Goal: Information Seeking & Learning: Learn about a topic

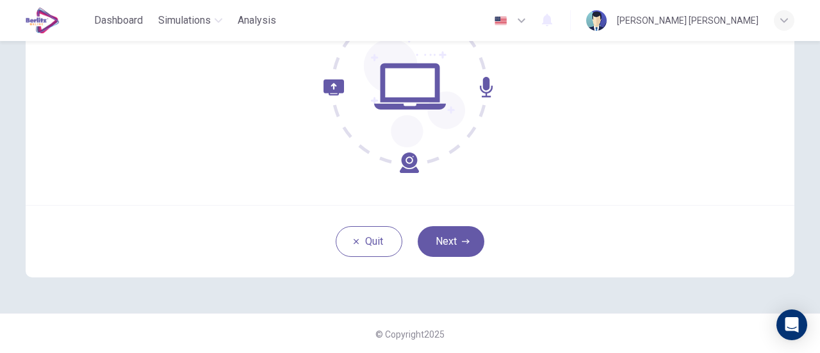
scroll to position [180, 0]
click at [446, 235] on button "Next" at bounding box center [451, 240] width 67 height 31
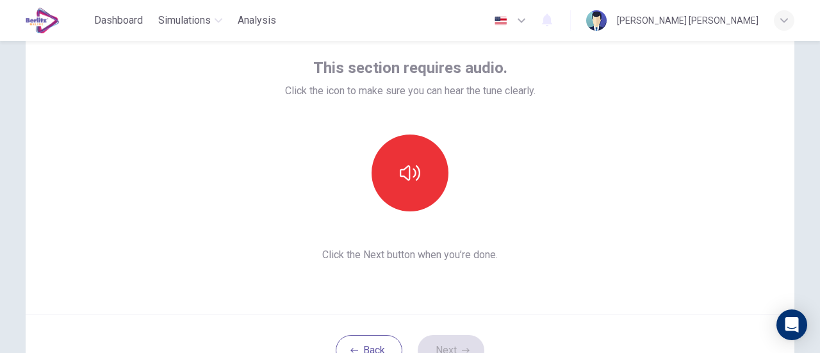
scroll to position [52, 0]
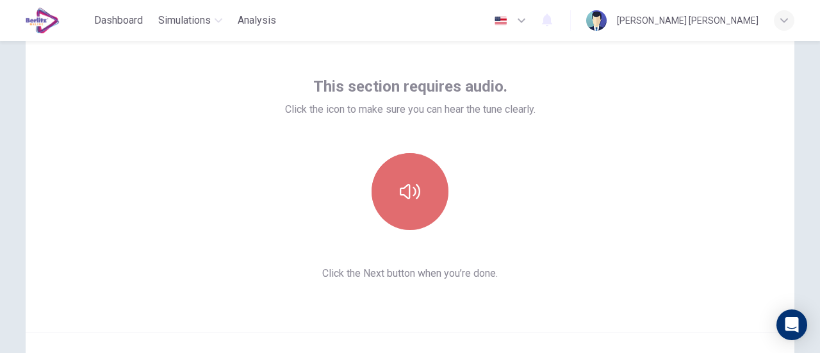
click at [417, 175] on button "button" at bounding box center [409, 191] width 77 height 77
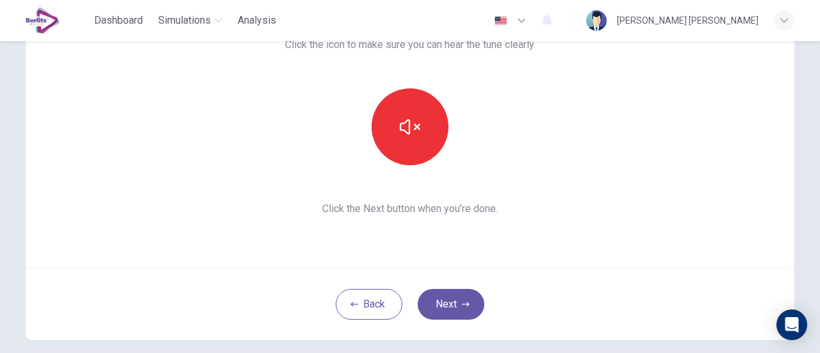
scroll to position [180, 0]
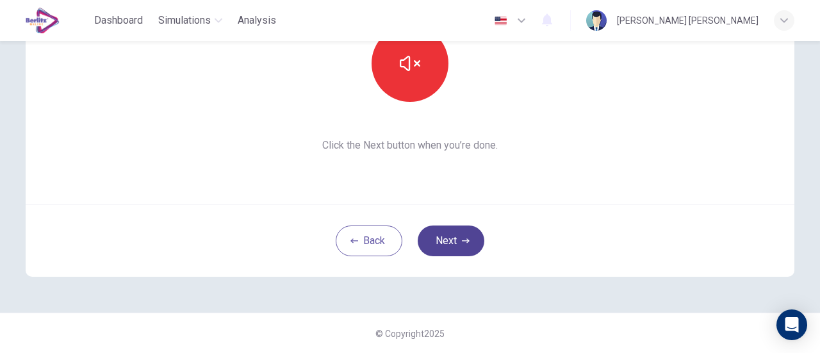
click at [448, 236] on button "Next" at bounding box center [451, 240] width 67 height 31
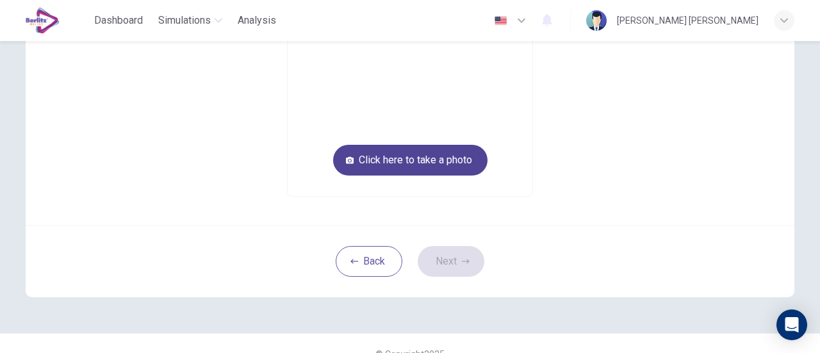
click at [430, 163] on button "Click here to take a photo" at bounding box center [410, 160] width 154 height 31
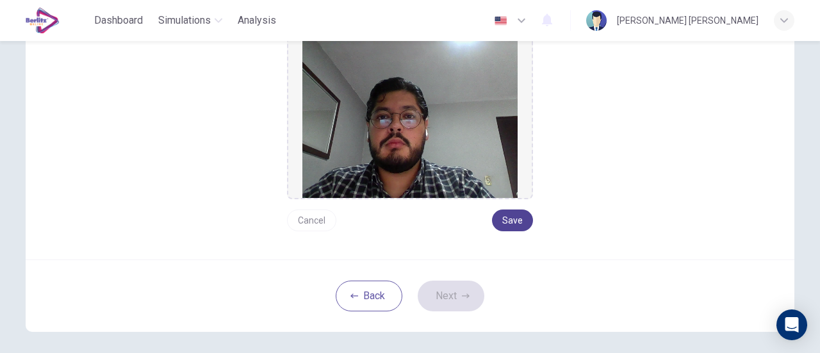
click at [521, 215] on button "Save" at bounding box center [512, 220] width 41 height 22
click at [452, 294] on button "Next" at bounding box center [451, 295] width 67 height 31
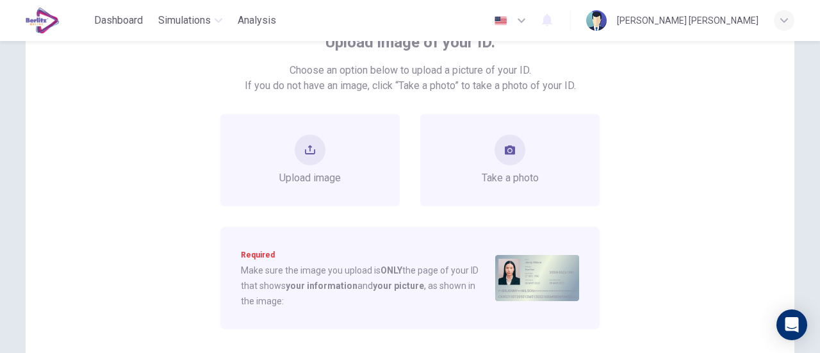
scroll to position [116, 0]
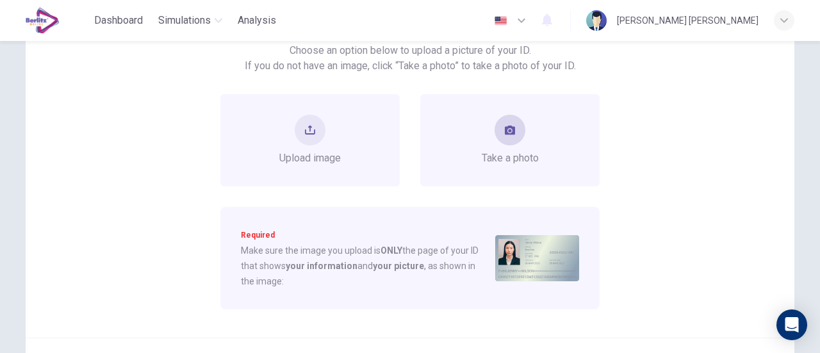
click at [504, 168] on div "Take a photo" at bounding box center [509, 140] width 179 height 92
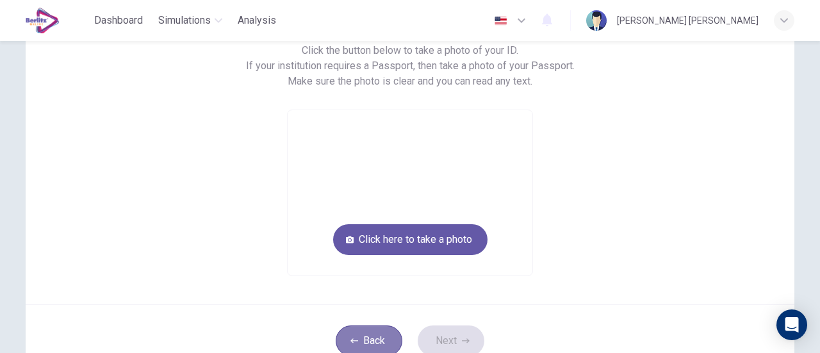
click at [371, 336] on button "Back" at bounding box center [369, 340] width 67 height 31
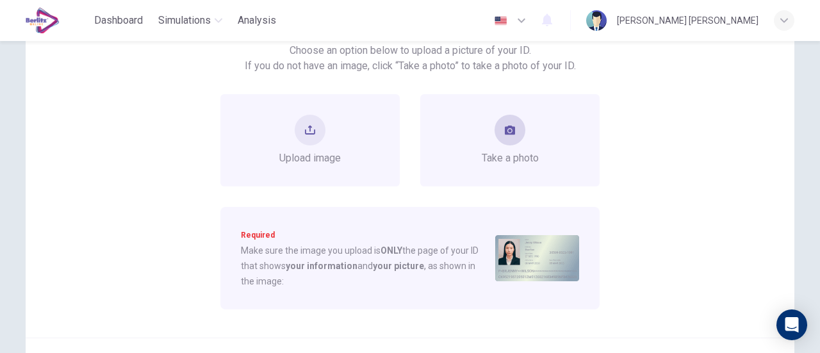
click at [539, 152] on div "Take a photo" at bounding box center [509, 140] width 179 height 92
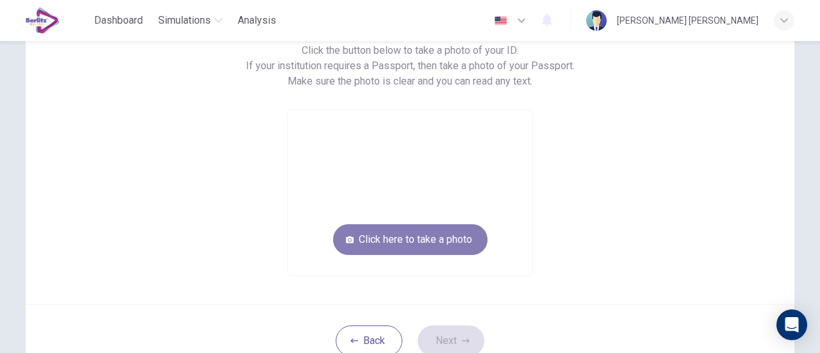
click at [453, 236] on button "Click here to take a photo" at bounding box center [410, 239] width 154 height 31
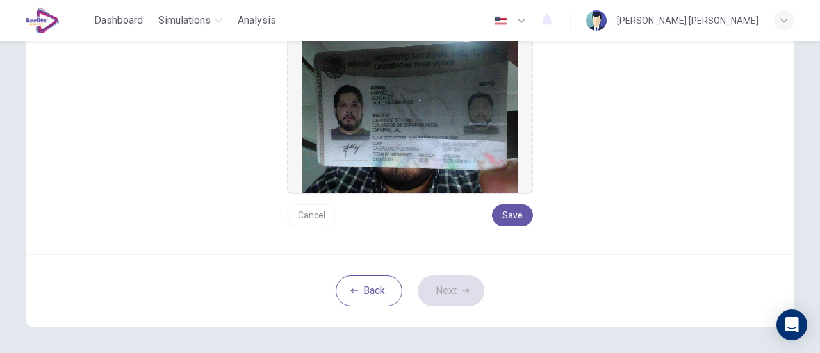
scroll to position [244, 0]
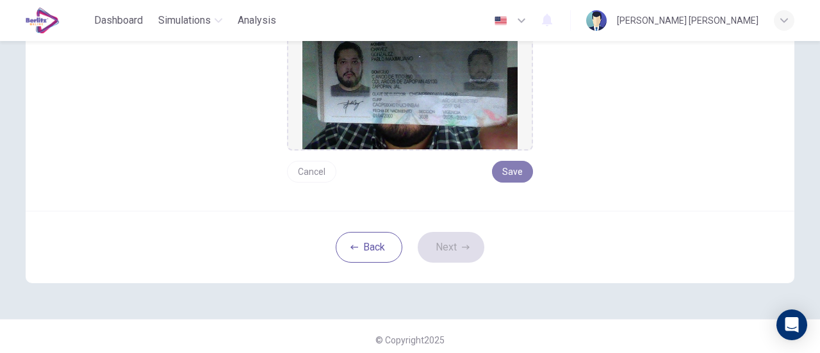
click at [516, 170] on button "Save" at bounding box center [512, 172] width 41 height 22
click at [453, 239] on button "Next" at bounding box center [451, 247] width 67 height 31
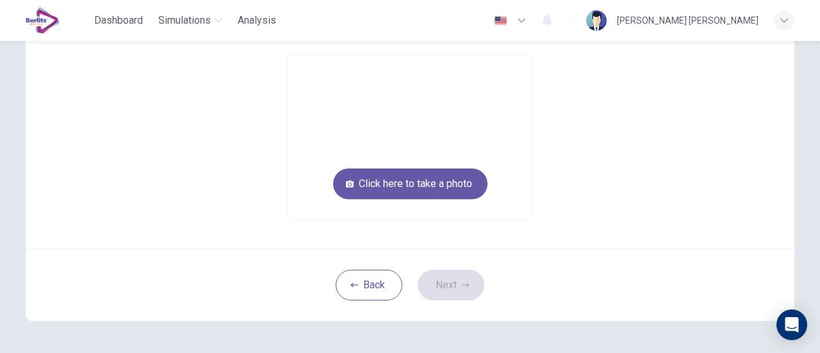
scroll to position [136, 0]
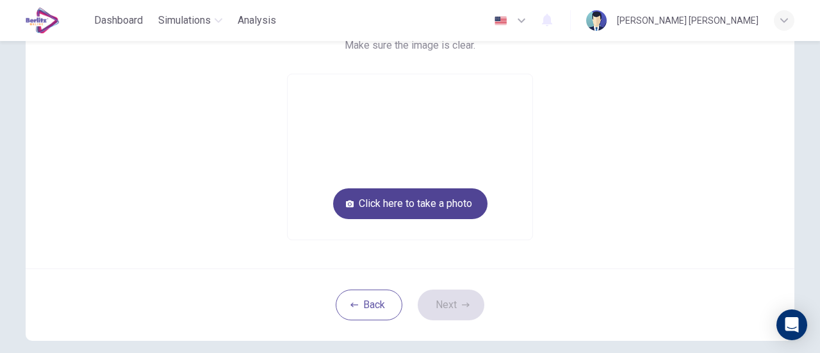
click at [444, 208] on button "Click here to take a photo" at bounding box center [410, 203] width 154 height 31
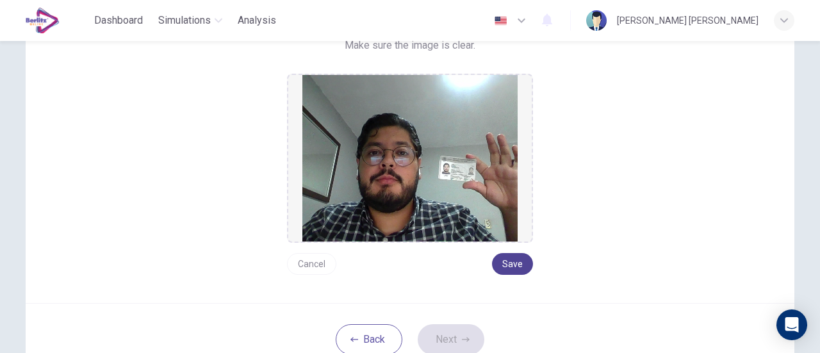
click at [512, 257] on button "Save" at bounding box center [512, 264] width 41 height 22
click at [465, 329] on button "Next" at bounding box center [451, 339] width 67 height 31
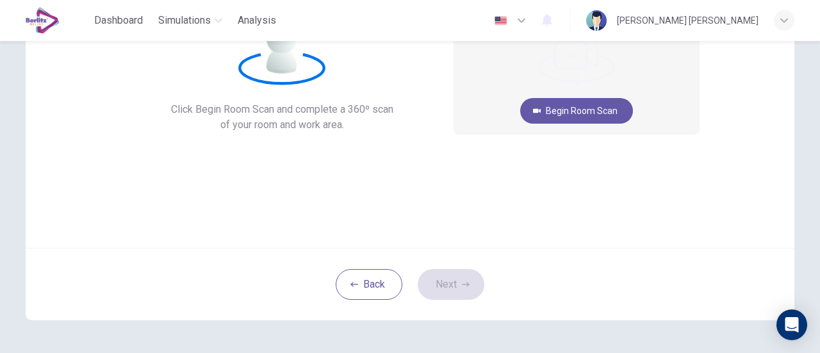
scroll to position [8, 0]
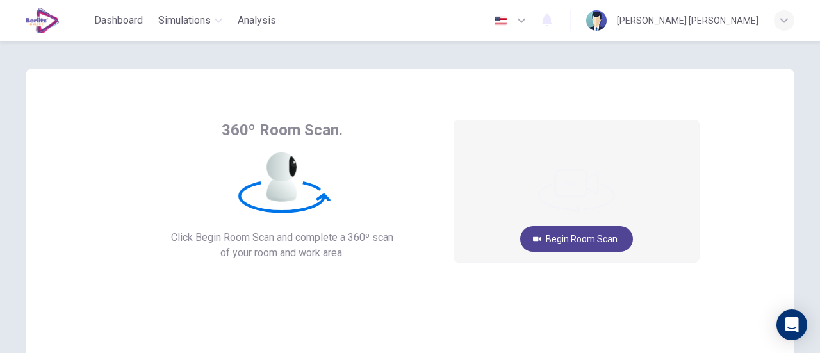
click at [559, 235] on button "Begin Room Scan" at bounding box center [576, 239] width 113 height 26
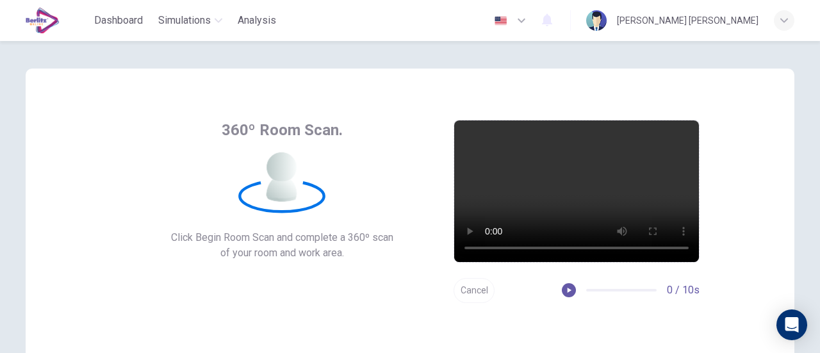
click at [1, 188] on div "360º Room Scan. Click Begin Room Scan and complete a 360º scan of your room and…" at bounding box center [410, 197] width 820 height 312
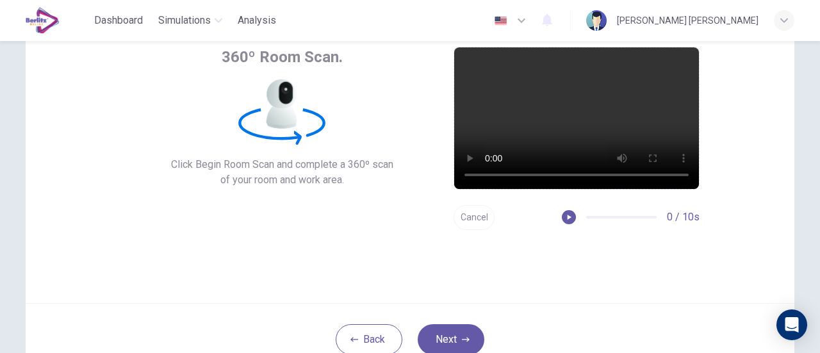
scroll to position [136, 0]
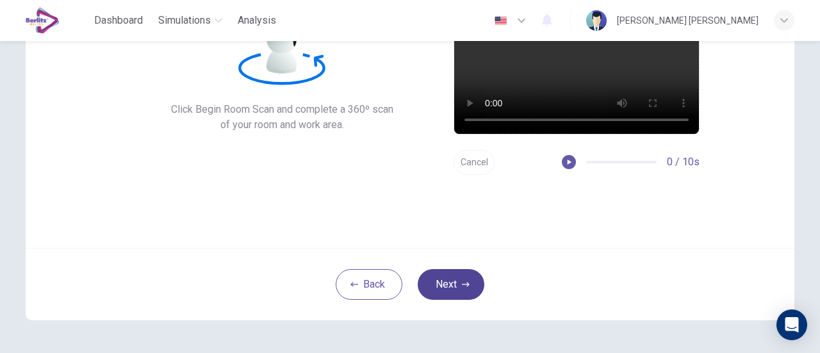
click at [459, 280] on button "Next" at bounding box center [451, 284] width 67 height 31
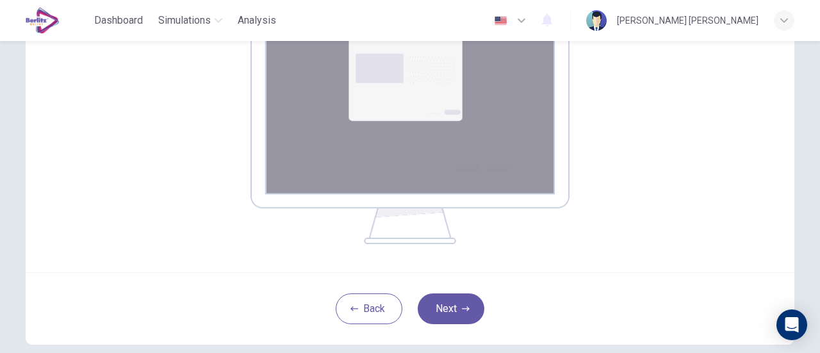
scroll to position [312, 0]
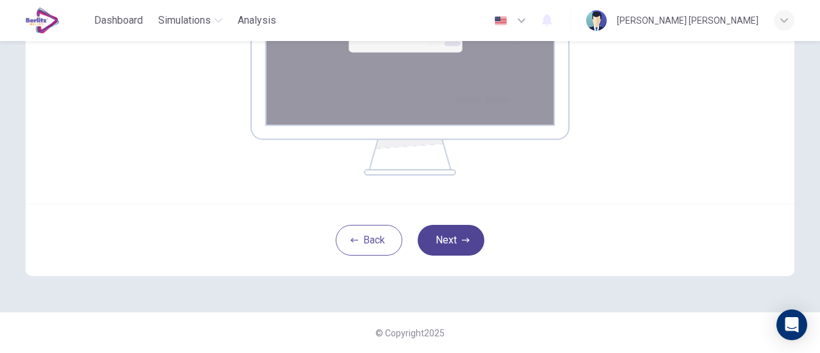
click at [462, 238] on icon "button" at bounding box center [466, 240] width 8 height 8
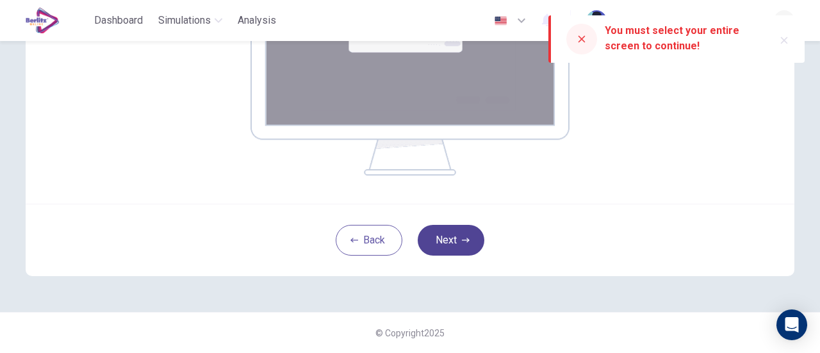
click at [464, 241] on icon "button" at bounding box center [466, 240] width 8 height 4
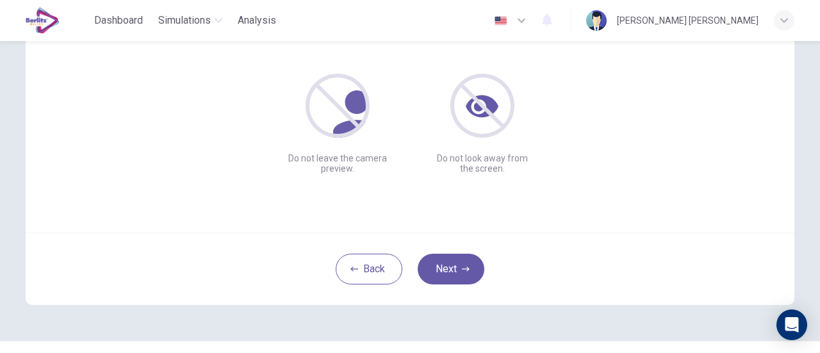
scroll to position [180, 0]
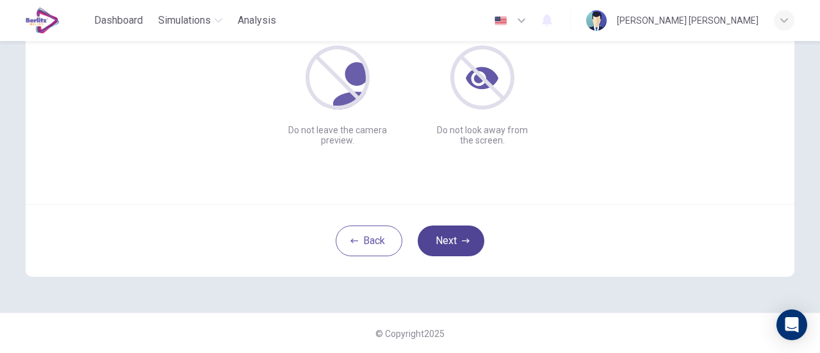
click at [434, 242] on button "Next" at bounding box center [451, 240] width 67 height 31
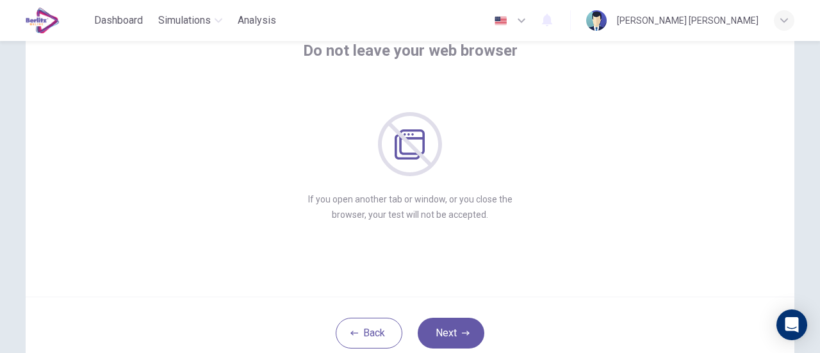
scroll to position [116, 0]
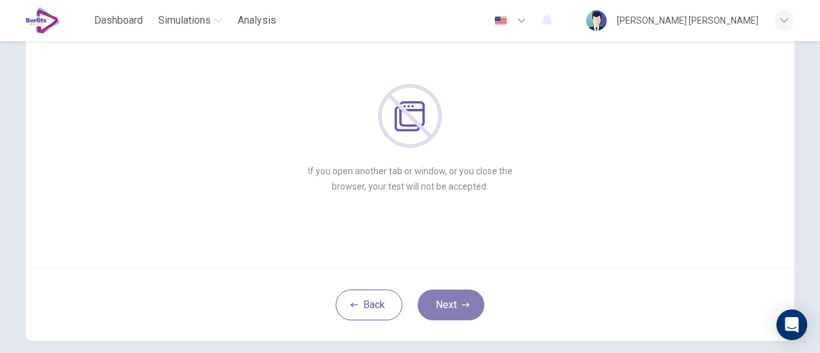
click at [467, 307] on button "Next" at bounding box center [451, 304] width 67 height 31
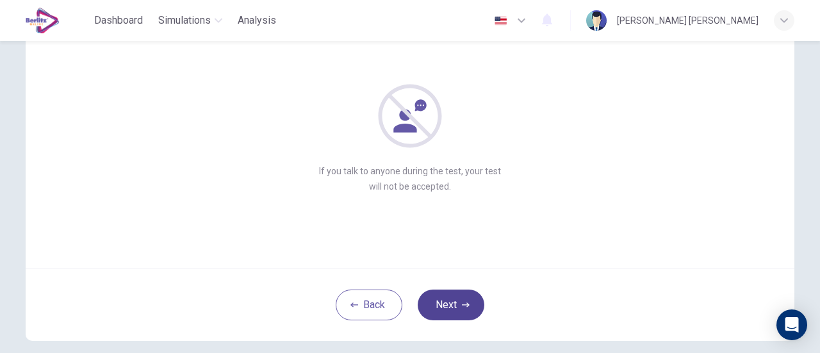
click at [466, 307] on button "Next" at bounding box center [451, 304] width 67 height 31
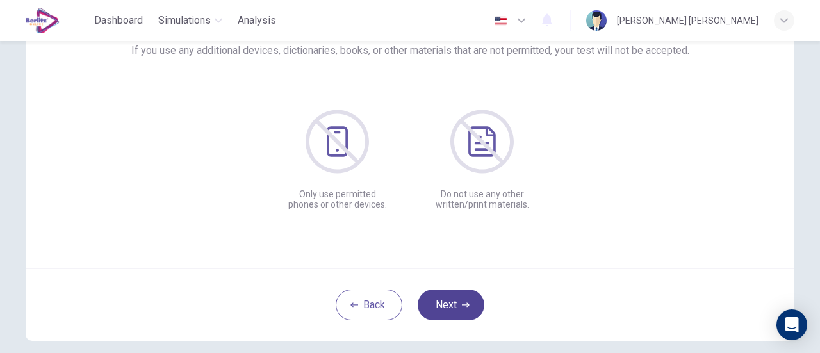
click at [466, 307] on button "Next" at bounding box center [451, 304] width 67 height 31
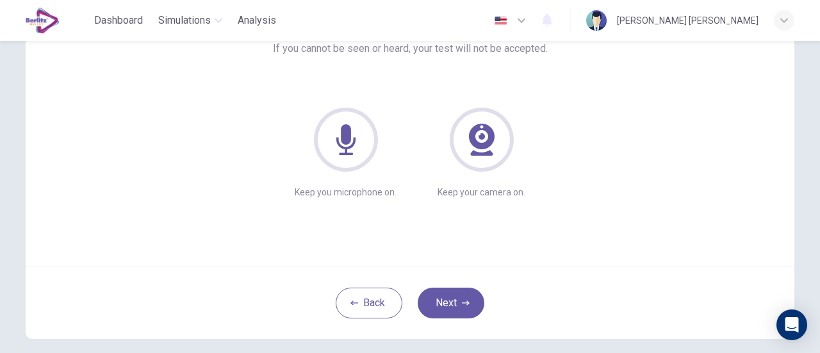
scroll to position [180, 0]
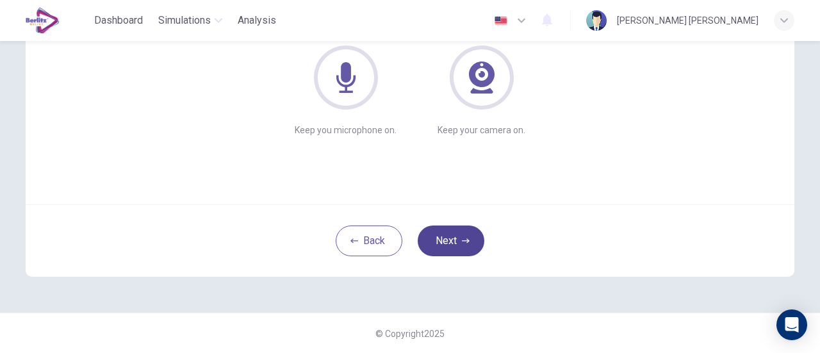
click at [441, 245] on button "Next" at bounding box center [451, 240] width 67 height 31
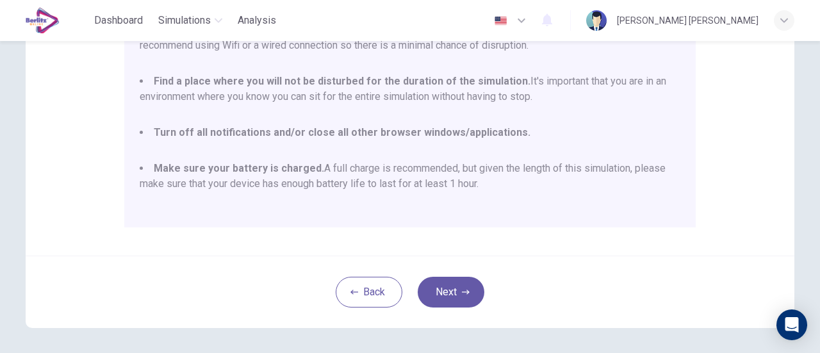
scroll to position [308, 0]
click at [444, 286] on button "Next" at bounding box center [451, 291] width 67 height 31
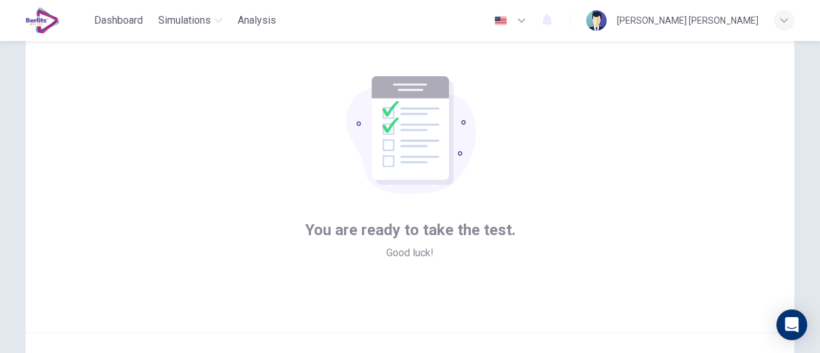
scroll to position [180, 0]
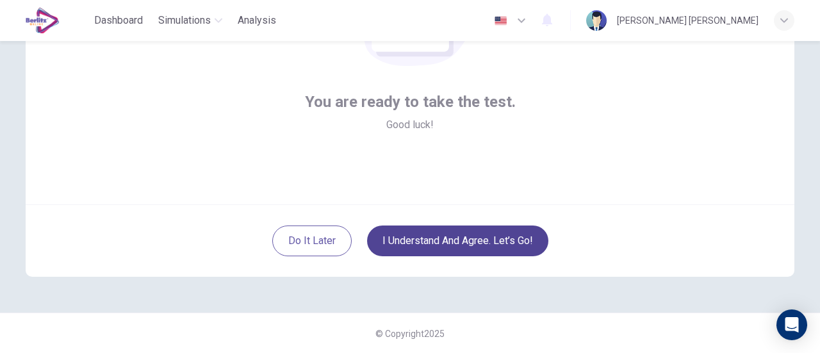
click at [483, 245] on button "I understand and agree. Let’s go!" at bounding box center [457, 240] width 181 height 31
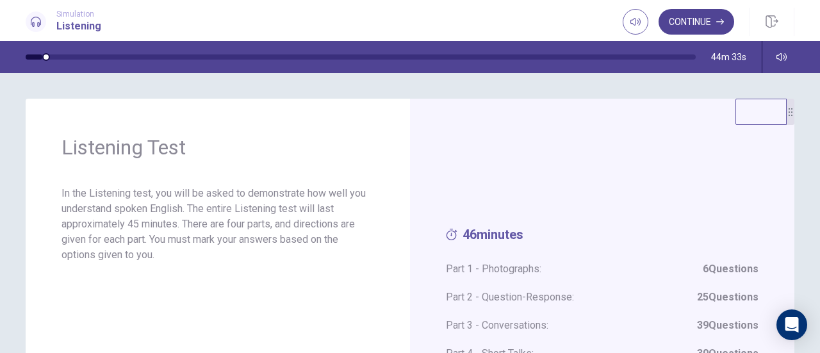
click at [694, 15] on button "Continue" at bounding box center [696, 22] width 76 height 26
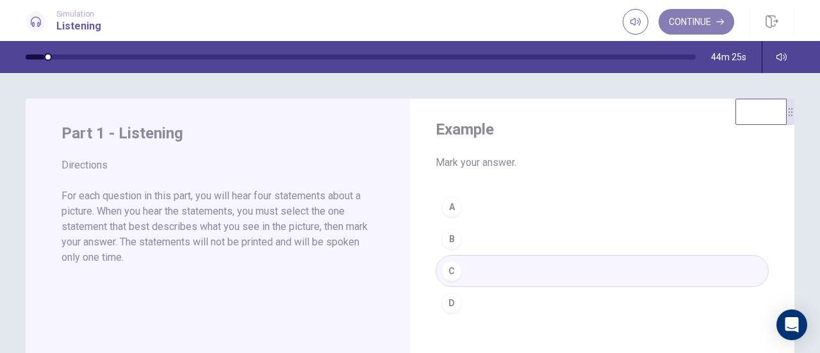
click at [690, 20] on button "Continue" at bounding box center [696, 22] width 76 height 26
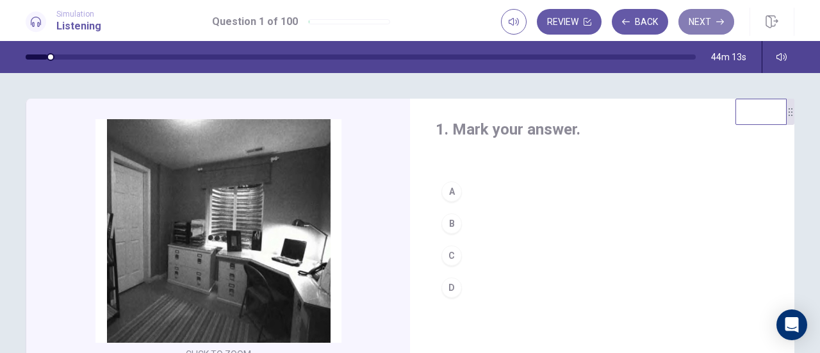
click at [693, 22] on button "Next" at bounding box center [706, 22] width 56 height 26
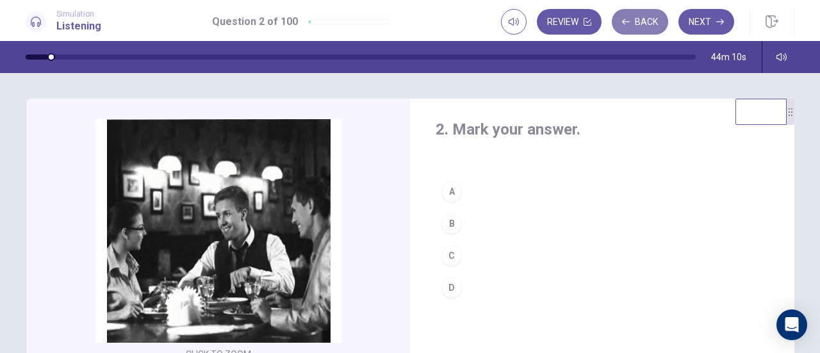
click at [646, 19] on button "Back" at bounding box center [640, 22] width 56 height 26
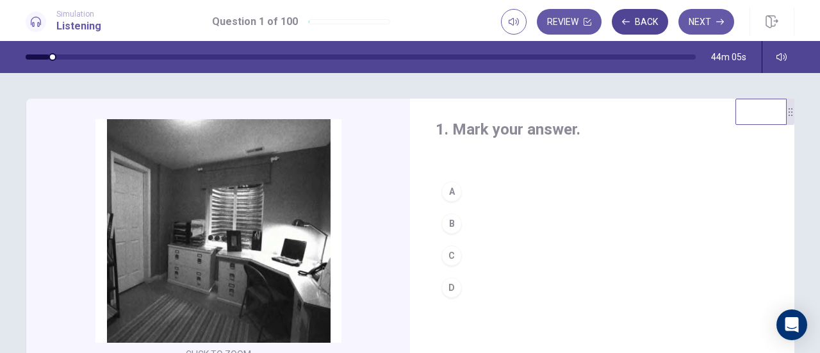
click at [635, 25] on button "Back" at bounding box center [640, 22] width 56 height 26
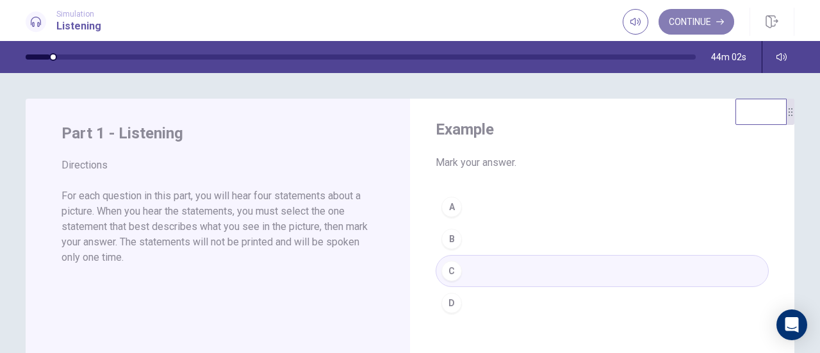
click at [717, 13] on button "Continue" at bounding box center [696, 22] width 76 height 26
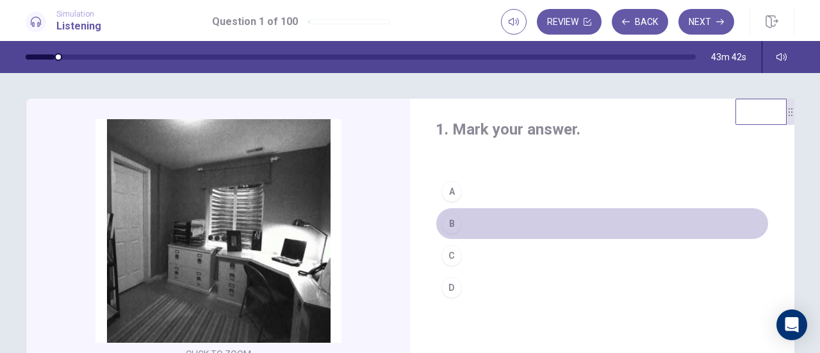
click at [460, 225] on button "B" at bounding box center [601, 223] width 333 height 32
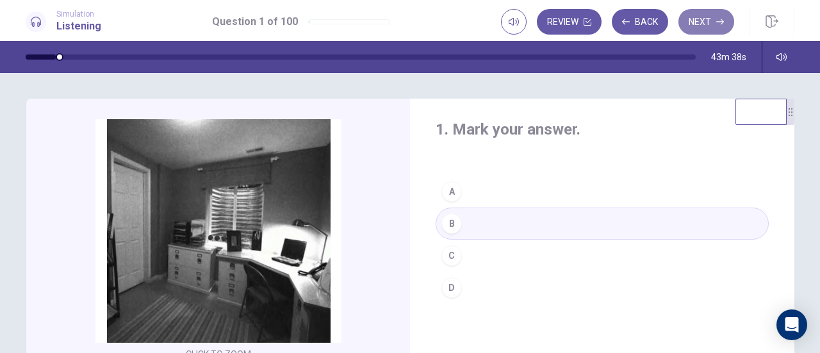
click at [707, 22] on button "Next" at bounding box center [706, 22] width 56 height 26
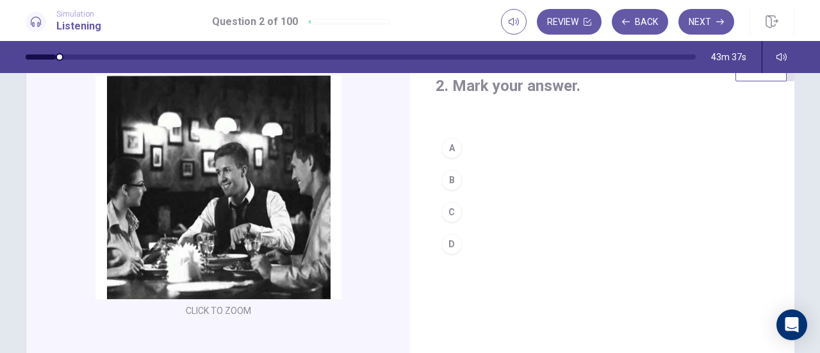
scroll to position [64, 0]
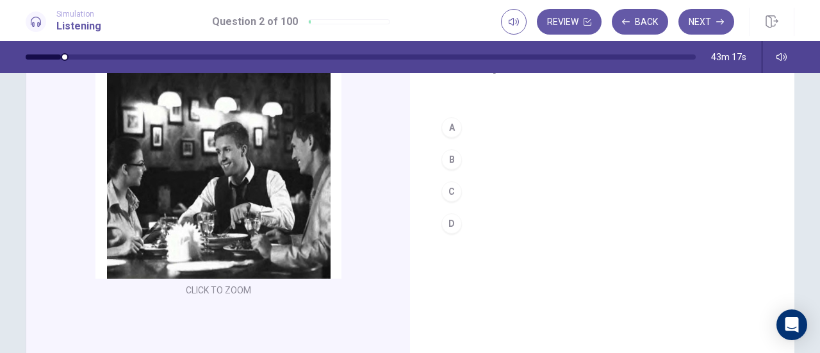
click at [498, 126] on button "A" at bounding box center [601, 127] width 333 height 32
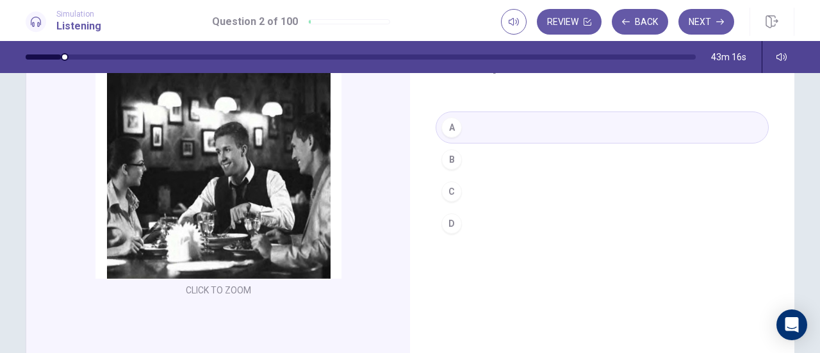
click at [700, 20] on button "Next" at bounding box center [706, 22] width 56 height 26
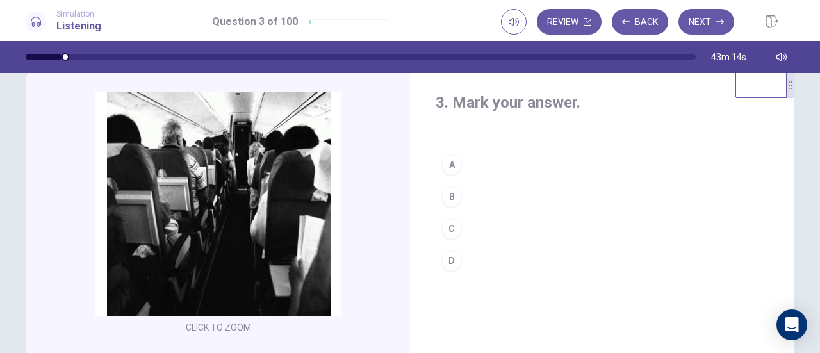
scroll to position [0, 0]
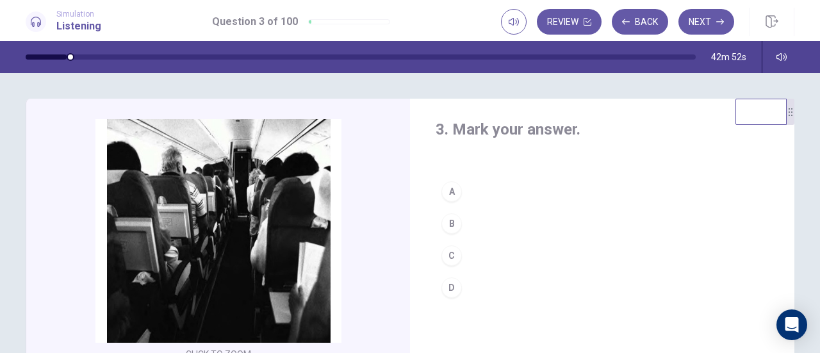
click at [487, 286] on button "D" at bounding box center [601, 288] width 333 height 32
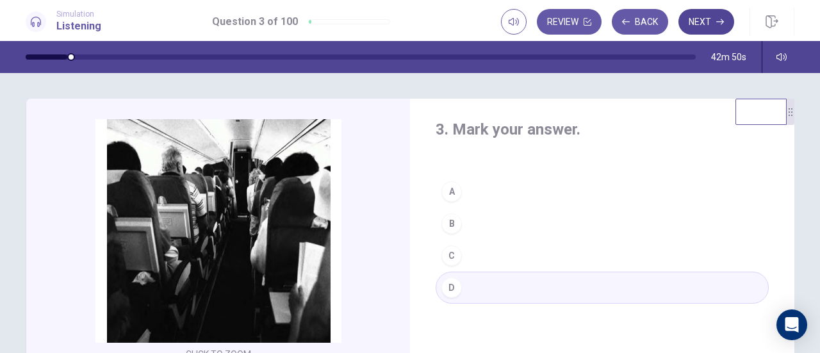
click at [699, 26] on button "Next" at bounding box center [706, 22] width 56 height 26
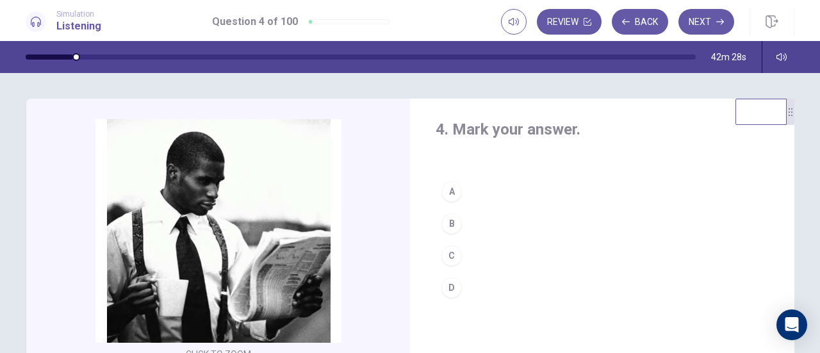
scroll to position [64, 0]
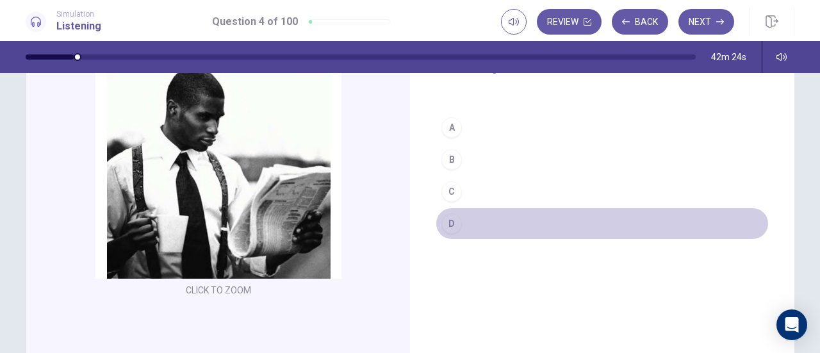
click at [491, 225] on button "D" at bounding box center [601, 223] width 333 height 32
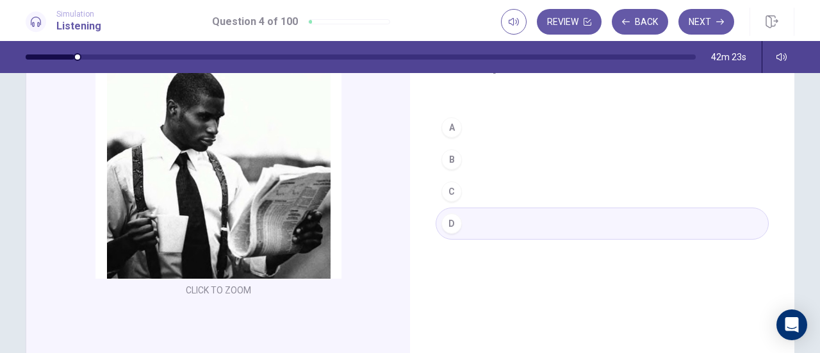
click at [491, 191] on button "C" at bounding box center [601, 191] width 333 height 32
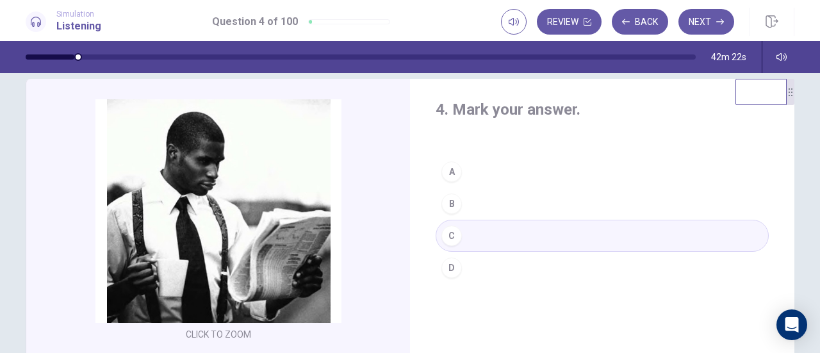
scroll to position [0, 0]
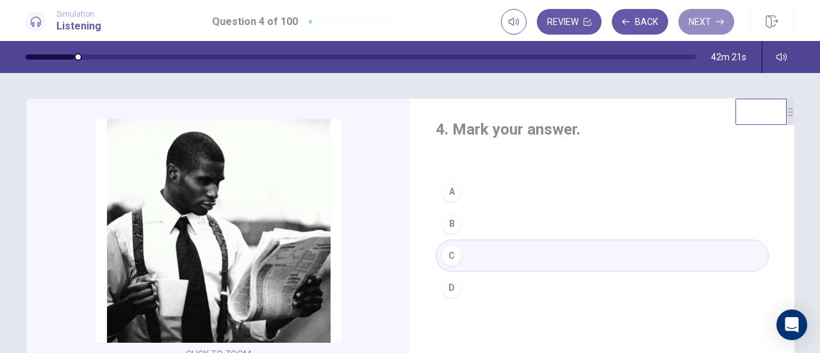
click at [702, 23] on button "Next" at bounding box center [706, 22] width 56 height 26
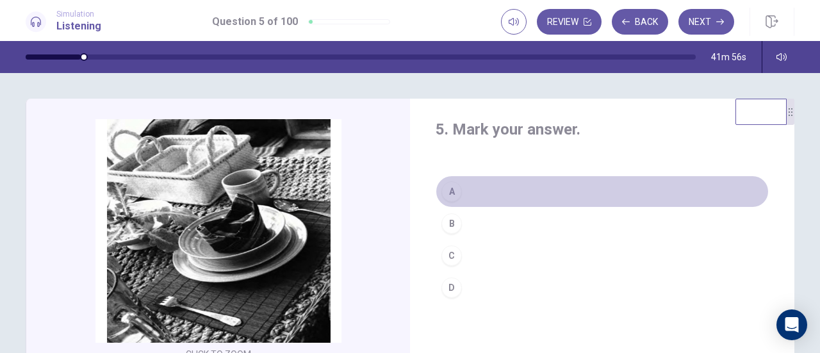
click at [514, 186] on button "A" at bounding box center [601, 191] width 333 height 32
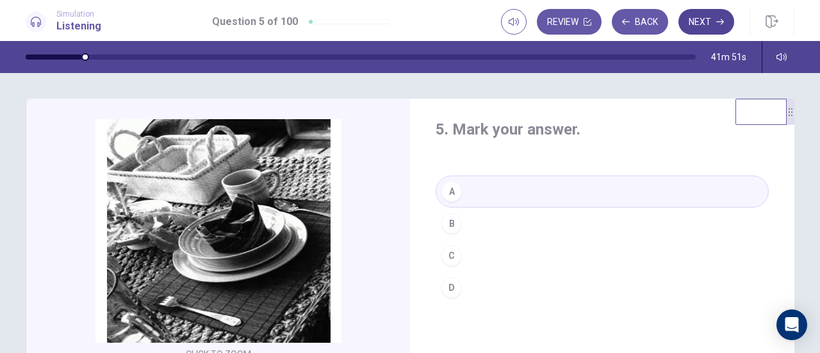
click at [707, 18] on button "Next" at bounding box center [706, 22] width 56 height 26
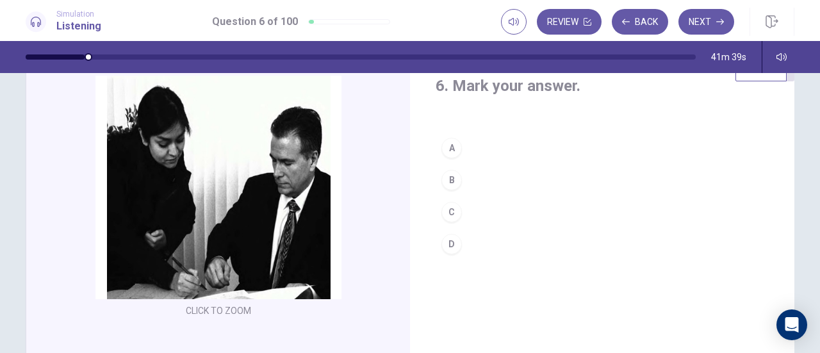
scroll to position [64, 0]
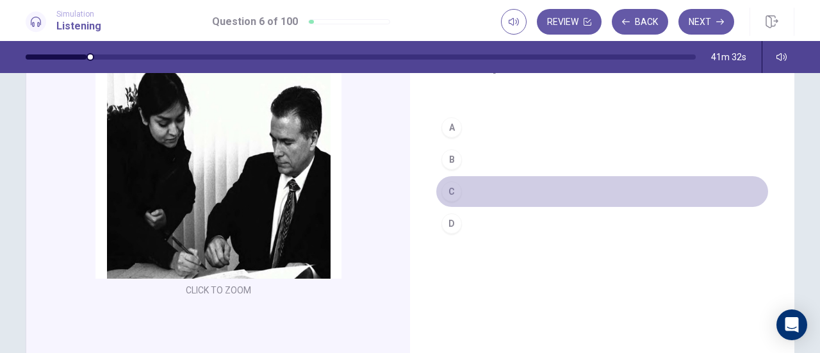
click at [475, 184] on button "C" at bounding box center [601, 191] width 333 height 32
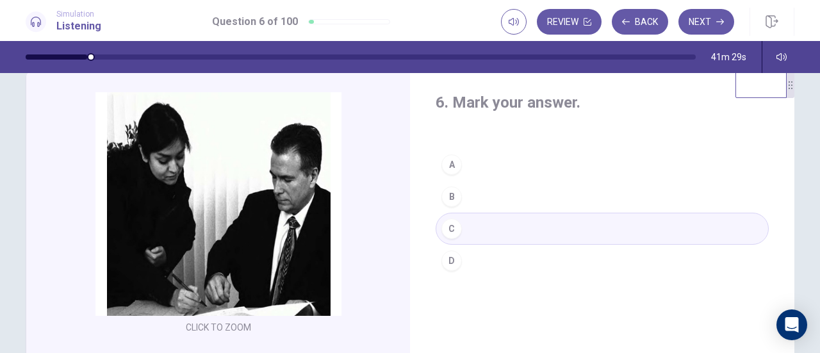
scroll to position [0, 0]
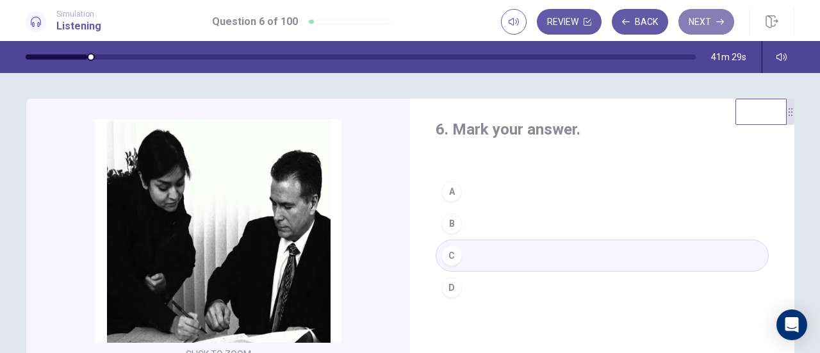
click at [703, 20] on button "Next" at bounding box center [706, 22] width 56 height 26
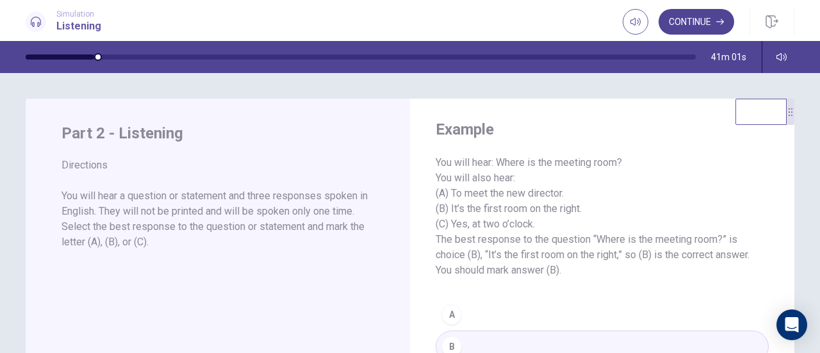
click at [692, 20] on button "Continue" at bounding box center [696, 22] width 76 height 26
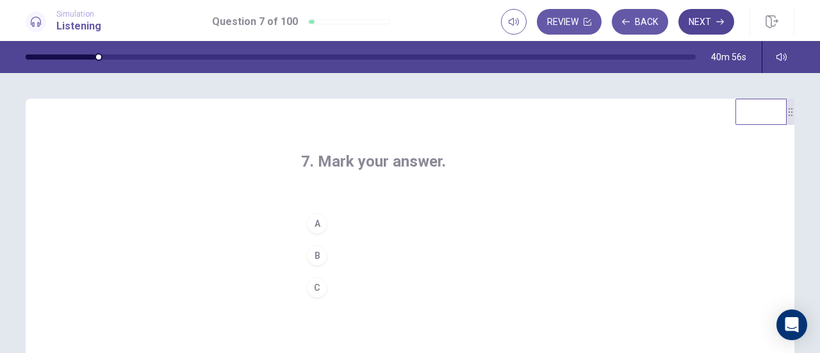
click at [702, 22] on button "Next" at bounding box center [706, 22] width 56 height 26
click at [571, 19] on button "Review" at bounding box center [569, 22] width 65 height 26
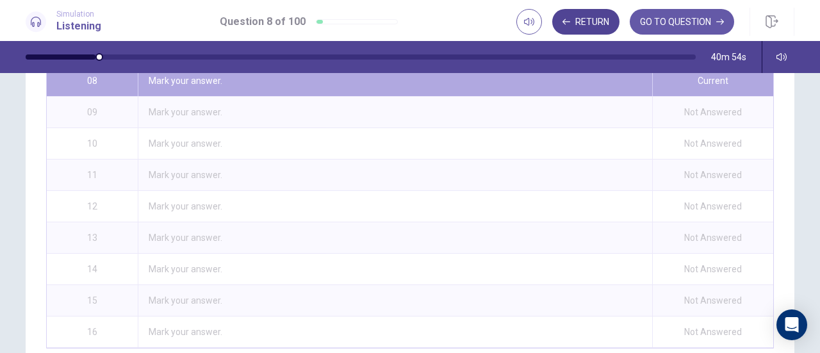
scroll to position [218, 0]
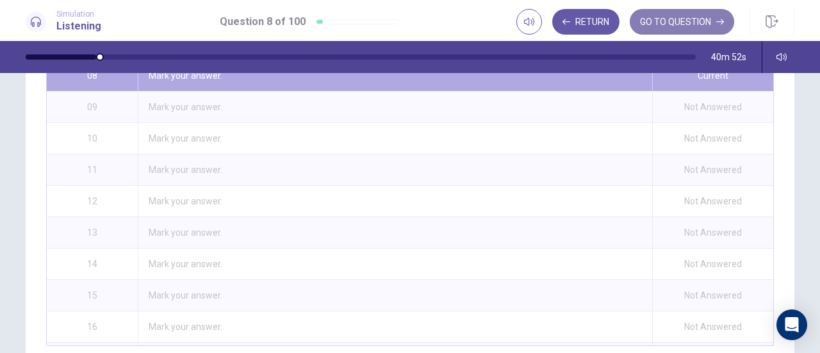
click at [666, 21] on button "GO TO QUESTION" at bounding box center [681, 22] width 104 height 26
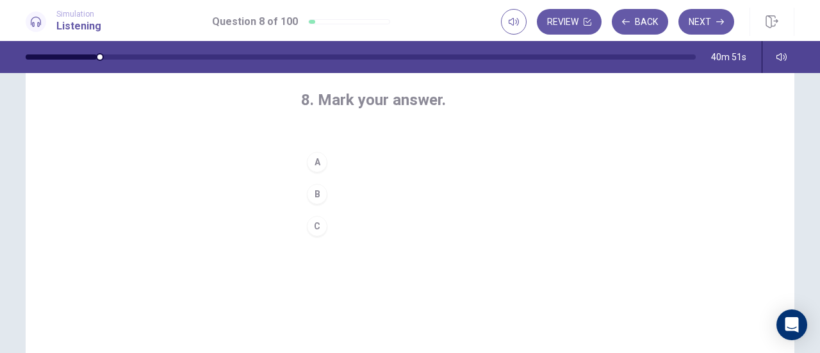
scroll to position [0, 0]
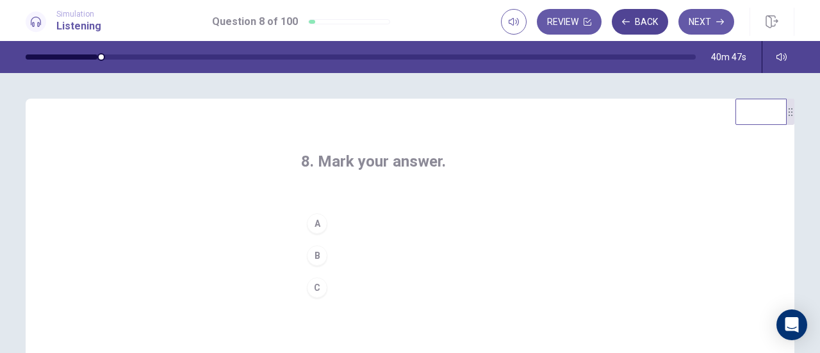
click at [649, 22] on button "Back" at bounding box center [640, 22] width 56 height 26
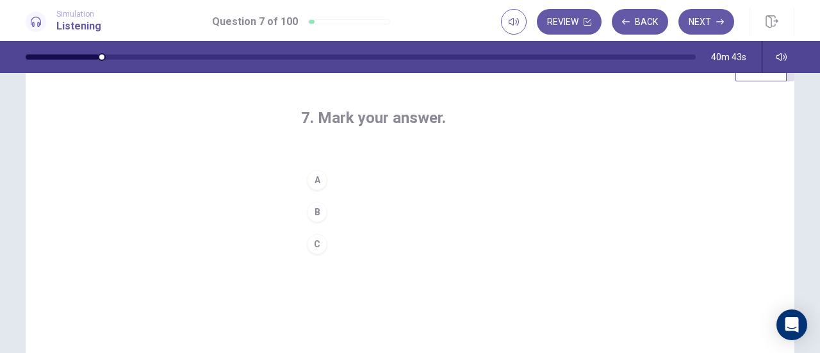
scroll to position [64, 0]
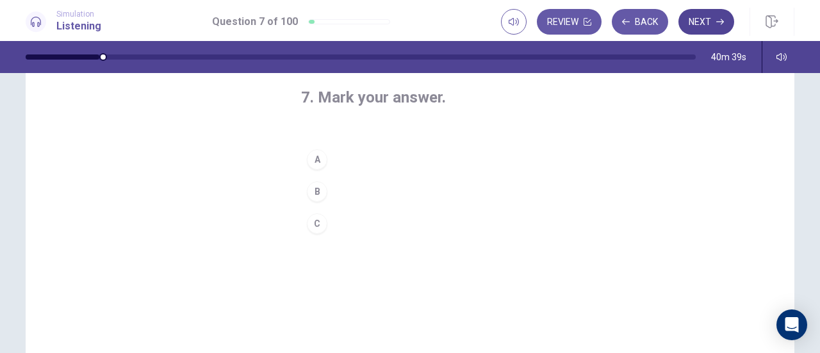
click at [690, 22] on button "Next" at bounding box center [706, 22] width 56 height 26
click at [641, 26] on button "Back" at bounding box center [640, 22] width 56 height 26
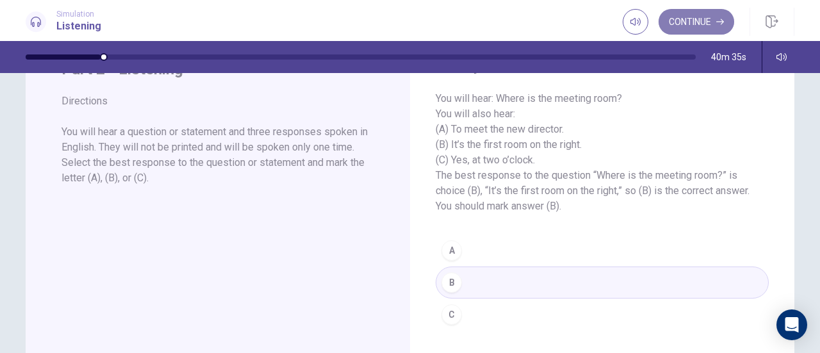
click at [715, 12] on button "Continue" at bounding box center [696, 22] width 76 height 26
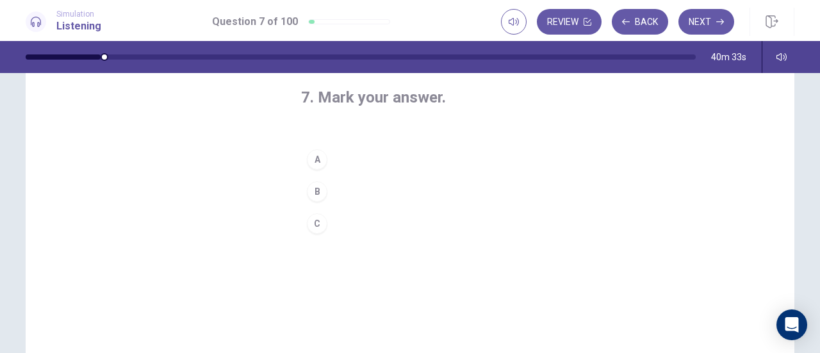
click at [341, 157] on button "A" at bounding box center [410, 159] width 218 height 32
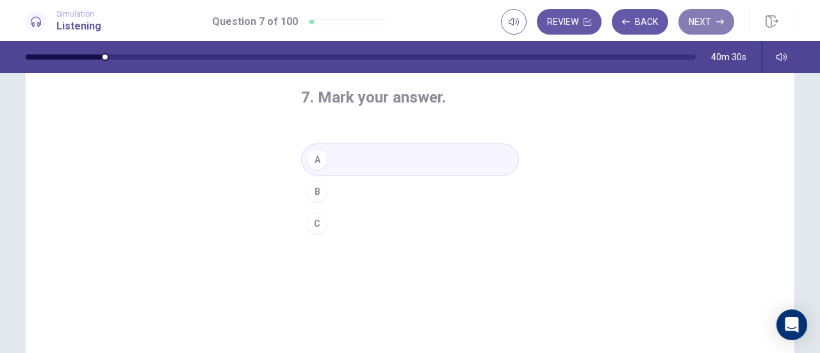
click at [708, 24] on button "Next" at bounding box center [706, 22] width 56 height 26
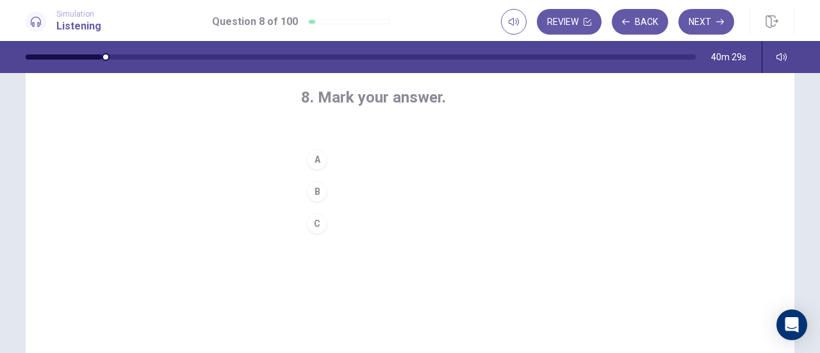
click at [341, 186] on button "B" at bounding box center [410, 191] width 218 height 32
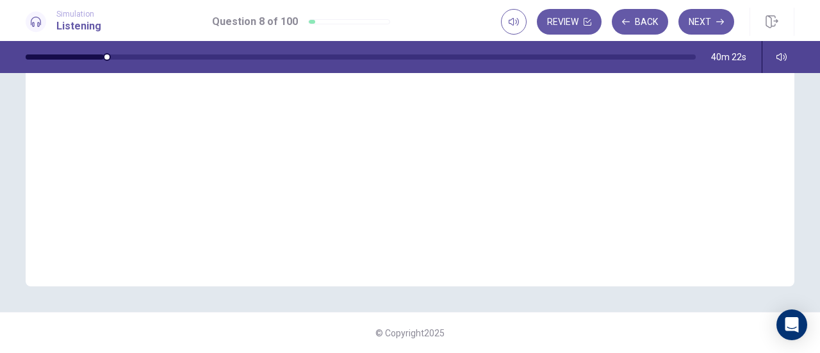
scroll to position [0, 0]
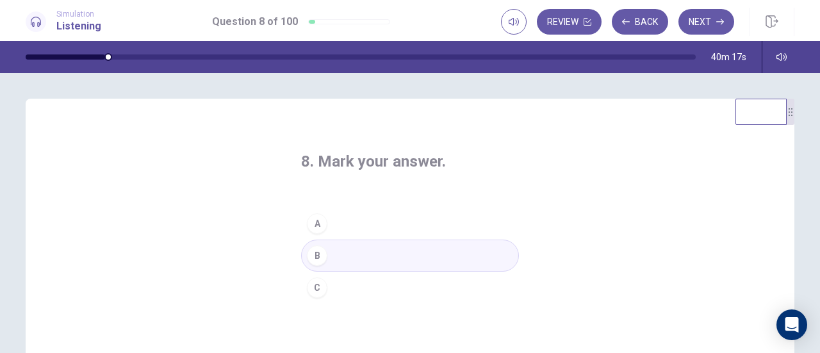
click at [350, 274] on button "C" at bounding box center [410, 288] width 218 height 32
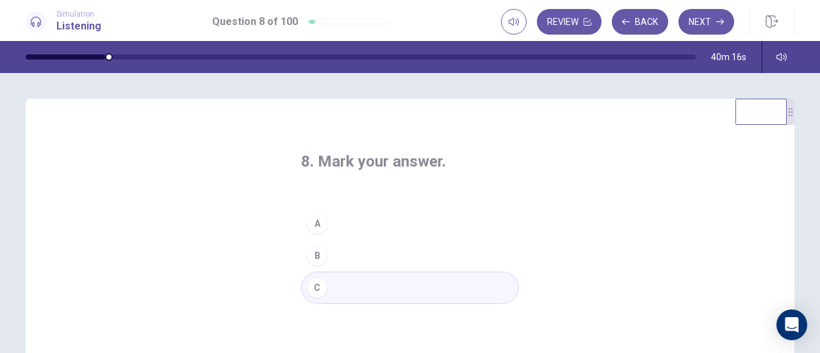
click at [350, 248] on button "B" at bounding box center [410, 256] width 218 height 32
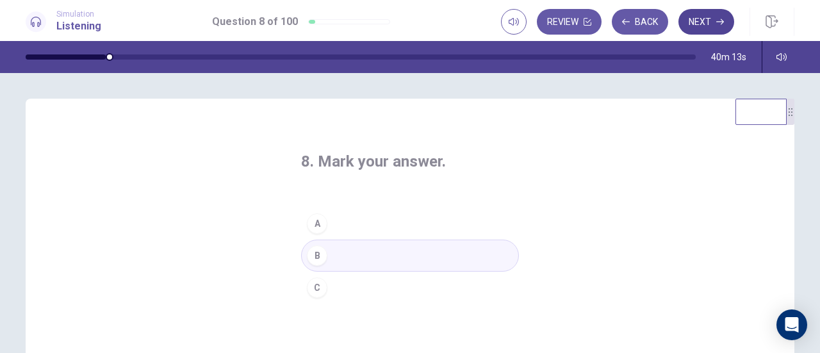
click at [693, 19] on button "Next" at bounding box center [706, 22] width 56 height 26
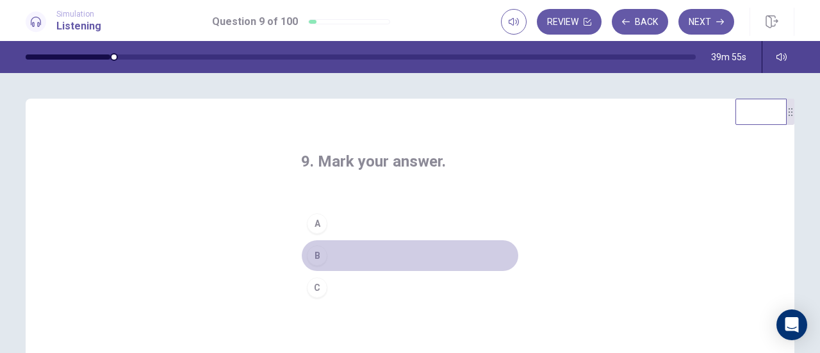
click at [358, 256] on button "B" at bounding box center [410, 256] width 218 height 32
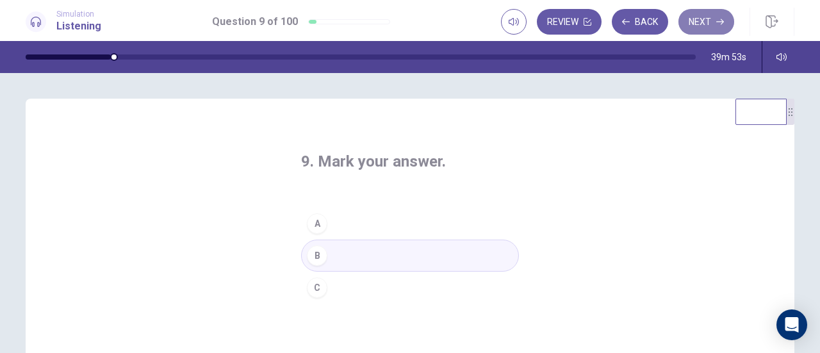
click at [710, 17] on button "Next" at bounding box center [706, 22] width 56 height 26
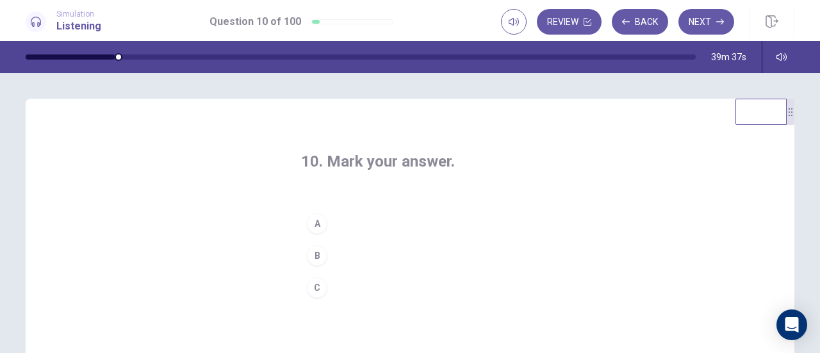
click at [352, 256] on button "B" at bounding box center [410, 256] width 218 height 32
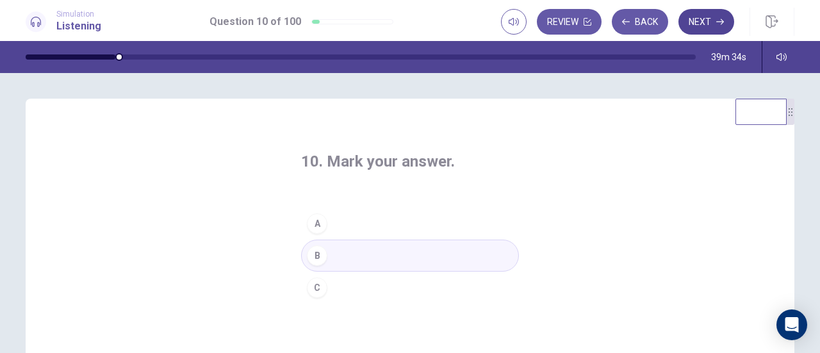
click at [716, 20] on icon "button" at bounding box center [720, 22] width 8 height 8
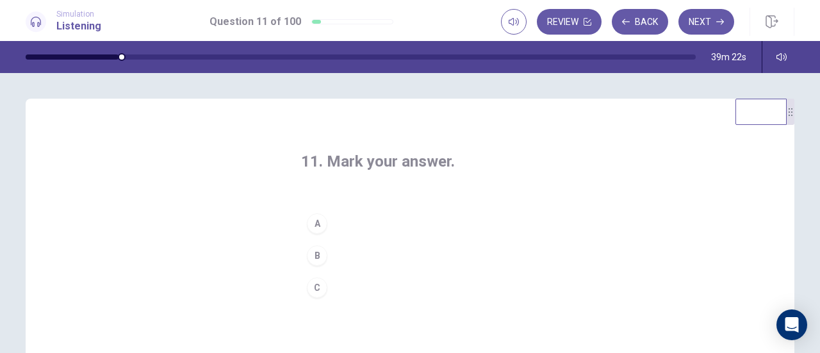
click at [351, 259] on button "B" at bounding box center [410, 256] width 218 height 32
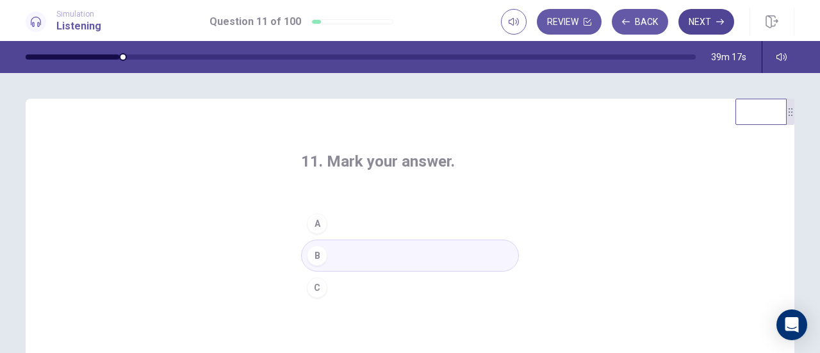
click at [691, 25] on button "Next" at bounding box center [706, 22] width 56 height 26
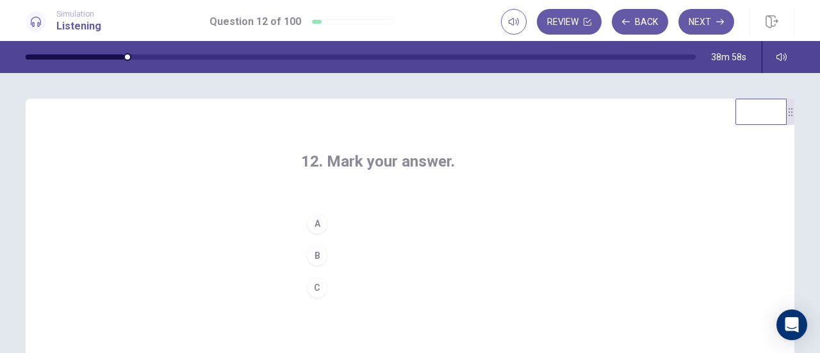
click at [325, 284] on button "C" at bounding box center [410, 288] width 218 height 32
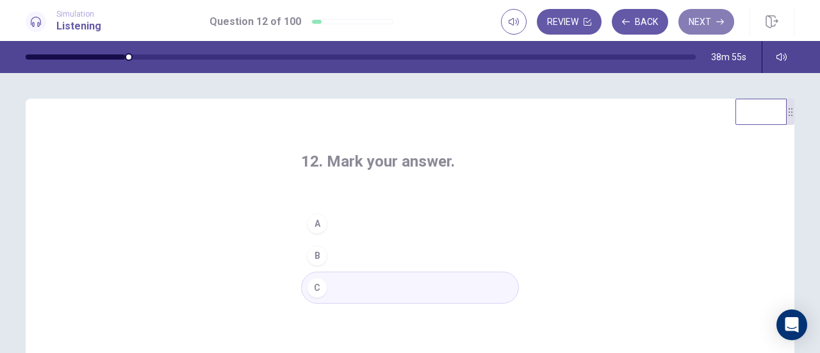
click at [704, 26] on button "Next" at bounding box center [706, 22] width 56 height 26
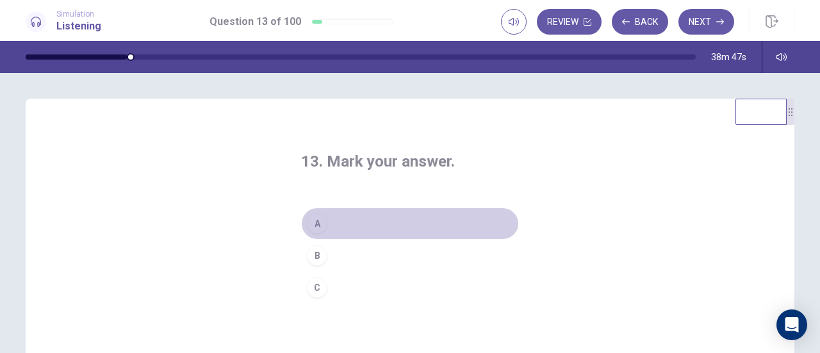
click at [343, 225] on button "A" at bounding box center [410, 223] width 218 height 32
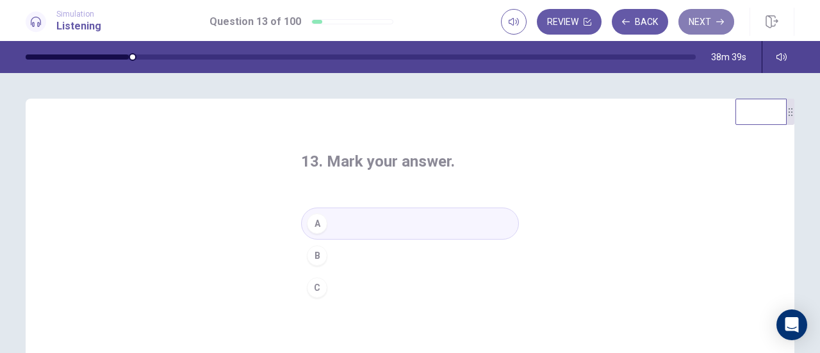
click at [690, 20] on button "Next" at bounding box center [706, 22] width 56 height 26
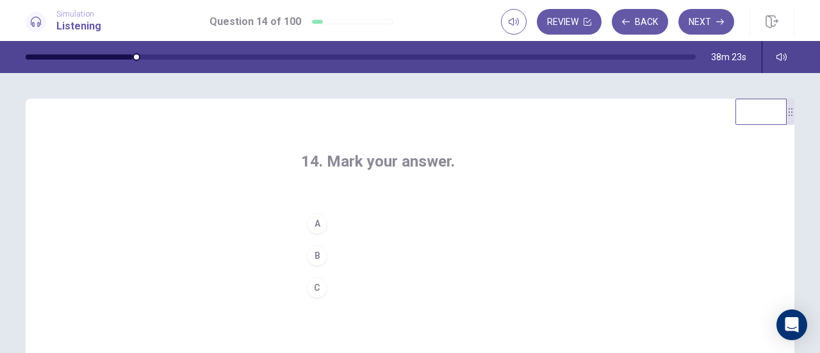
click at [390, 251] on button "B" at bounding box center [410, 256] width 218 height 32
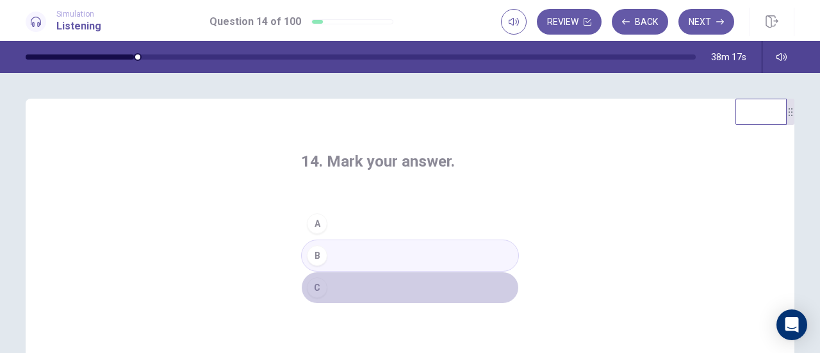
click at [389, 290] on button "C" at bounding box center [410, 288] width 218 height 32
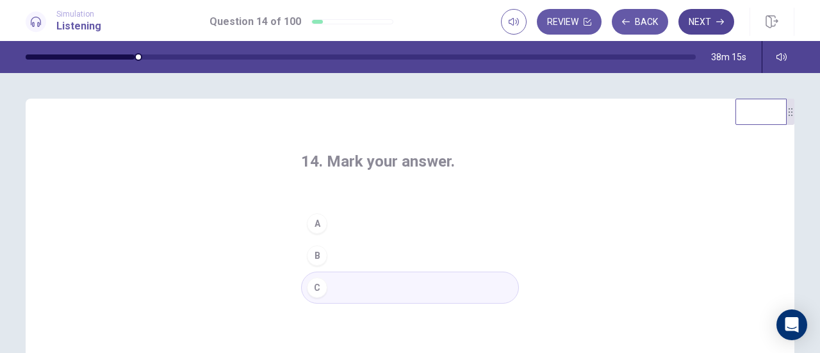
click at [708, 22] on button "Next" at bounding box center [706, 22] width 56 height 26
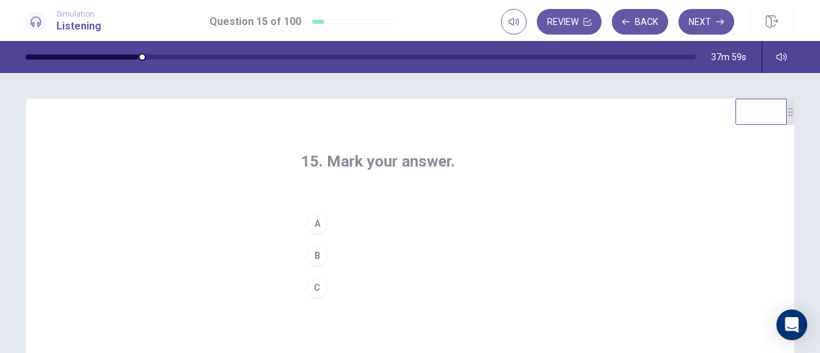
click at [345, 256] on button "B" at bounding box center [410, 256] width 218 height 32
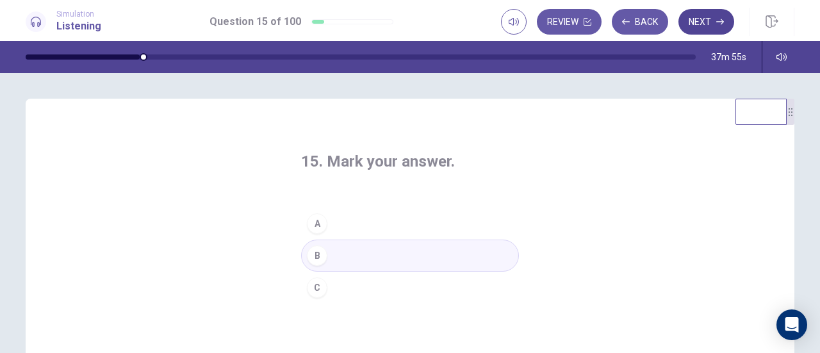
click at [704, 13] on button "Next" at bounding box center [706, 22] width 56 height 26
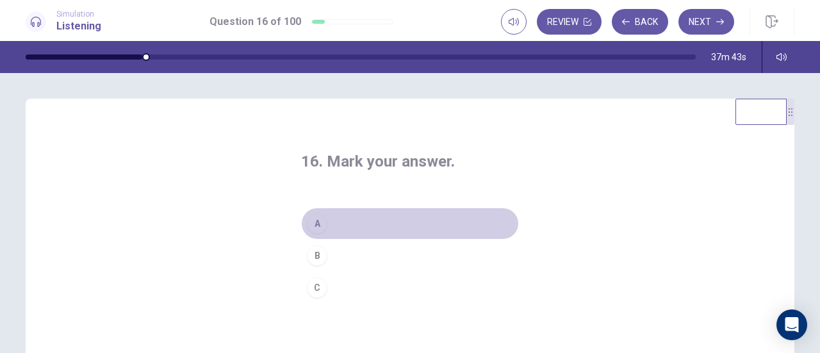
click at [368, 223] on button "A" at bounding box center [410, 223] width 218 height 32
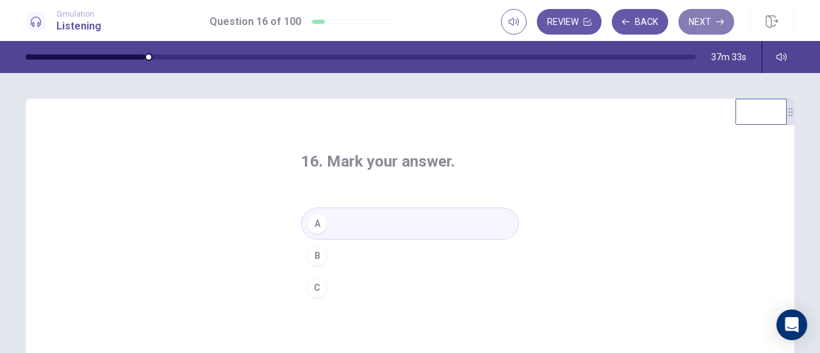
click at [714, 28] on button "Next" at bounding box center [706, 22] width 56 height 26
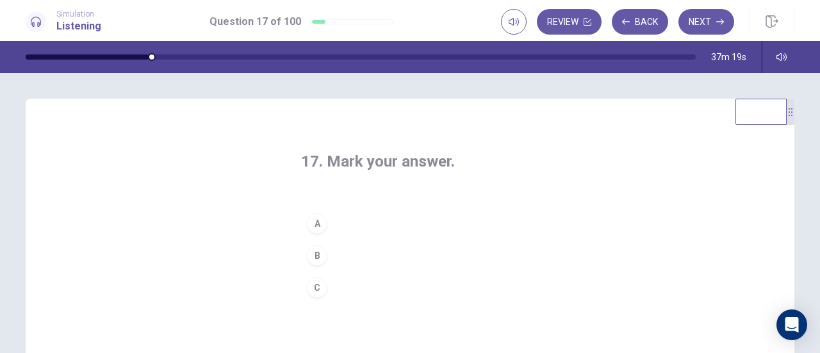
click at [392, 256] on button "B" at bounding box center [410, 256] width 218 height 32
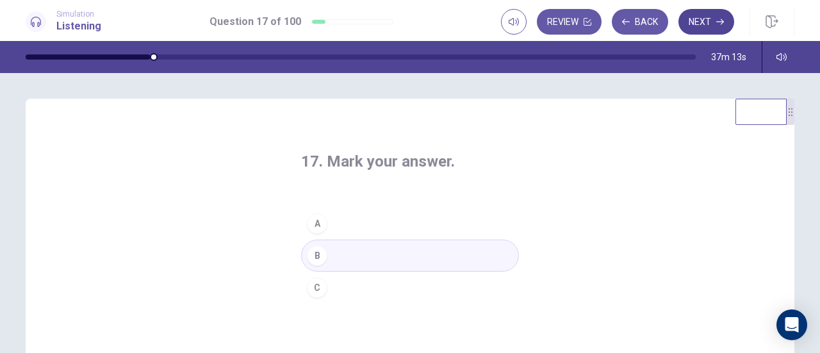
click at [708, 22] on button "Next" at bounding box center [706, 22] width 56 height 26
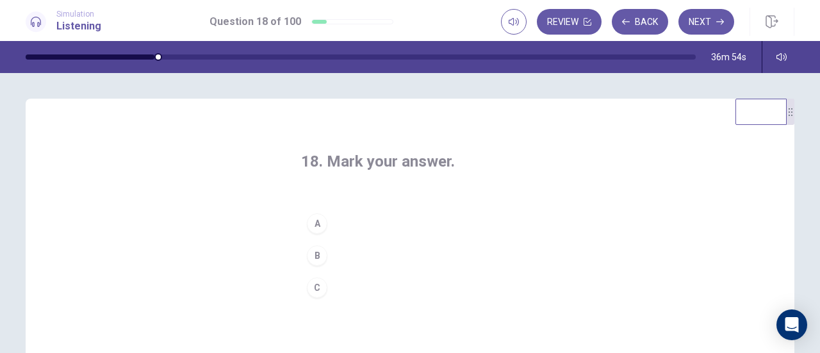
click at [369, 291] on button "C" at bounding box center [410, 288] width 218 height 32
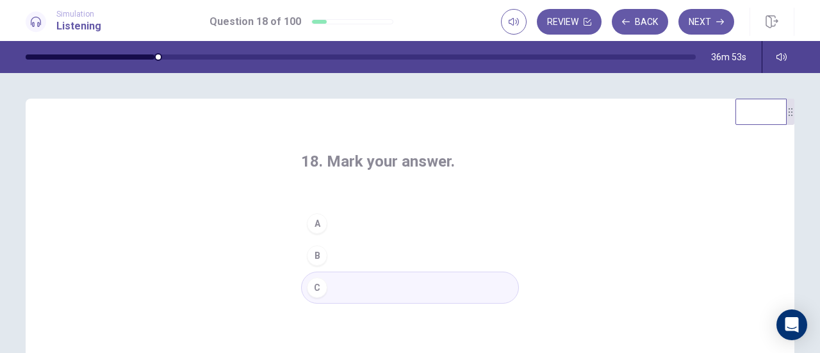
click at [719, 20] on icon "button" at bounding box center [720, 22] width 8 height 8
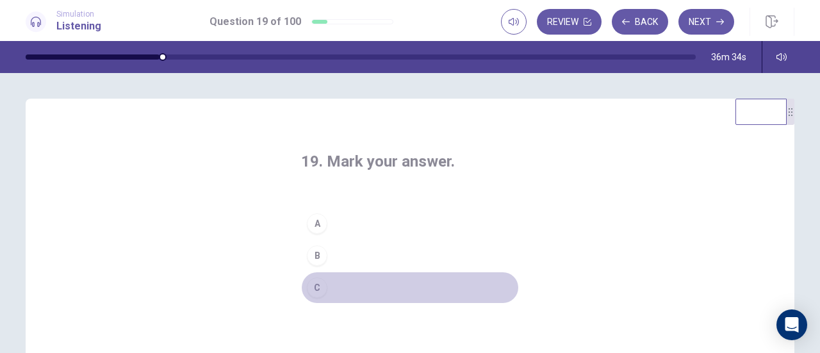
click at [373, 288] on button "C" at bounding box center [410, 288] width 218 height 32
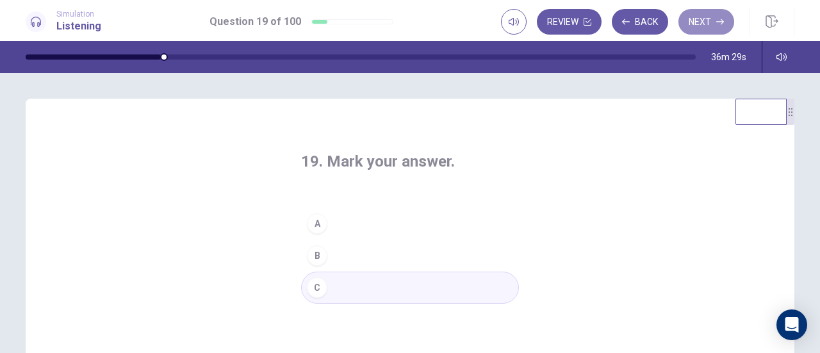
click at [703, 24] on button "Next" at bounding box center [706, 22] width 56 height 26
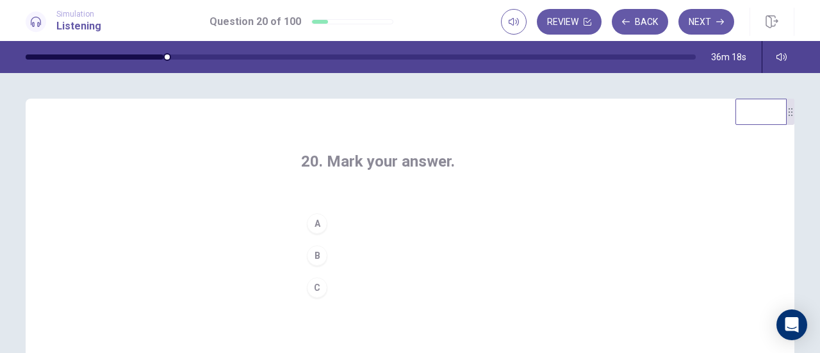
click at [388, 222] on button "A" at bounding box center [410, 223] width 218 height 32
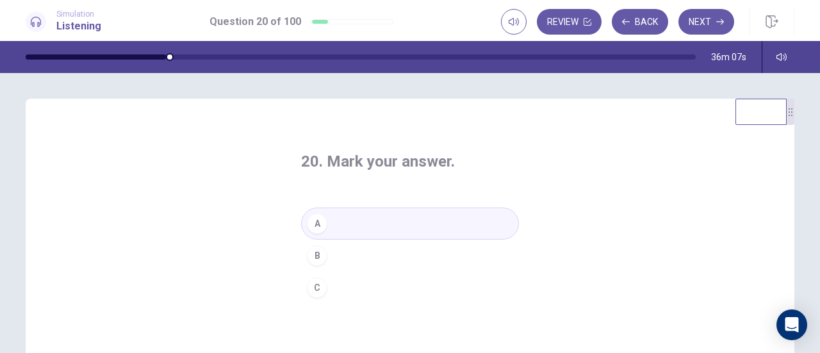
click at [704, 22] on button "Next" at bounding box center [706, 22] width 56 height 26
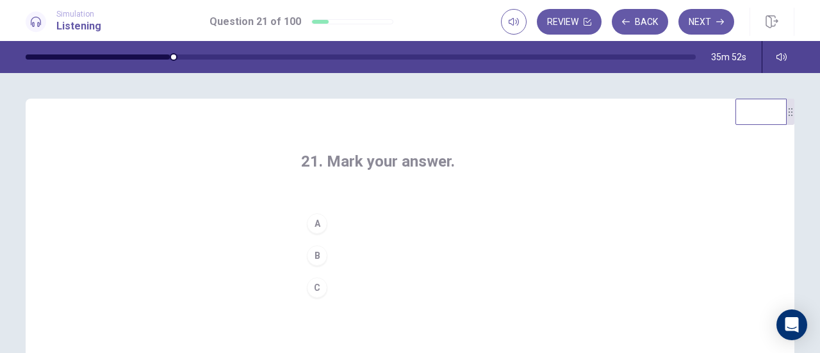
click at [403, 256] on button "B" at bounding box center [410, 256] width 218 height 32
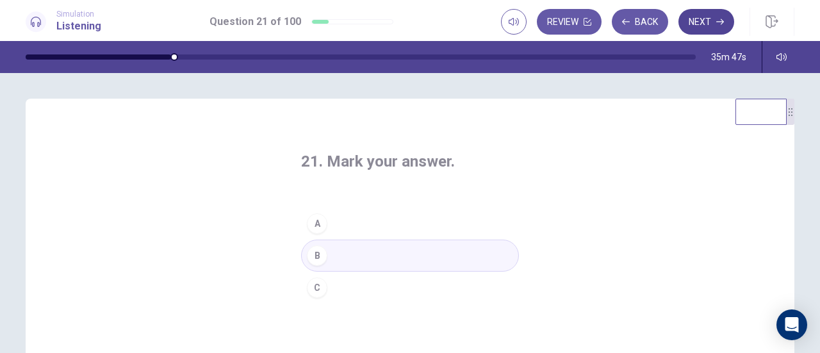
click at [699, 24] on button "Next" at bounding box center [706, 22] width 56 height 26
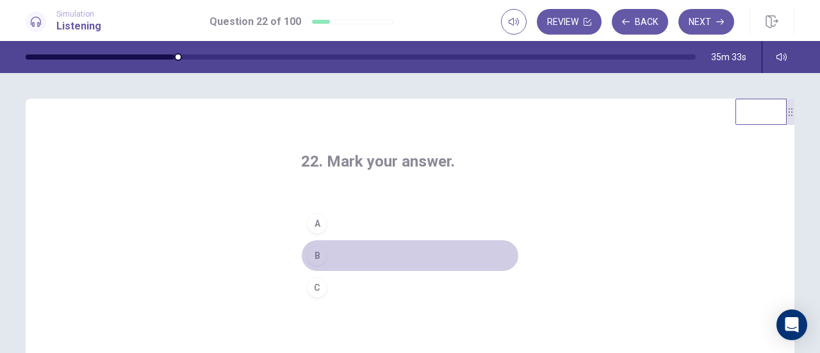
click at [389, 261] on button "B" at bounding box center [410, 256] width 218 height 32
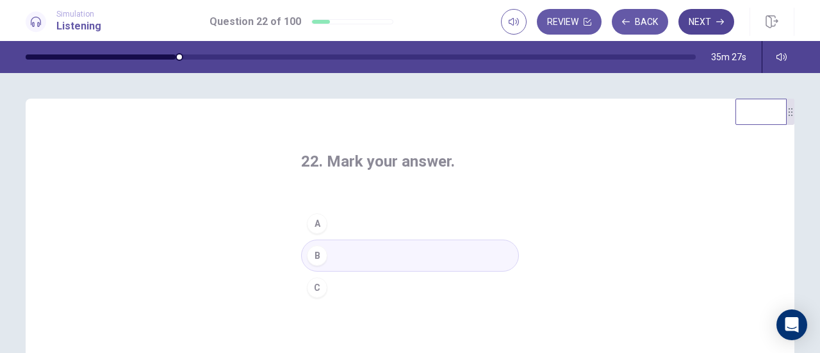
click at [708, 15] on button "Next" at bounding box center [706, 22] width 56 height 26
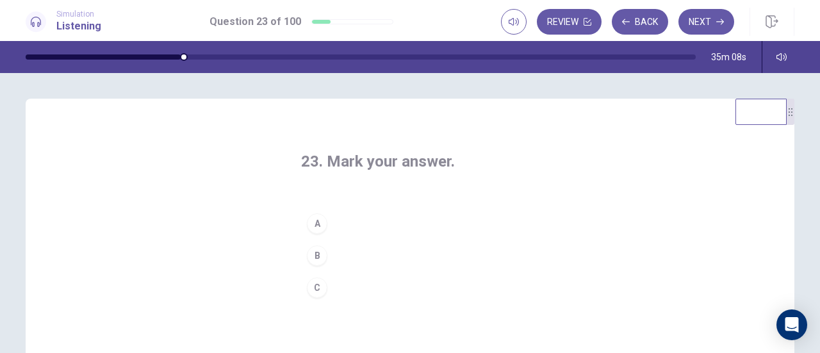
click at [367, 284] on button "C" at bounding box center [410, 288] width 218 height 32
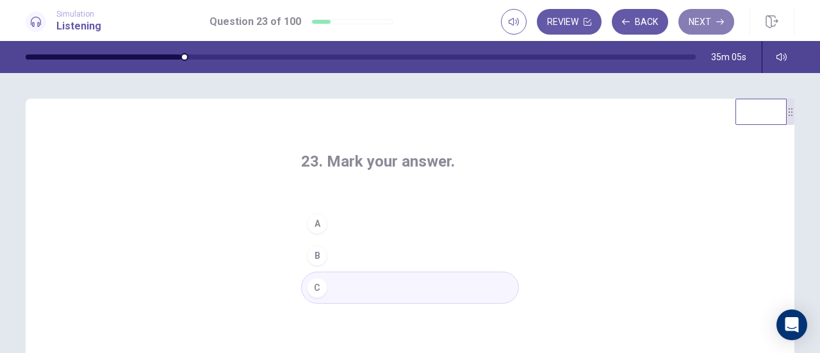
click at [695, 25] on button "Next" at bounding box center [706, 22] width 56 height 26
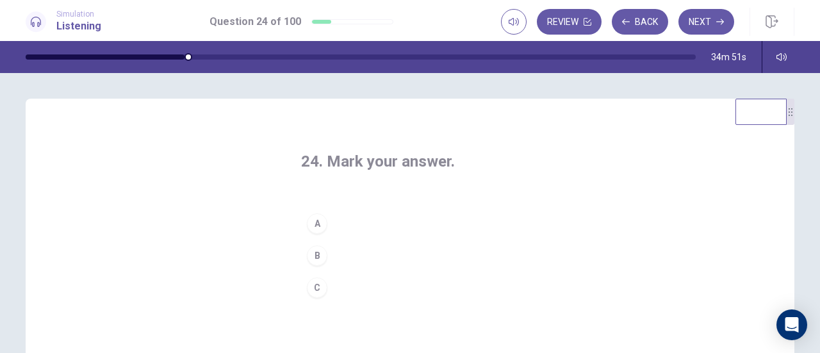
click at [361, 257] on button "B" at bounding box center [410, 256] width 218 height 32
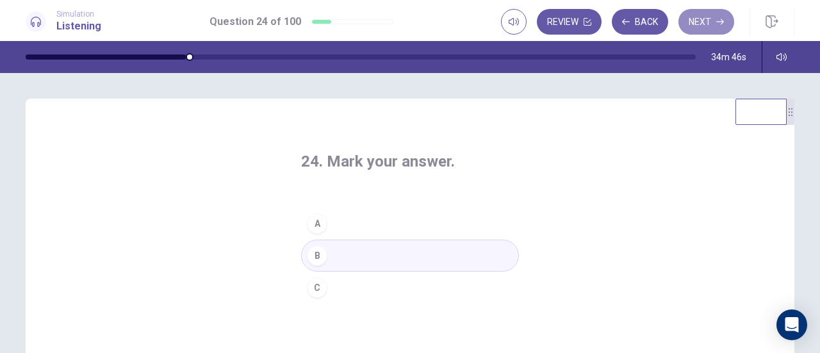
click at [706, 23] on button "Next" at bounding box center [706, 22] width 56 height 26
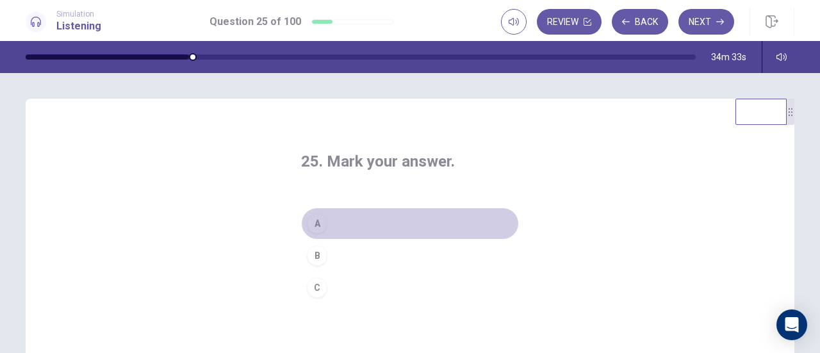
click at [391, 220] on button "A" at bounding box center [410, 223] width 218 height 32
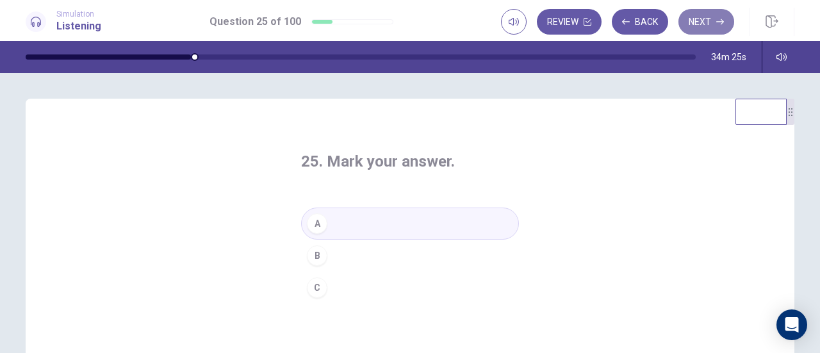
click at [717, 17] on button "Next" at bounding box center [706, 22] width 56 height 26
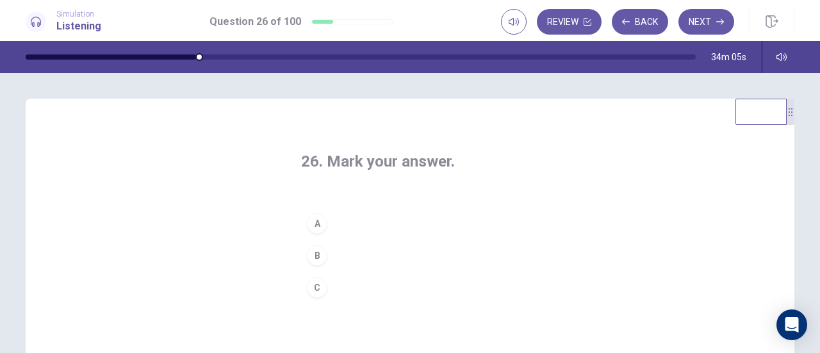
click at [422, 285] on button "C" at bounding box center [410, 288] width 218 height 32
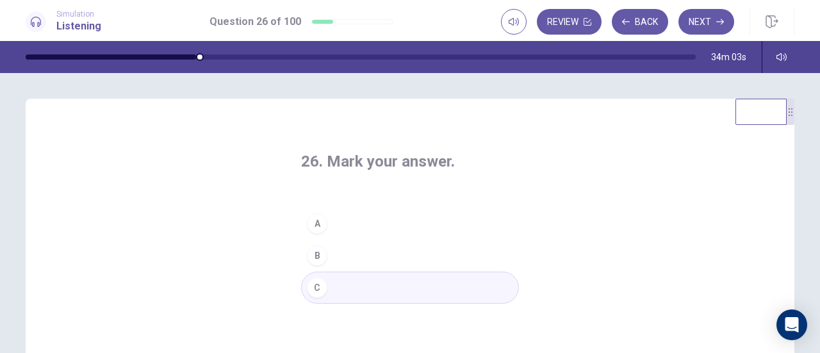
click at [708, 26] on button "Next" at bounding box center [706, 22] width 56 height 26
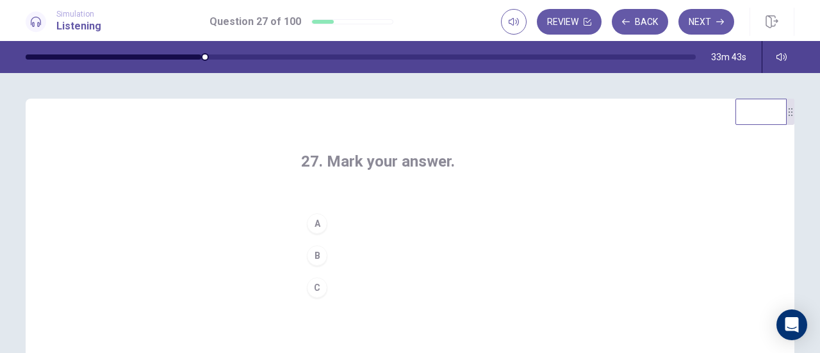
click at [402, 284] on button "C" at bounding box center [410, 288] width 218 height 32
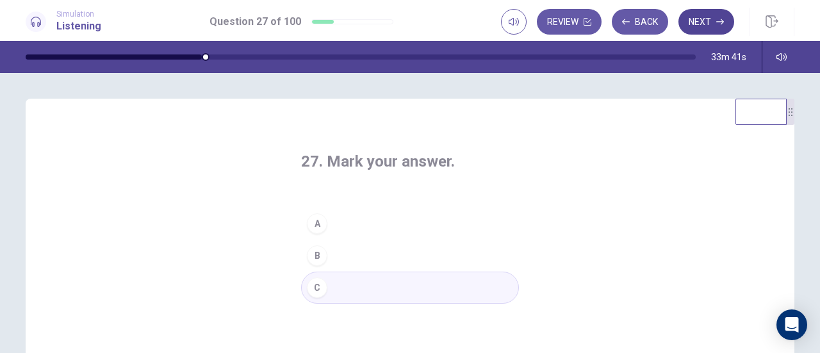
click at [724, 25] on button "Next" at bounding box center [706, 22] width 56 height 26
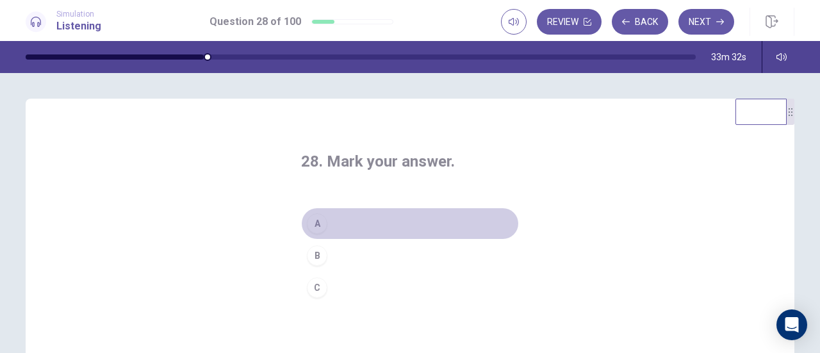
click at [448, 218] on button "A" at bounding box center [410, 223] width 218 height 32
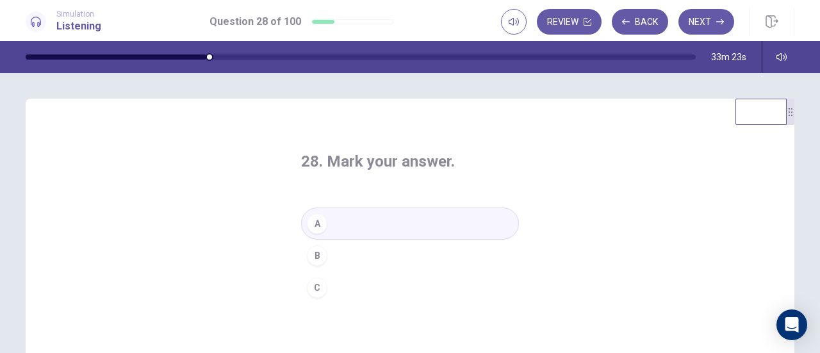
click at [703, 20] on button "Next" at bounding box center [706, 22] width 56 height 26
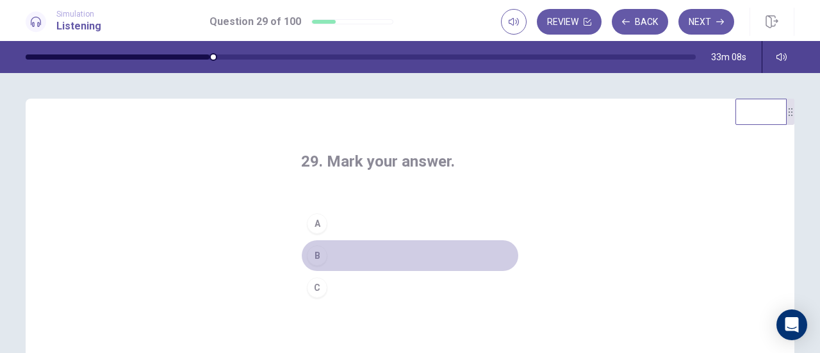
click at [388, 256] on button "B" at bounding box center [410, 256] width 218 height 32
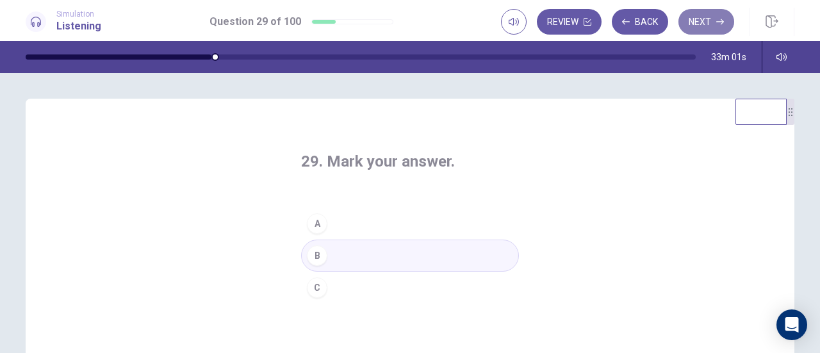
click at [697, 28] on button "Next" at bounding box center [706, 22] width 56 height 26
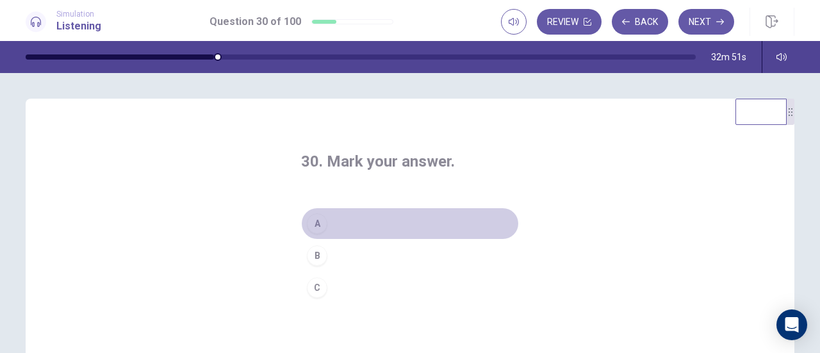
click at [354, 223] on button "A" at bounding box center [410, 223] width 218 height 32
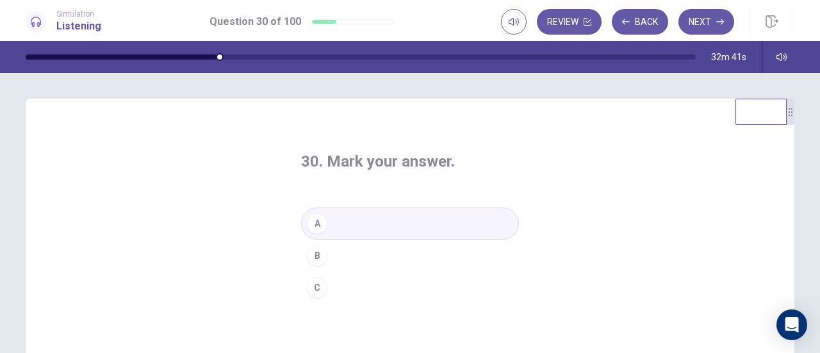
click at [699, 28] on button "Next" at bounding box center [706, 22] width 56 height 26
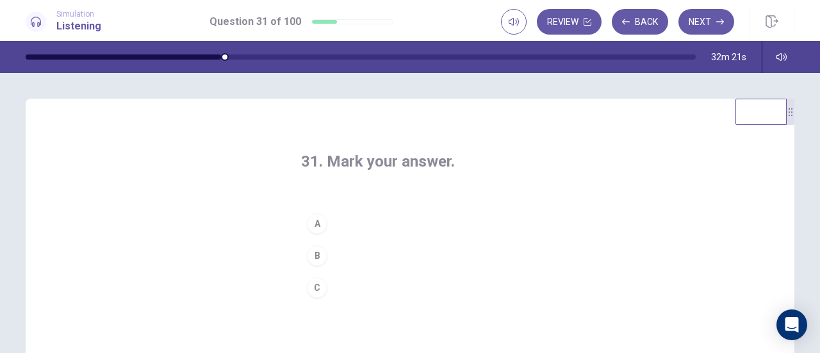
click at [379, 280] on button "C" at bounding box center [410, 288] width 218 height 32
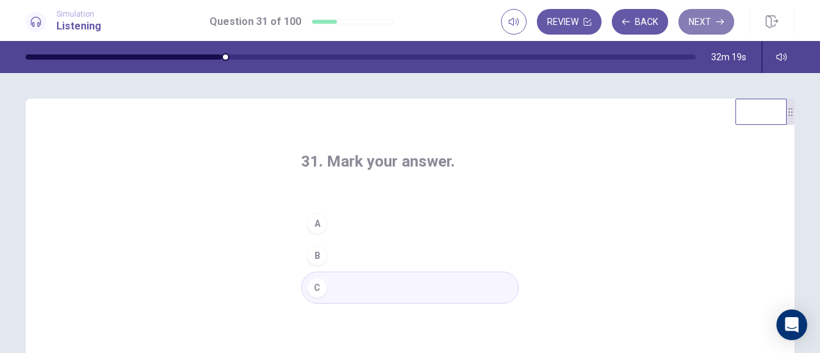
click at [691, 24] on button "Next" at bounding box center [706, 22] width 56 height 26
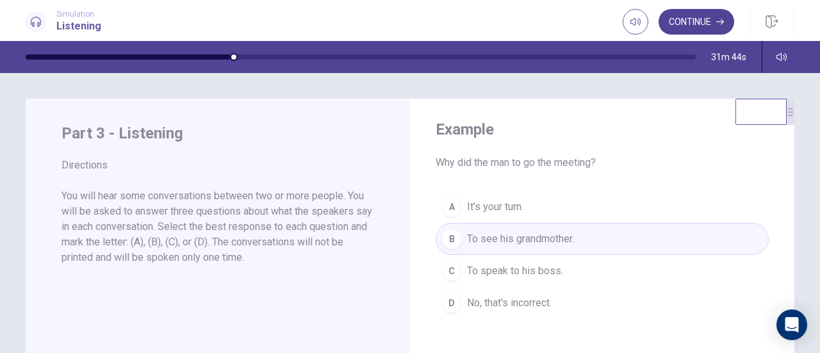
click at [701, 25] on button "Continue" at bounding box center [696, 22] width 76 height 26
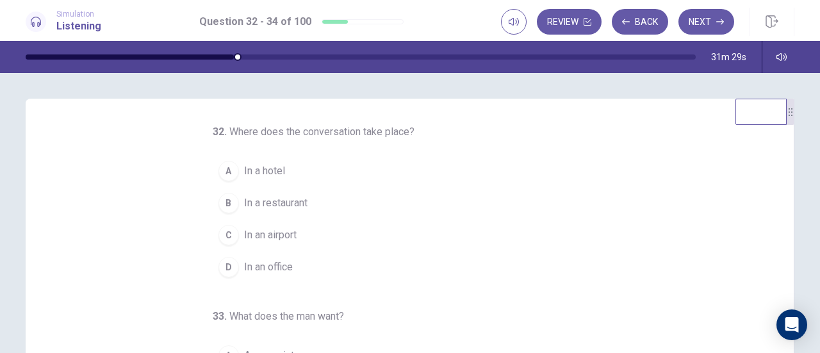
click at [281, 234] on span "In an airport" at bounding box center [270, 234] width 53 height 15
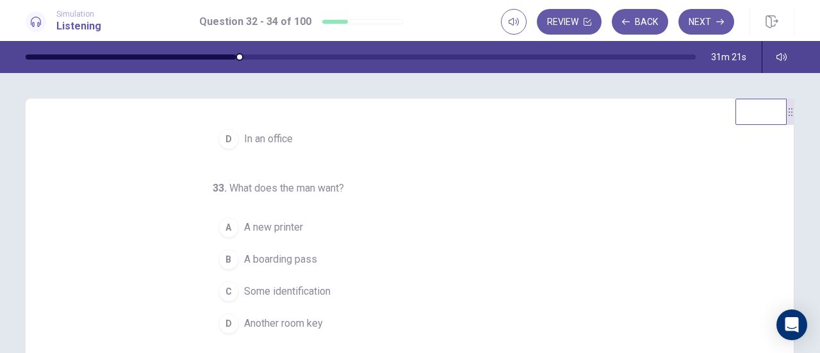
scroll to position [128, 0]
click at [320, 261] on button "B A boarding pass" at bounding box center [402, 259] width 379 height 32
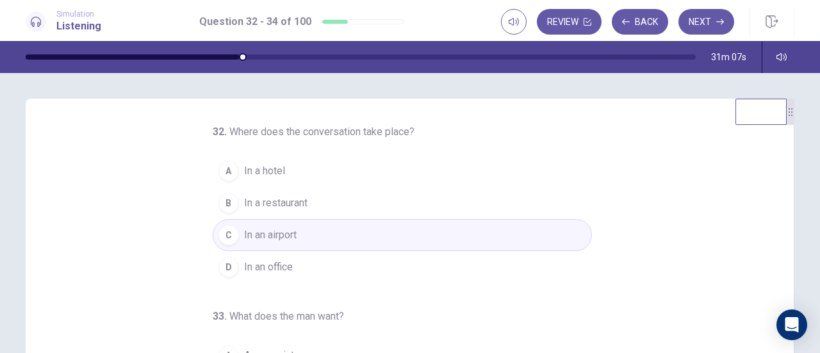
scroll to position [0, 0]
click at [693, 25] on button "Next" at bounding box center [706, 22] width 56 height 26
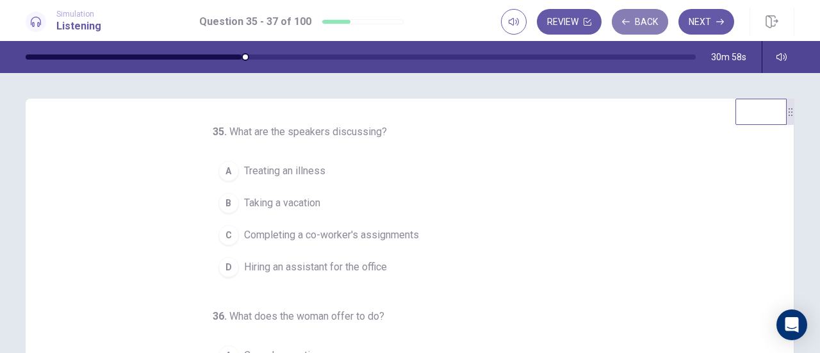
click at [654, 27] on button "Back" at bounding box center [640, 22] width 56 height 26
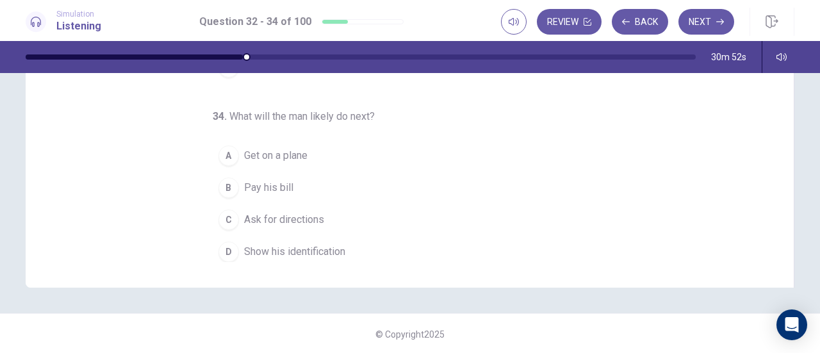
scroll to position [257, 0]
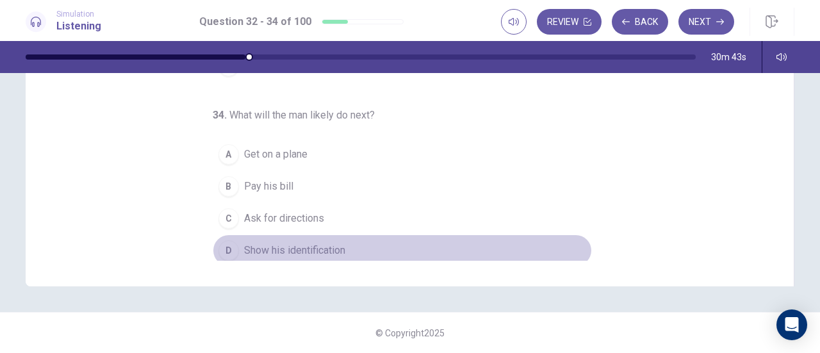
click at [298, 243] on span "Show his identification" at bounding box center [294, 250] width 101 height 15
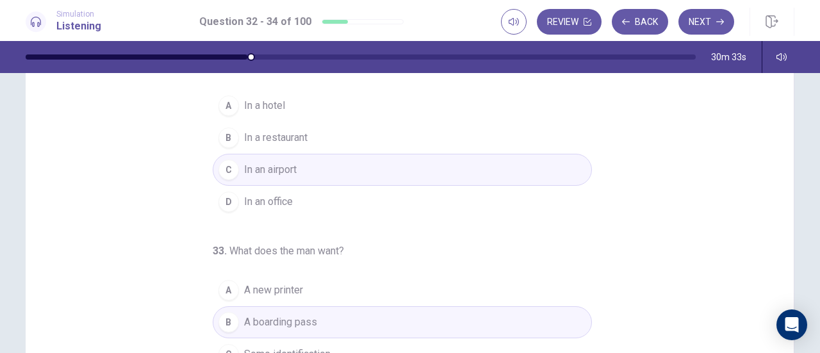
scroll to position [0, 0]
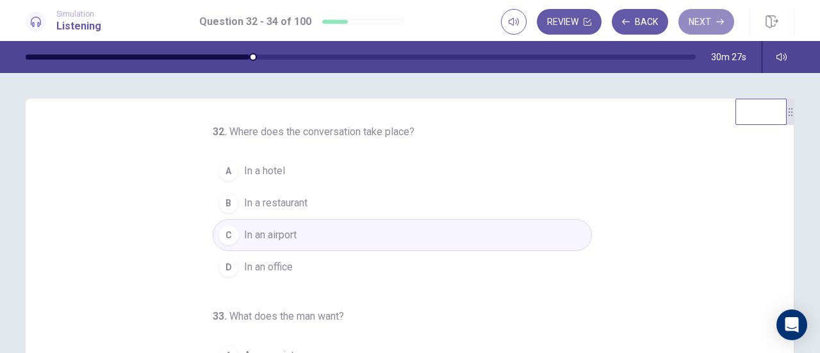
click at [712, 21] on button "Next" at bounding box center [706, 22] width 56 height 26
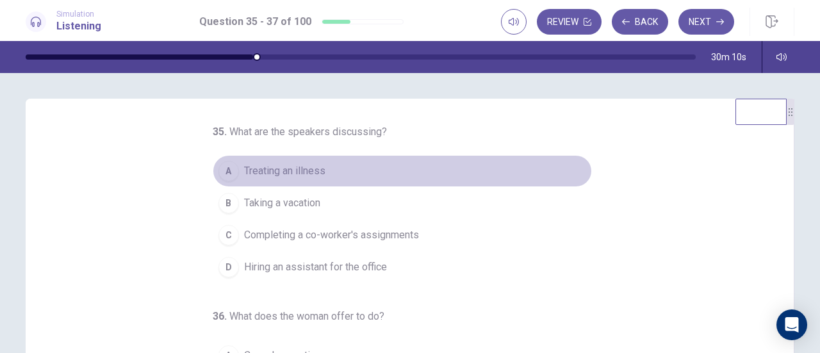
click at [384, 174] on button "A Treating an illness" at bounding box center [402, 171] width 379 height 32
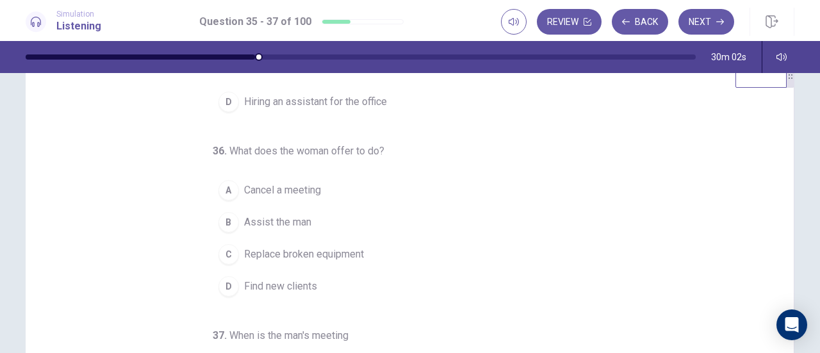
scroll to position [64, 0]
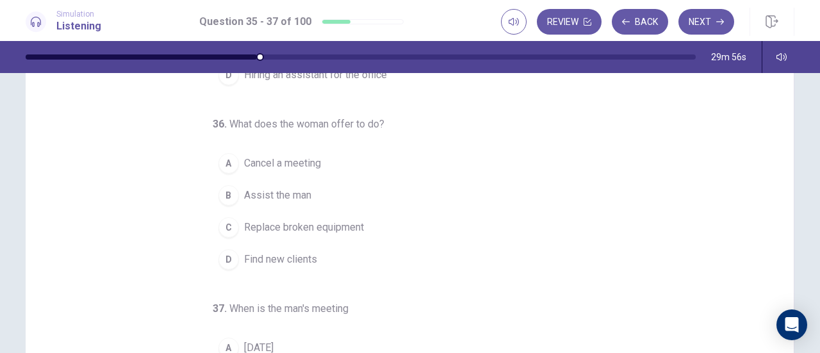
click at [297, 191] on span "Assist the man" at bounding box center [277, 195] width 67 height 15
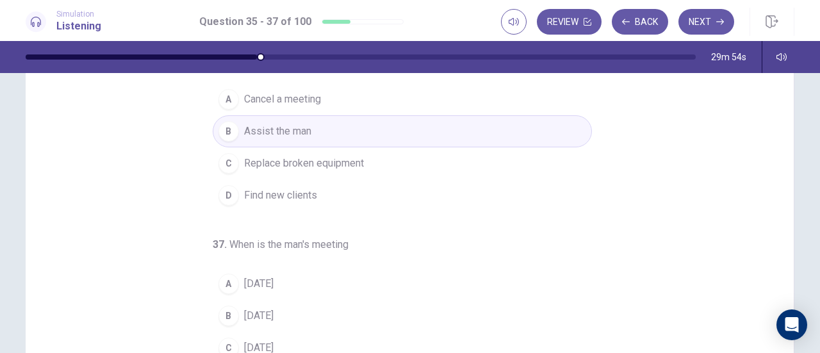
scroll to position [256, 0]
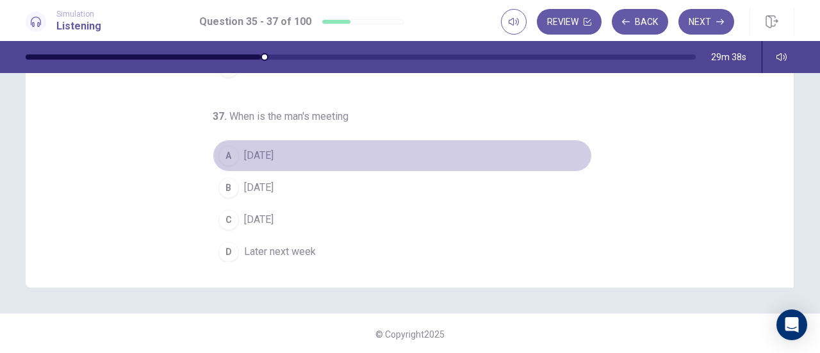
click at [273, 152] on span "Tomorrow" at bounding box center [258, 155] width 29 height 15
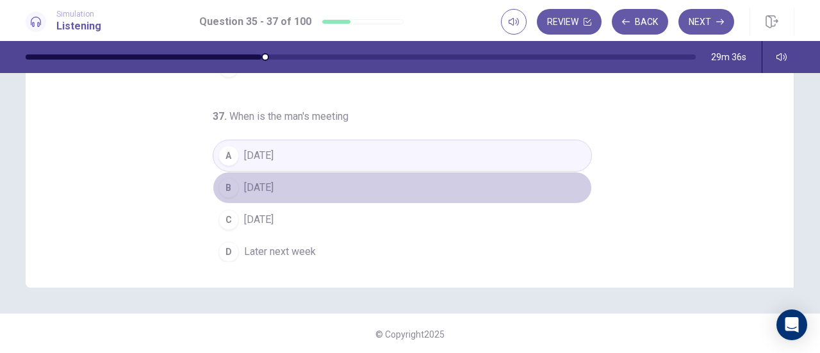
click at [320, 179] on button "B Wednesday" at bounding box center [402, 188] width 379 height 32
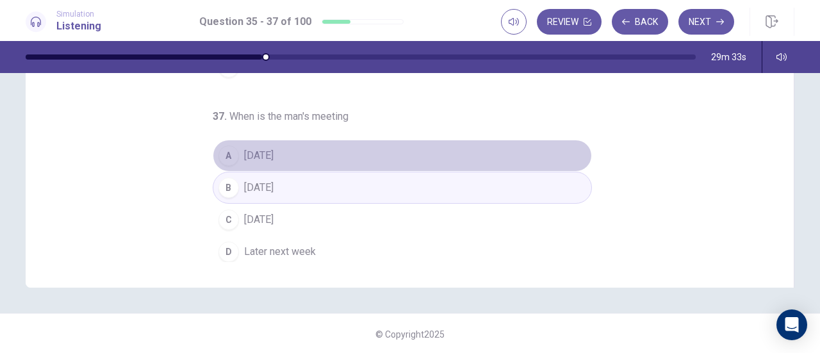
click at [314, 154] on button "A Tomorrow" at bounding box center [402, 156] width 379 height 32
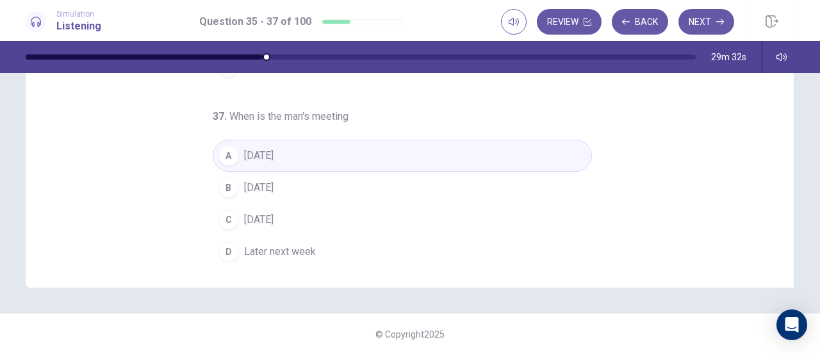
click at [298, 215] on button "C Next Monday" at bounding box center [402, 220] width 379 height 32
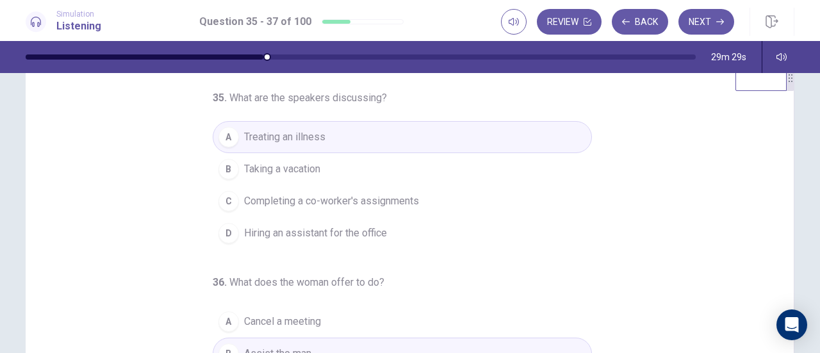
scroll to position [0, 0]
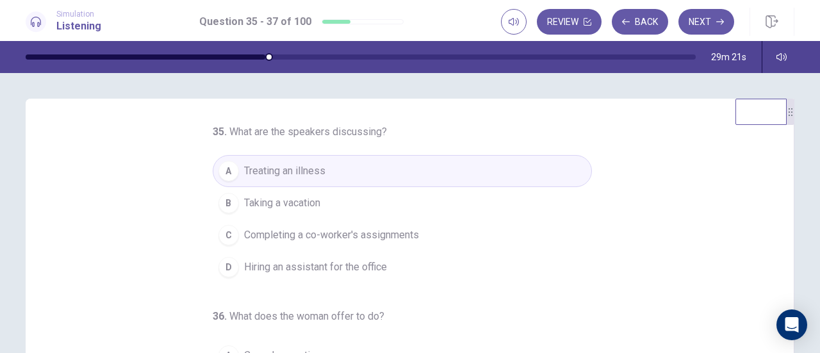
click at [386, 237] on span "Completing a co-worker's assignments" at bounding box center [331, 234] width 175 height 15
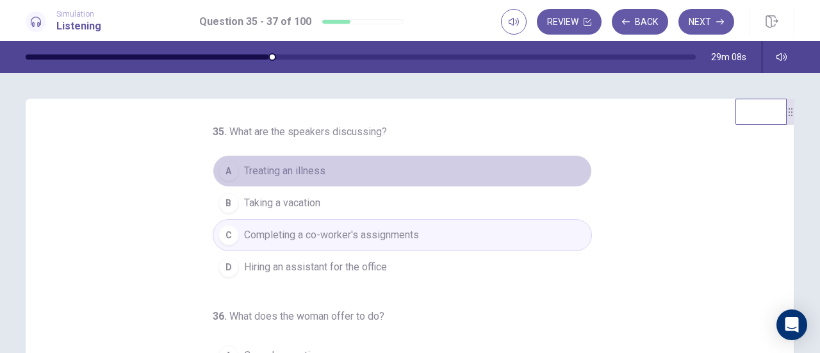
click at [304, 174] on span "Treating an illness" at bounding box center [284, 170] width 81 height 15
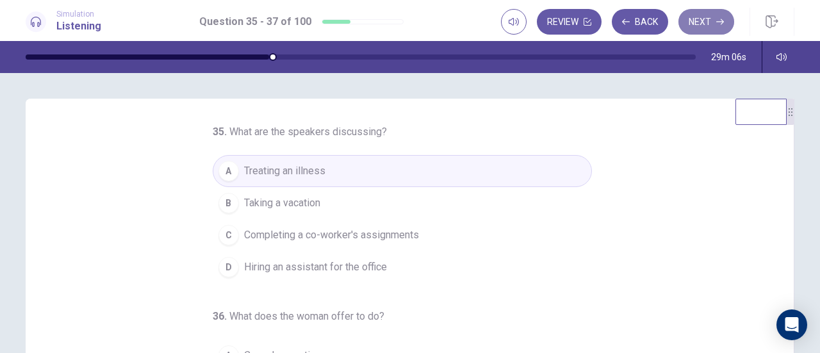
click at [716, 24] on icon "button" at bounding box center [720, 22] width 8 height 8
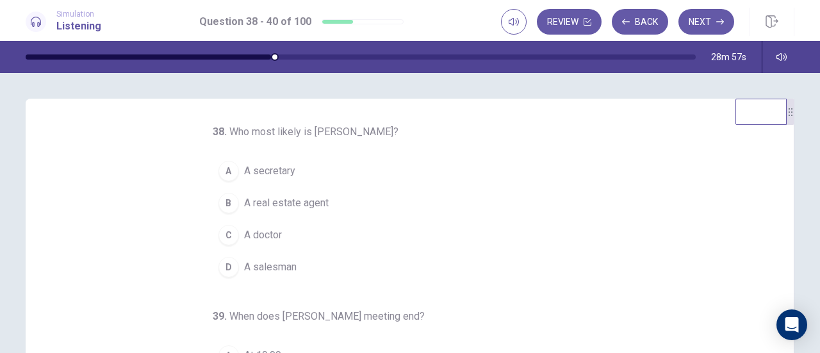
click at [312, 232] on button "C A doctor" at bounding box center [402, 235] width 379 height 32
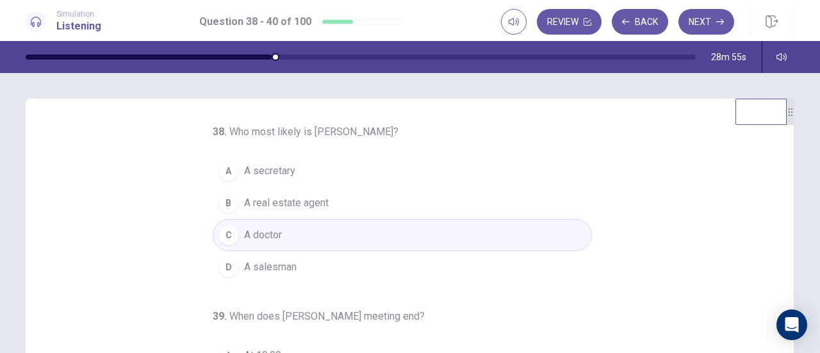
click at [425, 202] on button "B A real estate agent" at bounding box center [402, 203] width 379 height 32
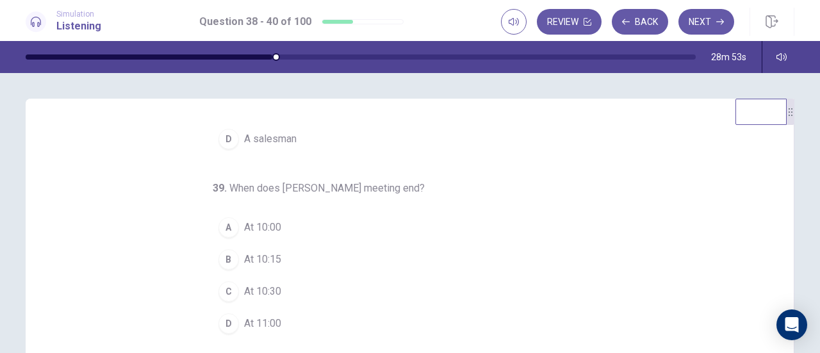
scroll to position [128, 0]
click at [307, 249] on button "B At 10:15" at bounding box center [402, 259] width 379 height 32
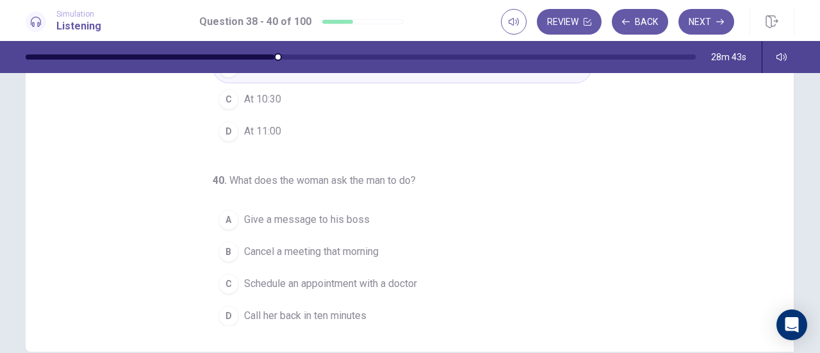
scroll to position [256, 0]
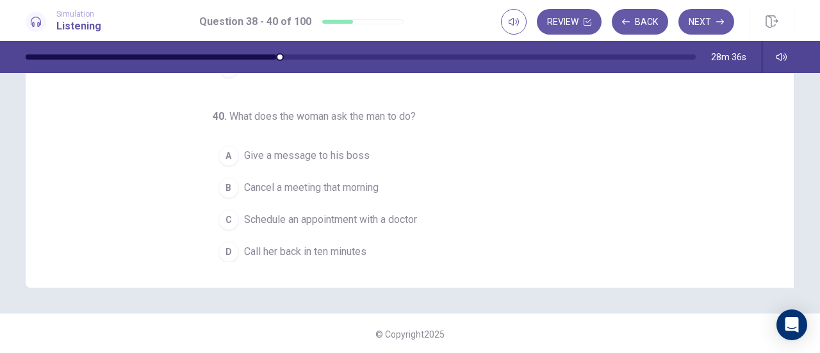
click at [368, 150] on button "A Give a message to his boss" at bounding box center [402, 156] width 379 height 32
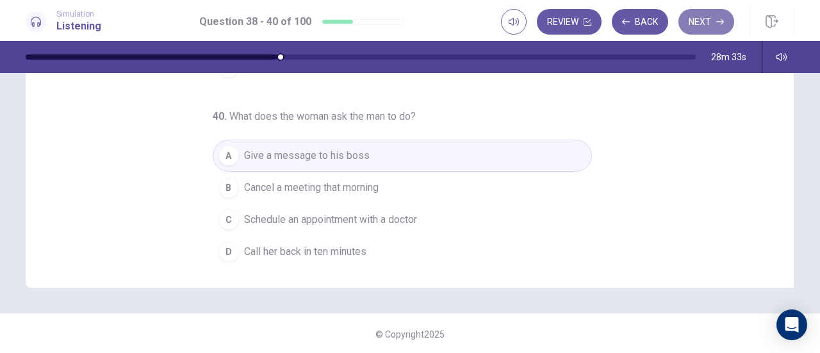
click at [706, 26] on button "Next" at bounding box center [706, 22] width 56 height 26
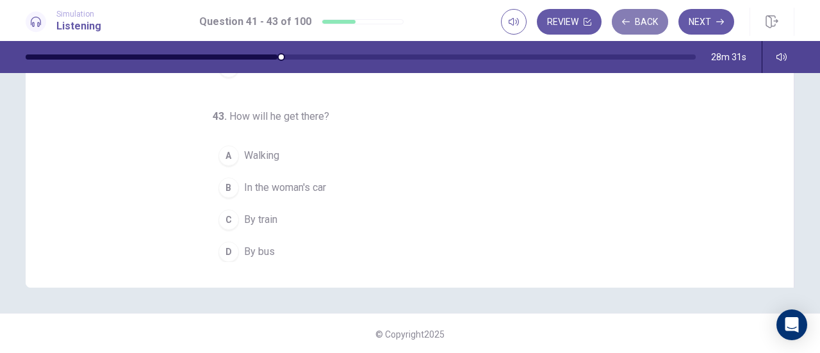
click at [642, 22] on button "Back" at bounding box center [640, 22] width 56 height 26
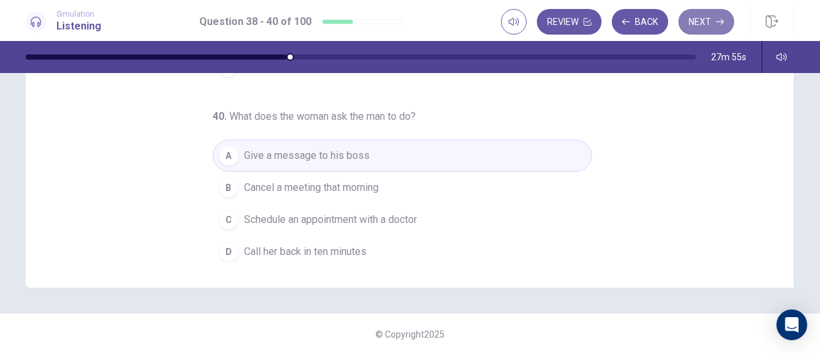
click at [710, 15] on button "Next" at bounding box center [706, 22] width 56 height 26
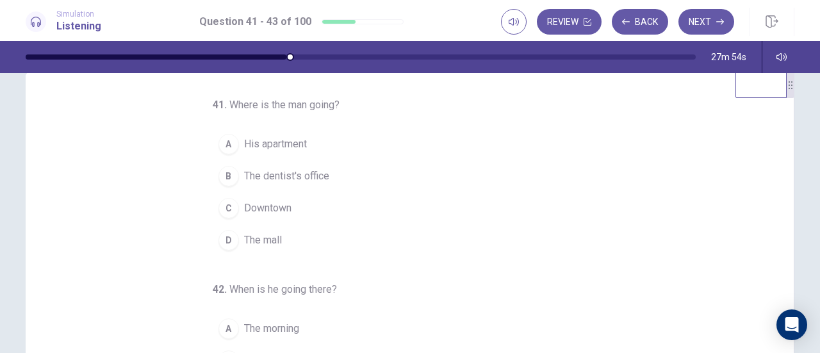
scroll to position [0, 0]
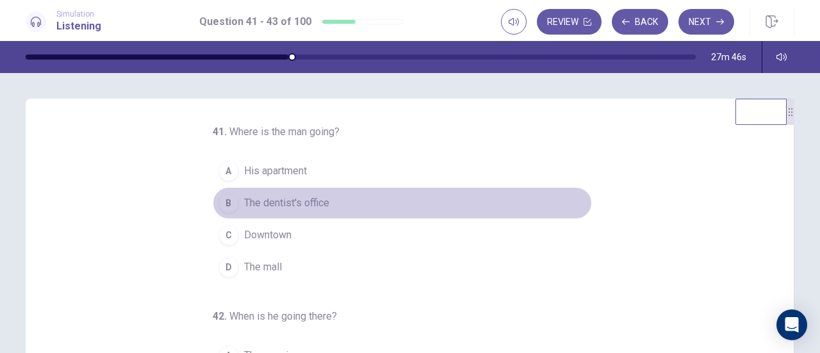
click at [329, 207] on button "B The dentist's office" at bounding box center [402, 203] width 379 height 32
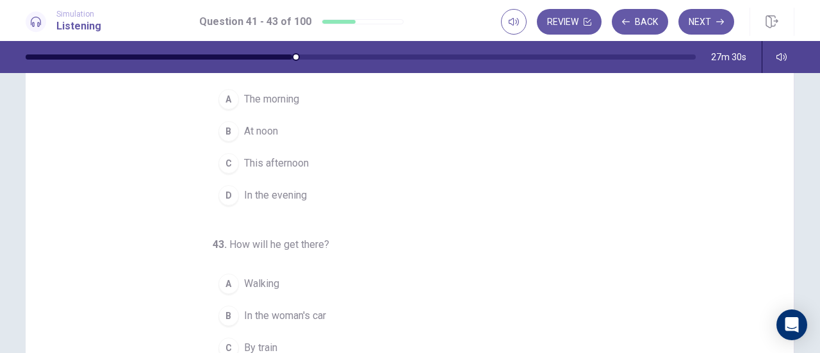
scroll to position [192, 0]
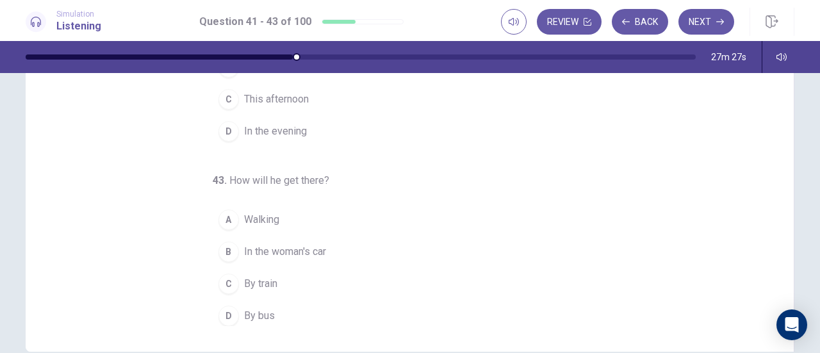
click at [272, 307] on button "D By bus" at bounding box center [402, 316] width 379 height 32
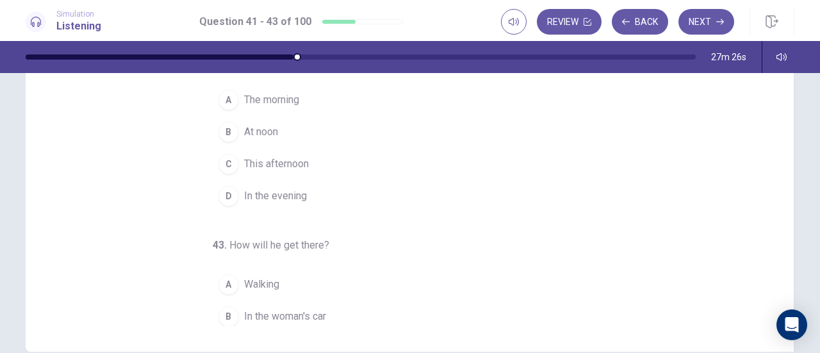
scroll to position [0, 0]
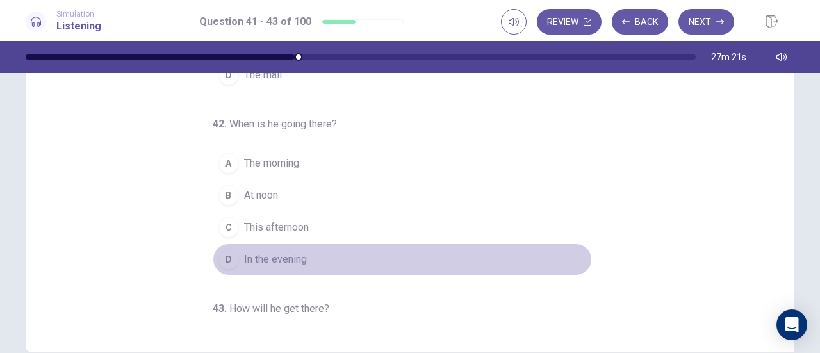
click at [293, 252] on span "In the evening" at bounding box center [275, 259] width 63 height 15
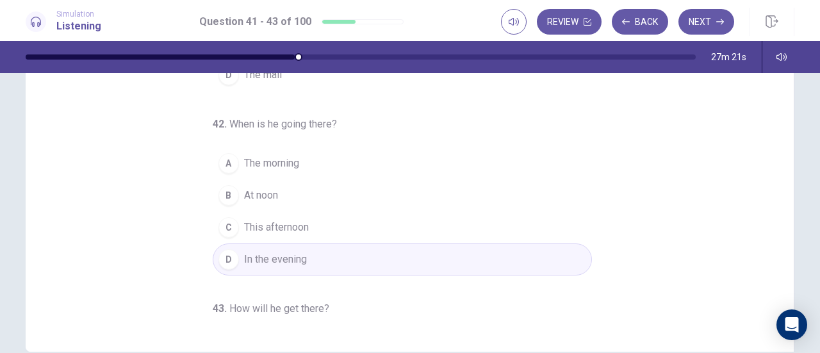
click at [327, 231] on button "C This afternoon" at bounding box center [402, 227] width 379 height 32
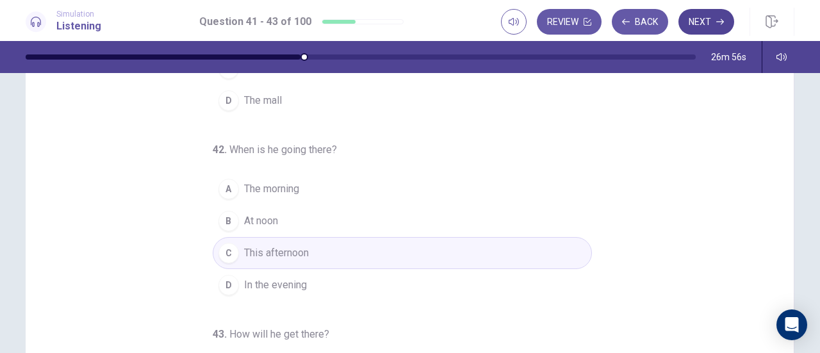
scroll to position [128, 0]
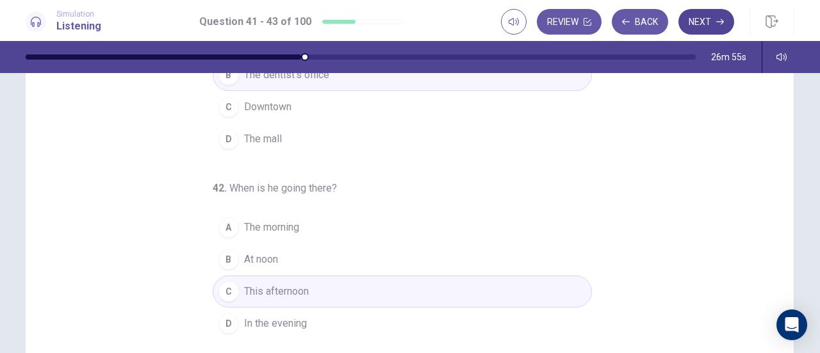
click at [706, 22] on button "Next" at bounding box center [706, 22] width 56 height 26
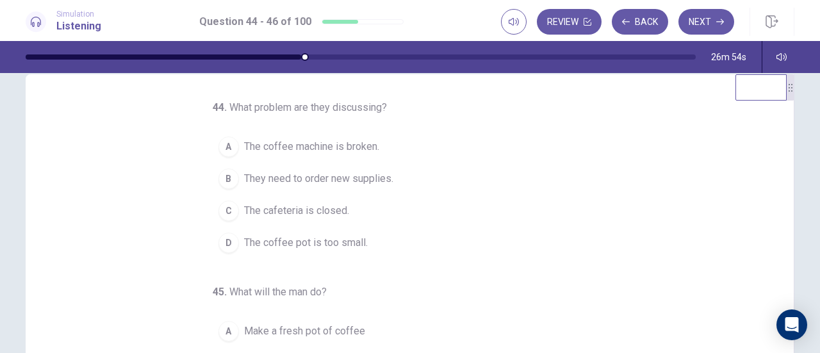
scroll to position [0, 0]
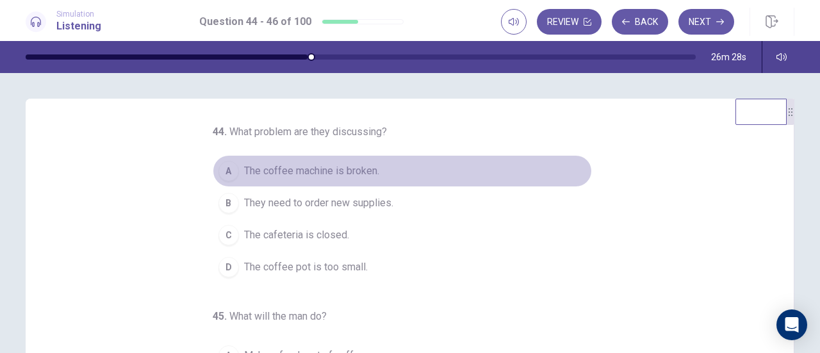
click at [387, 170] on button "A The coffee machine is broken." at bounding box center [402, 171] width 379 height 32
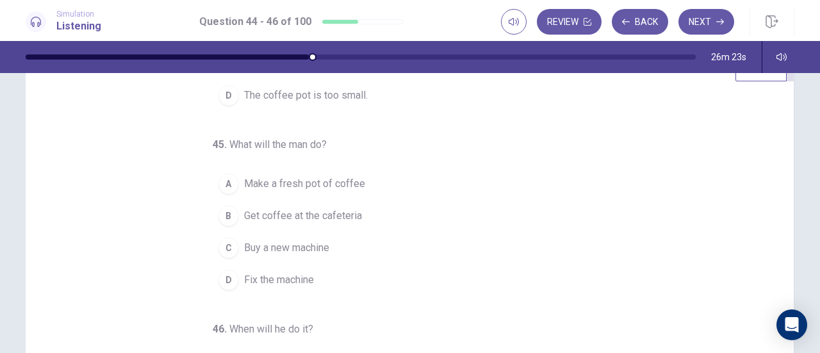
scroll to position [64, 0]
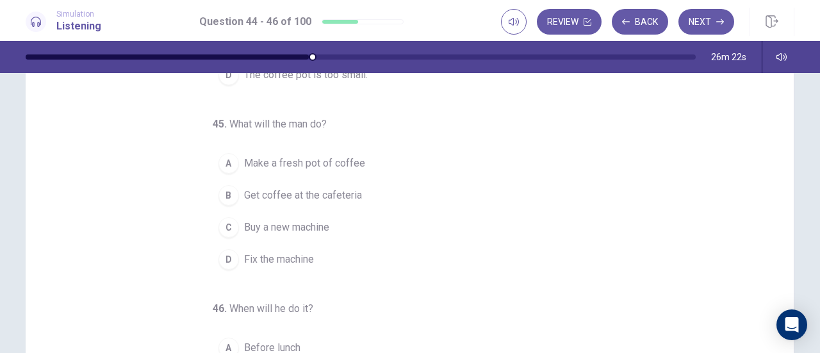
click at [338, 190] on span "Get coffee at the cafeteria" at bounding box center [303, 195] width 118 height 15
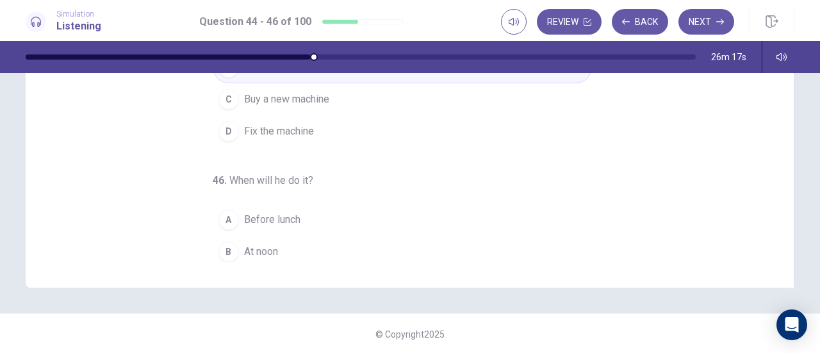
scroll to position [128, 0]
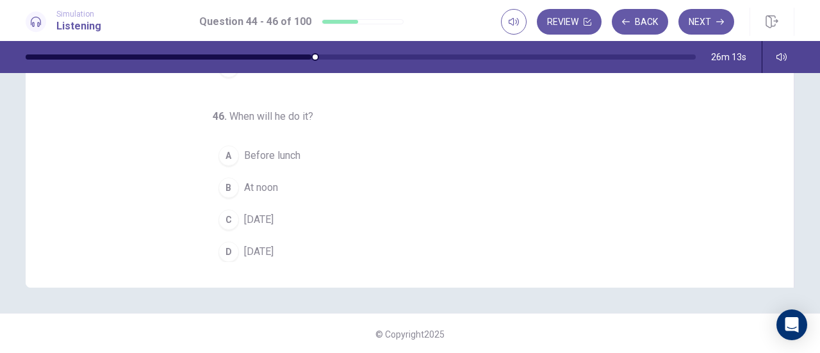
click at [305, 212] on button "C On Sunday" at bounding box center [402, 220] width 379 height 32
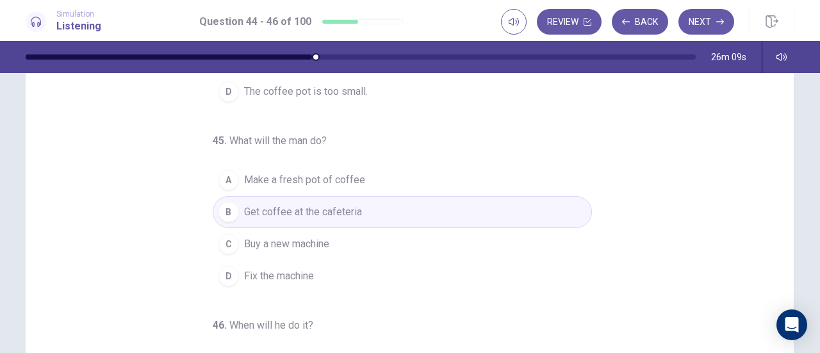
scroll to position [64, 0]
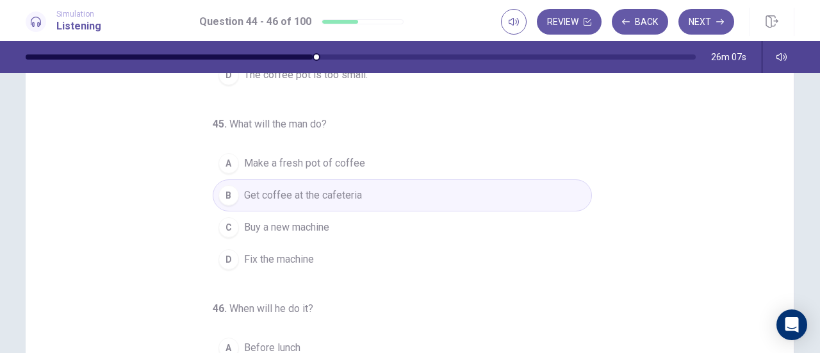
click at [368, 228] on button "C Buy a new machine" at bounding box center [402, 227] width 379 height 32
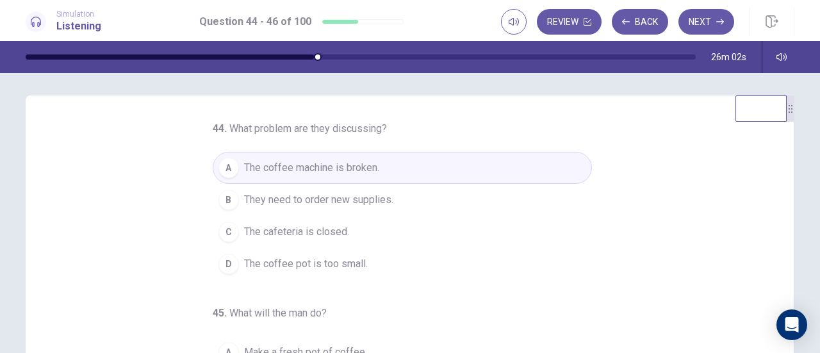
scroll to position [0, 0]
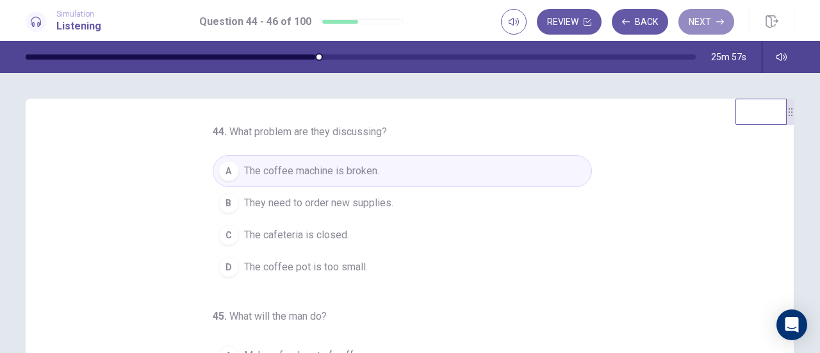
click at [703, 22] on button "Next" at bounding box center [706, 22] width 56 height 26
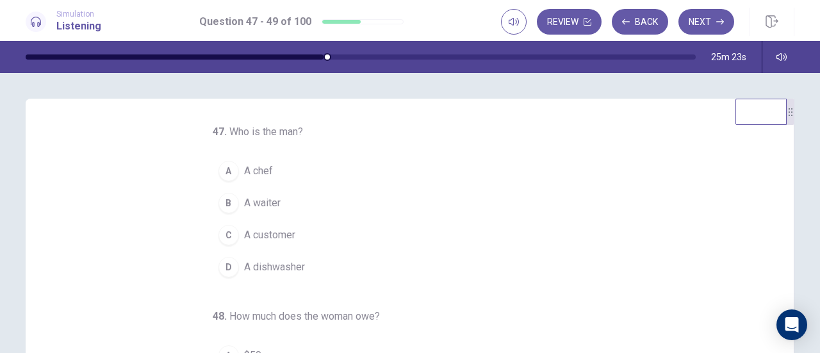
click at [270, 212] on button "B A waiter" at bounding box center [402, 203] width 379 height 32
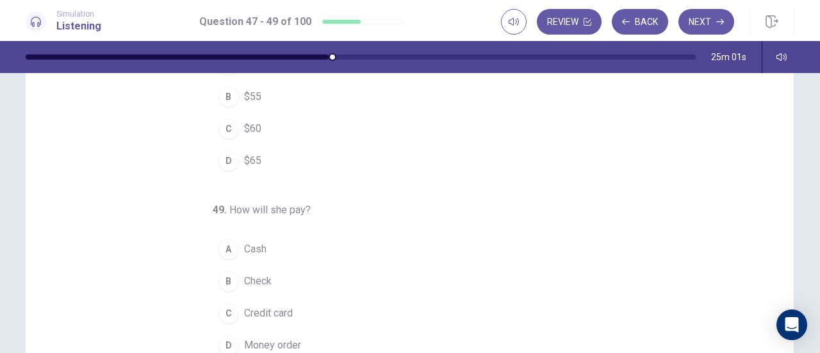
scroll to position [192, 0]
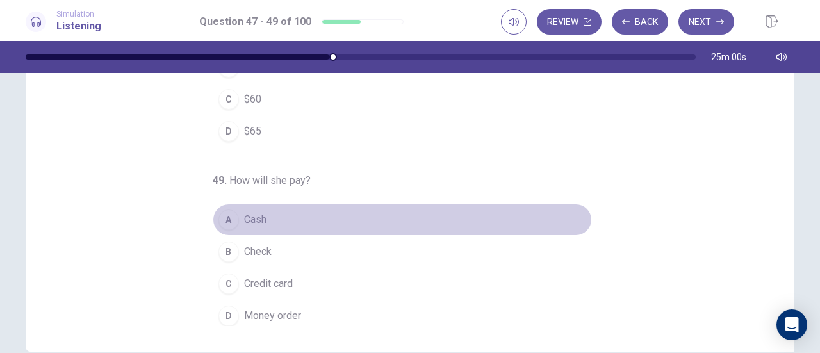
click at [292, 210] on button "A Cash" at bounding box center [402, 220] width 379 height 32
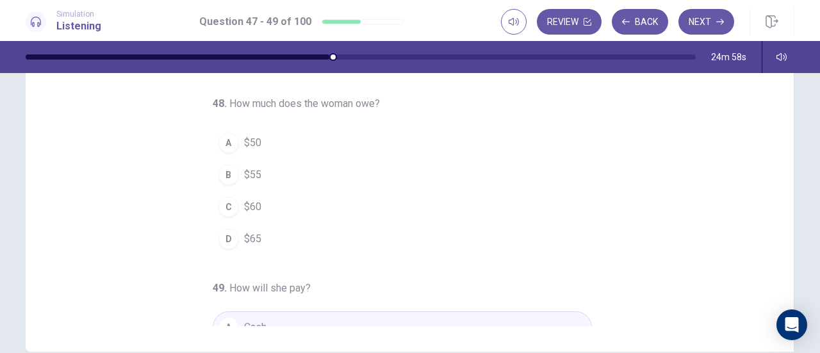
scroll to position [0, 0]
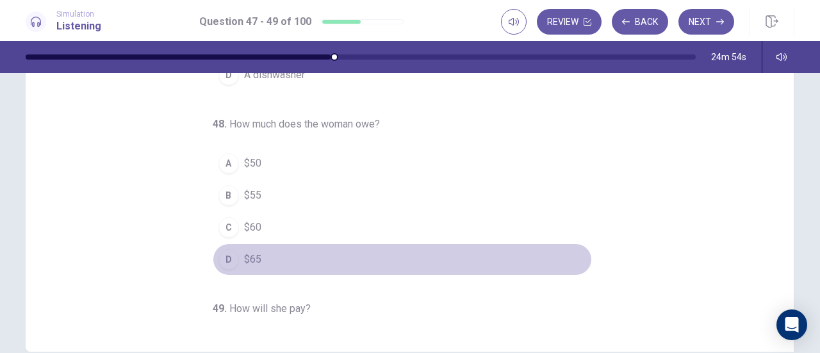
click at [263, 256] on button "D $65" at bounding box center [402, 259] width 379 height 32
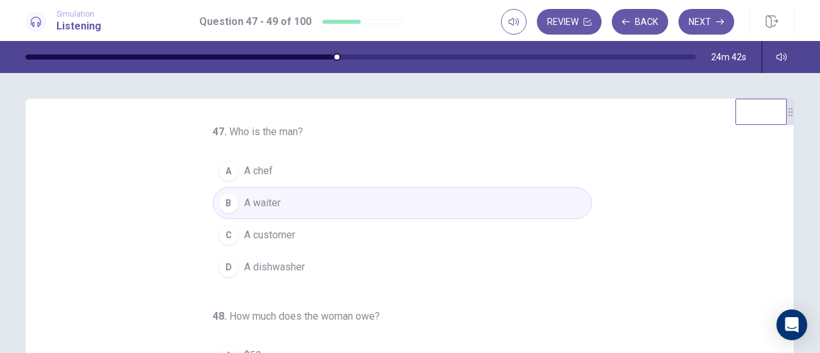
click at [706, 26] on button "Next" at bounding box center [706, 22] width 56 height 26
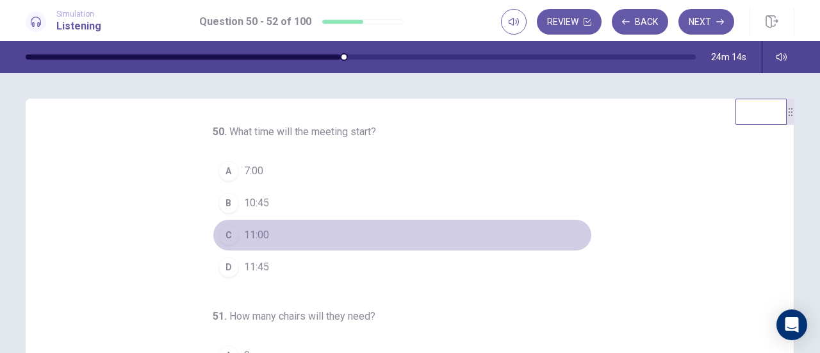
click at [252, 229] on span "11:00" at bounding box center [256, 234] width 25 height 15
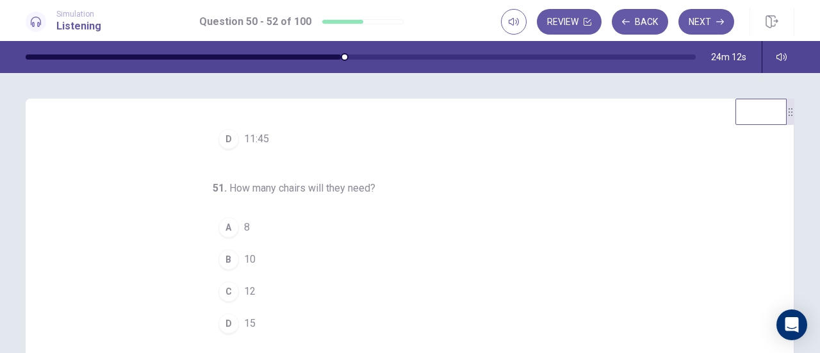
scroll to position [64, 0]
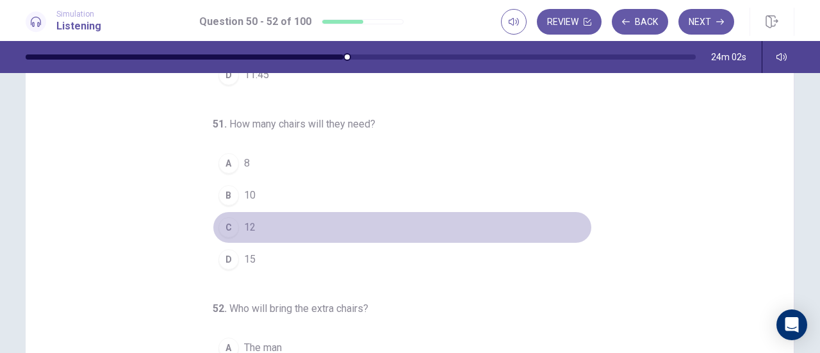
click at [252, 223] on button "C 12" at bounding box center [402, 227] width 379 height 32
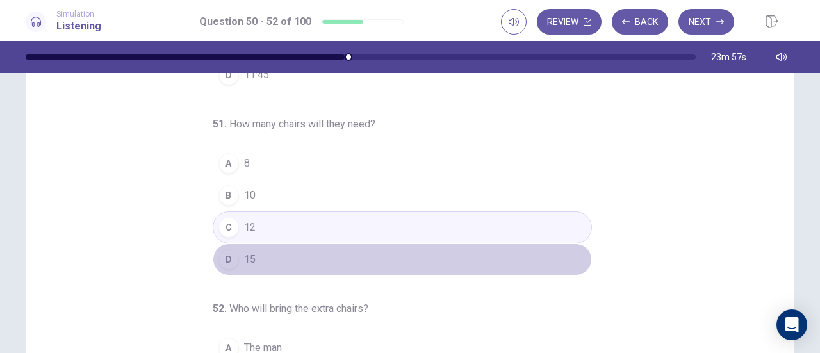
click at [294, 254] on button "D 15" at bounding box center [402, 259] width 379 height 32
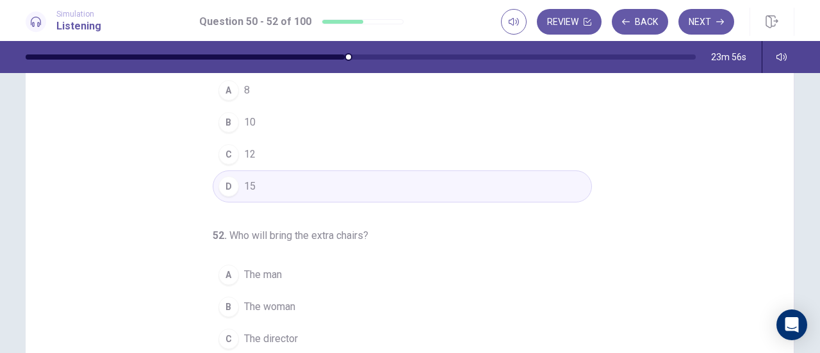
scroll to position [192, 0]
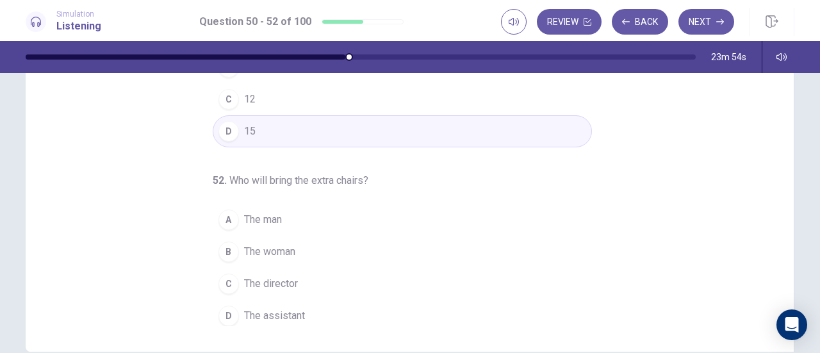
click at [288, 229] on button "A The man" at bounding box center [402, 220] width 379 height 32
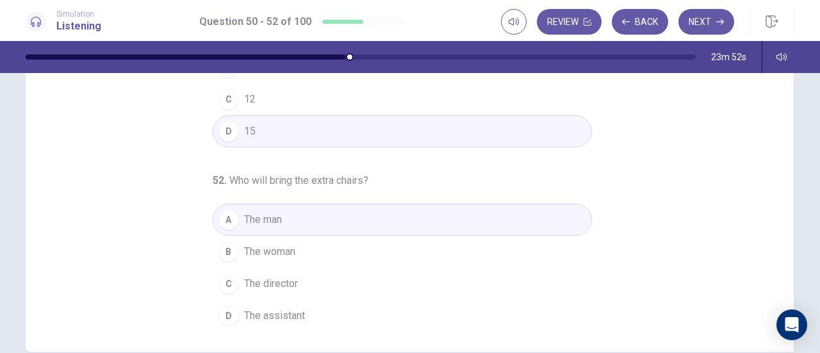
click at [308, 313] on button "D The assistant" at bounding box center [402, 316] width 379 height 32
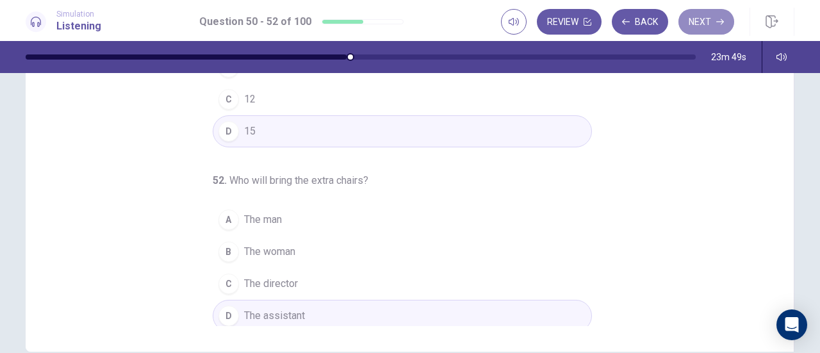
click at [704, 26] on button "Next" at bounding box center [706, 22] width 56 height 26
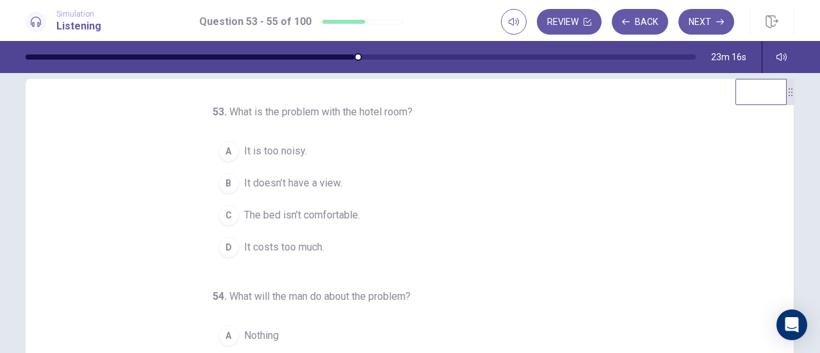
scroll to position [0, 0]
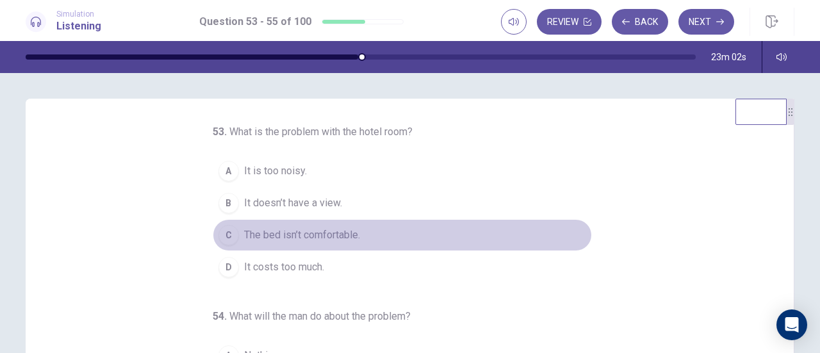
click at [336, 236] on span "The bed isn’t comfortable." at bounding box center [302, 234] width 116 height 15
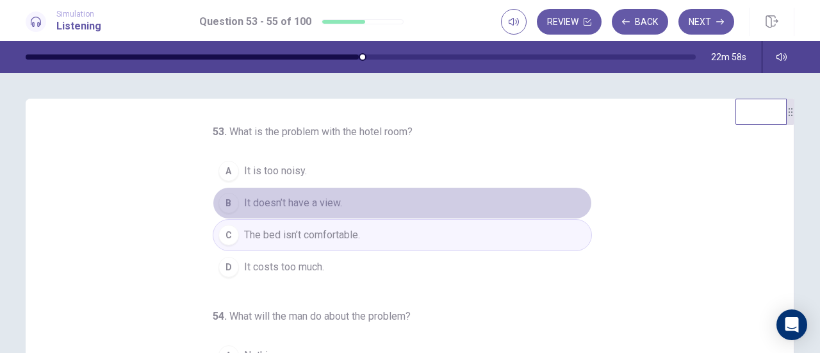
click at [362, 195] on button "B It doesn’t have a view." at bounding box center [402, 203] width 379 height 32
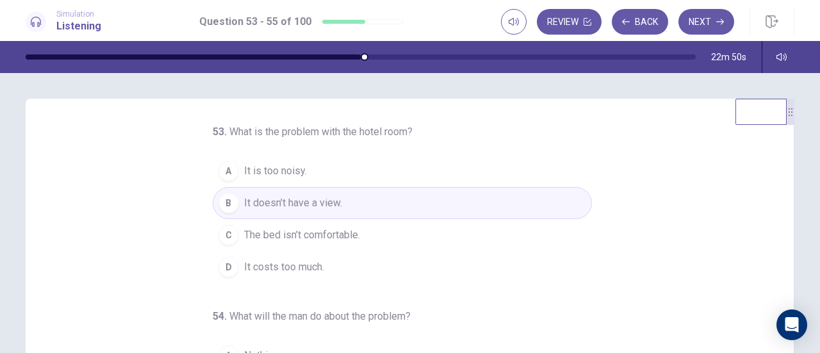
click at [334, 174] on button "A It is too noisy." at bounding box center [402, 171] width 379 height 32
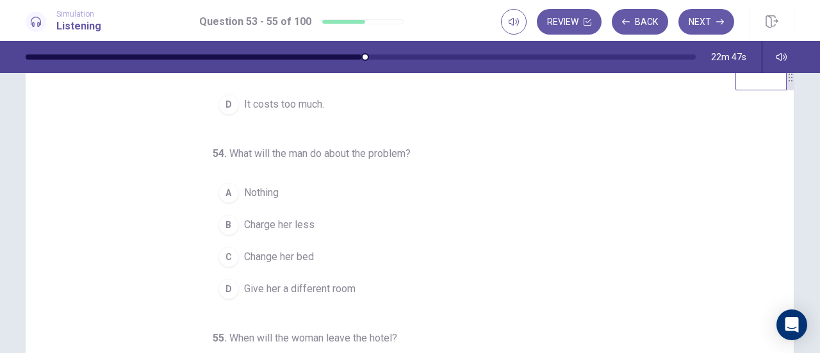
scroll to position [64, 0]
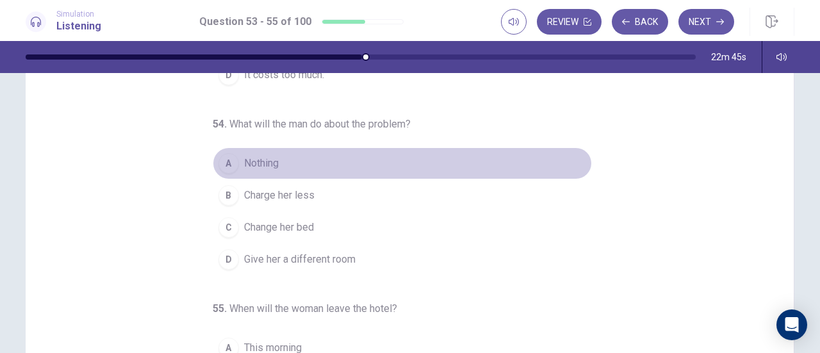
click at [315, 162] on button "A Nothing" at bounding box center [402, 163] width 379 height 32
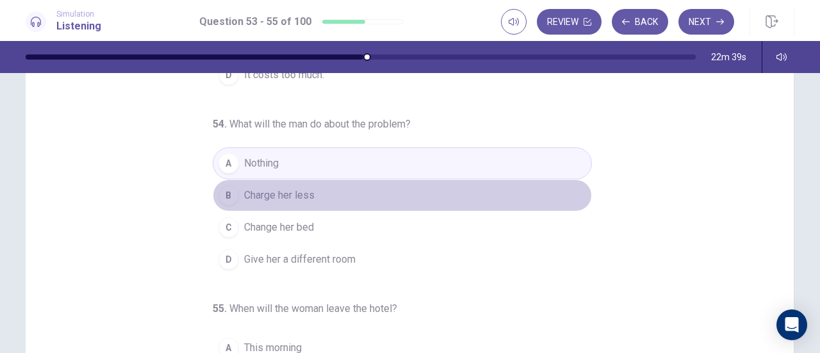
click at [350, 191] on button "B Charge her less" at bounding box center [402, 195] width 379 height 32
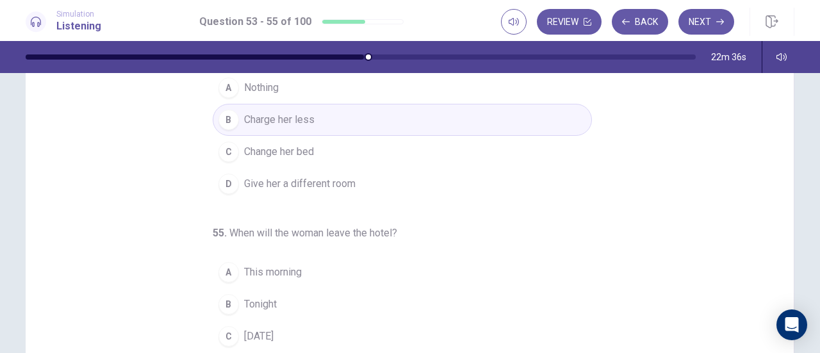
scroll to position [192, 0]
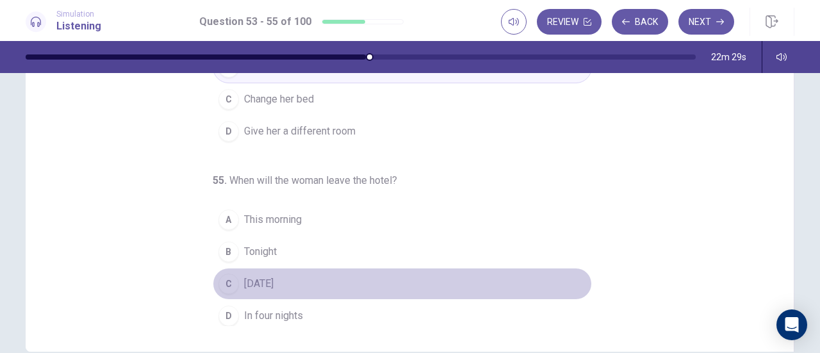
click at [298, 284] on button "C Tomorrow" at bounding box center [402, 284] width 379 height 32
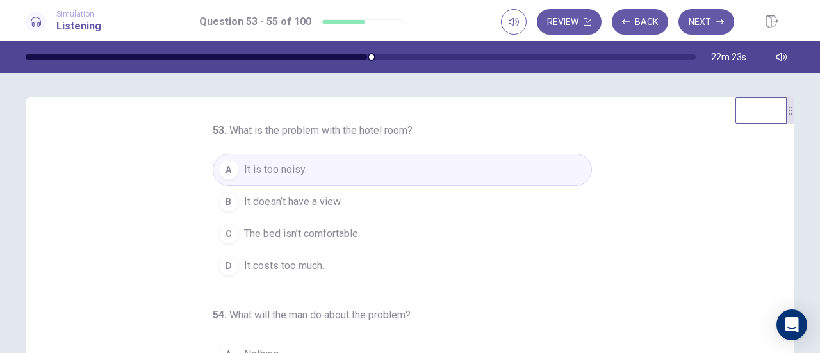
scroll to position [0, 0]
click at [704, 20] on button "Next" at bounding box center [706, 22] width 56 height 26
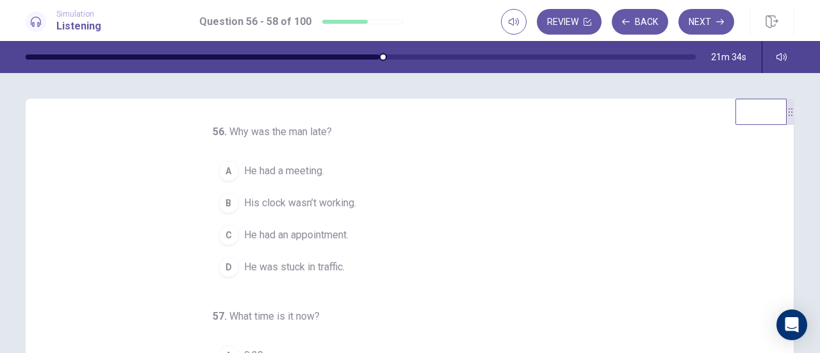
click at [307, 266] on span "He was stuck in traffic." at bounding box center [294, 266] width 101 height 15
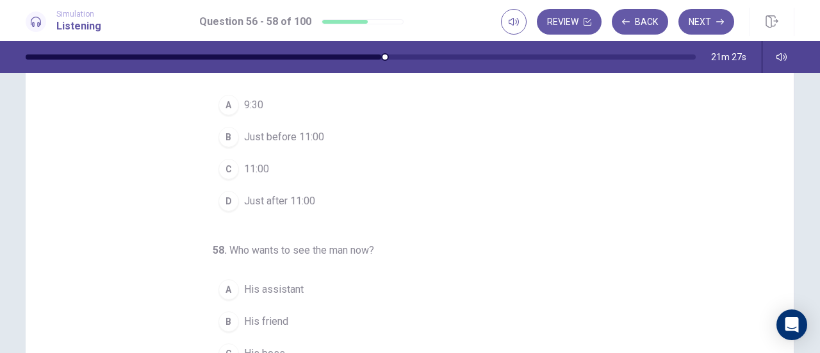
scroll to position [128, 0]
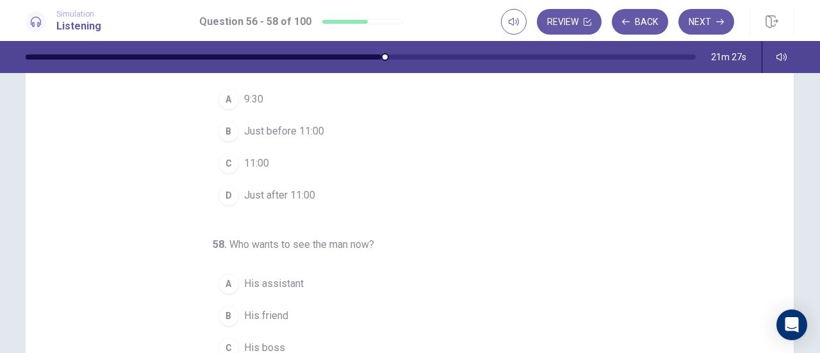
click at [256, 95] on span "9:30" at bounding box center [253, 99] width 19 height 15
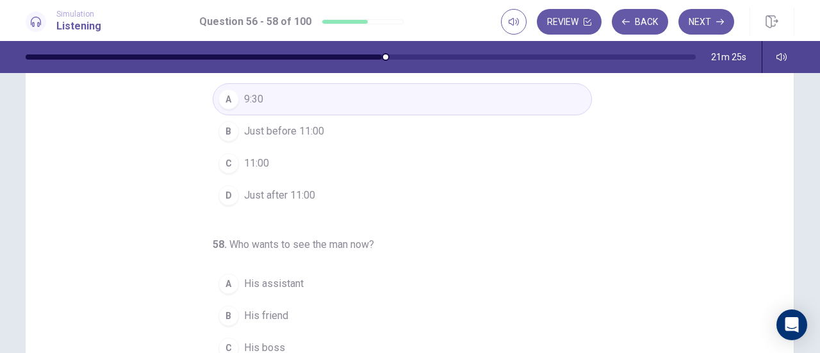
scroll to position [192, 0]
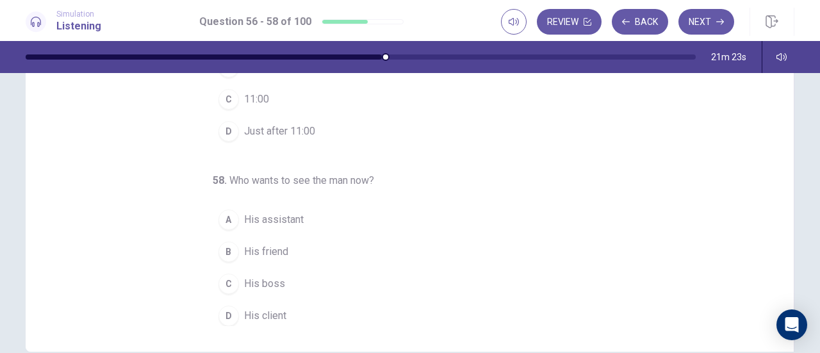
click at [285, 277] on button "C His boss" at bounding box center [402, 284] width 379 height 32
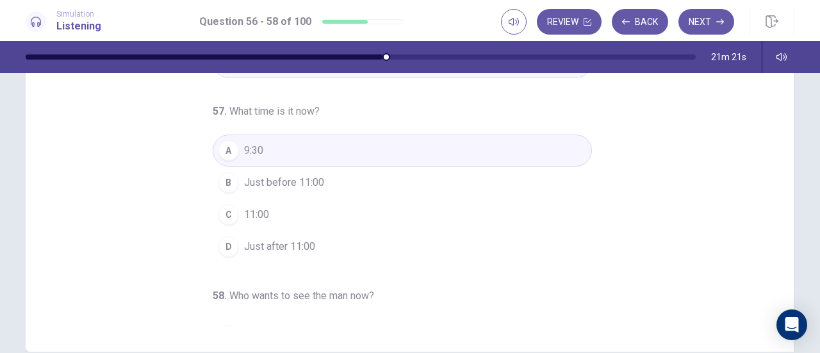
scroll to position [0, 0]
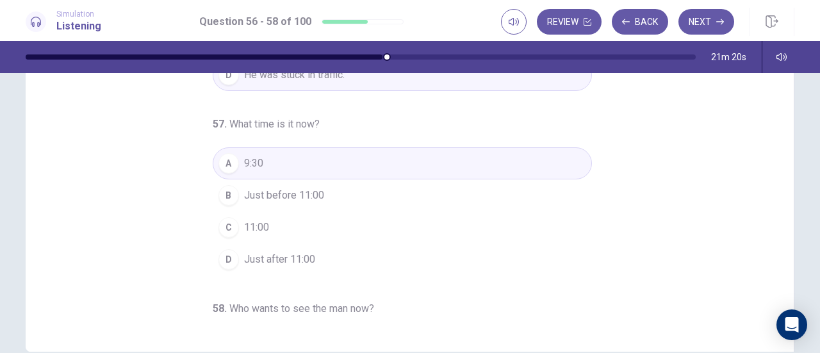
click at [318, 195] on button "B Just before 11:00" at bounding box center [402, 195] width 379 height 32
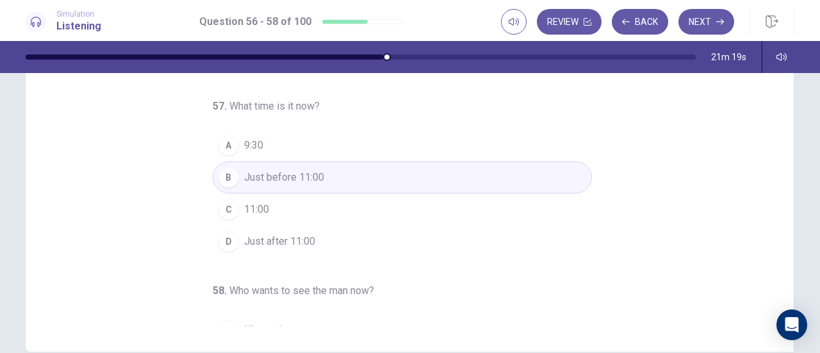
scroll to position [128, 0]
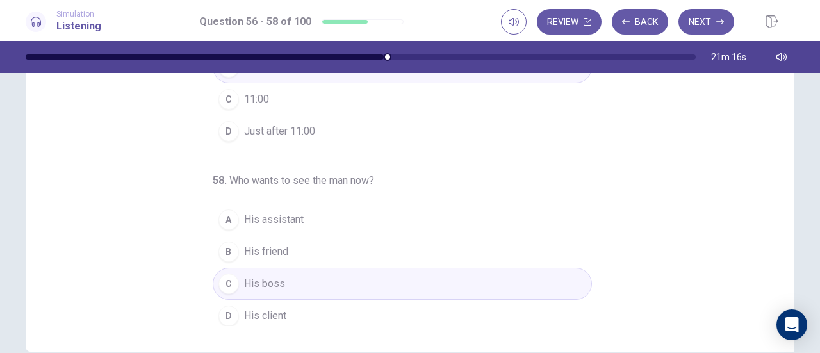
click at [298, 309] on button "D His client" at bounding box center [402, 316] width 379 height 32
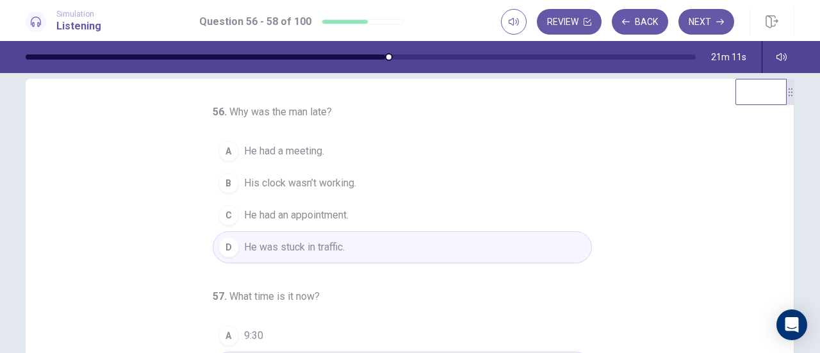
scroll to position [0, 0]
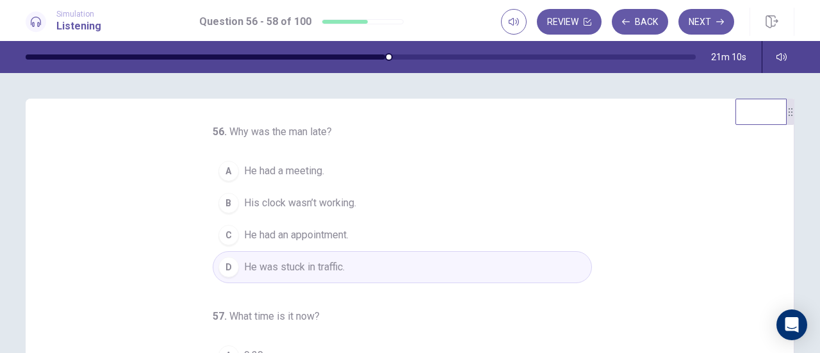
click at [352, 206] on button "B His clock wasn’t working." at bounding box center [402, 203] width 379 height 32
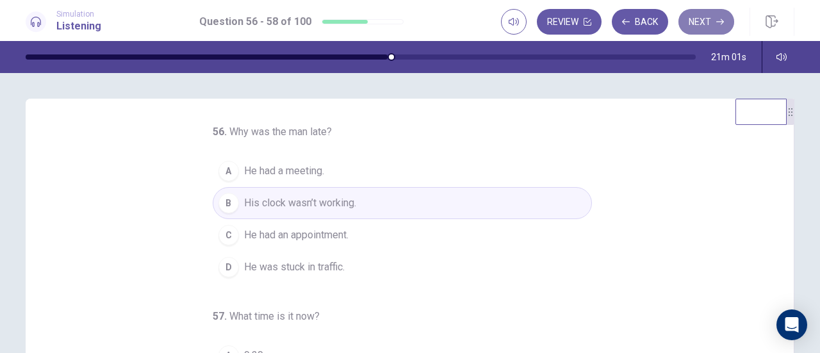
click at [700, 20] on button "Next" at bounding box center [706, 22] width 56 height 26
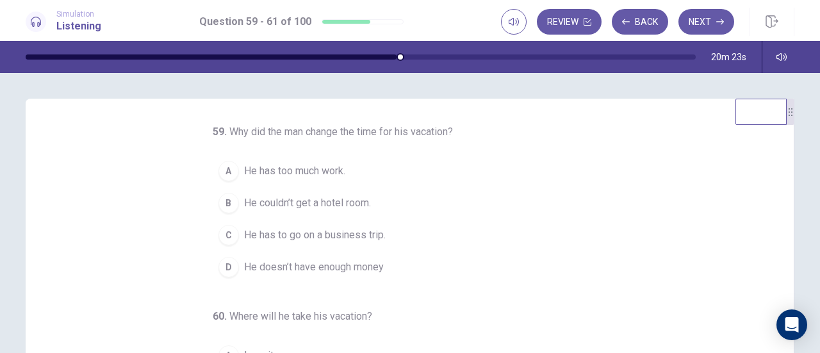
click at [362, 211] on span "He couldn’t get a hotel room." at bounding box center [307, 202] width 127 height 15
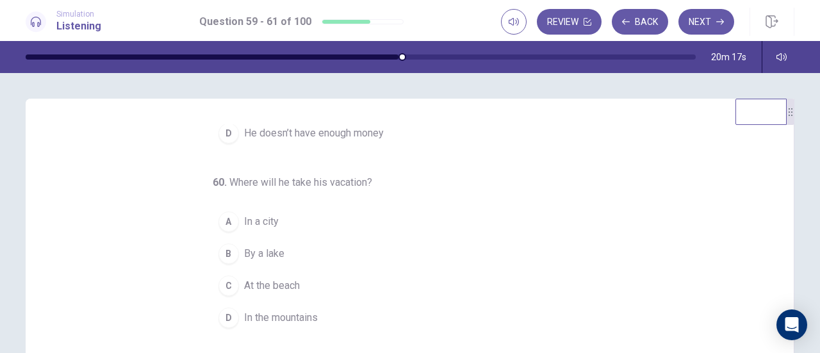
scroll to position [64, 0]
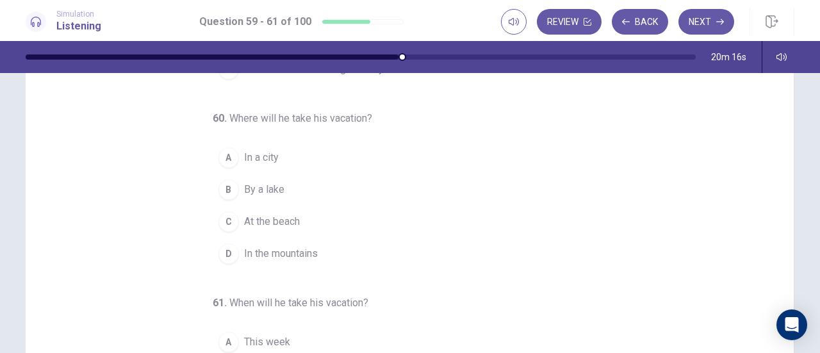
click at [294, 221] on span "At the beach" at bounding box center [272, 221] width 56 height 15
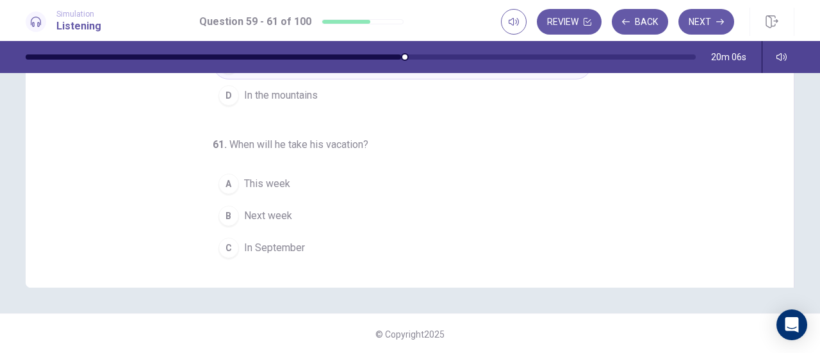
scroll to position [15, 0]
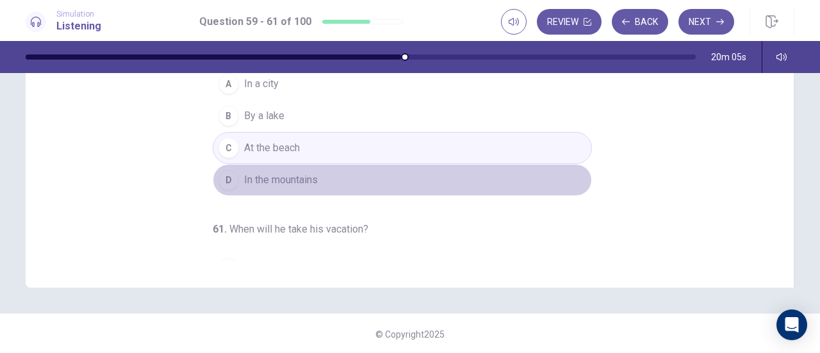
click at [347, 186] on button "D In the mountains" at bounding box center [402, 180] width 379 height 32
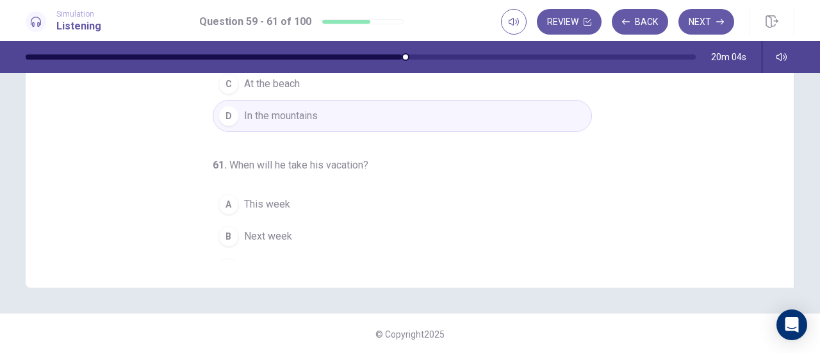
scroll to position [143, 0]
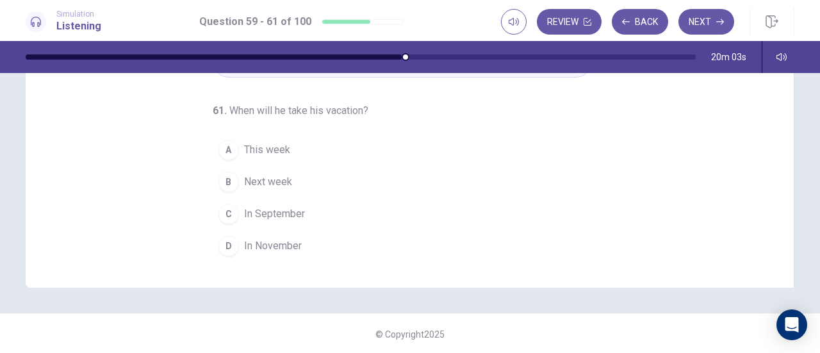
click at [275, 216] on span "In September" at bounding box center [274, 213] width 61 height 15
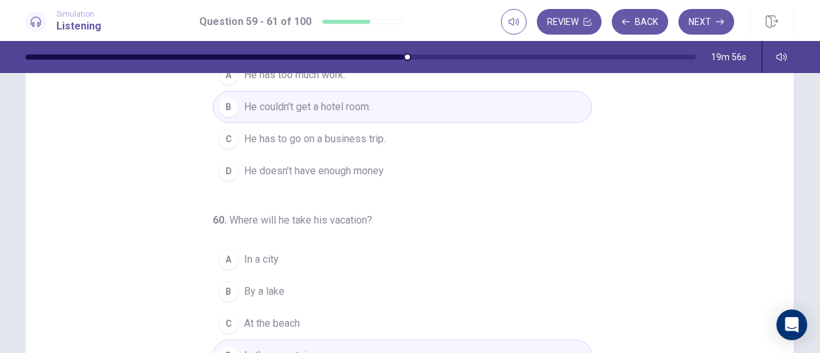
scroll to position [0, 0]
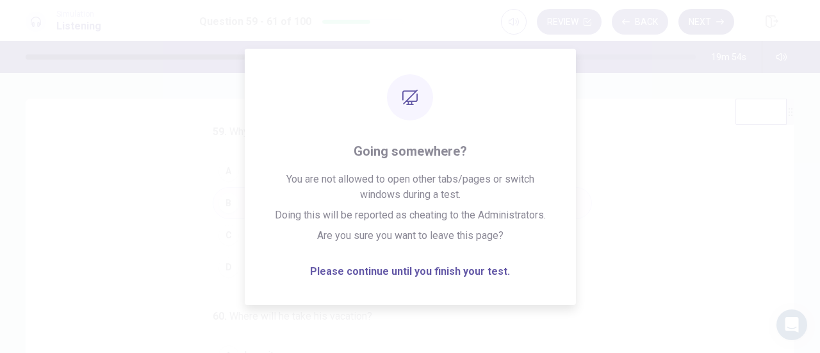
click at [708, 20] on button "Next" at bounding box center [706, 22] width 56 height 26
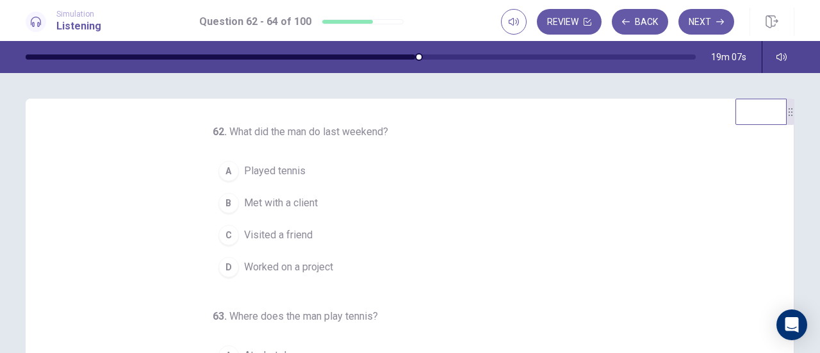
click at [325, 262] on span "Worked on a project" at bounding box center [288, 266] width 89 height 15
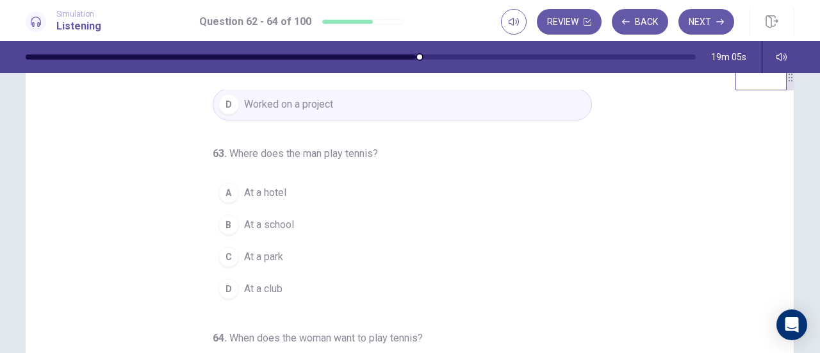
scroll to position [64, 0]
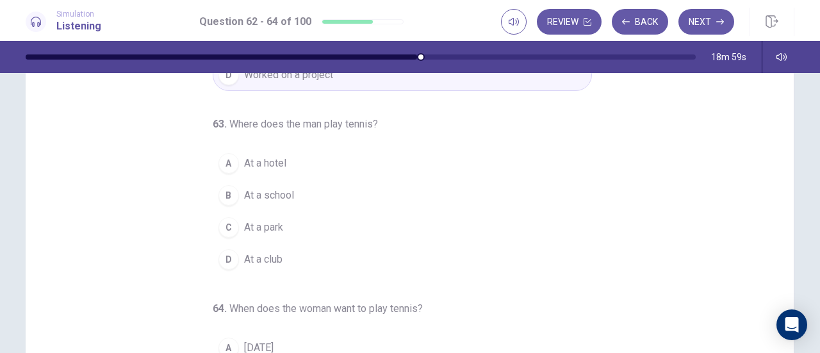
click at [298, 162] on button "A At a hotel" at bounding box center [402, 163] width 379 height 32
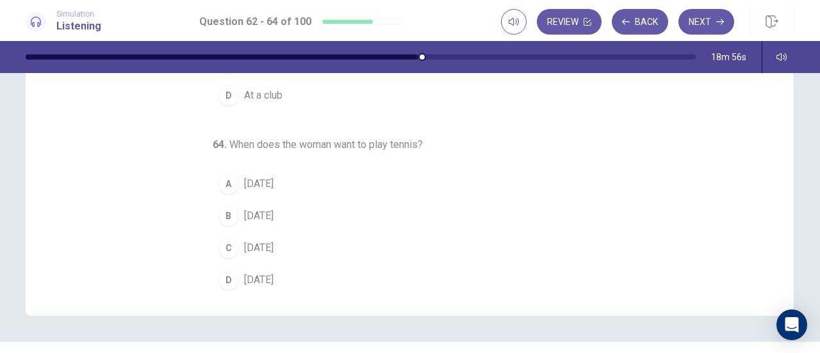
scroll to position [257, 0]
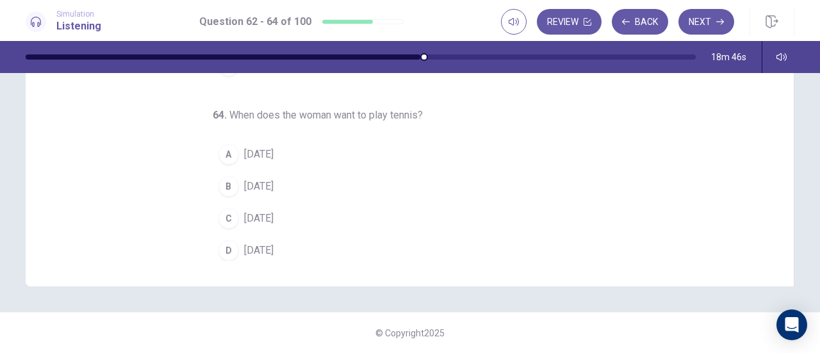
click at [256, 243] on span "Saturday" at bounding box center [258, 250] width 29 height 15
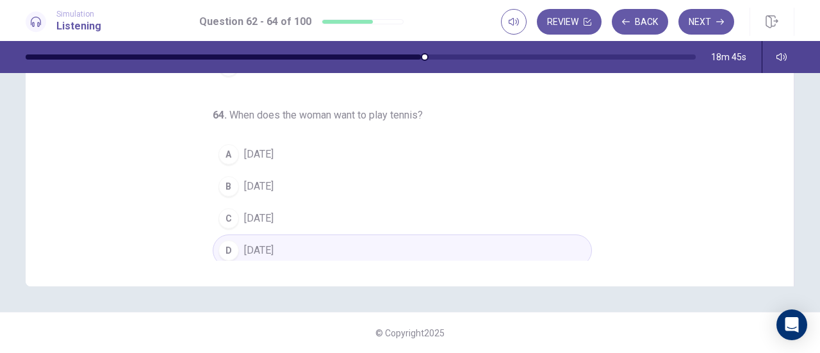
scroll to position [0, 0]
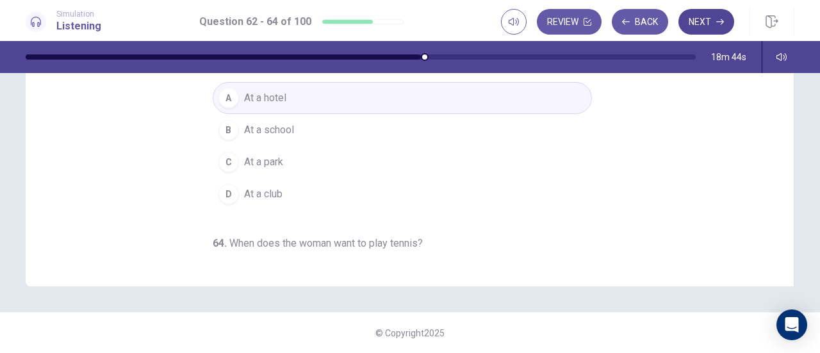
click at [713, 20] on button "Next" at bounding box center [706, 22] width 56 height 26
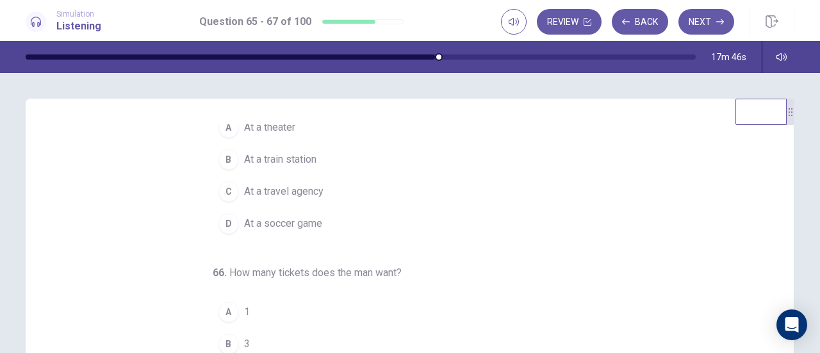
scroll to position [128, 0]
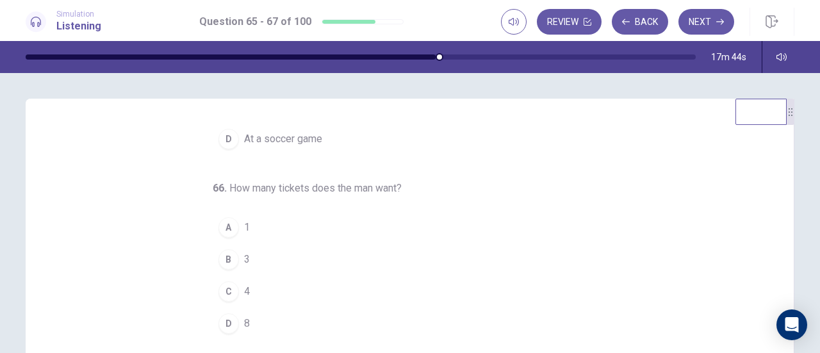
click at [250, 255] on button "B 3" at bounding box center [402, 259] width 379 height 32
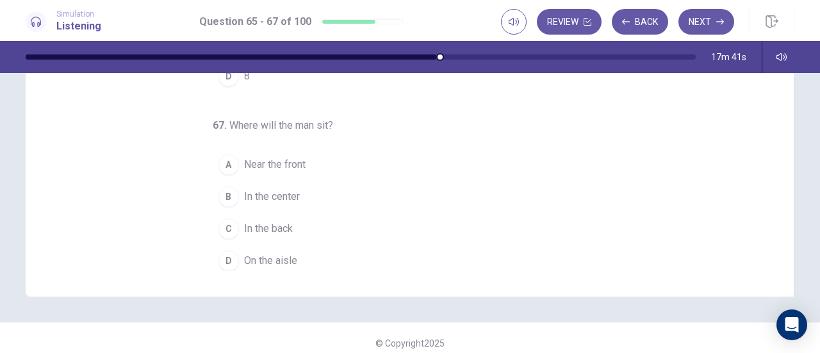
scroll to position [256, 0]
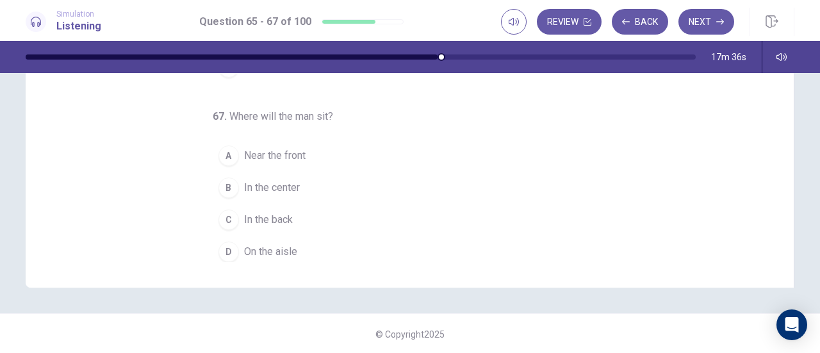
click at [288, 184] on span "In the center" at bounding box center [272, 187] width 56 height 15
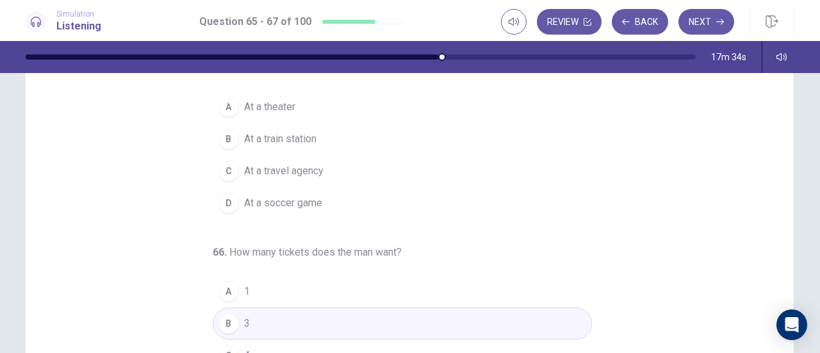
scroll to position [0, 0]
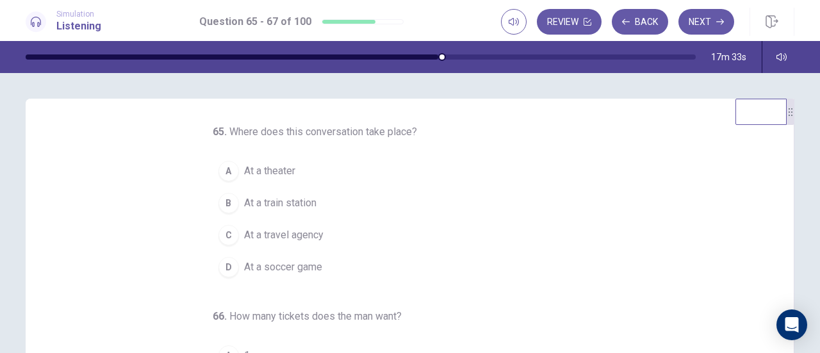
click at [298, 206] on span "At a train station" at bounding box center [280, 202] width 72 height 15
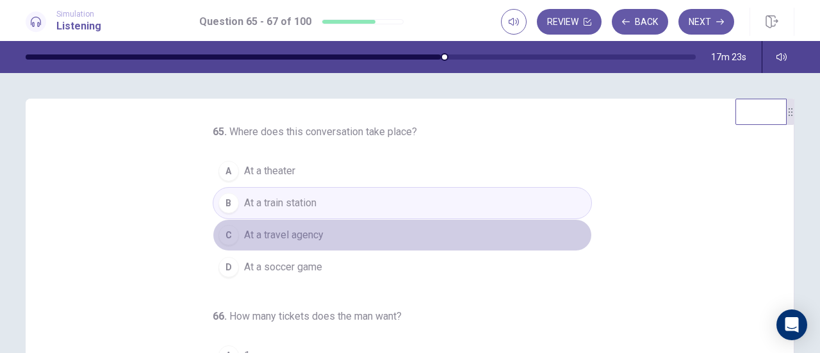
click at [298, 234] on span "At a travel agency" at bounding box center [283, 234] width 79 height 15
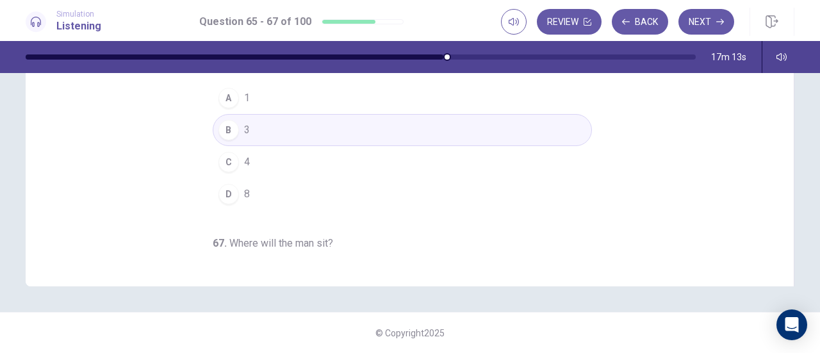
scroll to position [1, 0]
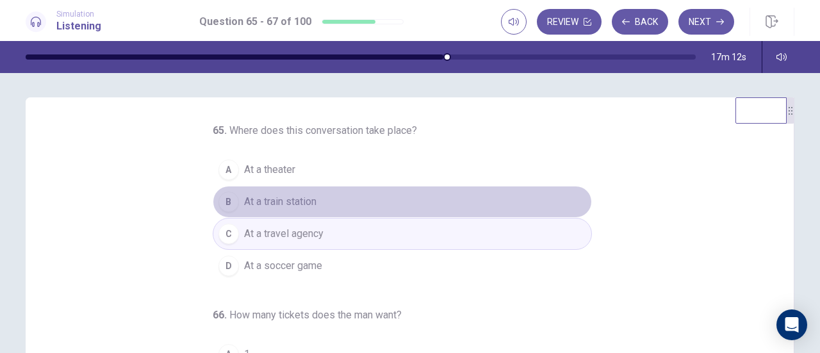
click at [316, 197] on button "B At a train station" at bounding box center [402, 202] width 379 height 32
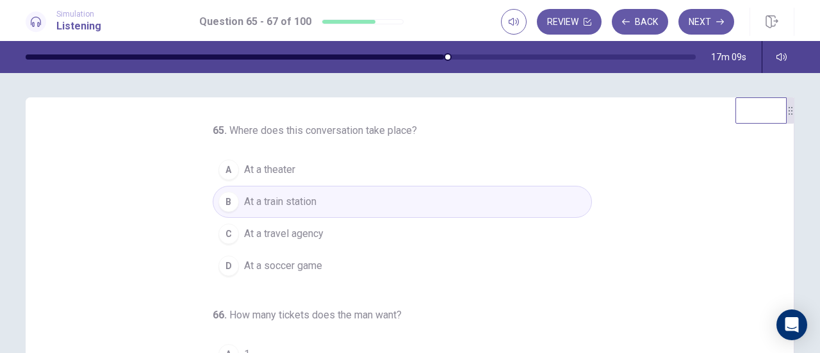
click at [719, 23] on icon "button" at bounding box center [720, 22] width 8 height 8
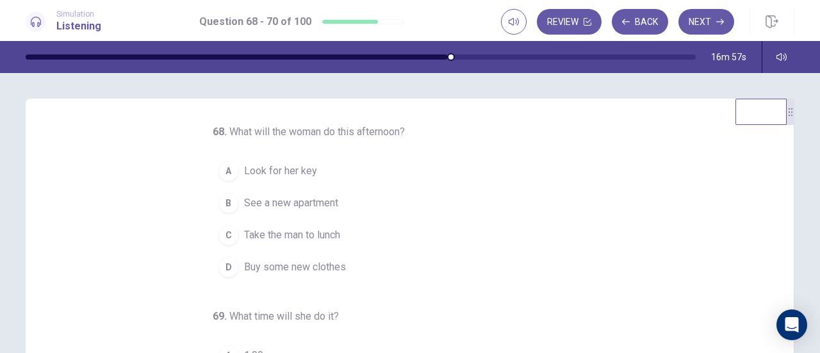
scroll to position [0, 0]
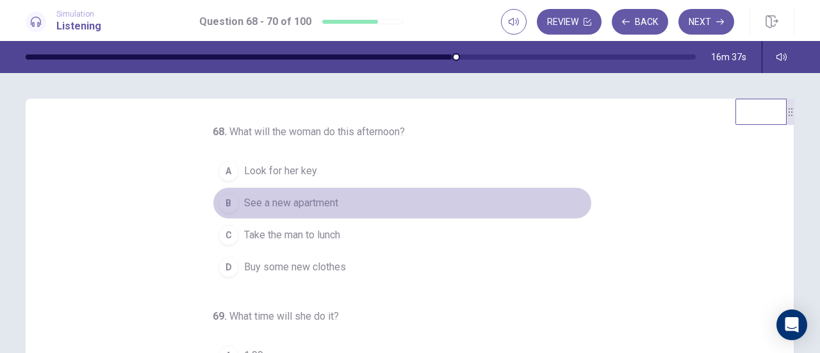
click at [334, 204] on button "B See a new apartment" at bounding box center [402, 203] width 379 height 32
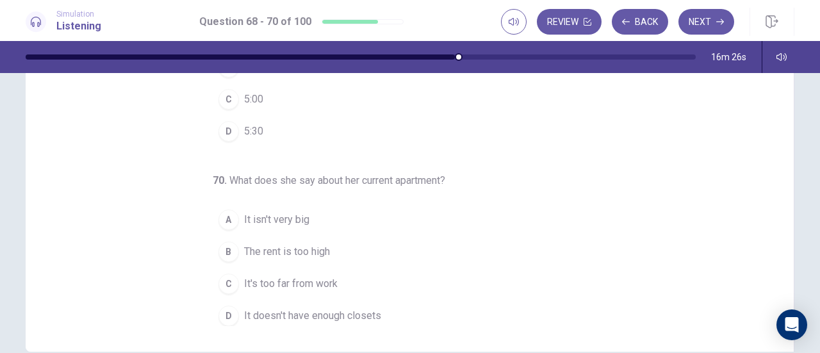
scroll to position [256, 0]
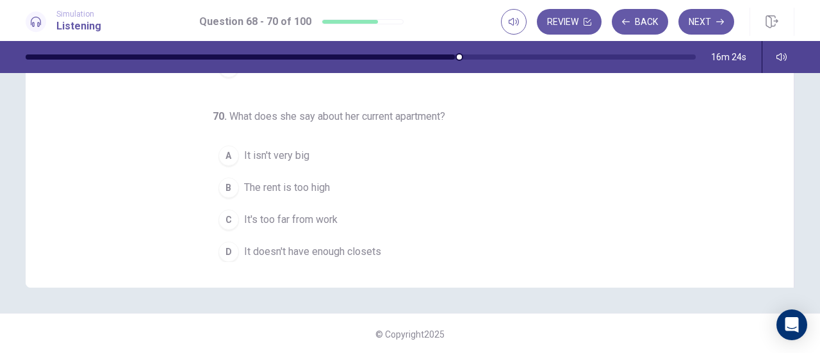
click at [341, 213] on button "C It's too far from work" at bounding box center [402, 220] width 379 height 32
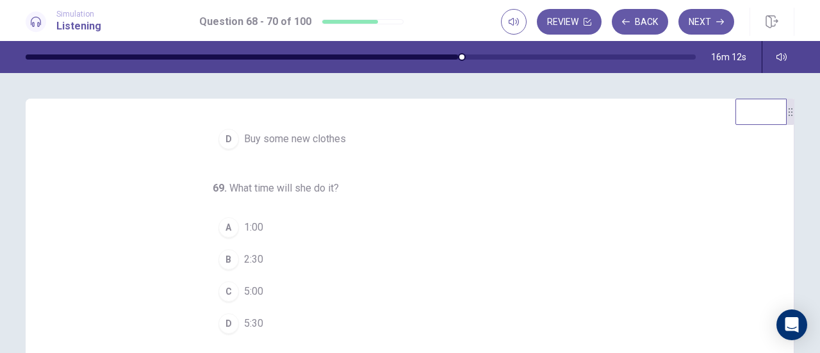
scroll to position [64, 0]
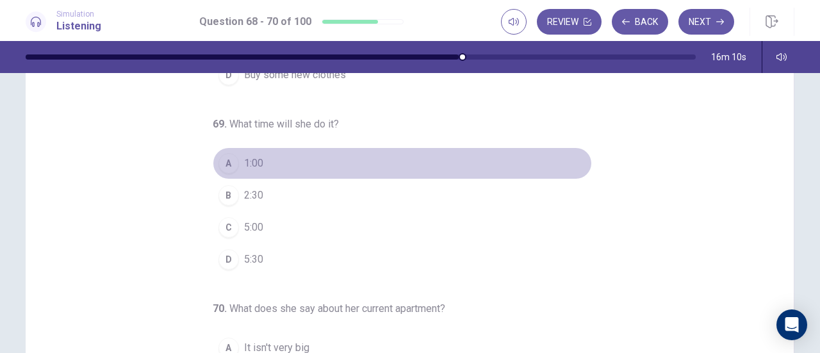
click at [244, 165] on span "1:00" at bounding box center [253, 163] width 19 height 15
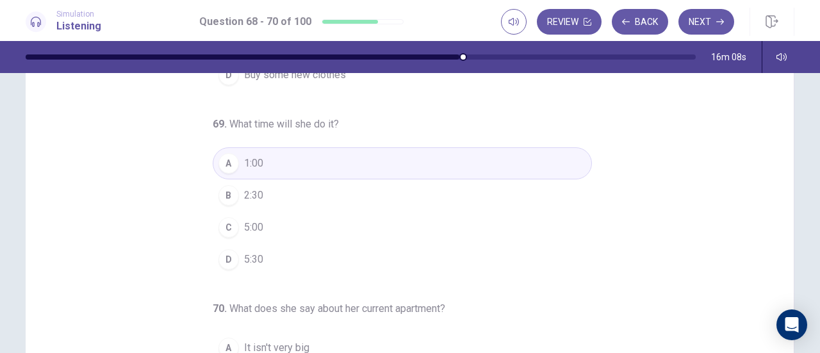
click at [253, 195] on span "2:30" at bounding box center [253, 195] width 19 height 15
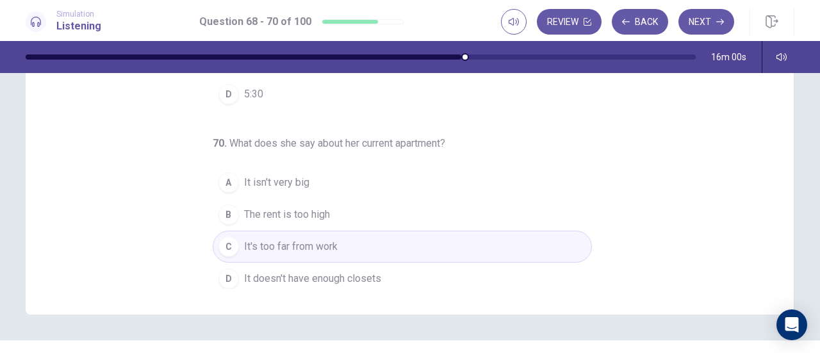
scroll to position [257, 0]
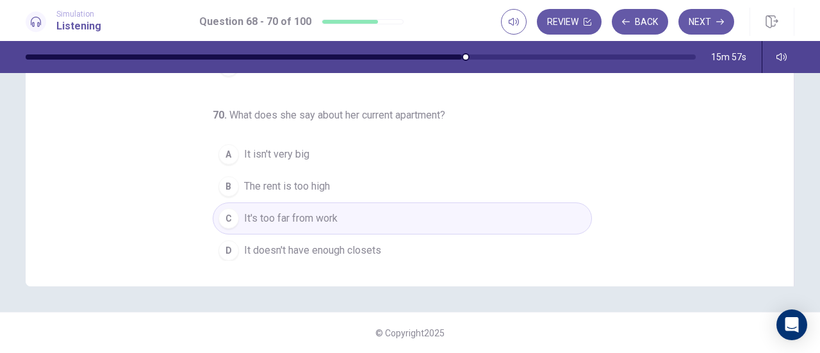
click at [698, 20] on button "Next" at bounding box center [706, 22] width 56 height 26
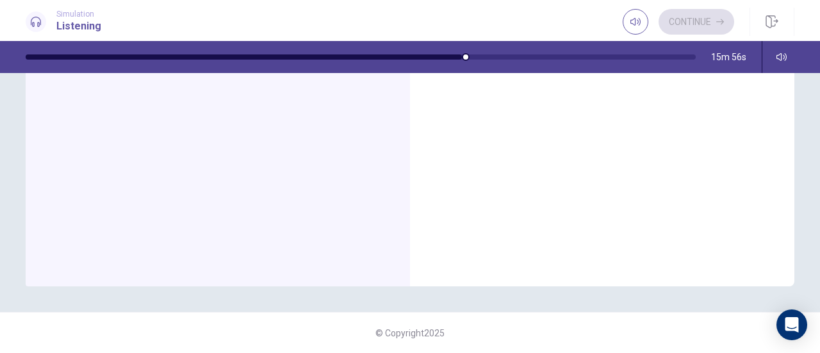
scroll to position [1, 0]
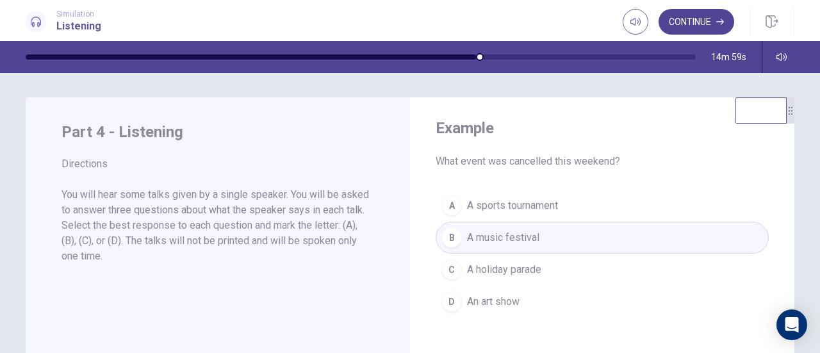
click at [688, 18] on button "Continue" at bounding box center [696, 22] width 76 height 26
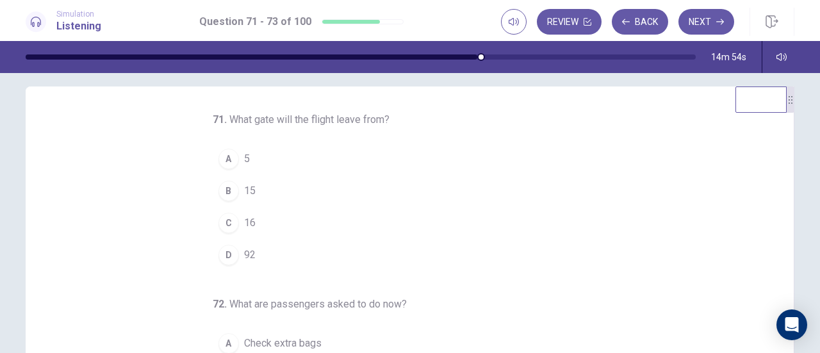
scroll to position [0, 0]
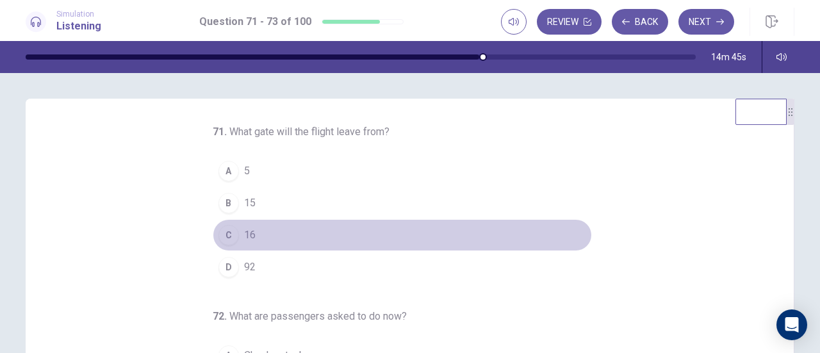
click at [266, 243] on button "C 16" at bounding box center [402, 235] width 379 height 32
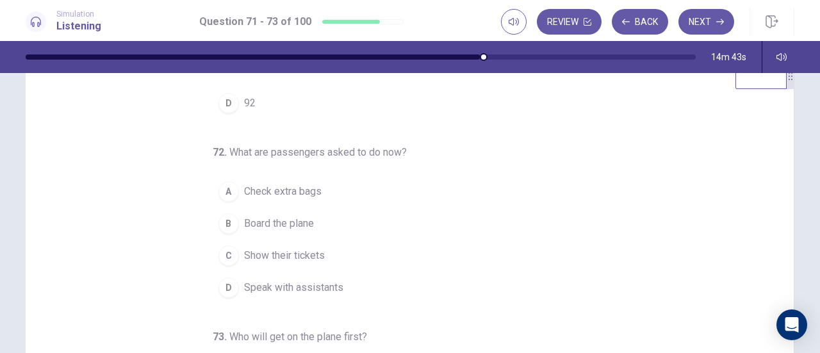
scroll to position [64, 0]
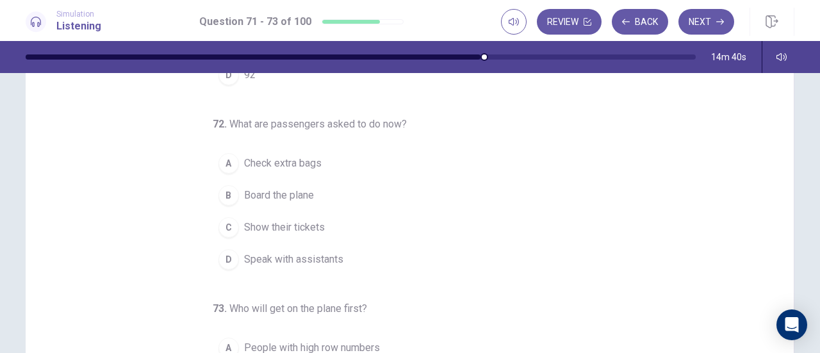
click at [306, 227] on span "Show their tickets" at bounding box center [284, 227] width 81 height 15
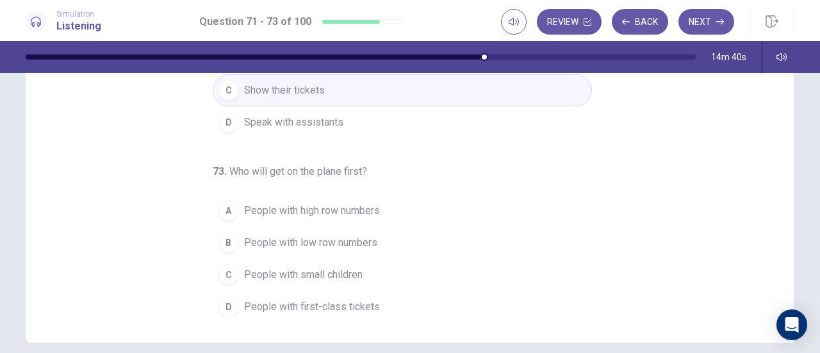
scroll to position [256, 0]
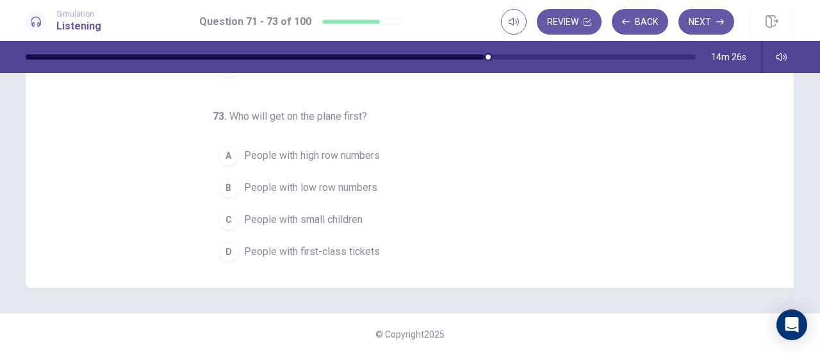
click at [357, 248] on span "People with first-class tickets" at bounding box center [312, 251] width 136 height 15
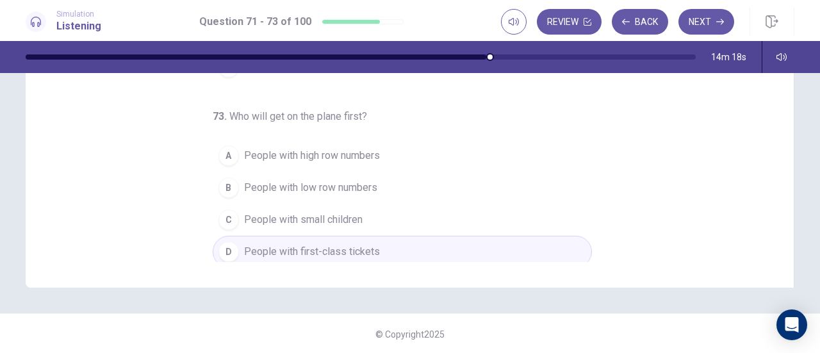
click at [370, 211] on button "C People with small children" at bounding box center [402, 220] width 379 height 32
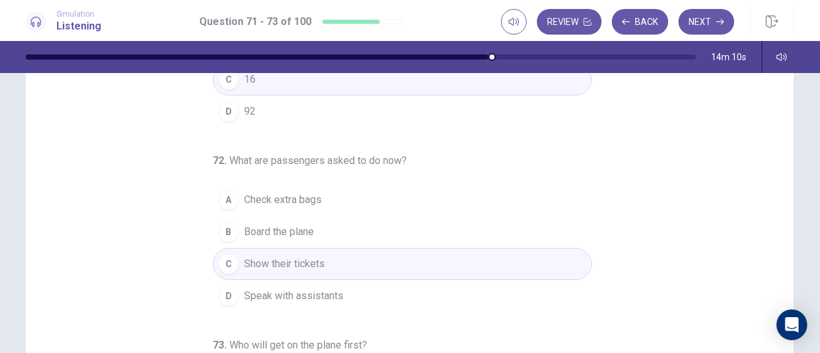
scroll to position [0, 0]
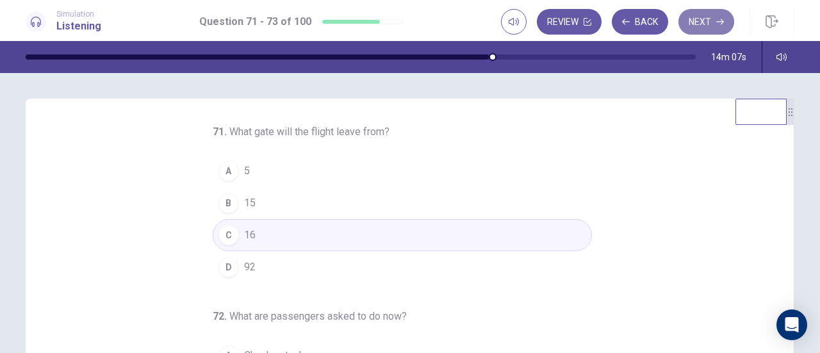
click at [702, 22] on button "Next" at bounding box center [706, 22] width 56 height 26
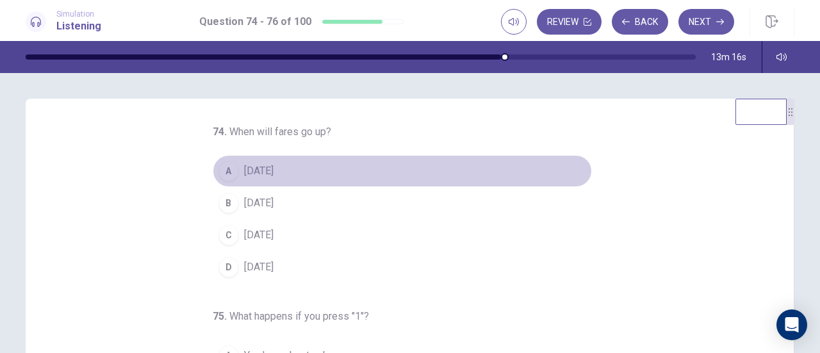
click at [273, 169] on span "September 1" at bounding box center [258, 170] width 29 height 15
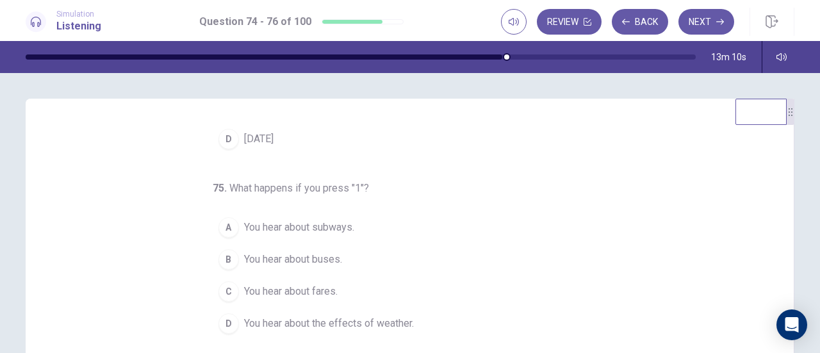
scroll to position [64, 0]
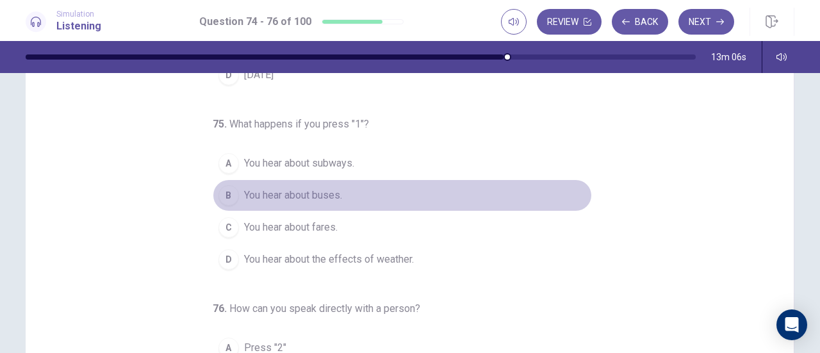
click at [330, 190] on span "You hear about buses." at bounding box center [293, 195] width 98 height 15
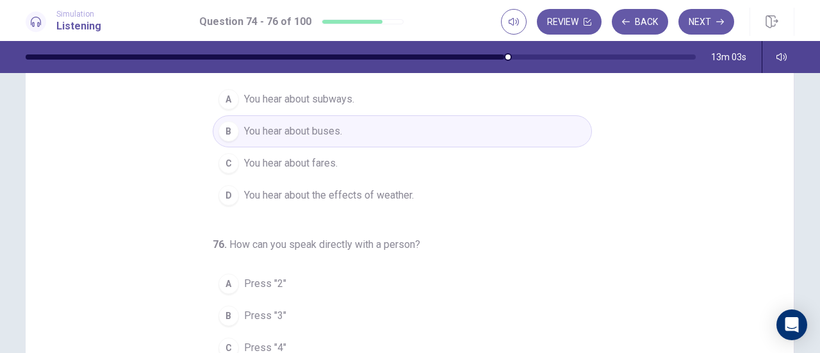
scroll to position [256, 0]
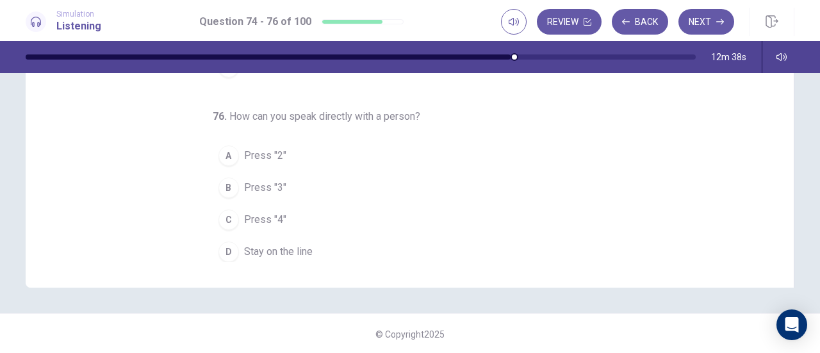
click at [297, 248] on span "Stay on the line" at bounding box center [278, 251] width 69 height 15
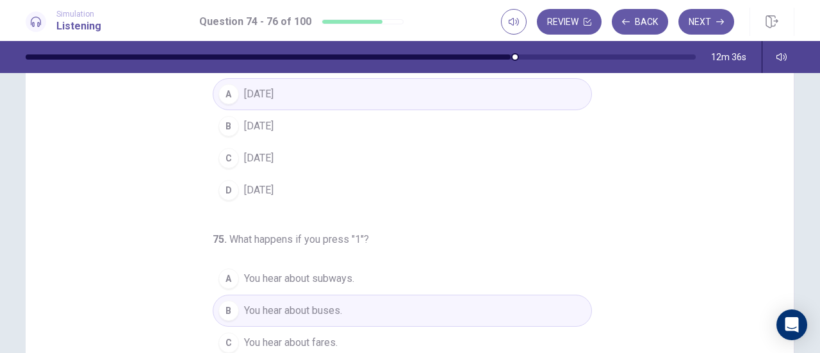
scroll to position [0, 0]
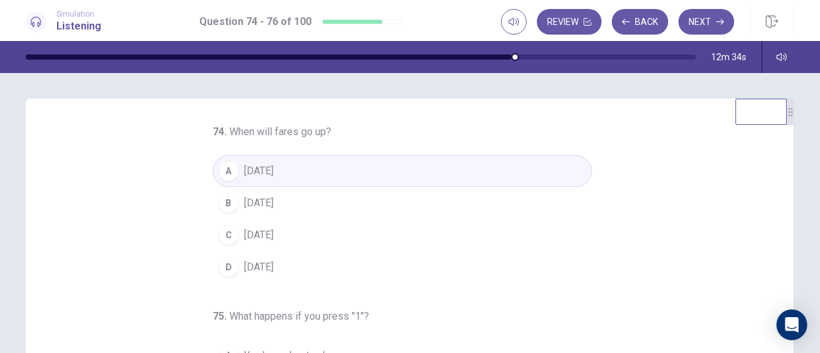
click at [703, 21] on button "Next" at bounding box center [706, 22] width 56 height 26
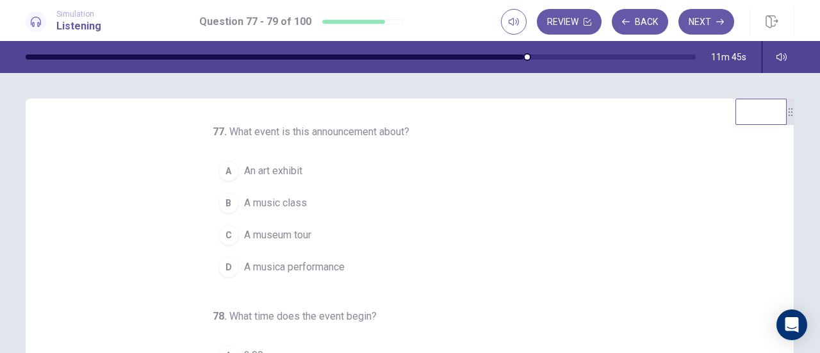
click at [304, 268] on span "A musica performance" at bounding box center [294, 266] width 101 height 15
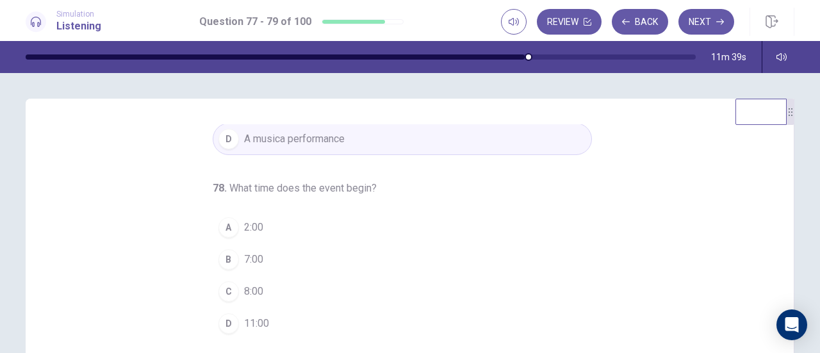
scroll to position [64, 0]
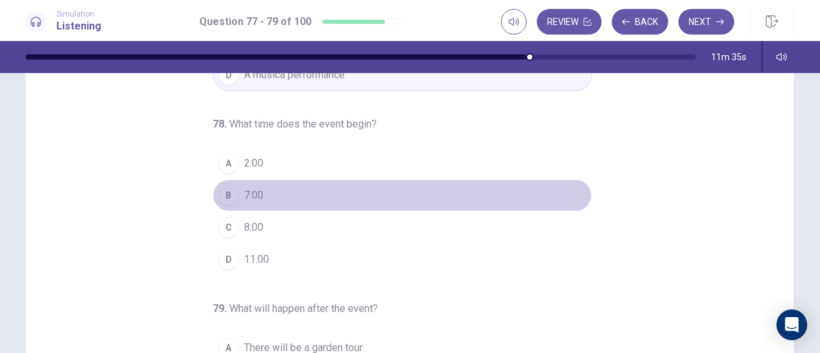
click at [290, 191] on button "B 7:00" at bounding box center [402, 195] width 379 height 32
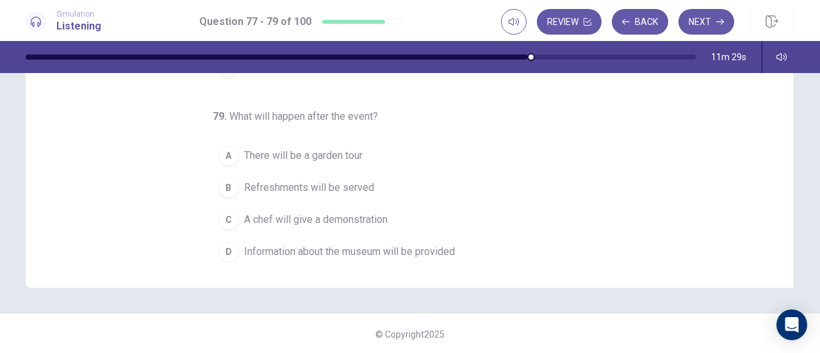
scroll to position [257, 0]
click at [315, 212] on span "A chef will give a demonstration" at bounding box center [315, 218] width 143 height 15
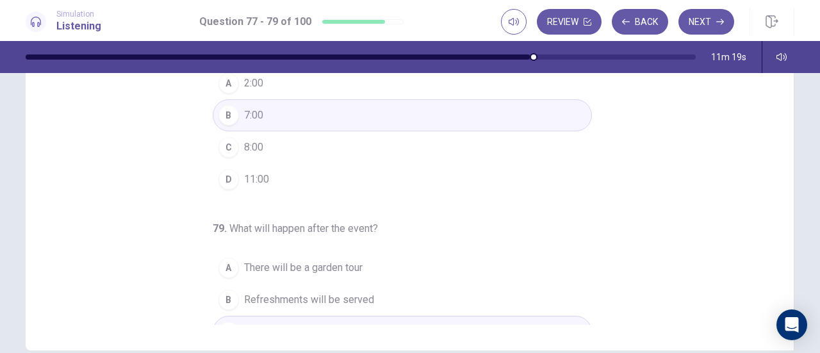
scroll to position [128, 0]
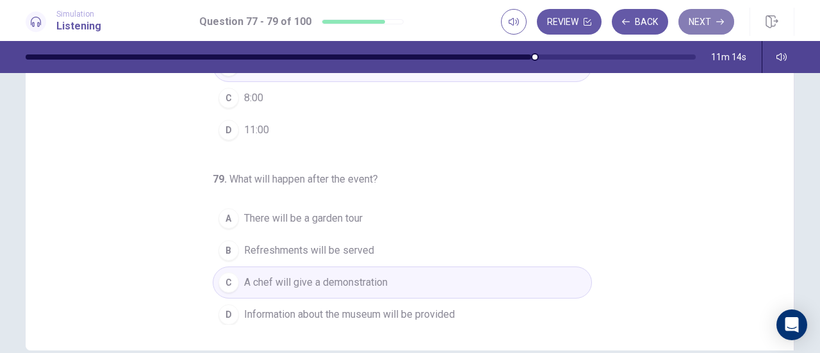
click at [701, 21] on button "Next" at bounding box center [706, 22] width 56 height 26
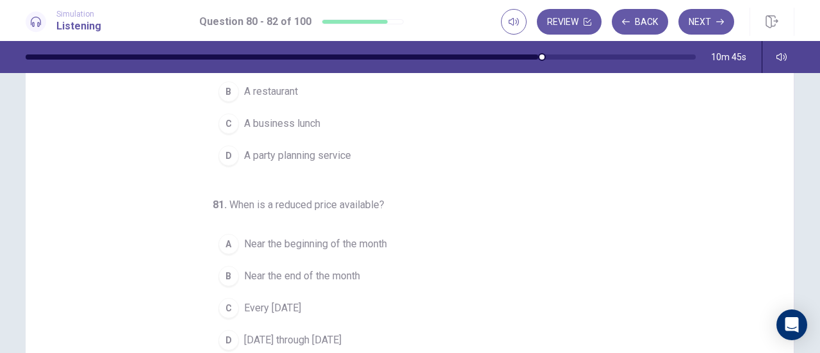
scroll to position [0, 0]
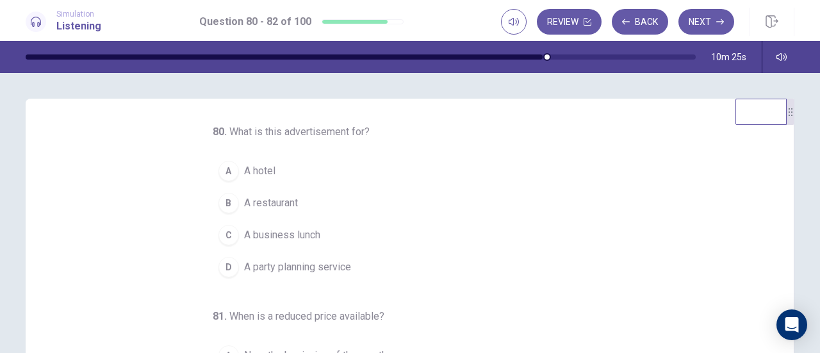
click at [282, 202] on span "A restaurant" at bounding box center [271, 202] width 54 height 15
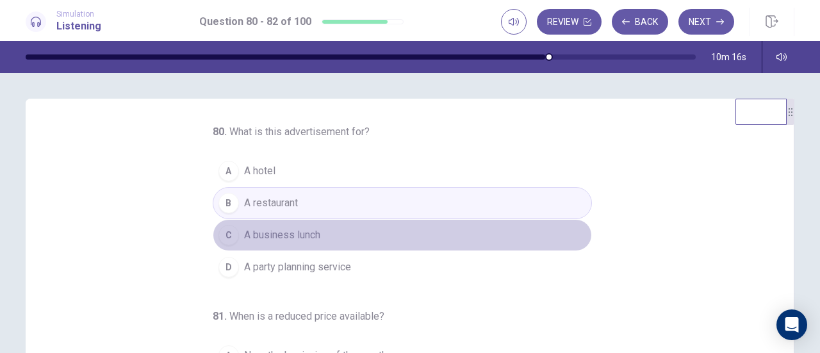
click at [352, 234] on button "C A business lunch" at bounding box center [402, 235] width 379 height 32
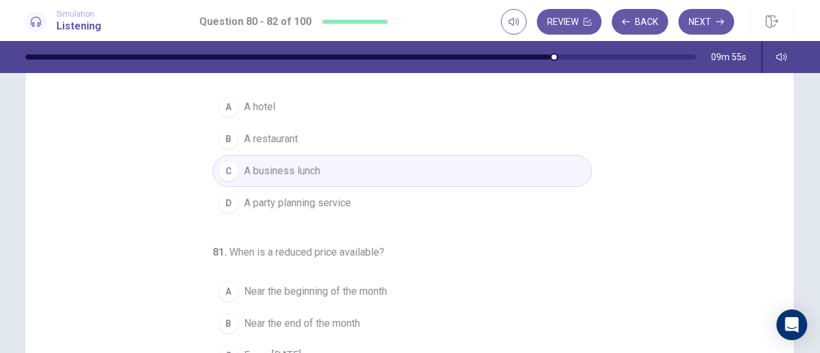
click at [361, 200] on button "D A party planning service" at bounding box center [402, 203] width 379 height 32
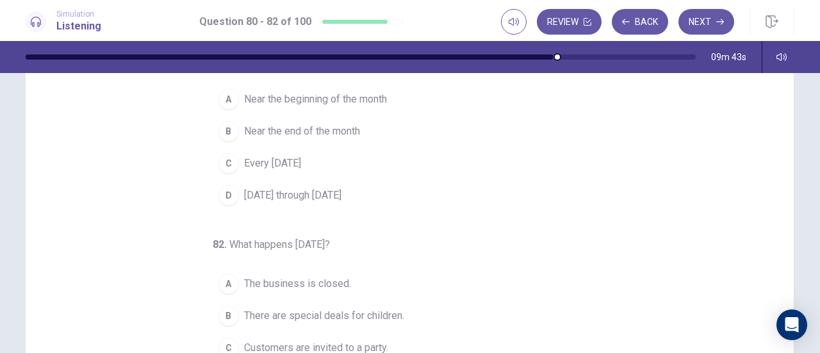
scroll to position [192, 0]
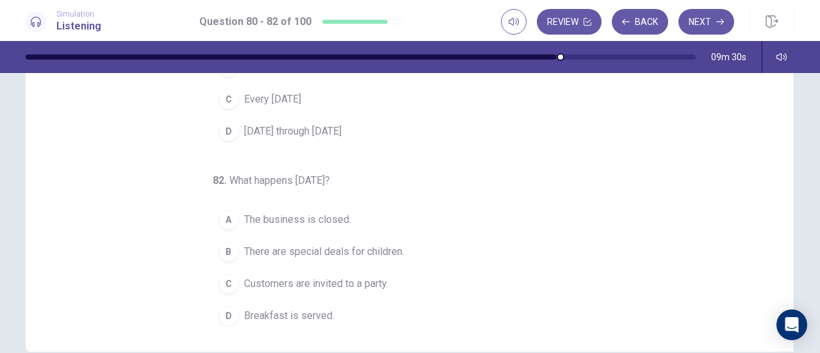
click at [309, 276] on span "Customers are invited to a party." at bounding box center [316, 283] width 144 height 15
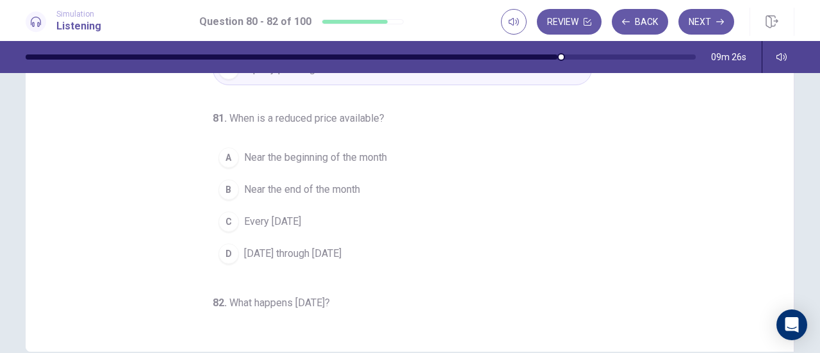
scroll to position [0, 0]
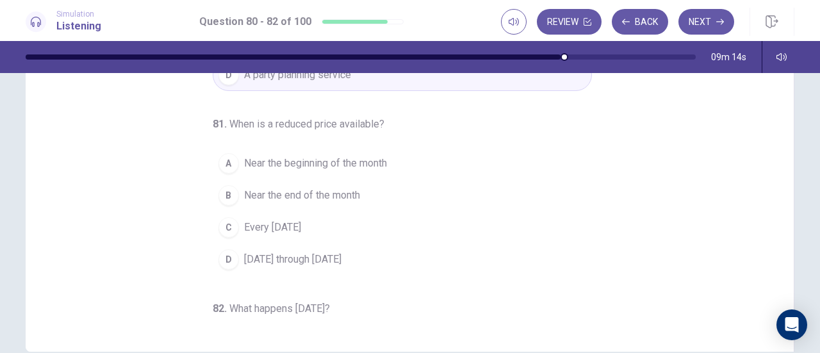
click at [293, 225] on span "Every Wednesday" at bounding box center [272, 227] width 57 height 15
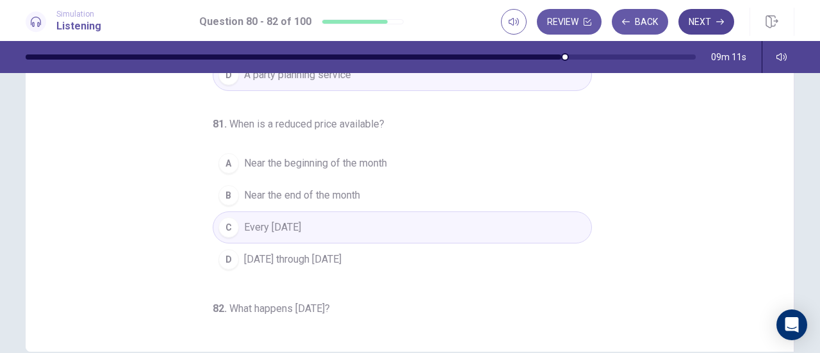
click at [701, 22] on button "Next" at bounding box center [706, 22] width 56 height 26
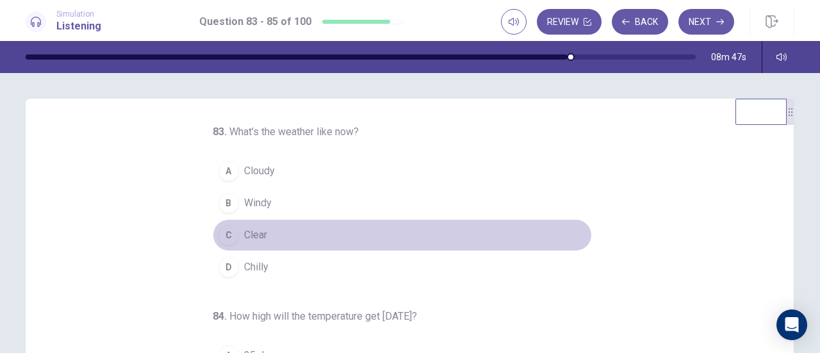
click at [261, 234] on button "C Clear" at bounding box center [402, 235] width 379 height 32
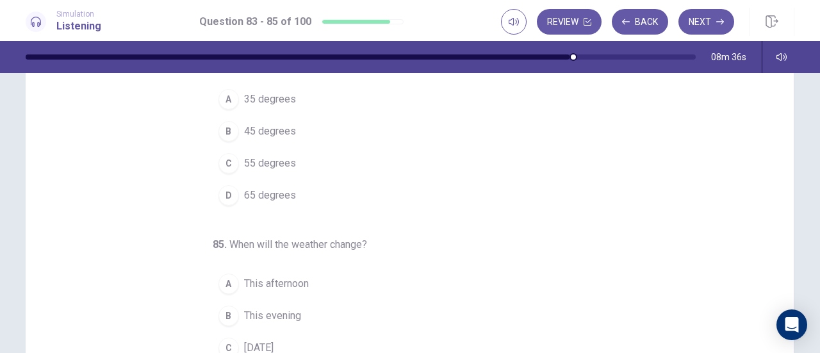
scroll to position [64, 0]
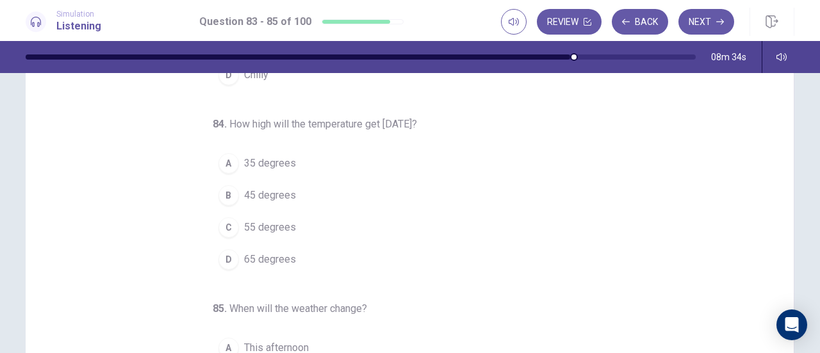
click at [270, 225] on span "55 degrees" at bounding box center [270, 227] width 52 height 15
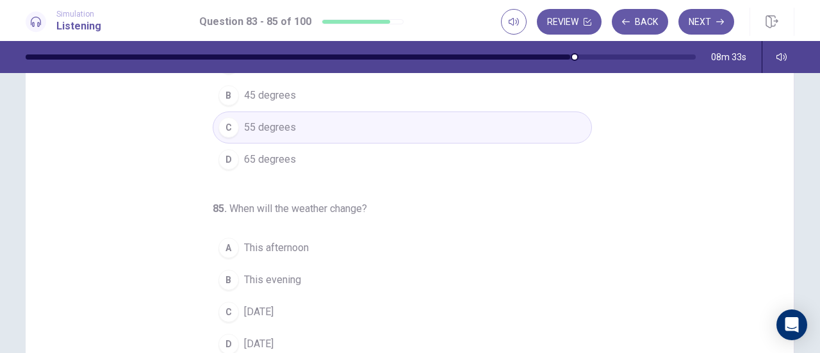
scroll to position [192, 0]
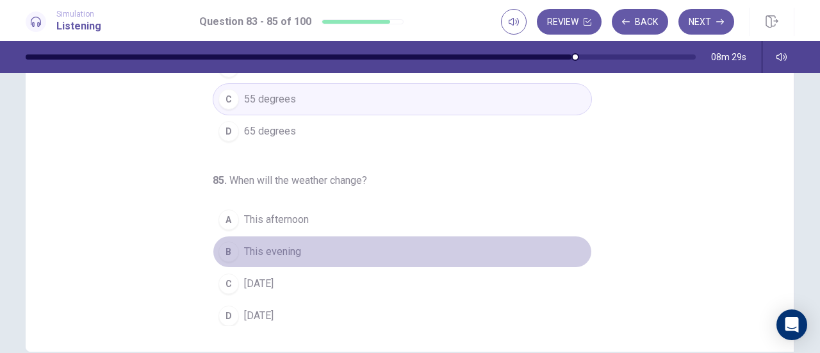
click at [277, 252] on span "This evening" at bounding box center [272, 251] width 57 height 15
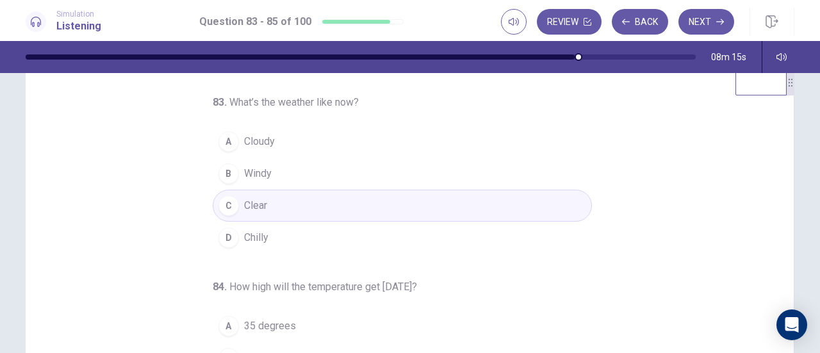
scroll to position [0, 0]
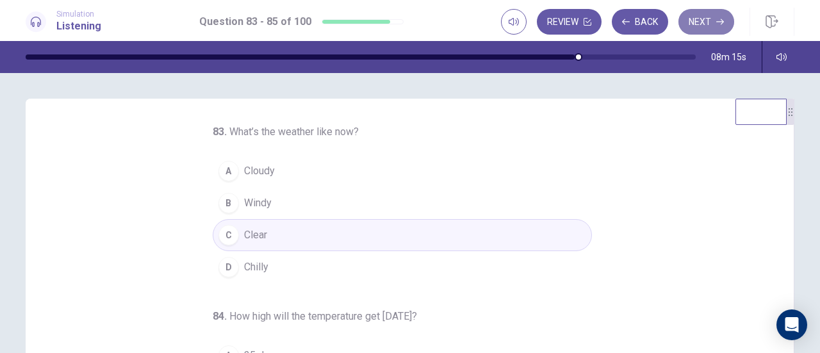
click at [701, 21] on button "Next" at bounding box center [706, 22] width 56 height 26
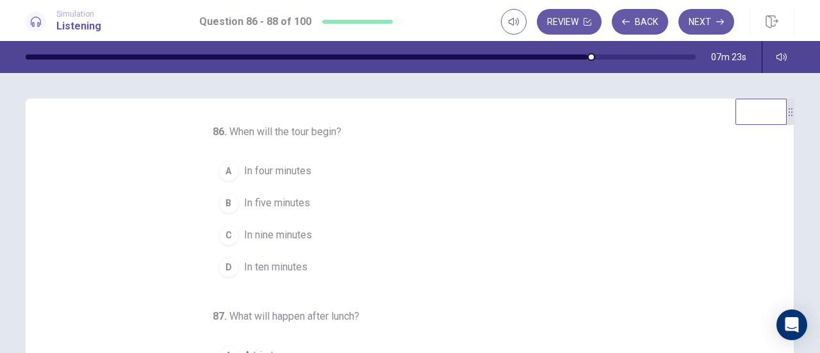
click at [277, 265] on span "In ten minutes" at bounding box center [275, 266] width 63 height 15
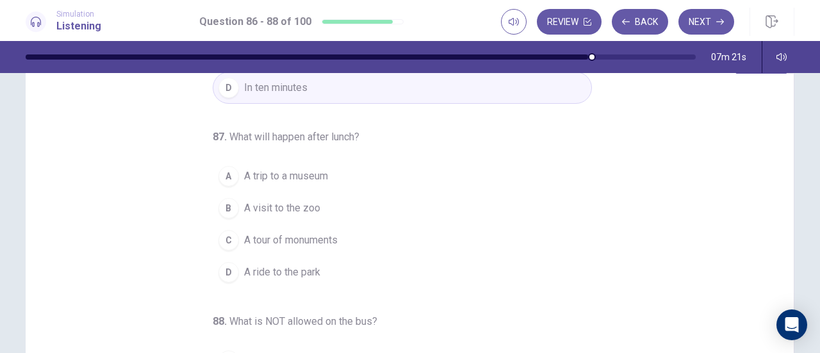
scroll to position [64, 0]
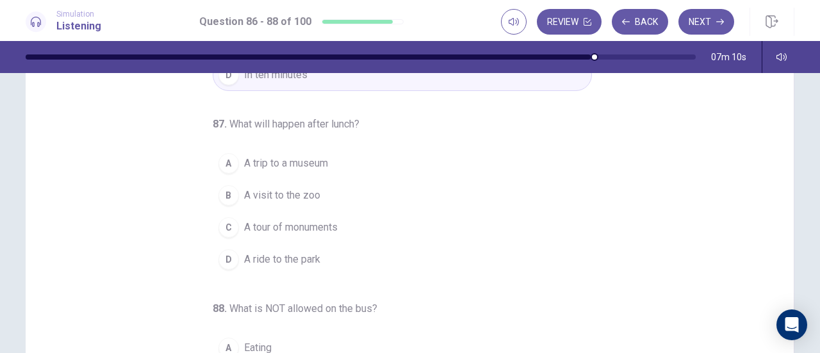
click at [307, 191] on span "A visit to the zoo" at bounding box center [282, 195] width 76 height 15
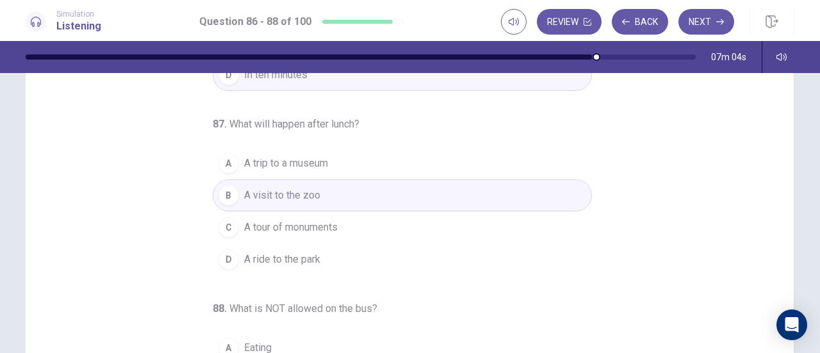
click at [351, 153] on button "A A trip to a museum" at bounding box center [402, 163] width 379 height 32
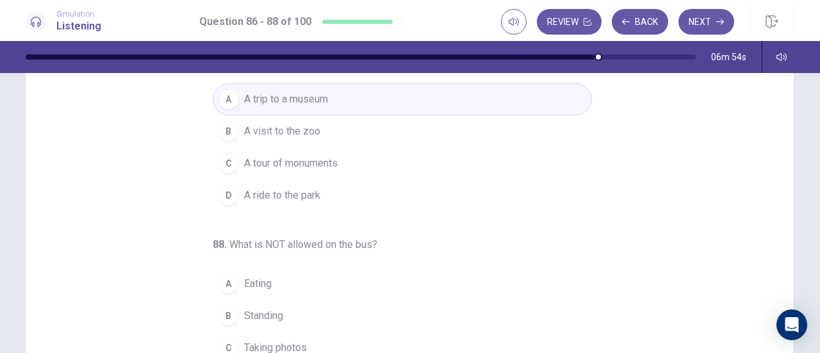
scroll to position [192, 0]
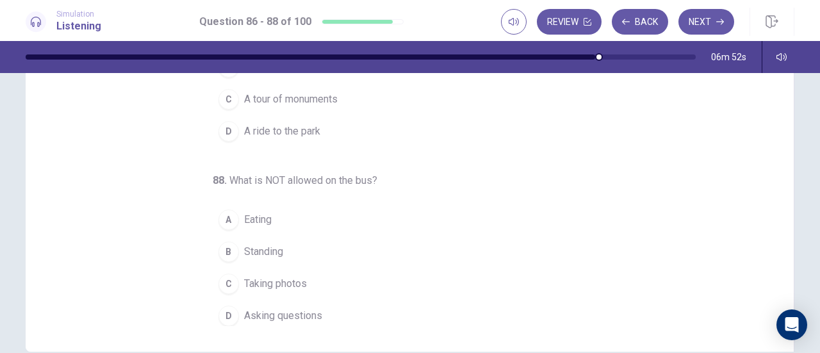
click at [286, 247] on button "B Standing" at bounding box center [402, 252] width 379 height 32
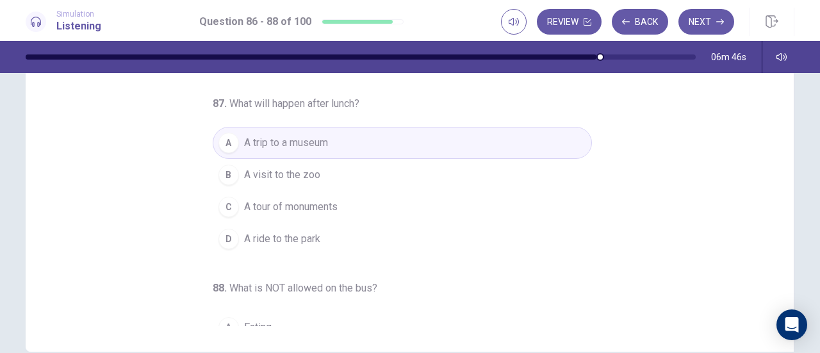
scroll to position [0, 0]
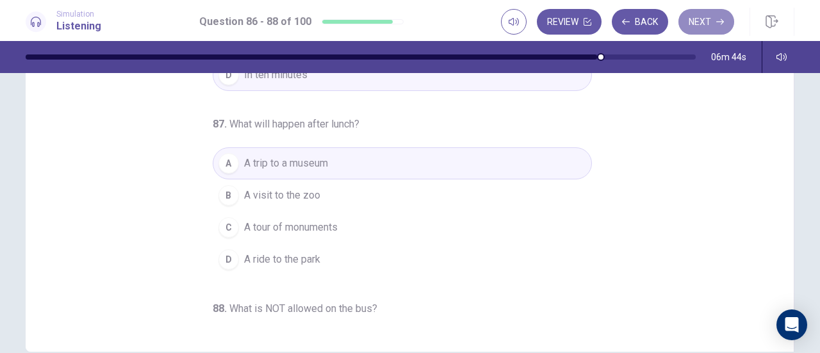
click at [698, 25] on button "Next" at bounding box center [706, 22] width 56 height 26
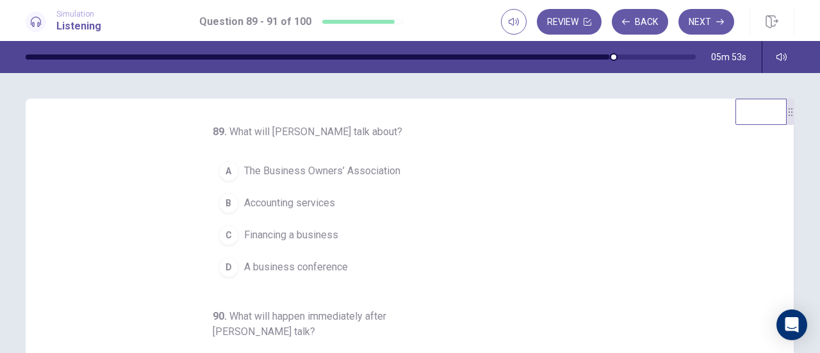
click at [346, 267] on button "D A business conference" at bounding box center [402, 267] width 379 height 32
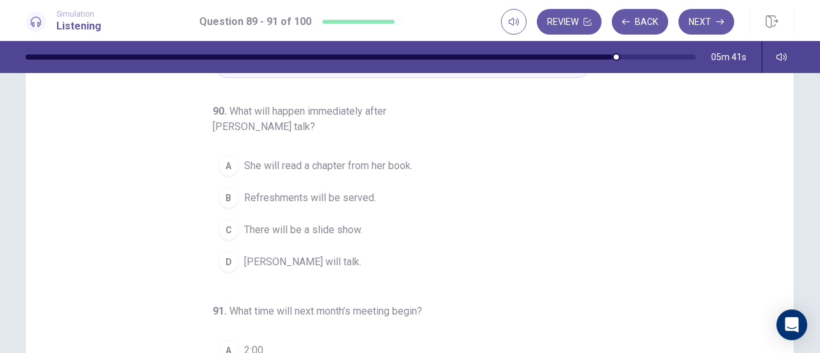
scroll to position [143, 0]
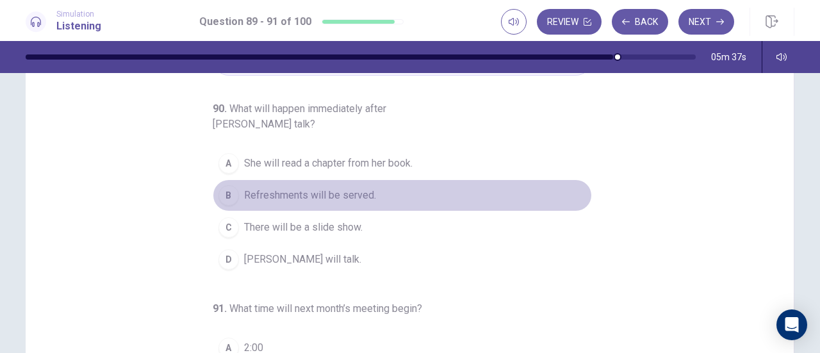
click at [366, 188] on span "Refreshments will be served." at bounding box center [310, 195] width 132 height 15
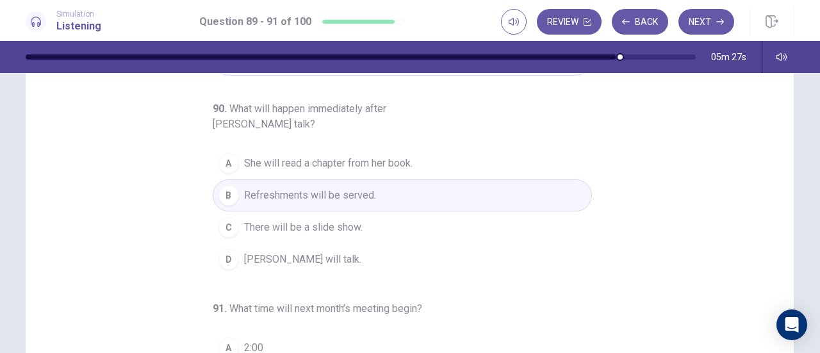
scroll to position [192, 0]
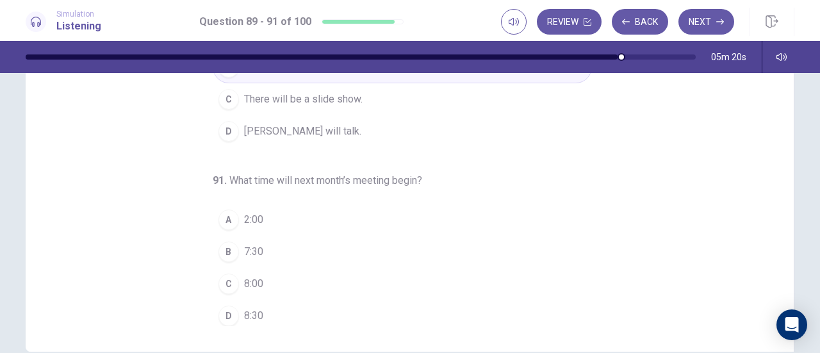
click at [260, 248] on button "B 7:30" at bounding box center [402, 252] width 379 height 32
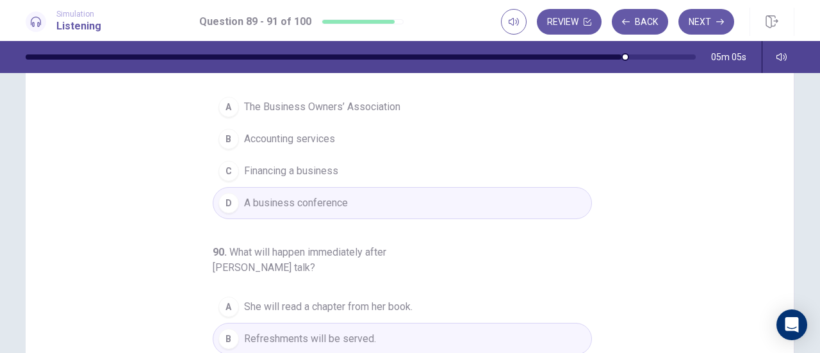
scroll to position [0, 0]
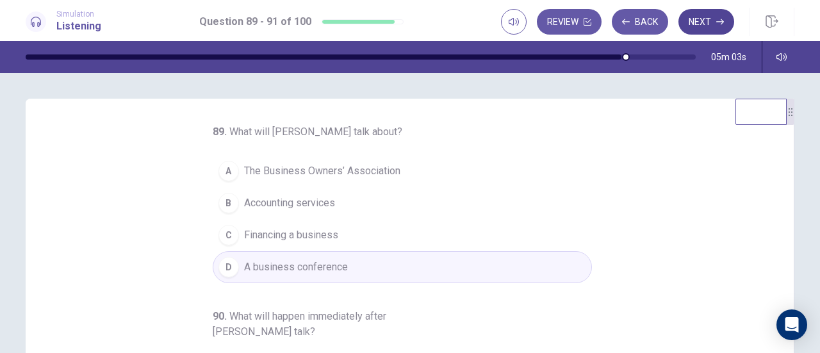
click at [717, 20] on icon "button" at bounding box center [720, 22] width 8 height 8
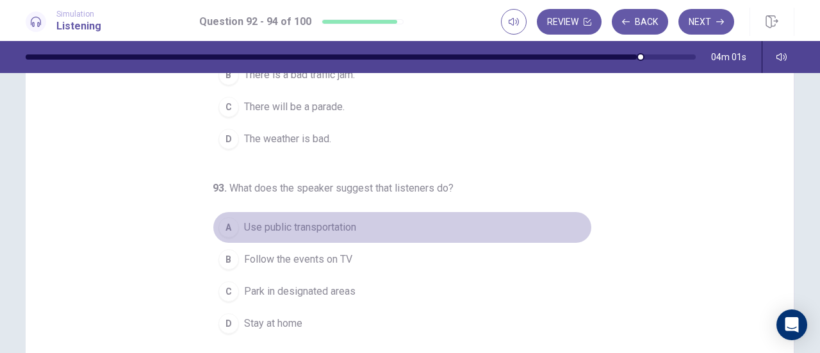
click at [329, 225] on span "Use public transportation" at bounding box center [300, 227] width 112 height 15
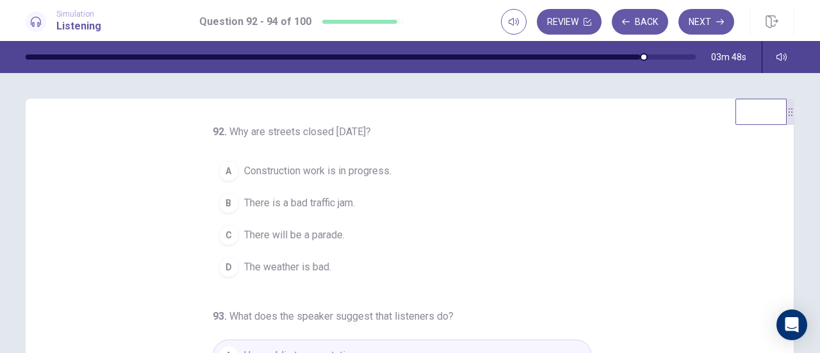
click at [347, 202] on span "There is a bad traffic jam." at bounding box center [299, 202] width 111 height 15
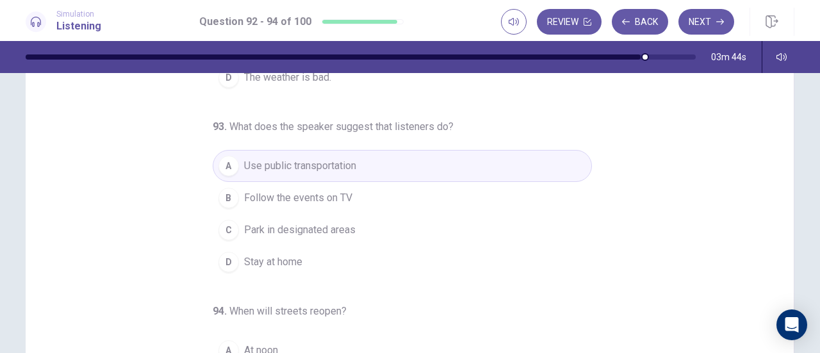
scroll to position [257, 0]
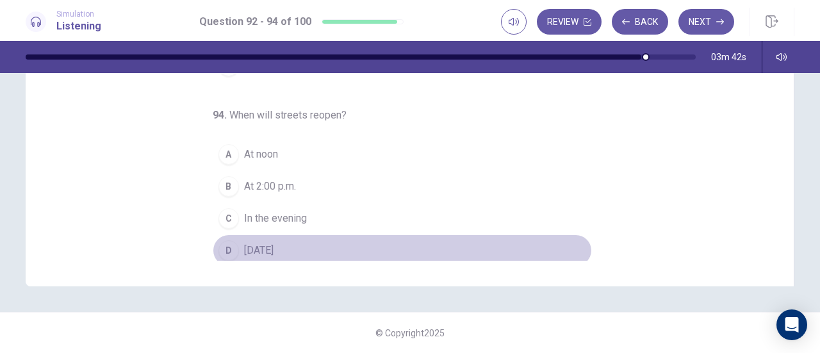
click at [289, 238] on button "D Tomorrow" at bounding box center [402, 250] width 379 height 32
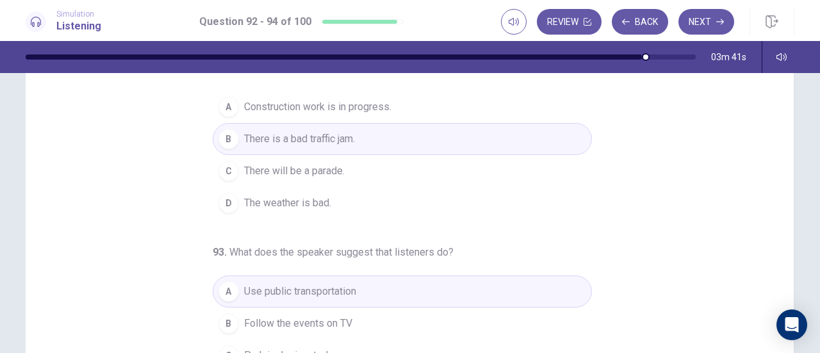
scroll to position [0, 0]
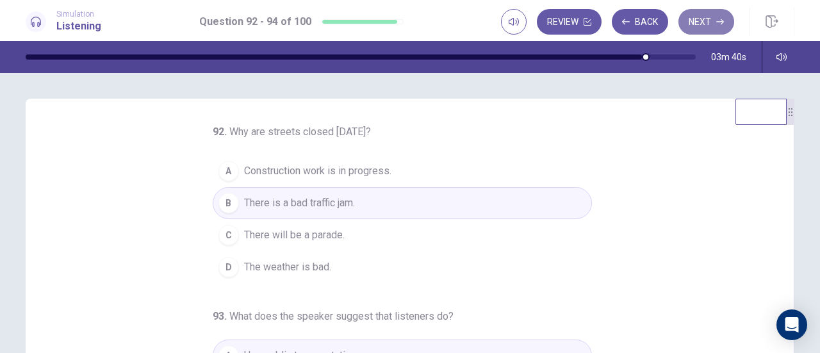
click at [712, 18] on button "Next" at bounding box center [706, 22] width 56 height 26
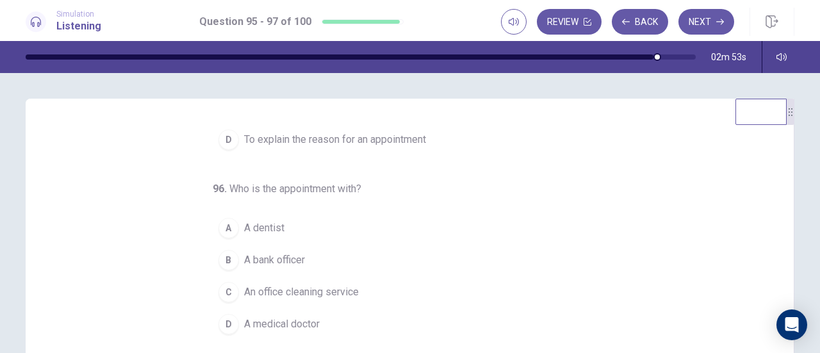
scroll to position [128, 0]
click at [280, 216] on button "A A dentist" at bounding box center [402, 227] width 379 height 32
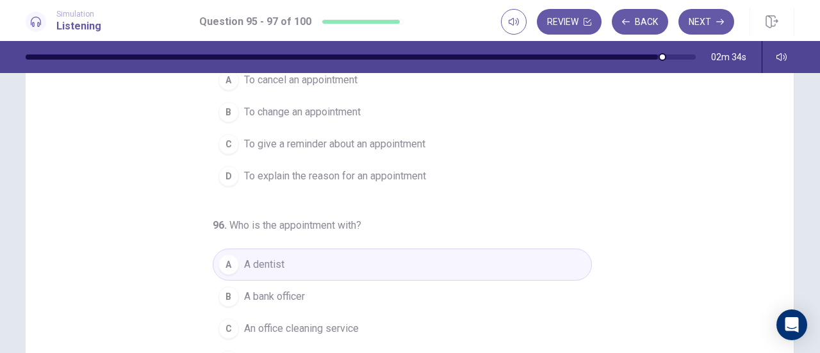
scroll to position [0, 0]
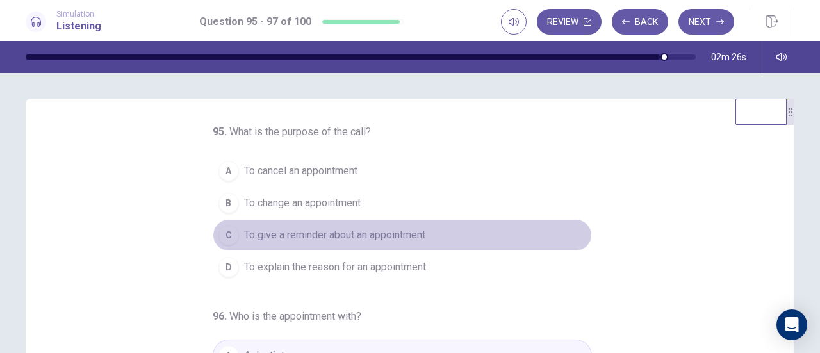
click at [325, 230] on span "To give a reminder about an appointment" at bounding box center [334, 234] width 181 height 15
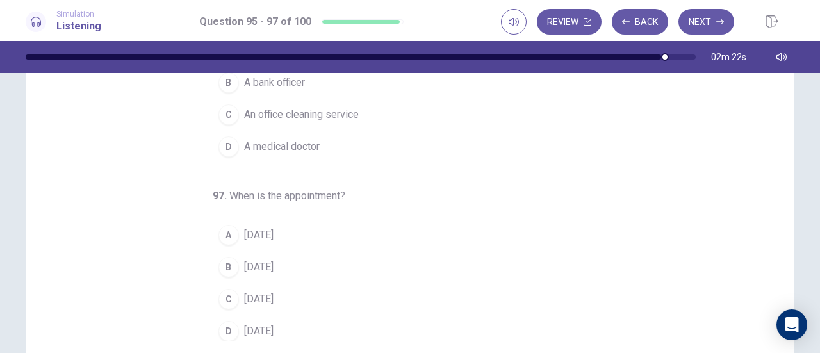
scroll to position [256, 0]
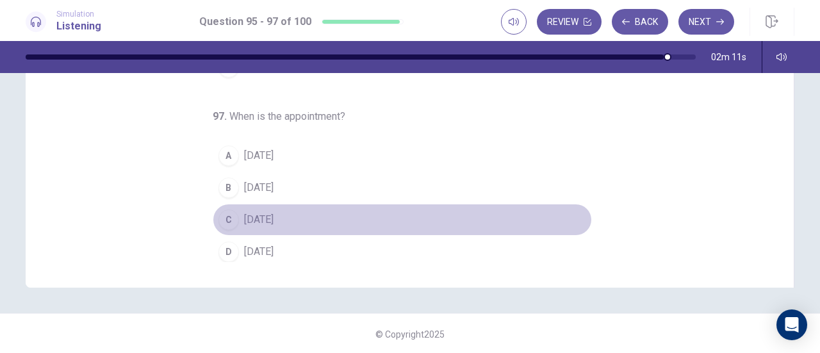
click at [255, 215] on span "Friday" at bounding box center [258, 219] width 29 height 15
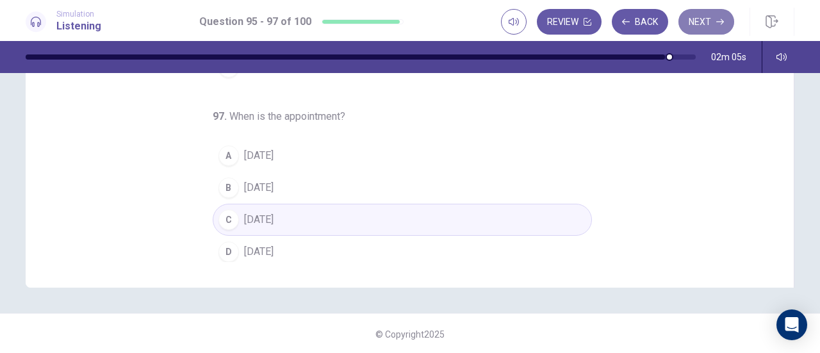
click at [699, 26] on button "Next" at bounding box center [706, 22] width 56 height 26
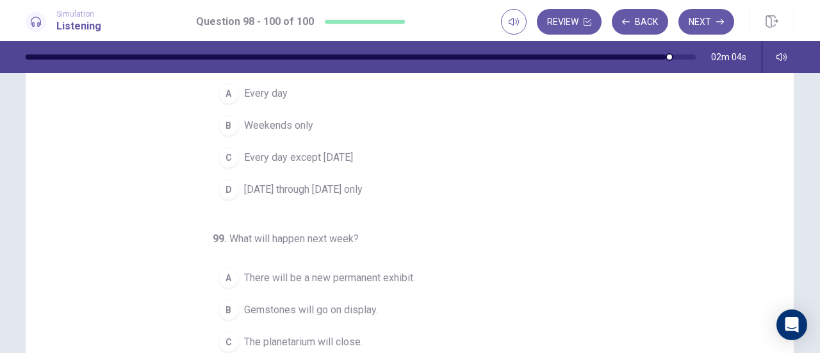
scroll to position [0, 0]
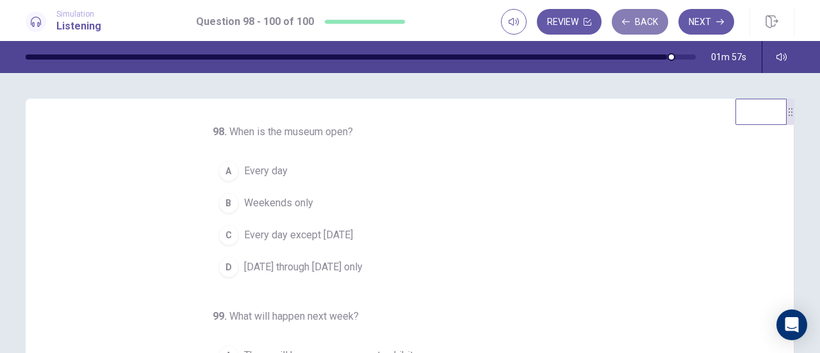
click at [654, 20] on button "Back" at bounding box center [640, 22] width 56 height 26
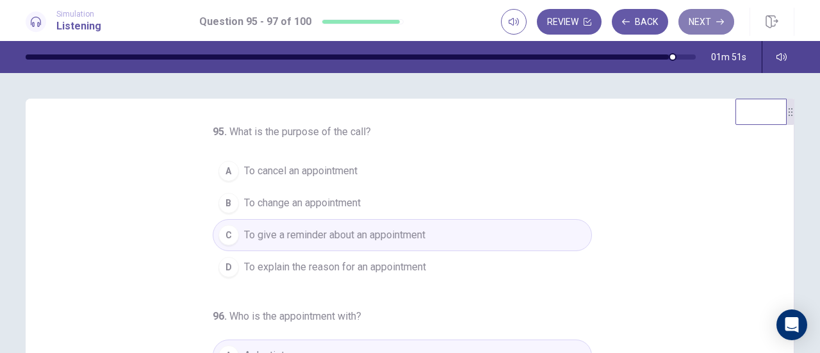
click at [692, 20] on button "Next" at bounding box center [706, 22] width 56 height 26
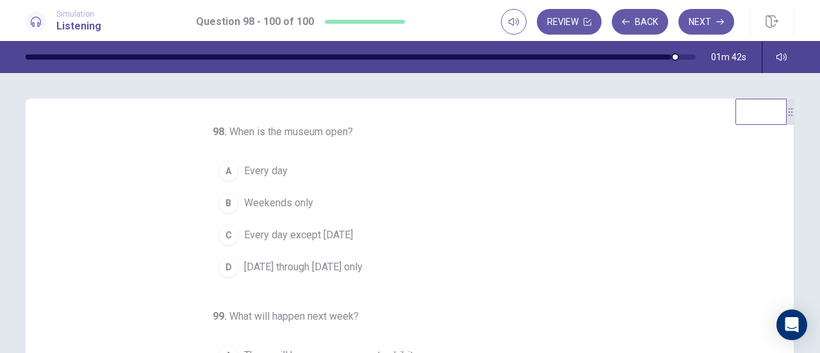
click at [337, 263] on span "Monday through Friday only" at bounding box center [303, 266] width 118 height 15
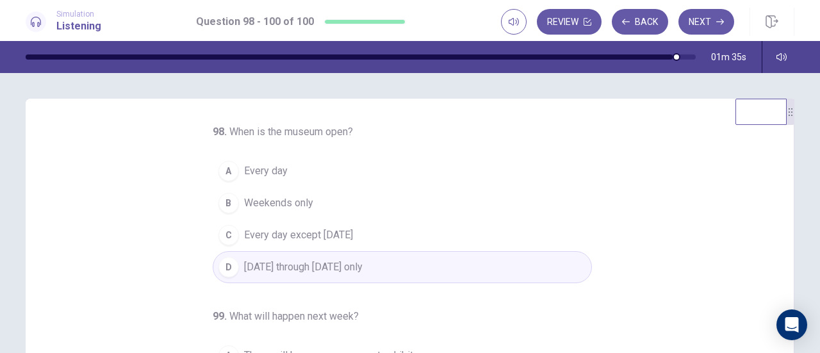
click at [280, 165] on button "A Every day" at bounding box center [402, 171] width 379 height 32
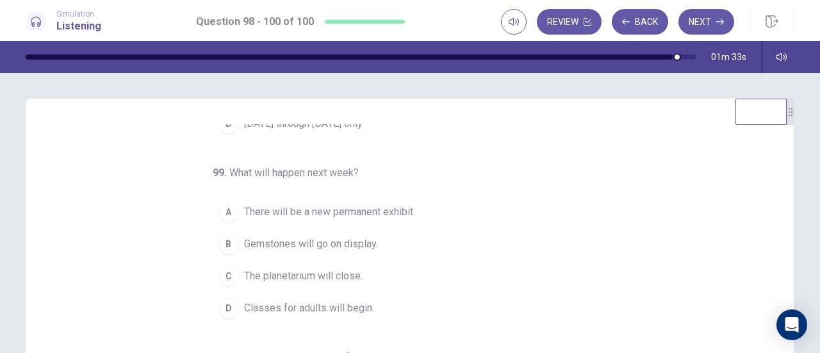
scroll to position [64, 0]
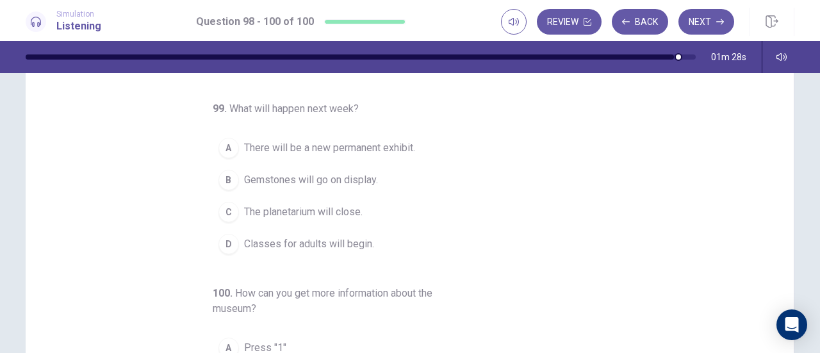
click at [383, 182] on button "B Gemstones will go on display." at bounding box center [402, 180] width 379 height 32
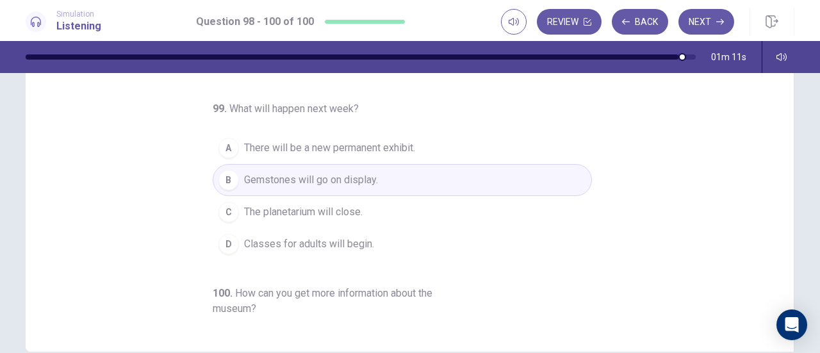
scroll to position [143, 0]
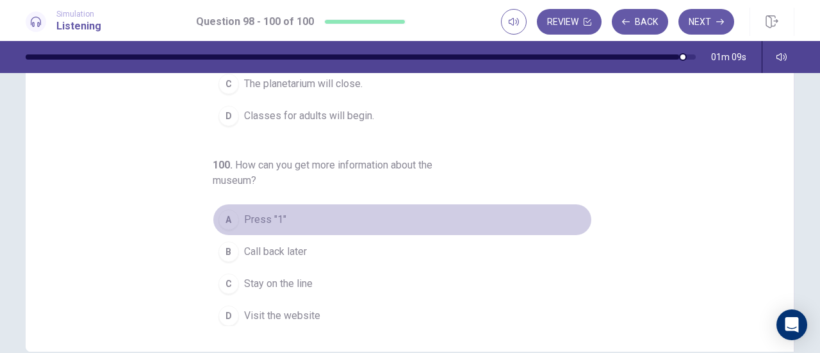
click at [341, 216] on button "A Press "1"" at bounding box center [402, 220] width 379 height 32
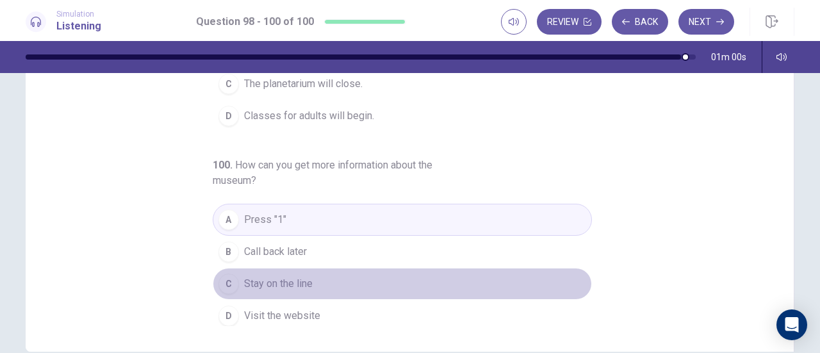
click at [323, 277] on button "C Stay on the line" at bounding box center [402, 284] width 379 height 32
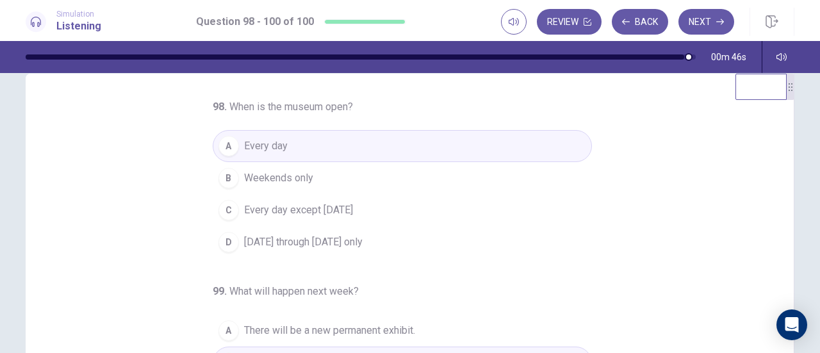
scroll to position [0, 0]
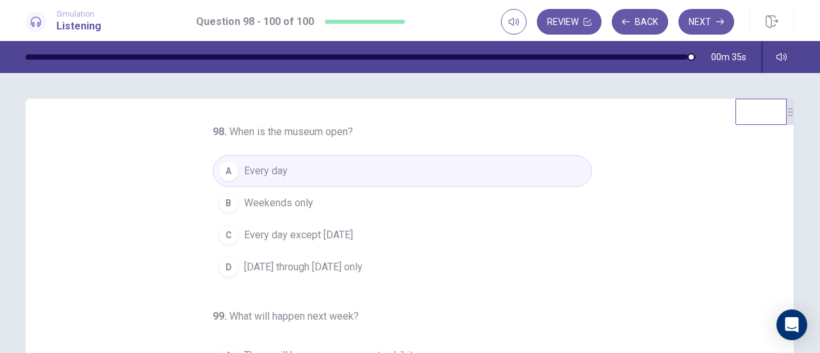
click at [708, 19] on button "Next" at bounding box center [706, 22] width 56 height 26
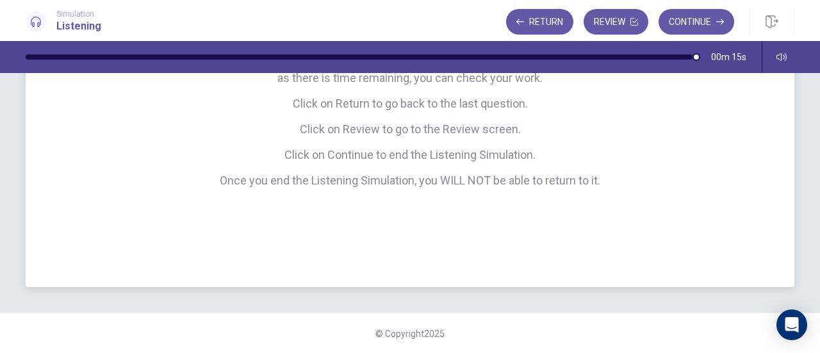
scroll to position [29, 0]
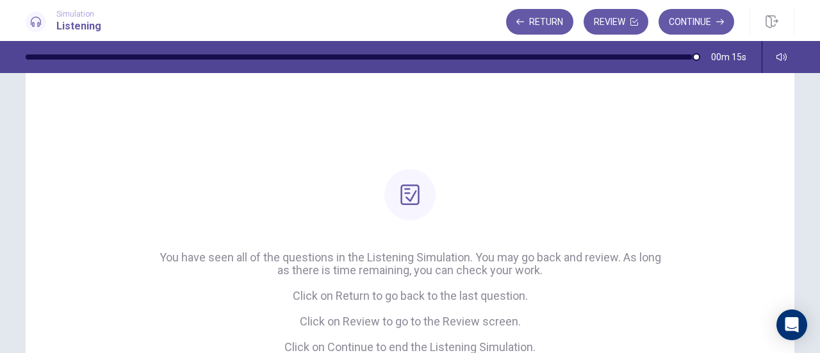
click at [695, 11] on button "Continue" at bounding box center [696, 22] width 76 height 26
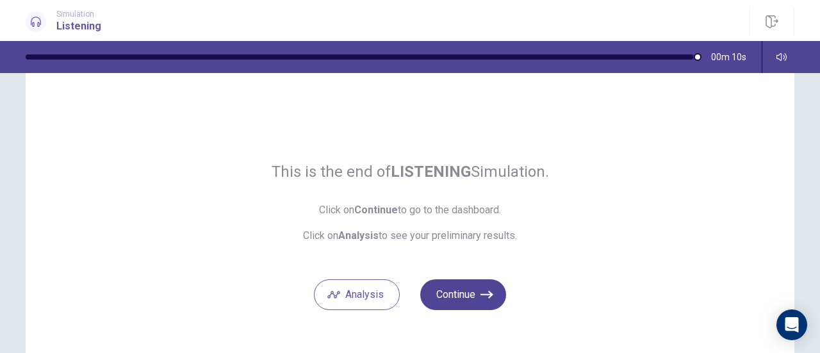
click at [464, 284] on button "Continue" at bounding box center [463, 294] width 86 height 31
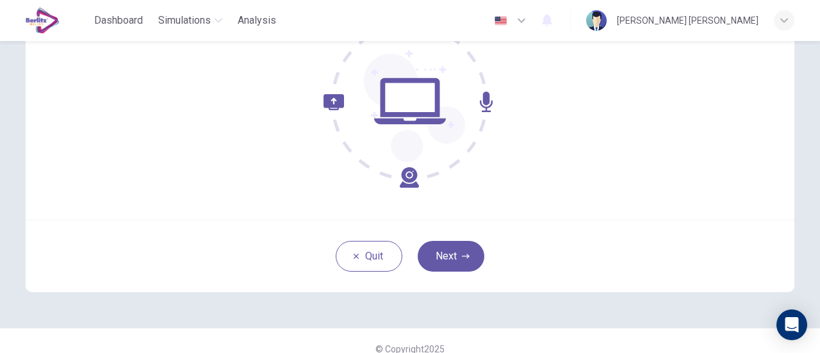
scroll to position [180, 0]
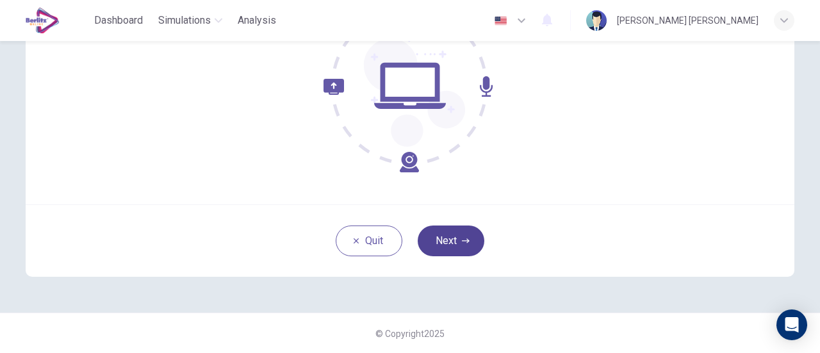
click at [443, 245] on button "Next" at bounding box center [451, 240] width 67 height 31
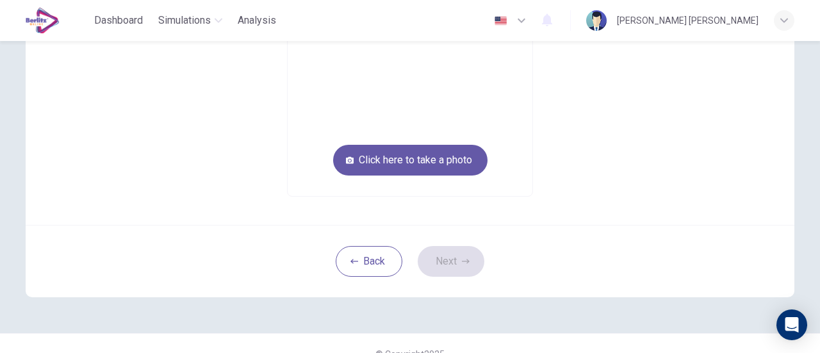
scroll to position [52, 0]
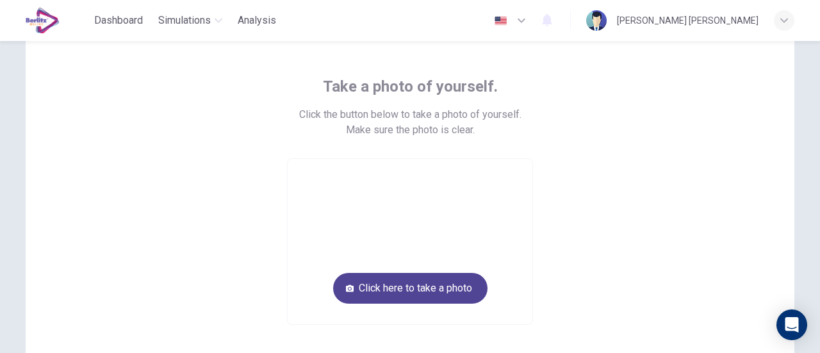
click at [408, 288] on button "Click here to take a photo" at bounding box center [410, 288] width 154 height 31
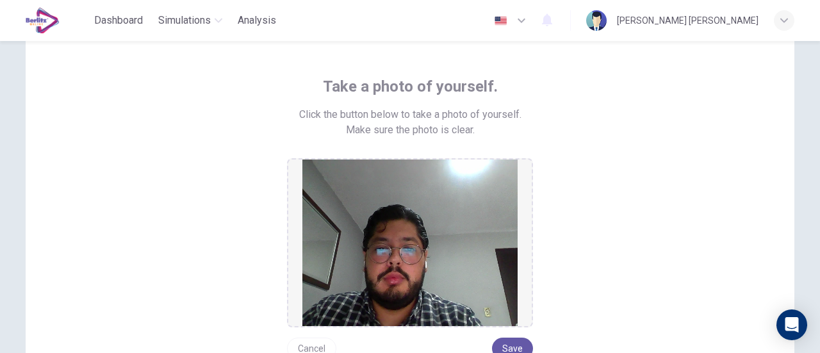
scroll to position [116, 0]
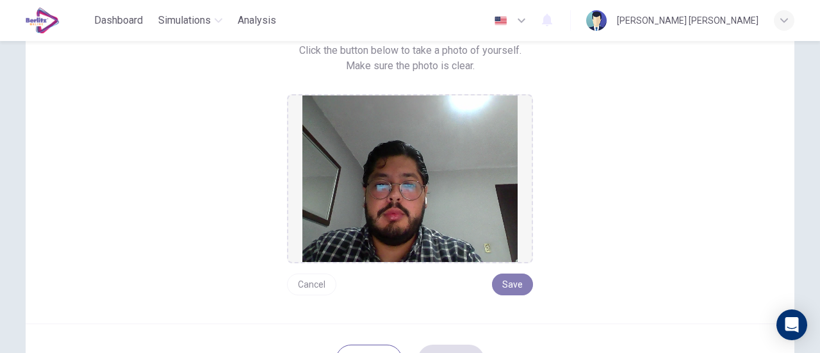
click at [512, 288] on button "Save" at bounding box center [512, 284] width 41 height 22
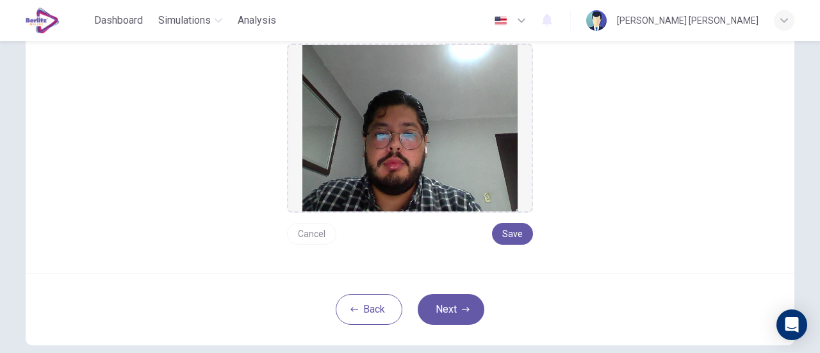
scroll to position [234, 0]
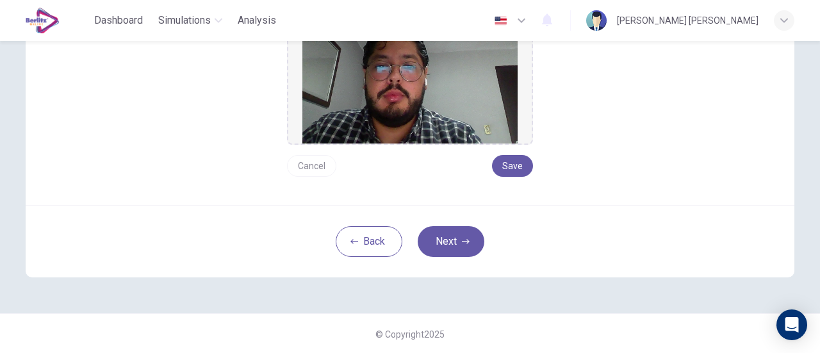
click at [464, 244] on icon "button" at bounding box center [466, 242] width 8 height 8
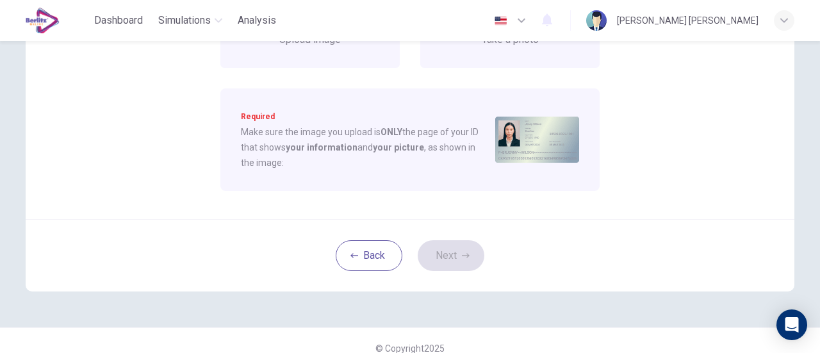
scroll to position [106, 0]
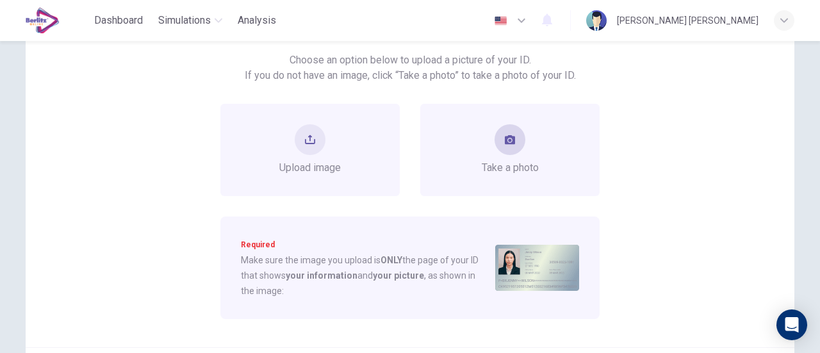
click at [516, 160] on span "Take a photo" at bounding box center [510, 167] width 57 height 15
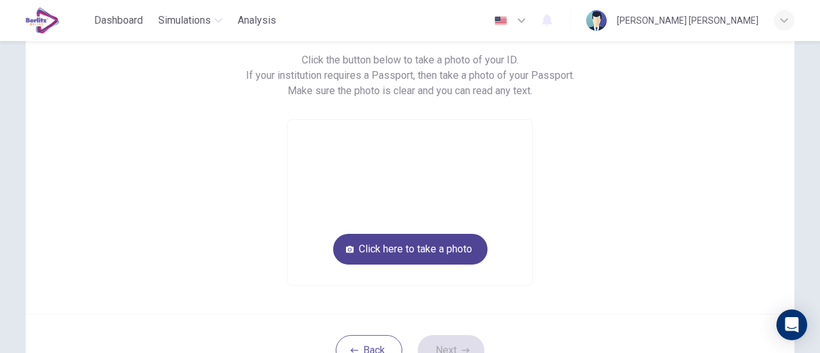
click at [415, 248] on button "Click here to take a photo" at bounding box center [410, 249] width 154 height 31
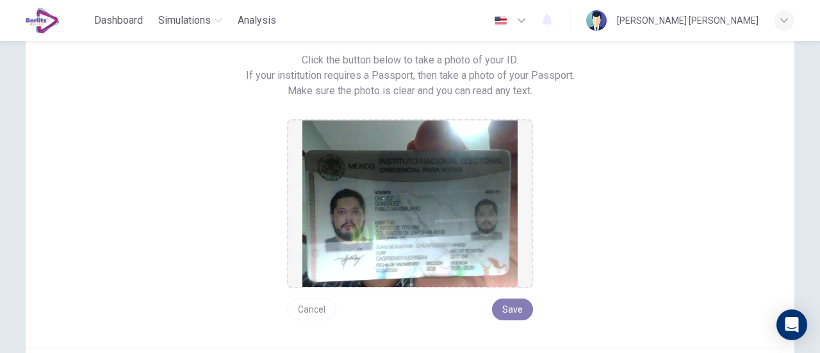
click at [512, 311] on button "Save" at bounding box center [512, 309] width 41 height 22
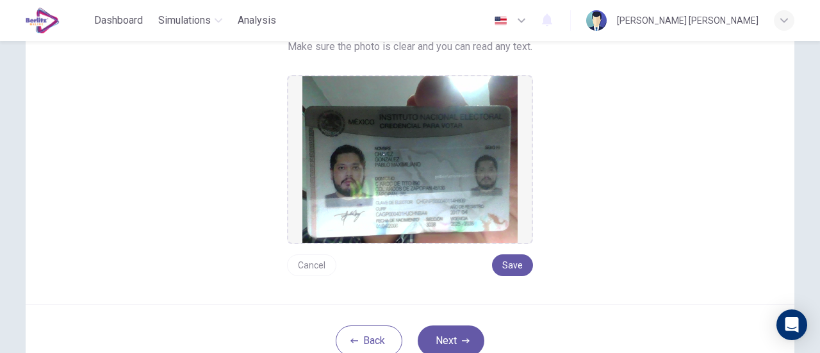
scroll to position [170, 0]
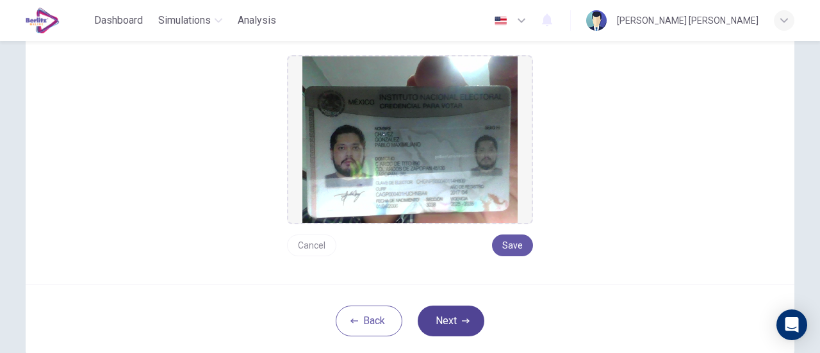
click at [445, 321] on button "Next" at bounding box center [451, 320] width 67 height 31
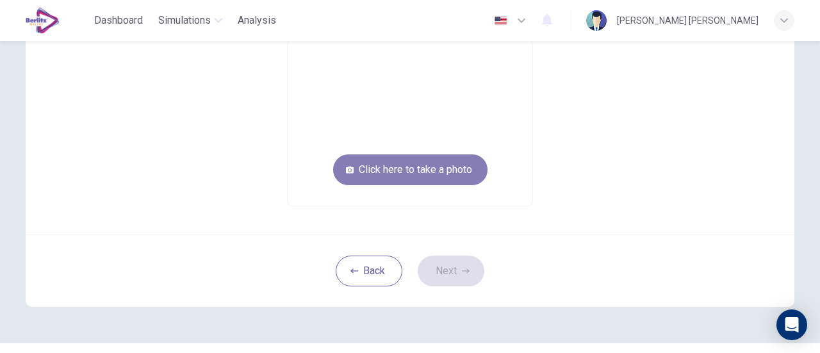
click at [440, 178] on button "Click here to take a photo" at bounding box center [410, 169] width 154 height 31
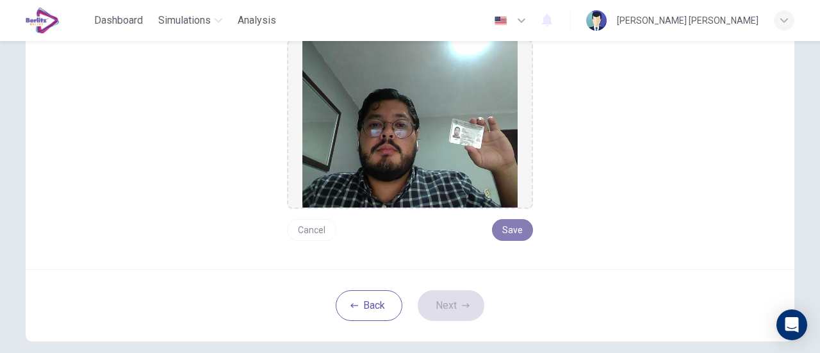
click at [508, 232] on button "Save" at bounding box center [512, 230] width 41 height 22
click at [451, 300] on button "Next" at bounding box center [451, 305] width 67 height 31
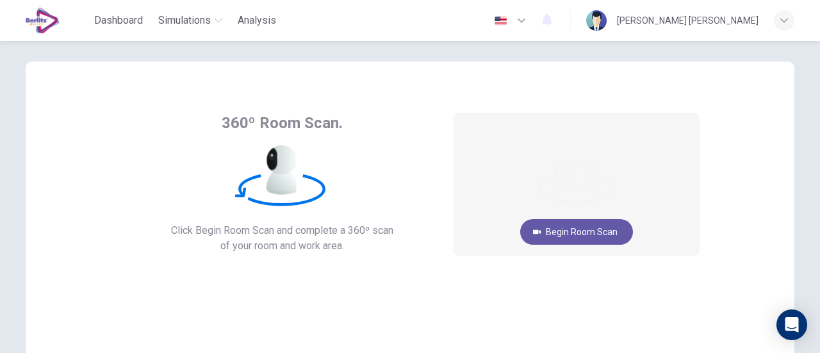
scroll to position [15, 0]
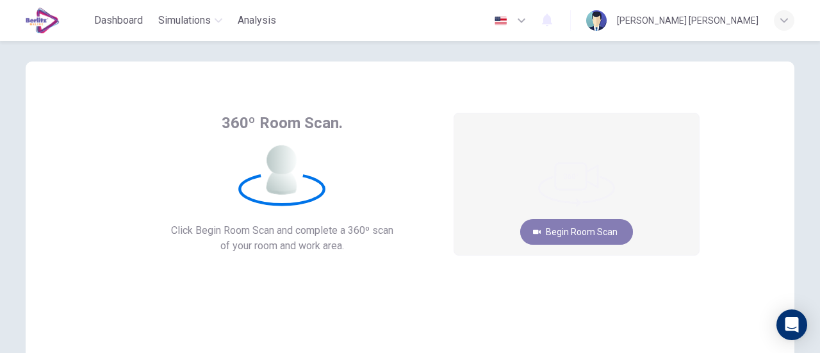
click at [579, 236] on button "Begin Room Scan" at bounding box center [576, 232] width 113 height 26
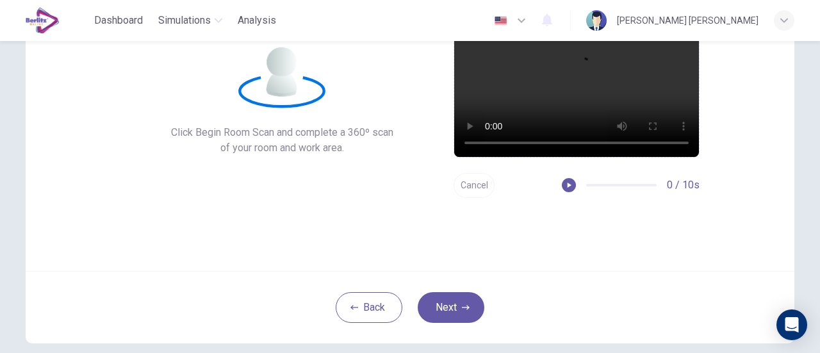
scroll to position [180, 0]
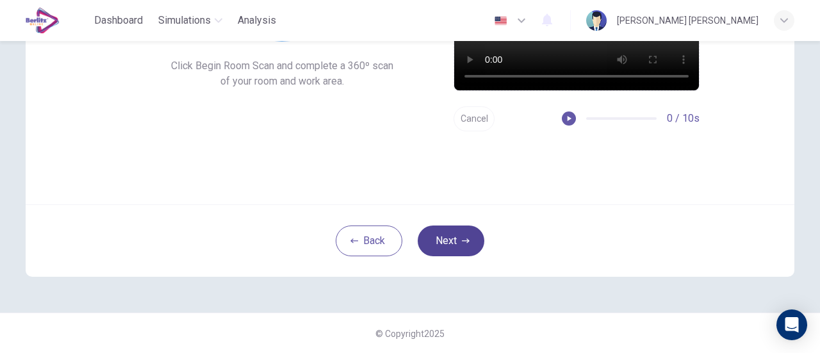
click at [464, 234] on button "Next" at bounding box center [451, 240] width 67 height 31
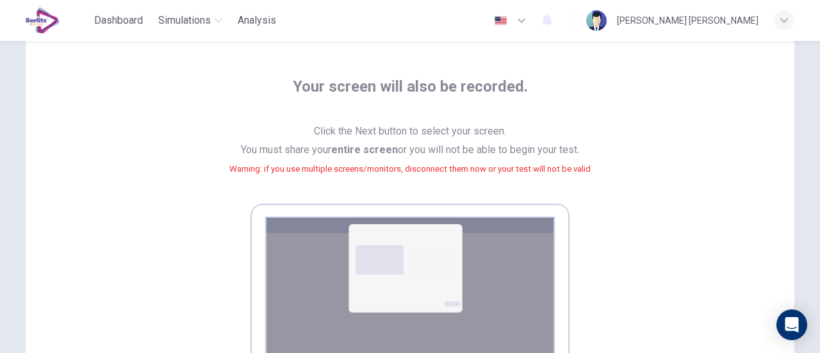
scroll to position [312, 0]
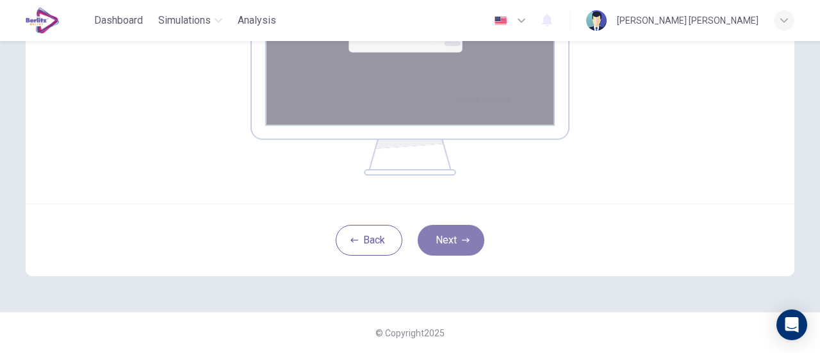
click at [456, 241] on button "Next" at bounding box center [451, 240] width 67 height 31
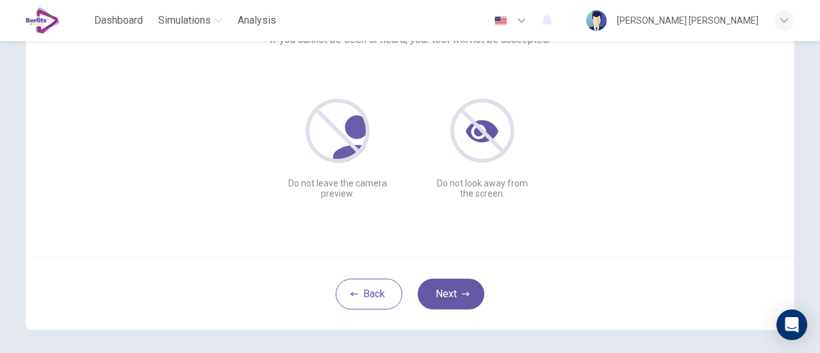
scroll to position [180, 0]
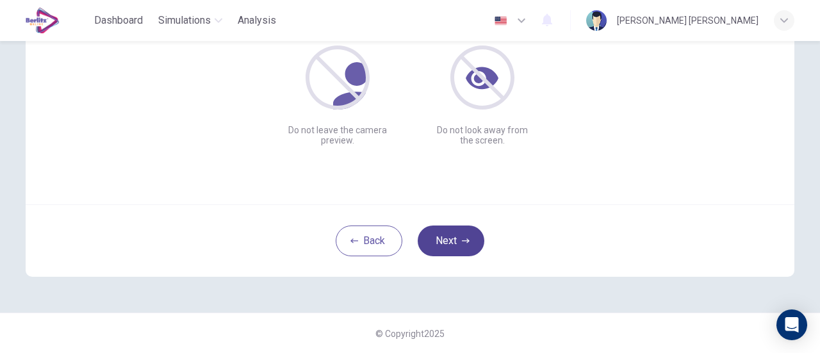
click at [455, 243] on button "Next" at bounding box center [451, 240] width 67 height 31
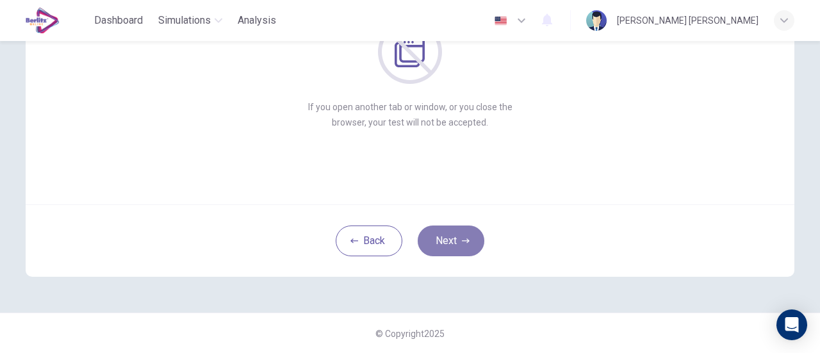
click at [448, 247] on button "Next" at bounding box center [451, 240] width 67 height 31
click at [447, 245] on button "Next" at bounding box center [451, 240] width 67 height 31
click at [453, 232] on button "Next" at bounding box center [451, 240] width 67 height 31
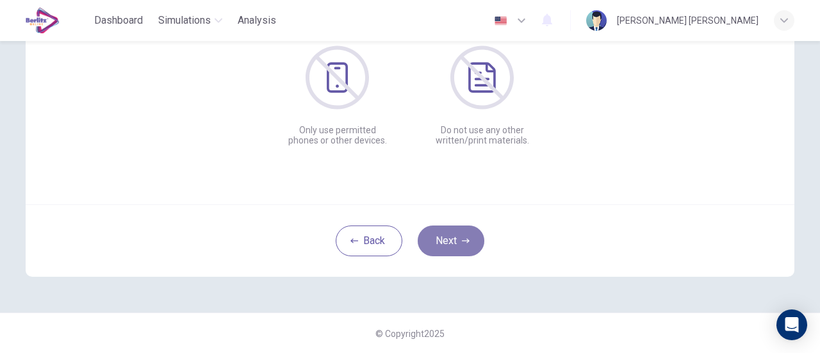
click at [453, 232] on button "Next" at bounding box center [451, 240] width 67 height 31
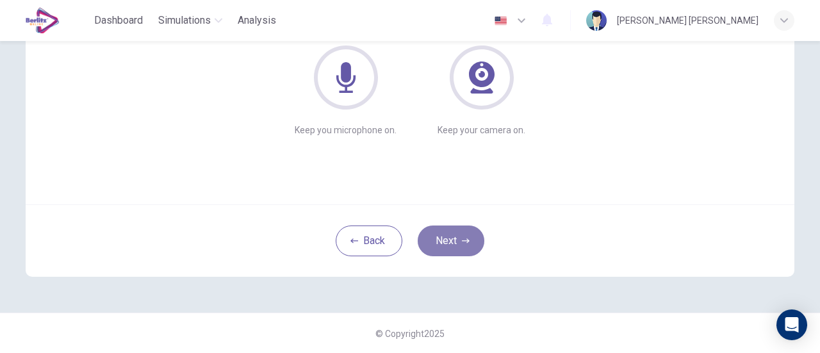
click at [453, 232] on button "Next" at bounding box center [451, 240] width 67 height 31
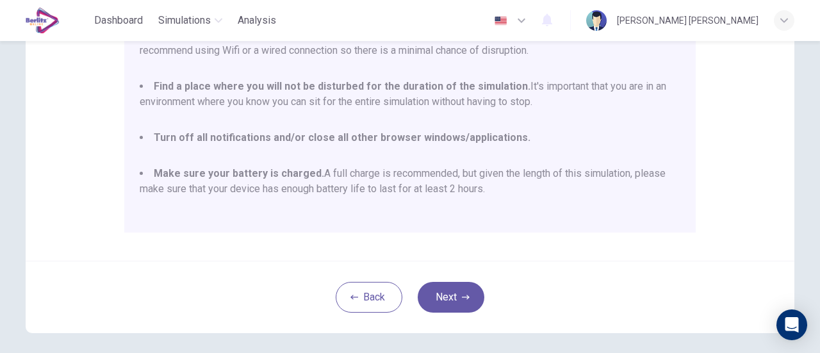
scroll to position [359, 0]
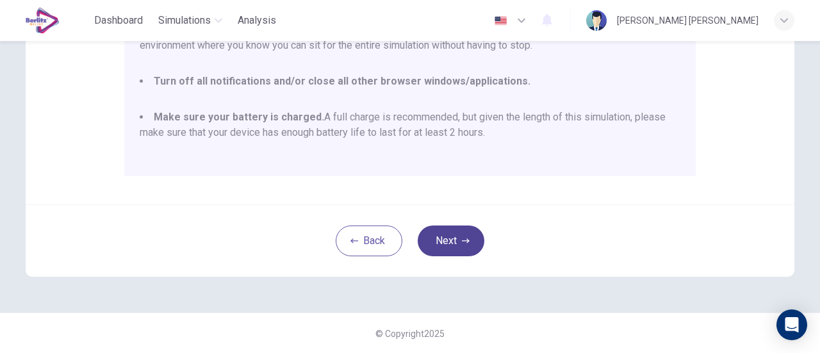
click at [457, 235] on button "Next" at bounding box center [451, 240] width 67 height 31
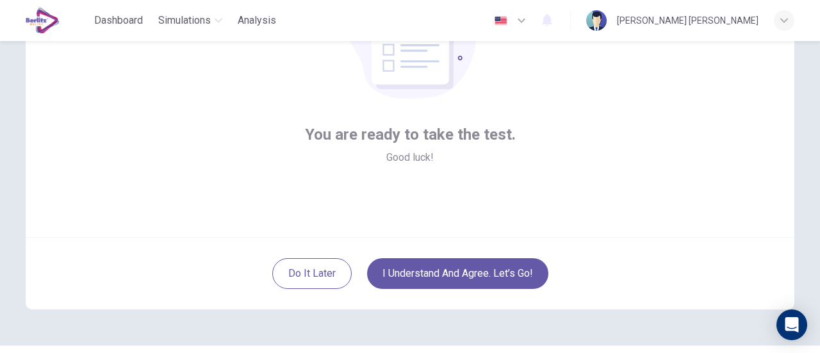
scroll to position [180, 0]
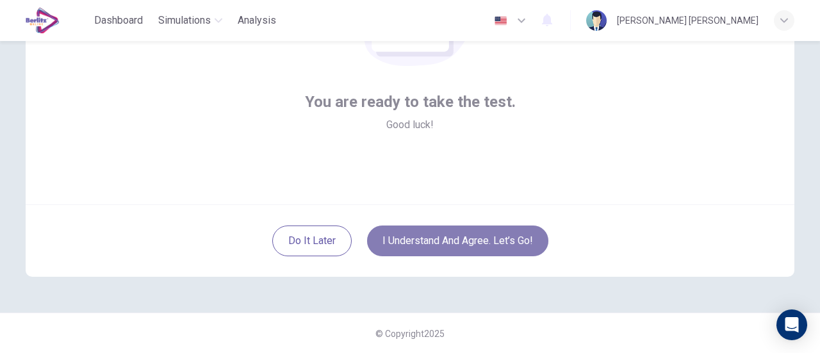
click at [445, 245] on button "I understand and agree. Let’s go!" at bounding box center [457, 240] width 181 height 31
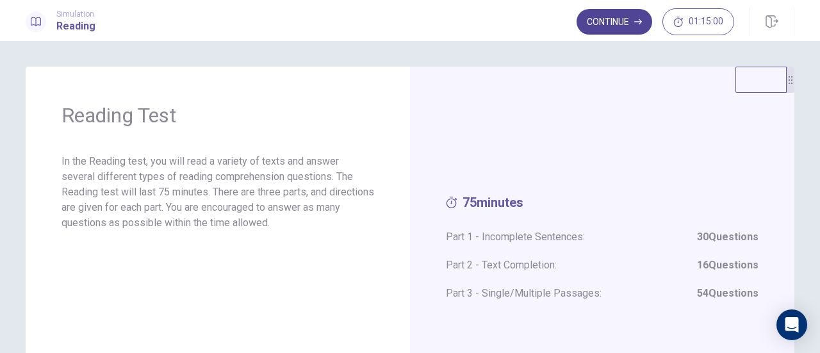
click at [624, 19] on button "Continue" at bounding box center [614, 22] width 76 height 26
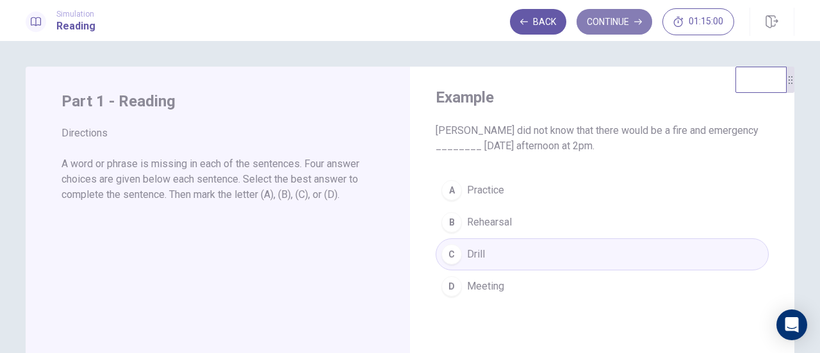
click at [606, 22] on button "Continue" at bounding box center [614, 22] width 76 height 26
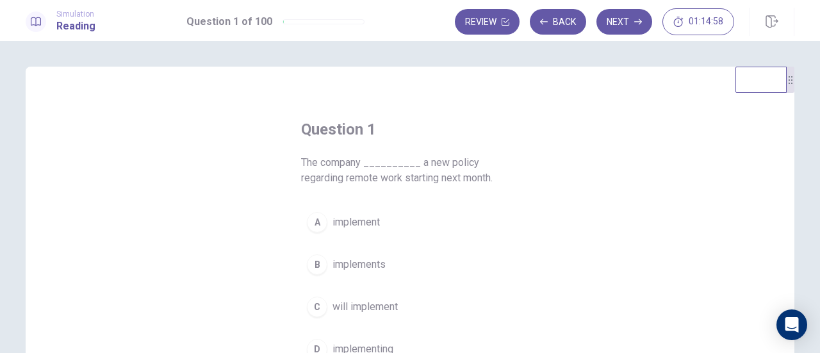
scroll to position [64, 0]
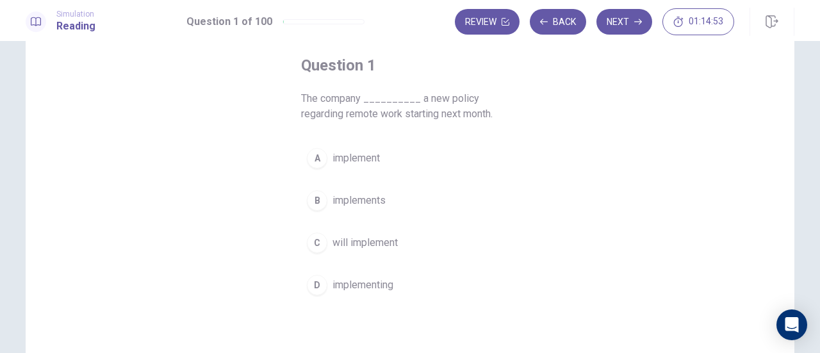
click at [353, 256] on button "C will implement" at bounding box center [410, 243] width 218 height 32
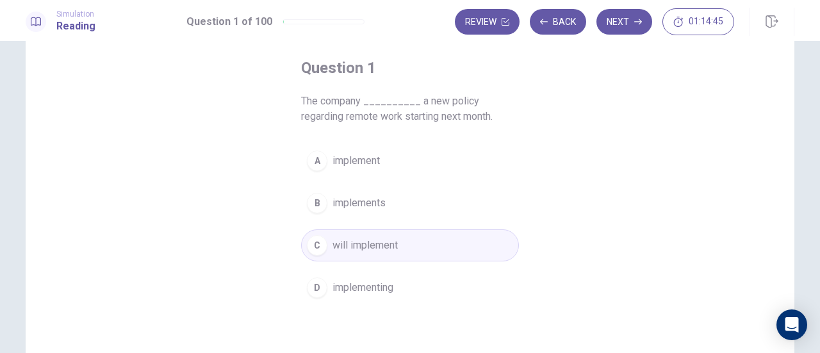
scroll to position [0, 0]
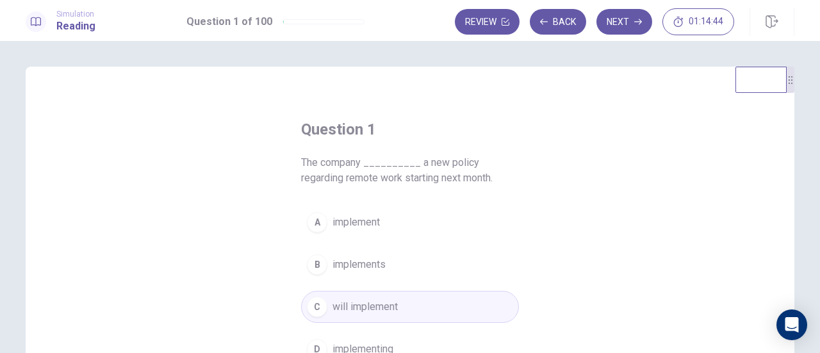
click at [617, 17] on button "Next" at bounding box center [624, 22] width 56 height 26
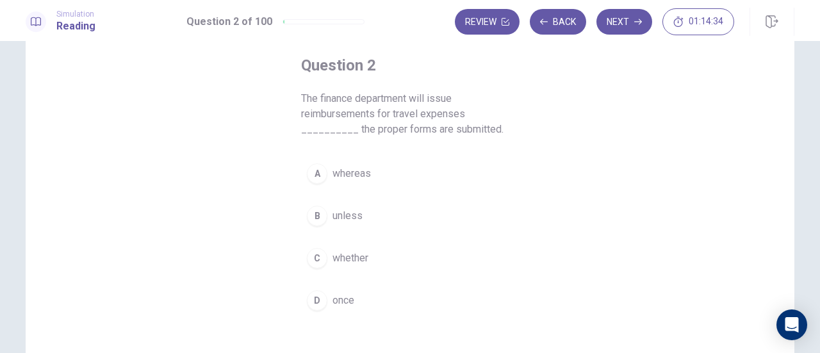
scroll to position [128, 0]
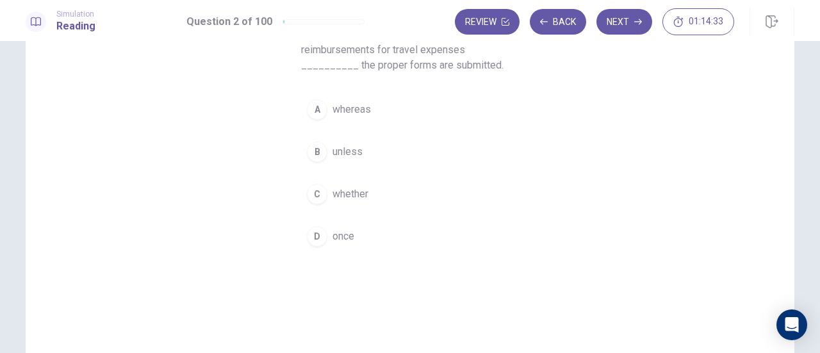
click at [348, 232] on span "once" at bounding box center [343, 236] width 22 height 15
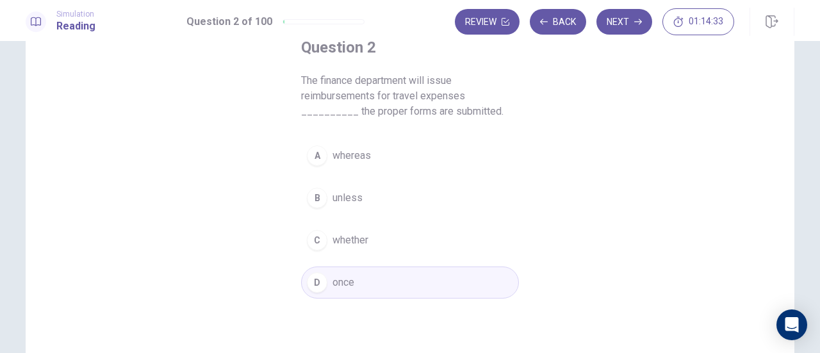
scroll to position [64, 0]
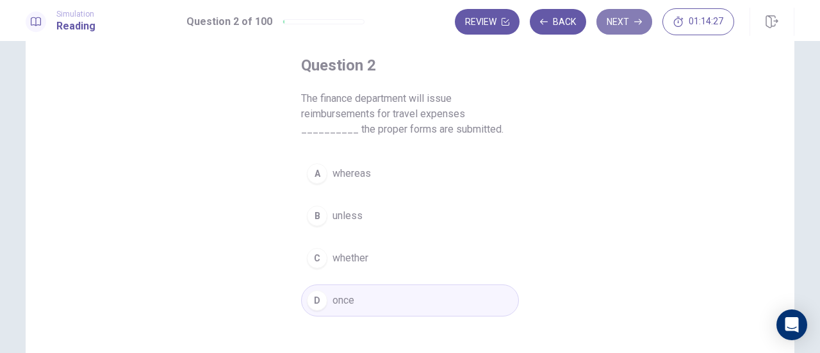
click at [620, 26] on button "Next" at bounding box center [624, 22] width 56 height 26
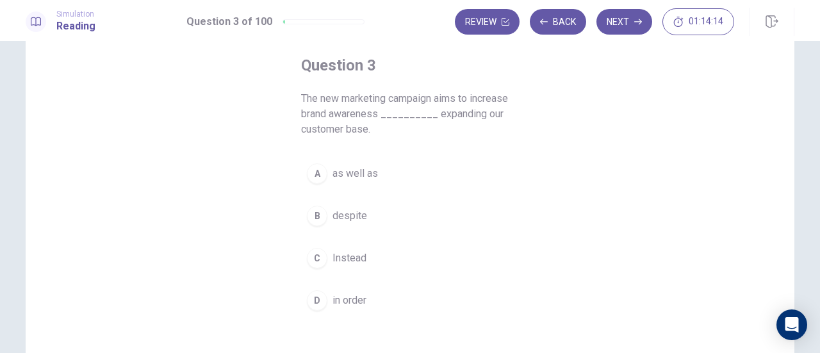
scroll to position [128, 0]
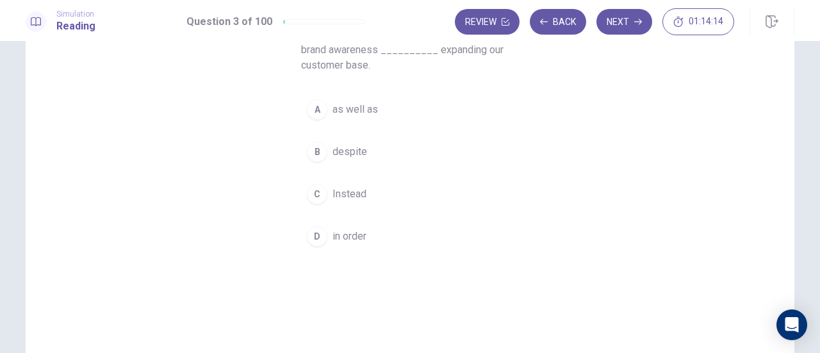
click at [377, 193] on button "C Instead" at bounding box center [410, 194] width 218 height 32
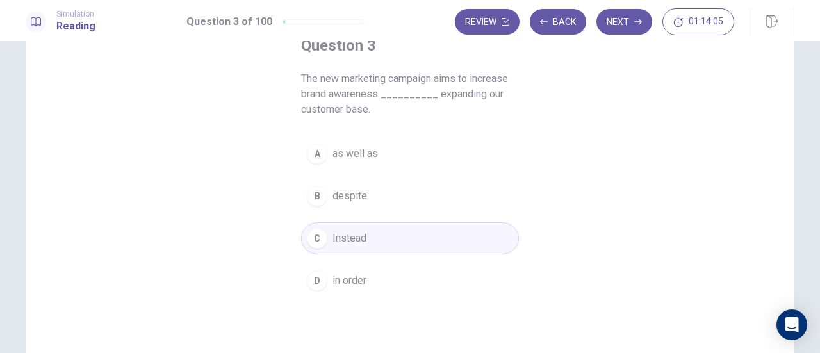
scroll to position [64, 0]
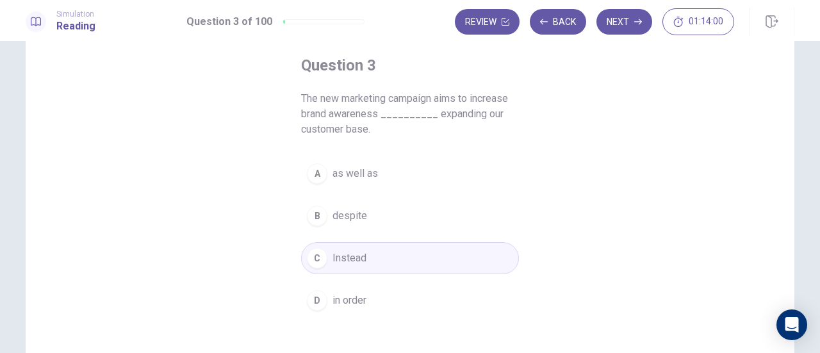
click at [385, 172] on button "A as well as" at bounding box center [410, 174] width 218 height 32
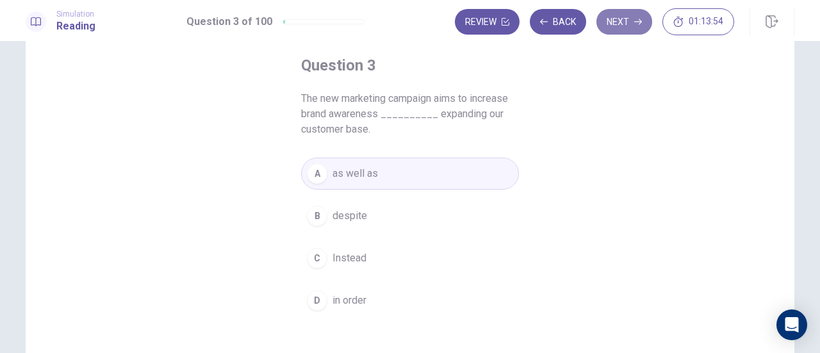
click at [629, 17] on button "Next" at bounding box center [624, 22] width 56 height 26
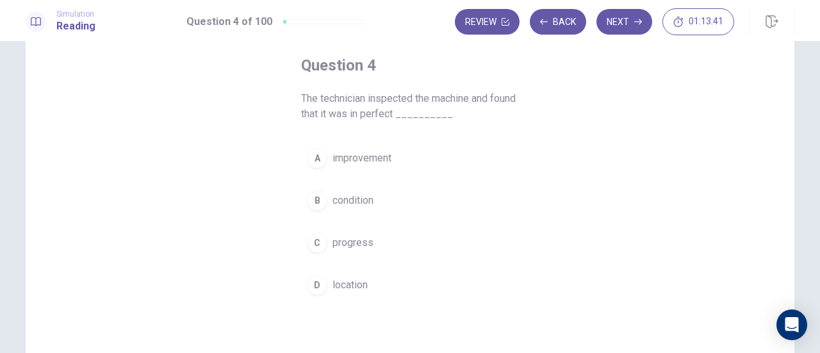
click at [372, 200] on button "B condition" at bounding box center [410, 200] width 218 height 32
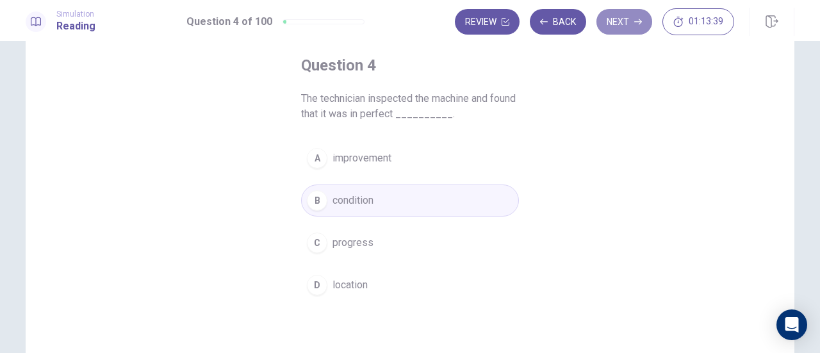
click at [610, 22] on button "Next" at bounding box center [624, 22] width 56 height 26
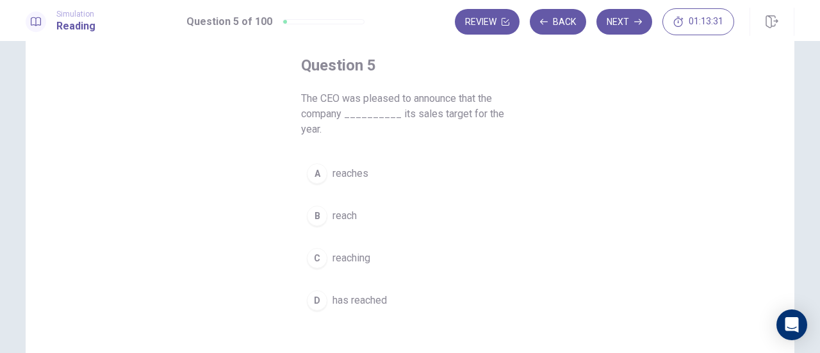
click at [348, 293] on span "has reached" at bounding box center [359, 300] width 54 height 15
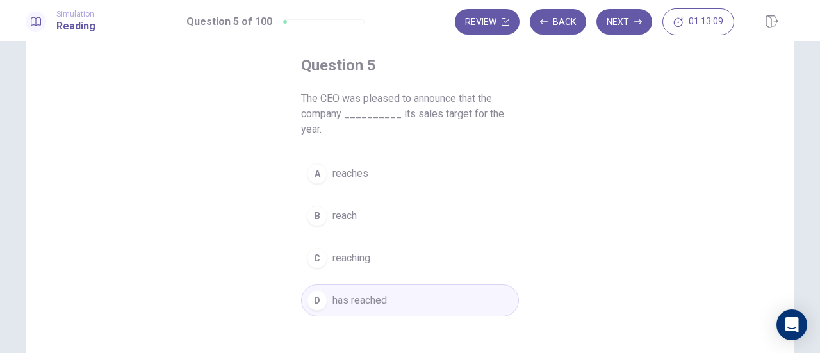
click at [366, 200] on button "B reach" at bounding box center [410, 216] width 218 height 32
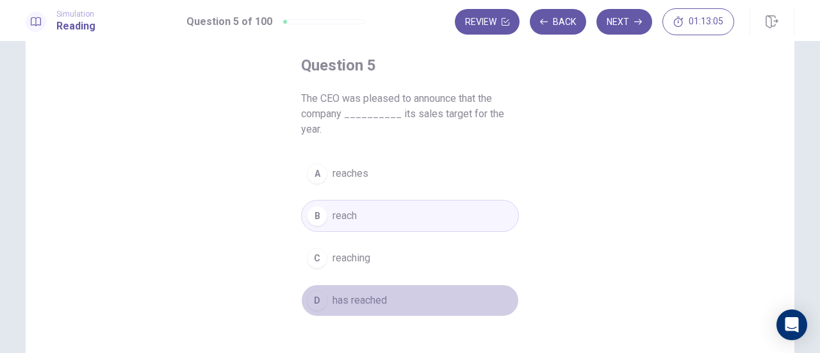
click at [370, 293] on span "has reached" at bounding box center [359, 300] width 54 height 15
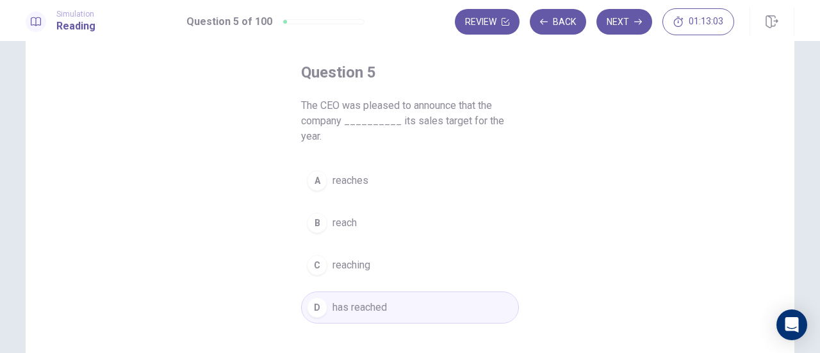
scroll to position [0, 0]
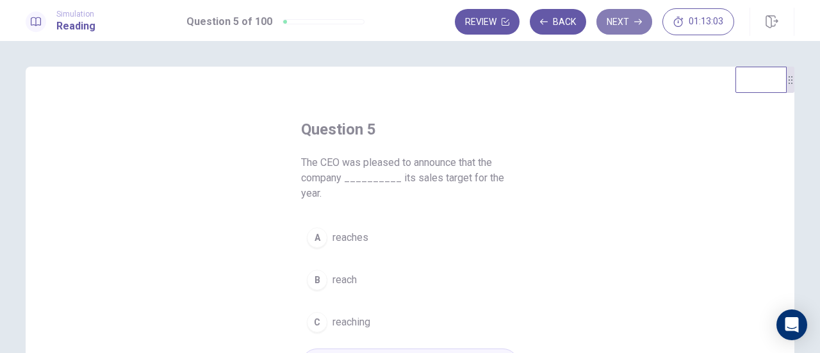
click at [631, 17] on button "Next" at bounding box center [624, 22] width 56 height 26
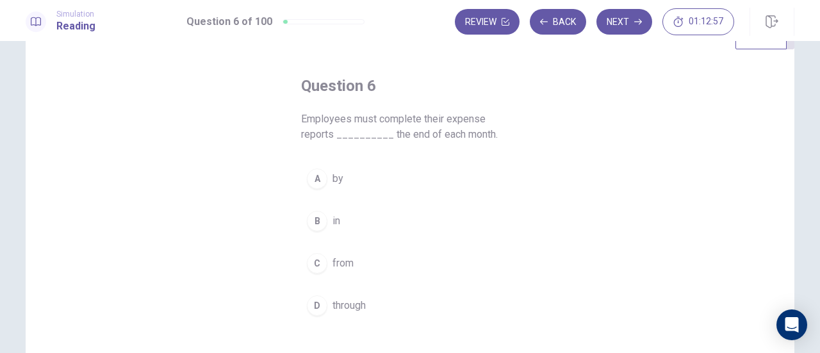
scroll to position [64, 0]
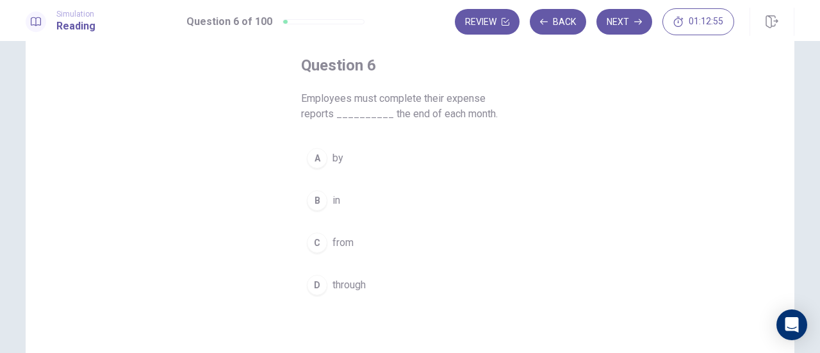
click at [374, 147] on button "A by" at bounding box center [410, 158] width 218 height 32
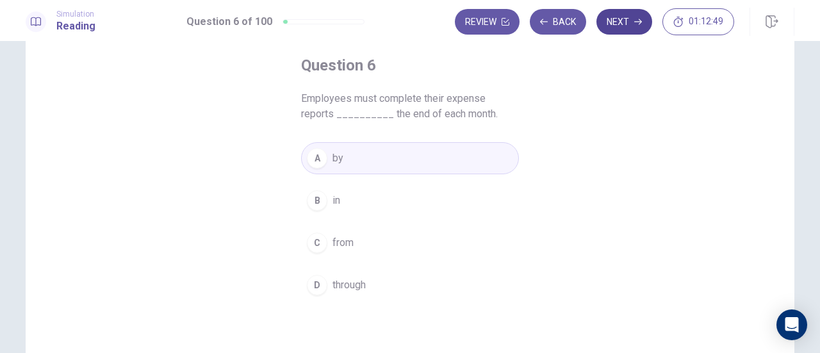
click at [613, 25] on button "Next" at bounding box center [624, 22] width 56 height 26
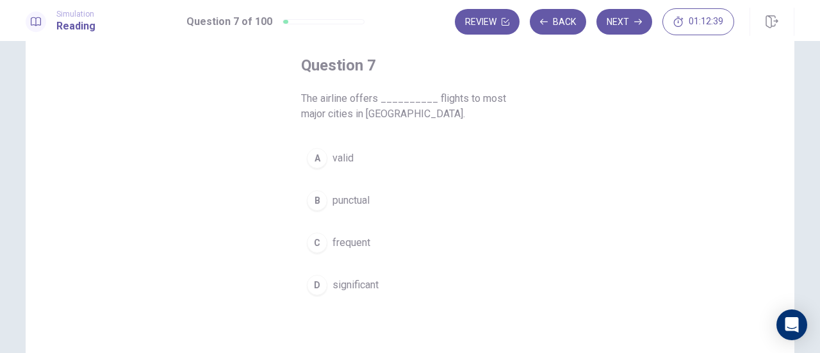
click at [348, 244] on span "frequent" at bounding box center [351, 242] width 38 height 15
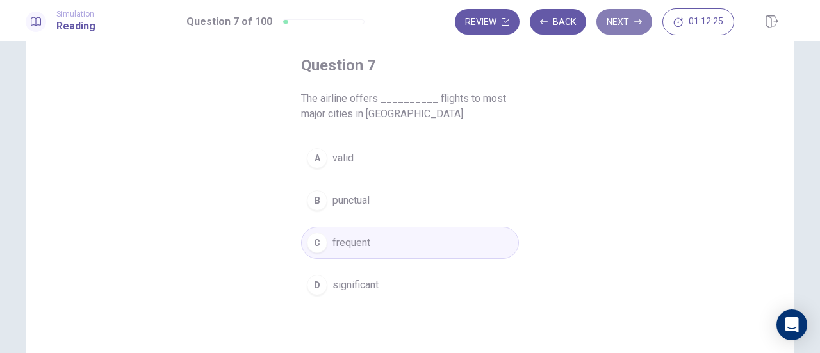
click at [638, 23] on icon "button" at bounding box center [638, 22] width 8 height 8
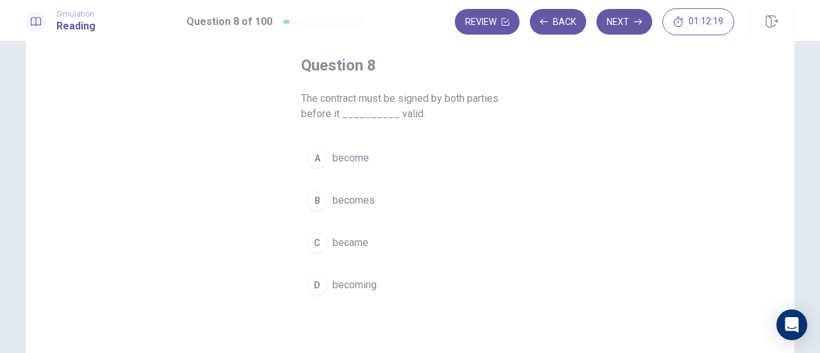
click at [364, 199] on span "becomes" at bounding box center [353, 200] width 42 height 15
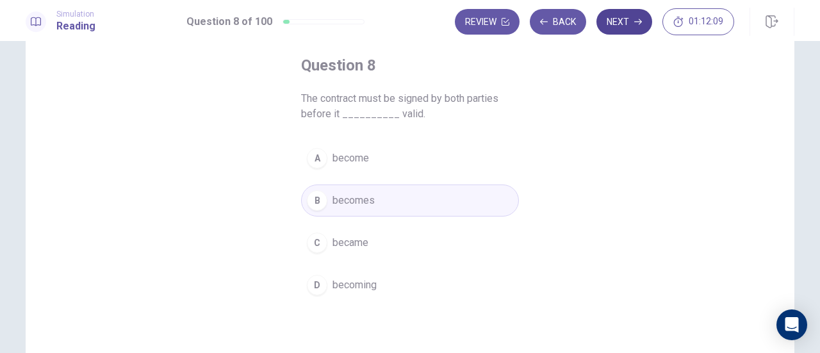
click at [626, 26] on button "Next" at bounding box center [624, 22] width 56 height 26
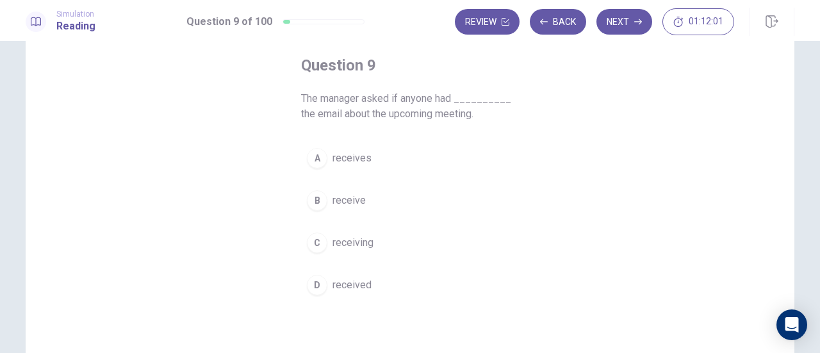
click at [357, 285] on span "received" at bounding box center [351, 284] width 39 height 15
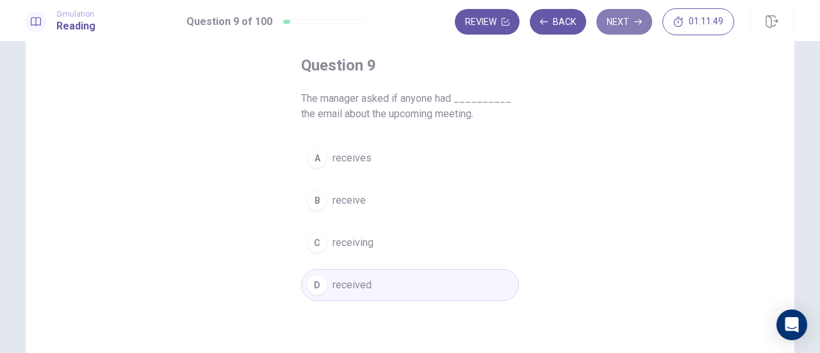
click at [633, 26] on button "Next" at bounding box center [624, 22] width 56 height 26
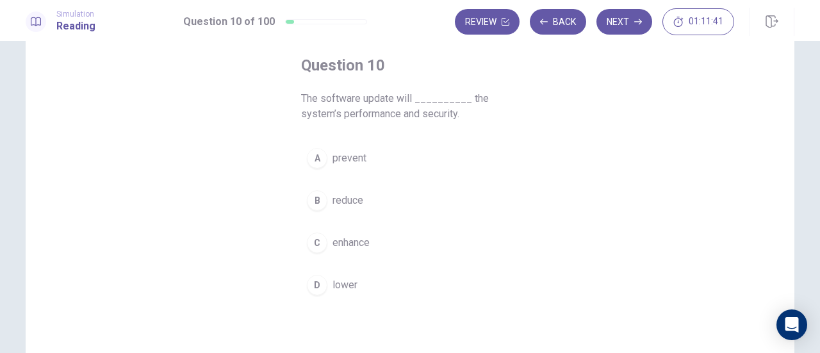
click at [370, 240] on button "C enhance" at bounding box center [410, 243] width 218 height 32
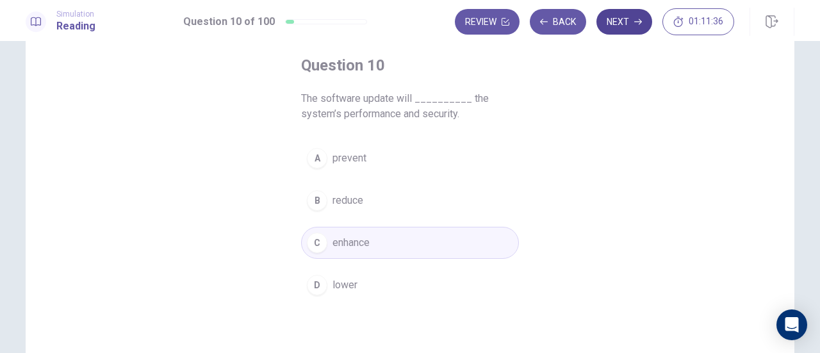
click at [634, 19] on button "Next" at bounding box center [624, 22] width 56 height 26
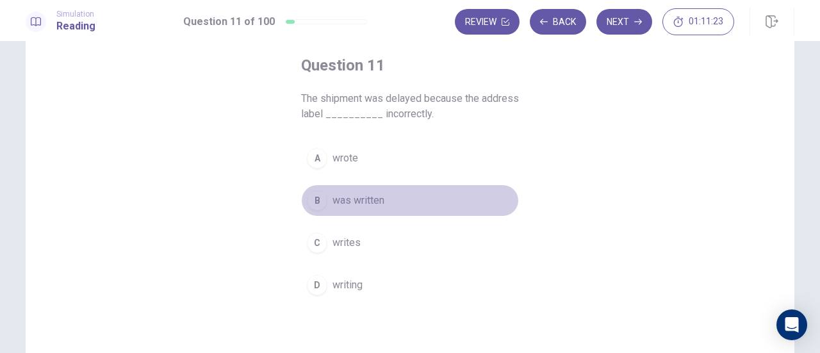
click at [423, 196] on button "B was written" at bounding box center [410, 200] width 218 height 32
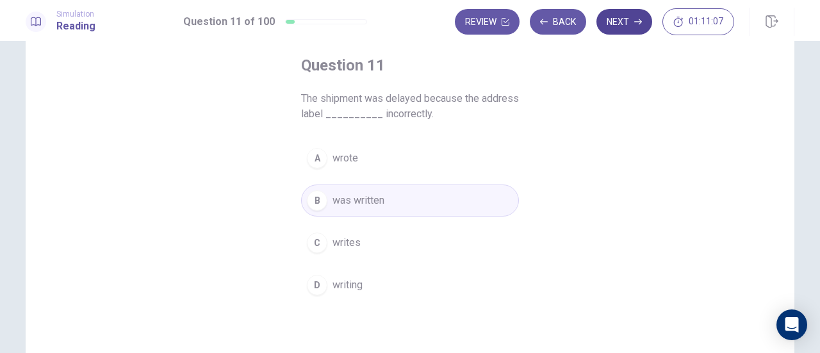
click at [634, 23] on button "Next" at bounding box center [624, 22] width 56 height 26
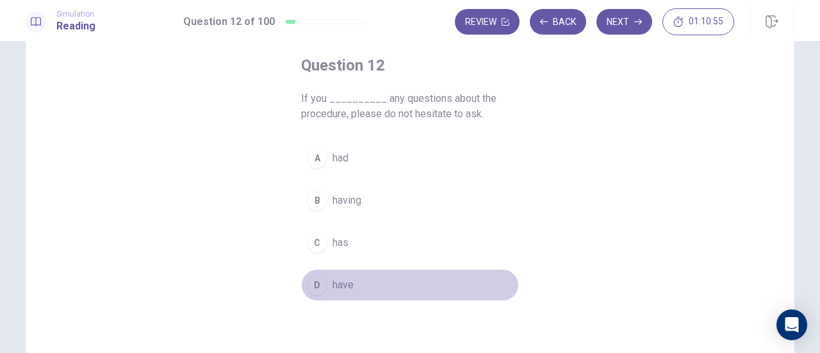
click at [352, 289] on button "D have" at bounding box center [410, 285] width 218 height 32
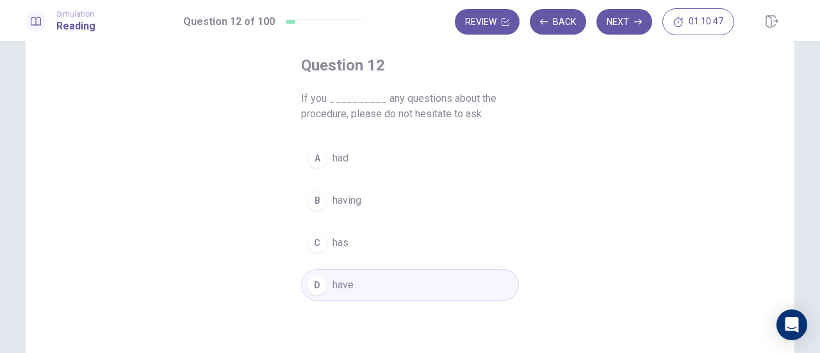
click at [611, 20] on button "Next" at bounding box center [624, 22] width 56 height 26
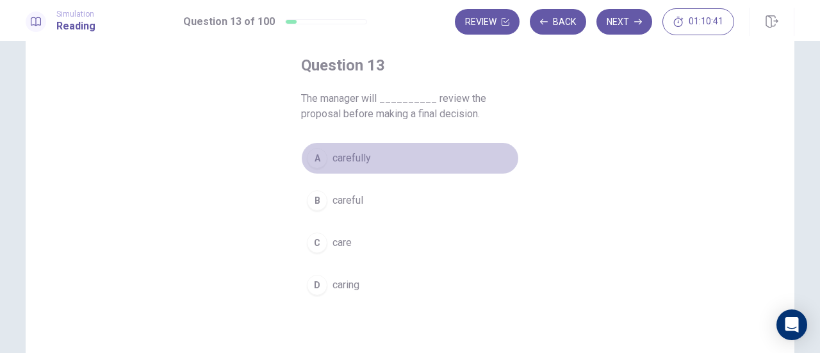
click at [382, 161] on button "A carefully" at bounding box center [410, 158] width 218 height 32
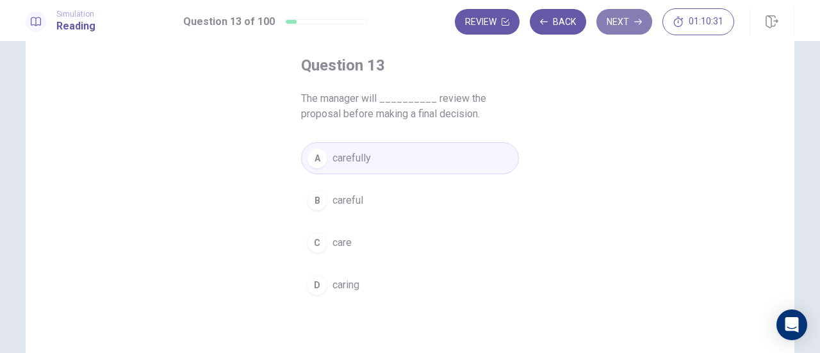
click at [624, 30] on button "Next" at bounding box center [624, 22] width 56 height 26
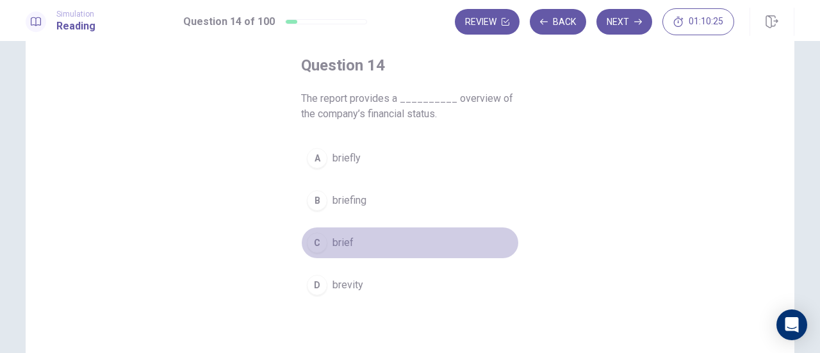
click at [353, 241] on button "C brief" at bounding box center [410, 243] width 218 height 32
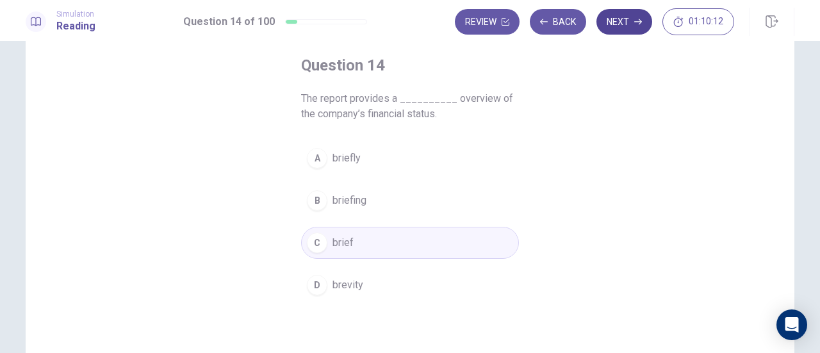
click at [632, 24] on button "Next" at bounding box center [624, 22] width 56 height 26
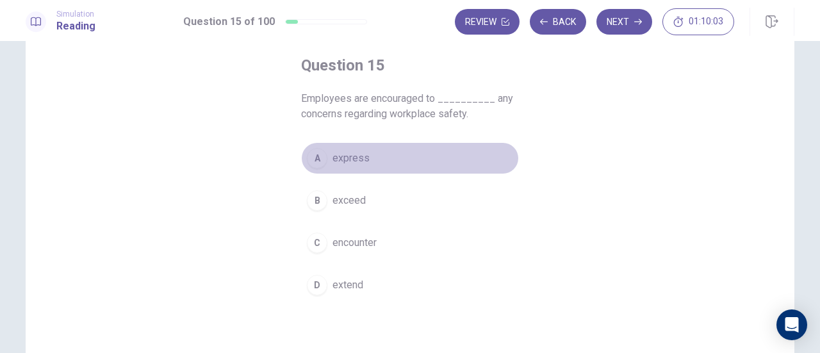
click at [362, 161] on span "express" at bounding box center [350, 157] width 37 height 15
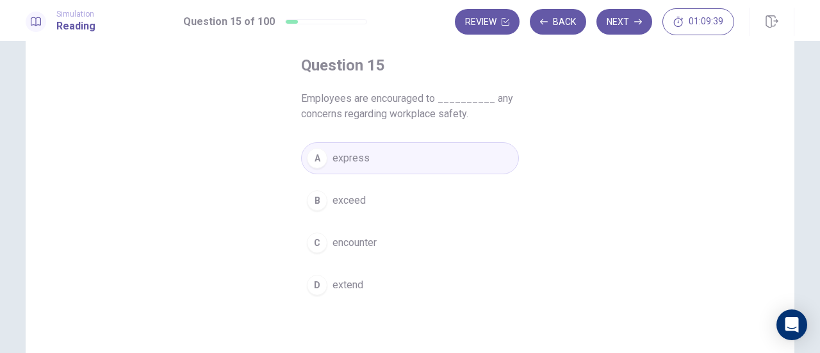
click at [622, 25] on button "Next" at bounding box center [624, 22] width 56 height 26
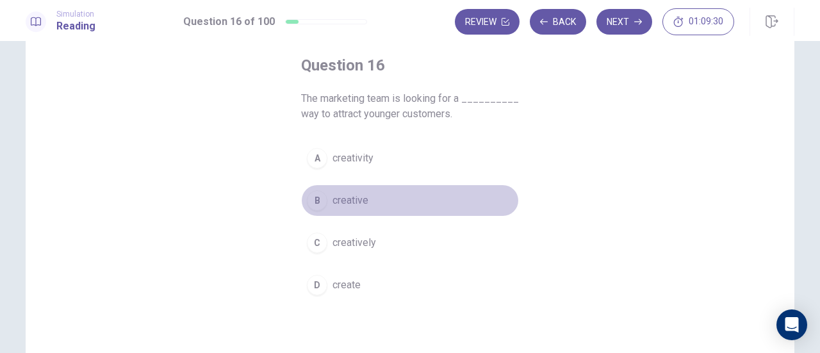
click at [398, 204] on button "B creative" at bounding box center [410, 200] width 218 height 32
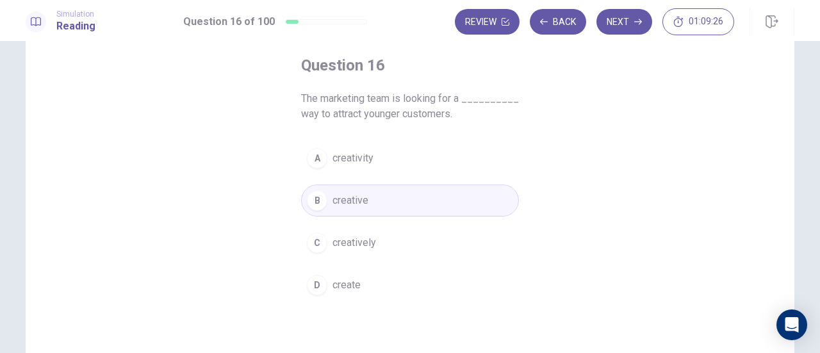
click at [634, 28] on button "Next" at bounding box center [624, 22] width 56 height 26
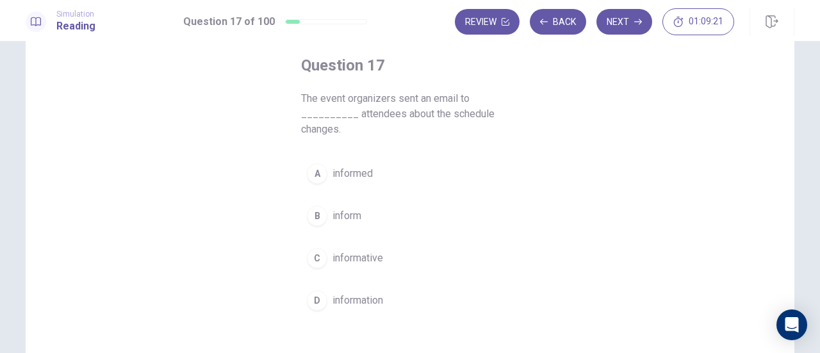
click at [380, 221] on button "B inform" at bounding box center [410, 216] width 218 height 32
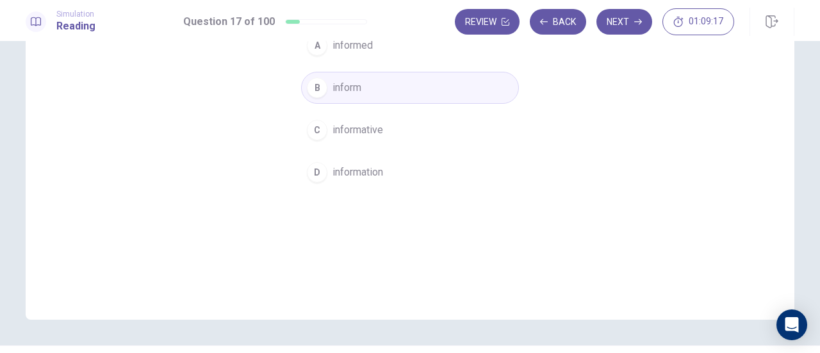
scroll to position [0, 0]
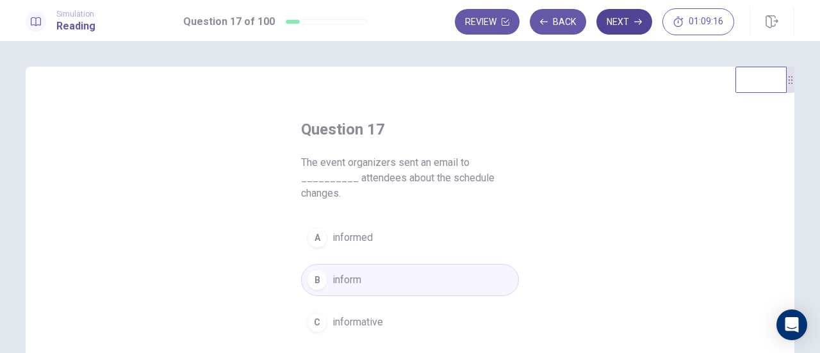
click at [622, 23] on button "Next" at bounding box center [624, 22] width 56 height 26
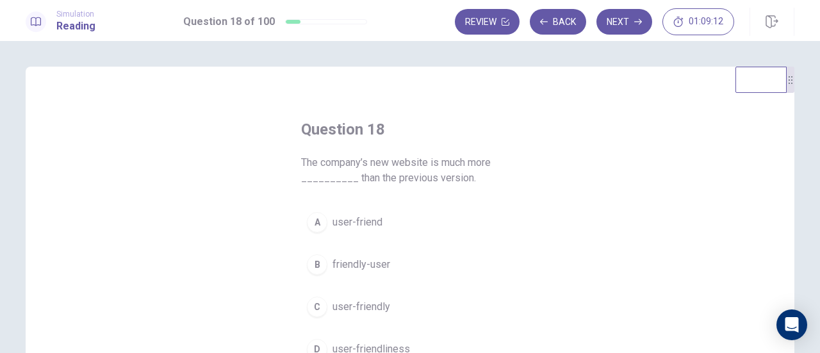
scroll to position [64, 0]
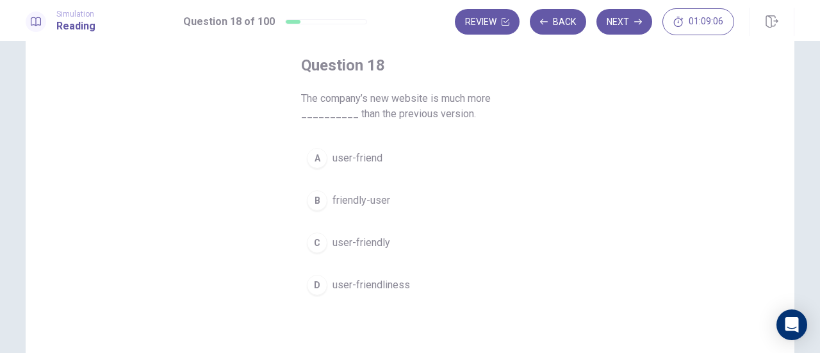
click at [412, 234] on button "C user-friendly" at bounding box center [410, 243] width 218 height 32
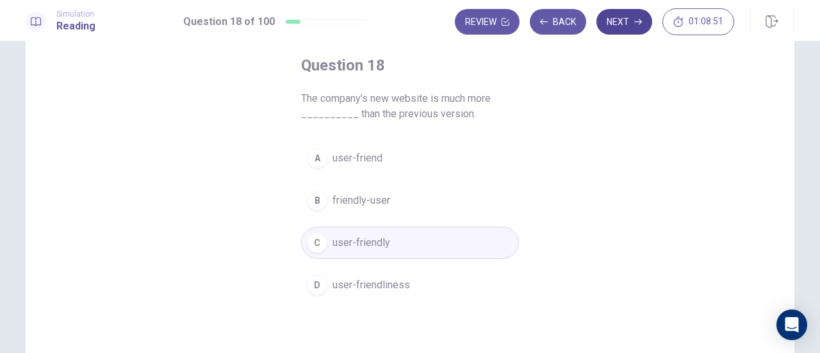
click at [617, 22] on button "Next" at bounding box center [624, 22] width 56 height 26
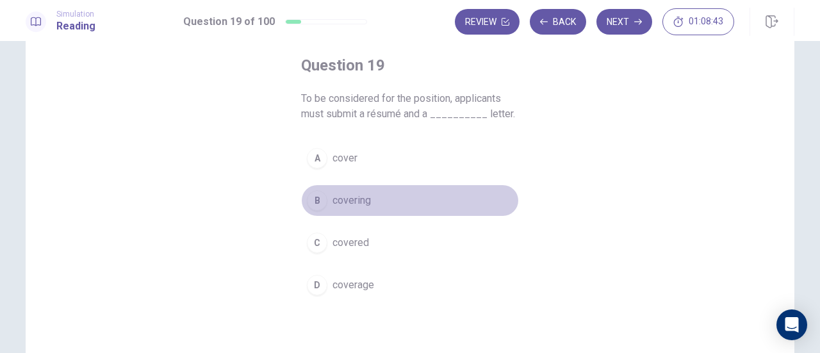
click at [353, 194] on span "covering" at bounding box center [351, 200] width 38 height 15
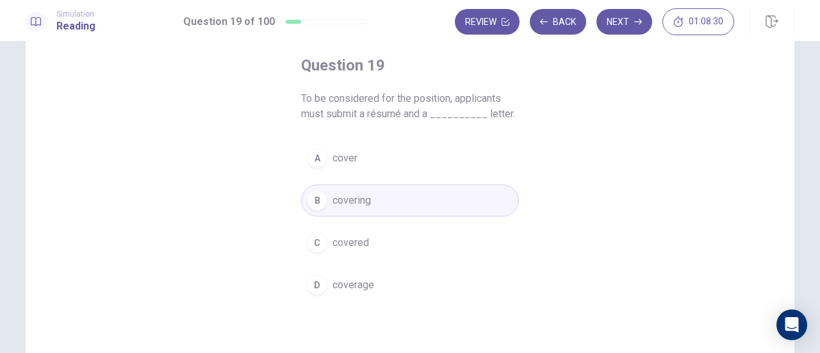
click at [393, 152] on button "A cover" at bounding box center [410, 158] width 218 height 32
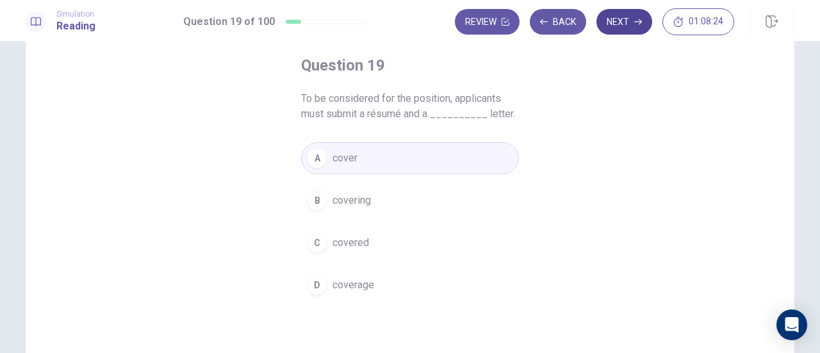
click at [635, 27] on button "Next" at bounding box center [624, 22] width 56 height 26
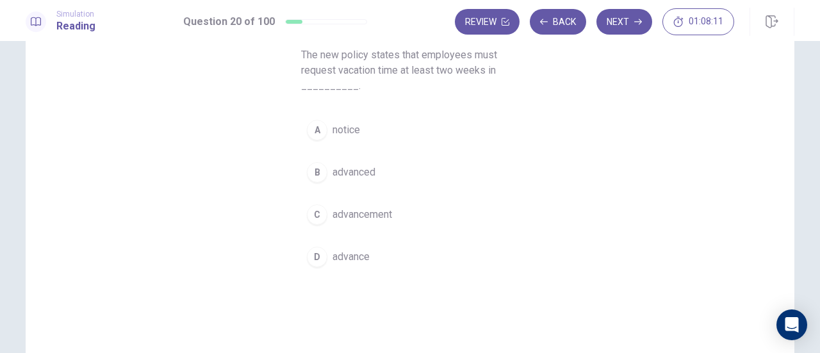
scroll to position [128, 0]
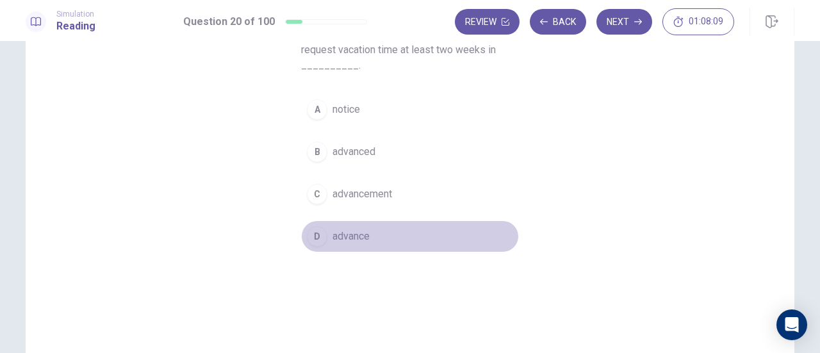
click at [374, 232] on button "D advance" at bounding box center [410, 236] width 218 height 32
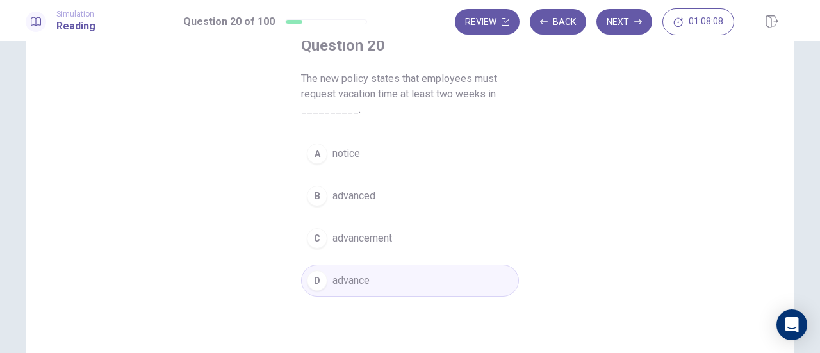
scroll to position [64, 0]
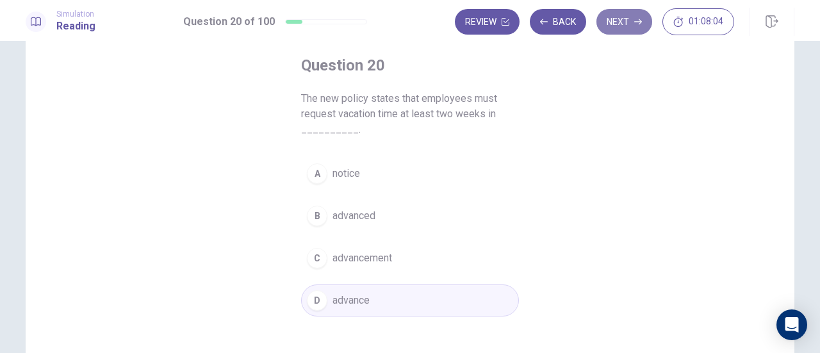
click at [622, 29] on button "Next" at bounding box center [624, 22] width 56 height 26
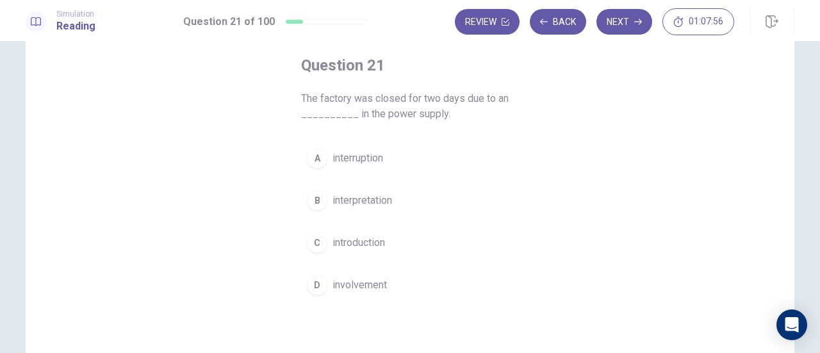
click at [381, 160] on span "interruption" at bounding box center [357, 157] width 51 height 15
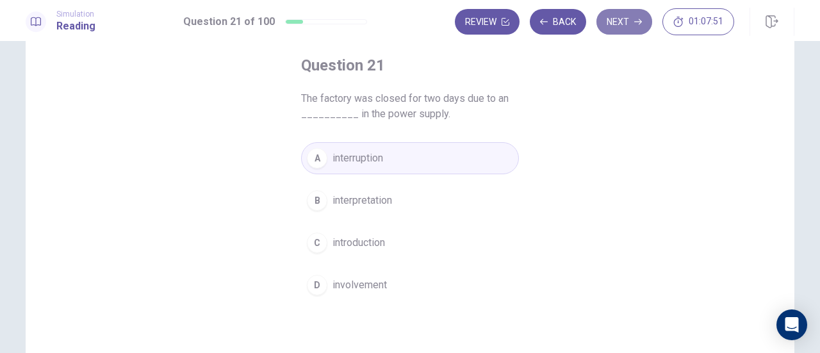
click at [621, 28] on button "Next" at bounding box center [624, 22] width 56 height 26
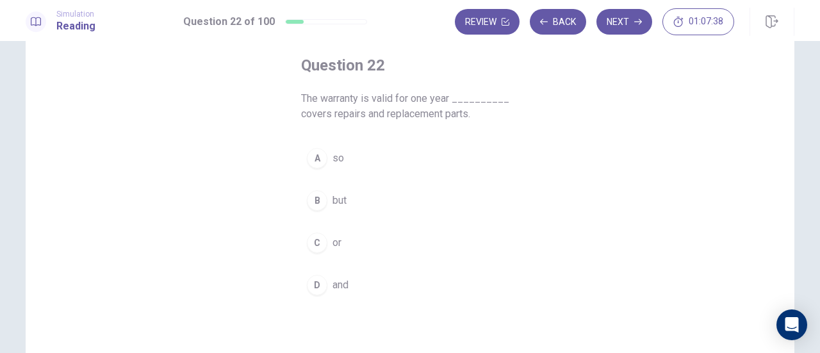
click at [362, 149] on button "A so" at bounding box center [410, 158] width 218 height 32
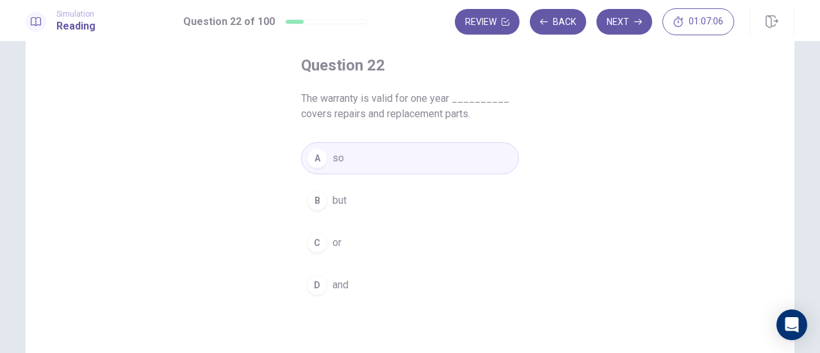
click at [342, 280] on span "and" at bounding box center [340, 284] width 16 height 15
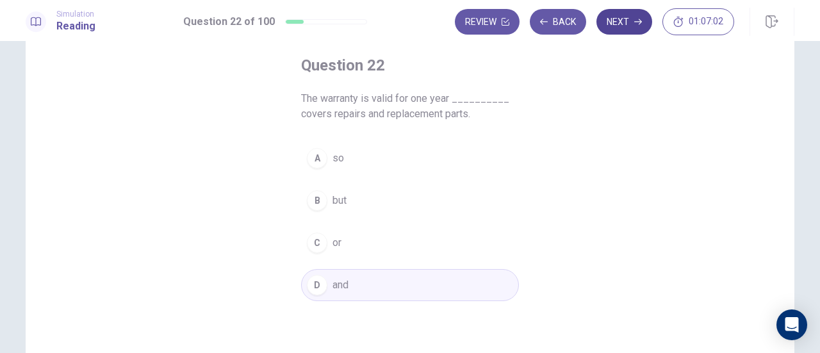
click at [624, 17] on button "Next" at bounding box center [624, 22] width 56 height 26
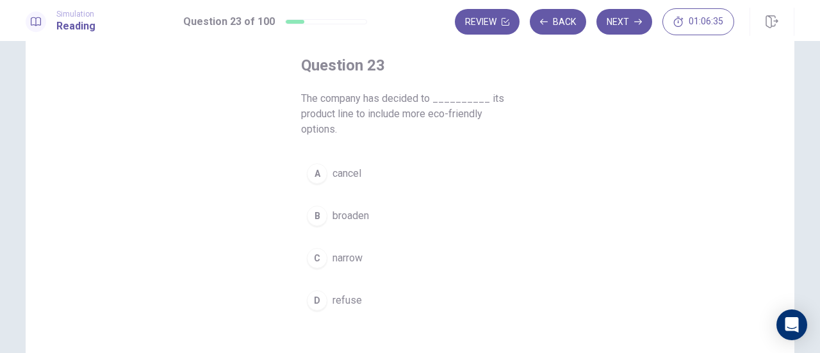
click at [351, 250] on span "narrow" at bounding box center [347, 257] width 30 height 15
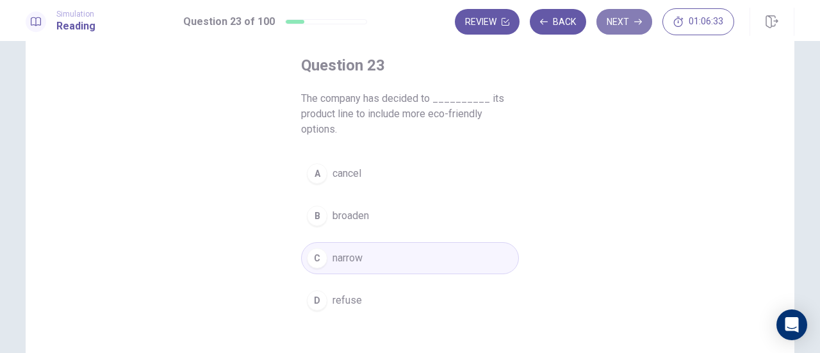
click at [636, 27] on button "Next" at bounding box center [624, 22] width 56 height 26
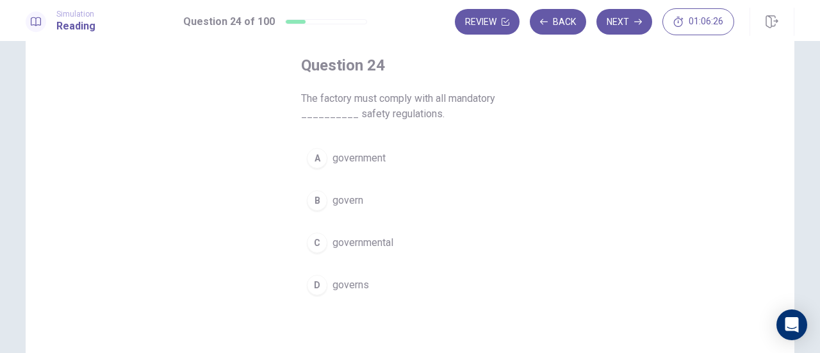
click at [397, 161] on button "A government" at bounding box center [410, 158] width 218 height 32
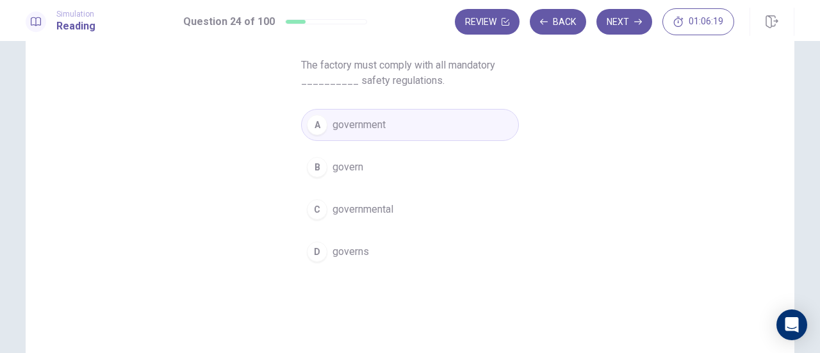
scroll to position [33, 0]
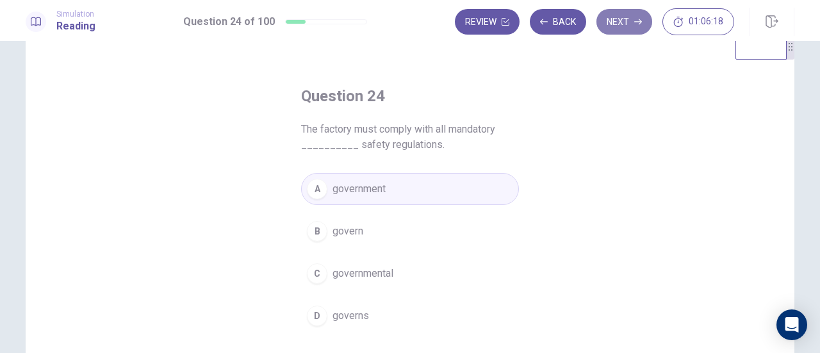
click at [621, 19] on button "Next" at bounding box center [624, 22] width 56 height 26
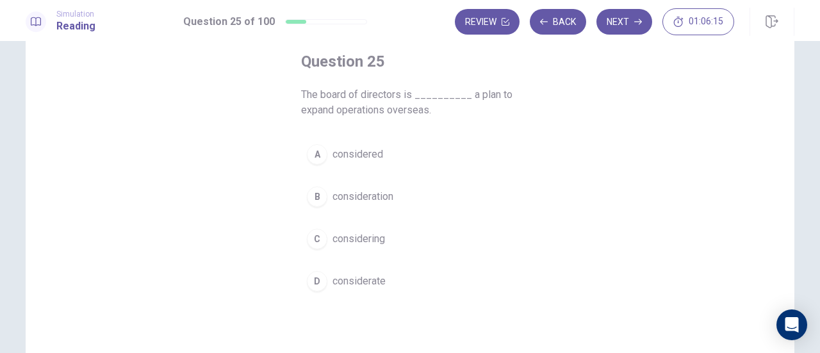
scroll to position [97, 0]
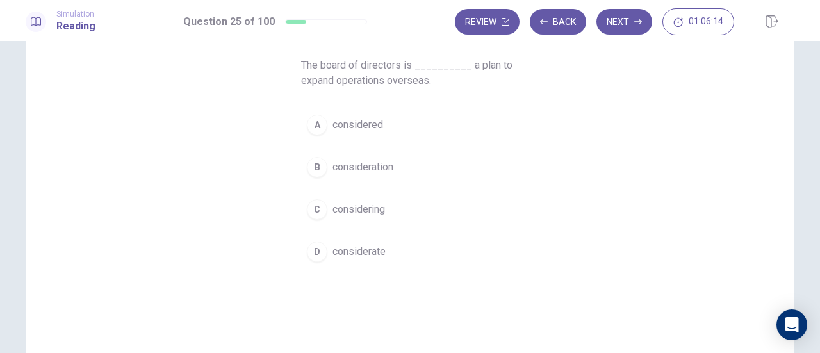
click at [375, 211] on span "considering" at bounding box center [358, 209] width 53 height 15
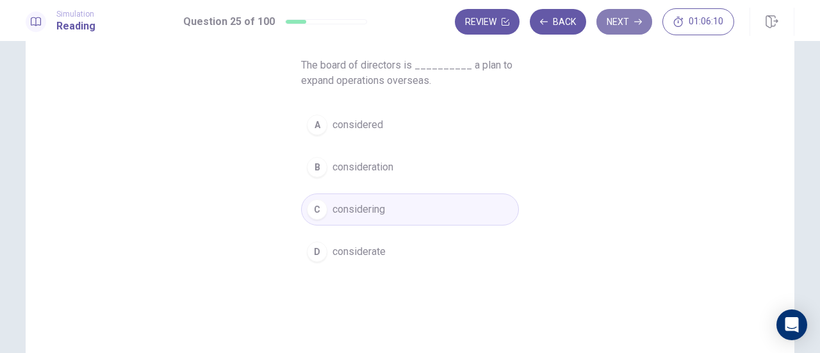
click at [631, 29] on button "Next" at bounding box center [624, 22] width 56 height 26
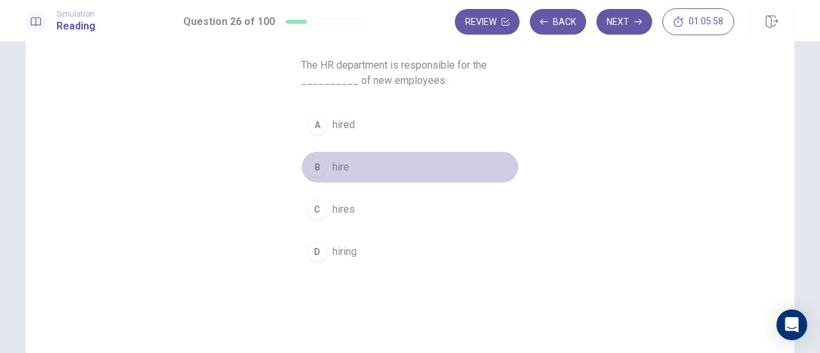
click at [347, 175] on button "B hire" at bounding box center [410, 167] width 218 height 32
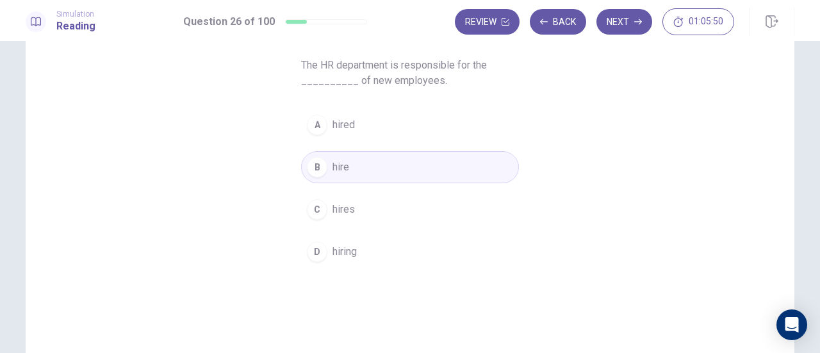
scroll to position [33, 0]
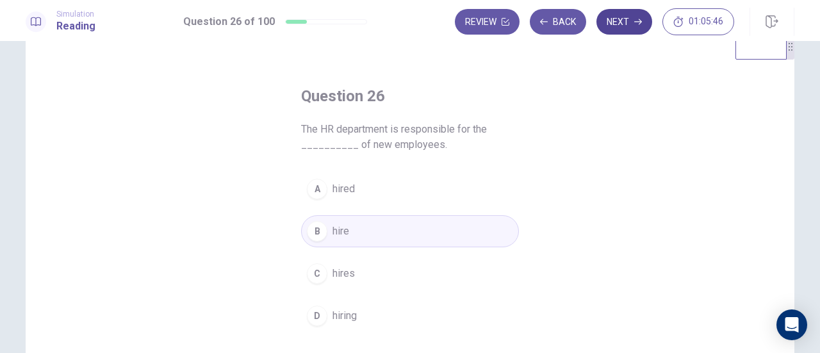
click at [628, 25] on button "Next" at bounding box center [624, 22] width 56 height 26
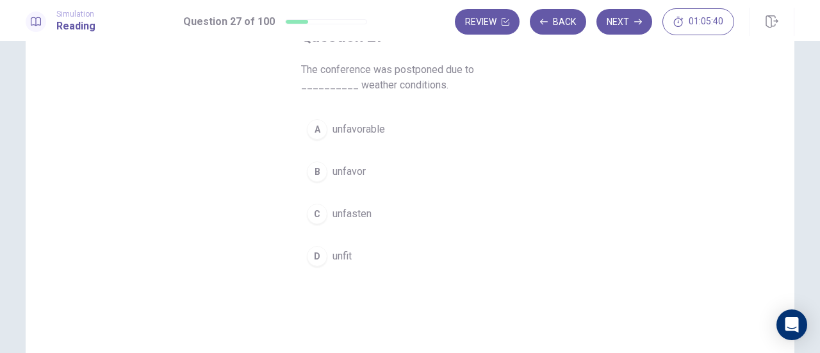
scroll to position [97, 0]
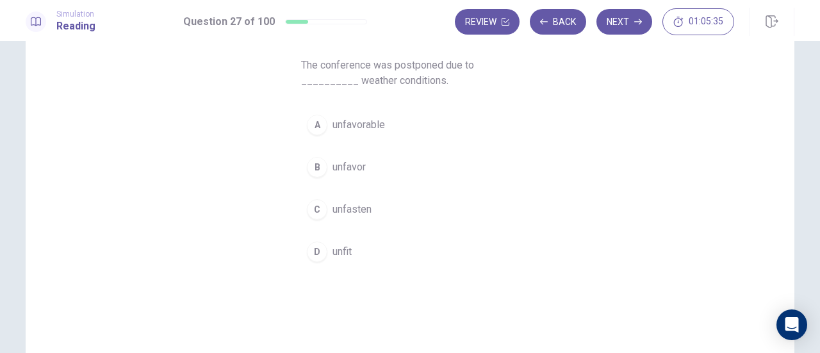
click at [333, 125] on span "unfavorable" at bounding box center [358, 124] width 53 height 15
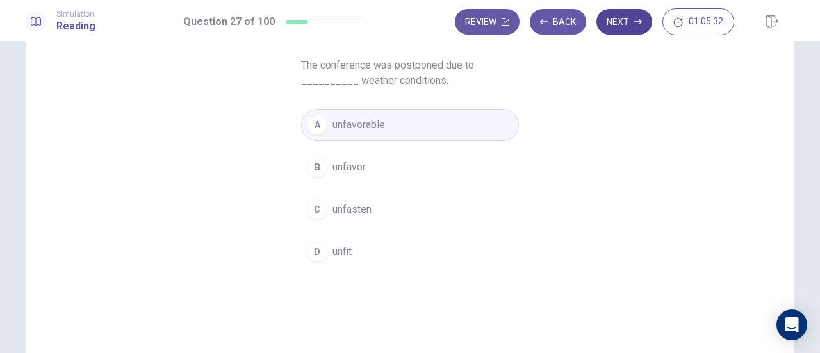
click at [638, 26] on button "Next" at bounding box center [624, 22] width 56 height 26
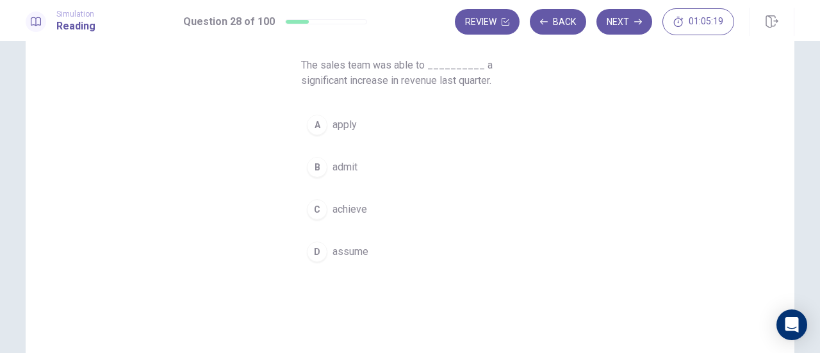
click at [368, 206] on button "C achieve" at bounding box center [410, 209] width 218 height 32
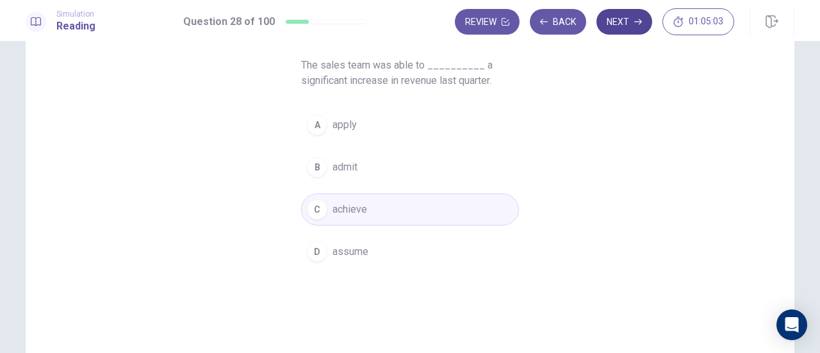
click at [638, 23] on icon "button" at bounding box center [638, 22] width 8 height 8
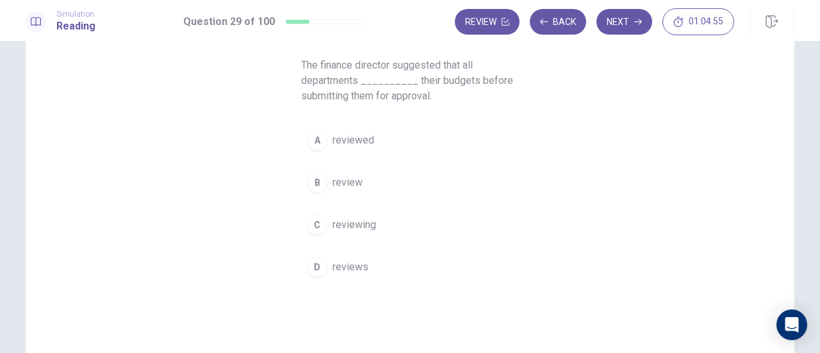
click at [346, 263] on span "reviews" at bounding box center [350, 266] width 36 height 15
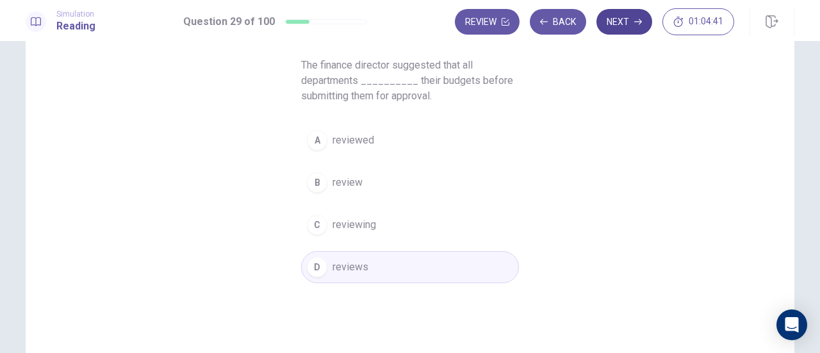
click at [621, 33] on button "Next" at bounding box center [624, 22] width 56 height 26
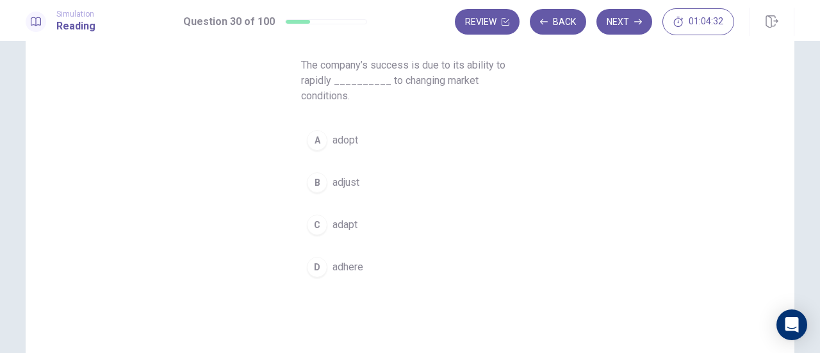
click at [327, 230] on button "C adapt" at bounding box center [410, 225] width 218 height 32
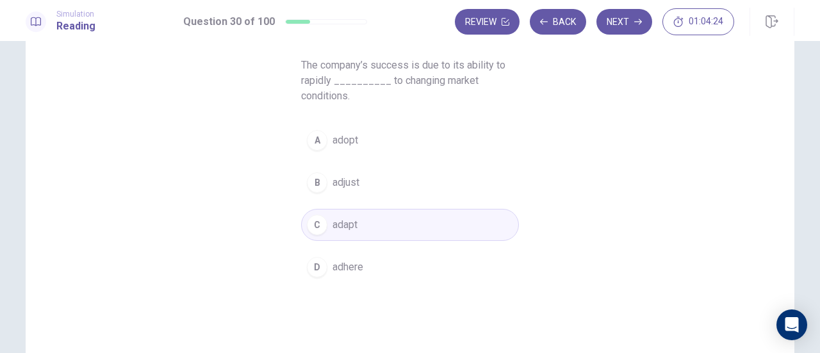
click at [629, 24] on button "Next" at bounding box center [624, 22] width 56 height 26
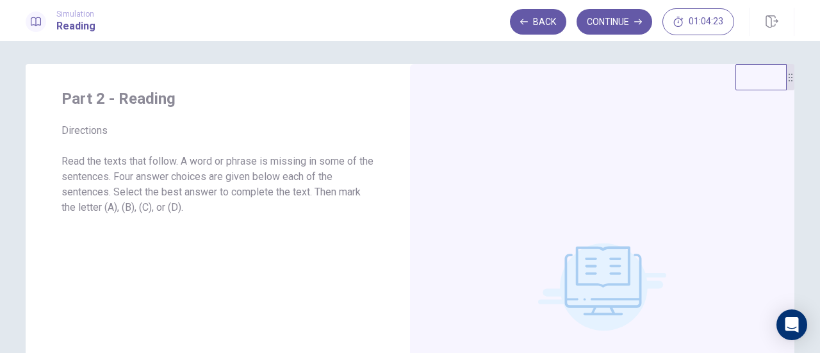
scroll to position [0, 0]
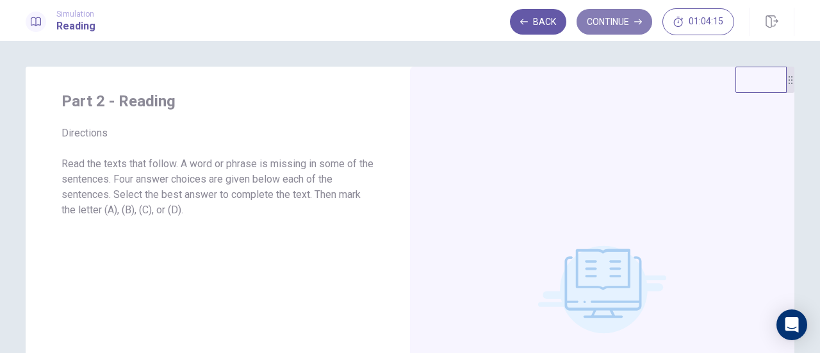
click at [619, 22] on button "Continue" at bounding box center [614, 22] width 76 height 26
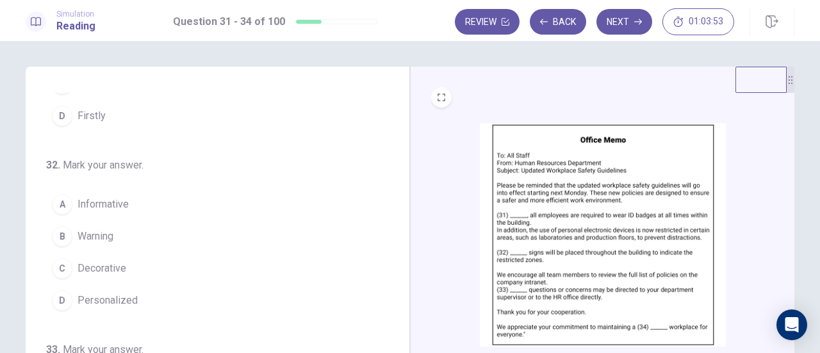
click at [633, 176] on img at bounding box center [603, 234] width 246 height 223
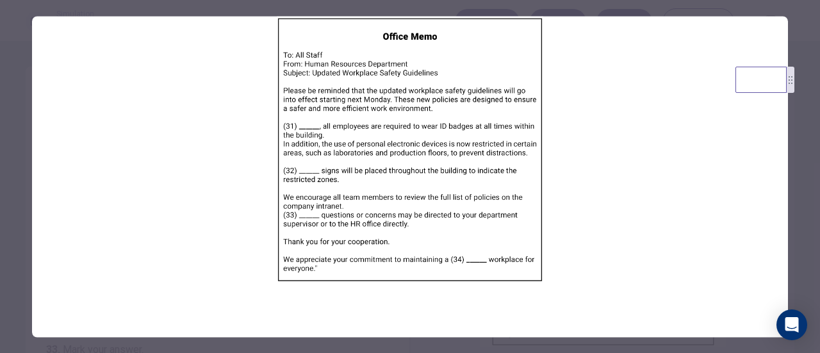
click at [795, 226] on div at bounding box center [410, 176] width 820 height 353
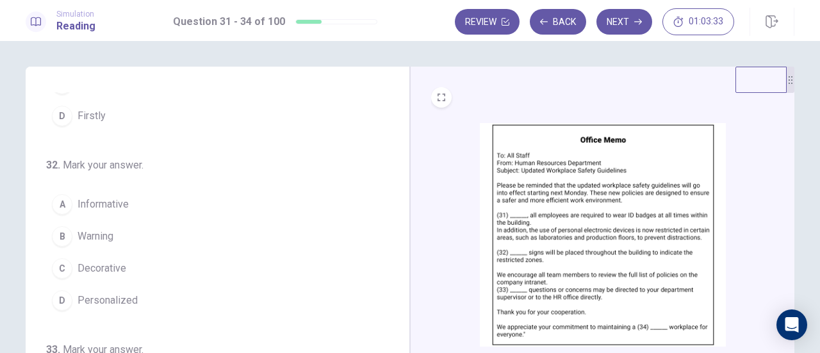
click at [538, 204] on img at bounding box center [603, 234] width 246 height 223
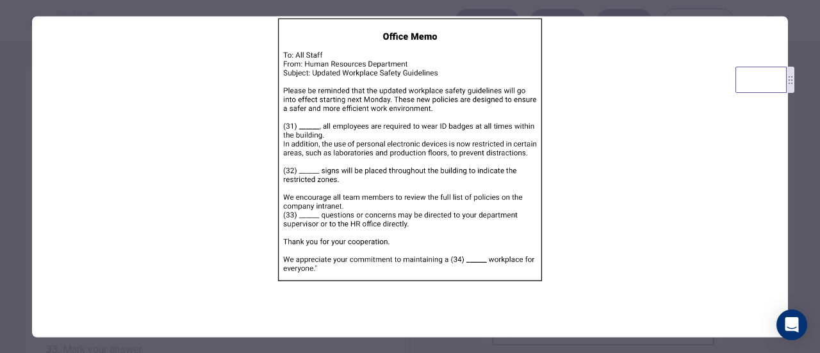
click at [642, 199] on img at bounding box center [410, 149] width 756 height 266
click at [796, 179] on div at bounding box center [410, 176] width 820 height 353
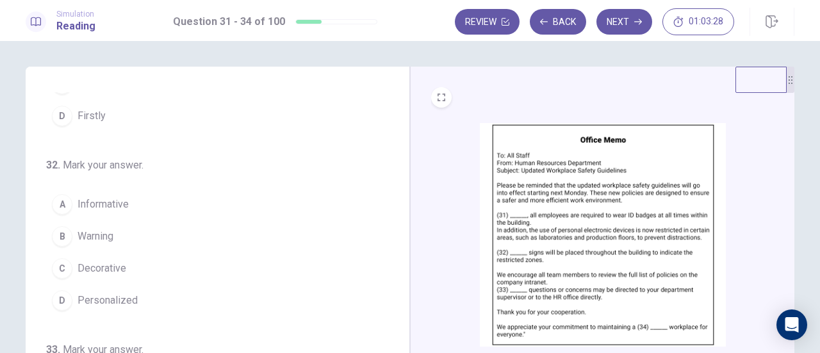
click at [575, 205] on img at bounding box center [603, 234] width 246 height 223
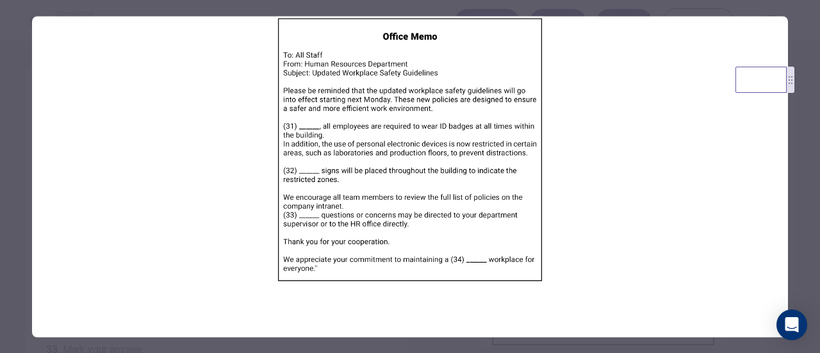
click at [805, 165] on div at bounding box center [410, 176] width 820 height 353
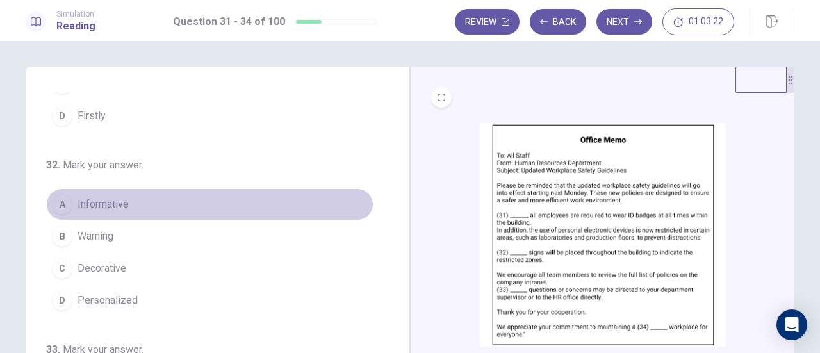
click at [219, 209] on button "A Informative" at bounding box center [209, 204] width 327 height 32
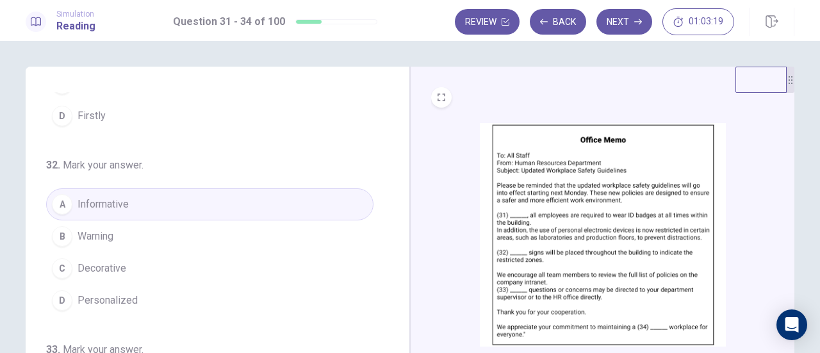
click at [583, 214] on img at bounding box center [603, 234] width 246 height 223
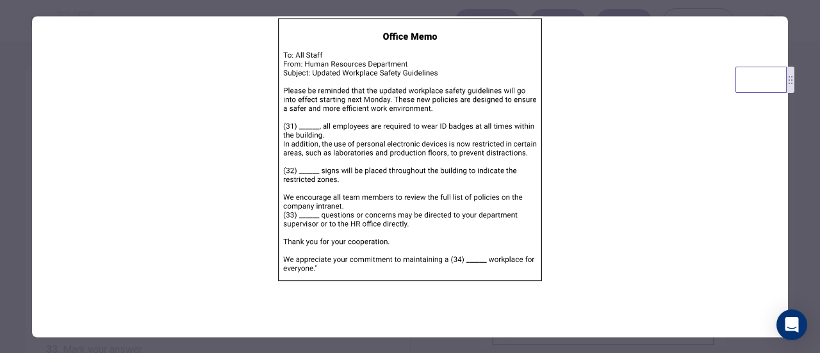
click at [598, 212] on img at bounding box center [410, 149] width 756 height 266
click at [802, 200] on div at bounding box center [410, 176] width 820 height 353
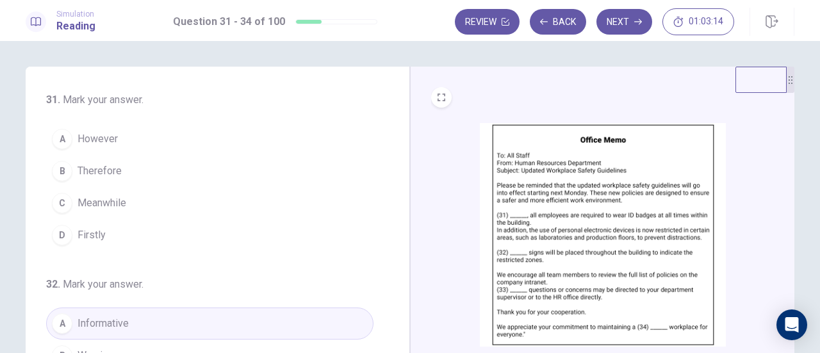
click at [581, 208] on img at bounding box center [603, 234] width 246 height 223
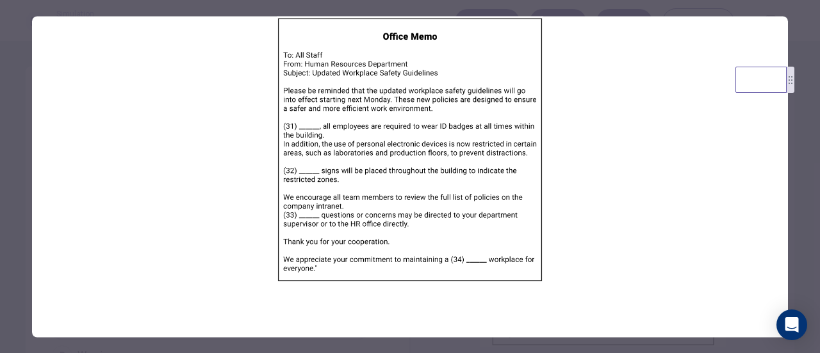
click at [813, 185] on div at bounding box center [410, 176] width 820 height 353
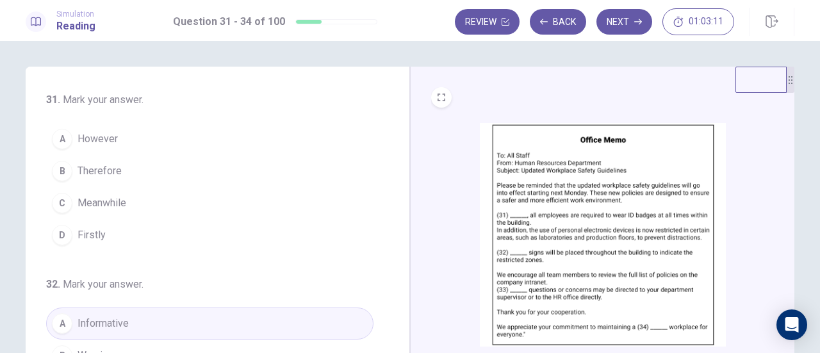
click at [109, 230] on button "D Firstly" at bounding box center [209, 235] width 327 height 32
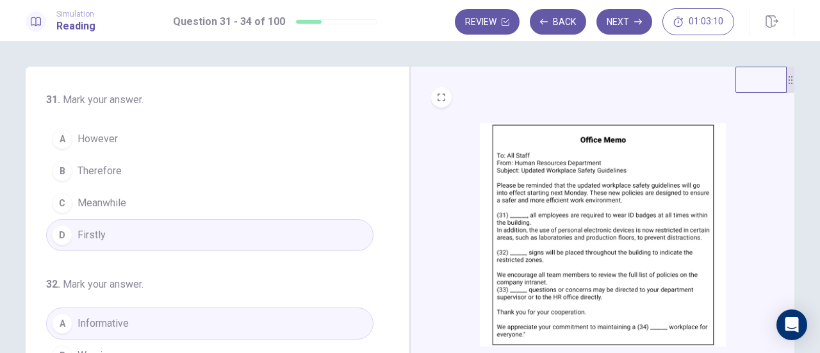
click at [612, 224] on img at bounding box center [603, 234] width 246 height 223
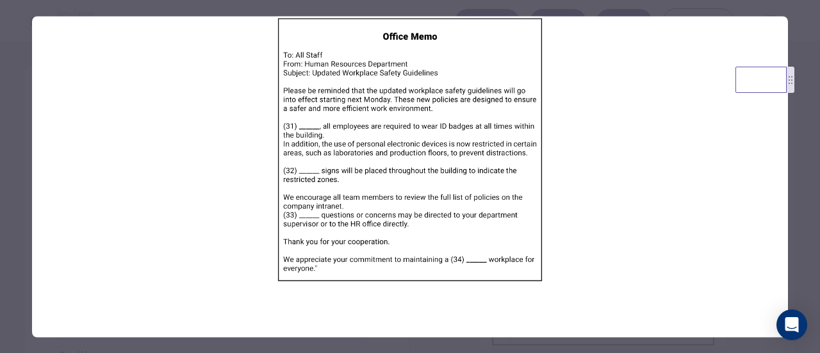
click at [789, 212] on div at bounding box center [410, 176] width 820 height 353
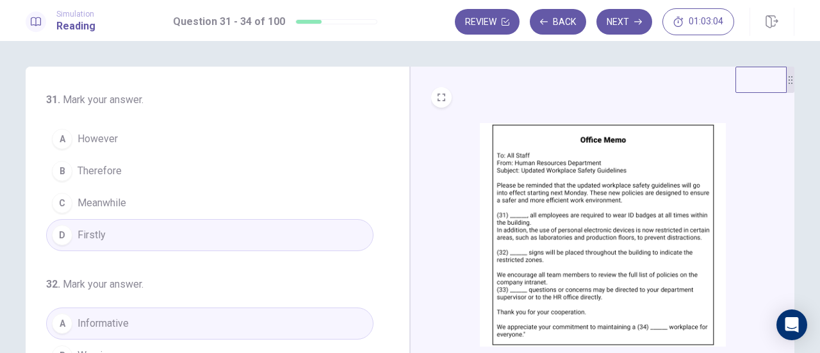
scroll to position [128, 0]
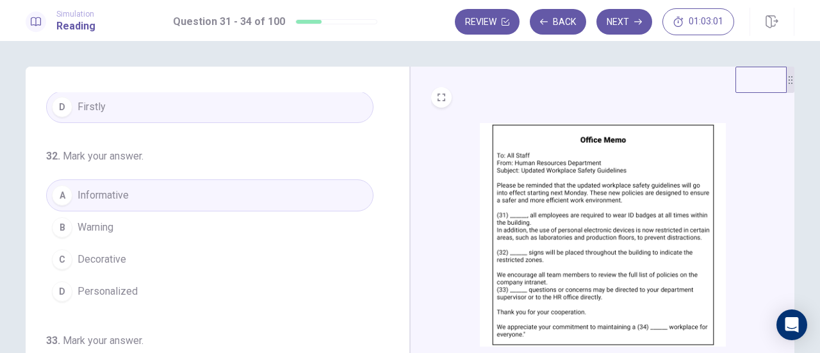
click at [148, 223] on button "B Warning" at bounding box center [209, 227] width 327 height 32
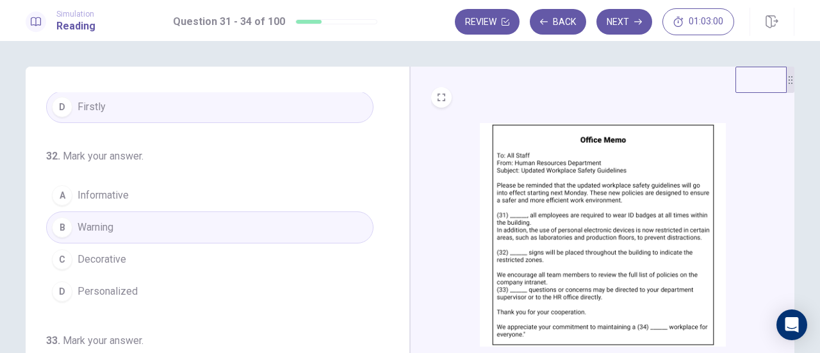
click at [555, 229] on img at bounding box center [603, 234] width 246 height 223
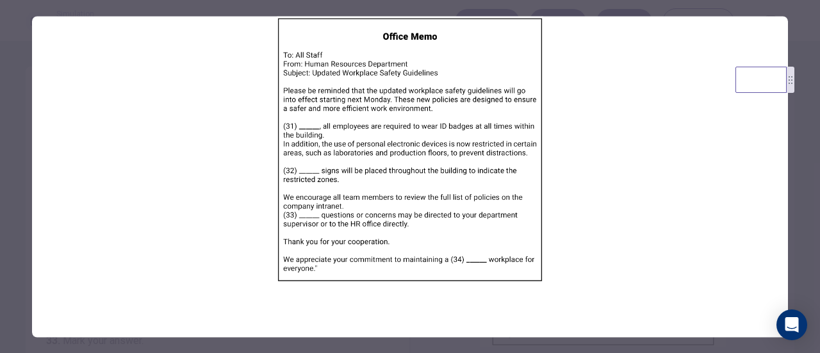
click at [801, 131] on div at bounding box center [410, 176] width 820 height 353
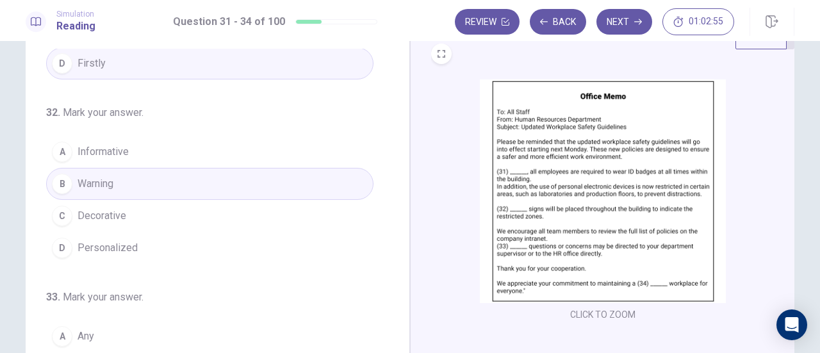
scroll to position [64, 0]
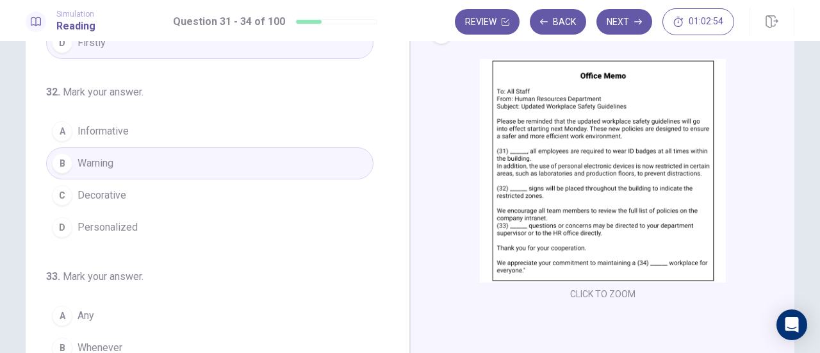
click at [524, 181] on img at bounding box center [603, 170] width 246 height 223
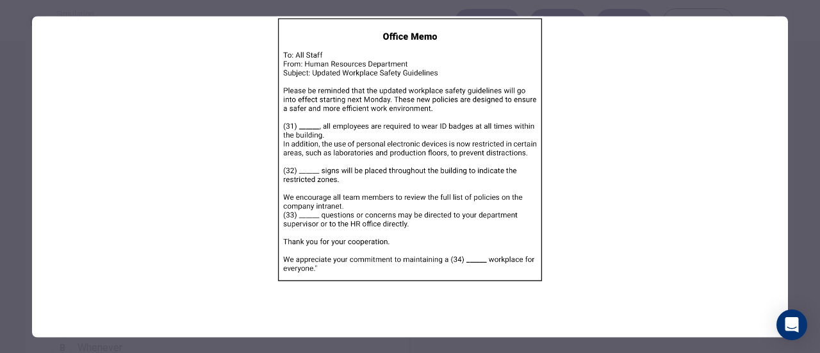
click at [810, 163] on div at bounding box center [410, 176] width 820 height 353
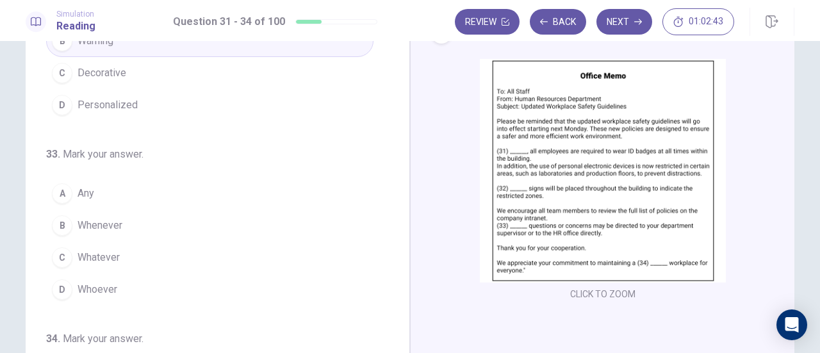
scroll to position [311, 0]
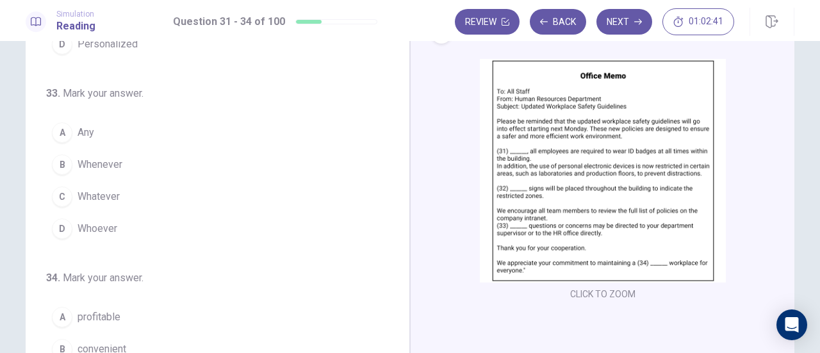
click at [512, 185] on img at bounding box center [603, 170] width 246 height 223
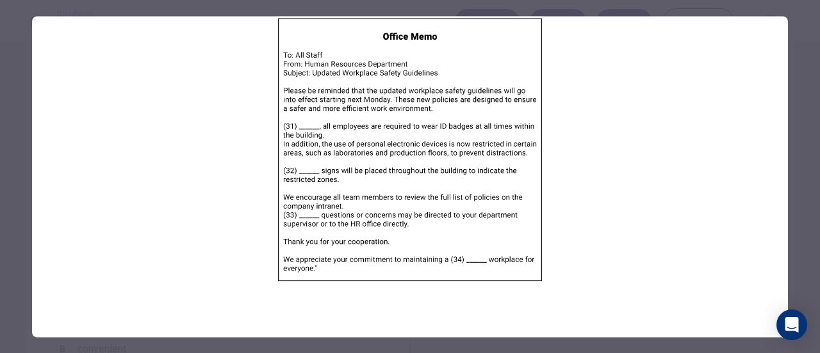
click at [781, 157] on img at bounding box center [410, 149] width 756 height 266
click at [795, 148] on div at bounding box center [410, 176] width 820 height 353
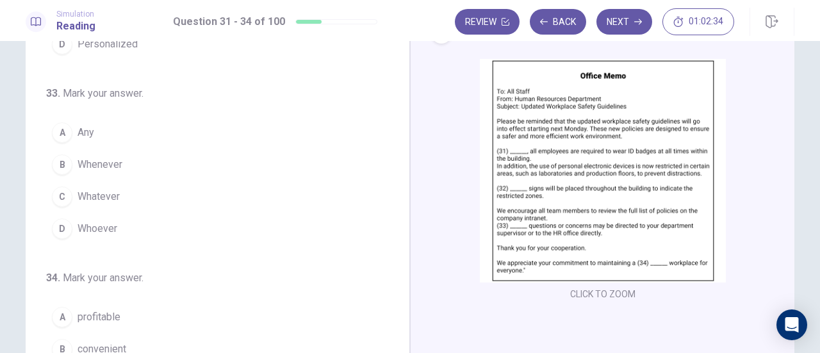
click at [67, 130] on div "A" at bounding box center [62, 132] width 20 height 20
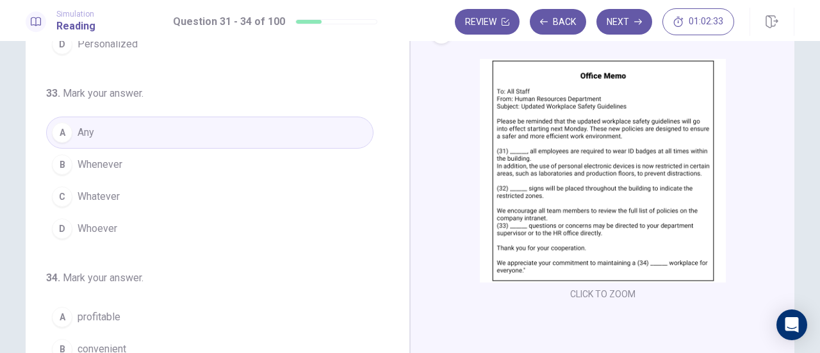
scroll to position [192, 0]
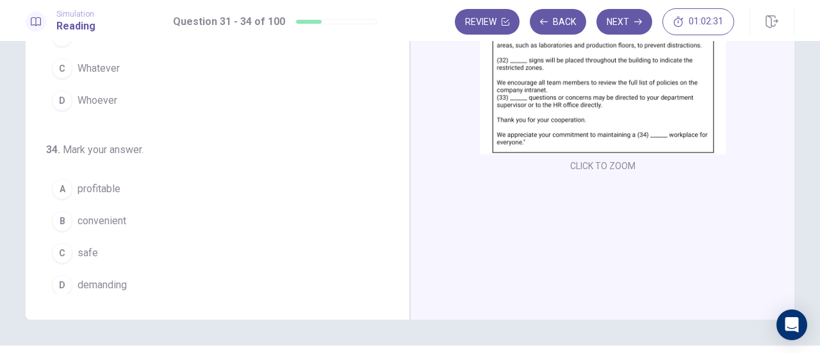
click at [607, 86] on img at bounding box center [603, 42] width 246 height 223
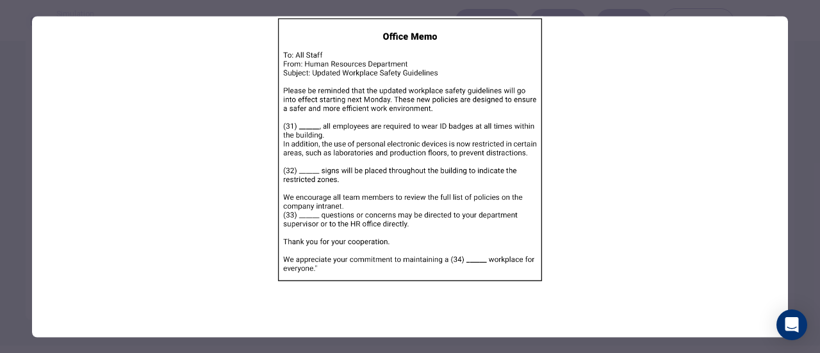
click at [806, 171] on div at bounding box center [410, 176] width 820 height 353
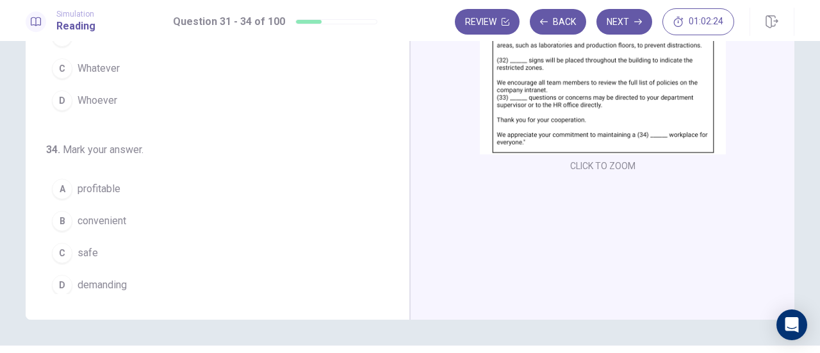
click at [608, 115] on img at bounding box center [603, 42] width 246 height 223
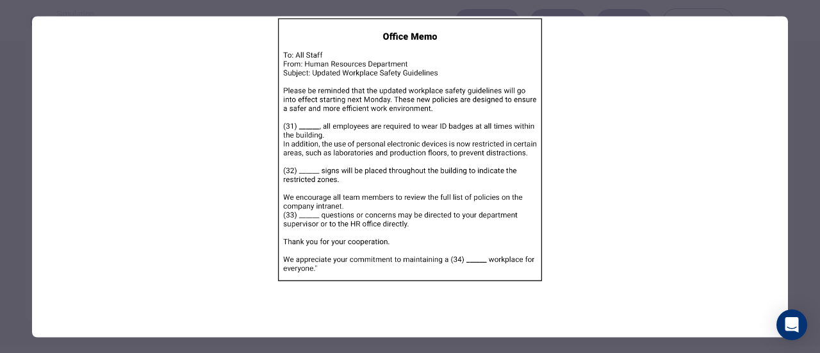
click at [804, 114] on div at bounding box center [410, 176] width 820 height 353
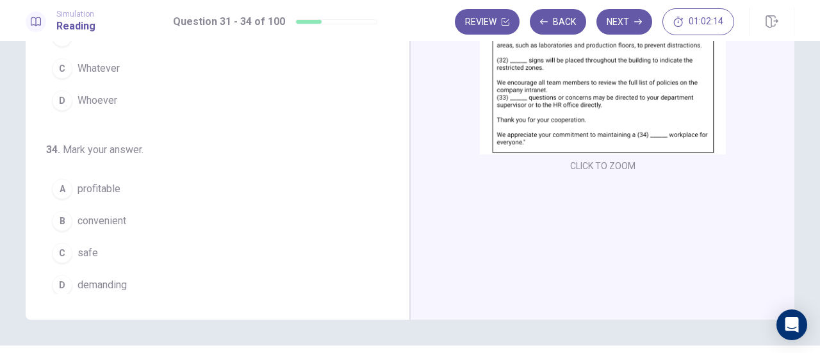
click at [585, 101] on img at bounding box center [603, 42] width 246 height 223
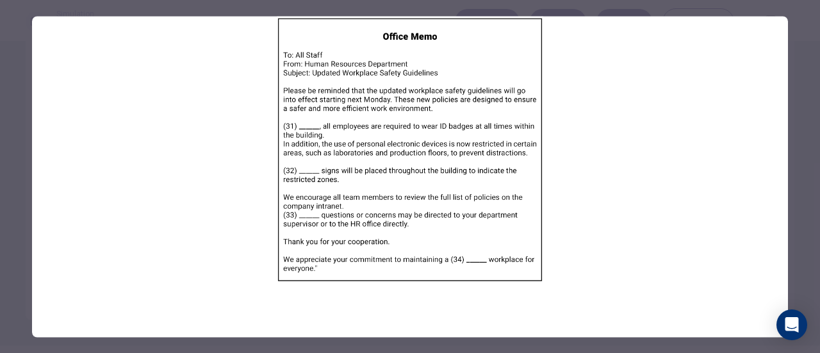
click at [796, 168] on div at bounding box center [410, 176] width 820 height 353
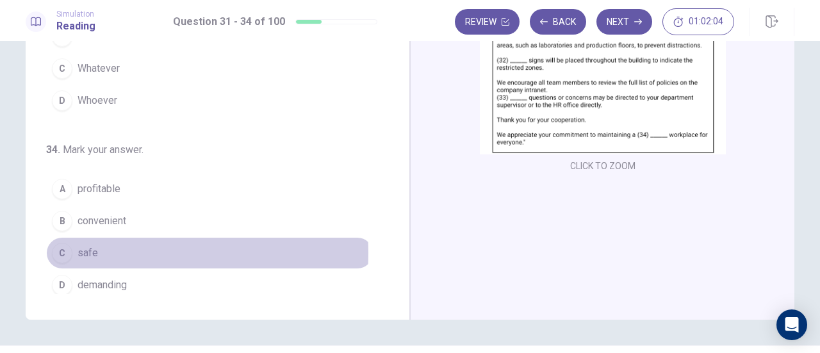
click at [91, 246] on span "safe" at bounding box center [87, 252] width 20 height 15
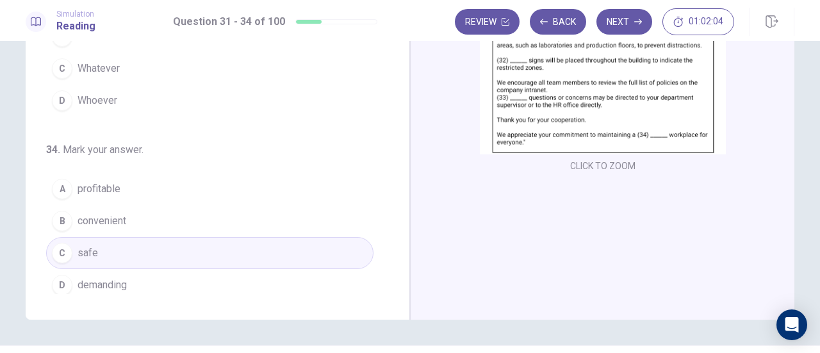
scroll to position [225, 0]
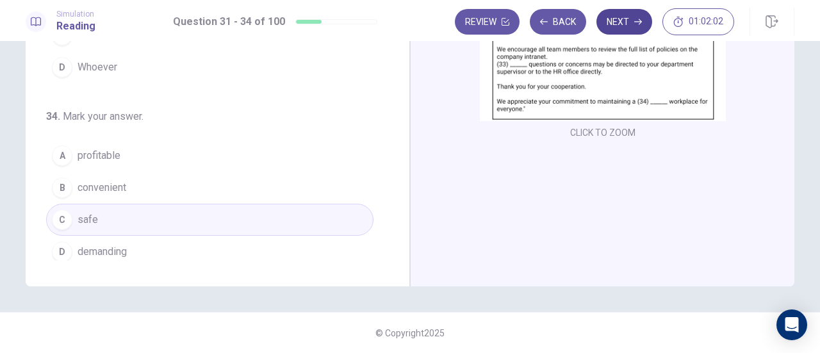
click at [631, 20] on button "Next" at bounding box center [624, 22] width 56 height 26
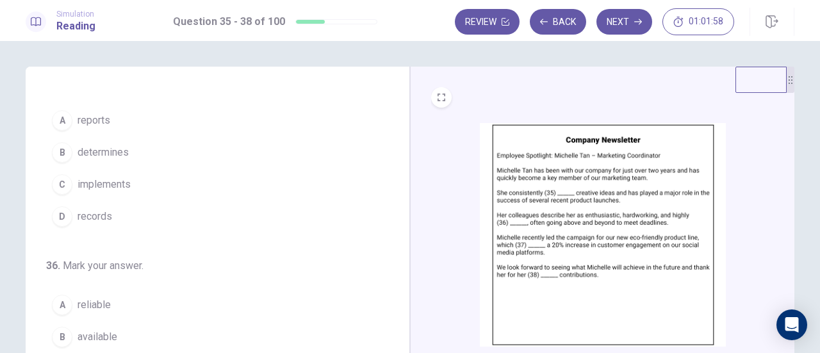
scroll to position [0, 0]
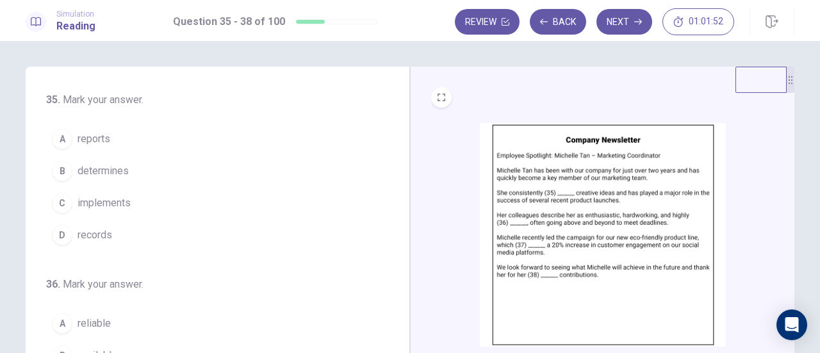
click at [592, 194] on img at bounding box center [603, 234] width 246 height 223
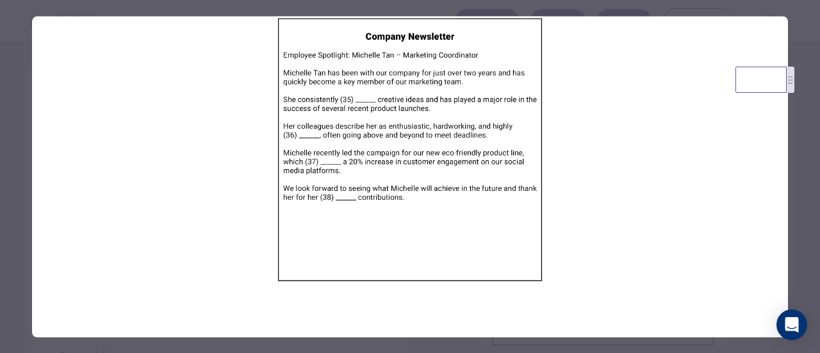
click at [808, 115] on div at bounding box center [410, 176] width 820 height 353
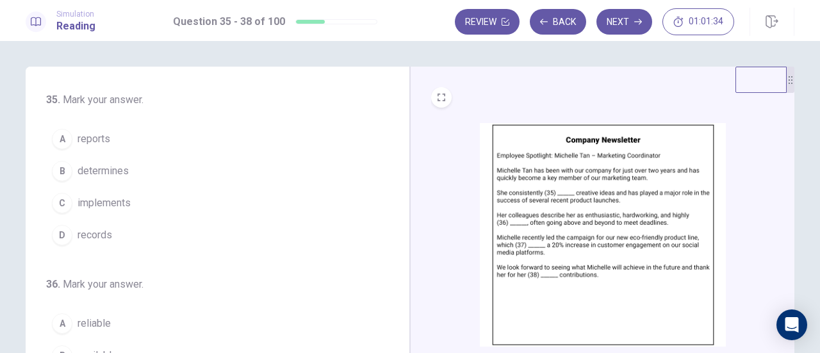
click at [565, 176] on img at bounding box center [603, 234] width 246 height 223
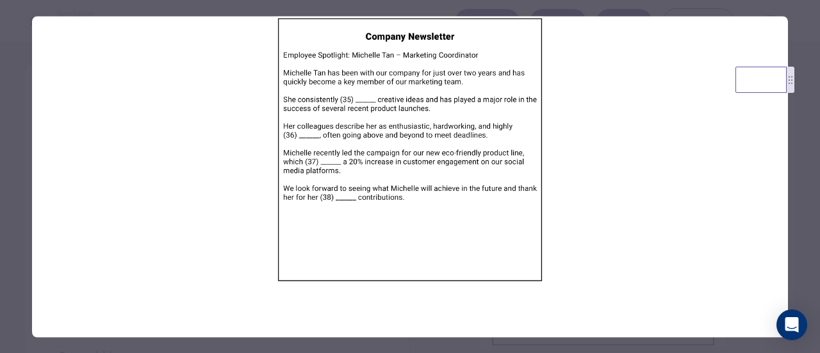
click at [807, 88] on div at bounding box center [410, 176] width 820 height 353
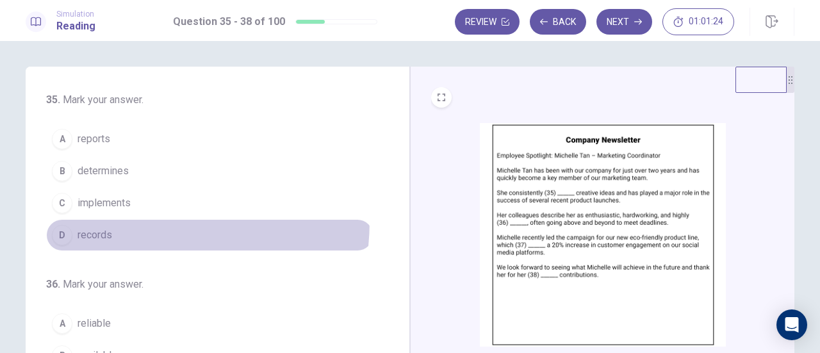
click at [106, 219] on button "D records" at bounding box center [209, 235] width 327 height 32
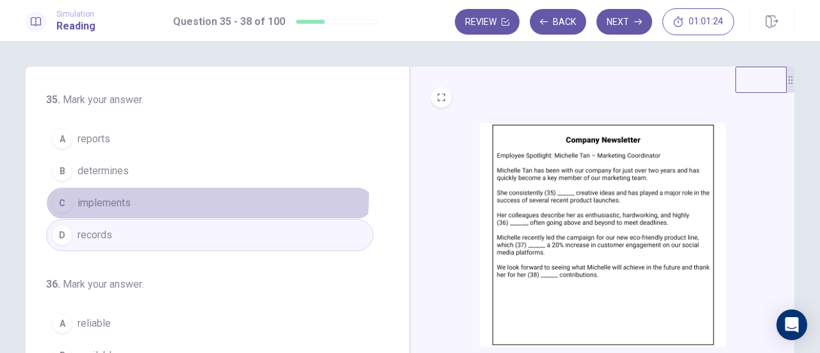
click at [106, 193] on button "C implements" at bounding box center [209, 203] width 327 height 32
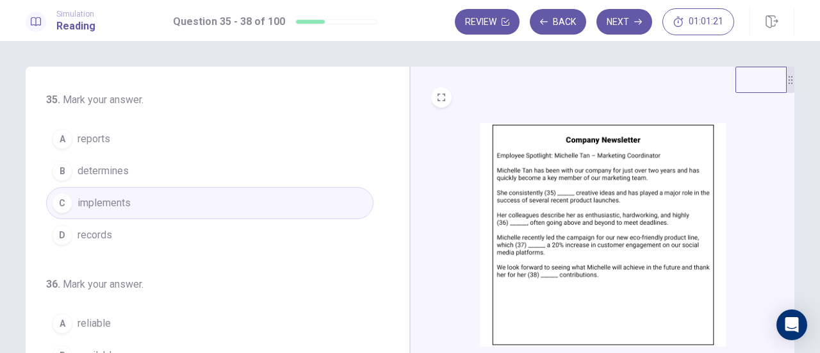
click at [552, 189] on img at bounding box center [603, 234] width 246 height 223
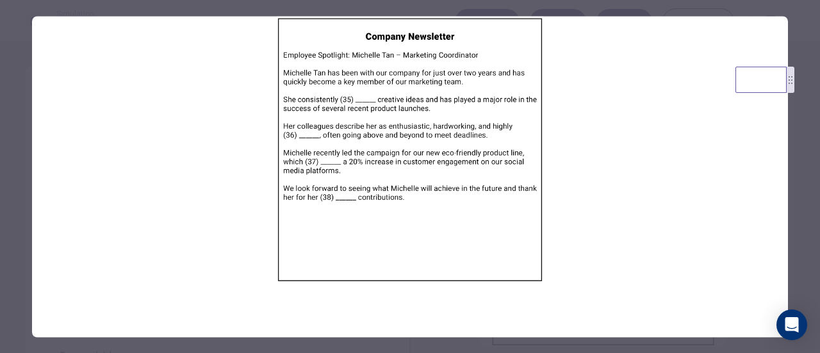
click at [812, 120] on div at bounding box center [410, 176] width 820 height 353
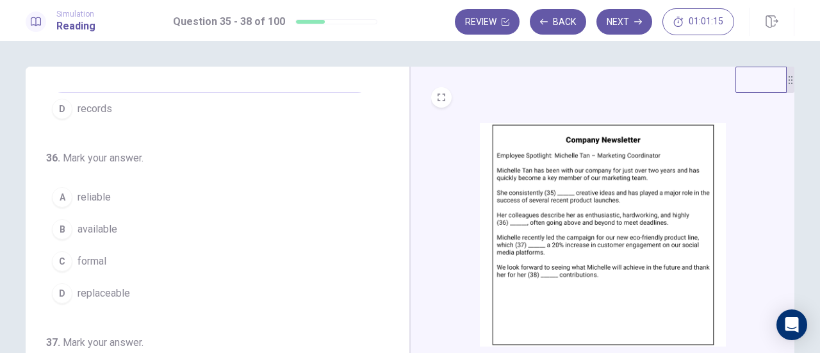
scroll to position [128, 0]
click at [131, 191] on button "A reliable" at bounding box center [209, 195] width 327 height 32
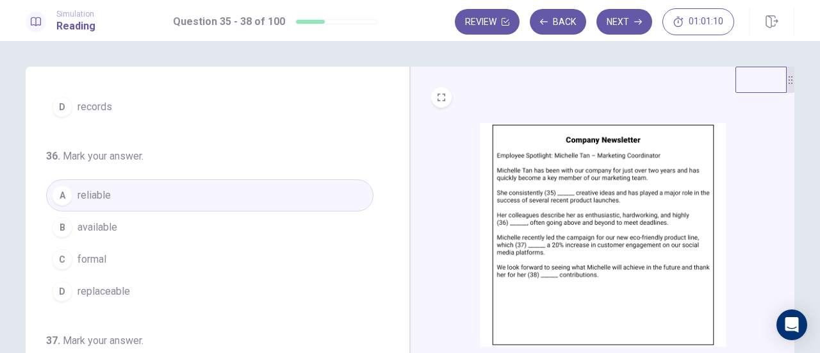
click at [592, 213] on img at bounding box center [603, 234] width 246 height 223
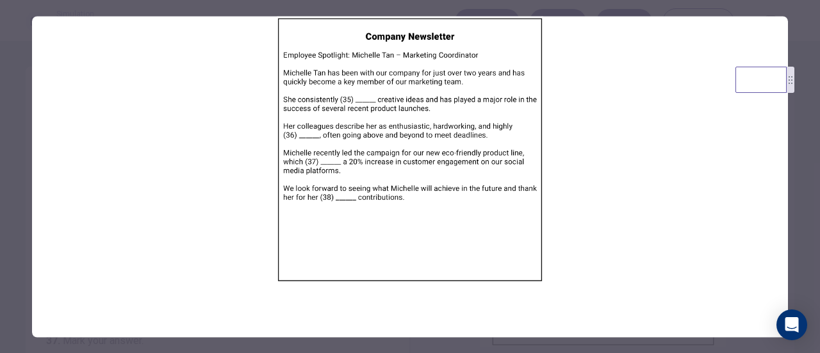
click at [813, 133] on div at bounding box center [410, 176] width 820 height 353
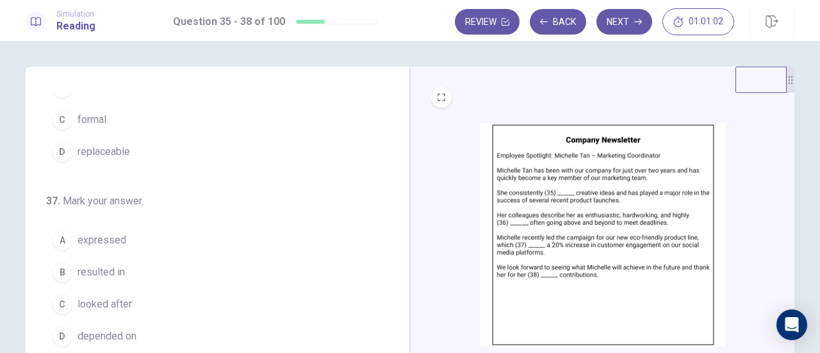
scroll to position [311, 0]
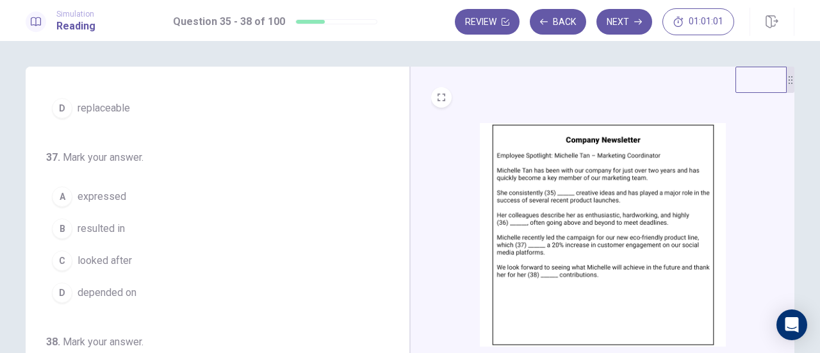
click at [534, 187] on img at bounding box center [603, 234] width 246 height 223
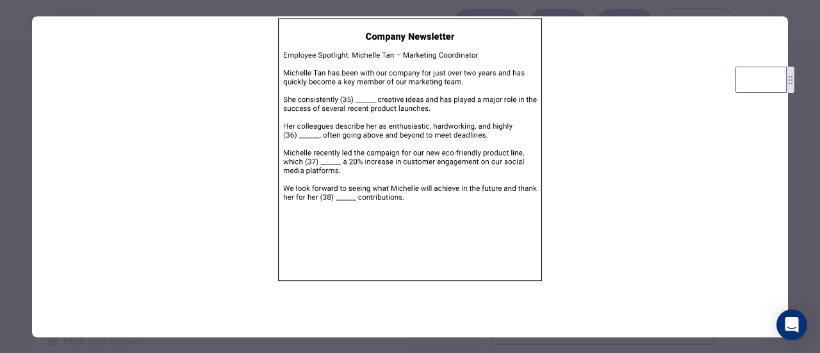
click at [812, 139] on div at bounding box center [410, 176] width 820 height 353
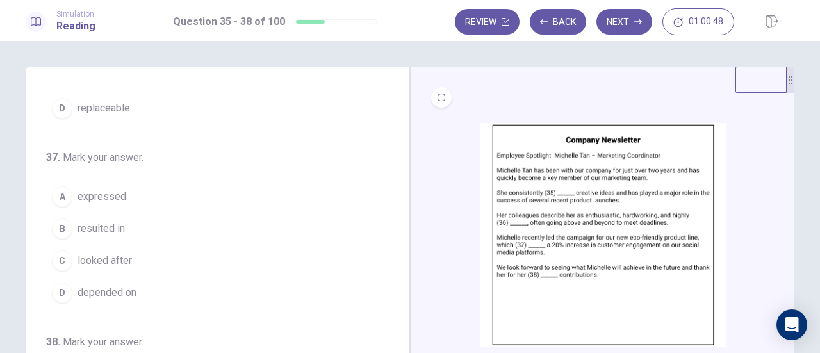
click at [629, 193] on img at bounding box center [603, 234] width 246 height 223
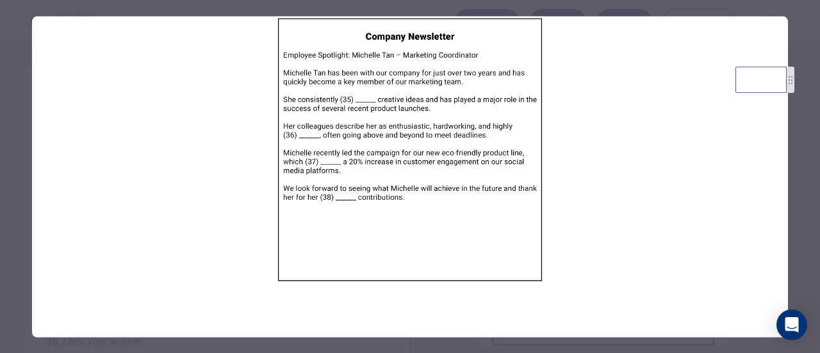
click at [799, 156] on div at bounding box center [410, 176] width 820 height 353
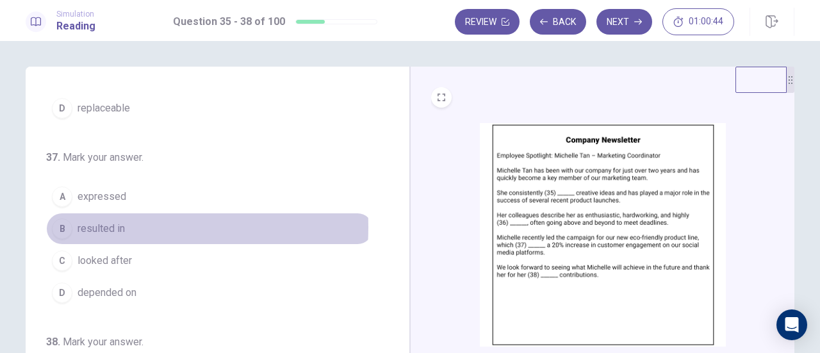
click at [104, 223] on span "resulted in" at bounding box center [100, 228] width 47 height 15
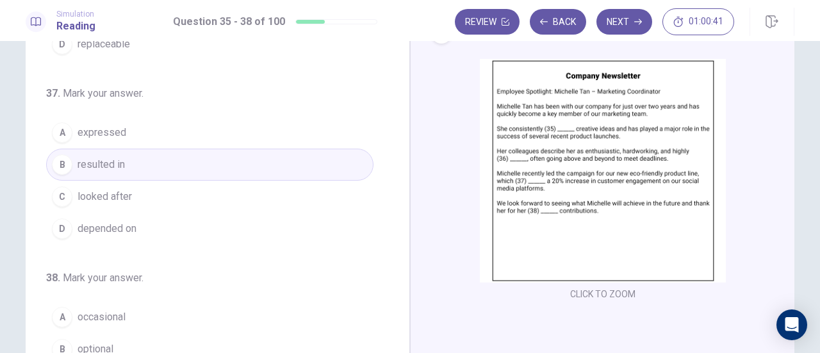
scroll to position [128, 0]
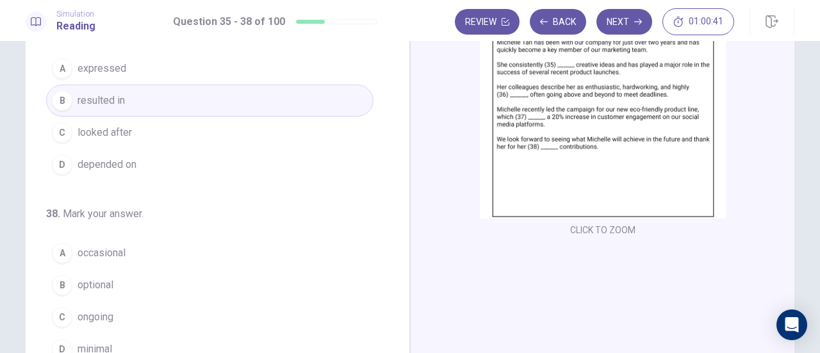
click at [575, 159] on img at bounding box center [603, 106] width 246 height 223
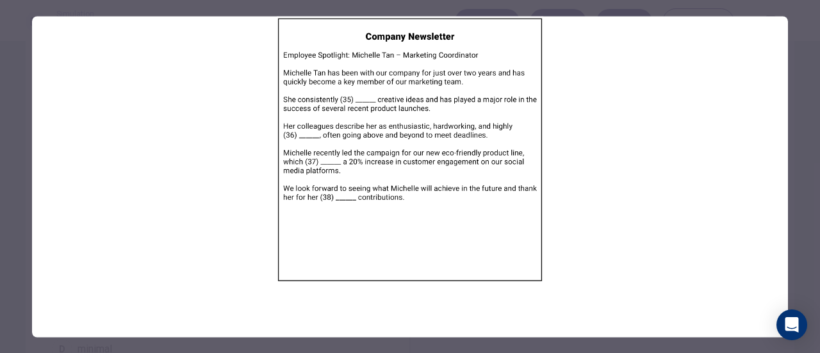
click at [804, 118] on div at bounding box center [410, 176] width 820 height 353
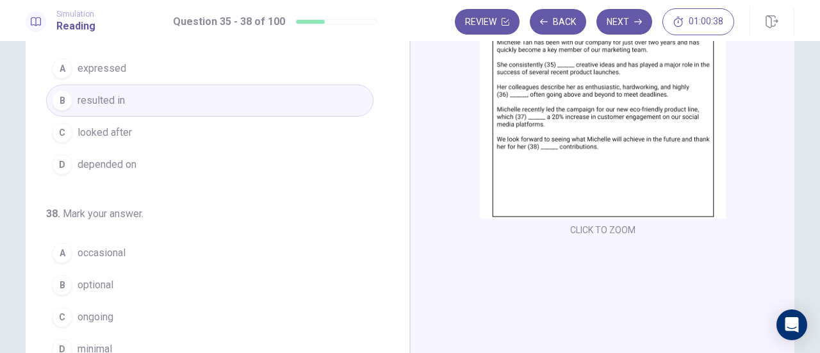
scroll to position [192, 0]
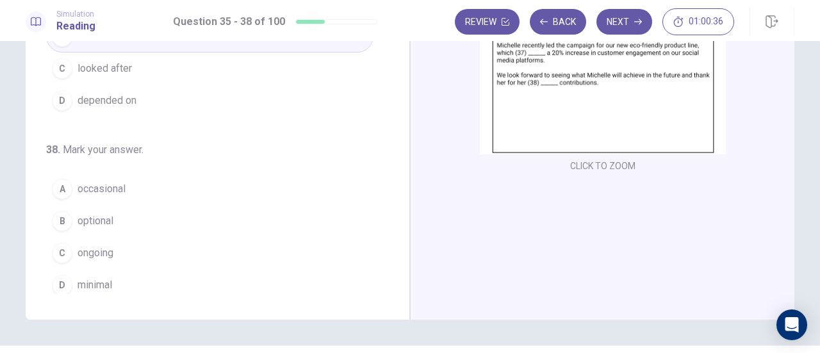
click at [552, 100] on img at bounding box center [603, 42] width 246 height 223
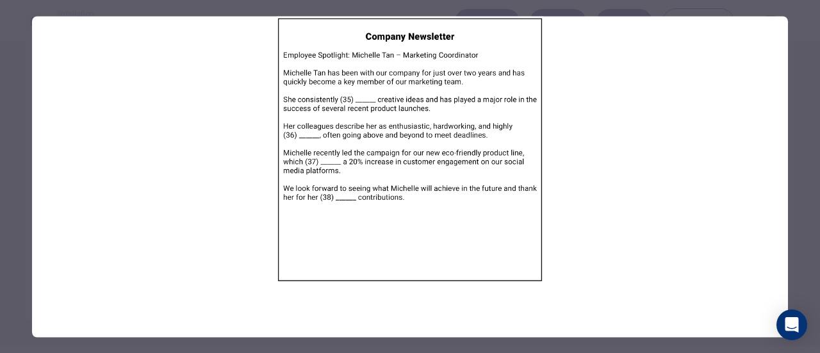
click at [354, 197] on img at bounding box center [410, 149] width 756 height 266
click at [819, 128] on div at bounding box center [410, 176] width 820 height 353
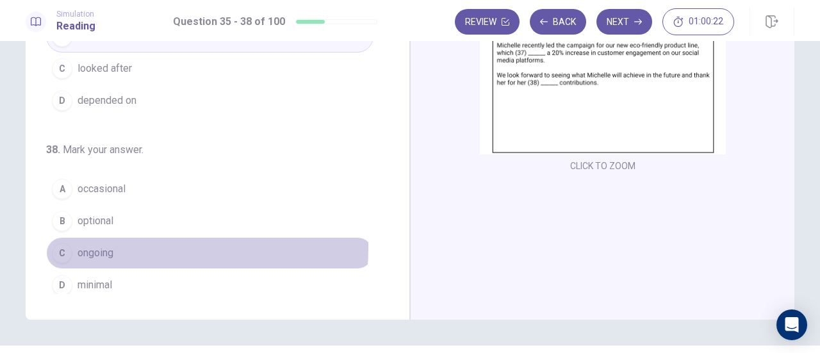
click at [112, 241] on button "C ongoing" at bounding box center [209, 253] width 327 height 32
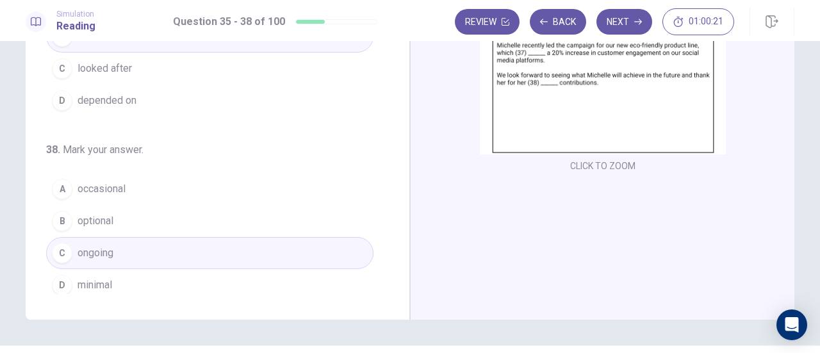
click at [582, 113] on img at bounding box center [603, 42] width 246 height 223
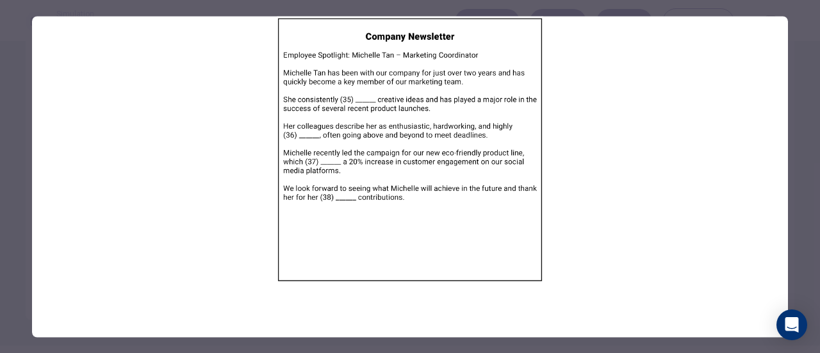
click at [798, 116] on div at bounding box center [410, 176] width 820 height 353
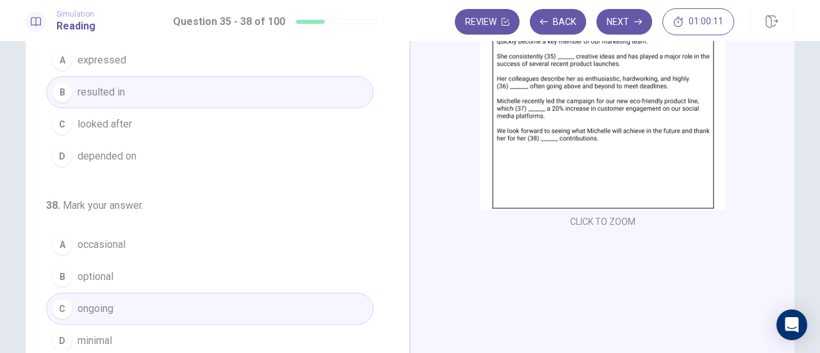
scroll to position [0, 0]
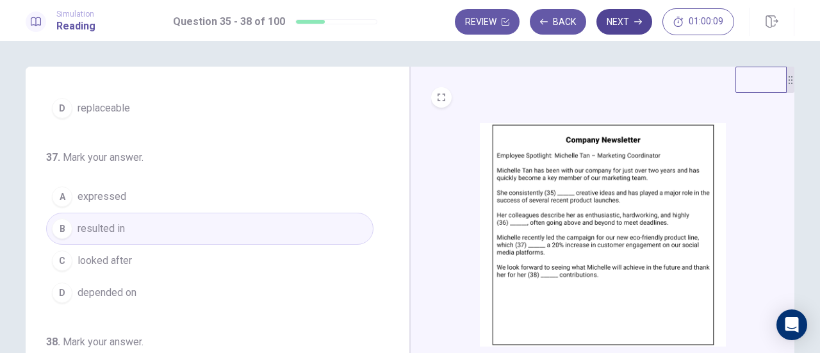
click at [621, 19] on button "Next" at bounding box center [624, 22] width 56 height 26
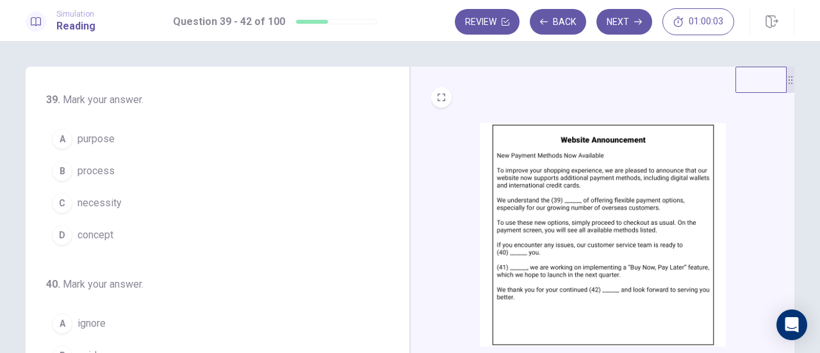
click at [555, 168] on img at bounding box center [603, 234] width 246 height 223
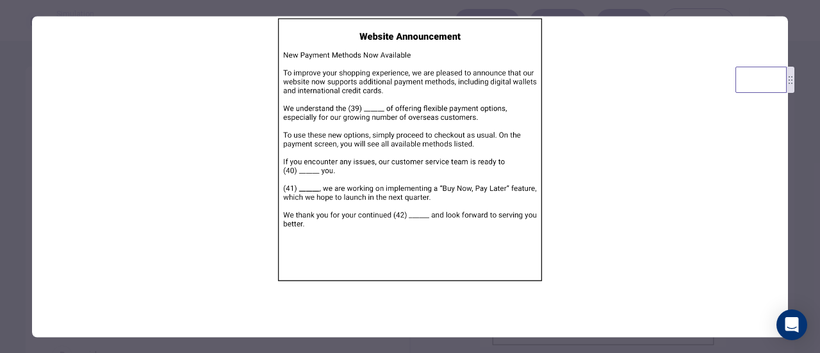
click at [800, 124] on div at bounding box center [410, 176] width 820 height 353
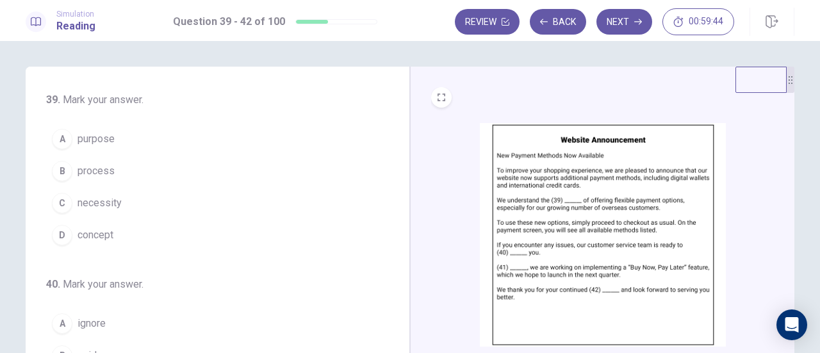
click at [556, 213] on img at bounding box center [603, 234] width 246 height 223
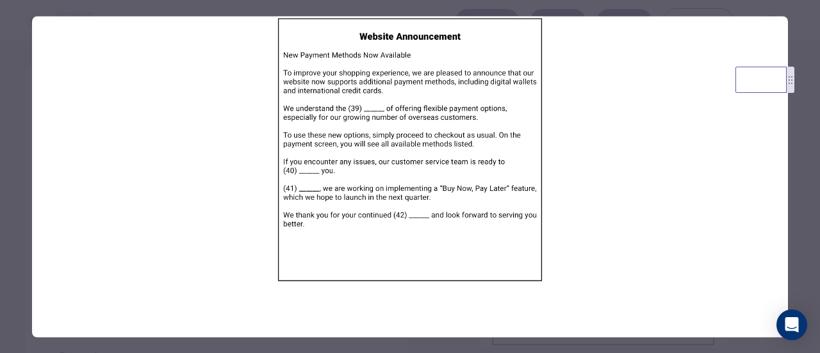
click at [809, 146] on div at bounding box center [410, 176] width 820 height 353
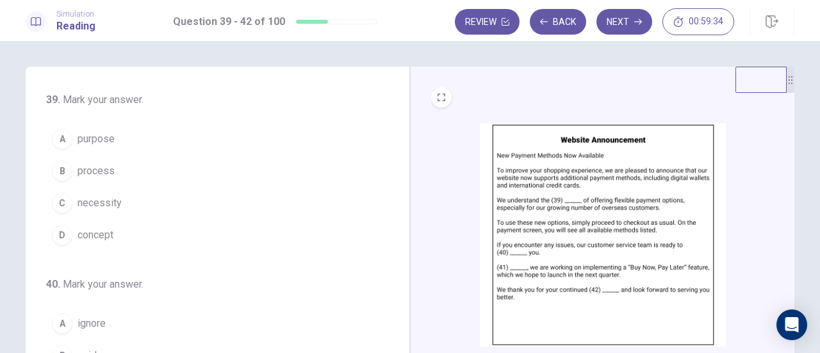
click at [509, 194] on img at bounding box center [603, 234] width 246 height 223
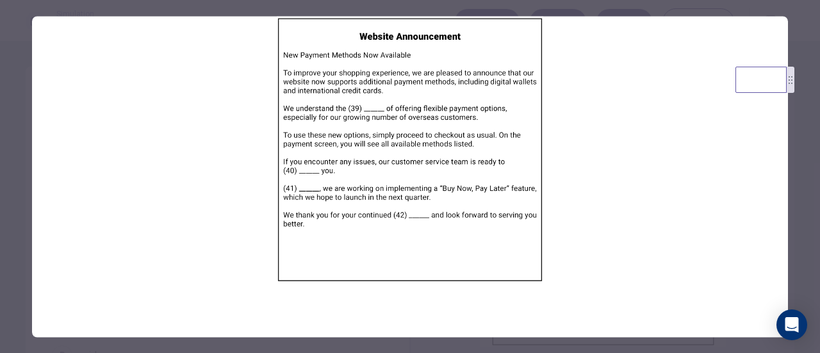
click at [783, 125] on img at bounding box center [410, 149] width 756 height 266
click at [793, 125] on div at bounding box center [410, 176] width 820 height 353
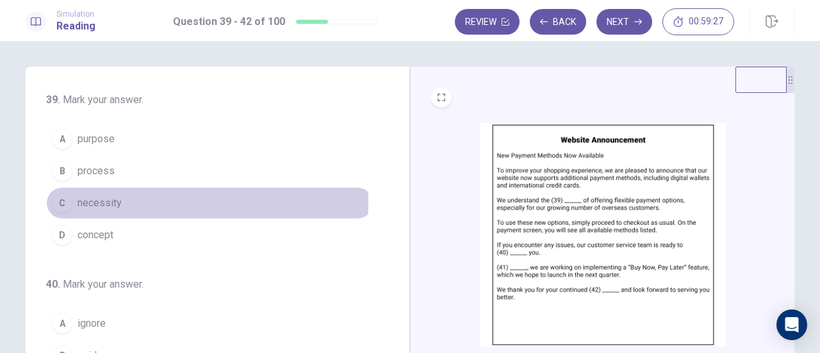
click at [69, 200] on button "C necessity" at bounding box center [209, 203] width 327 height 32
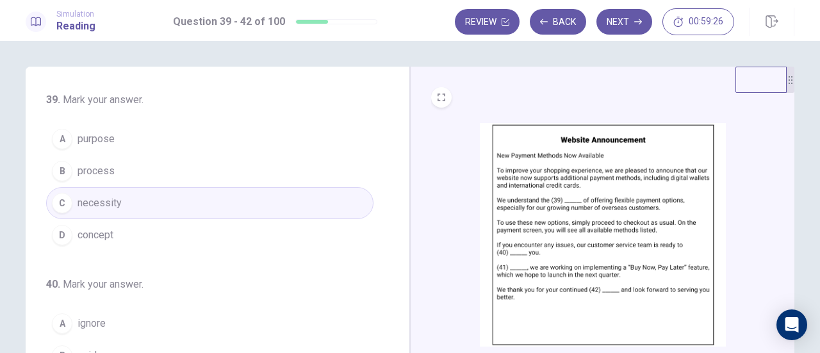
click at [578, 190] on img at bounding box center [603, 234] width 246 height 223
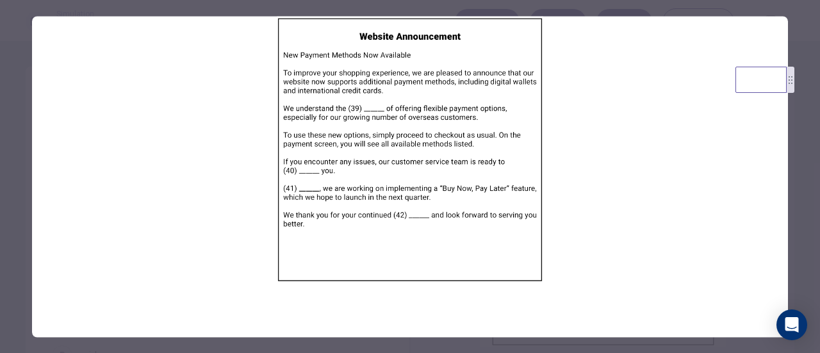
click at [793, 126] on div at bounding box center [410, 176] width 820 height 353
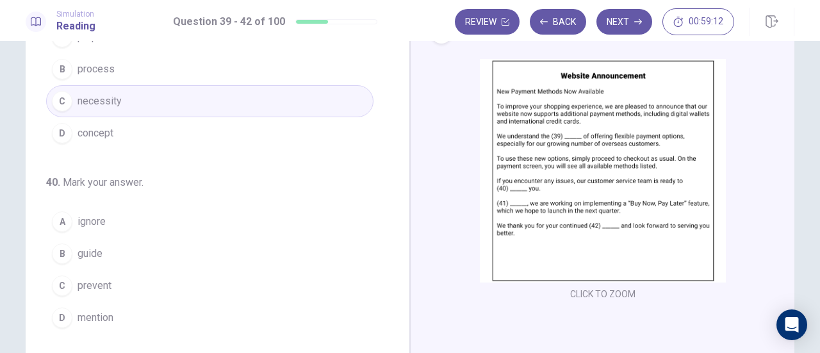
scroll to position [64, 0]
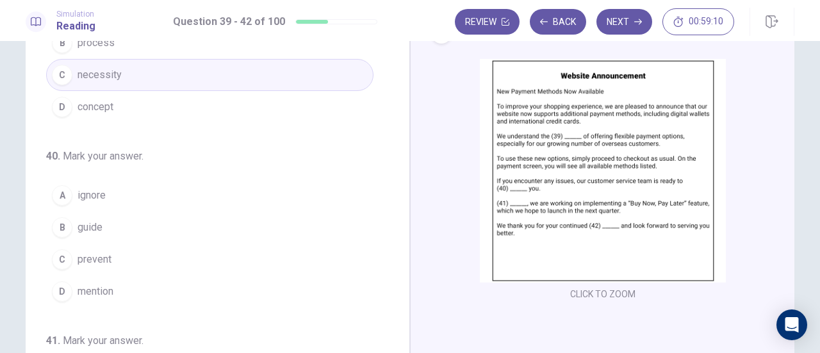
click at [87, 226] on span "guide" at bounding box center [89, 227] width 25 height 15
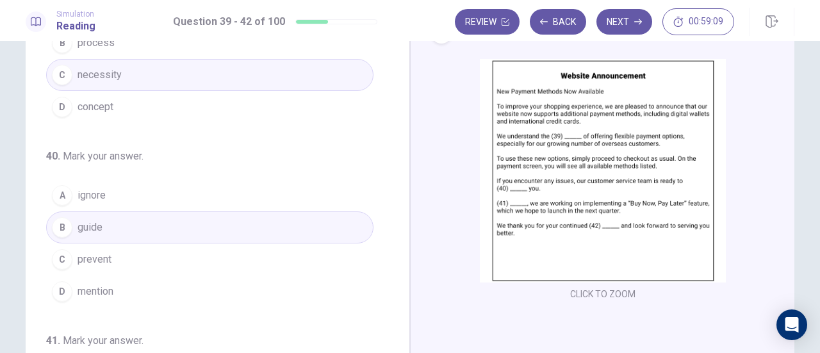
click at [635, 168] on img at bounding box center [603, 170] width 246 height 223
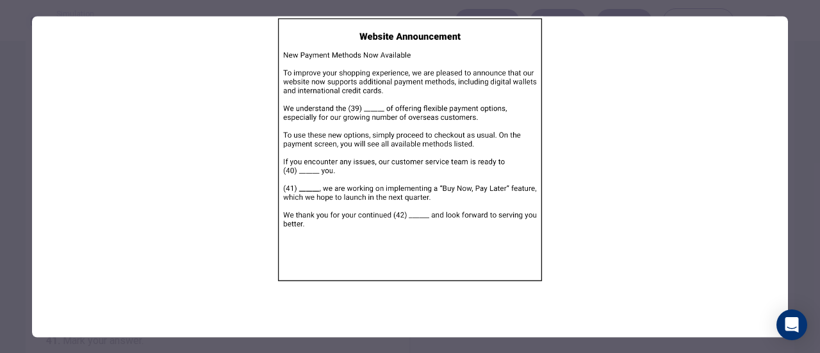
click at [797, 131] on div at bounding box center [410, 176] width 820 height 353
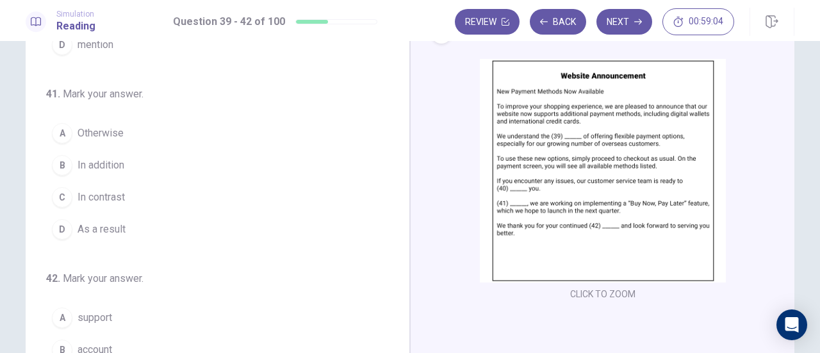
scroll to position [311, 0]
click at [528, 153] on img at bounding box center [603, 170] width 246 height 223
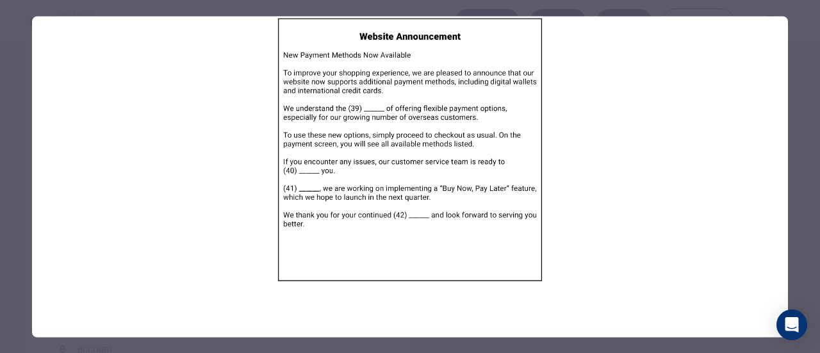
click at [801, 127] on div at bounding box center [410, 176] width 820 height 353
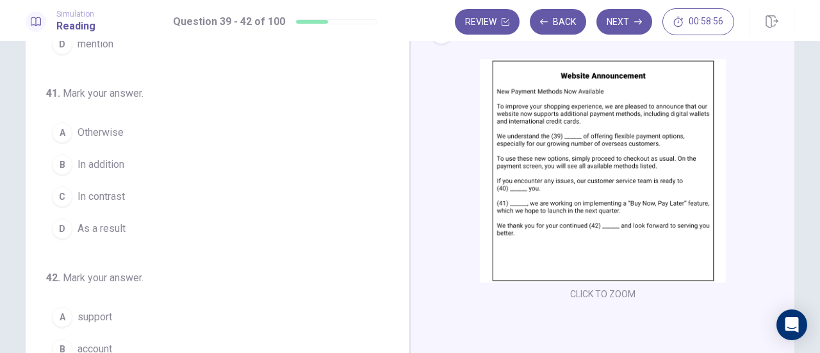
click at [106, 157] on span "In addition" at bounding box center [100, 164] width 47 height 15
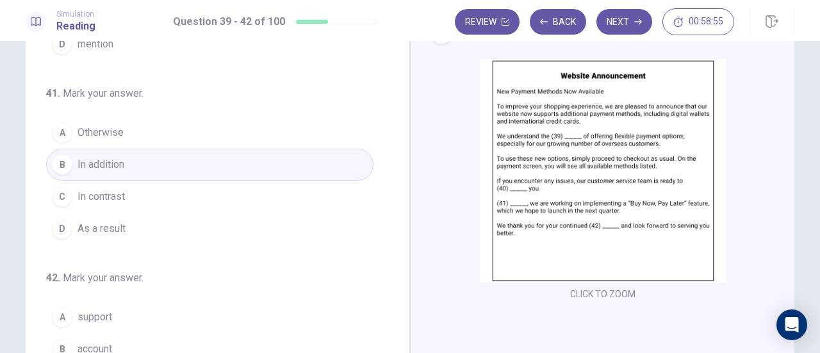
click at [573, 142] on img at bounding box center [603, 170] width 246 height 223
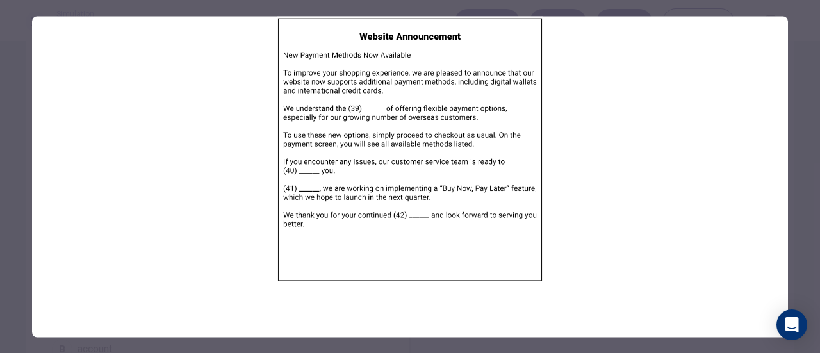
click at [804, 119] on div at bounding box center [410, 176] width 820 height 353
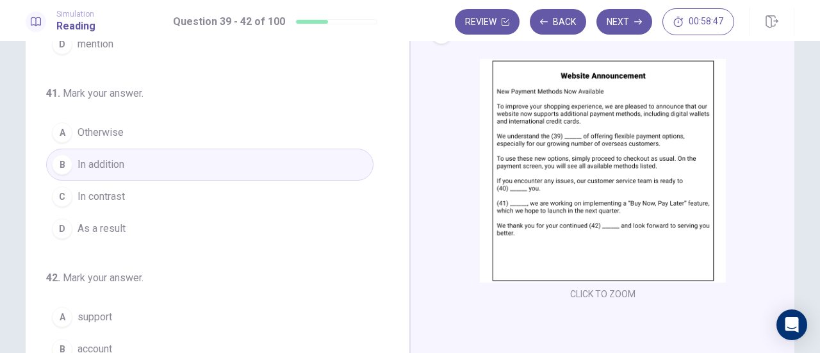
click at [546, 157] on img at bounding box center [603, 170] width 246 height 223
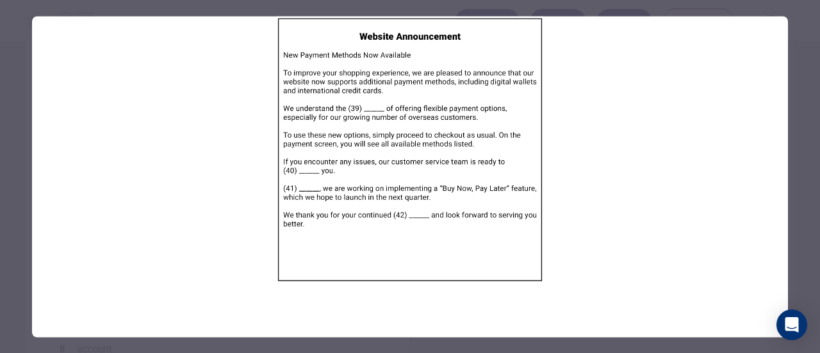
click at [797, 142] on div at bounding box center [410, 176] width 820 height 353
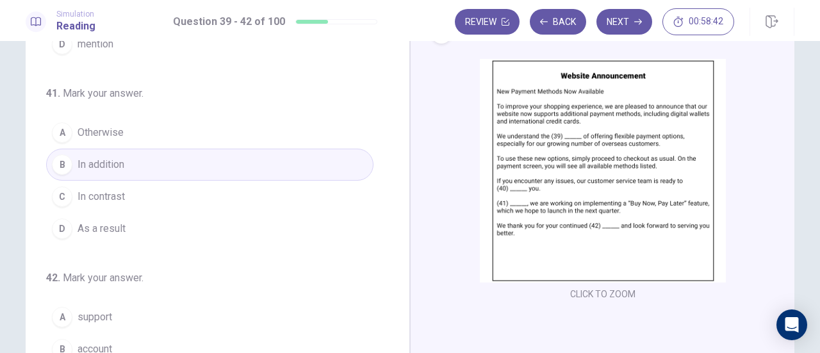
click at [565, 150] on img at bounding box center [603, 170] width 246 height 223
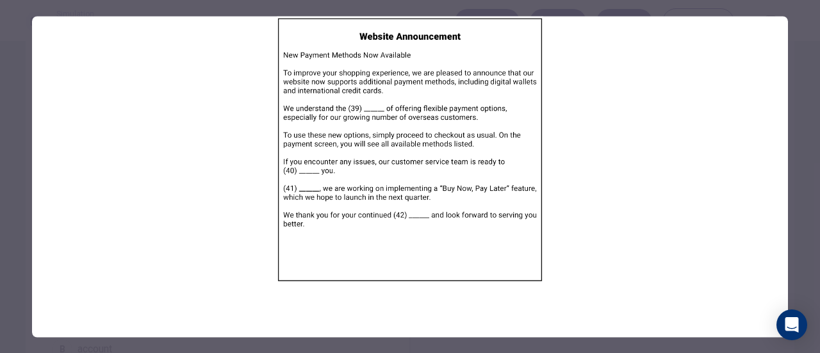
click at [804, 134] on div at bounding box center [410, 176] width 820 height 353
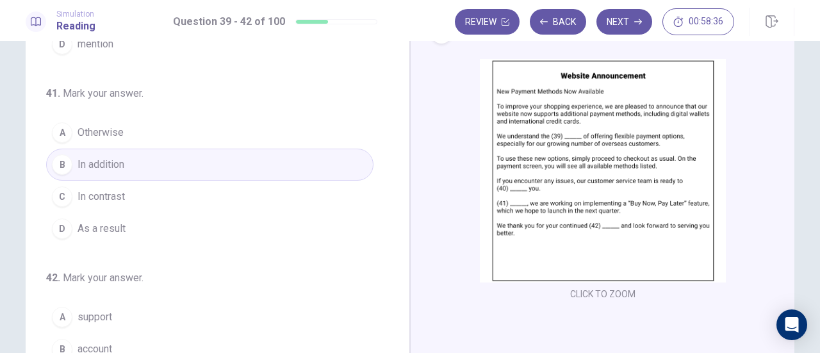
scroll to position [192, 0]
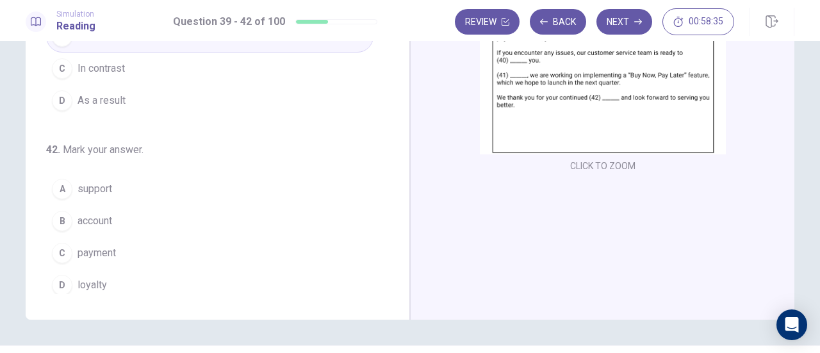
click at [634, 93] on img at bounding box center [603, 42] width 246 height 223
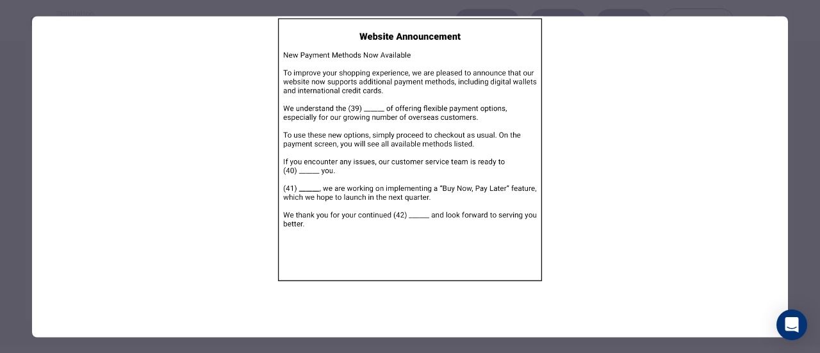
click at [792, 145] on div at bounding box center [410, 176] width 820 height 353
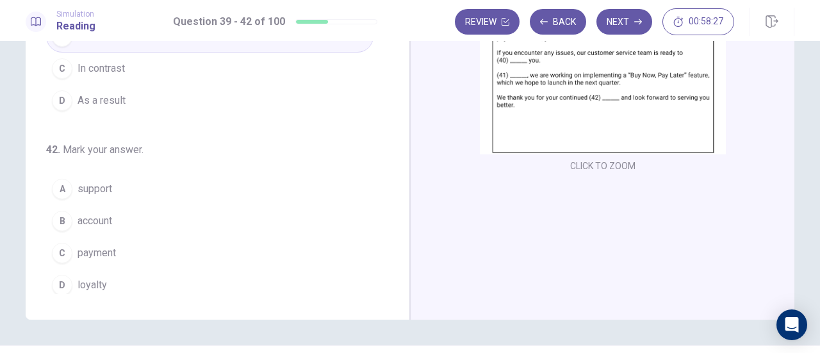
click at [616, 93] on img at bounding box center [603, 42] width 246 height 223
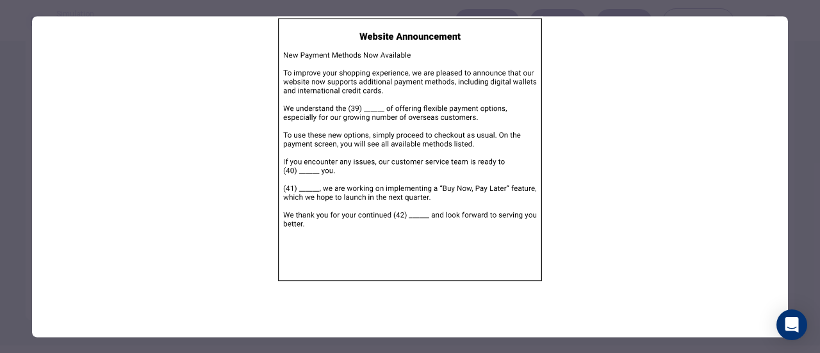
click at [794, 112] on div at bounding box center [410, 176] width 820 height 353
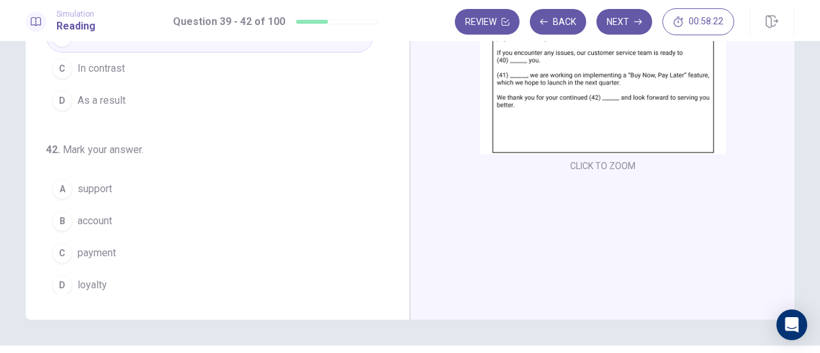
click at [108, 281] on button "D loyalty" at bounding box center [209, 285] width 327 height 32
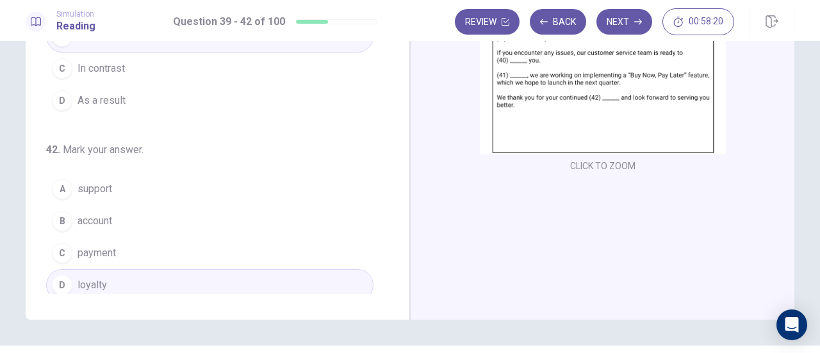
click at [597, 88] on img at bounding box center [603, 42] width 246 height 223
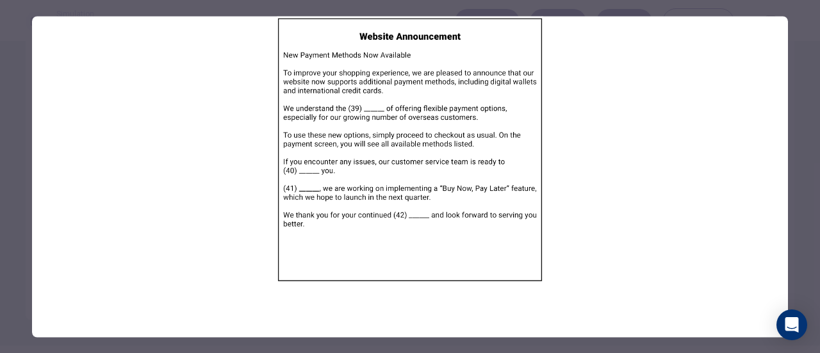
click at [809, 95] on div at bounding box center [410, 176] width 820 height 353
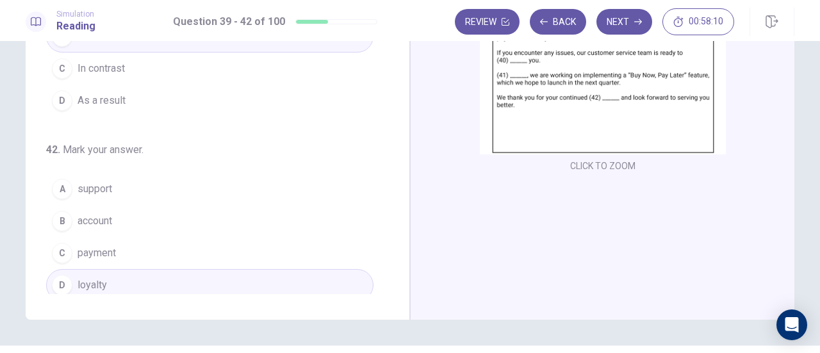
click at [603, 120] on img at bounding box center [603, 42] width 246 height 223
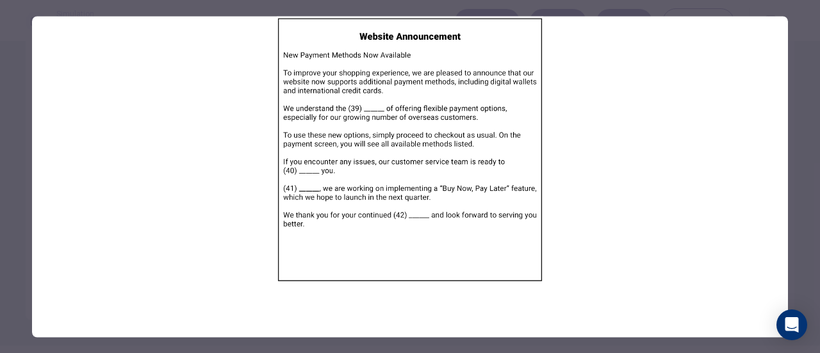
click at [795, 87] on div at bounding box center [410, 176] width 820 height 353
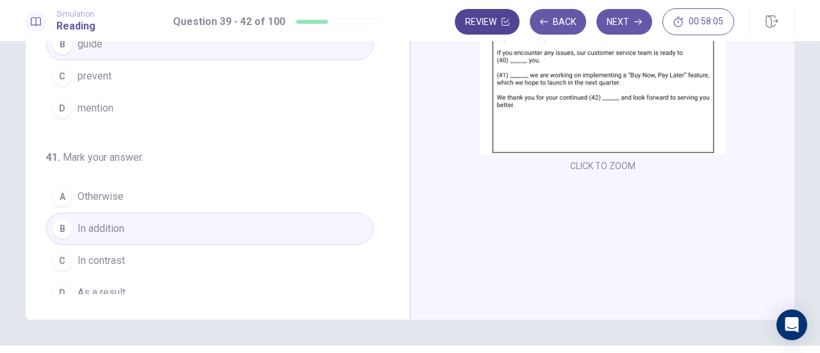
scroll to position [0, 0]
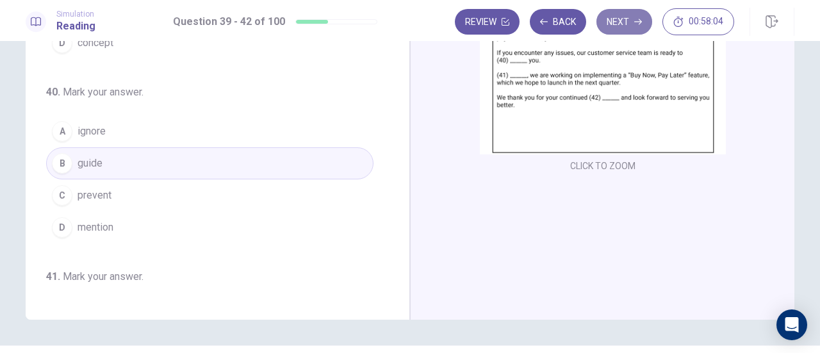
click at [646, 19] on button "Next" at bounding box center [624, 22] width 56 height 26
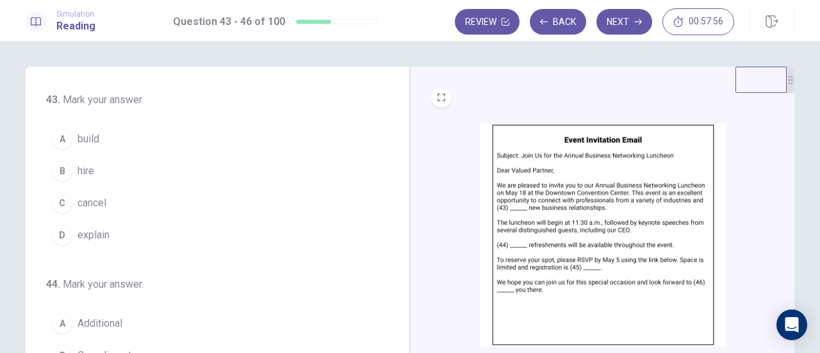
click at [580, 162] on img at bounding box center [603, 234] width 246 height 223
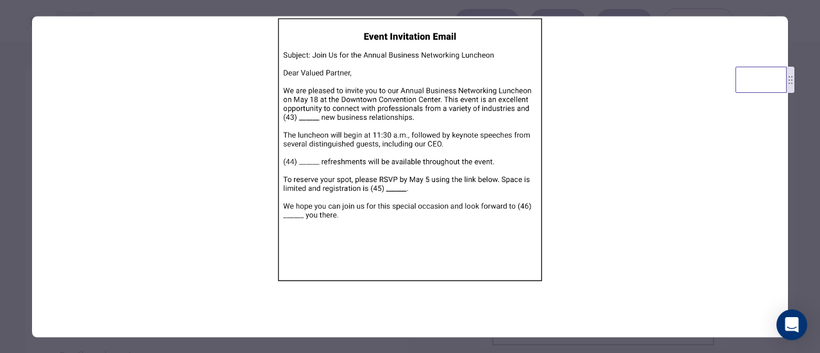
click at [809, 107] on div at bounding box center [410, 176] width 820 height 353
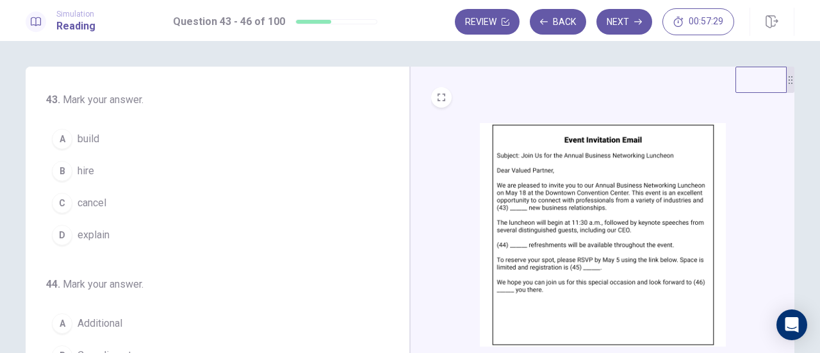
click at [605, 188] on img at bounding box center [603, 234] width 246 height 223
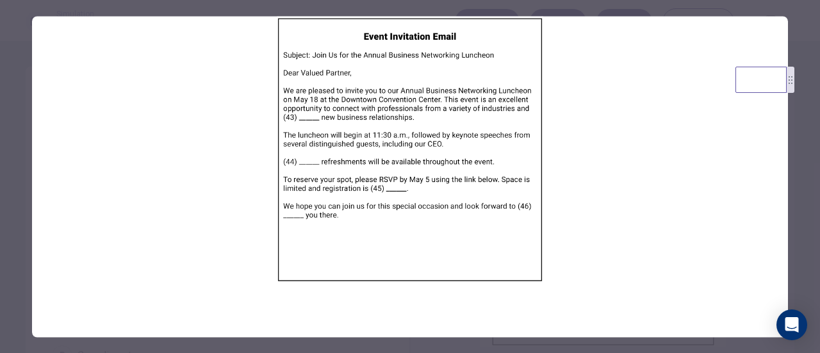
click at [800, 135] on div at bounding box center [410, 176] width 820 height 353
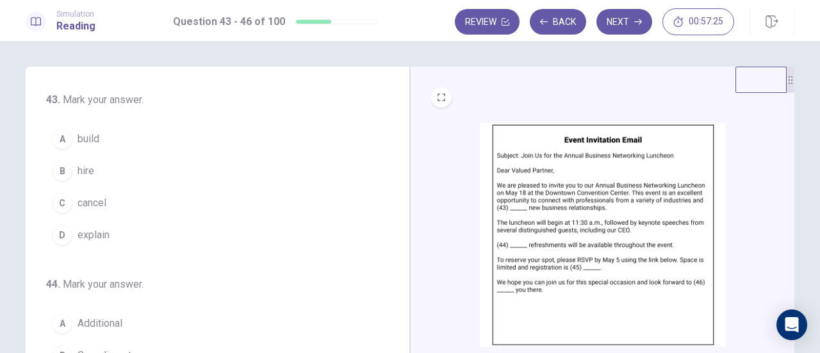
click at [101, 132] on button "A build" at bounding box center [209, 139] width 327 height 32
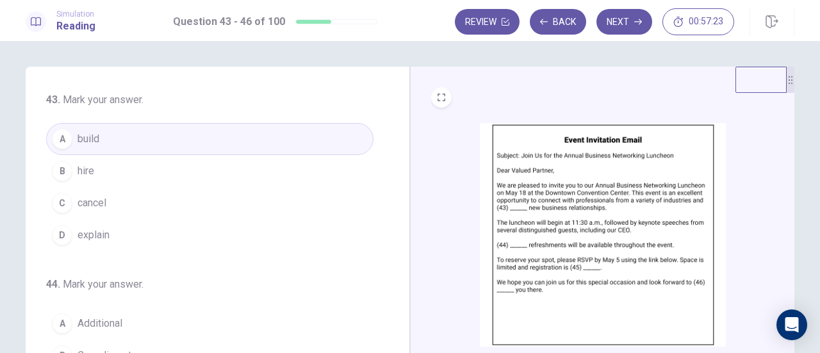
click at [548, 193] on img at bounding box center [603, 234] width 246 height 223
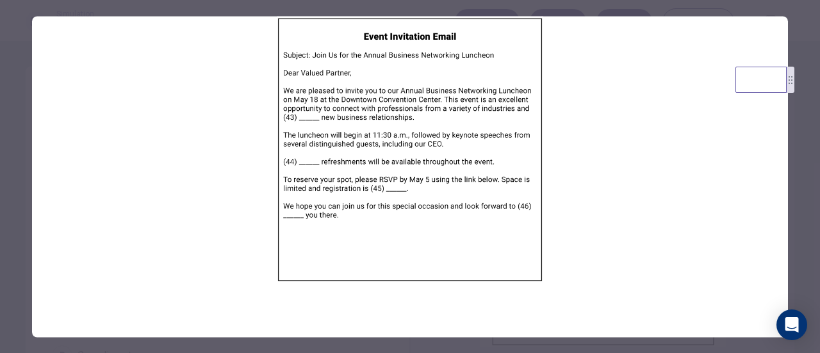
click at [807, 134] on div at bounding box center [410, 176] width 820 height 353
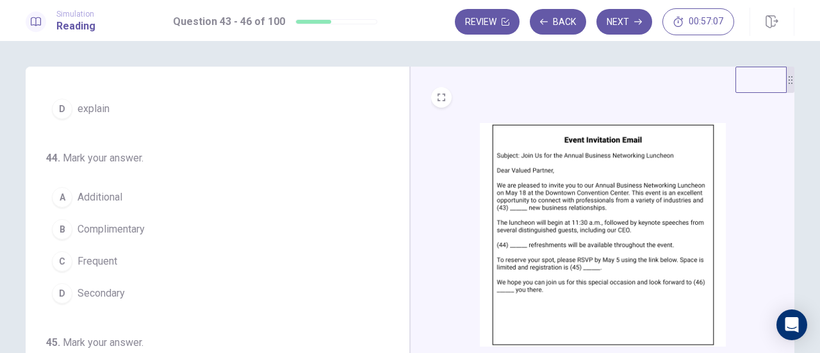
scroll to position [128, 0]
click at [560, 203] on img at bounding box center [603, 234] width 246 height 223
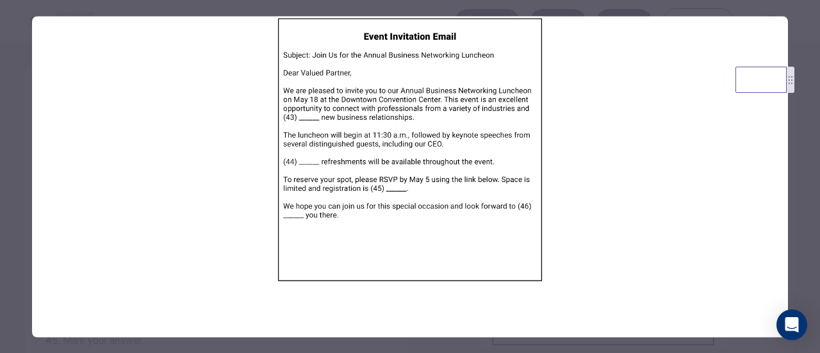
click at [800, 142] on div at bounding box center [410, 176] width 820 height 353
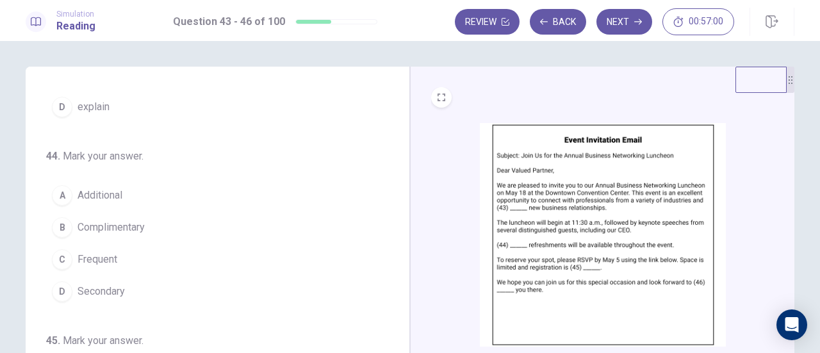
click at [611, 183] on img at bounding box center [603, 234] width 246 height 223
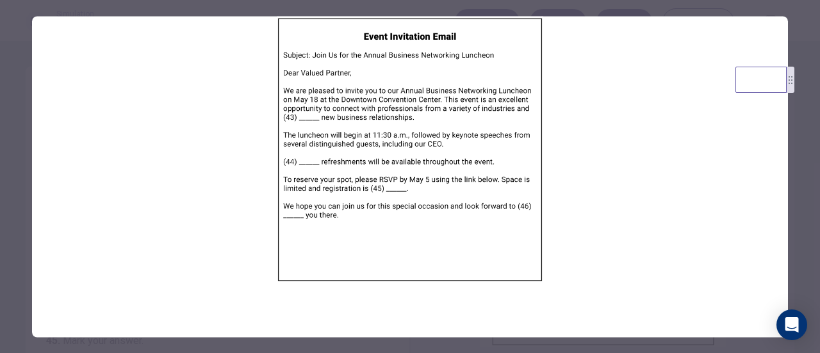
drag, startPoint x: 799, startPoint y: 145, endPoint x: 787, endPoint y: 145, distance: 12.2
click at [799, 145] on div at bounding box center [410, 176] width 820 height 353
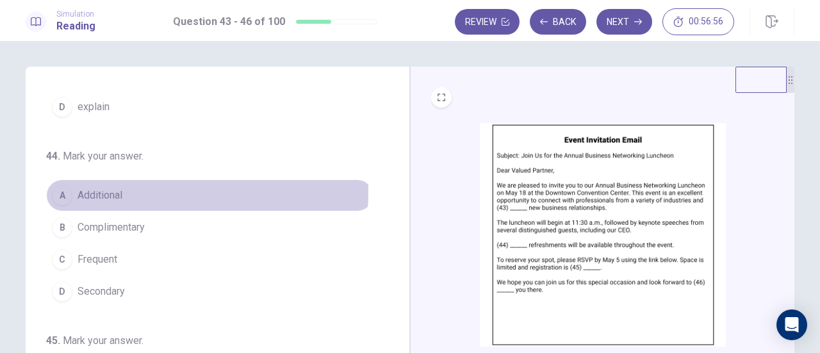
click at [122, 189] on button "A Additional" at bounding box center [209, 195] width 327 height 32
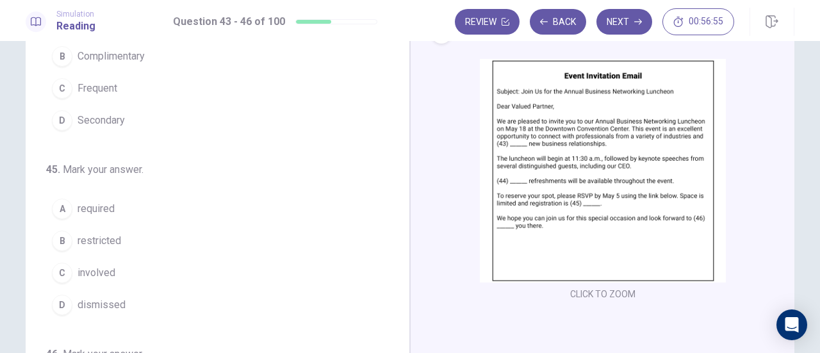
scroll to position [311, 0]
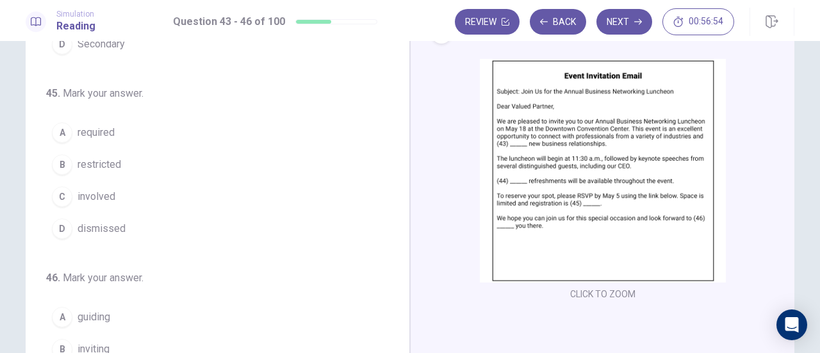
click at [540, 153] on img at bounding box center [603, 170] width 246 height 223
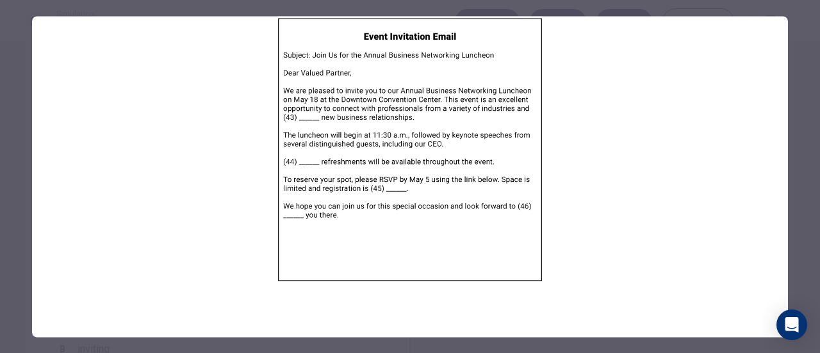
click at [783, 127] on img at bounding box center [410, 149] width 756 height 266
click at [793, 125] on div at bounding box center [410, 176] width 820 height 353
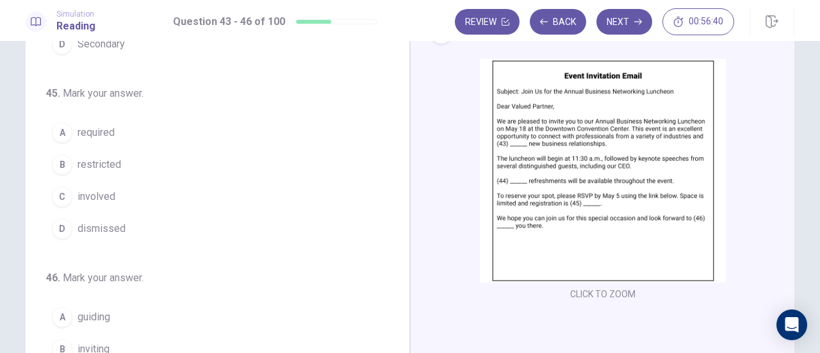
click at [546, 144] on img at bounding box center [603, 170] width 246 height 223
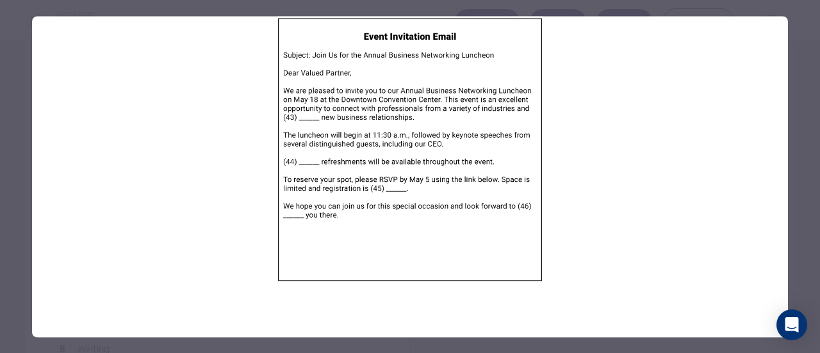
click at [794, 120] on div at bounding box center [410, 176] width 820 height 353
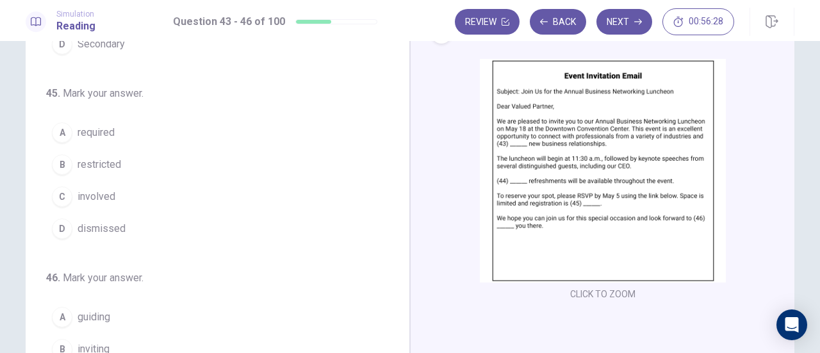
click at [105, 159] on span "restricted" at bounding box center [99, 164] width 44 height 15
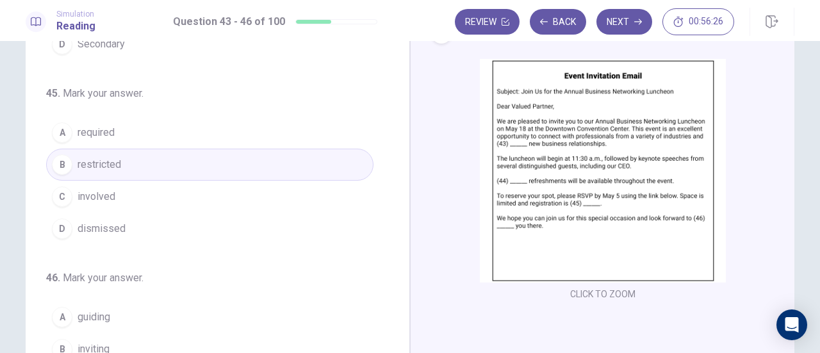
click at [564, 152] on img at bounding box center [603, 170] width 246 height 223
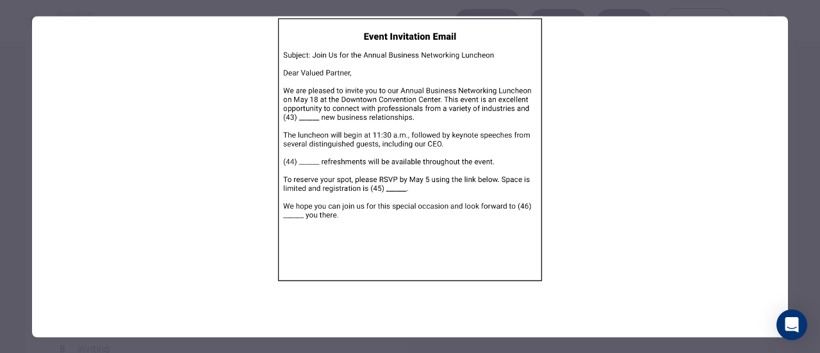
click at [806, 124] on div at bounding box center [410, 176] width 820 height 353
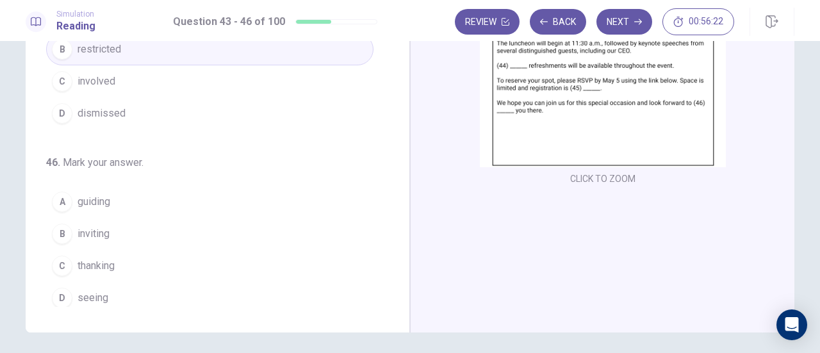
scroll to position [192, 0]
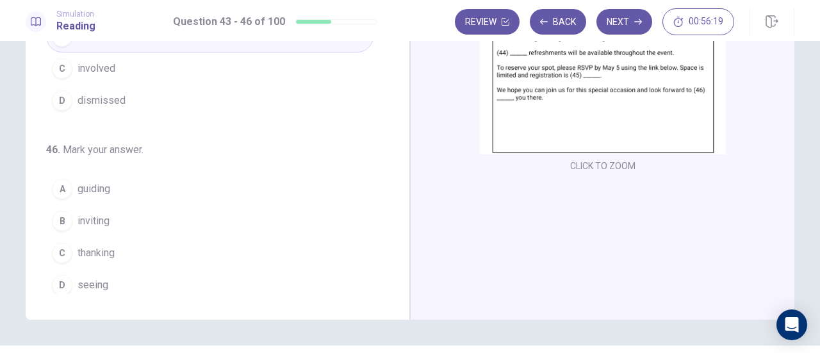
click at [553, 98] on img at bounding box center [603, 42] width 246 height 223
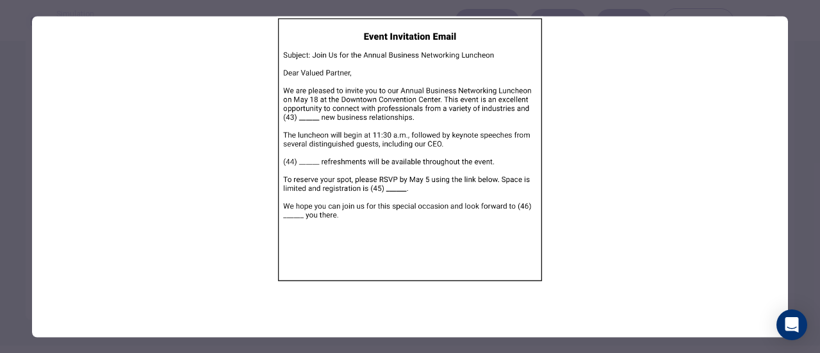
click at [806, 108] on div at bounding box center [410, 176] width 820 height 353
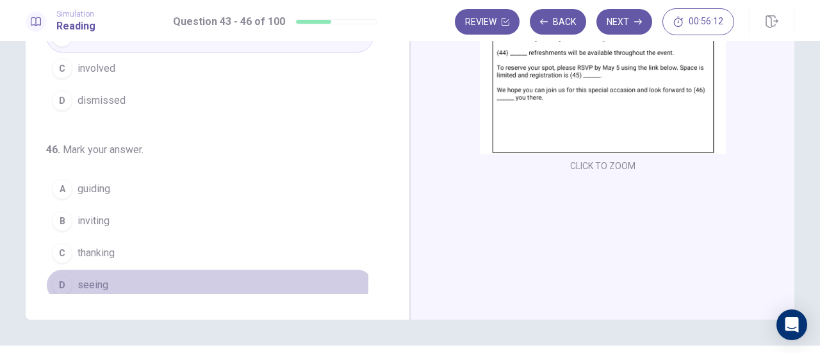
click at [108, 275] on button "D seeing" at bounding box center [209, 285] width 327 height 32
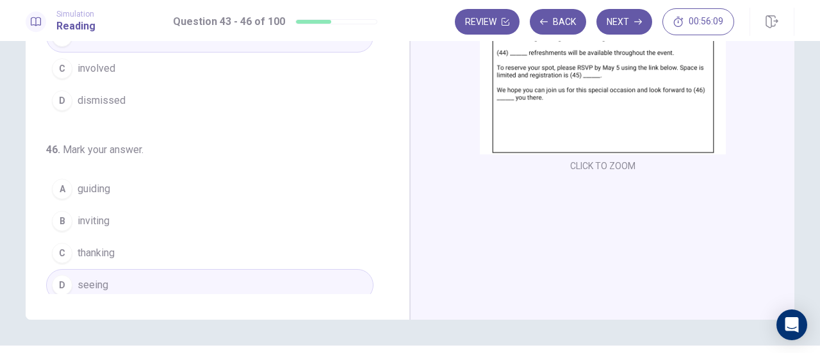
click at [600, 95] on img at bounding box center [603, 42] width 246 height 223
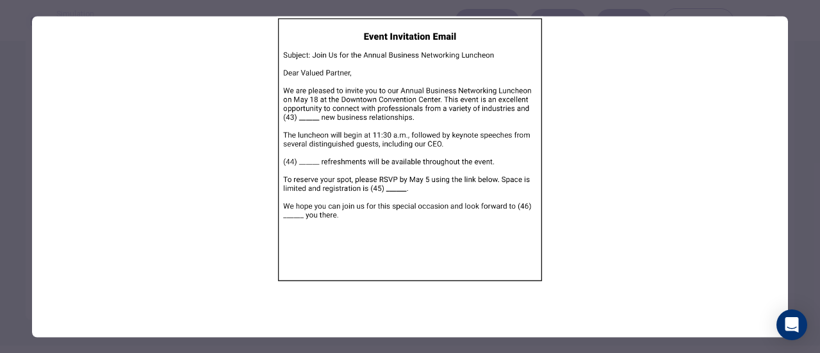
click at [806, 97] on div at bounding box center [410, 176] width 820 height 353
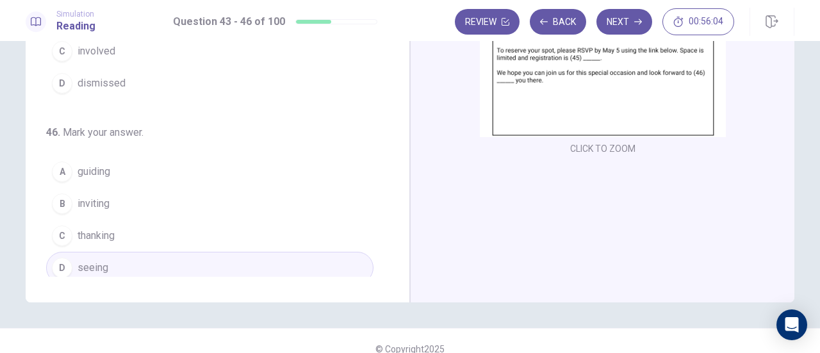
scroll to position [225, 0]
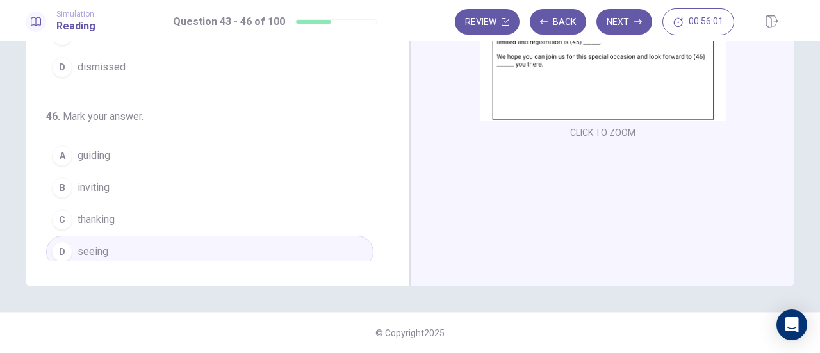
click at [597, 76] on img at bounding box center [603, 9] width 246 height 223
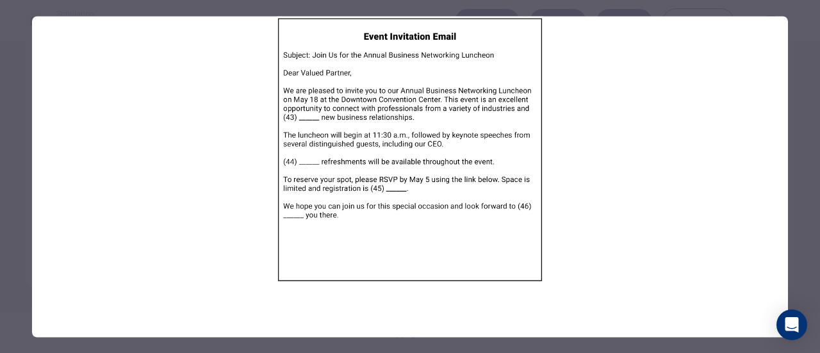
click at [805, 81] on div at bounding box center [410, 176] width 820 height 353
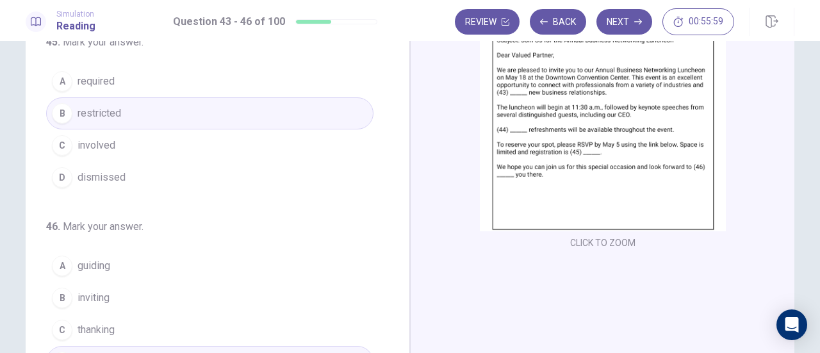
scroll to position [0, 0]
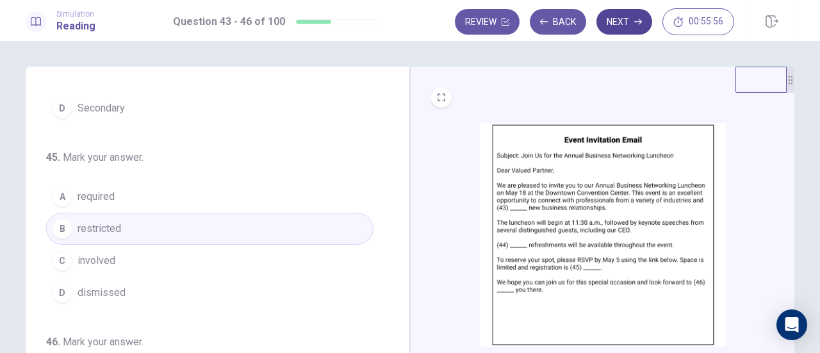
click at [622, 20] on button "Next" at bounding box center [624, 22] width 56 height 26
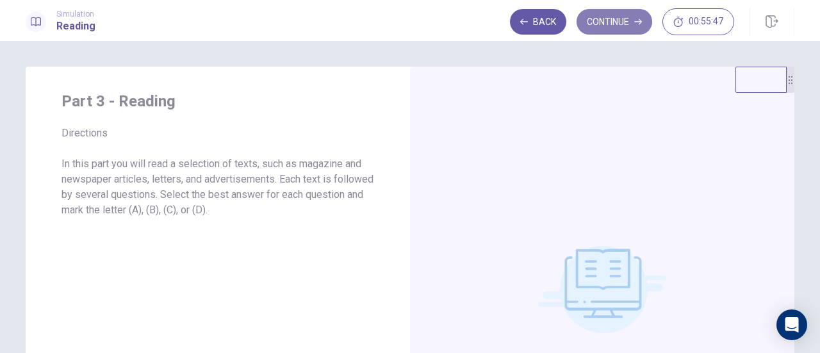
click at [638, 20] on icon "button" at bounding box center [638, 22] width 8 height 8
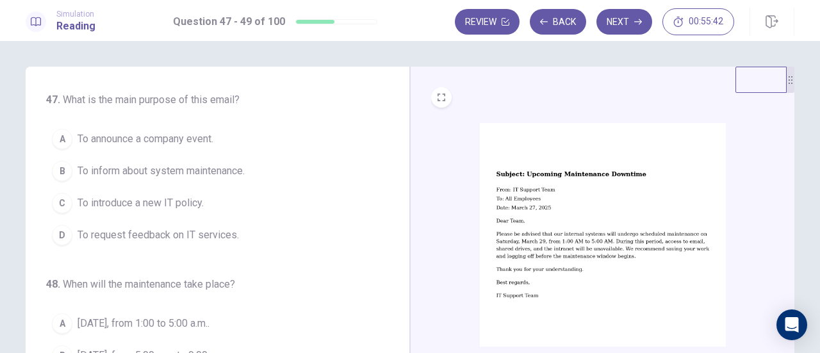
click at [592, 206] on img at bounding box center [603, 234] width 246 height 223
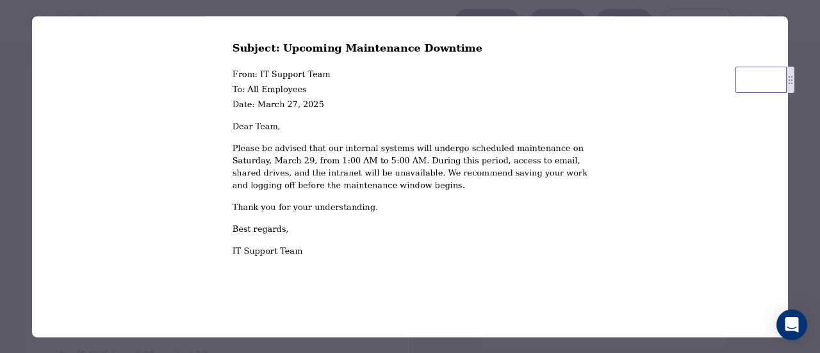
click at [808, 118] on div at bounding box center [410, 176] width 820 height 353
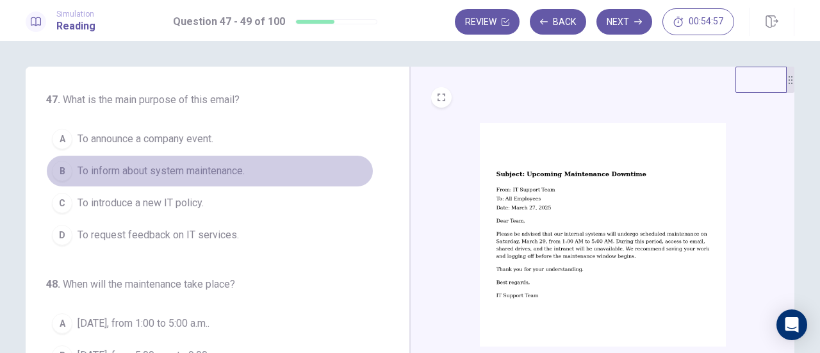
click at [215, 177] on span "To inform about system maintenance." at bounding box center [160, 170] width 167 height 15
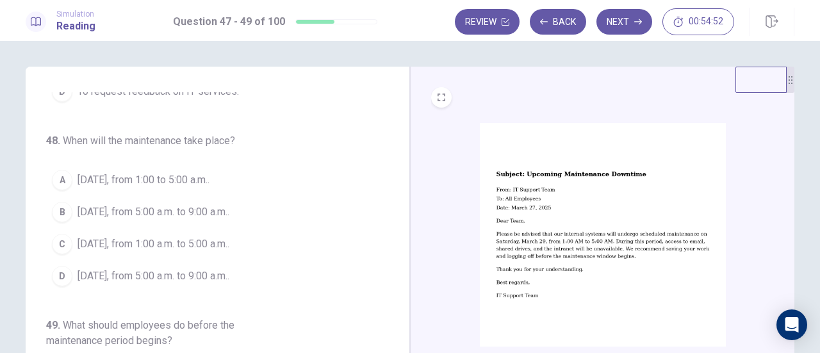
click at [521, 196] on img at bounding box center [603, 234] width 246 height 223
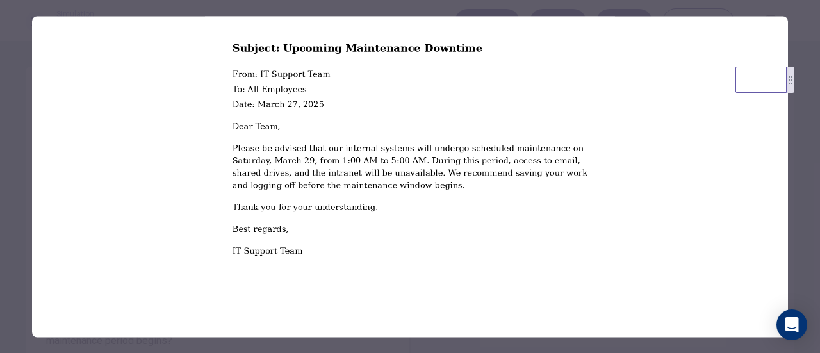
click at [803, 146] on div at bounding box center [410, 176] width 820 height 353
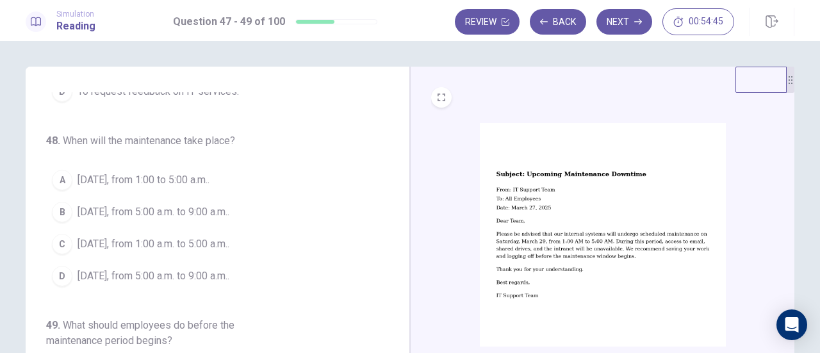
click at [222, 236] on span "[DATE], from 1:00 a.m. to 5:00 a.m.." at bounding box center [153, 243] width 152 height 15
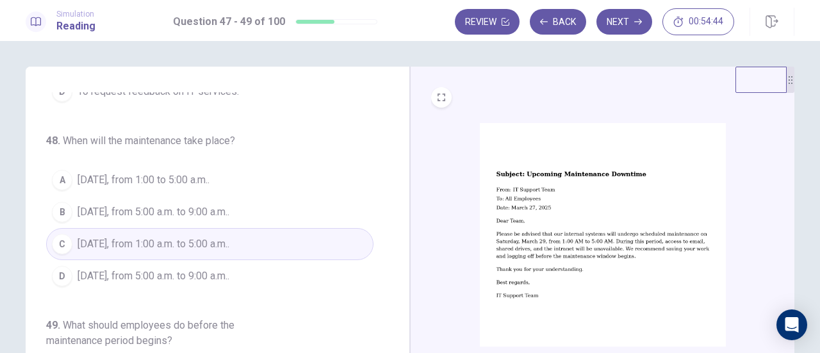
click at [578, 211] on img at bounding box center [603, 234] width 246 height 223
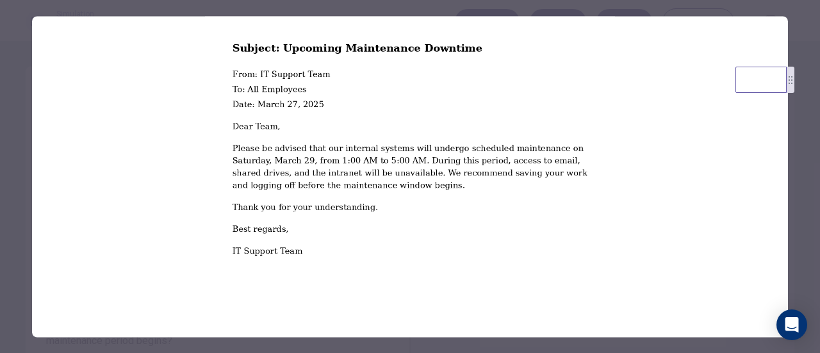
click at [809, 140] on div at bounding box center [410, 176] width 820 height 353
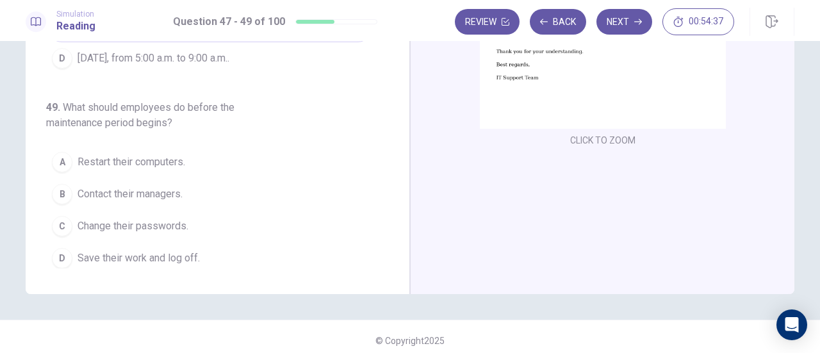
scroll to position [225, 0]
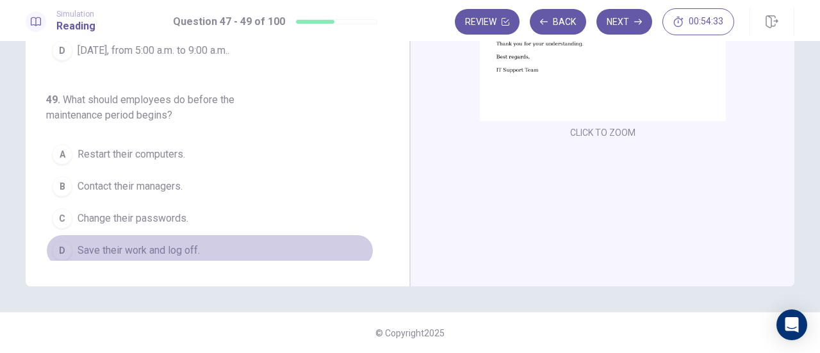
click at [207, 248] on button "D Save their work and log off." at bounding box center [209, 250] width 327 height 32
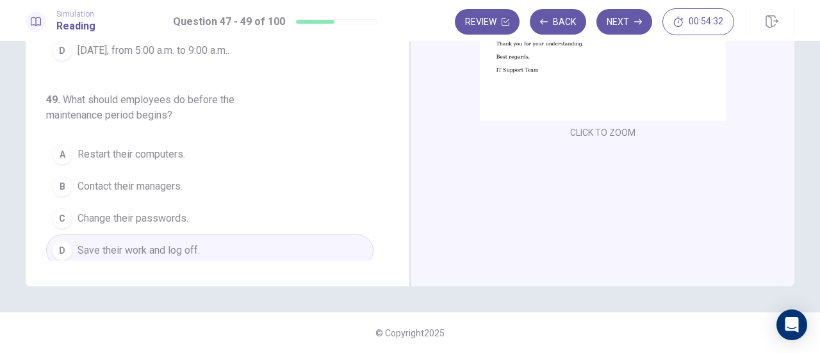
scroll to position [79, 0]
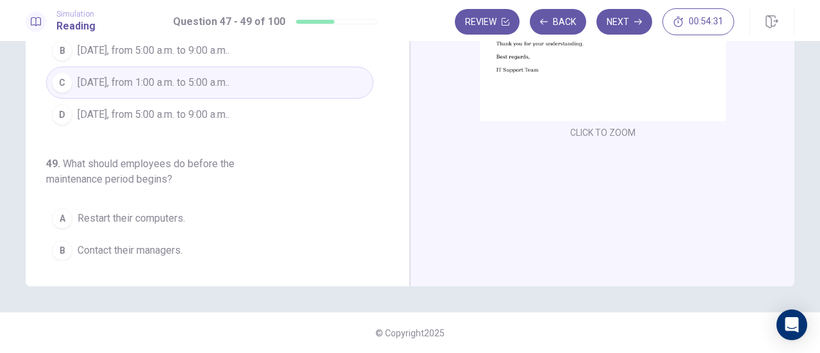
click at [590, 77] on img at bounding box center [603, 9] width 246 height 223
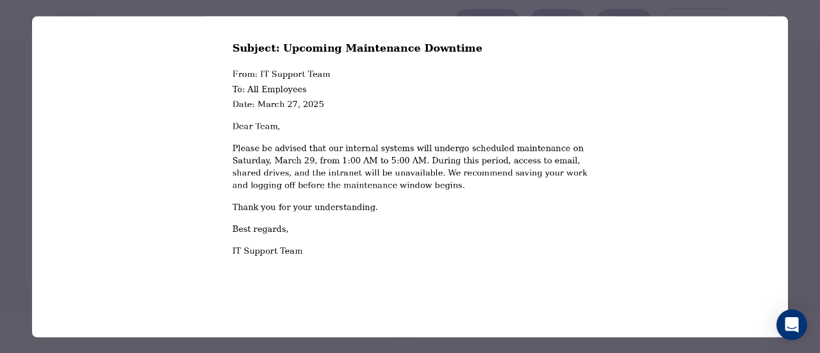
click at [800, 110] on div at bounding box center [410, 176] width 820 height 353
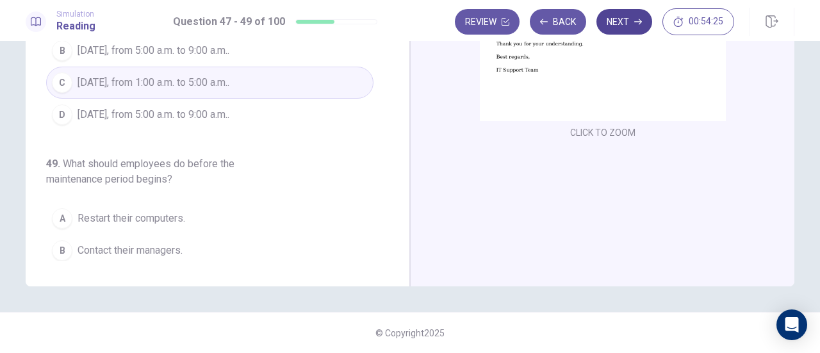
click at [631, 26] on button "Next" at bounding box center [624, 22] width 56 height 26
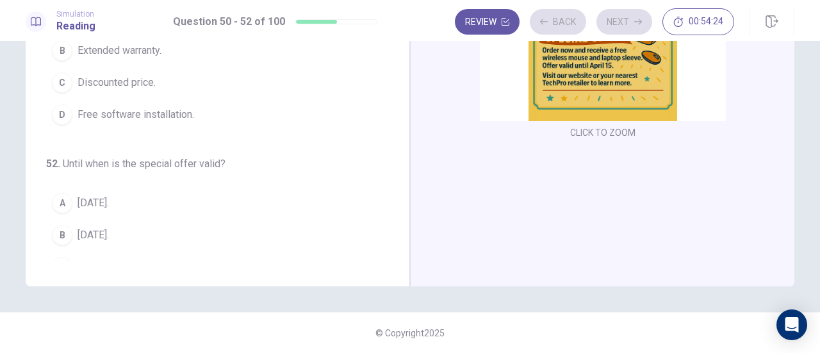
scroll to position [33, 0]
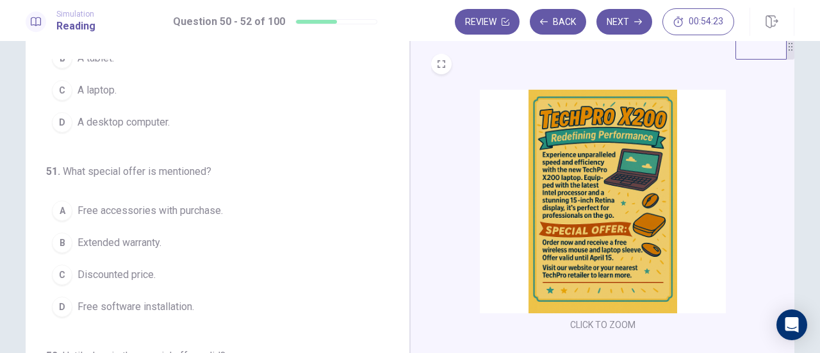
click at [587, 134] on img at bounding box center [603, 201] width 246 height 223
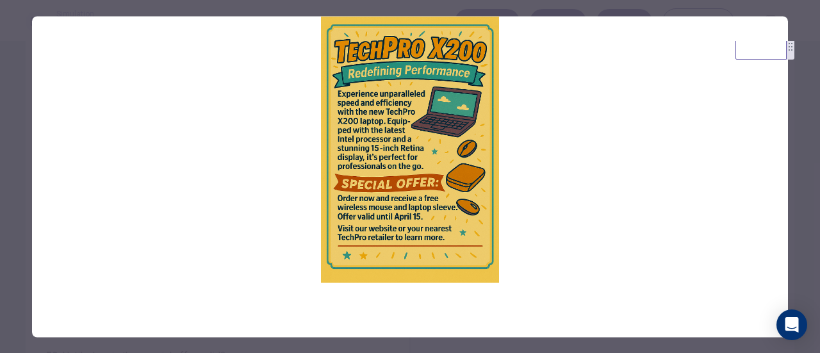
click at [802, 126] on div at bounding box center [410, 176] width 820 height 353
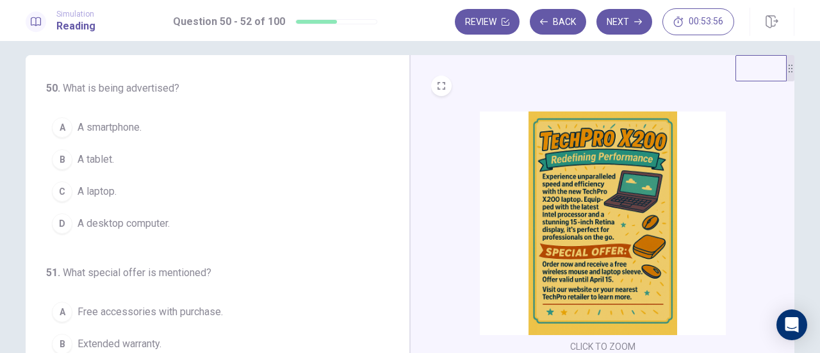
scroll to position [0, 0]
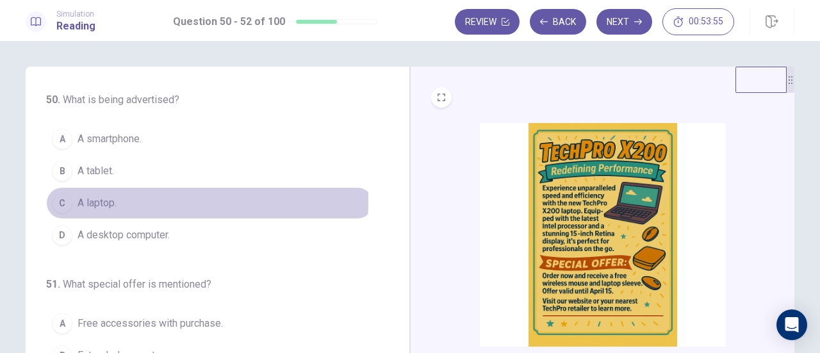
click at [123, 199] on button "C A laptop." at bounding box center [209, 203] width 327 height 32
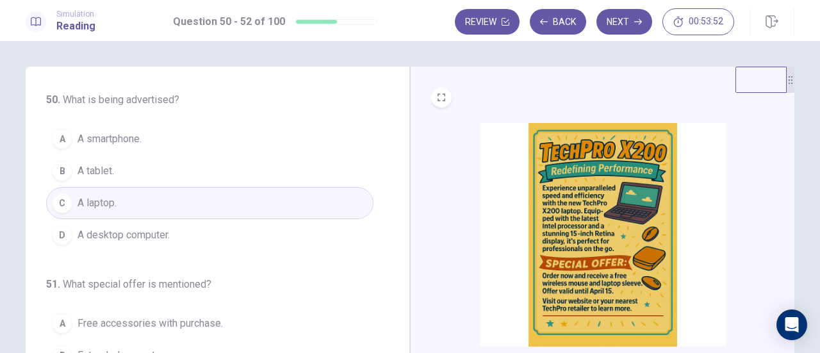
click at [619, 188] on img at bounding box center [603, 234] width 246 height 223
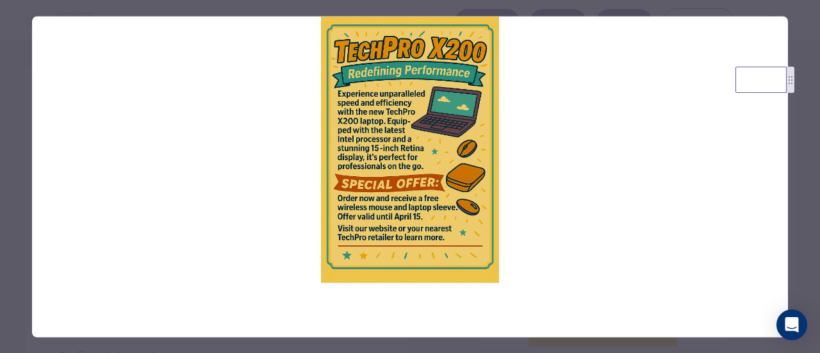
click at [815, 143] on div at bounding box center [410, 176] width 820 height 353
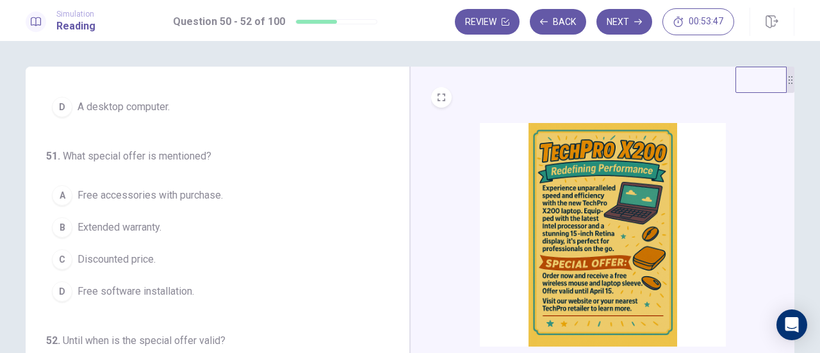
scroll to position [64, 0]
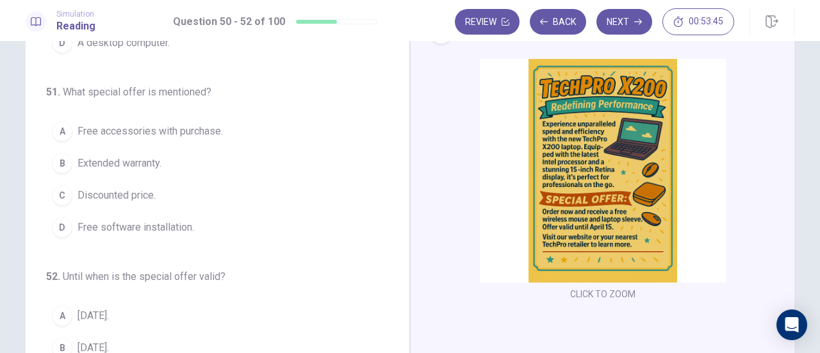
click at [213, 127] on span "Free accessories with purchase." at bounding box center [149, 131] width 145 height 15
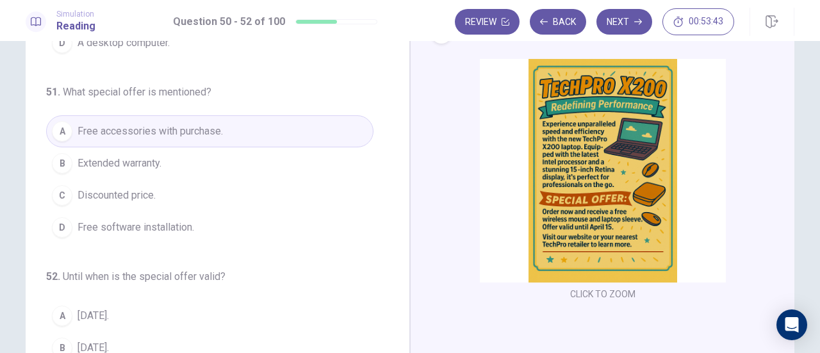
click at [542, 156] on img at bounding box center [603, 170] width 246 height 223
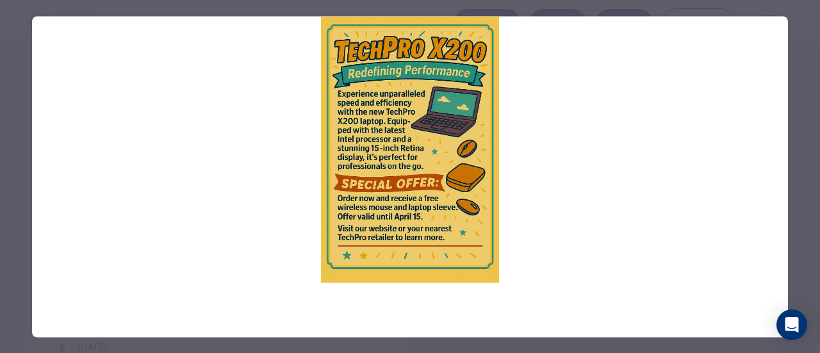
click at [800, 148] on div at bounding box center [410, 176] width 820 height 353
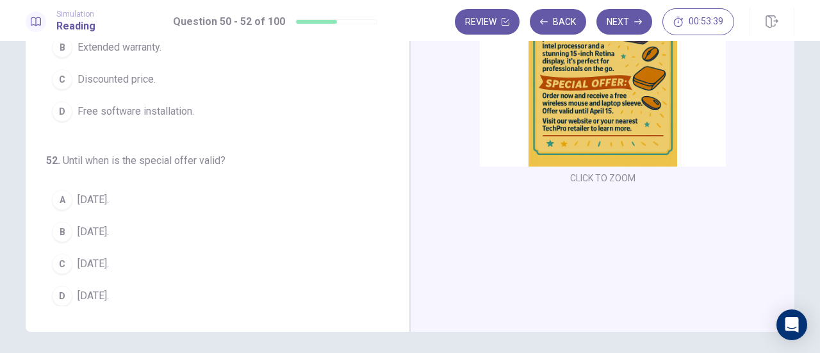
scroll to position [192, 0]
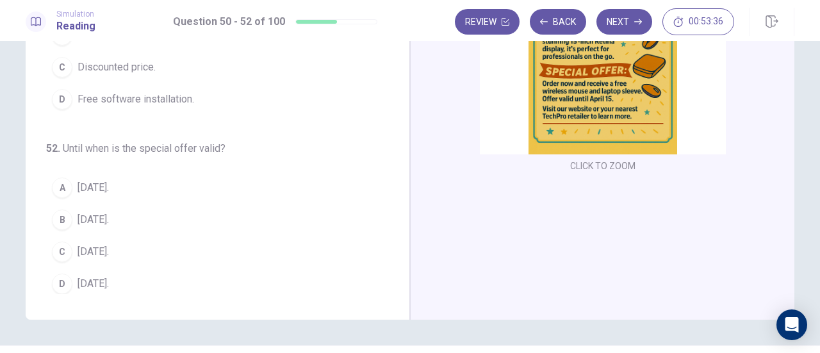
click at [552, 110] on img at bounding box center [603, 42] width 246 height 223
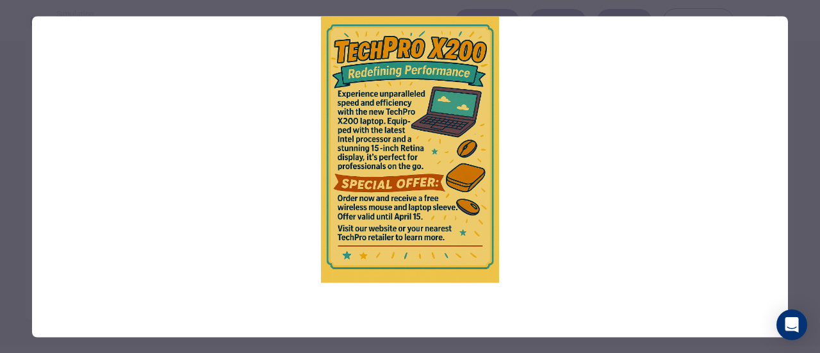
click at [804, 124] on div at bounding box center [410, 176] width 820 height 353
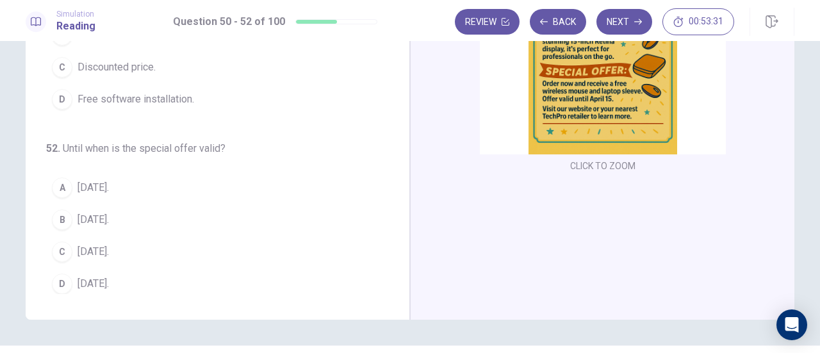
click at [97, 247] on span "[DATE]." at bounding box center [92, 251] width 31 height 15
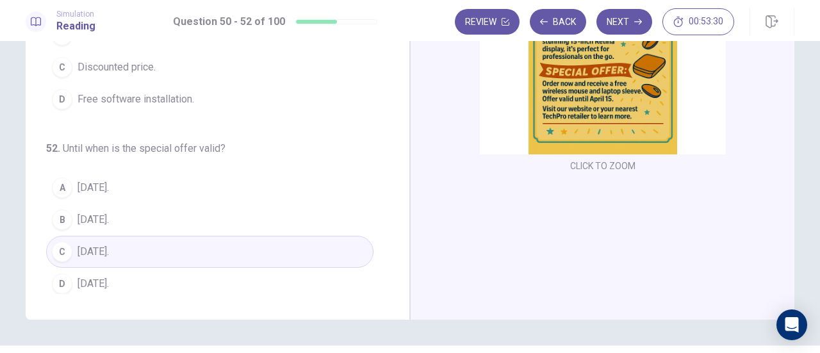
click at [532, 95] on img at bounding box center [603, 42] width 246 height 223
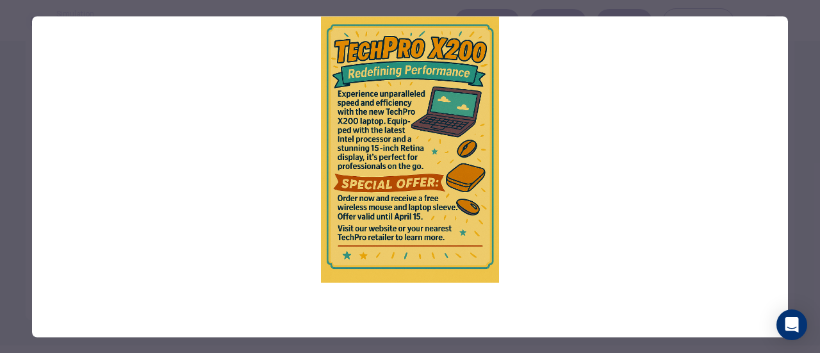
click at [813, 104] on div at bounding box center [410, 176] width 820 height 353
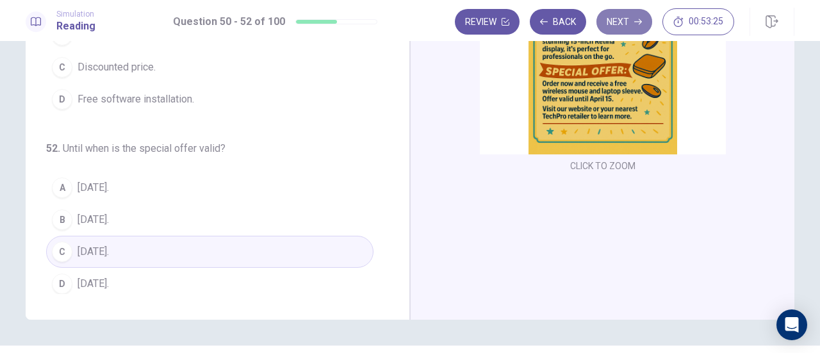
click at [629, 16] on button "Next" at bounding box center [624, 22] width 56 height 26
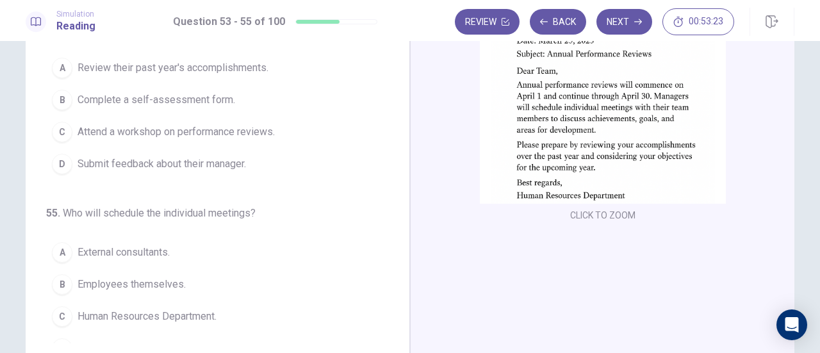
scroll to position [143, 0]
click at [537, 134] on img at bounding box center [603, 91] width 246 height 223
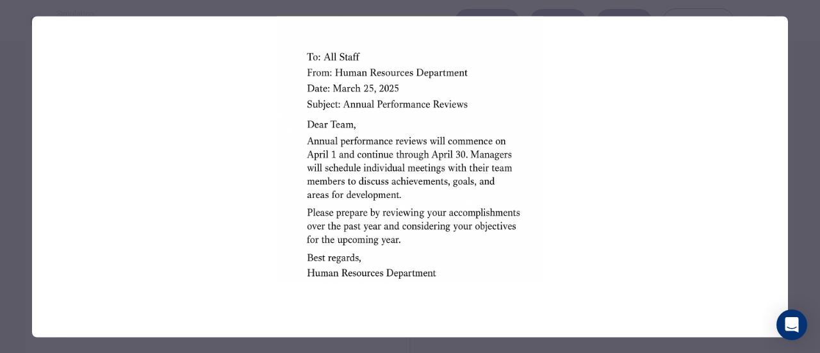
click at [799, 118] on div at bounding box center [410, 176] width 820 height 353
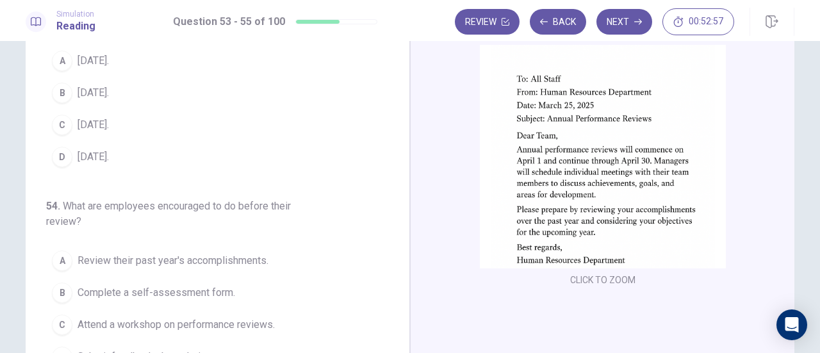
scroll to position [0, 0]
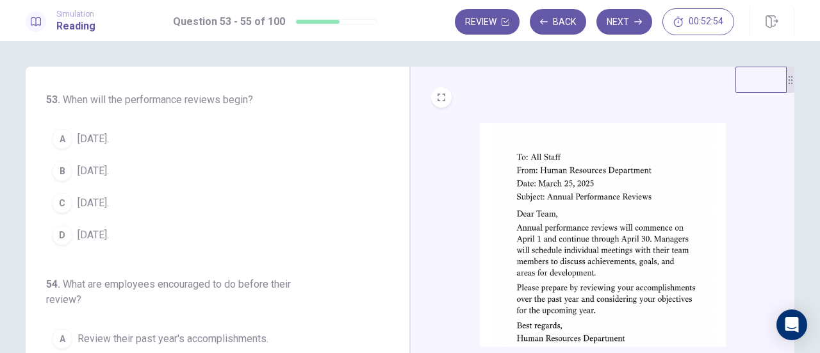
click at [68, 142] on div "A" at bounding box center [62, 139] width 20 height 20
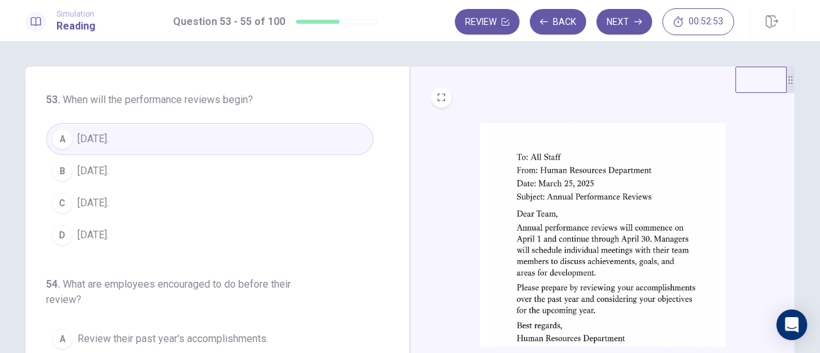
click at [530, 190] on img at bounding box center [603, 234] width 246 height 223
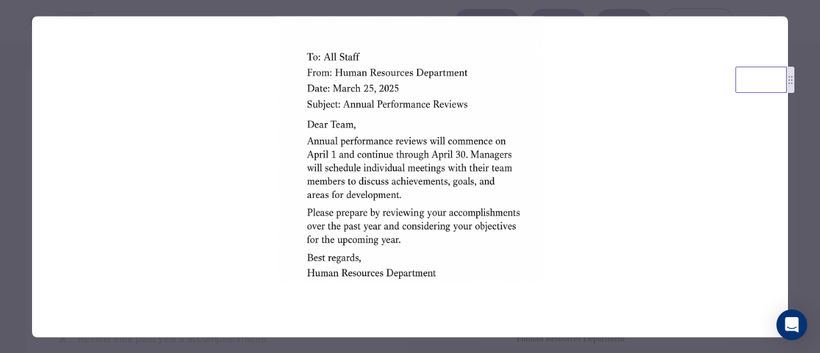
click at [809, 124] on div at bounding box center [410, 176] width 820 height 353
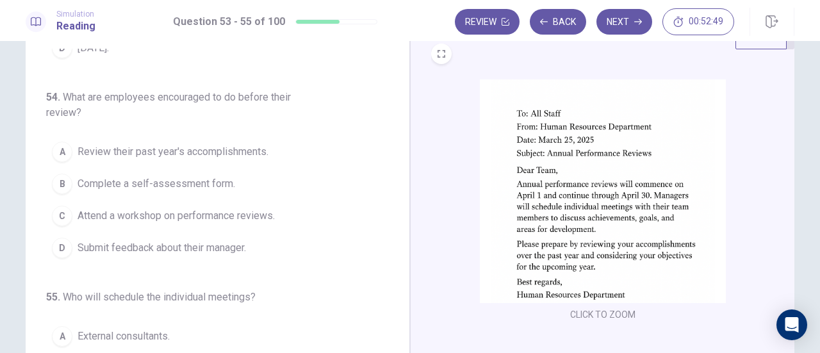
scroll to position [64, 0]
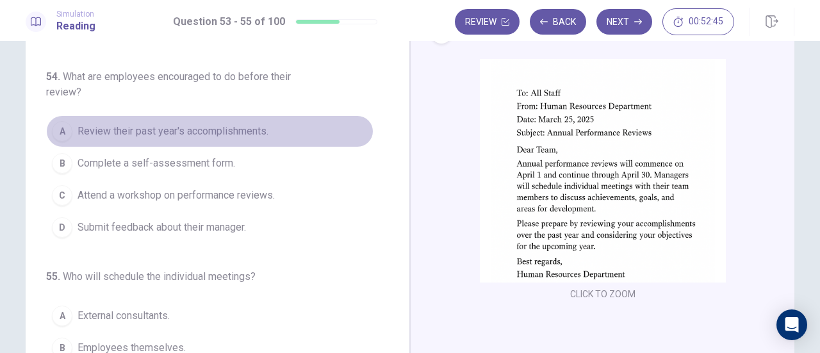
click at [252, 133] on span "Review their past year's accomplishments." at bounding box center [172, 131] width 191 height 15
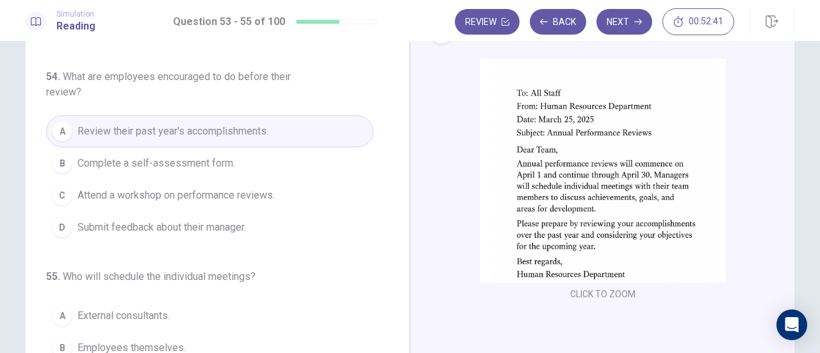
click at [514, 176] on img at bounding box center [603, 170] width 246 height 223
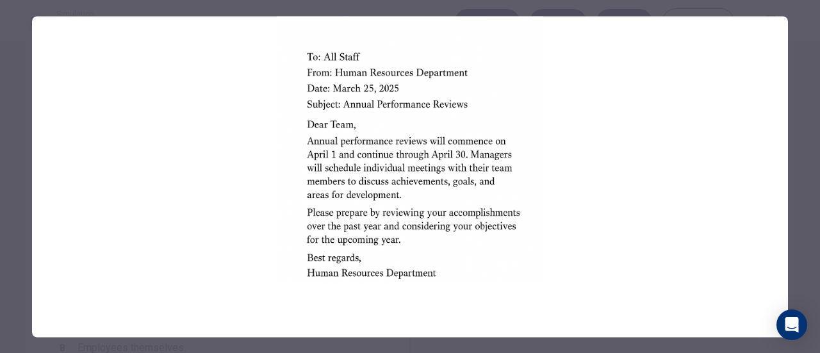
click at [798, 139] on div at bounding box center [410, 176] width 820 height 353
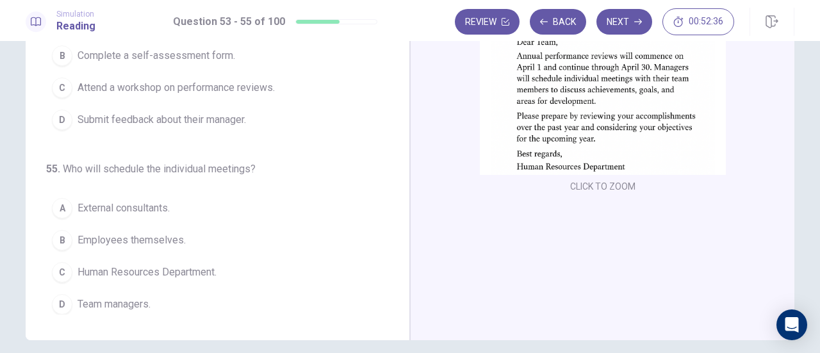
scroll to position [192, 0]
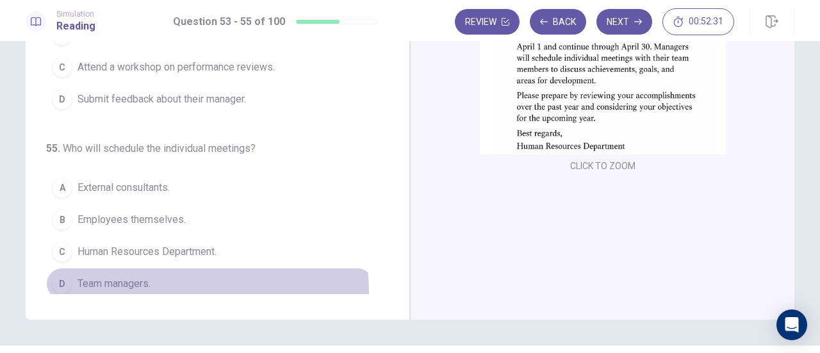
click at [147, 288] on button "D Team managers." at bounding box center [209, 284] width 327 height 32
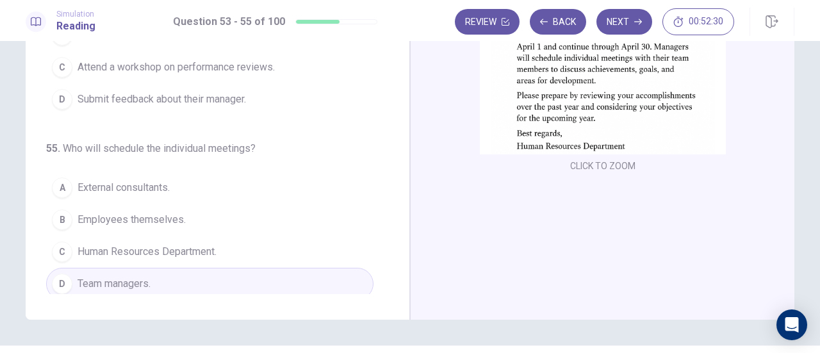
click at [606, 94] on img at bounding box center [603, 42] width 246 height 223
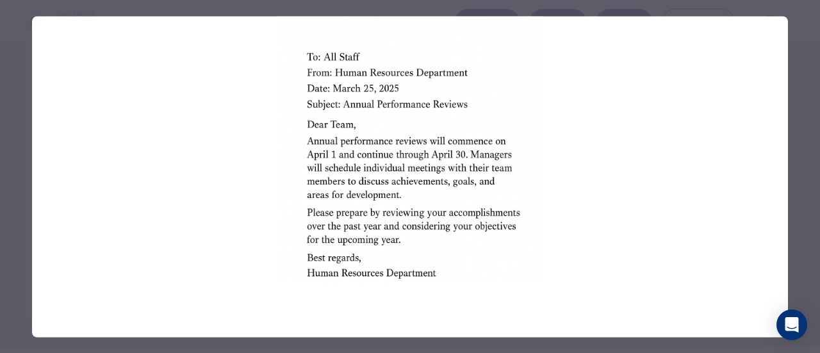
click at [806, 111] on div at bounding box center [410, 176] width 820 height 353
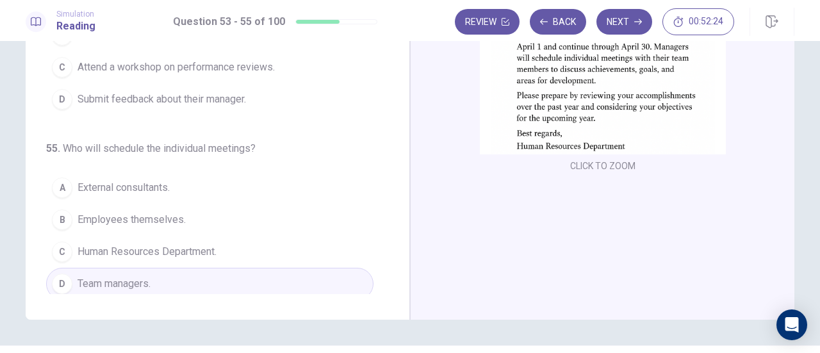
click at [626, 19] on button "Next" at bounding box center [624, 22] width 56 height 26
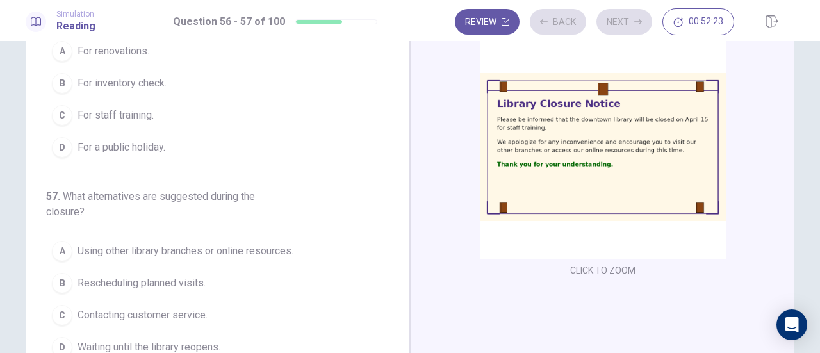
scroll to position [33, 0]
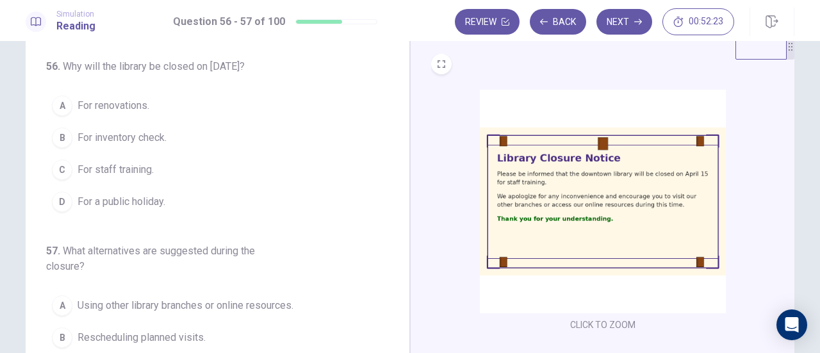
click at [576, 166] on img at bounding box center [603, 201] width 246 height 223
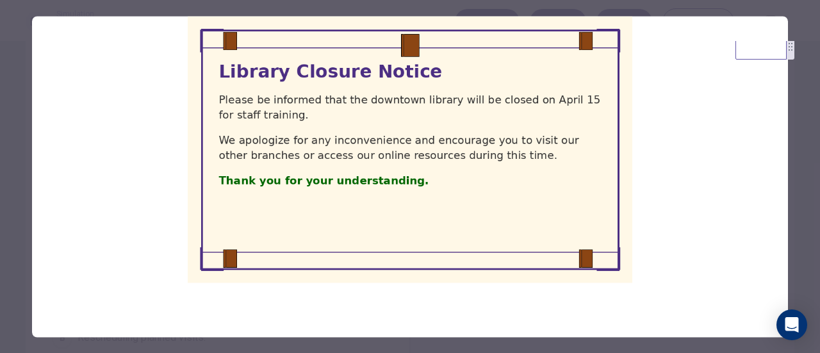
click at [807, 138] on div at bounding box center [410, 176] width 820 height 353
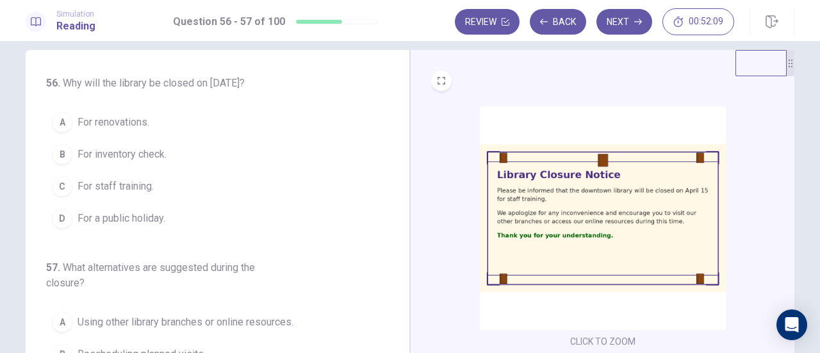
scroll to position [0, 0]
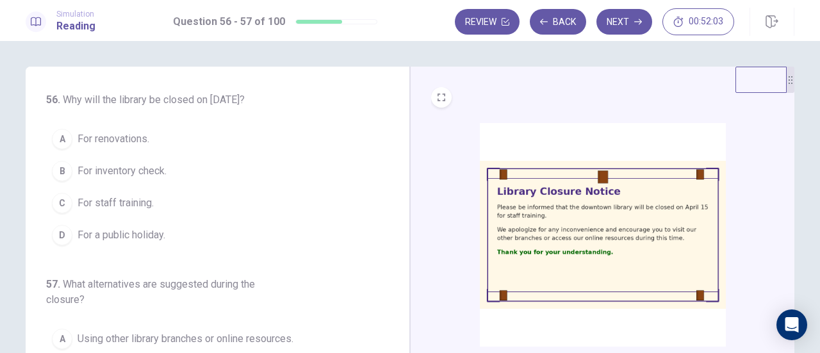
click at [161, 203] on button "C For staff training." at bounding box center [209, 203] width 327 height 32
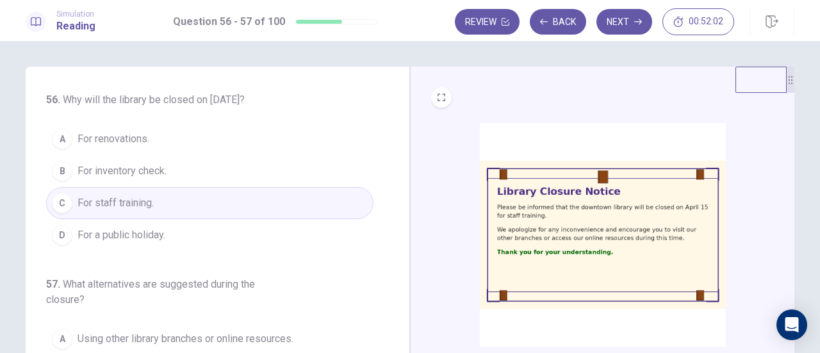
click at [565, 207] on img at bounding box center [603, 234] width 246 height 223
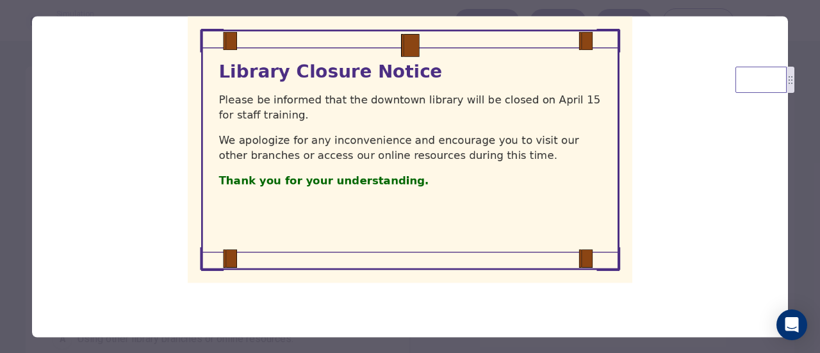
click at [809, 138] on div at bounding box center [410, 176] width 820 height 353
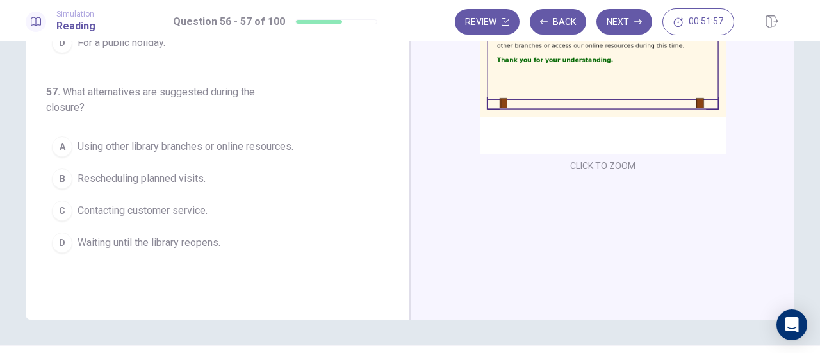
scroll to position [225, 0]
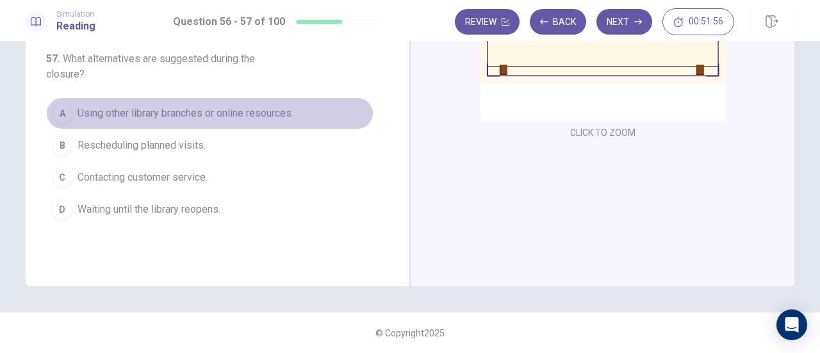
click at [241, 114] on span "Using other library branches or online resources." at bounding box center [185, 113] width 216 height 15
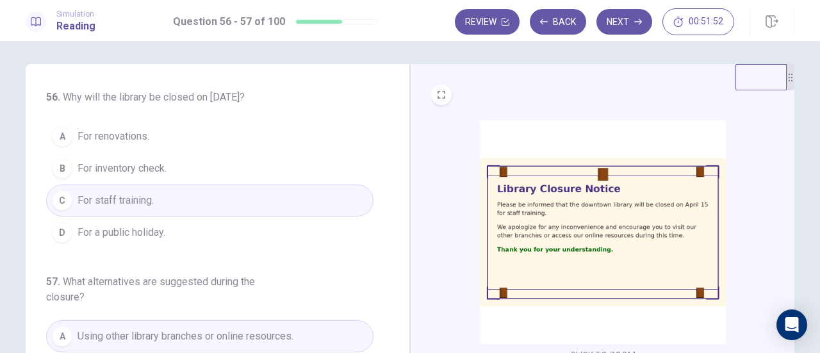
scroll to position [0, 0]
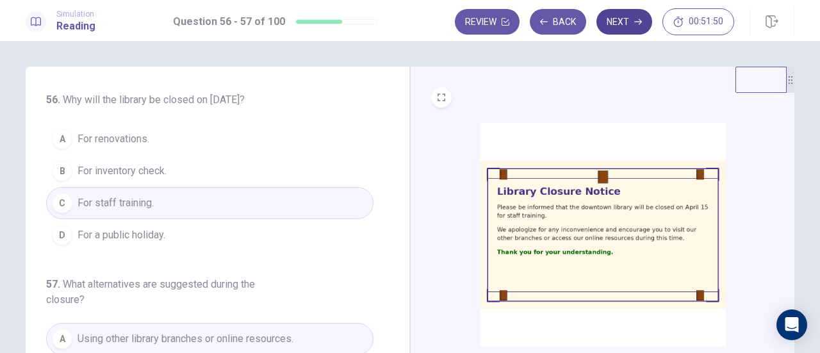
click at [622, 16] on button "Next" at bounding box center [624, 22] width 56 height 26
click at [622, 16] on div "Review Back Next 00:51:50" at bounding box center [594, 21] width 279 height 27
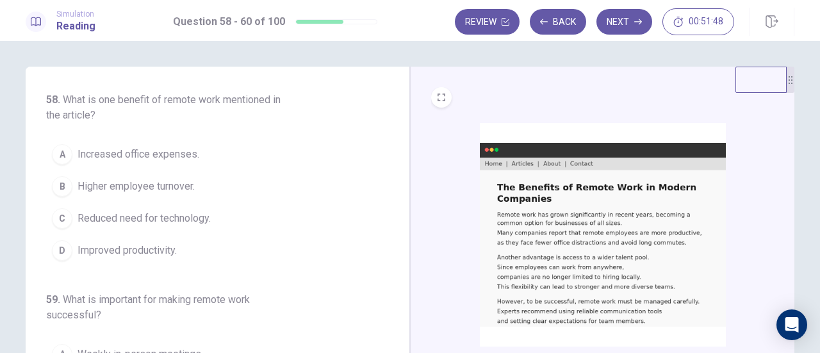
scroll to position [64, 0]
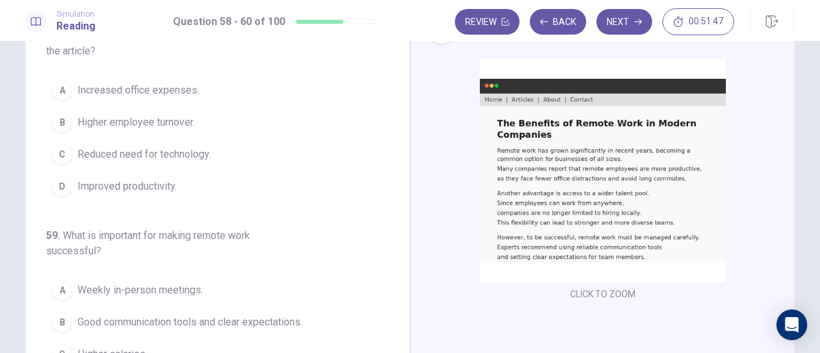
click at [564, 125] on img at bounding box center [603, 170] width 246 height 223
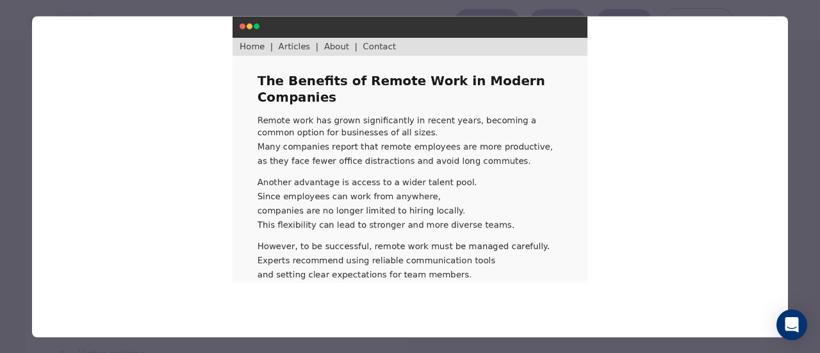
click at [793, 108] on div at bounding box center [410, 176] width 820 height 353
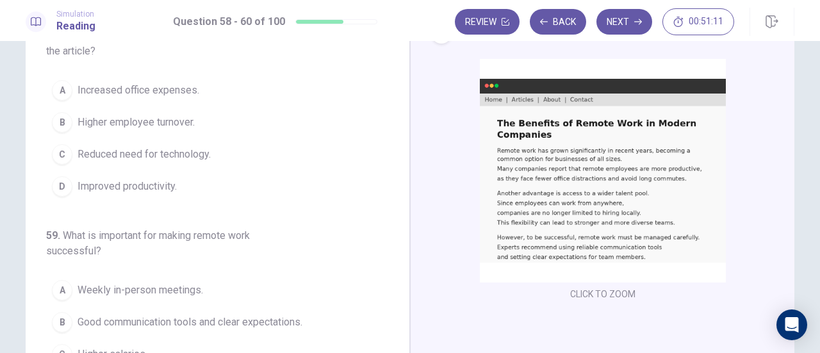
scroll to position [0, 0]
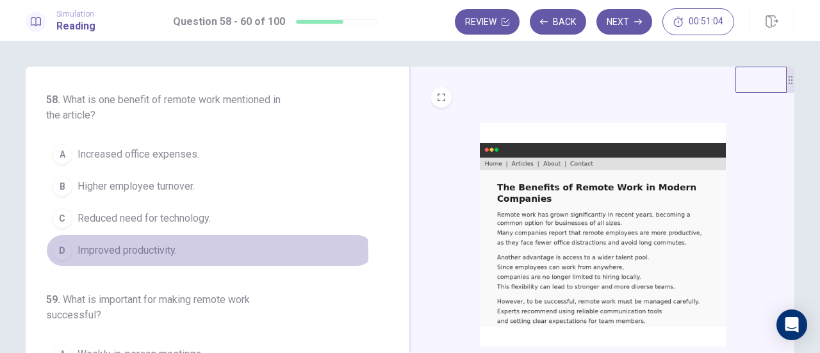
click at [147, 253] on span "Improved productivity." at bounding box center [126, 250] width 99 height 15
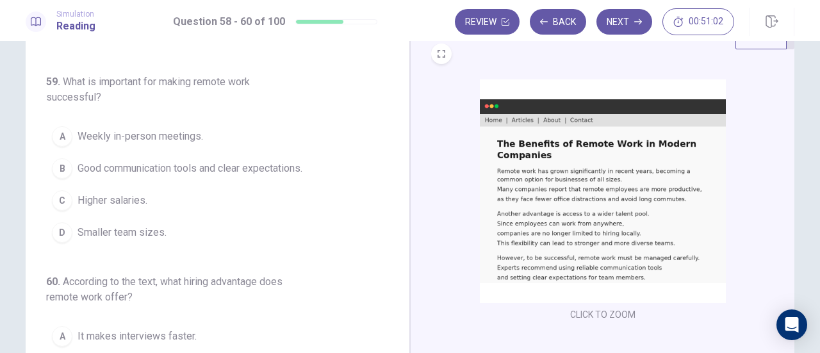
scroll to position [64, 0]
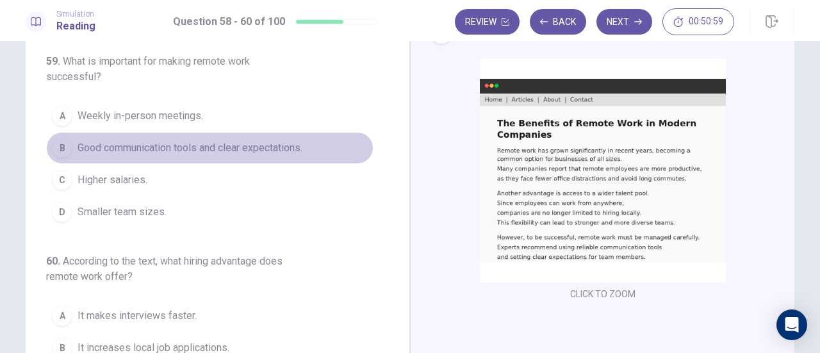
click at [244, 152] on span "Good communication tools and clear expectations." at bounding box center [189, 147] width 225 height 15
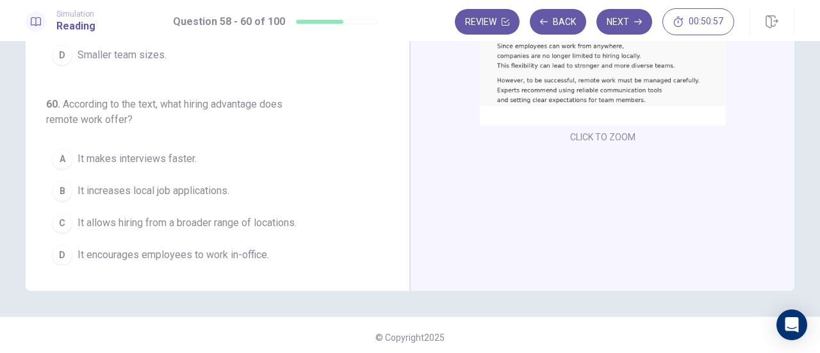
scroll to position [225, 0]
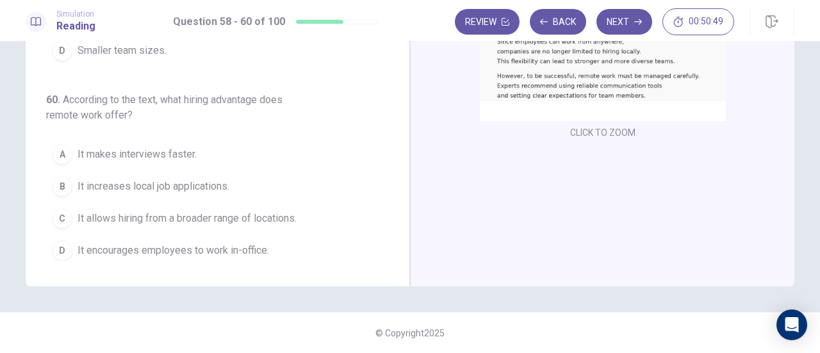
click at [252, 211] on span "It allows hiring from a broader range of locations." at bounding box center [186, 218] width 219 height 15
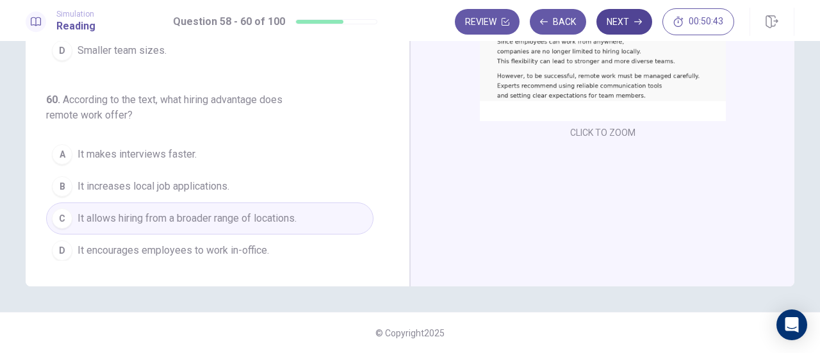
click at [634, 26] on button "Next" at bounding box center [624, 22] width 56 height 26
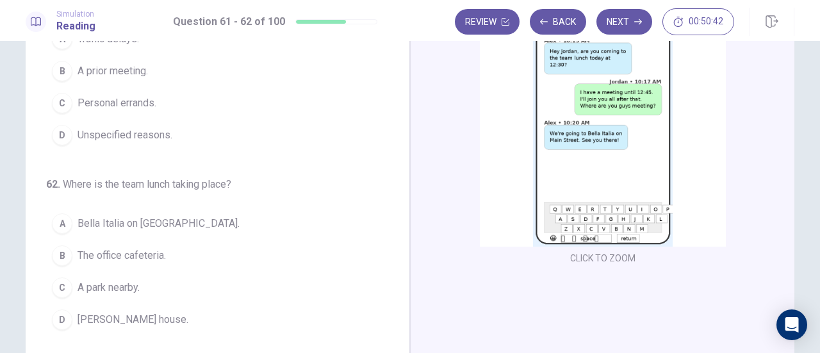
scroll to position [97, 0]
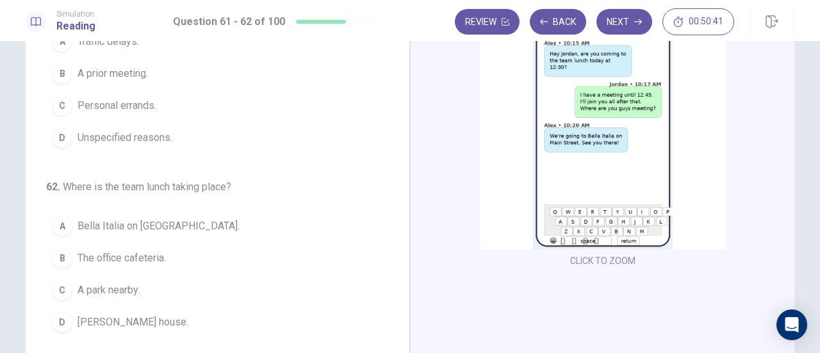
click at [580, 93] on img at bounding box center [603, 137] width 246 height 223
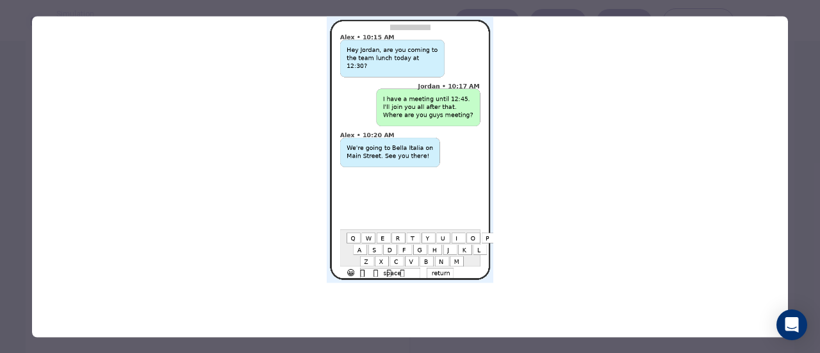
click at [802, 60] on div at bounding box center [410, 176] width 820 height 353
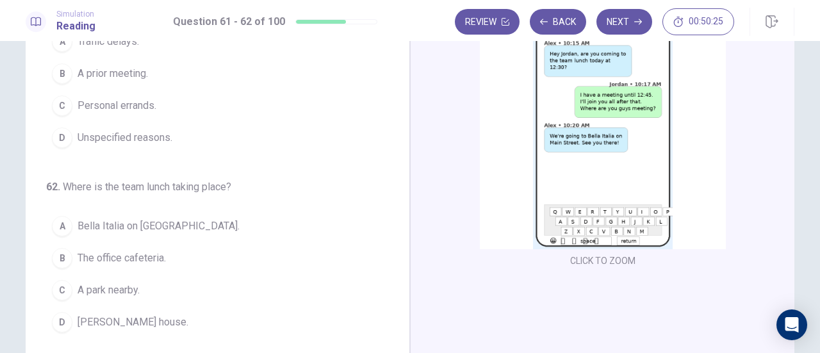
scroll to position [0, 0]
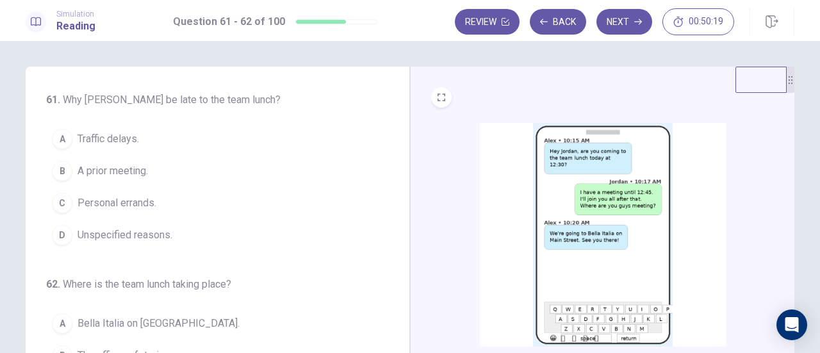
click at [140, 169] on span "A prior meeting." at bounding box center [112, 170] width 70 height 15
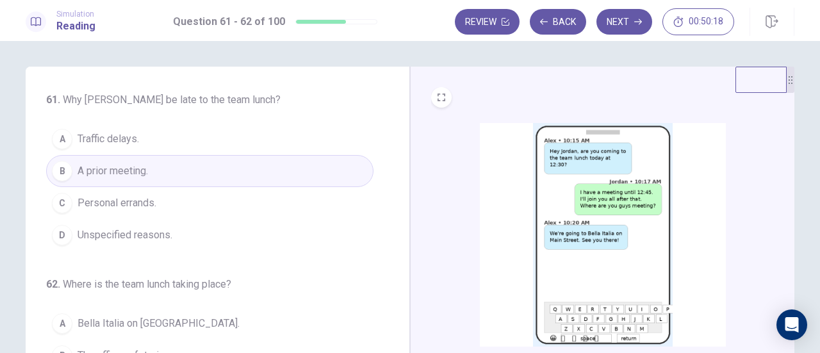
click at [576, 190] on img at bounding box center [603, 234] width 246 height 223
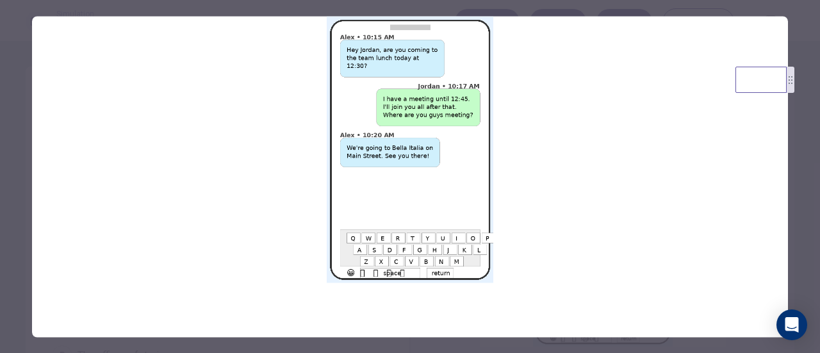
click at [811, 130] on div at bounding box center [410, 176] width 820 height 353
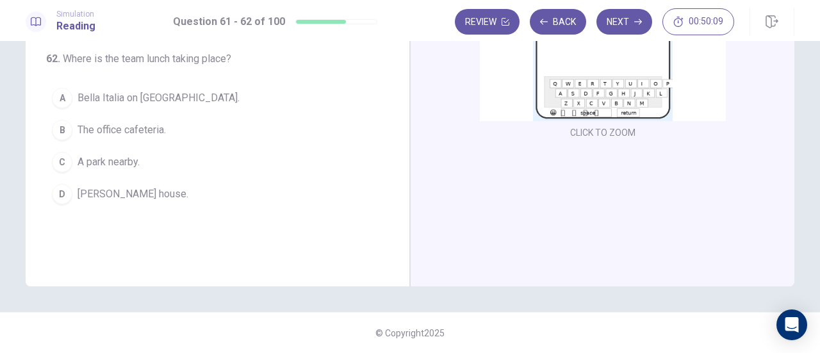
scroll to position [161, 0]
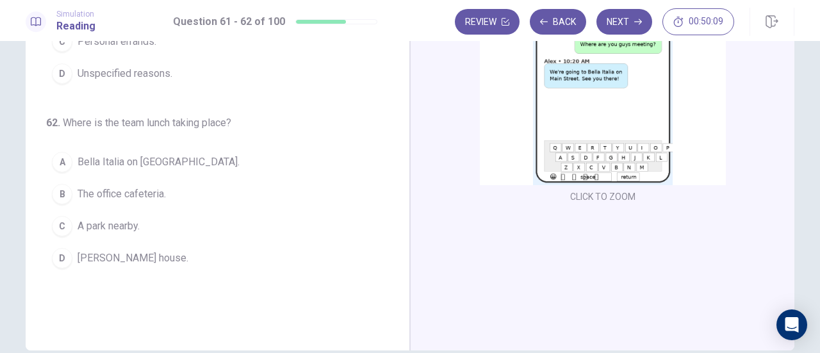
click at [178, 159] on span "Bella Italia on [GEOGRAPHIC_DATA]." at bounding box center [158, 161] width 162 height 15
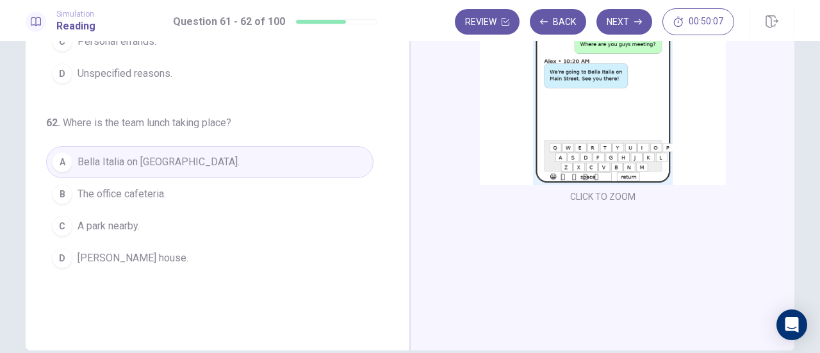
click at [567, 122] on img at bounding box center [603, 73] width 246 height 223
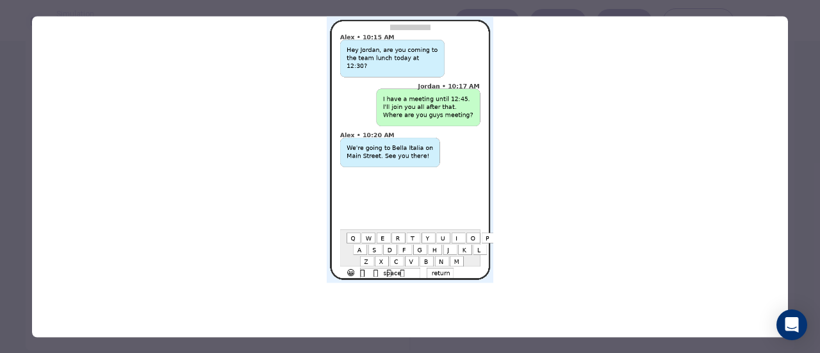
click at [791, 120] on div at bounding box center [410, 176] width 820 height 353
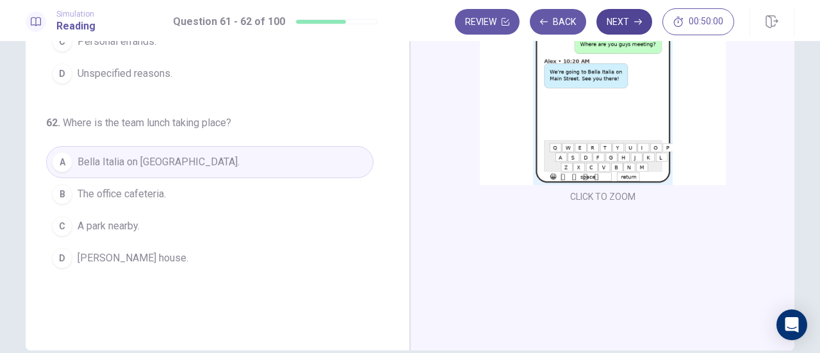
click at [643, 19] on button "Next" at bounding box center [624, 22] width 56 height 26
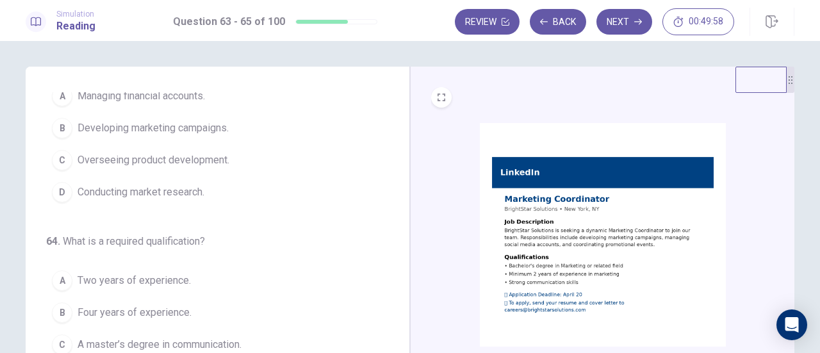
scroll to position [143, 0]
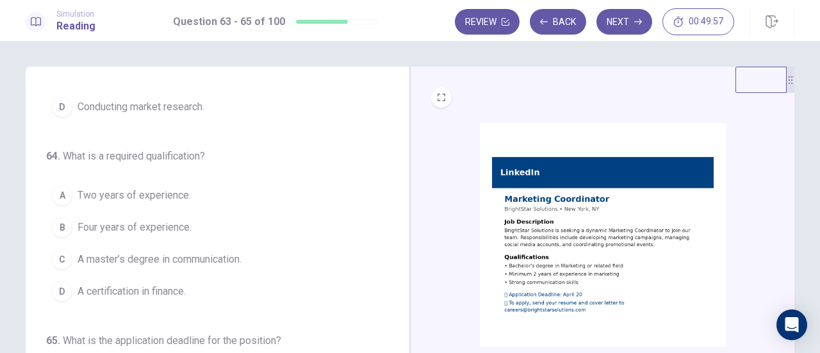
click at [567, 198] on img at bounding box center [603, 234] width 246 height 223
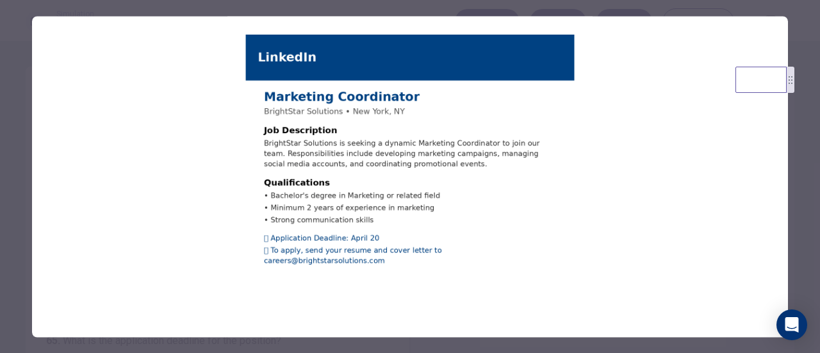
click at [802, 161] on div at bounding box center [410, 176] width 820 height 353
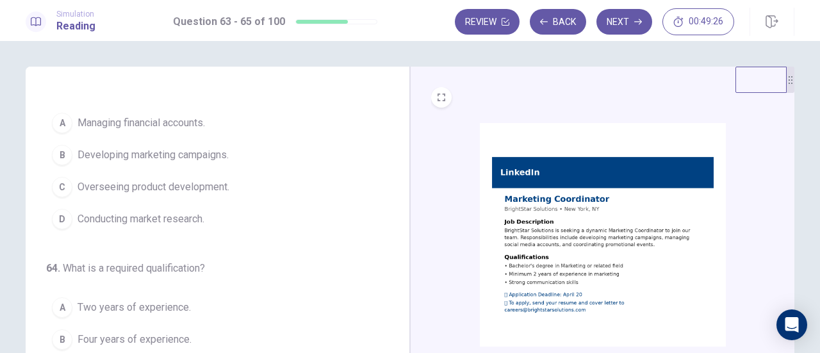
scroll to position [0, 0]
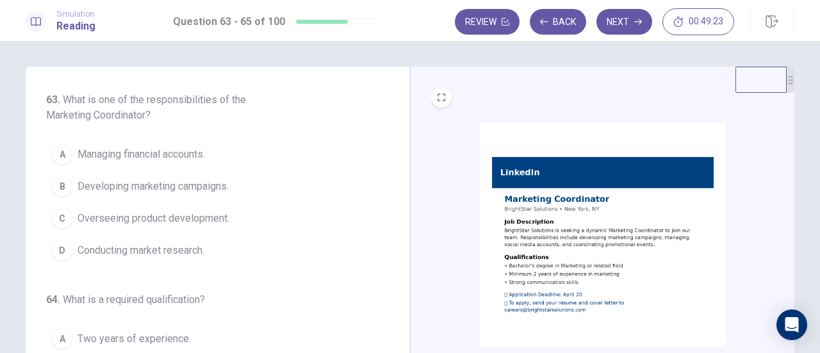
click at [611, 213] on img at bounding box center [603, 234] width 246 height 223
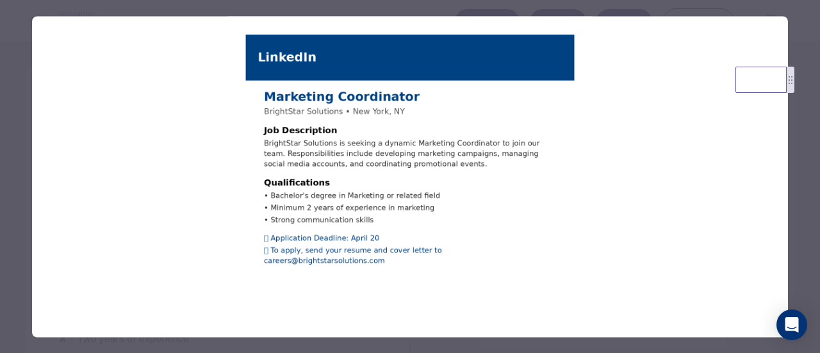
click at [808, 150] on div at bounding box center [410, 176] width 820 height 353
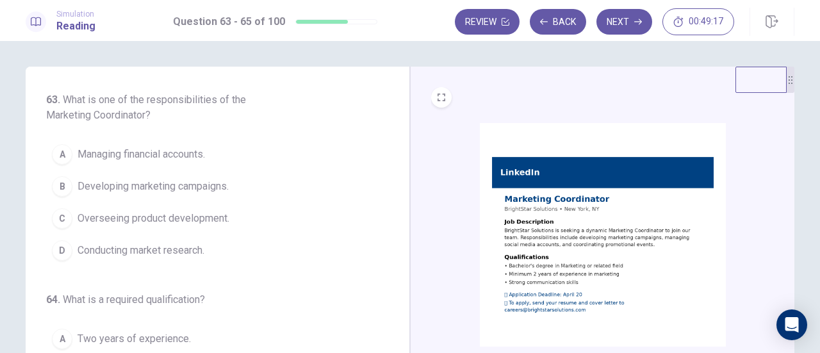
click at [213, 186] on span "Developing marketing campaigns." at bounding box center [152, 186] width 151 height 15
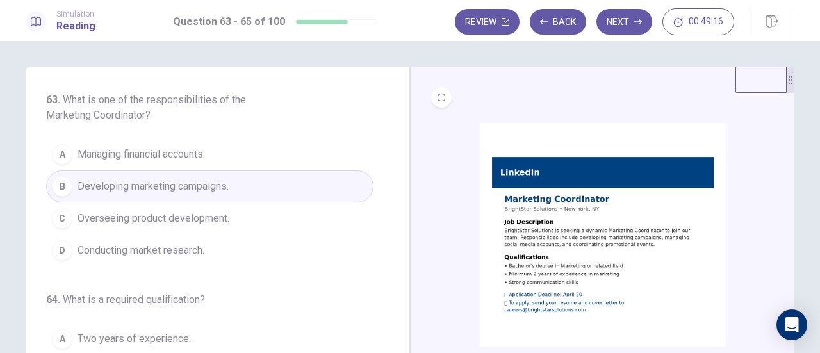
click at [560, 216] on img at bounding box center [603, 234] width 246 height 223
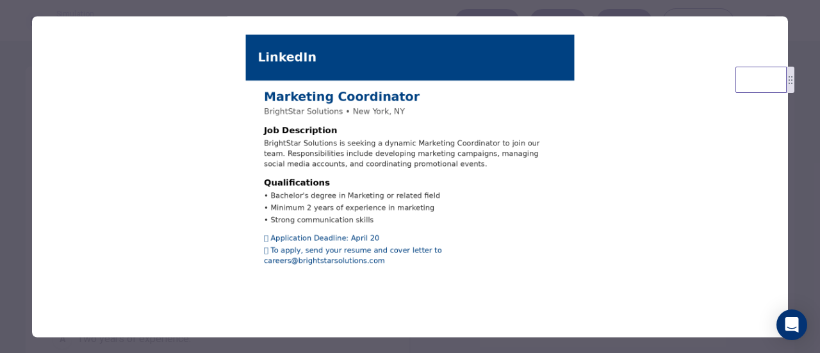
click at [806, 154] on div at bounding box center [410, 176] width 820 height 353
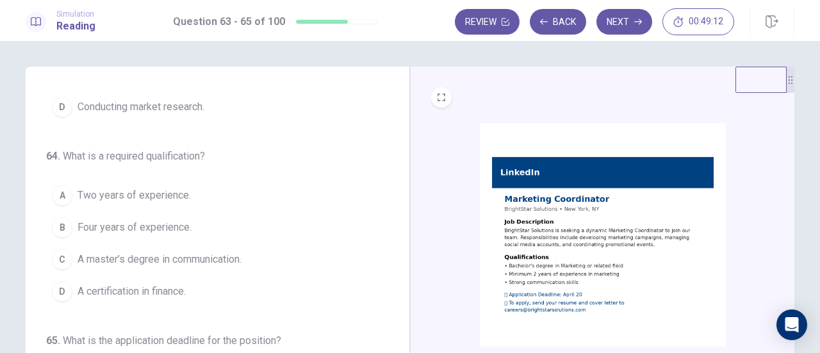
scroll to position [64, 0]
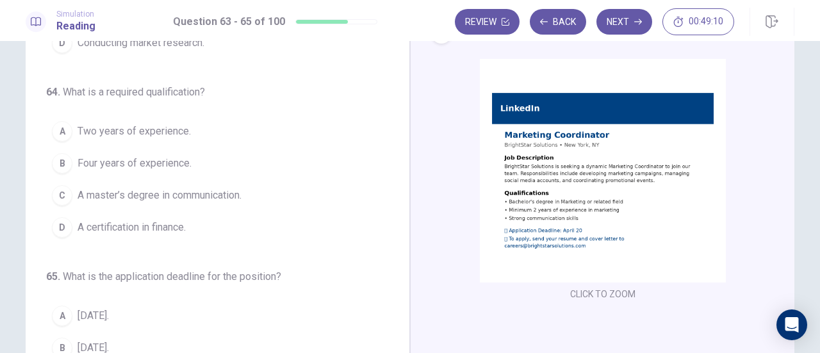
click at [542, 168] on img at bounding box center [603, 170] width 246 height 223
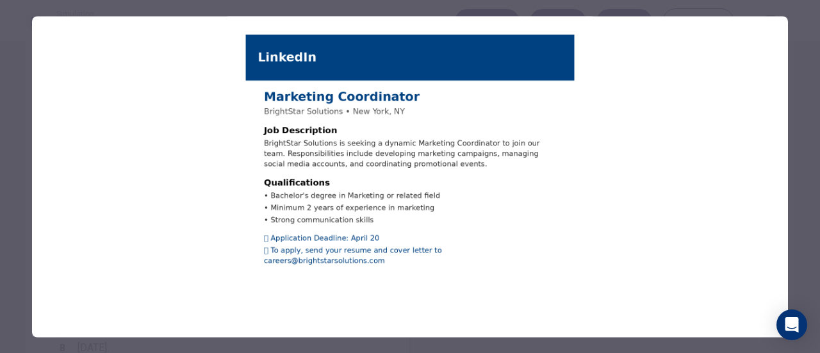
click at [817, 152] on div at bounding box center [410, 176] width 820 height 353
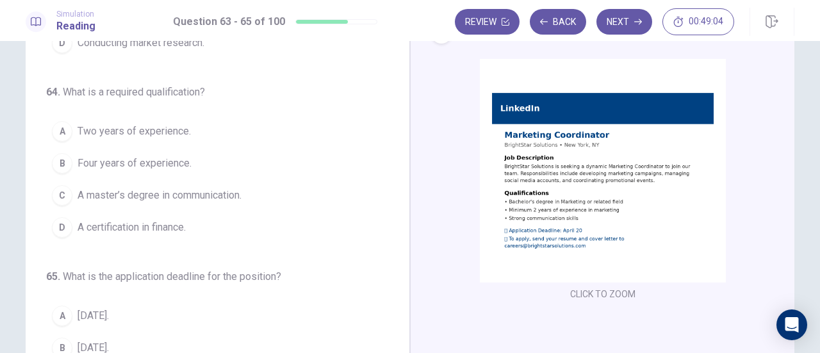
click at [187, 136] on button "A Two years of experience." at bounding box center [209, 131] width 327 height 32
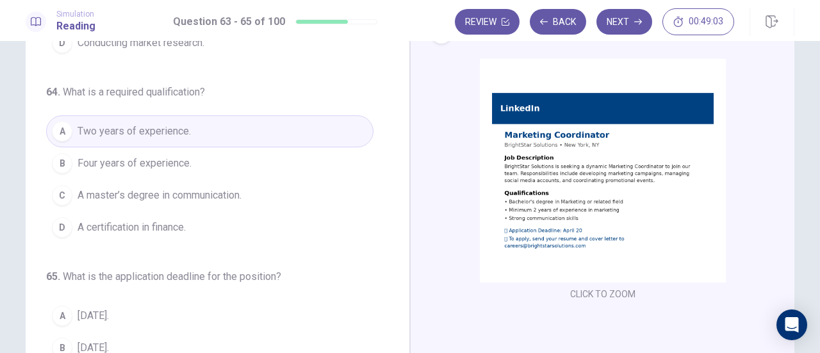
click at [523, 191] on img at bounding box center [603, 170] width 246 height 223
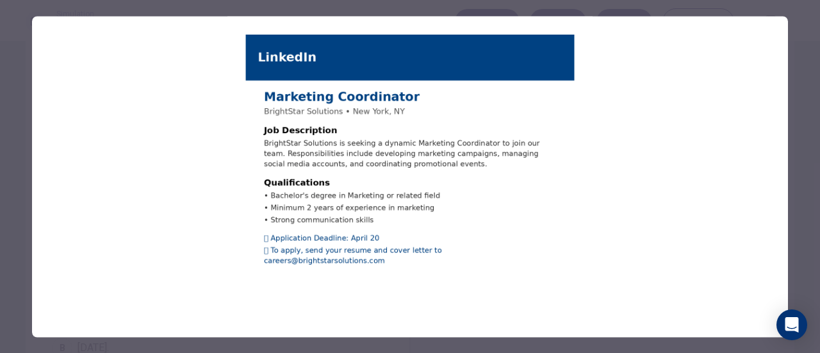
click at [800, 181] on div at bounding box center [410, 176] width 820 height 353
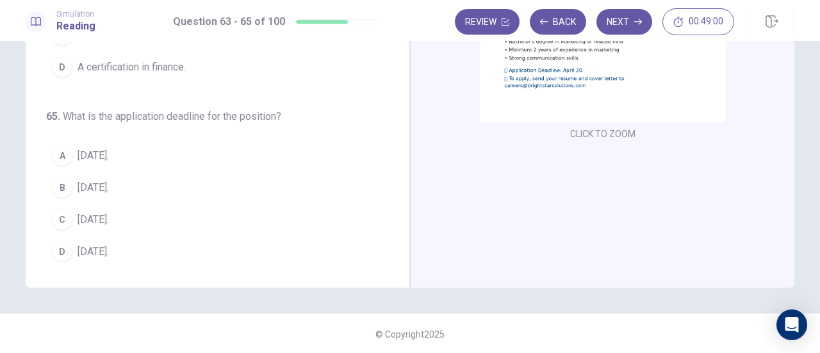
scroll to position [225, 0]
click at [533, 76] on img at bounding box center [603, 9] width 246 height 223
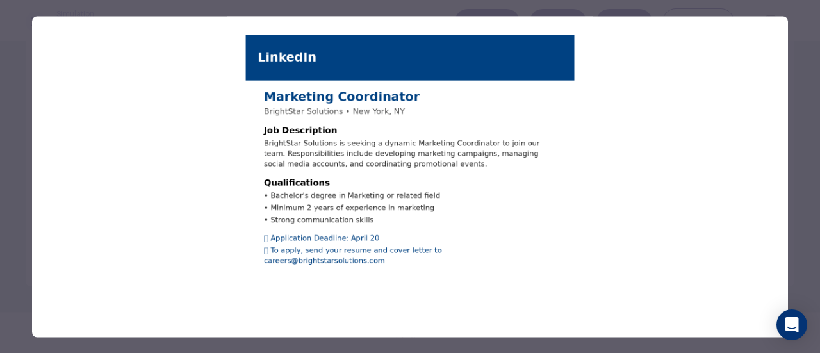
click at [799, 116] on div at bounding box center [410, 176] width 820 height 353
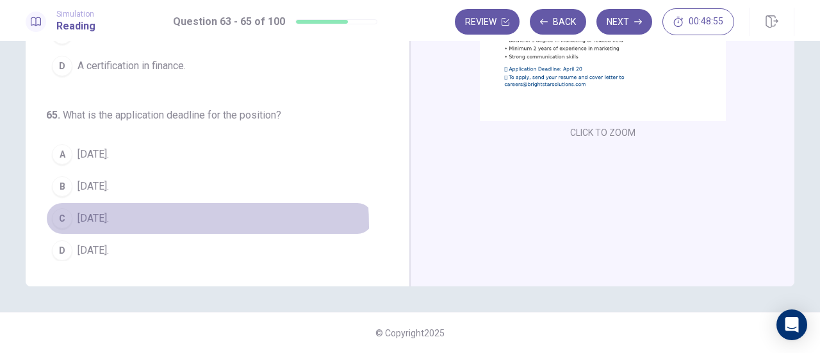
click at [68, 221] on button "C [DATE]." at bounding box center [209, 218] width 327 height 32
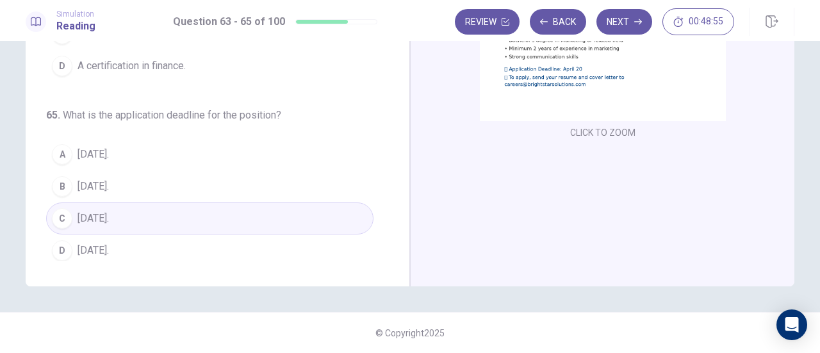
scroll to position [33, 0]
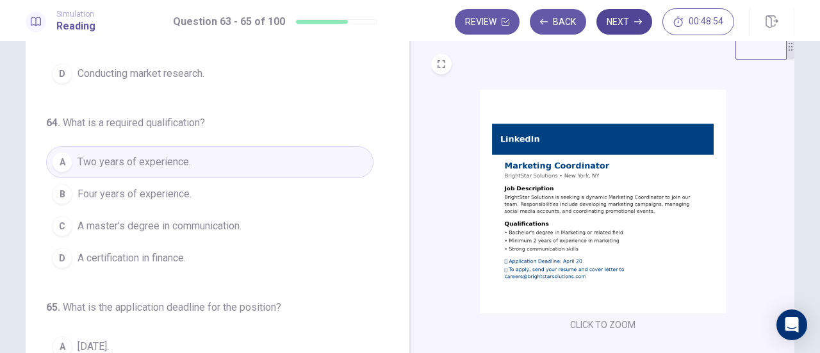
click at [635, 14] on button "Next" at bounding box center [624, 22] width 56 height 26
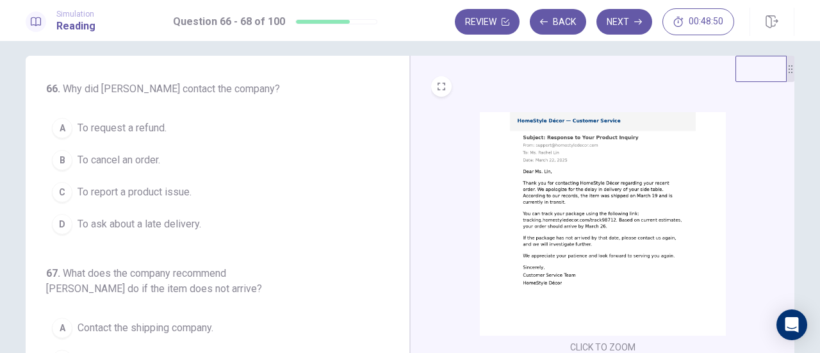
scroll to position [0, 0]
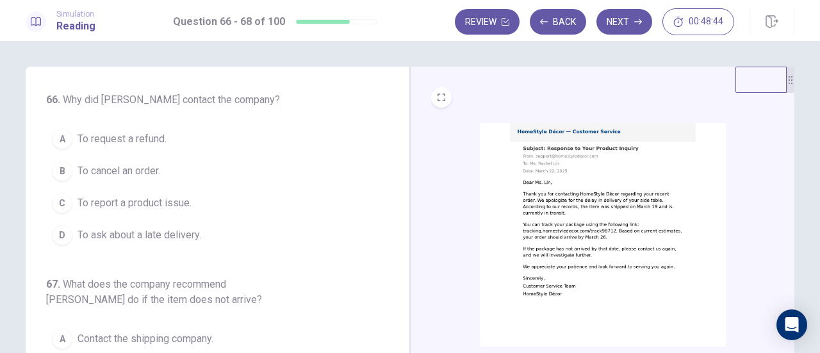
click at [626, 156] on img at bounding box center [603, 234] width 246 height 223
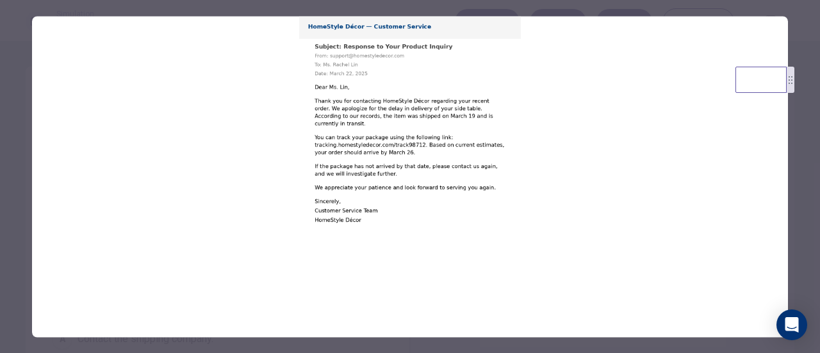
click at [811, 13] on div at bounding box center [410, 176] width 820 height 353
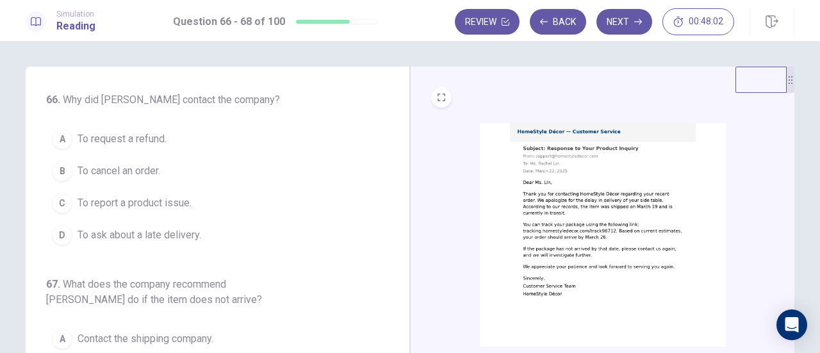
click at [184, 241] on button "D To ask about a late delivery." at bounding box center [209, 235] width 327 height 32
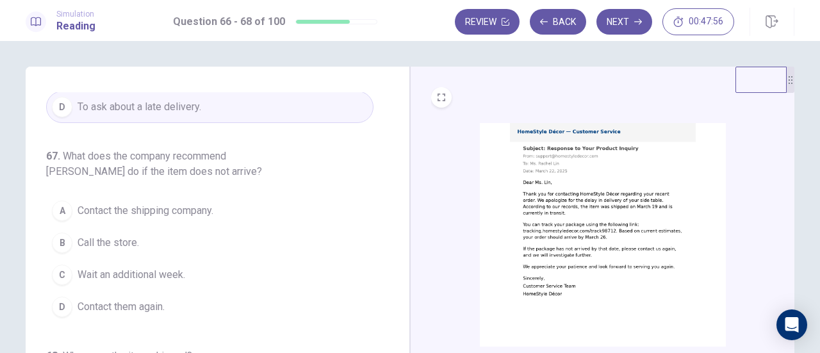
scroll to position [143, 0]
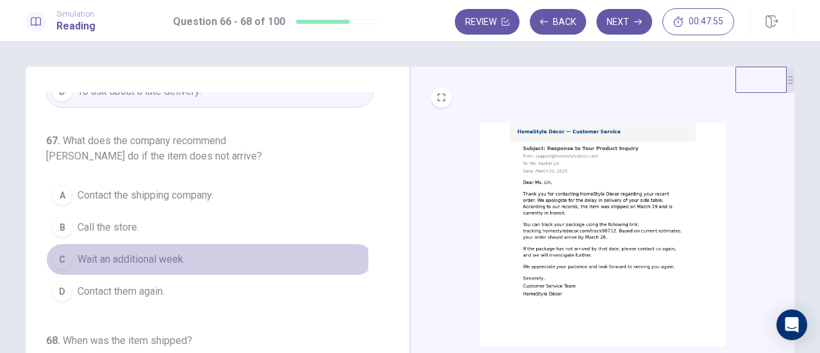
click at [168, 256] on span "Wait an additional week." at bounding box center [131, 259] width 108 height 15
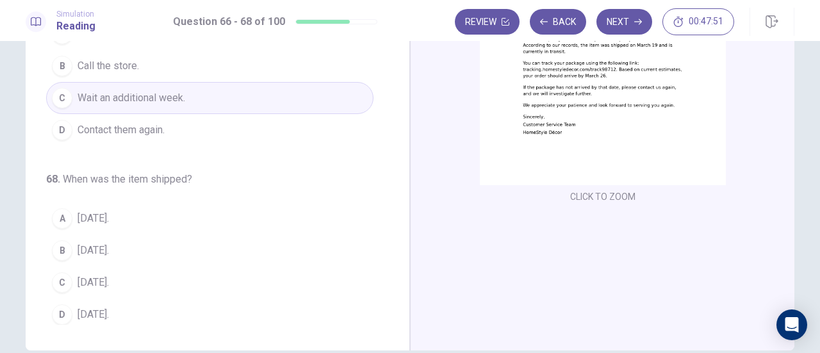
scroll to position [192, 0]
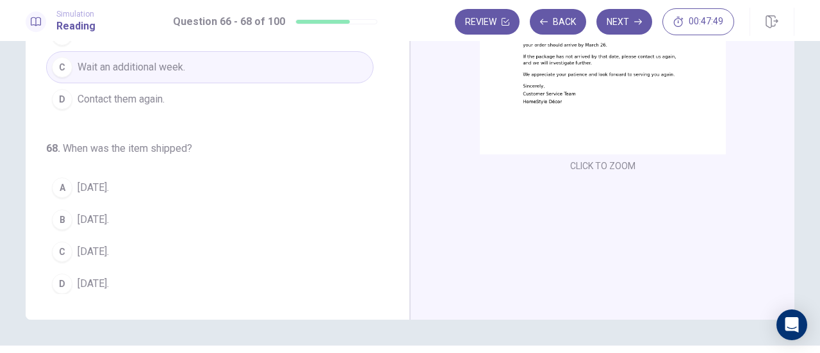
click at [560, 97] on img at bounding box center [603, 42] width 246 height 223
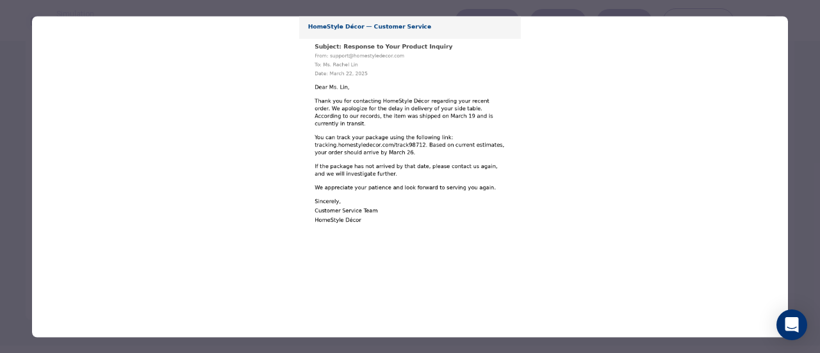
click at [798, 58] on div at bounding box center [410, 176] width 820 height 353
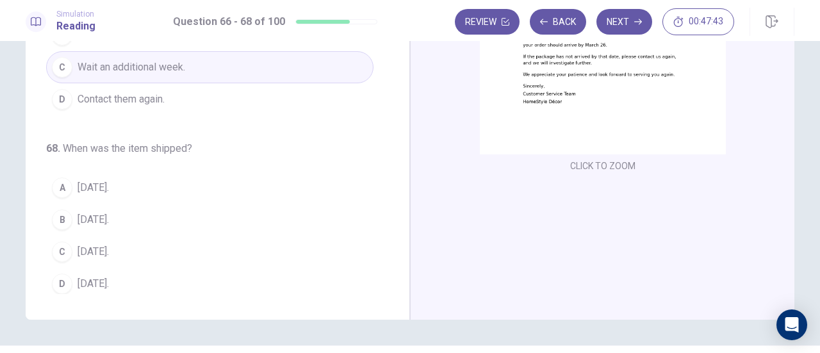
click at [102, 220] on span "[DATE]." at bounding box center [92, 219] width 31 height 15
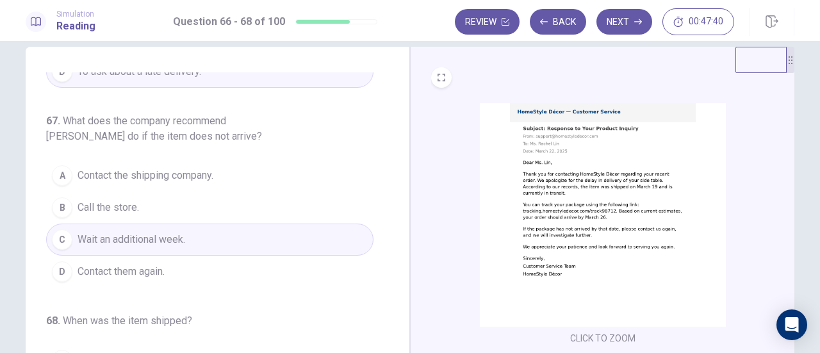
scroll to position [0, 0]
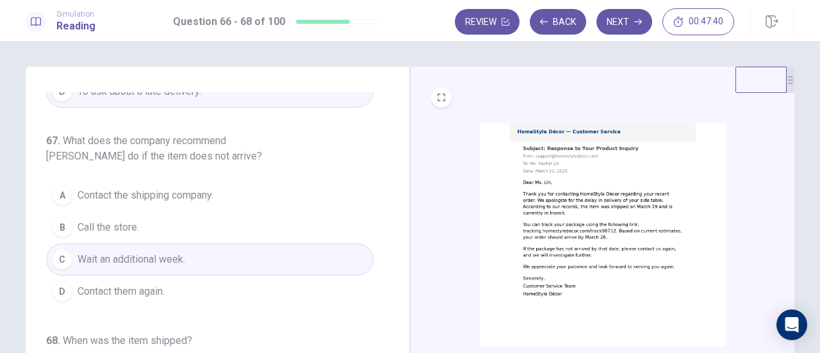
click at [613, 107] on div "CLICK TO ZOOM" at bounding box center [602, 227] width 343 height 280
click at [560, 209] on img at bounding box center [603, 234] width 246 height 223
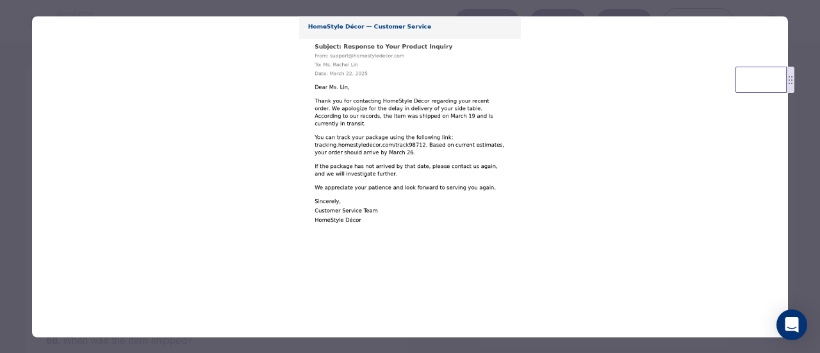
drag, startPoint x: 809, startPoint y: 144, endPoint x: 799, endPoint y: 140, distance: 10.6
click at [808, 144] on div at bounding box center [410, 176] width 820 height 353
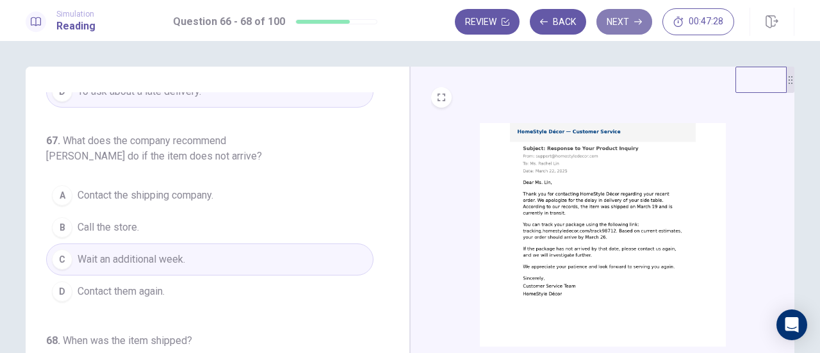
click at [629, 28] on button "Next" at bounding box center [624, 22] width 56 height 26
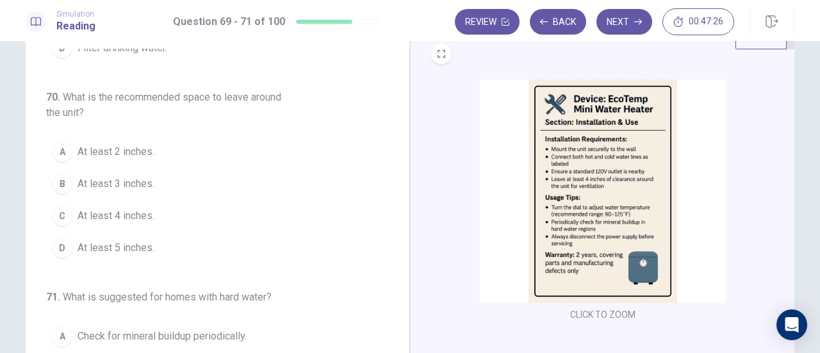
scroll to position [64, 0]
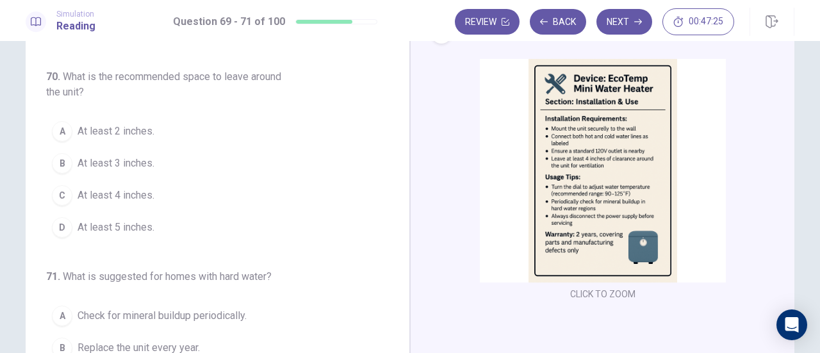
click at [602, 106] on img at bounding box center [603, 170] width 246 height 223
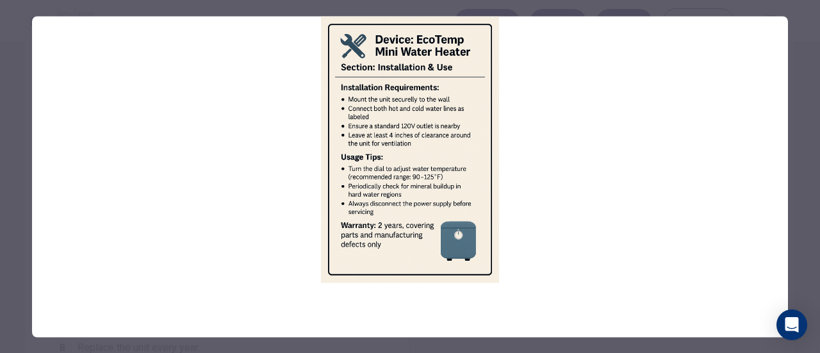
click at [809, 65] on div at bounding box center [410, 176] width 820 height 353
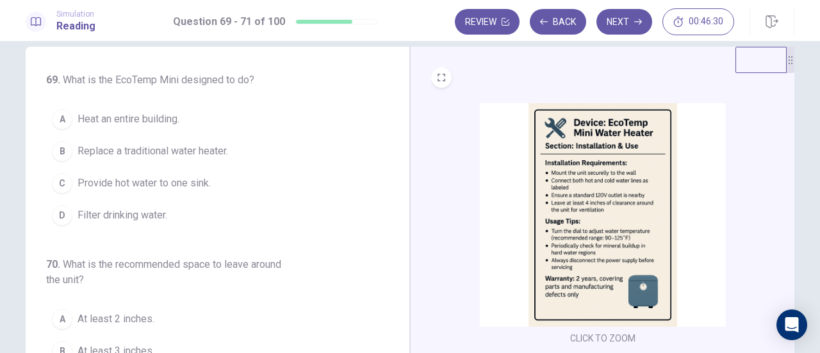
scroll to position [0, 0]
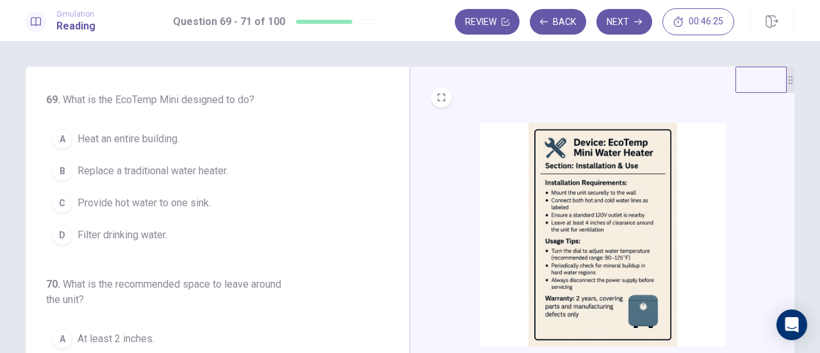
click at [228, 167] on span "Replace a traditional water heater." at bounding box center [152, 170] width 150 height 15
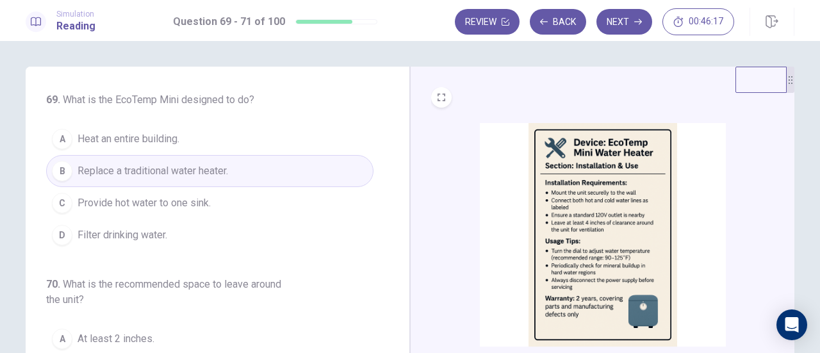
click at [592, 184] on img at bounding box center [603, 234] width 246 height 223
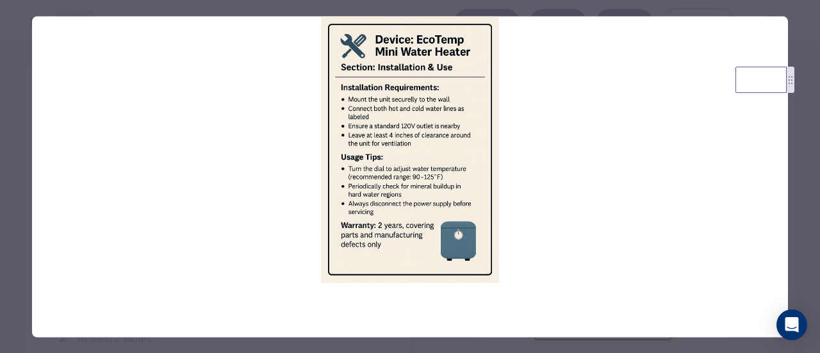
click at [805, 114] on div at bounding box center [410, 176] width 820 height 353
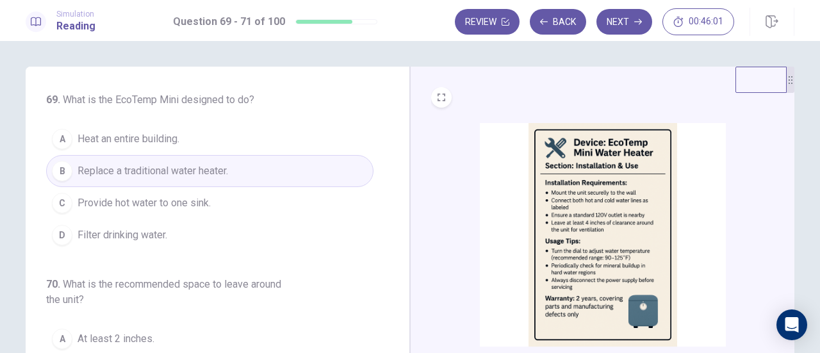
click at [259, 199] on button "C Provide hot water to one sink." at bounding box center [209, 203] width 327 height 32
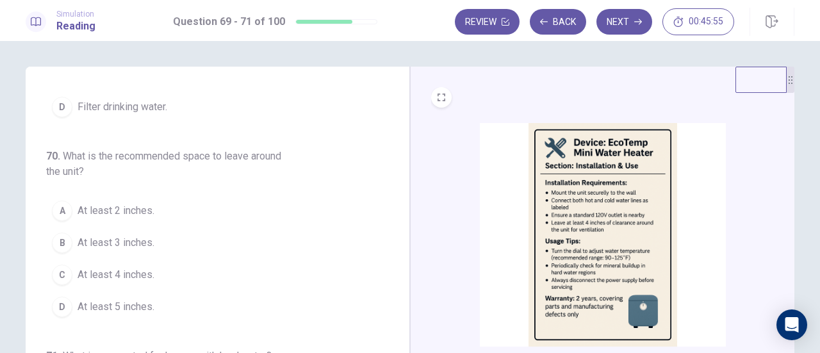
scroll to position [143, 0]
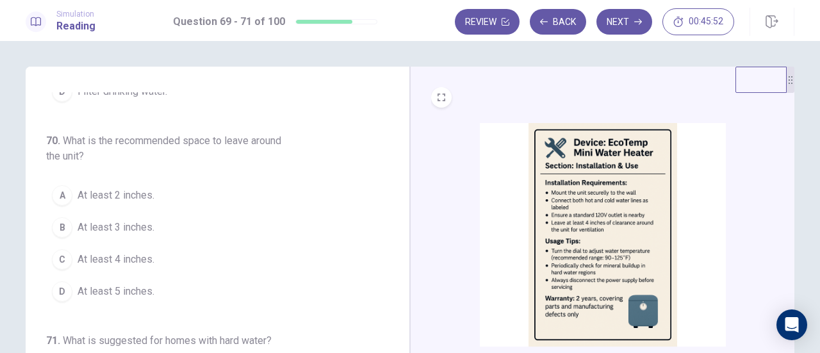
click at [170, 251] on button "C At least 4 inches." at bounding box center [209, 259] width 327 height 32
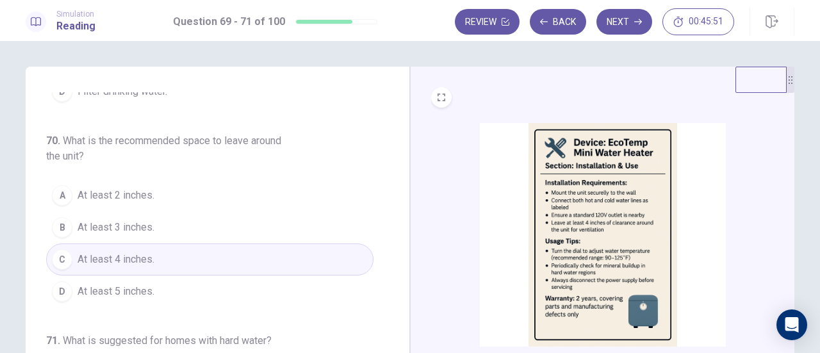
click at [573, 200] on img at bounding box center [603, 234] width 246 height 223
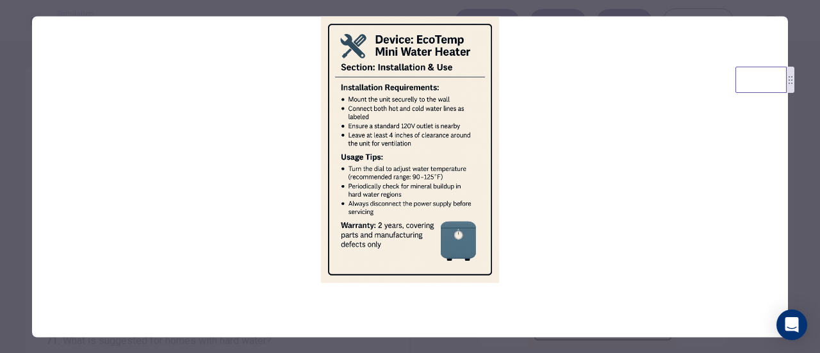
click at [789, 158] on div at bounding box center [410, 176] width 820 height 353
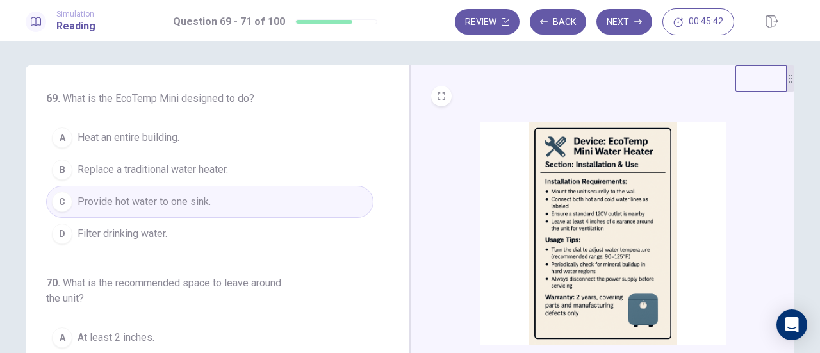
scroll to position [0, 0]
click at [236, 134] on button "A Heat an entire building." at bounding box center [209, 139] width 327 height 32
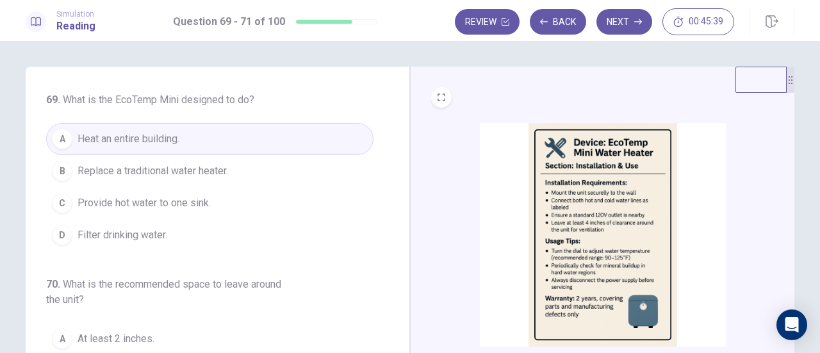
click at [586, 176] on img at bounding box center [603, 234] width 246 height 223
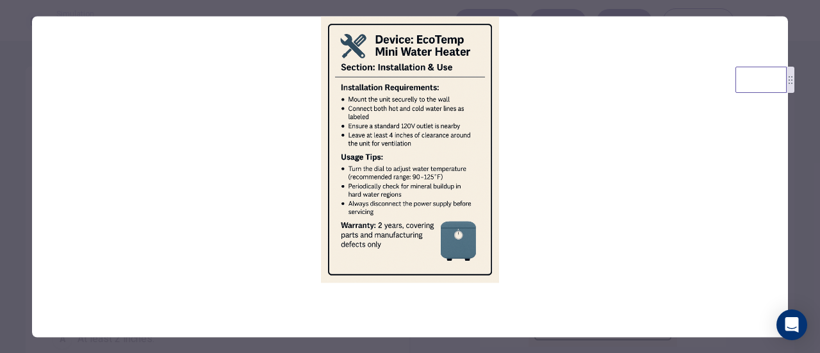
click at [817, 174] on div at bounding box center [410, 176] width 820 height 353
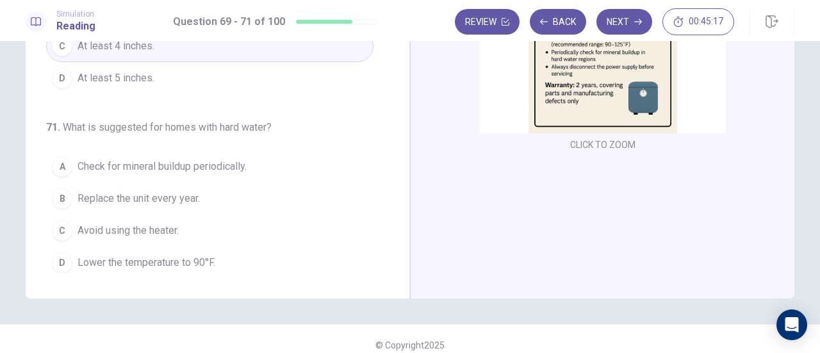
scroll to position [225, 0]
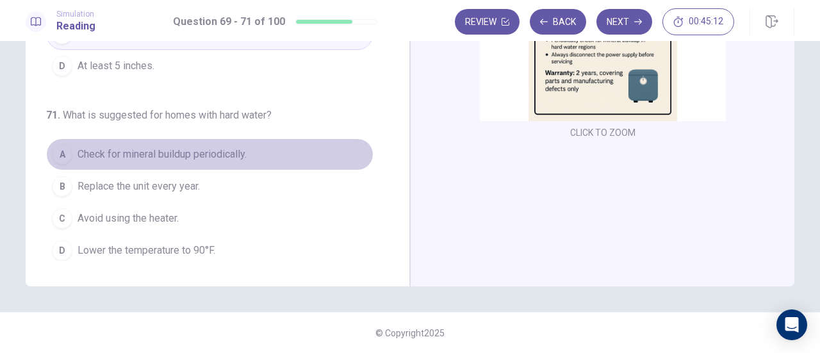
click at [234, 151] on span "Check for mineral buildup periodically." at bounding box center [161, 154] width 169 height 15
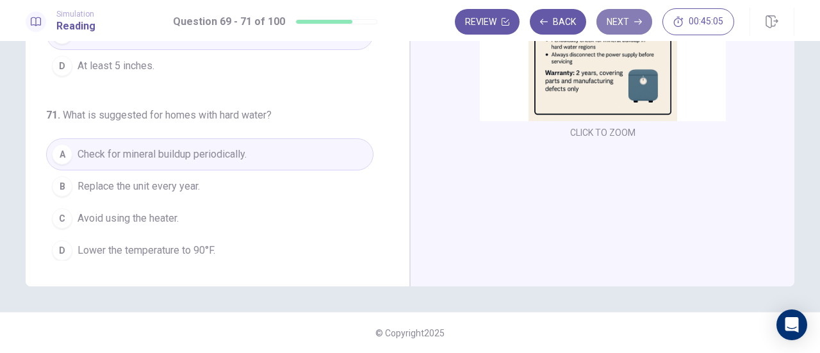
click at [621, 20] on button "Next" at bounding box center [624, 22] width 56 height 26
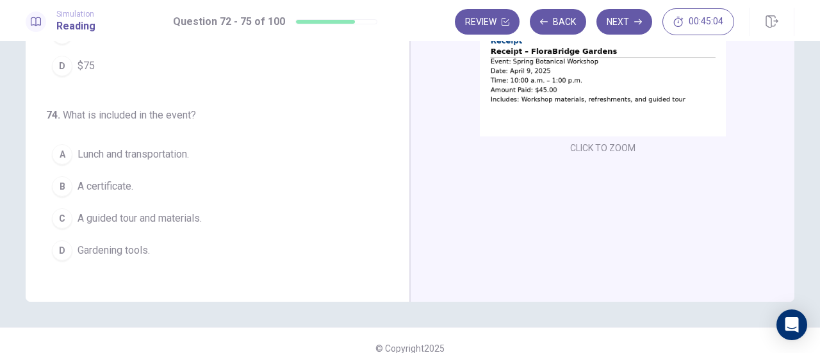
scroll to position [0, 0]
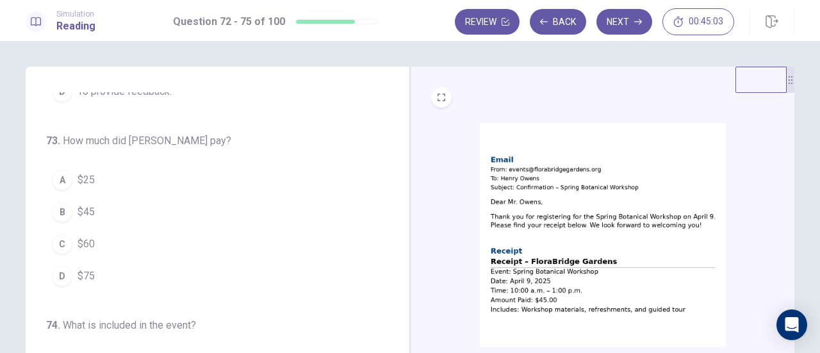
click at [564, 184] on img at bounding box center [603, 234] width 246 height 223
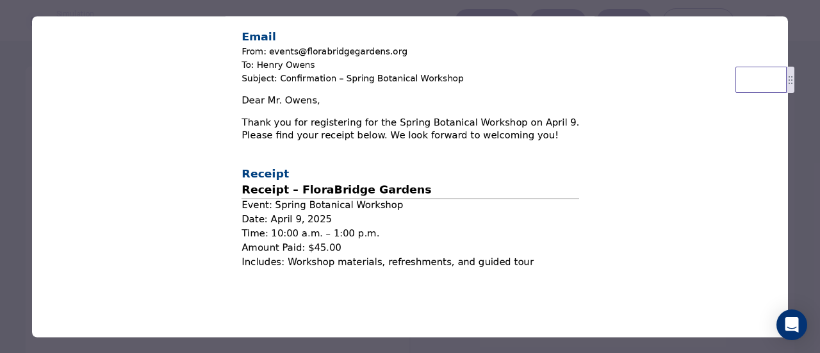
click at [810, 136] on div at bounding box center [410, 176] width 820 height 353
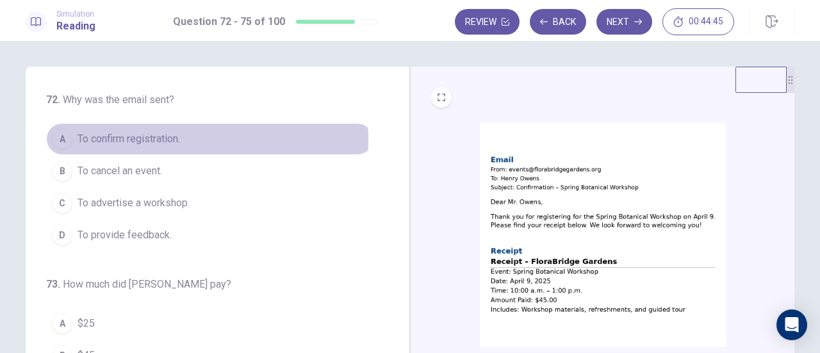
click at [134, 142] on span "To confirm registration." at bounding box center [128, 138] width 102 height 15
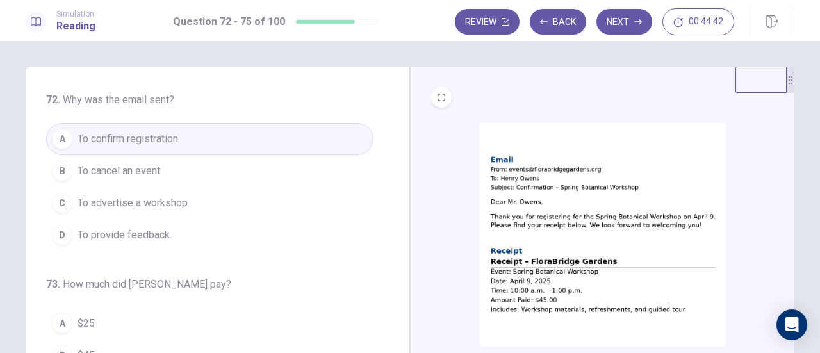
click at [548, 185] on img at bounding box center [603, 234] width 246 height 223
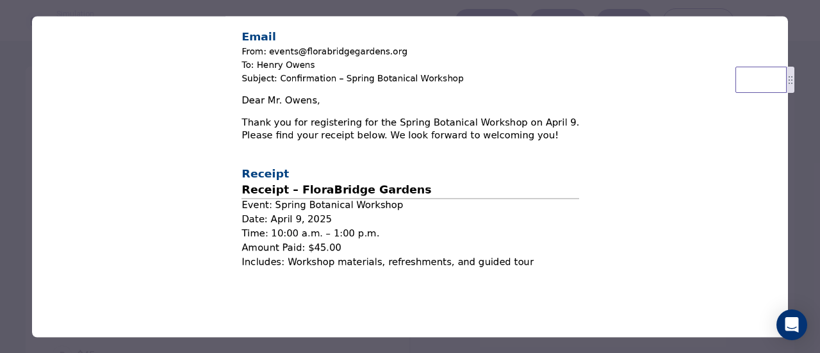
click at [808, 159] on div at bounding box center [410, 176] width 820 height 353
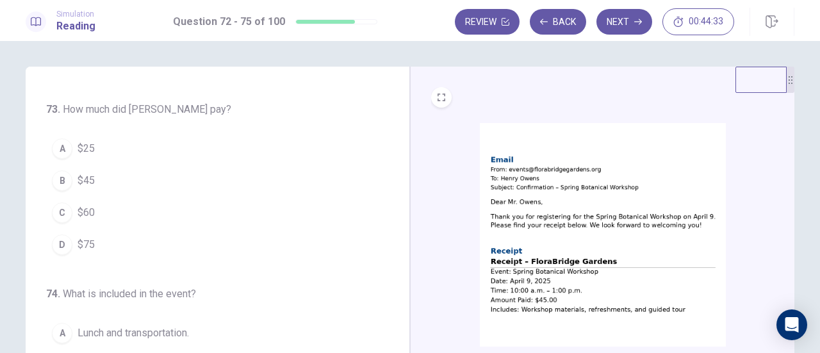
scroll to position [192, 0]
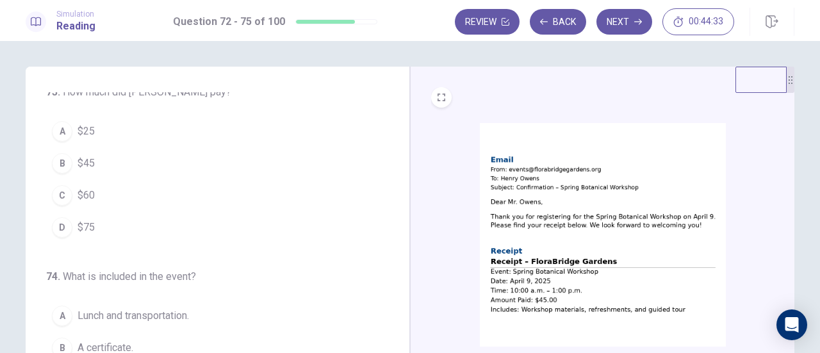
click at [601, 234] on img at bounding box center [603, 234] width 246 height 223
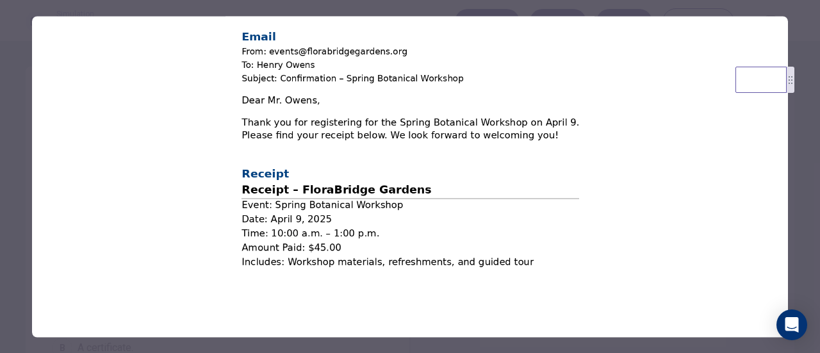
click at [808, 182] on div at bounding box center [410, 176] width 820 height 353
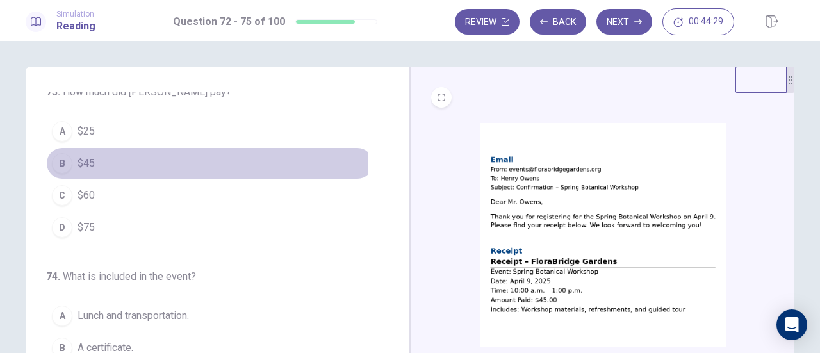
click at [73, 163] on button "B $45" at bounding box center [209, 163] width 327 height 32
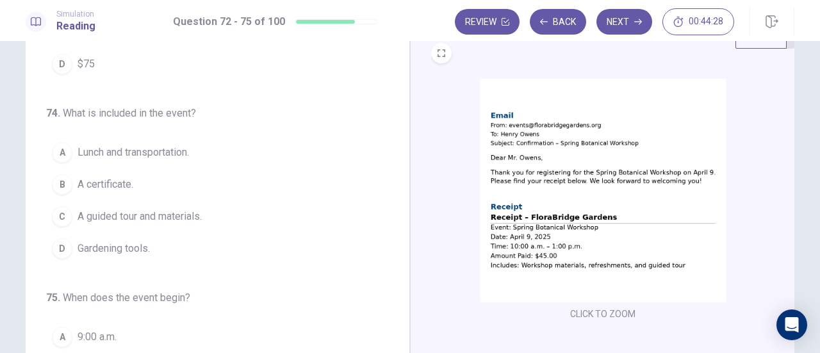
scroll to position [64, 0]
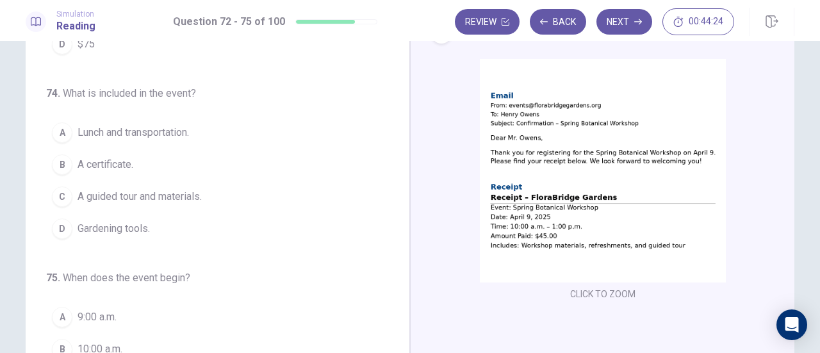
click at [540, 176] on img at bounding box center [603, 170] width 246 height 223
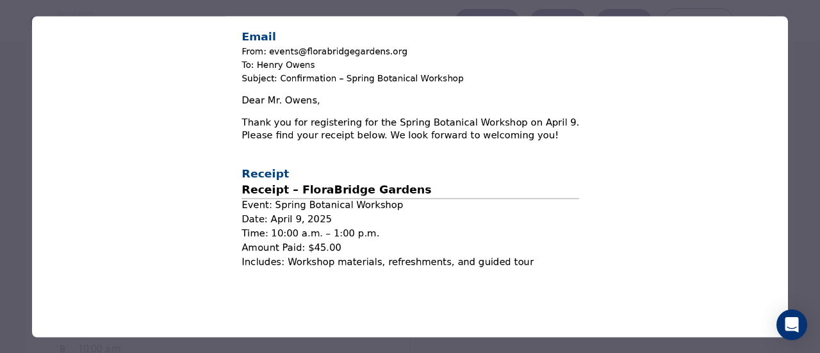
click at [813, 147] on div at bounding box center [410, 176] width 820 height 353
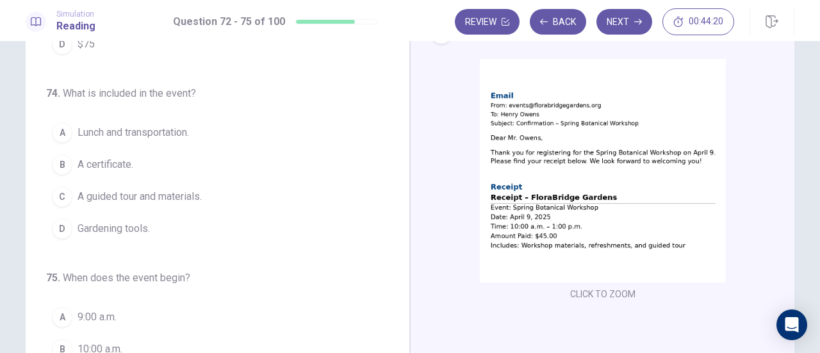
click at [132, 199] on span "A guided tour and materials." at bounding box center [139, 196] width 124 height 15
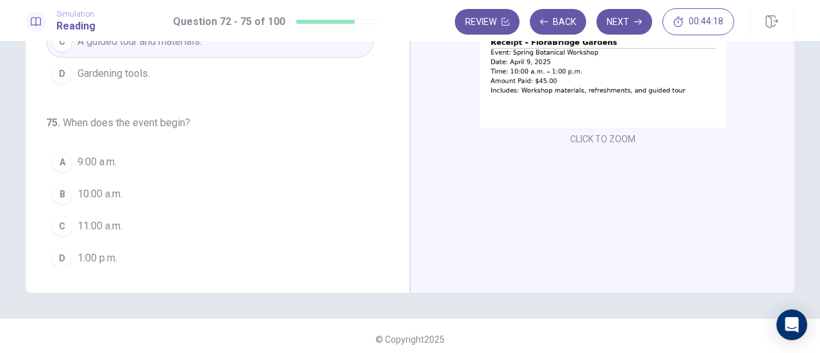
scroll to position [225, 0]
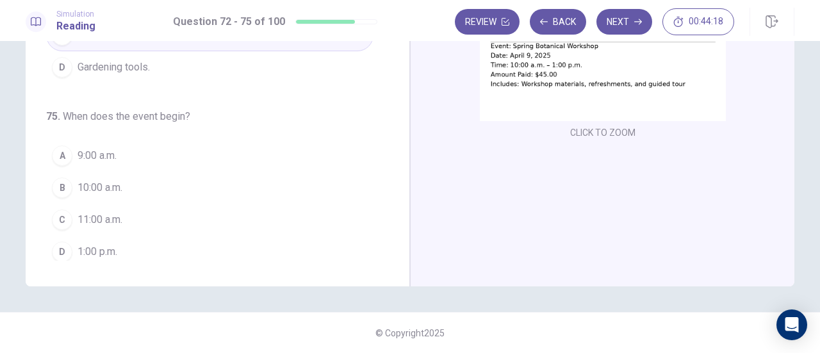
click at [586, 83] on img at bounding box center [603, 9] width 246 height 223
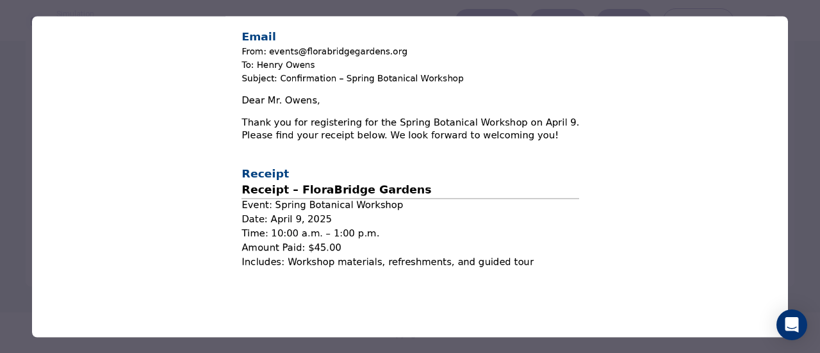
click at [811, 106] on div at bounding box center [410, 176] width 820 height 353
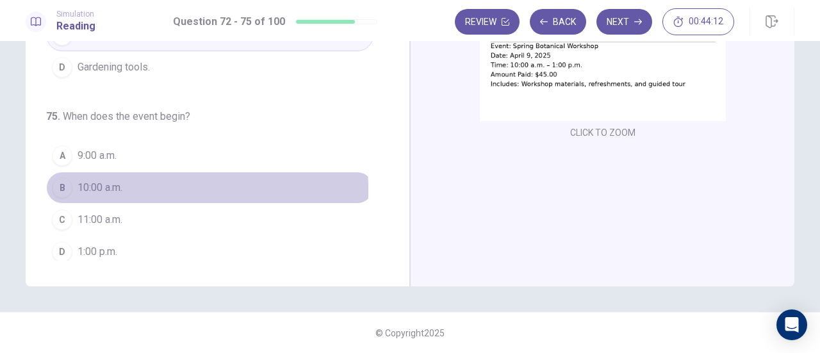
click at [94, 184] on span "10:00 a.m." at bounding box center [99, 187] width 45 height 15
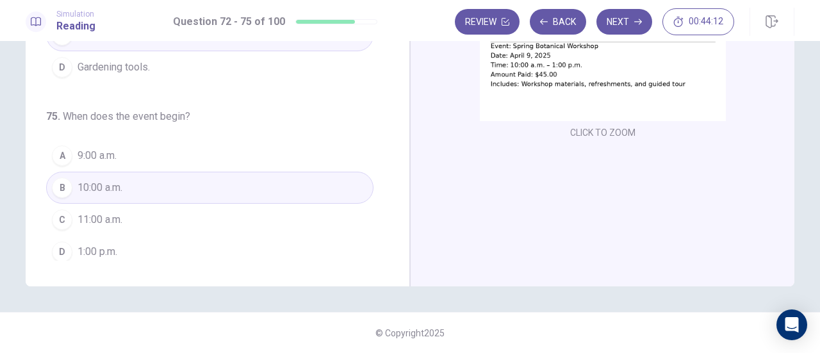
click at [630, 86] on img at bounding box center [603, 9] width 246 height 223
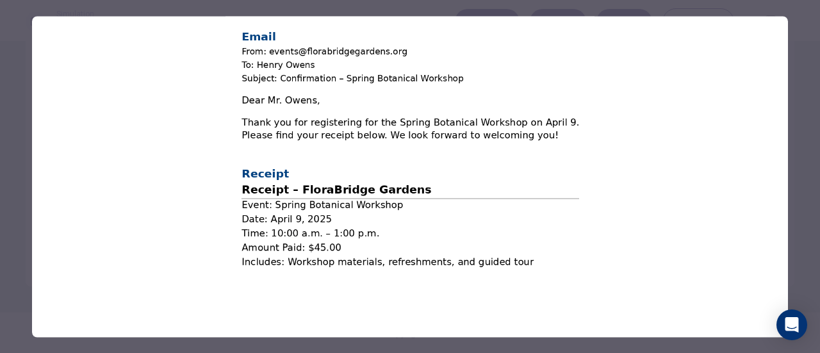
click at [786, 115] on img at bounding box center [410, 149] width 756 height 266
click at [792, 115] on div at bounding box center [410, 176] width 820 height 353
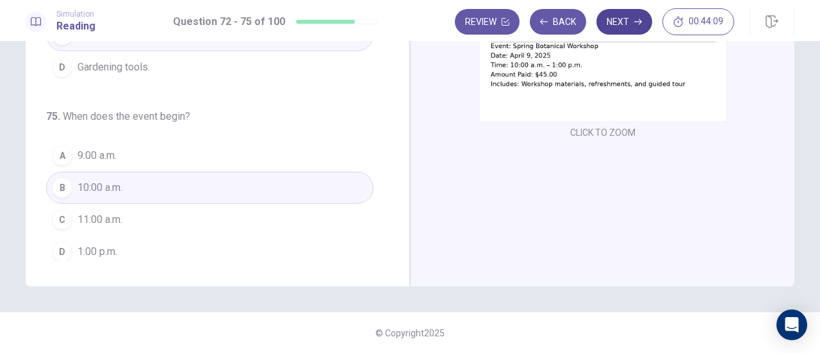
click at [612, 25] on button "Next" at bounding box center [624, 22] width 56 height 26
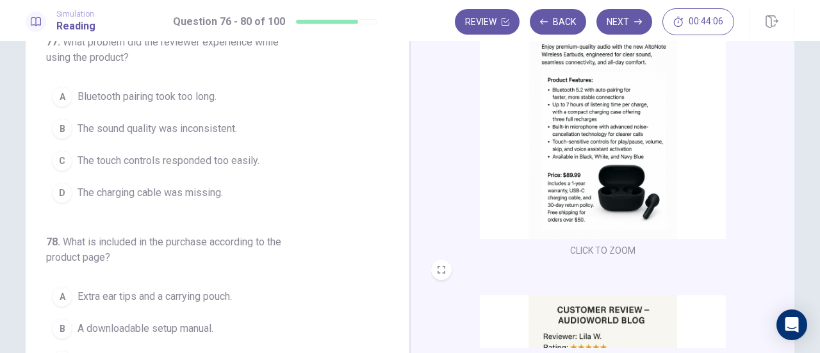
scroll to position [33, 0]
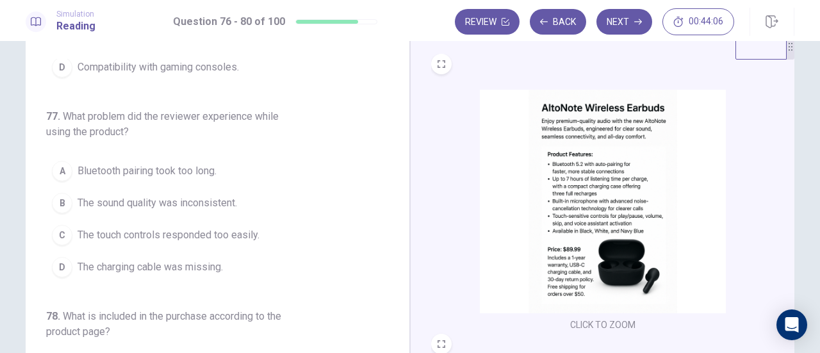
click at [610, 159] on img at bounding box center [603, 201] width 246 height 223
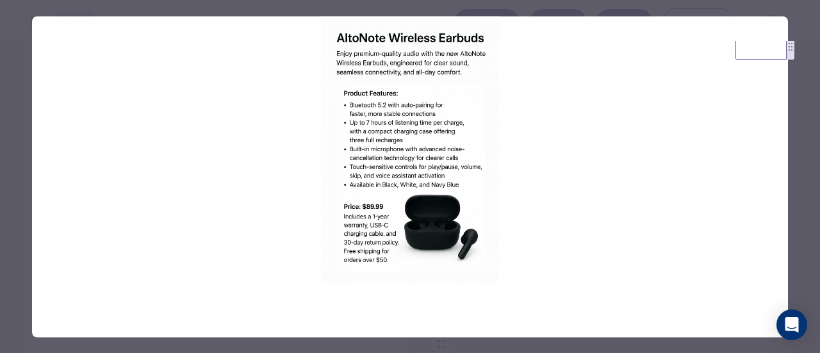
click at [809, 153] on div at bounding box center [410, 176] width 820 height 353
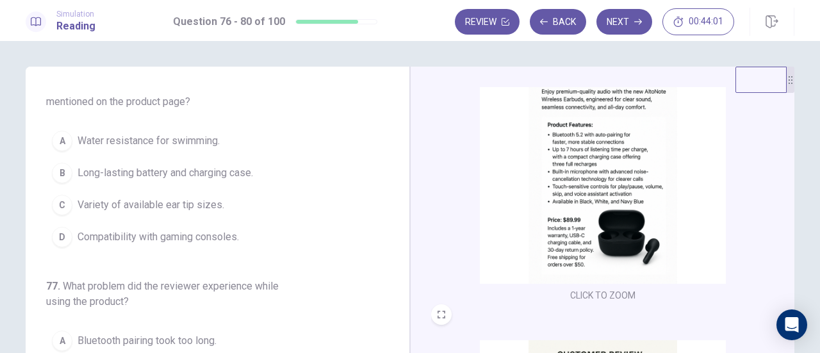
scroll to position [0, 0]
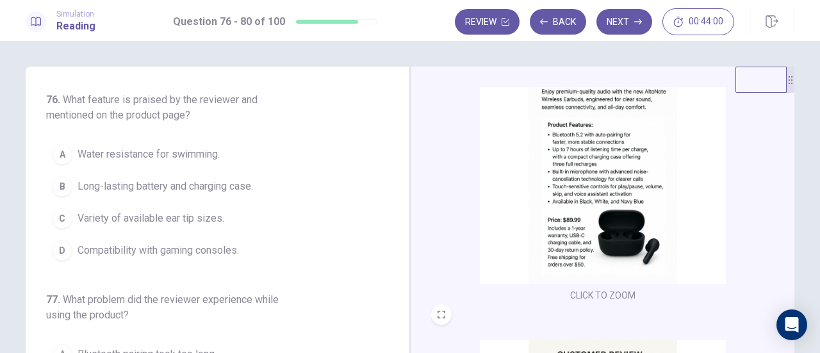
click at [562, 148] on img at bounding box center [603, 171] width 246 height 223
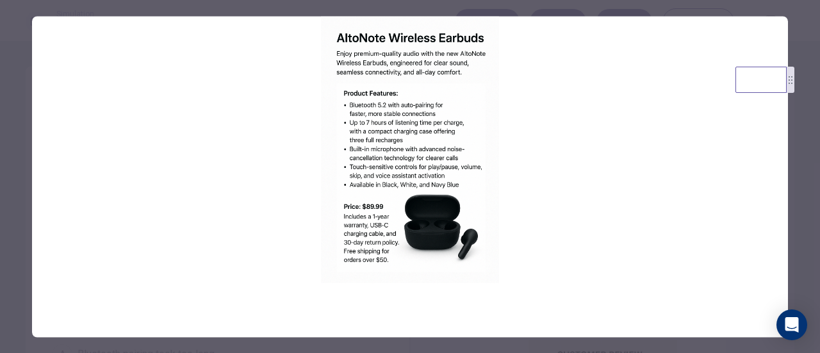
click at [799, 153] on div at bounding box center [410, 176] width 820 height 353
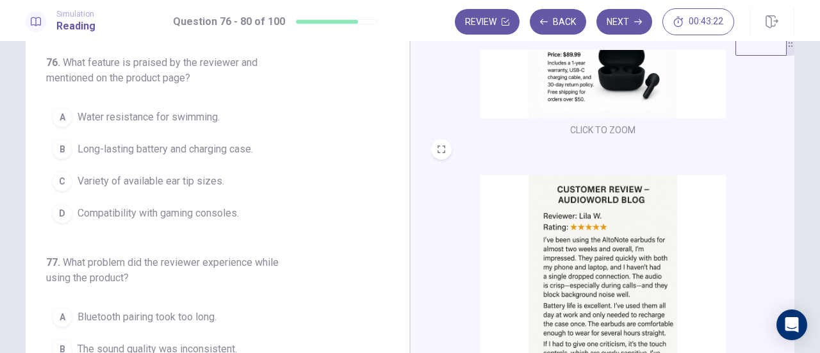
scroll to position [64, 0]
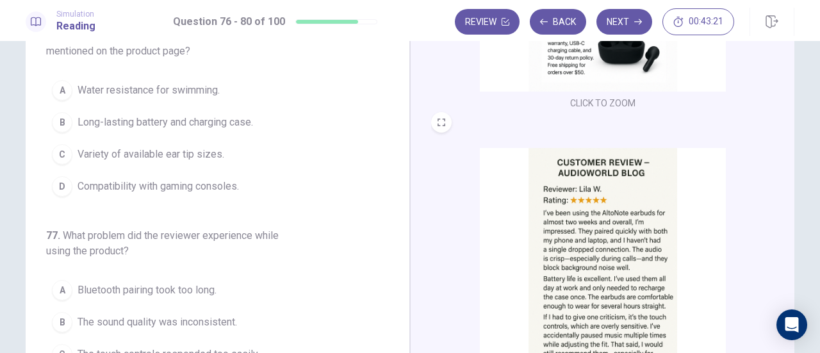
click at [624, 188] on img at bounding box center [603, 259] width 246 height 223
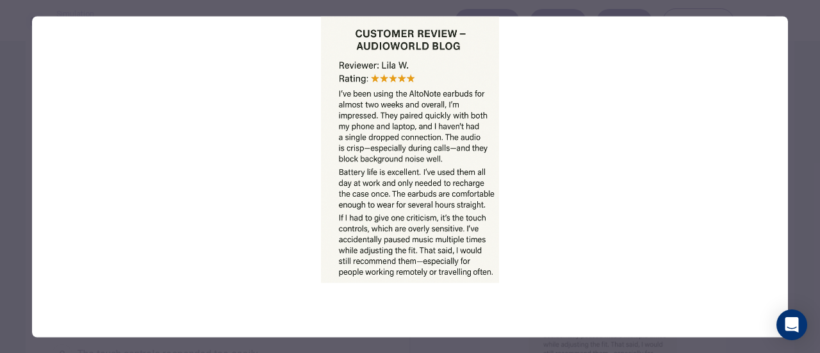
click at [802, 60] on div at bounding box center [410, 176] width 820 height 353
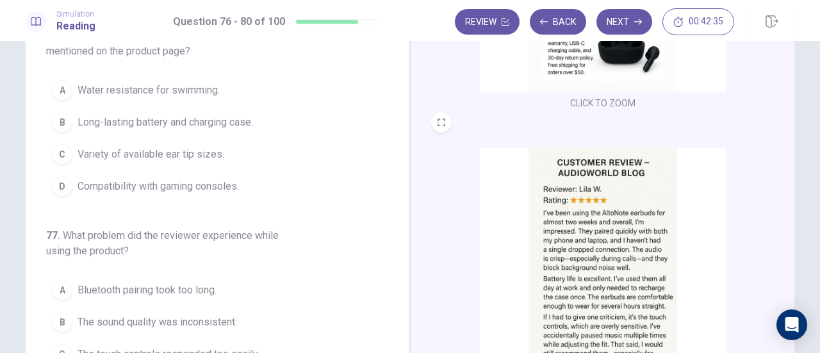
scroll to position [0, 0]
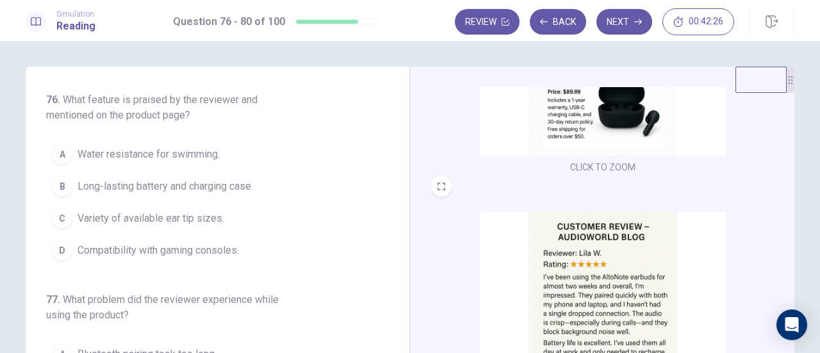
click at [223, 186] on span "Long-lasting battery and charging case." at bounding box center [164, 186] width 175 height 15
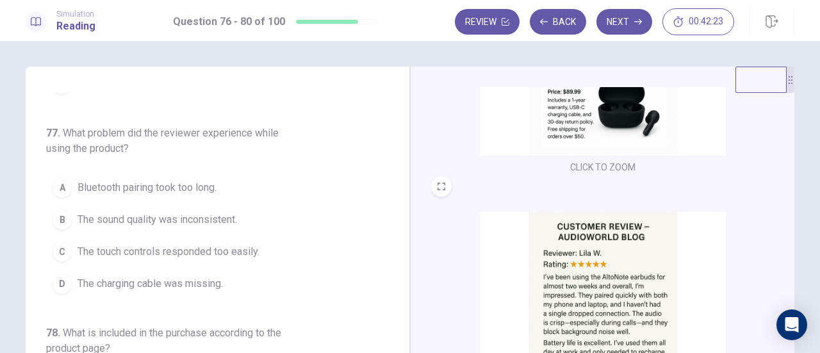
scroll to position [192, 0]
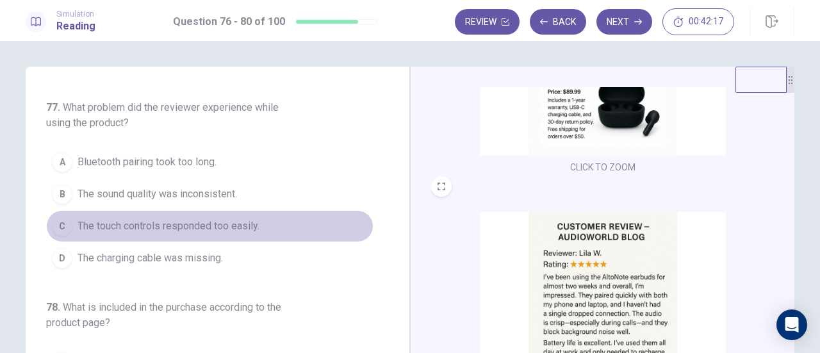
click at [257, 218] on span "The touch controls responded too easily." at bounding box center [168, 225] width 182 height 15
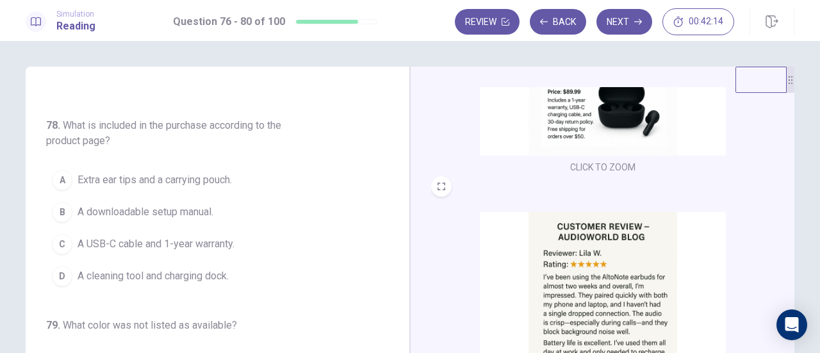
scroll to position [384, 0]
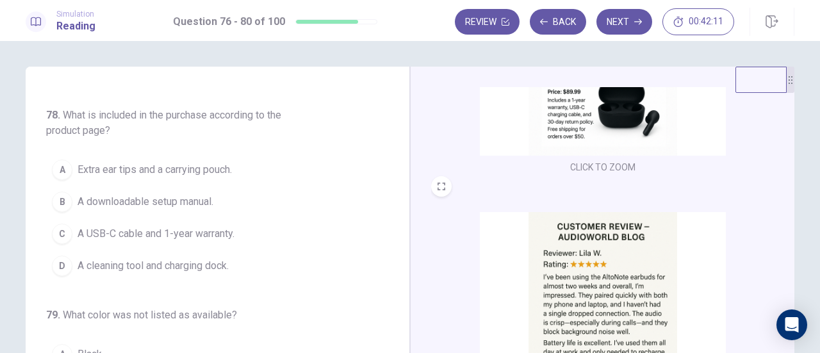
click at [167, 227] on span "A USB-C cable and 1-year warranty." at bounding box center [155, 233] width 157 height 15
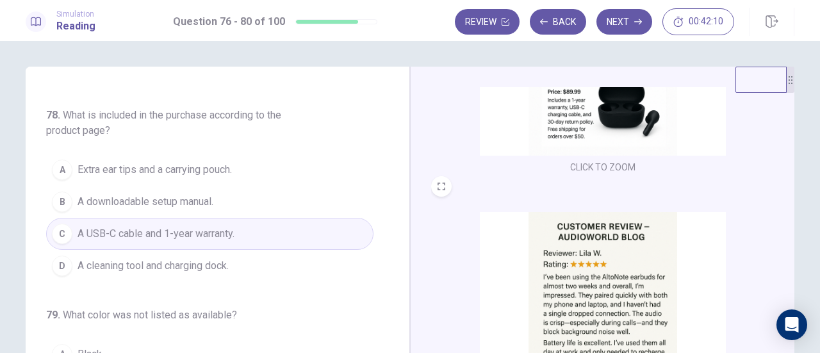
click at [544, 122] on img at bounding box center [603, 43] width 246 height 223
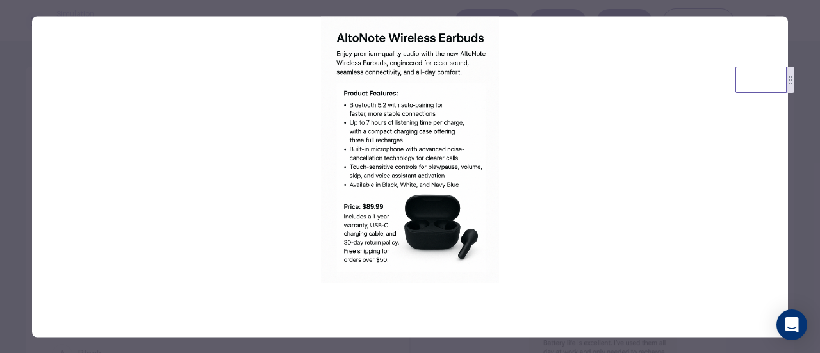
click at [800, 167] on div at bounding box center [410, 176] width 820 height 353
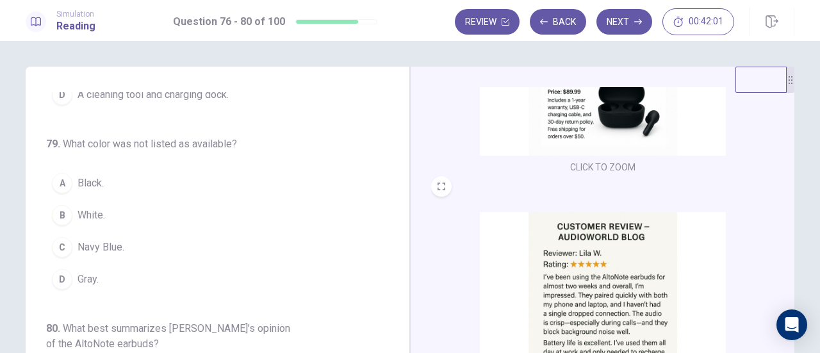
scroll to position [64, 0]
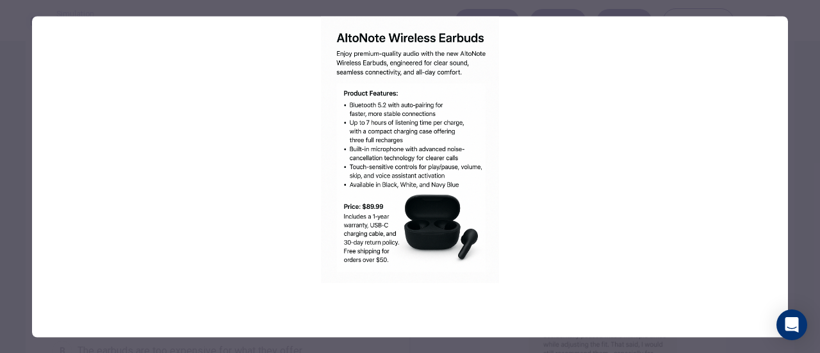
click at [807, 130] on div at bounding box center [410, 176] width 820 height 353
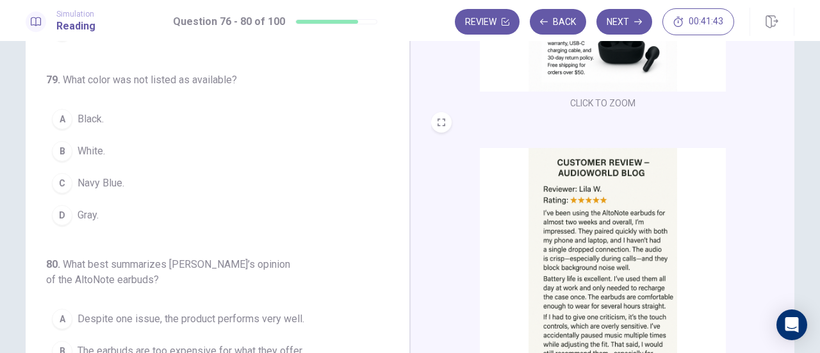
click at [85, 207] on span "Gray." at bounding box center [87, 214] width 21 height 15
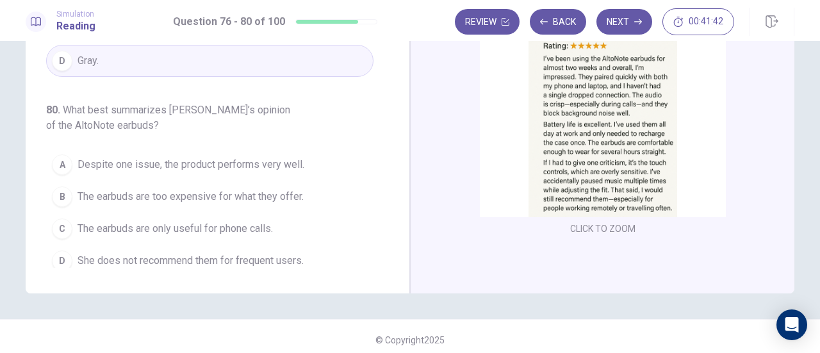
scroll to position [225, 0]
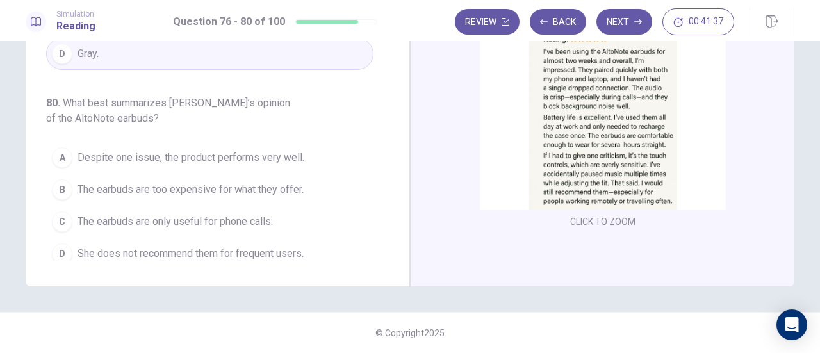
click at [269, 150] on span "Despite one issue, the product performs very well." at bounding box center [190, 157] width 227 height 15
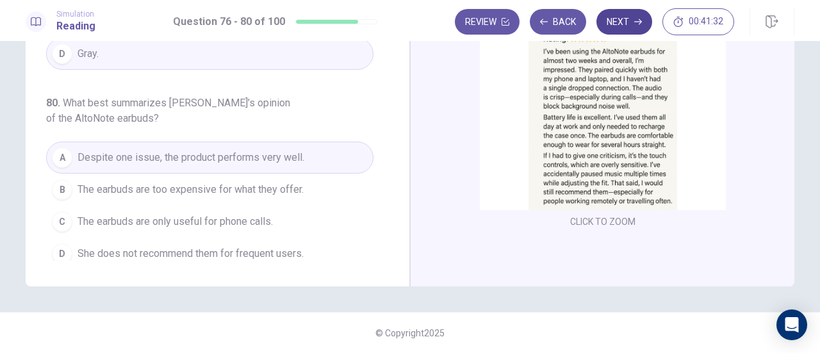
click at [638, 18] on icon "button" at bounding box center [638, 22] width 8 height 8
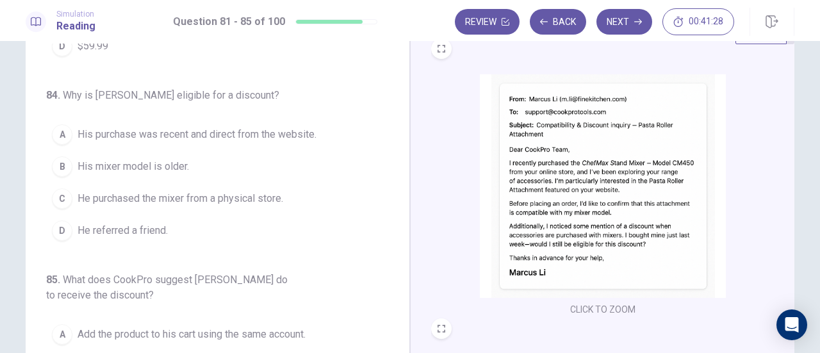
scroll to position [0, 0]
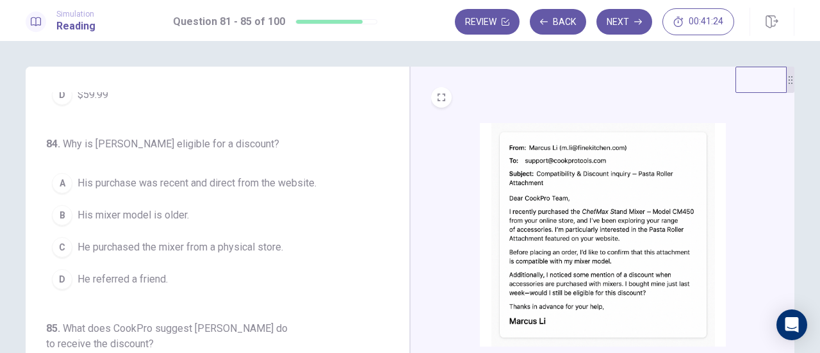
click at [558, 136] on img at bounding box center [603, 234] width 246 height 223
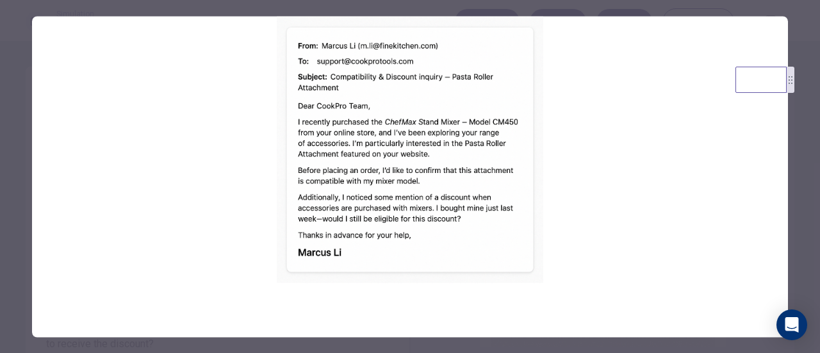
click at [809, 195] on div at bounding box center [410, 176] width 820 height 353
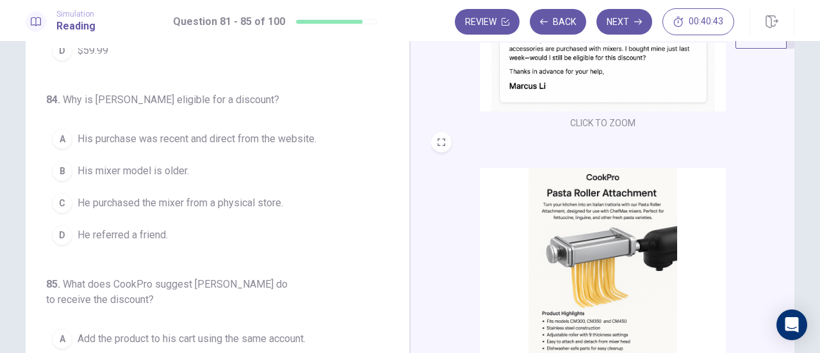
scroll to position [192, 0]
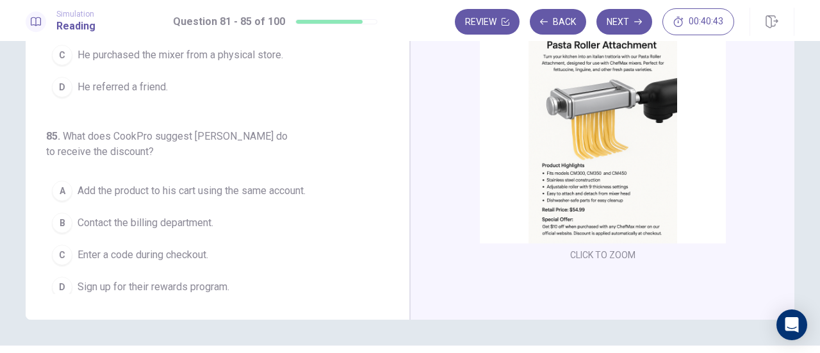
click at [566, 117] on img at bounding box center [603, 131] width 246 height 223
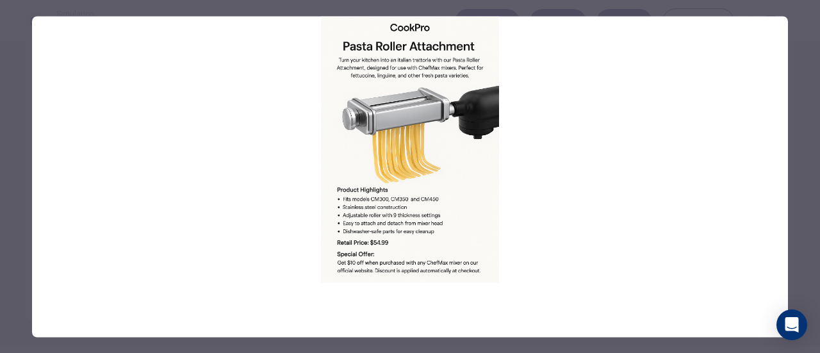
click at [373, 71] on img at bounding box center [410, 149] width 756 height 266
click at [803, 78] on div at bounding box center [410, 176] width 820 height 353
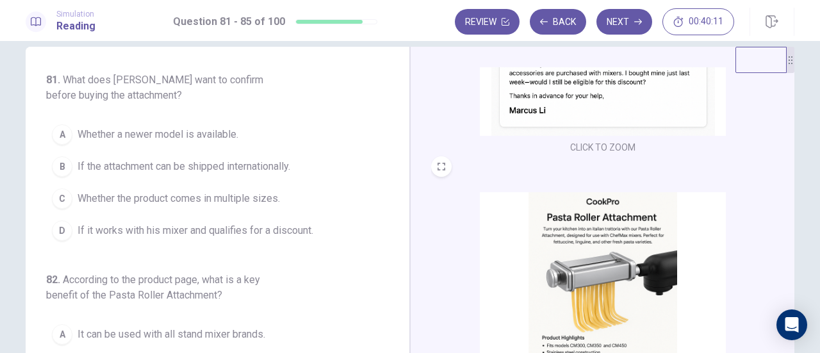
scroll to position [0, 0]
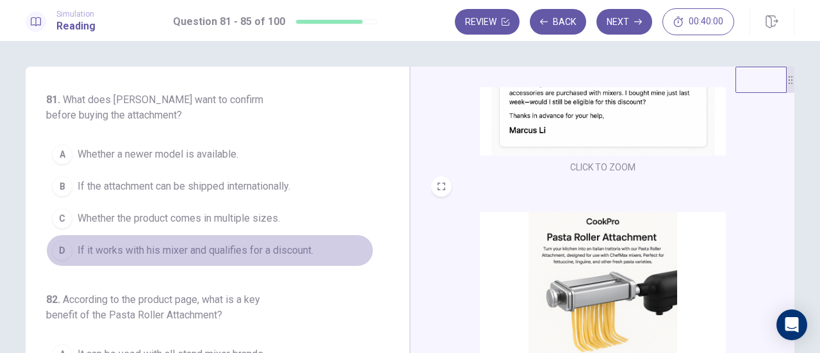
click at [255, 244] on span "If it works with his mixer and qualifies for a discount." at bounding box center [195, 250] width 236 height 15
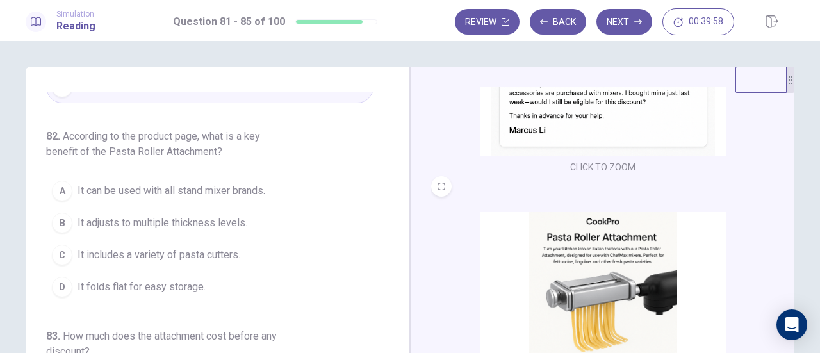
scroll to position [192, 0]
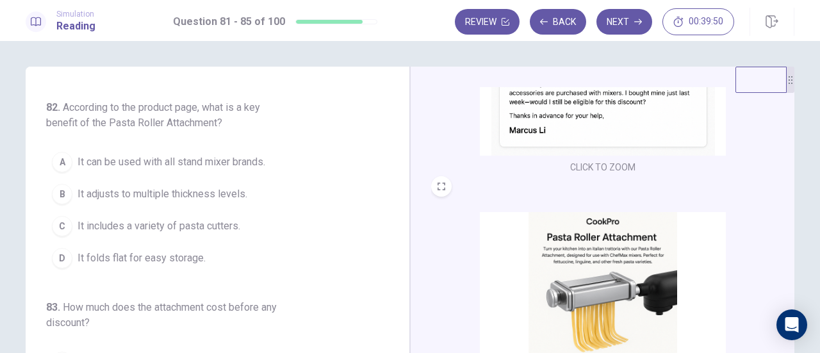
click at [571, 250] on img at bounding box center [603, 323] width 246 height 223
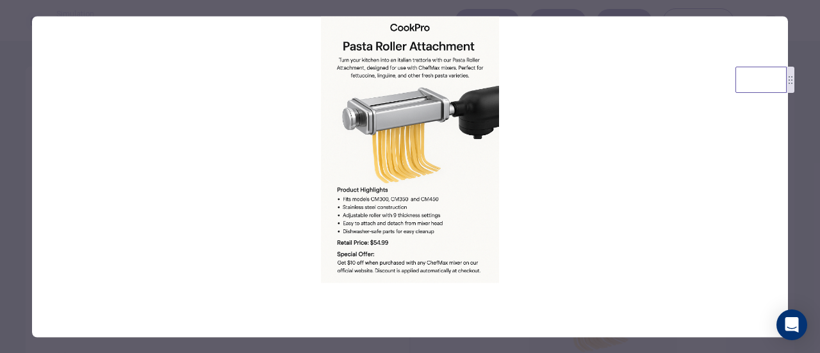
click at [816, 143] on div at bounding box center [410, 176] width 820 height 353
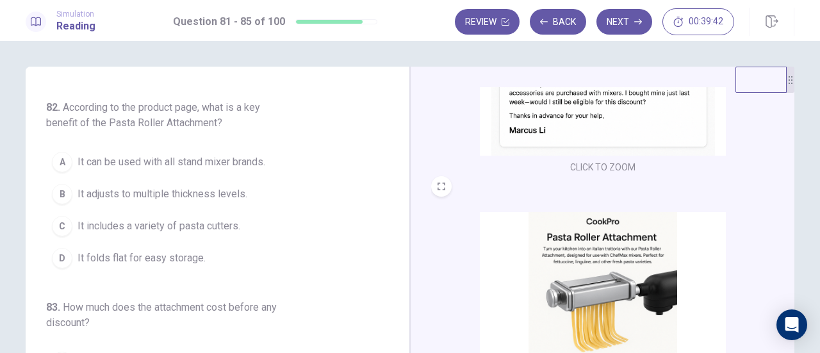
click at [202, 186] on span "It adjusts to multiple thickness levels." at bounding box center [162, 193] width 170 height 15
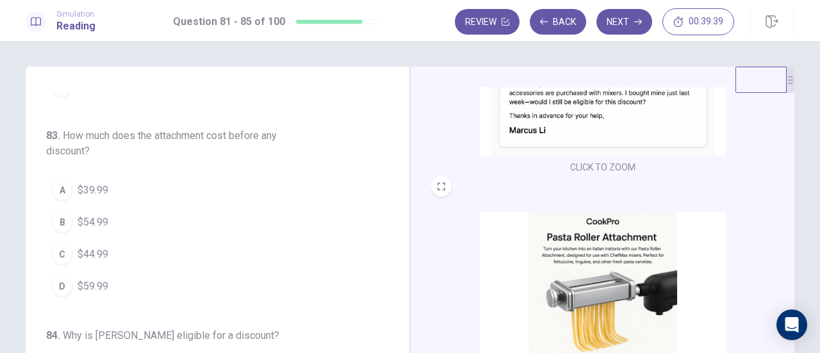
scroll to position [384, 0]
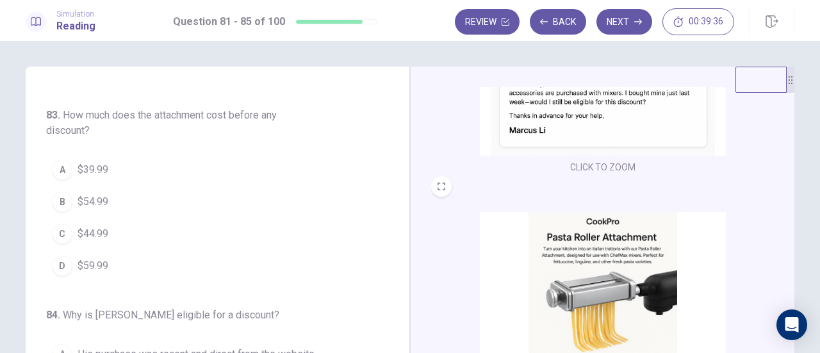
click at [568, 263] on img at bounding box center [603, 323] width 246 height 223
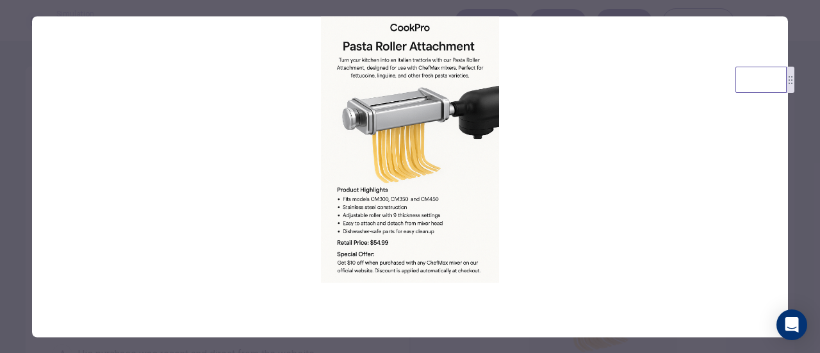
click at [794, 180] on div at bounding box center [410, 176] width 820 height 353
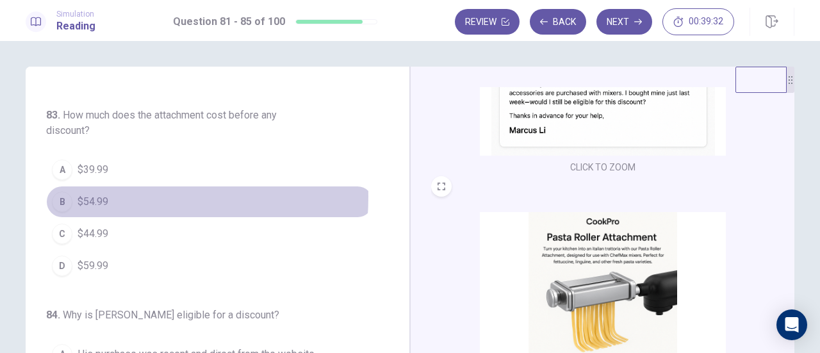
click at [88, 194] on span "$54.99" at bounding box center [92, 201] width 31 height 15
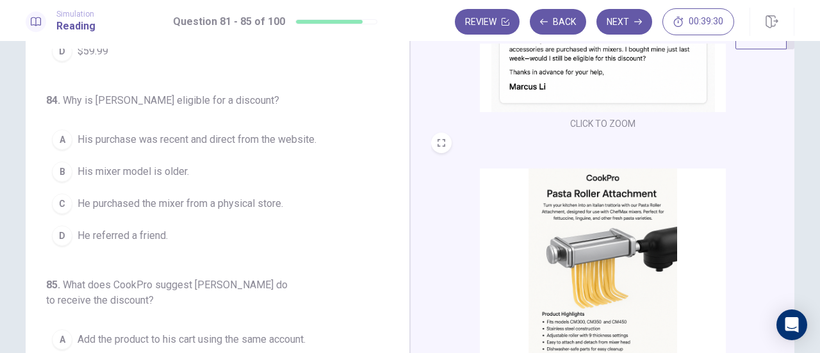
scroll to position [64, 0]
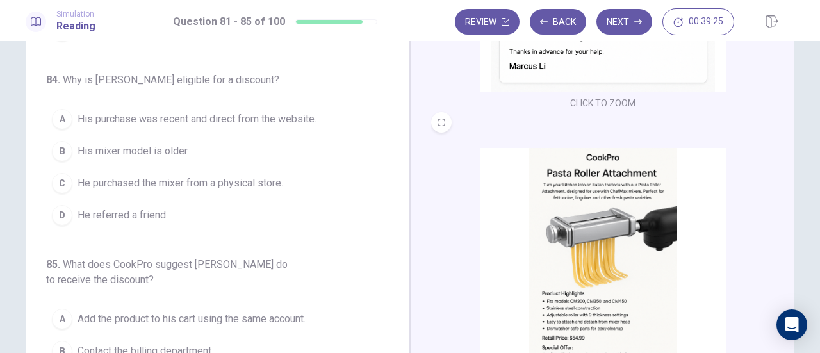
click at [265, 119] on span "His purchase was recent and direct from the website." at bounding box center [196, 118] width 239 height 15
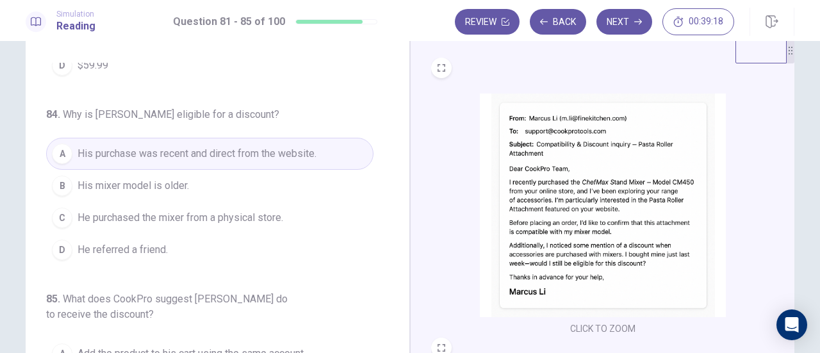
scroll to position [0, 0]
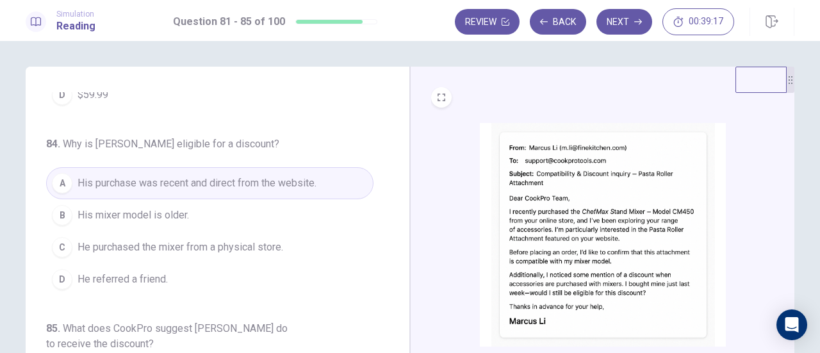
click at [561, 232] on img at bounding box center [603, 234] width 246 height 223
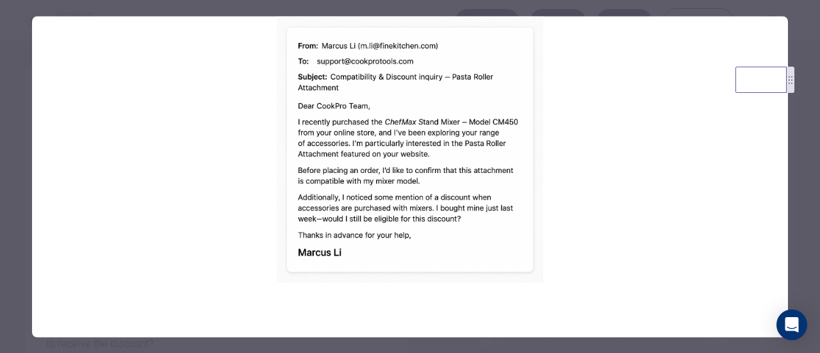
click at [803, 148] on div at bounding box center [410, 176] width 820 height 353
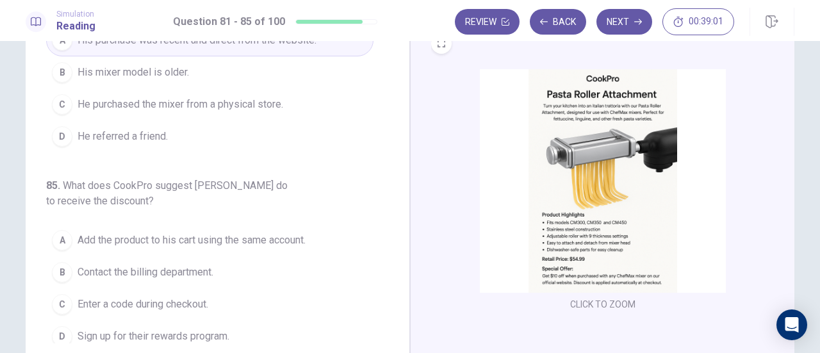
scroll to position [192, 0]
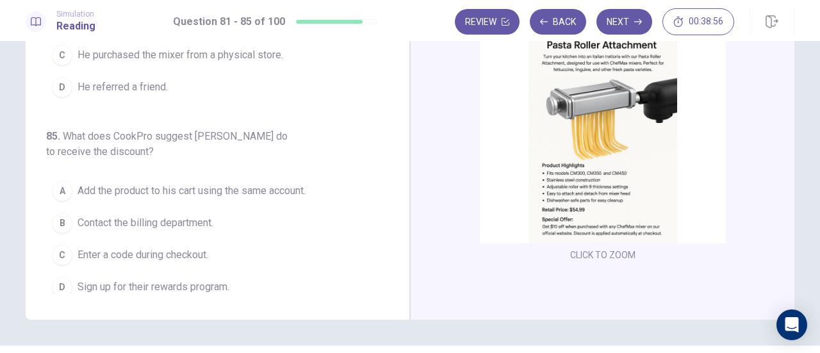
click at [619, 183] on img at bounding box center [603, 131] width 246 height 223
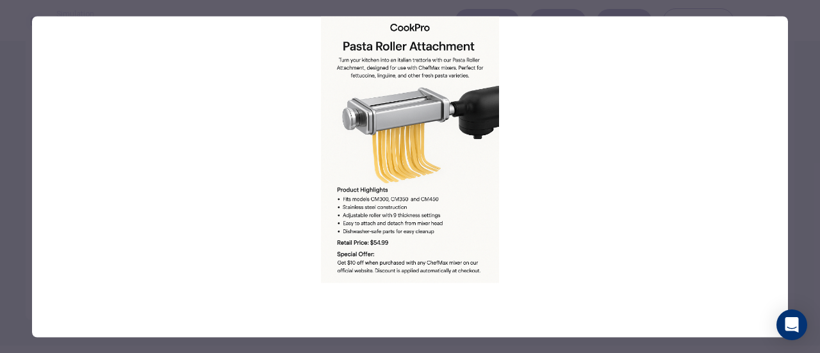
click at [815, 167] on div at bounding box center [410, 176] width 820 height 353
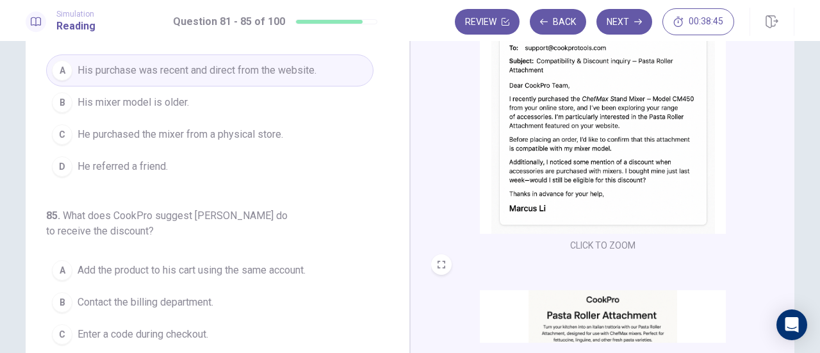
scroll to position [64, 0]
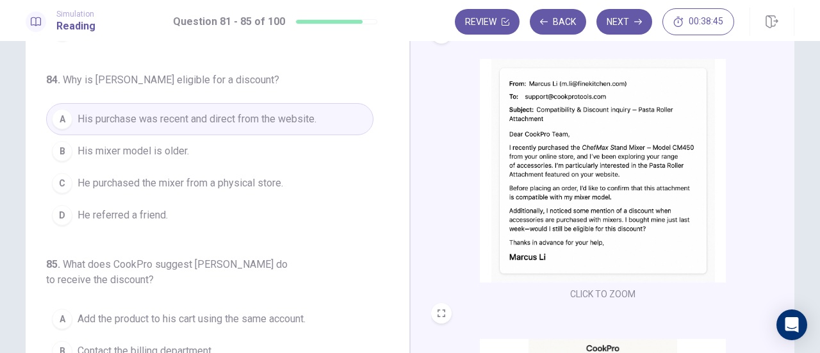
click at [610, 172] on img at bounding box center [603, 170] width 246 height 223
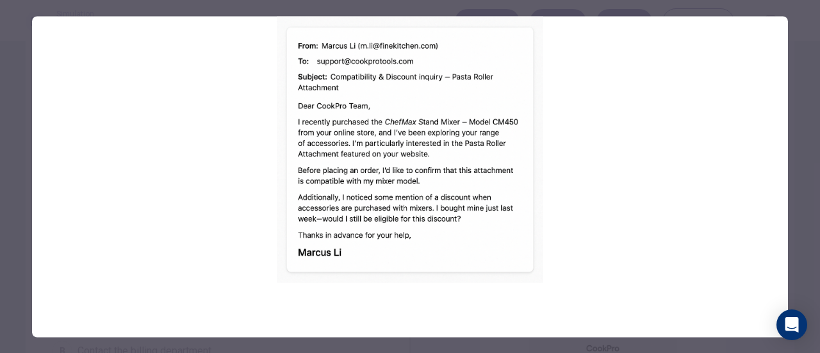
click at [816, 166] on div at bounding box center [410, 176] width 820 height 353
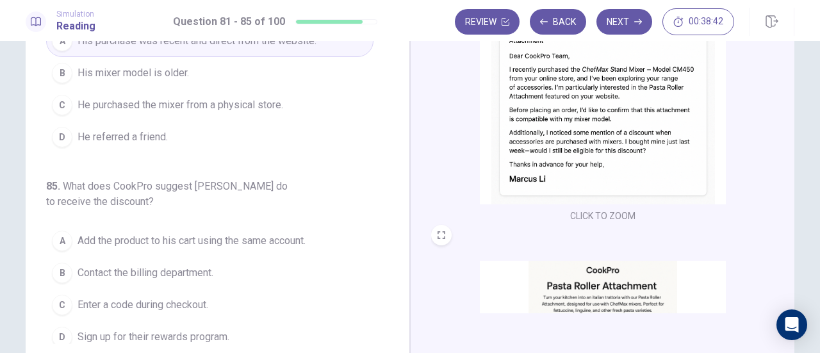
scroll to position [225, 0]
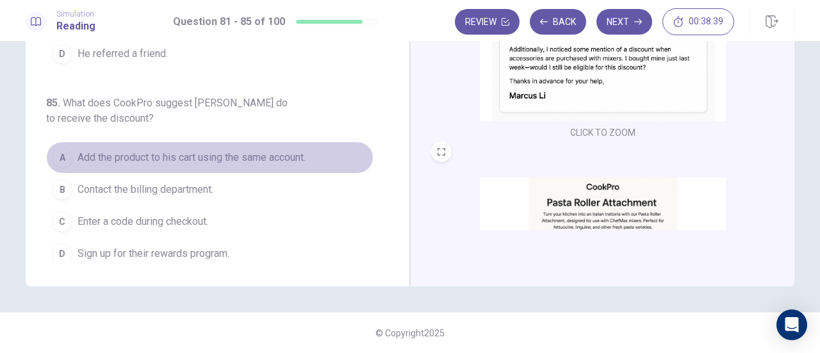
click at [305, 150] on span "Add the product to his cart using the same account." at bounding box center [191, 157] width 228 height 15
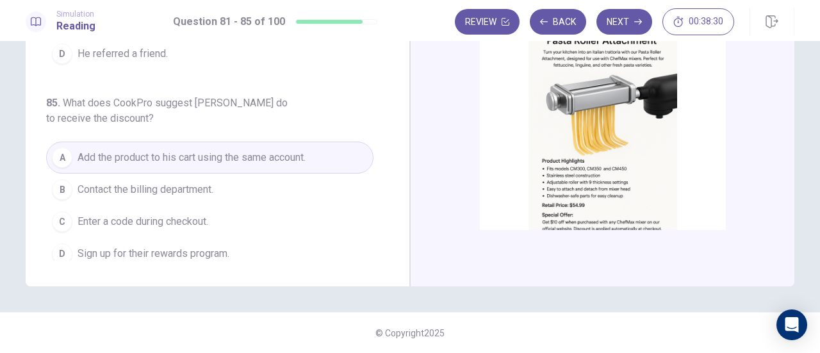
scroll to position [191, 0]
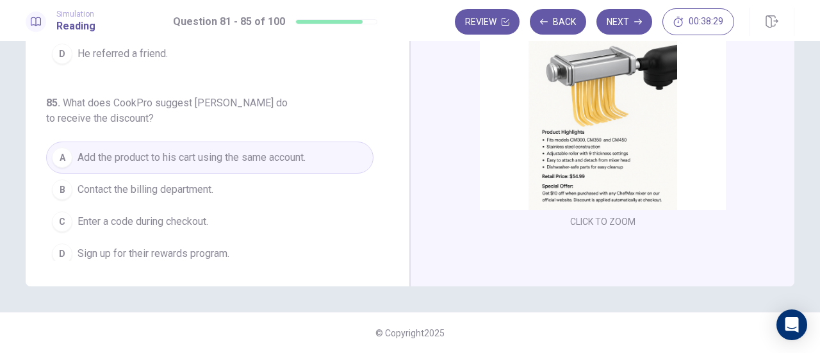
click at [611, 169] on img at bounding box center [603, 98] width 246 height 223
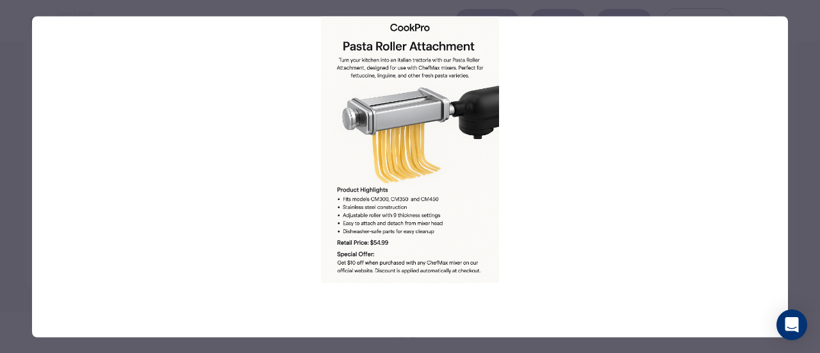
click at [811, 130] on div at bounding box center [410, 176] width 820 height 353
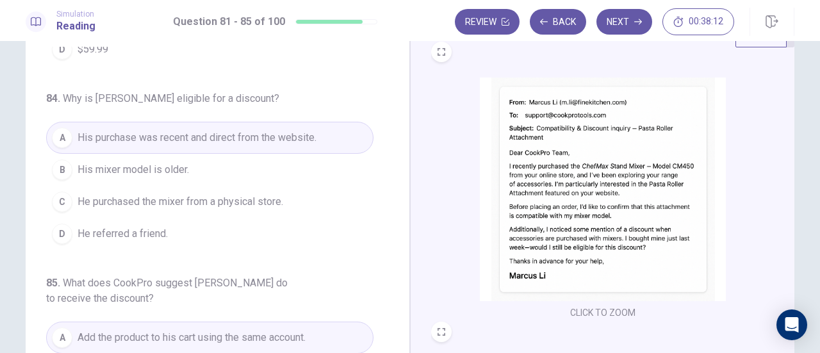
scroll to position [33, 0]
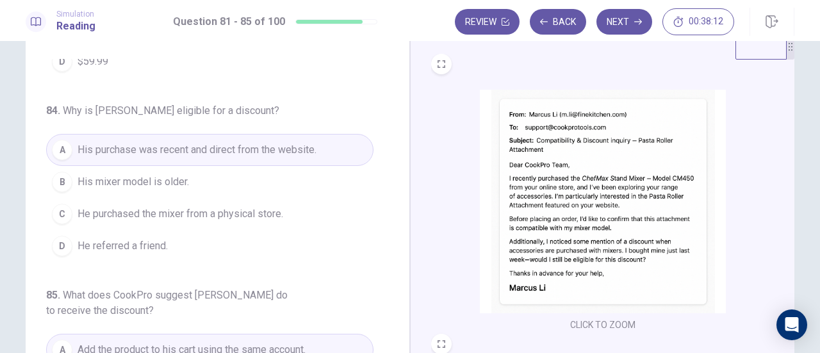
click at [611, 167] on img at bounding box center [603, 201] width 246 height 223
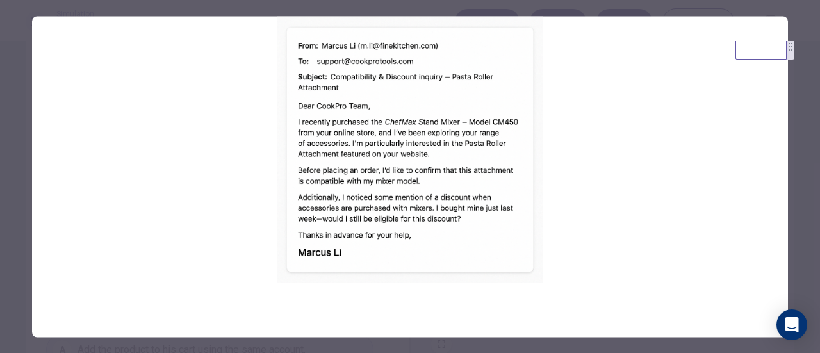
click at [789, 148] on div at bounding box center [410, 176] width 820 height 353
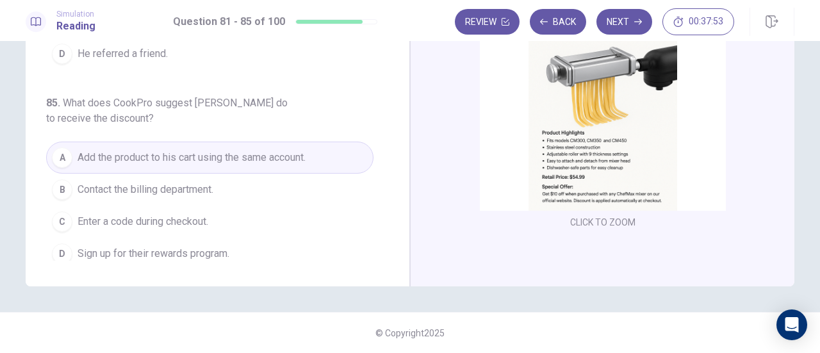
scroll to position [191, 0]
click at [569, 131] on img at bounding box center [603, 98] width 246 height 223
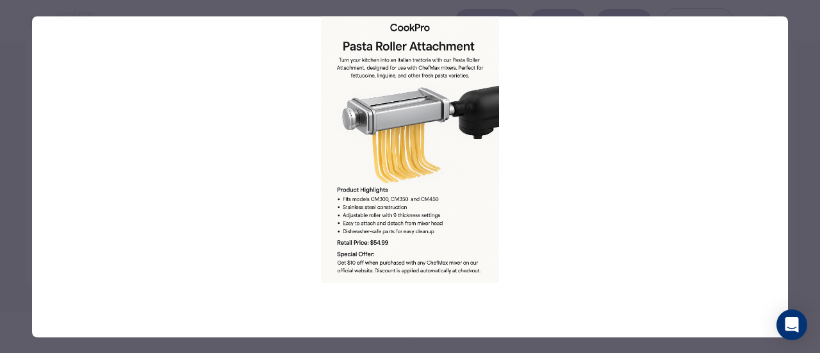
click at [807, 122] on div at bounding box center [410, 176] width 820 height 353
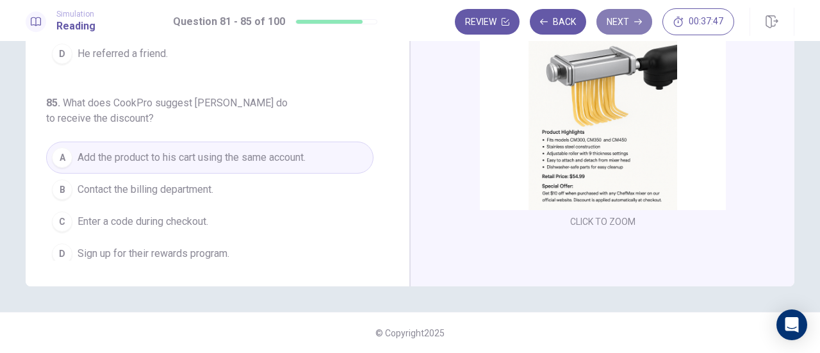
click at [631, 21] on button "Next" at bounding box center [624, 22] width 56 height 26
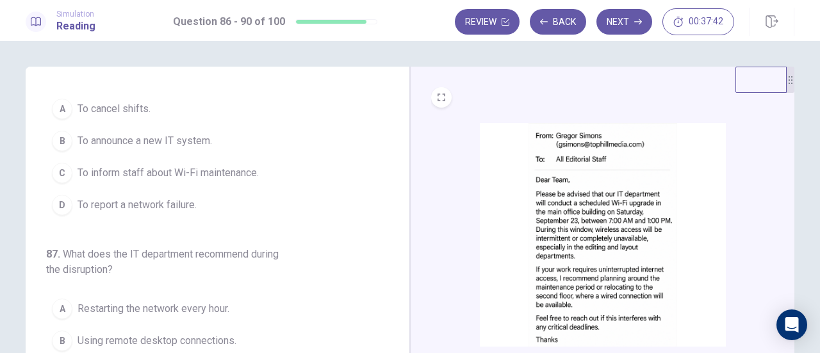
scroll to position [0, 0]
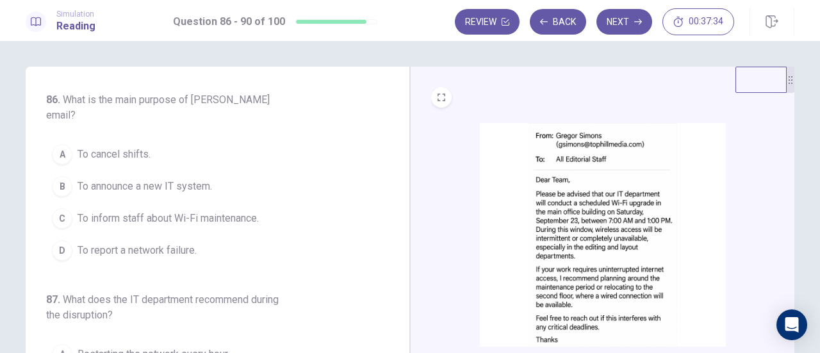
click at [625, 181] on img at bounding box center [603, 234] width 246 height 223
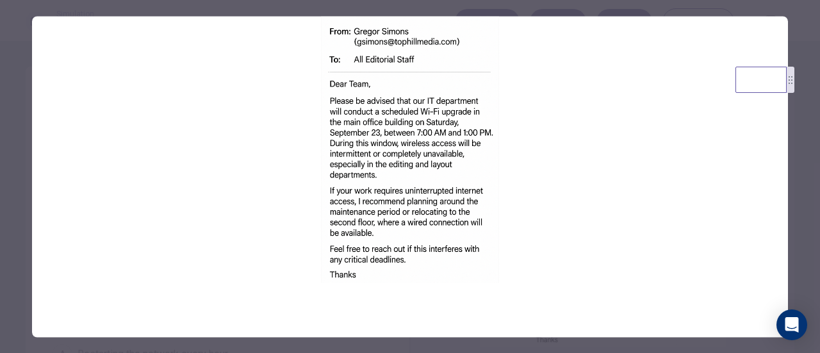
click at [815, 176] on div at bounding box center [410, 176] width 820 height 353
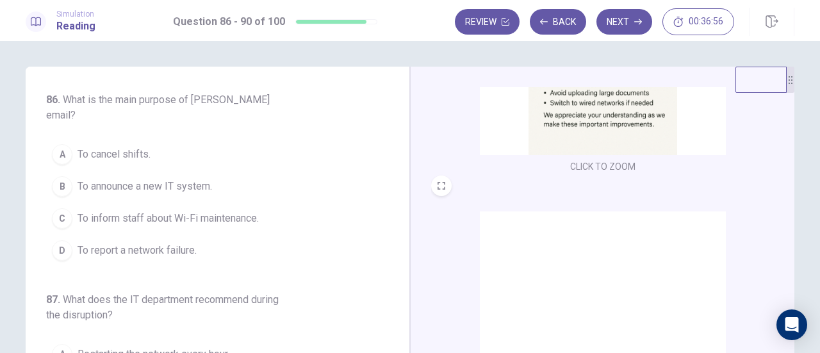
scroll to position [343, 0]
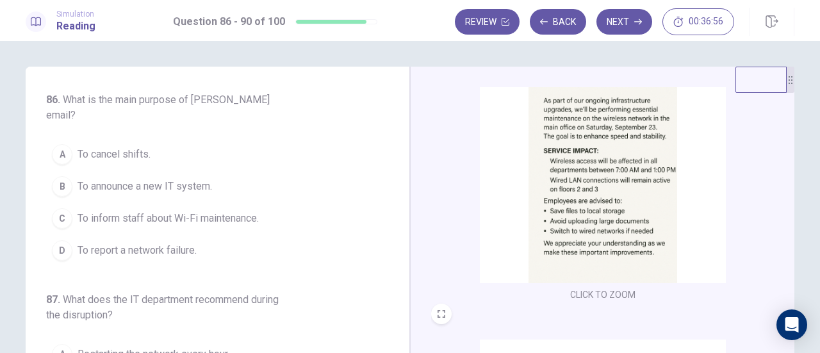
click at [593, 189] on img at bounding box center [603, 171] width 246 height 223
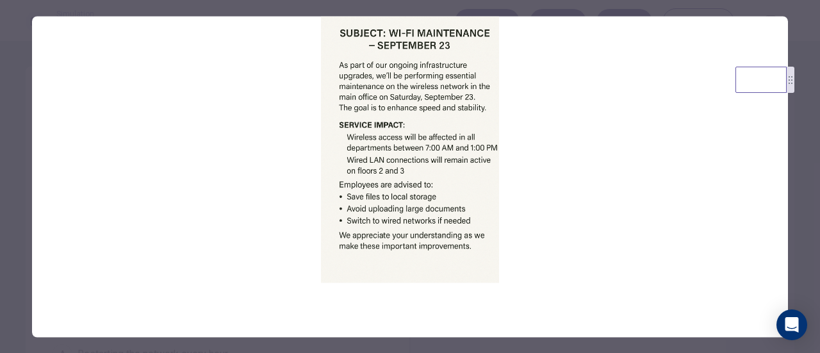
click at [809, 166] on div at bounding box center [410, 176] width 820 height 353
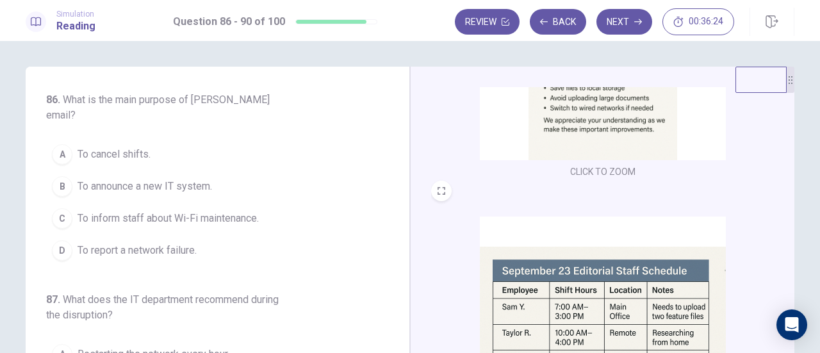
scroll to position [471, 0]
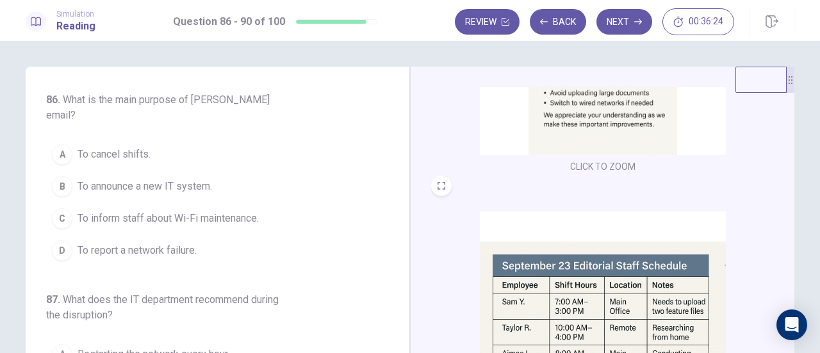
click at [617, 272] on img at bounding box center [603, 322] width 246 height 223
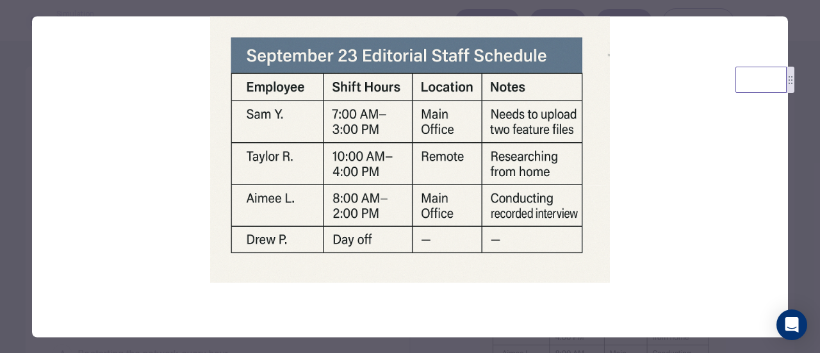
click at [796, 143] on div at bounding box center [410, 176] width 820 height 353
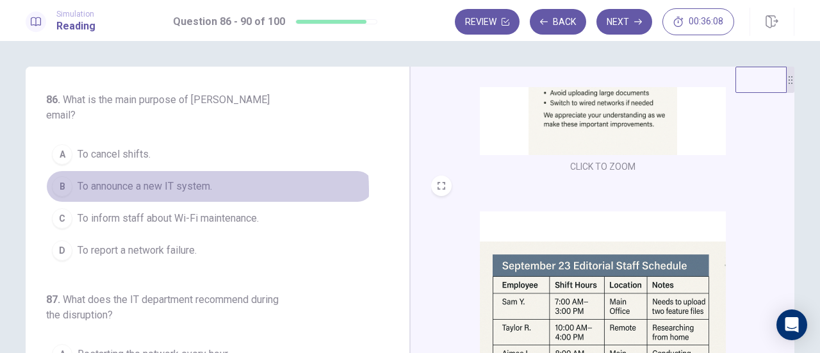
click at [186, 179] on span "To announce a new IT system." at bounding box center [144, 186] width 134 height 15
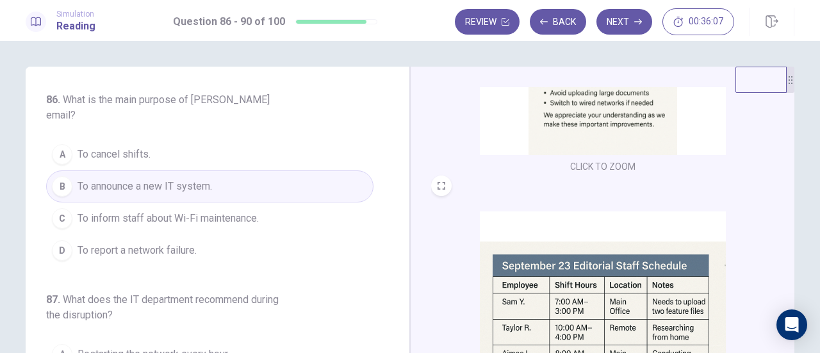
click at [264, 202] on button "C To inform staff about Wi-Fi maintenance." at bounding box center [209, 218] width 327 height 32
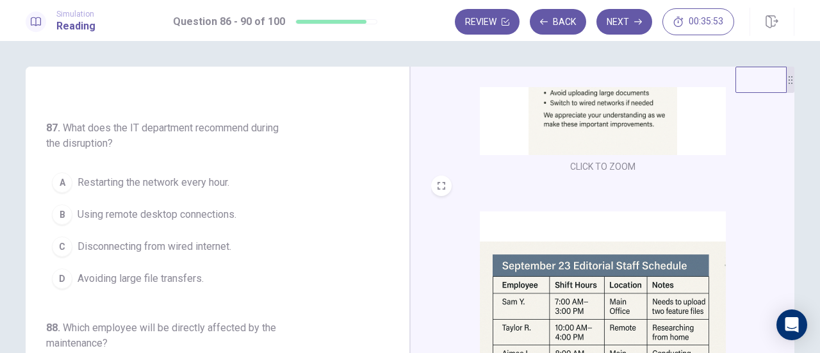
scroll to position [192, 0]
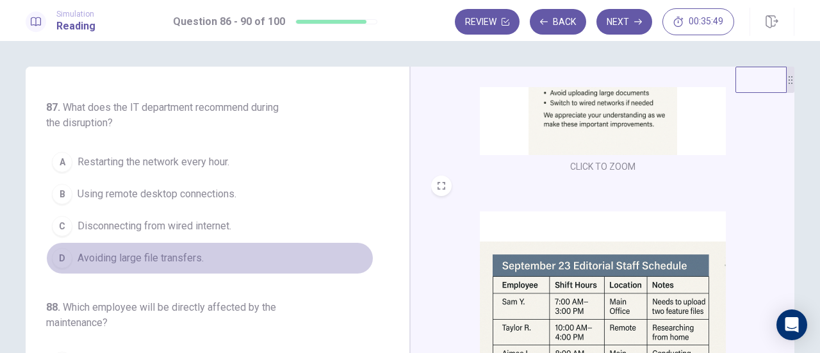
click at [211, 242] on button "D Avoiding large file transfers." at bounding box center [209, 258] width 327 height 32
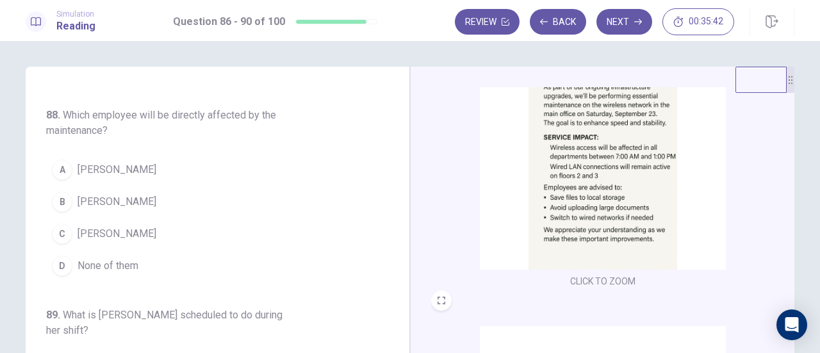
scroll to position [279, 0]
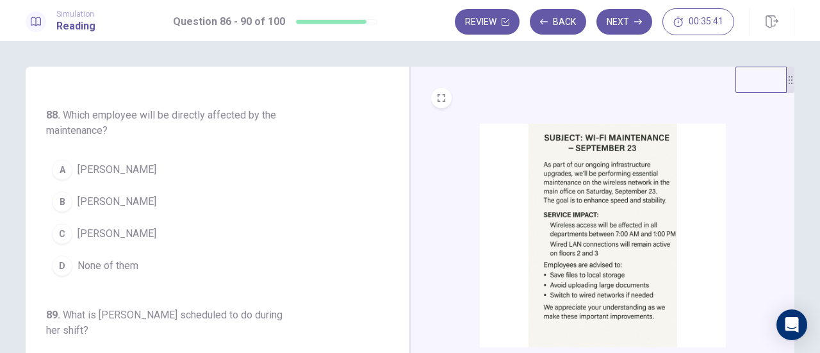
click at [574, 194] on img at bounding box center [603, 235] width 246 height 223
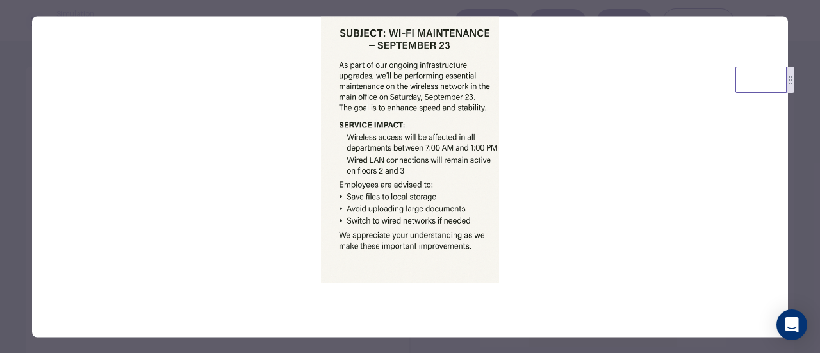
click at [807, 131] on div at bounding box center [410, 176] width 820 height 353
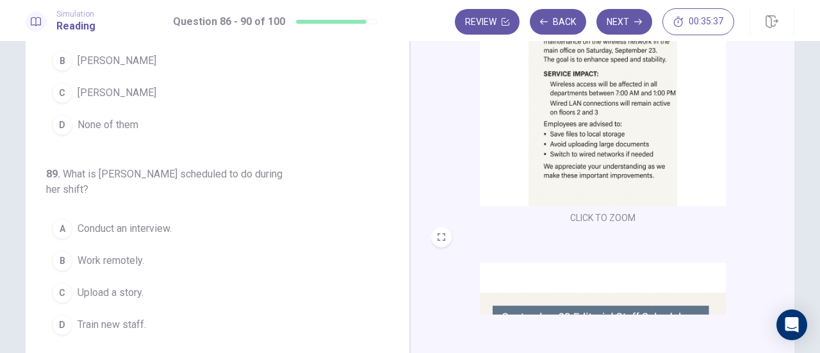
scroll to position [225, 0]
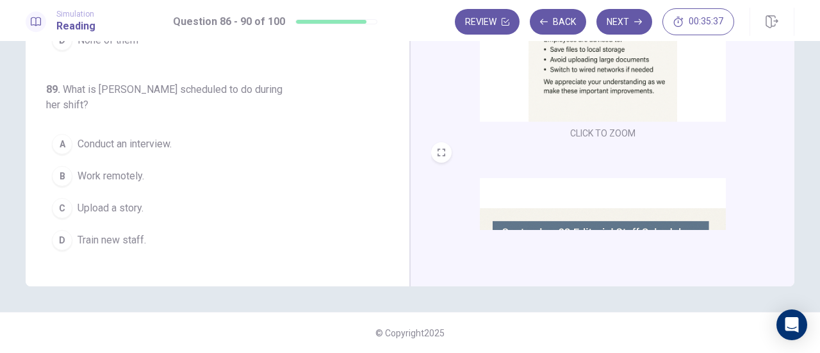
click at [620, 205] on img at bounding box center [603, 289] width 246 height 223
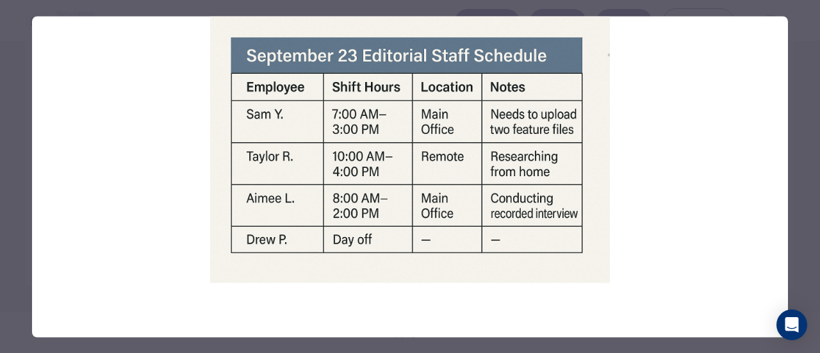
click at [804, 97] on div at bounding box center [410, 176] width 820 height 353
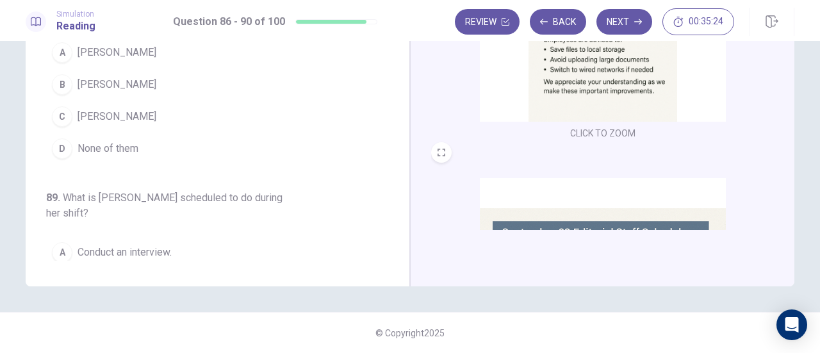
scroll to position [192, 0]
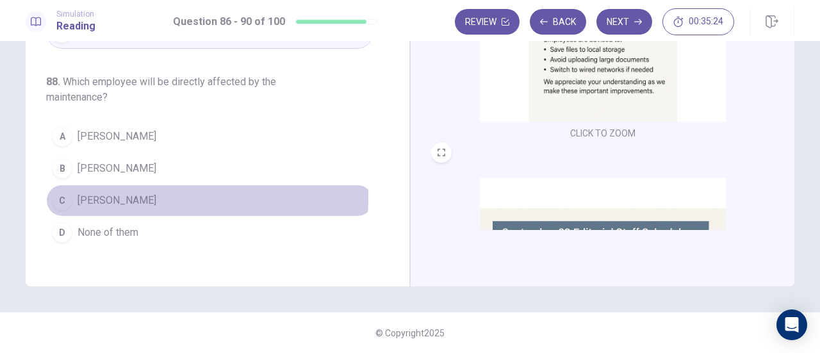
click at [92, 193] on span "[PERSON_NAME]" at bounding box center [116, 200] width 79 height 15
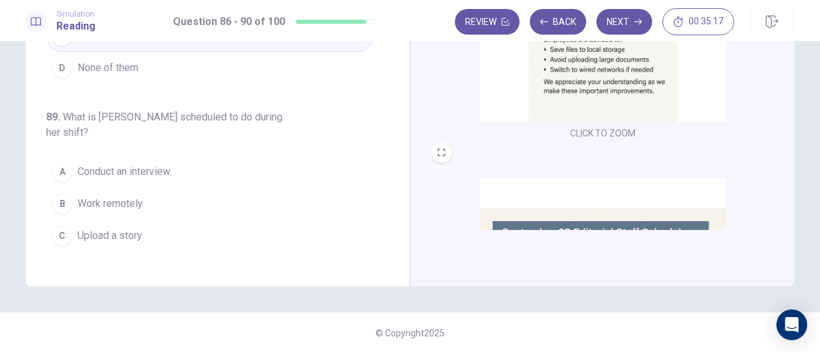
scroll to position [384, 0]
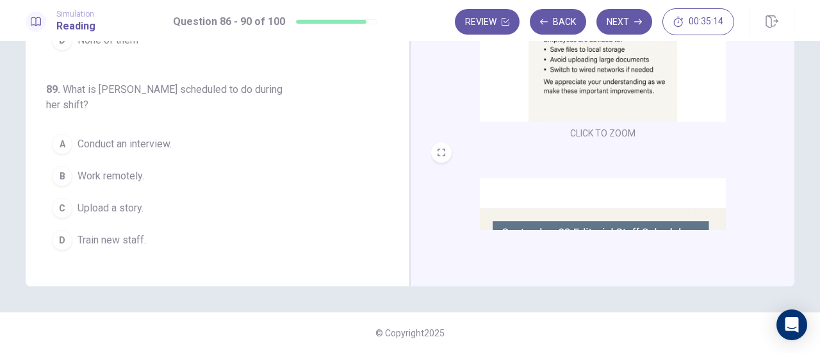
click at [572, 225] on img at bounding box center [603, 289] width 246 height 223
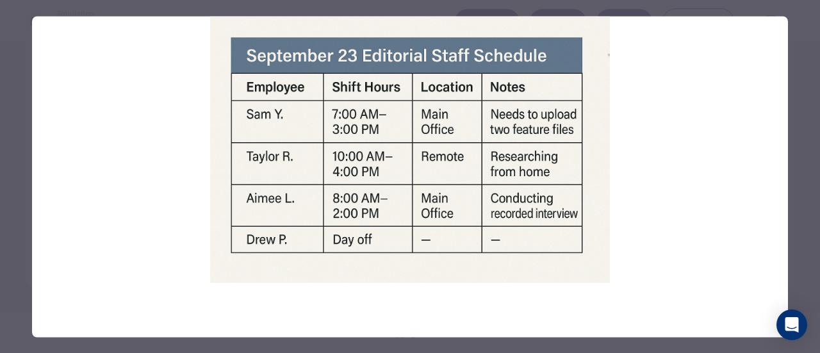
click at [802, 106] on div at bounding box center [410, 176] width 820 height 353
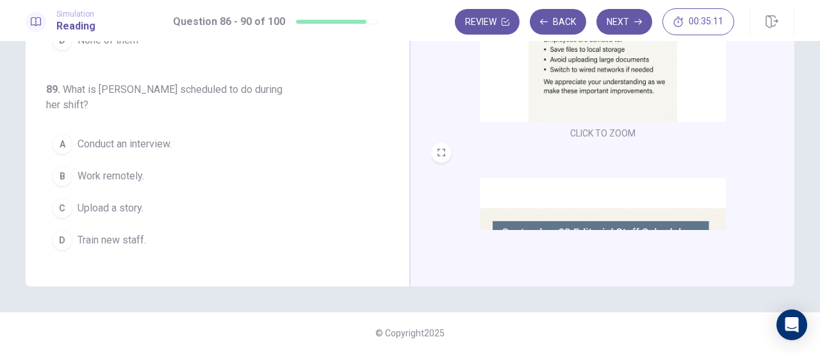
click at [89, 160] on button "B Work remotely." at bounding box center [209, 176] width 327 height 32
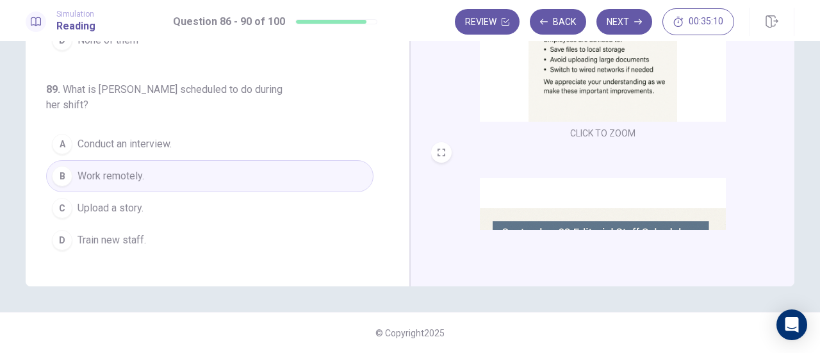
click at [102, 136] on span "Conduct an interview." at bounding box center [124, 143] width 94 height 15
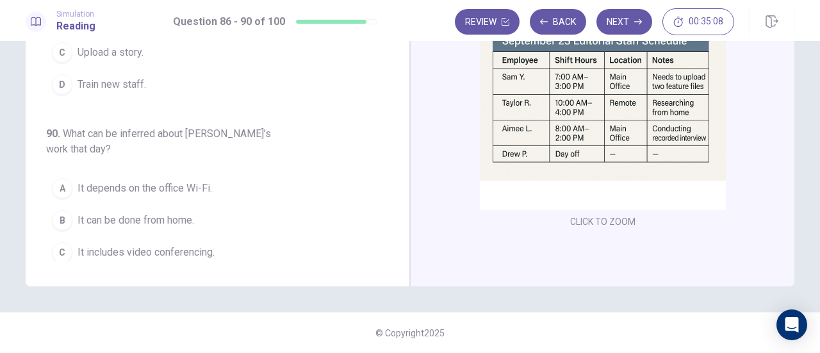
scroll to position [471, 0]
click at [609, 113] on img at bounding box center [603, 97] width 246 height 223
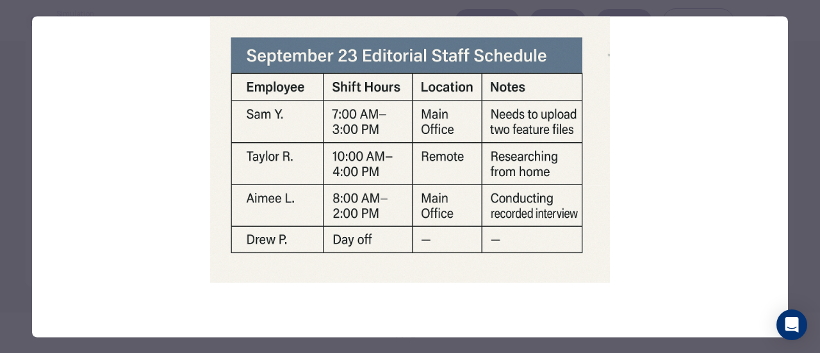
click at [795, 112] on div at bounding box center [410, 176] width 820 height 353
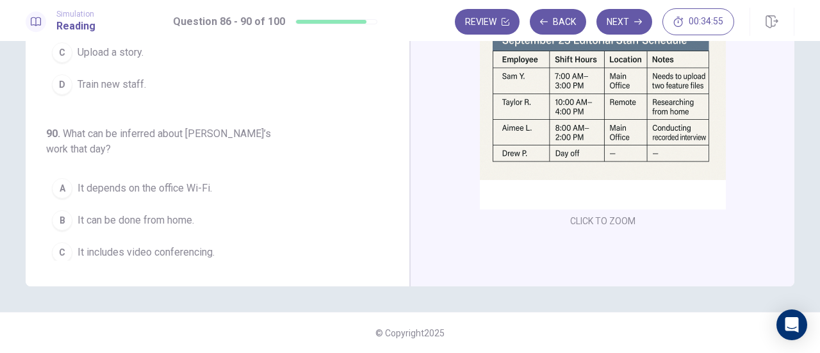
click at [191, 213] on span "It can be done from home." at bounding box center [135, 220] width 117 height 15
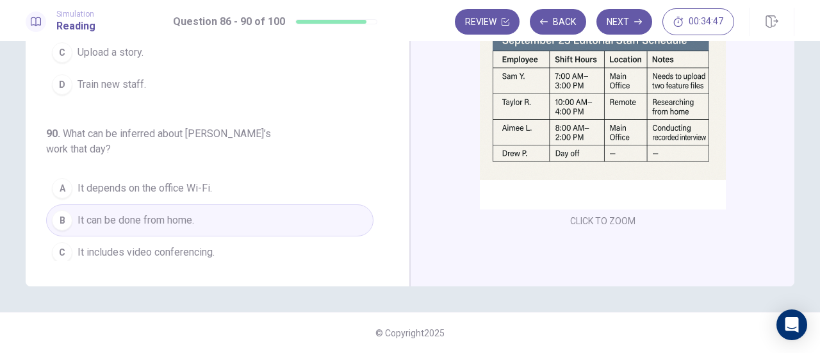
click at [579, 115] on img at bounding box center [603, 97] width 246 height 223
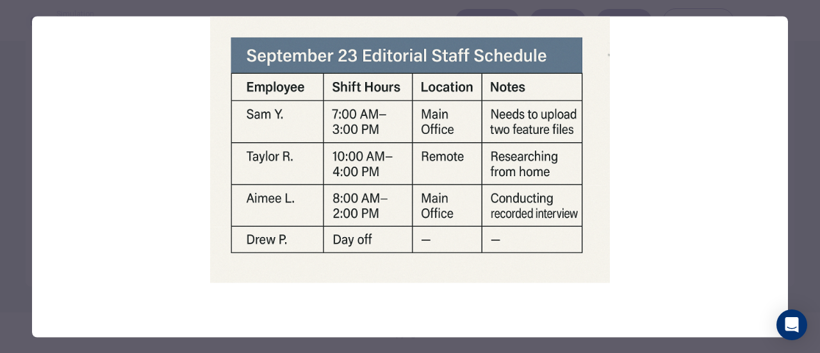
click at [780, 111] on img at bounding box center [410, 149] width 756 height 266
click at [794, 97] on div at bounding box center [410, 176] width 820 height 353
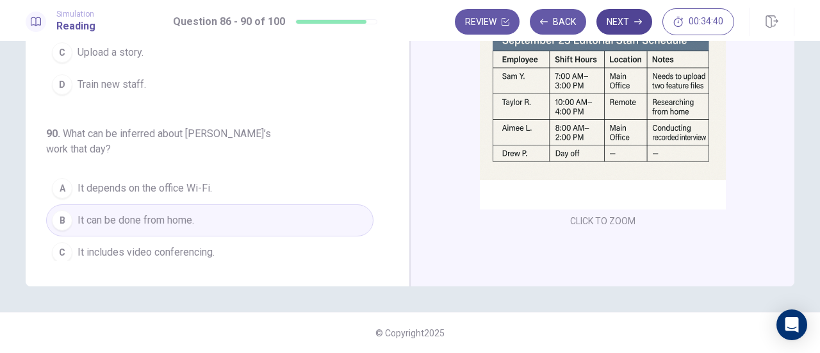
click at [633, 14] on button "Next" at bounding box center [624, 22] width 56 height 26
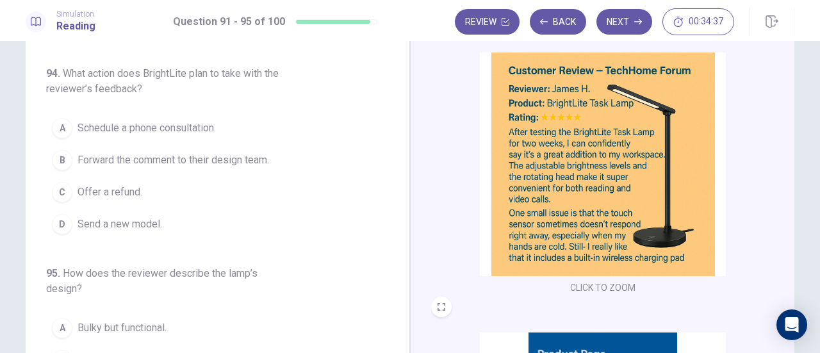
scroll to position [0, 0]
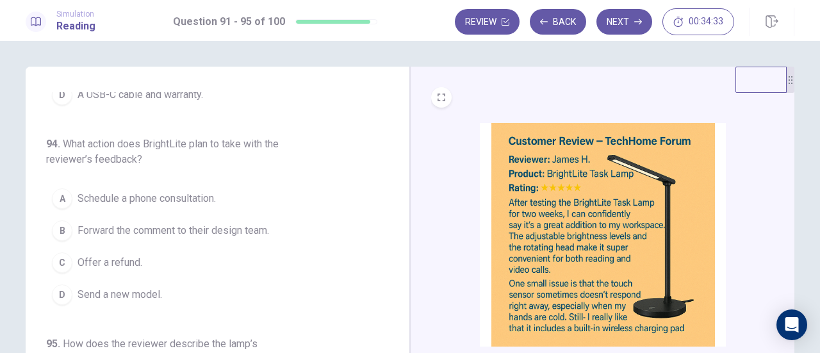
click at [560, 165] on img at bounding box center [603, 234] width 246 height 223
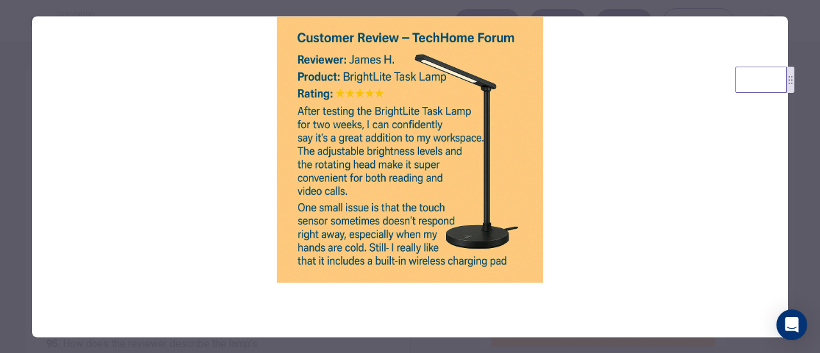
click at [799, 125] on div at bounding box center [410, 176] width 820 height 353
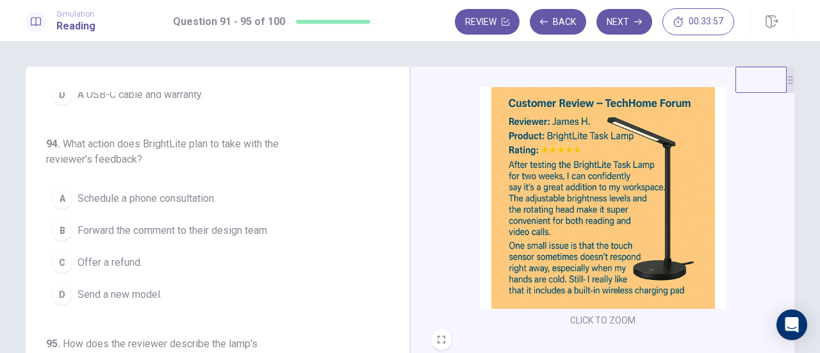
scroll to position [256, 0]
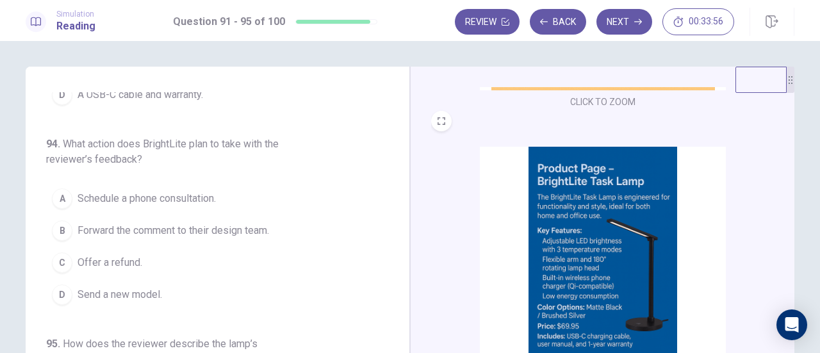
click at [596, 186] on img at bounding box center [603, 258] width 246 height 223
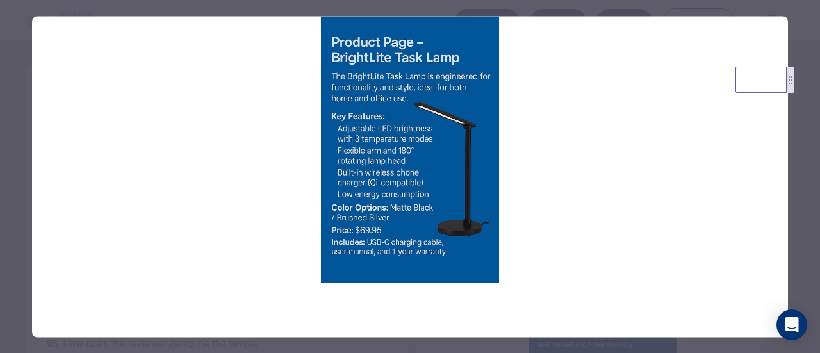
click at [795, 167] on div at bounding box center [410, 176] width 820 height 353
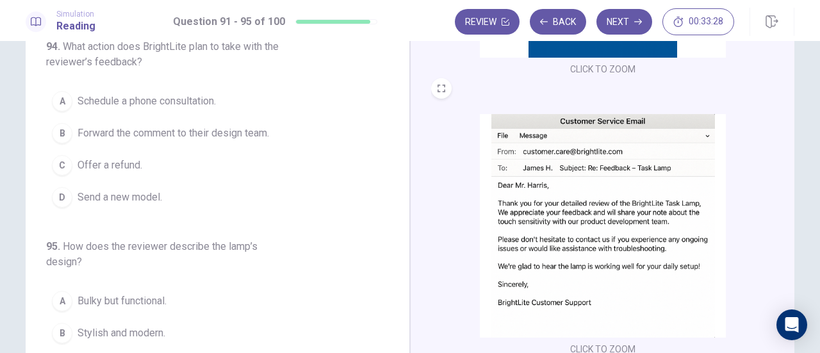
scroll to position [192, 0]
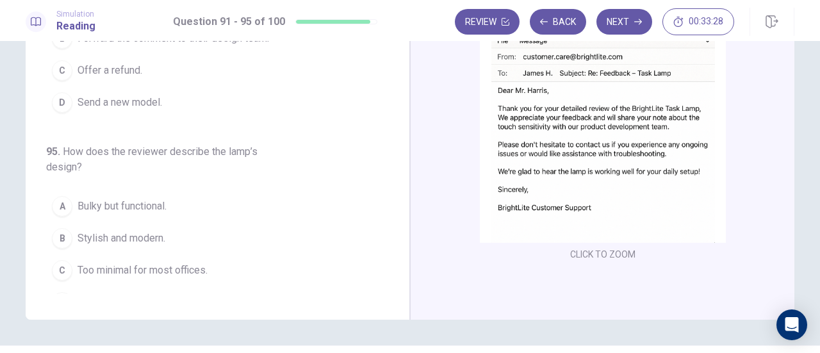
click at [594, 138] on img at bounding box center [603, 130] width 246 height 223
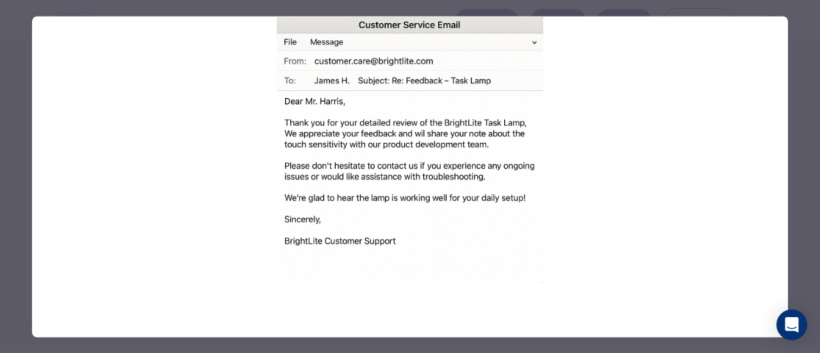
click at [800, 124] on div at bounding box center [410, 176] width 820 height 353
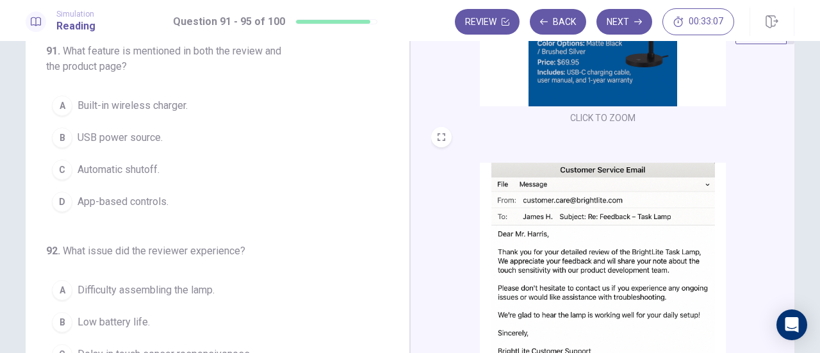
scroll to position [0, 0]
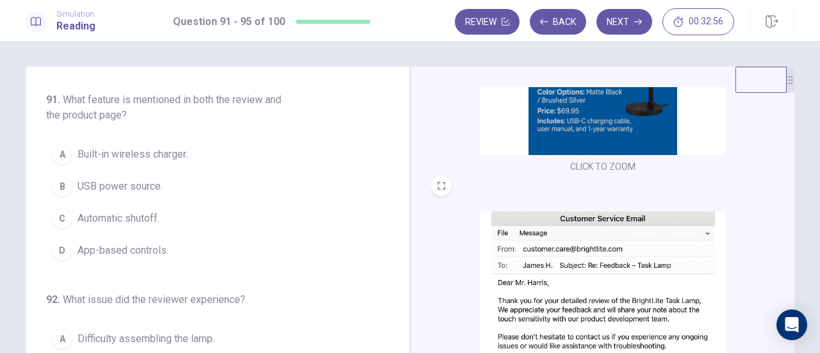
click at [568, 101] on img at bounding box center [603, 42] width 246 height 223
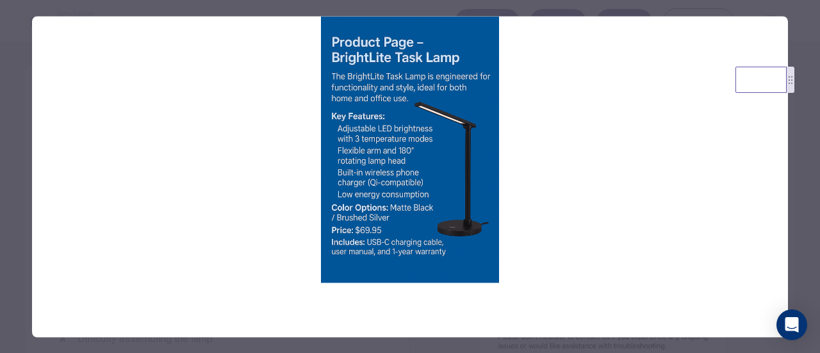
click at [812, 150] on div at bounding box center [410, 176] width 820 height 353
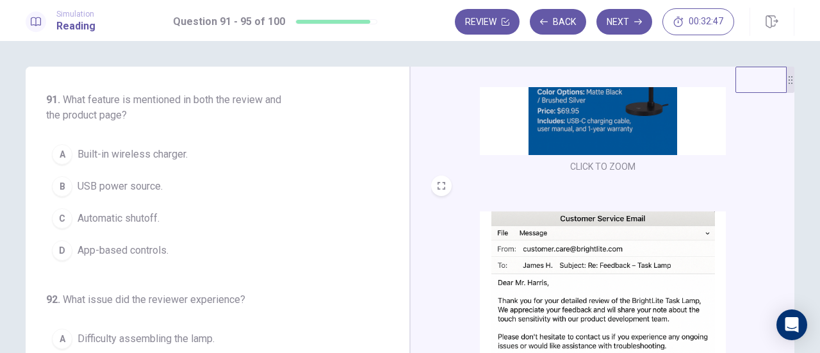
click at [164, 157] on span "Built-in wireless charger." at bounding box center [132, 154] width 110 height 15
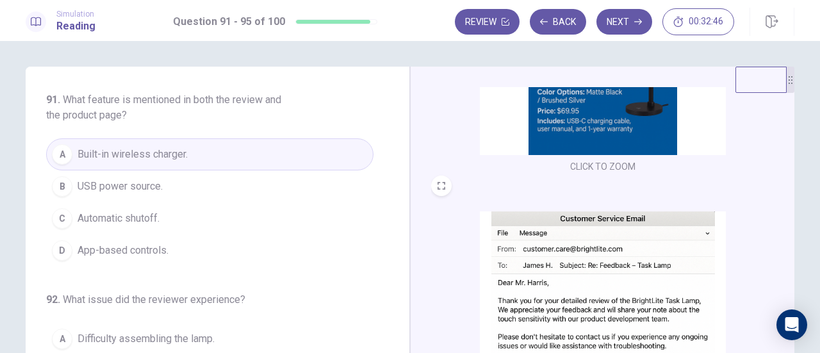
click at [610, 131] on img at bounding box center [603, 42] width 246 height 223
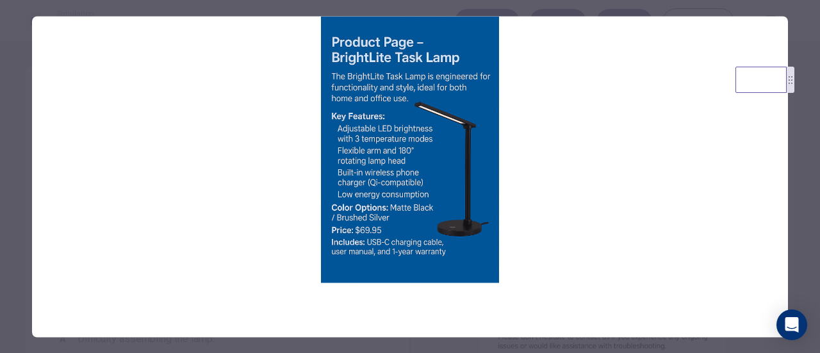
click at [809, 146] on div at bounding box center [410, 176] width 820 height 353
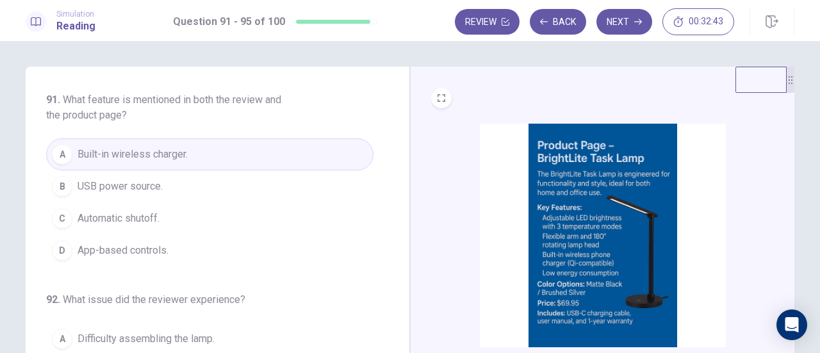
scroll to position [87, 0]
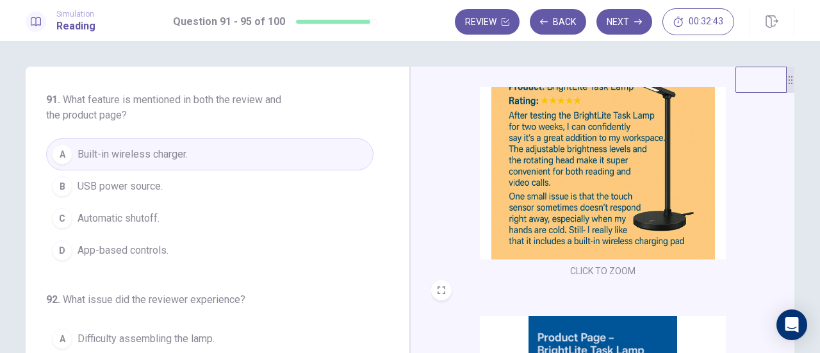
click at [570, 170] on img at bounding box center [603, 147] width 246 height 223
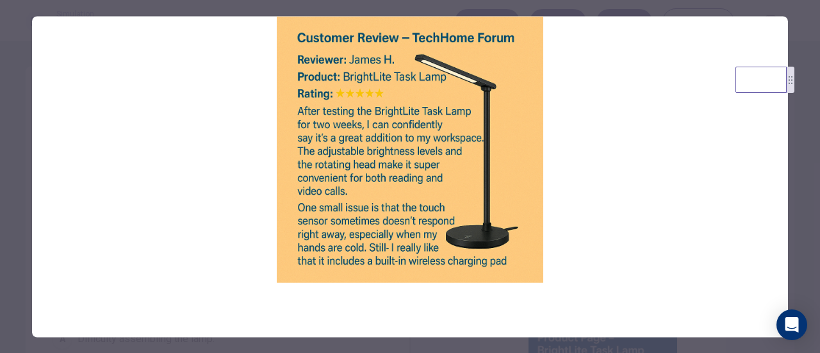
click at [807, 150] on div at bounding box center [410, 176] width 820 height 353
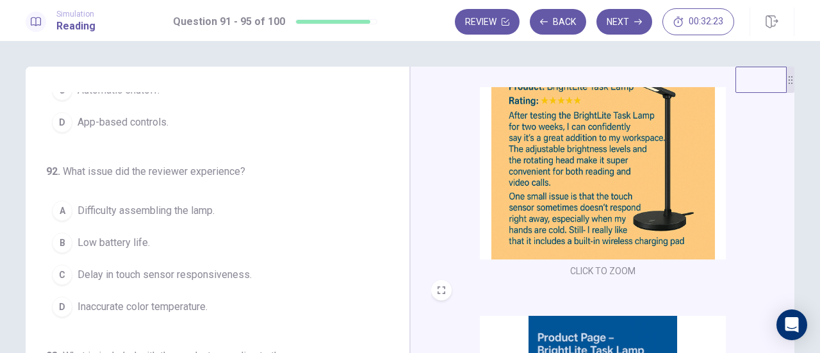
scroll to position [192, 0]
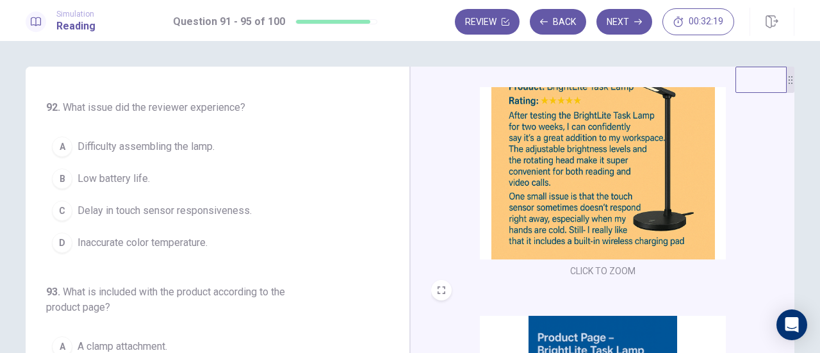
click at [161, 208] on span "Delay in touch sensor responsiveness." at bounding box center [164, 210] width 174 height 15
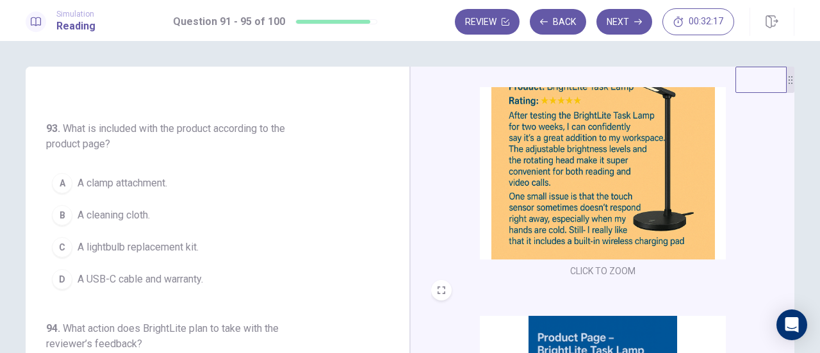
scroll to position [384, 0]
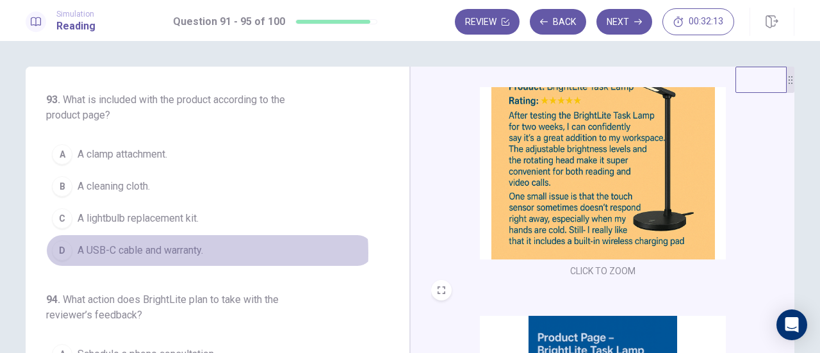
click at [163, 248] on span "A USB-C cable and warranty." at bounding box center [140, 250] width 126 height 15
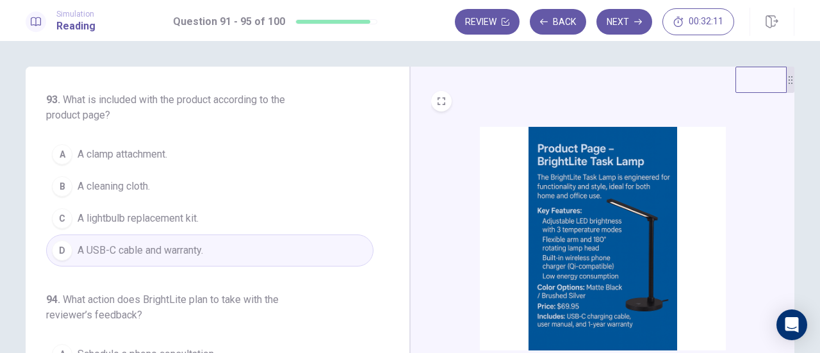
scroll to position [279, 0]
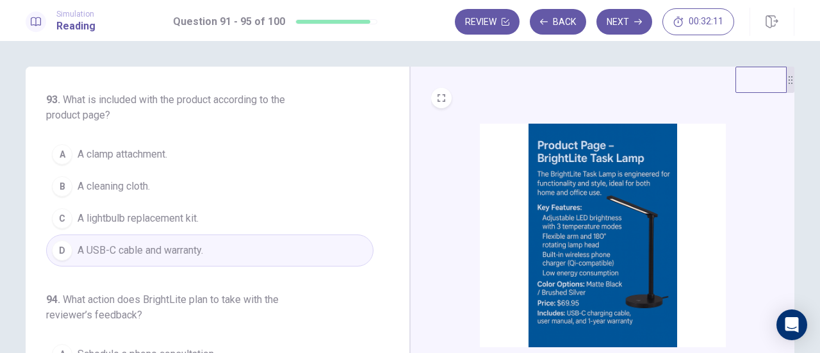
click at [617, 196] on img at bounding box center [603, 235] width 246 height 223
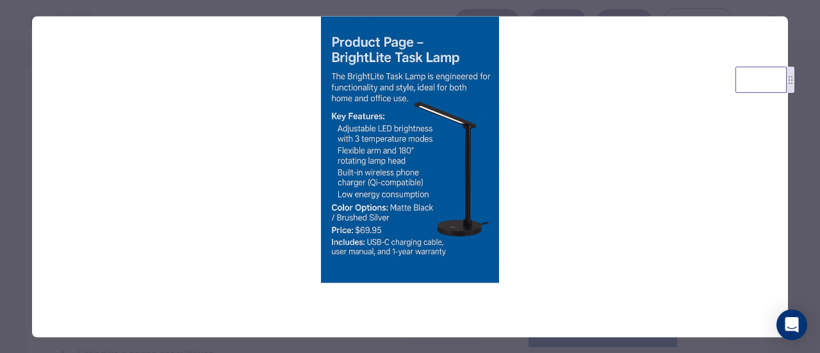
click at [804, 176] on div at bounding box center [410, 176] width 820 height 353
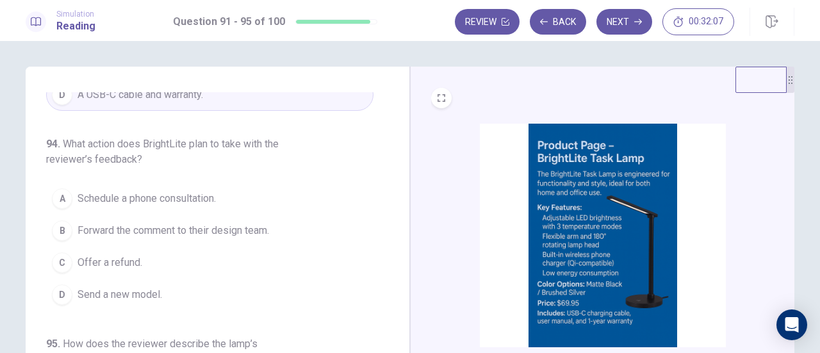
scroll to position [555, 0]
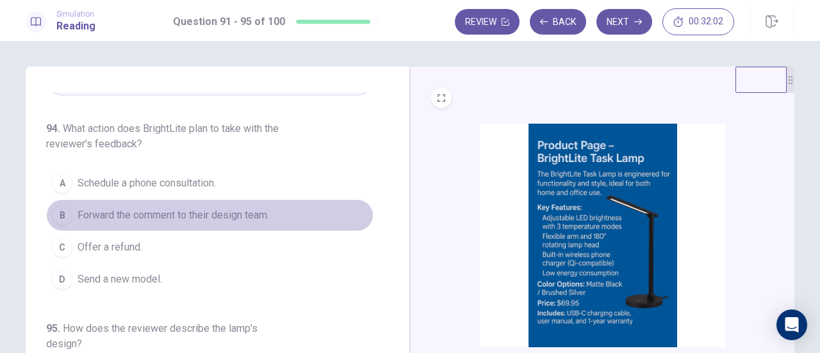
click at [260, 207] on span "Forward the comment to their design team." at bounding box center [172, 214] width 191 height 15
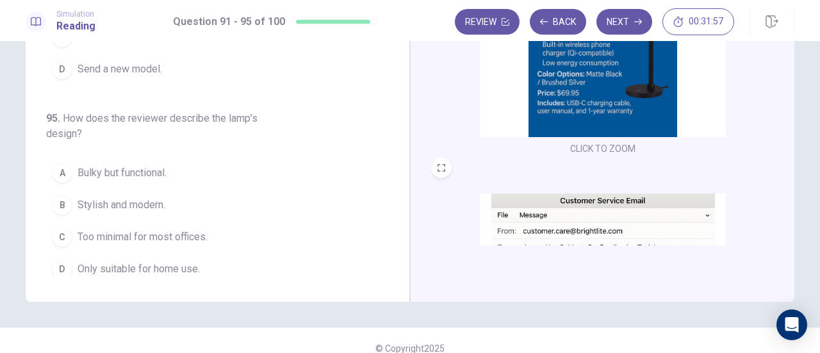
scroll to position [225, 0]
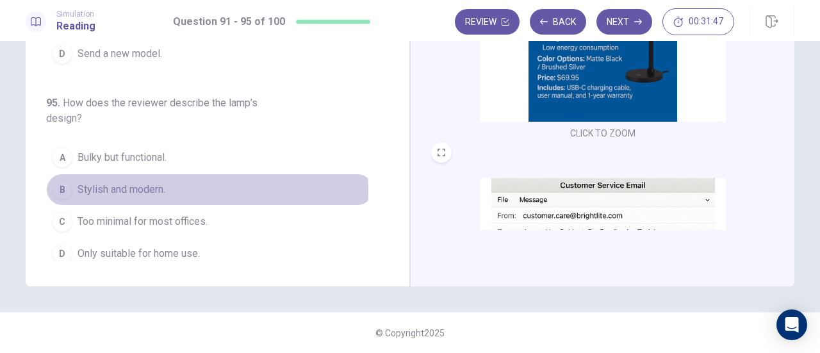
click at [143, 183] on span "Stylish and modern." at bounding box center [121, 189] width 88 height 15
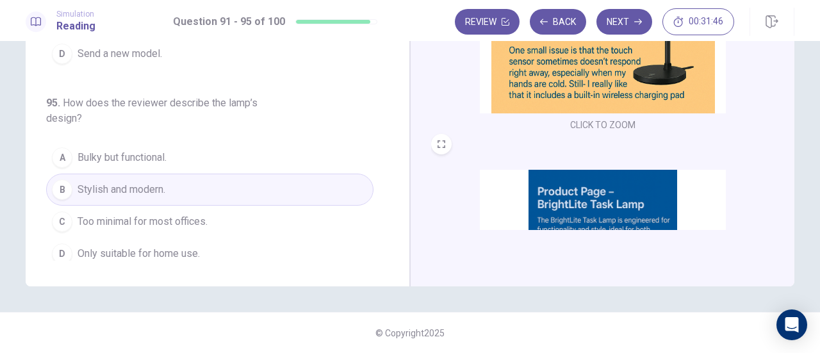
scroll to position [0, 0]
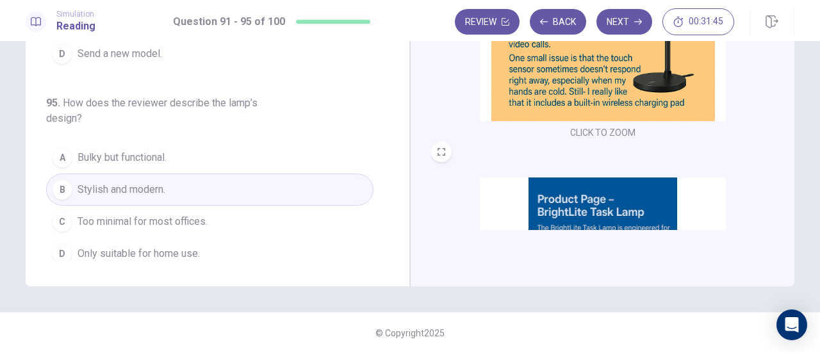
click at [556, 95] on img at bounding box center [603, 9] width 246 height 223
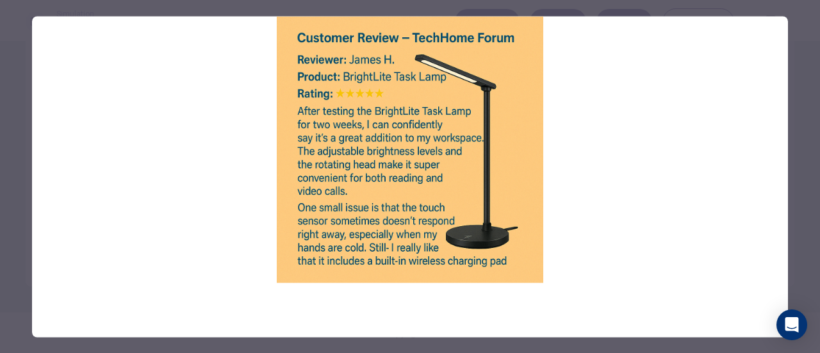
click at [788, 125] on div at bounding box center [410, 176] width 820 height 353
click at [799, 125] on div at bounding box center [410, 176] width 820 height 353
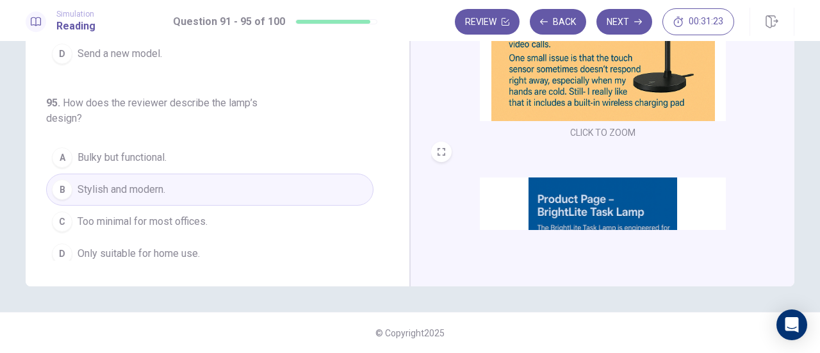
click at [569, 104] on img at bounding box center [603, 9] width 246 height 223
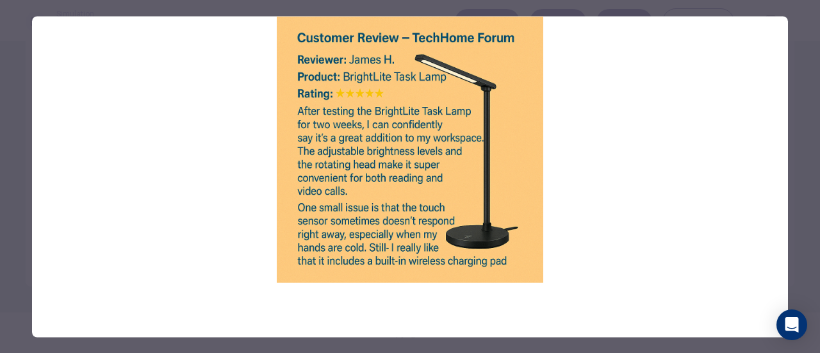
click at [770, 110] on img at bounding box center [410, 149] width 756 height 266
click at [795, 104] on div at bounding box center [410, 176] width 820 height 353
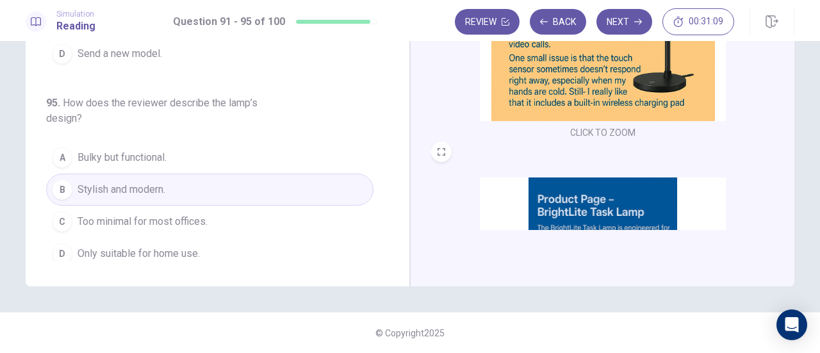
click at [596, 78] on img at bounding box center [603, 9] width 246 height 223
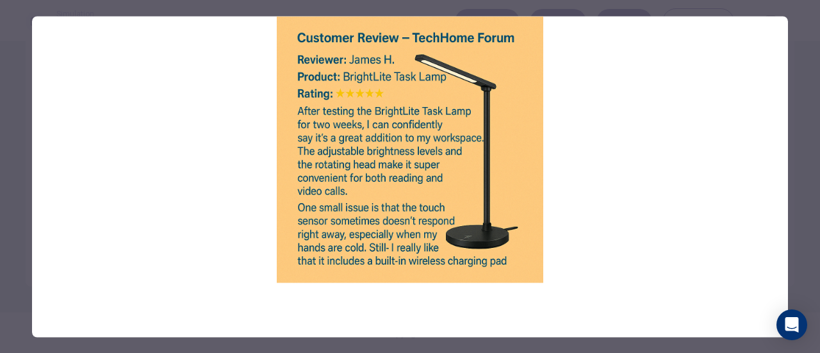
click at [798, 86] on div at bounding box center [410, 176] width 820 height 353
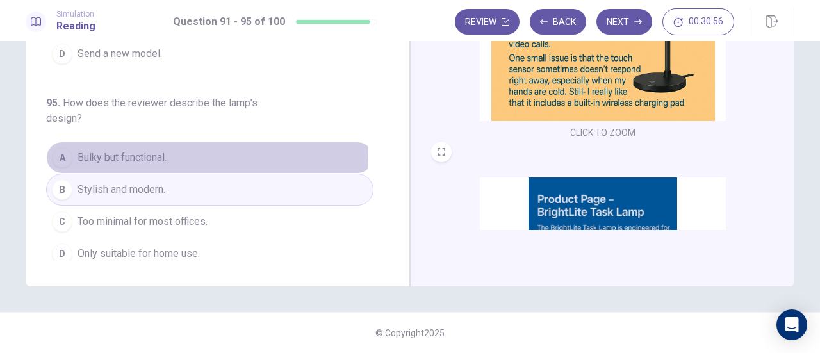
click at [178, 149] on button "A Bulky but functional." at bounding box center [209, 158] width 327 height 32
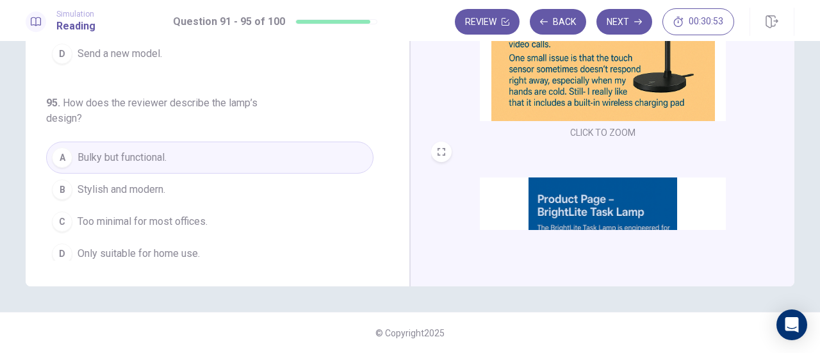
click at [588, 83] on img at bounding box center [603, 9] width 246 height 223
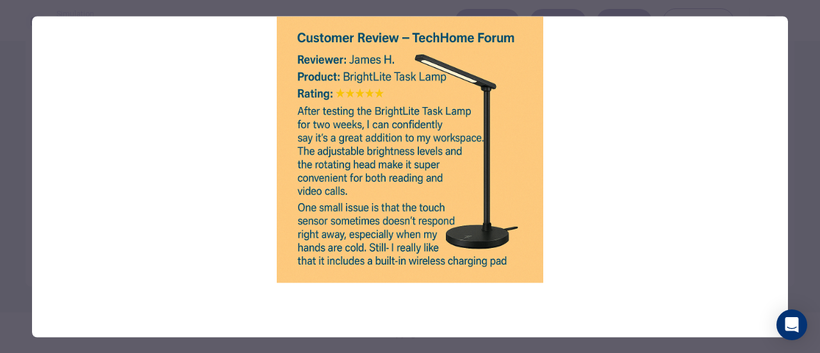
click at [804, 72] on div at bounding box center [410, 176] width 820 height 353
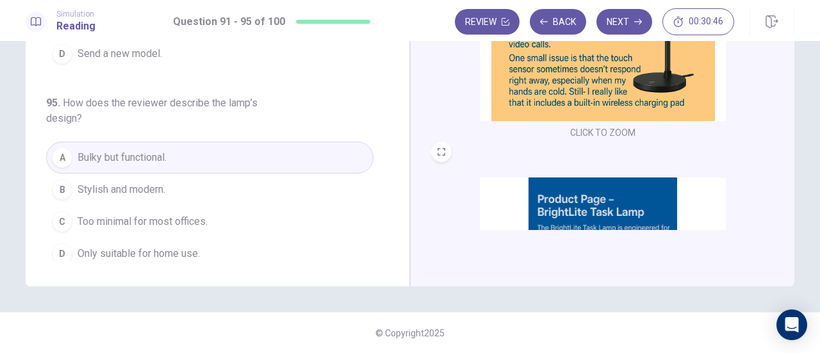
click at [585, 60] on img at bounding box center [603, 9] width 246 height 223
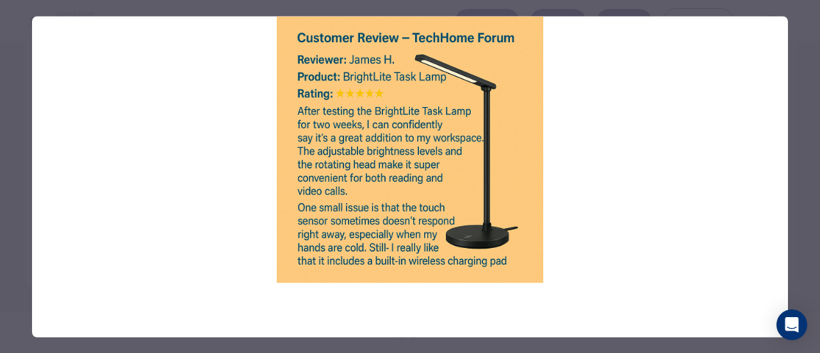
click at [812, 85] on div at bounding box center [410, 176] width 820 height 353
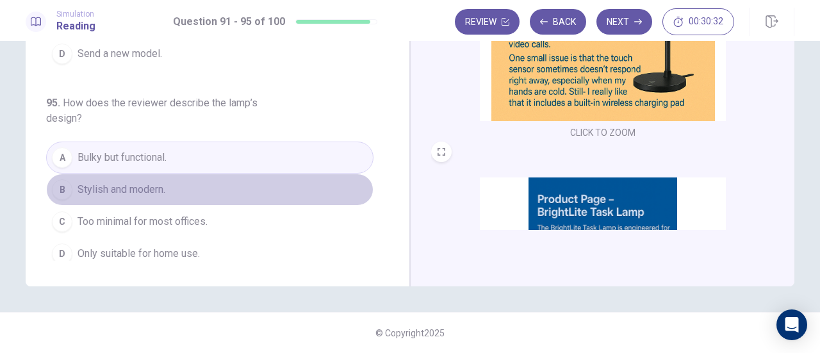
click at [206, 175] on button "B Stylish and modern." at bounding box center [209, 190] width 327 height 32
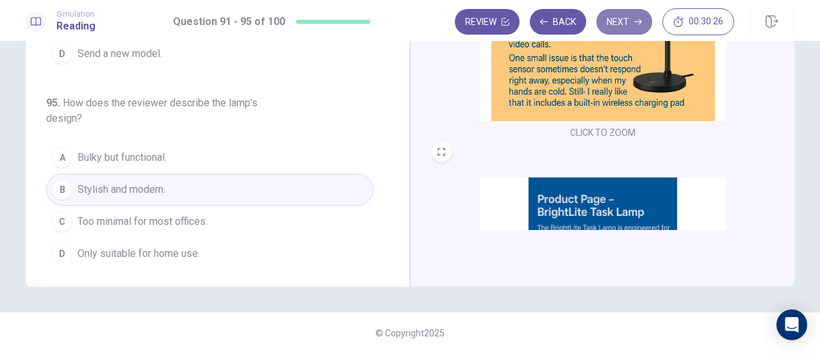
click at [645, 22] on button "Next" at bounding box center [624, 22] width 56 height 26
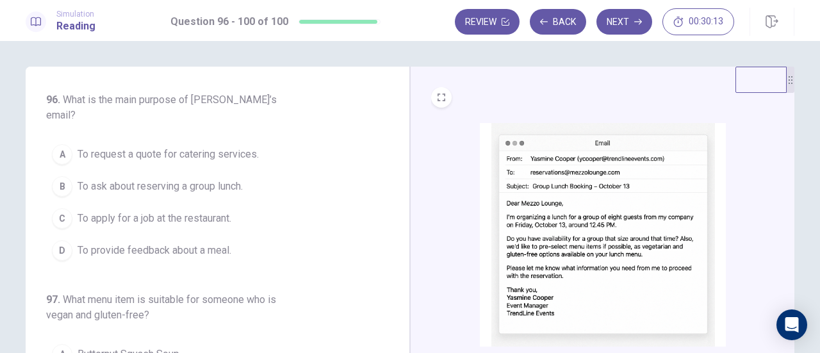
click at [544, 180] on img at bounding box center [603, 234] width 246 height 223
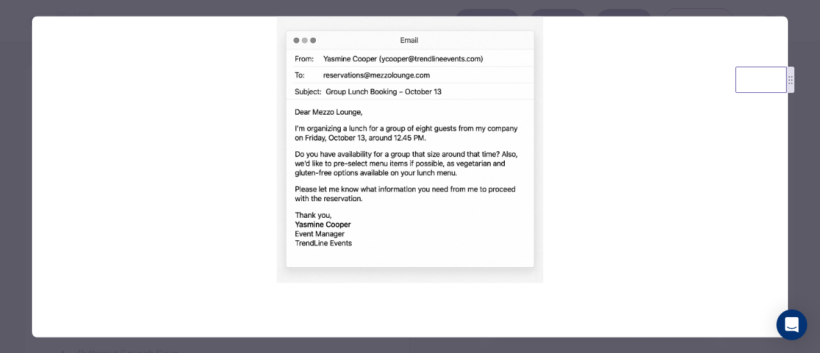
click at [806, 125] on div at bounding box center [410, 176] width 820 height 353
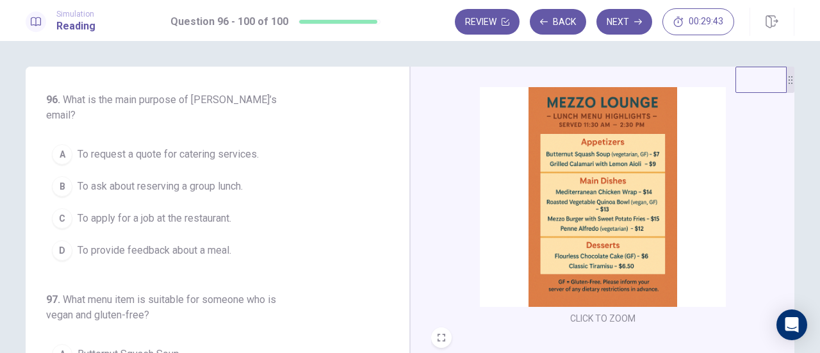
scroll to position [320, 0]
click at [615, 186] on img at bounding box center [603, 194] width 246 height 223
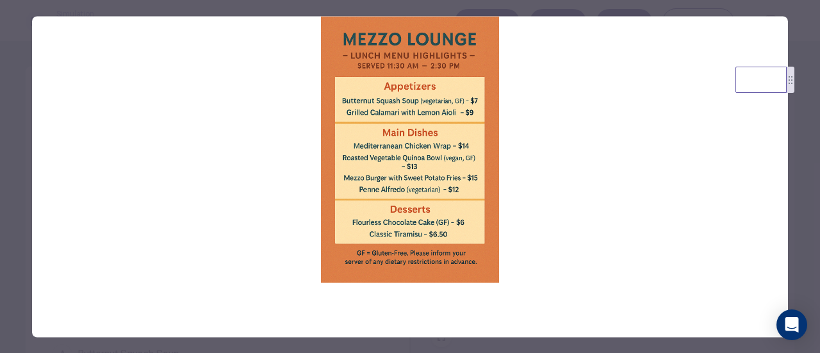
click at [804, 186] on div at bounding box center [410, 176] width 820 height 353
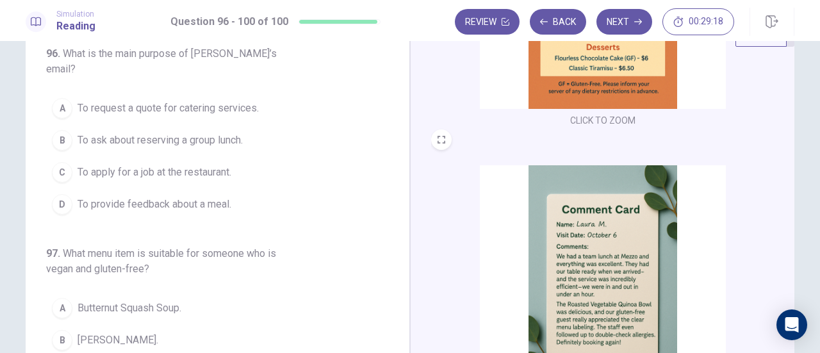
scroll to position [128, 0]
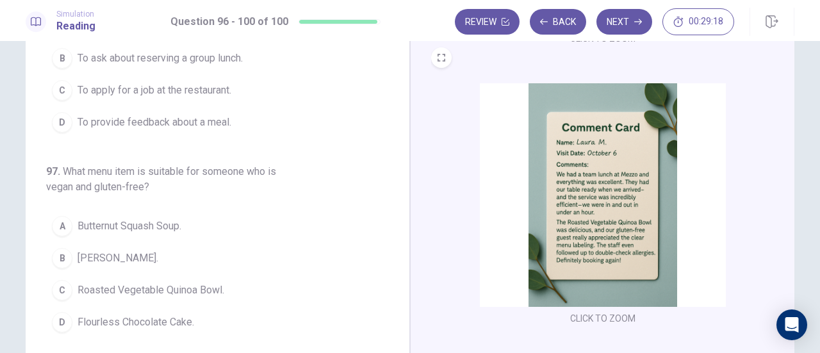
click at [581, 184] on img at bounding box center [603, 194] width 246 height 223
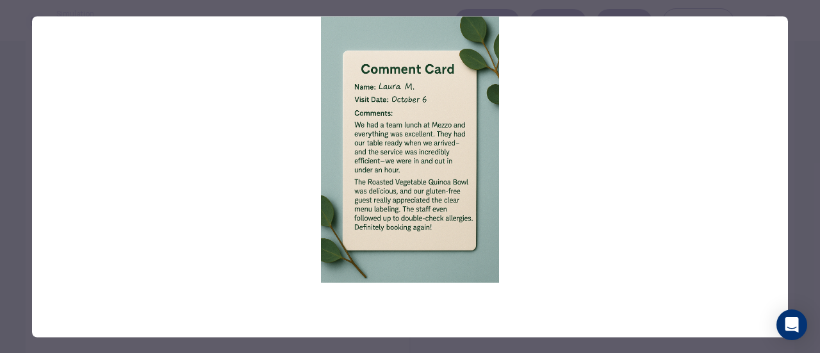
click at [793, 125] on div at bounding box center [410, 176] width 820 height 353
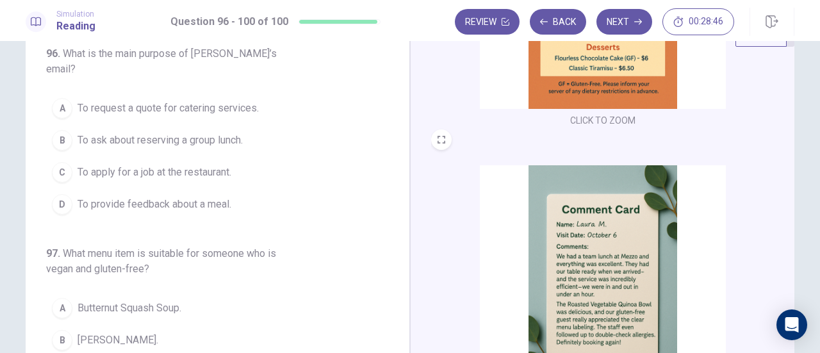
scroll to position [0, 0]
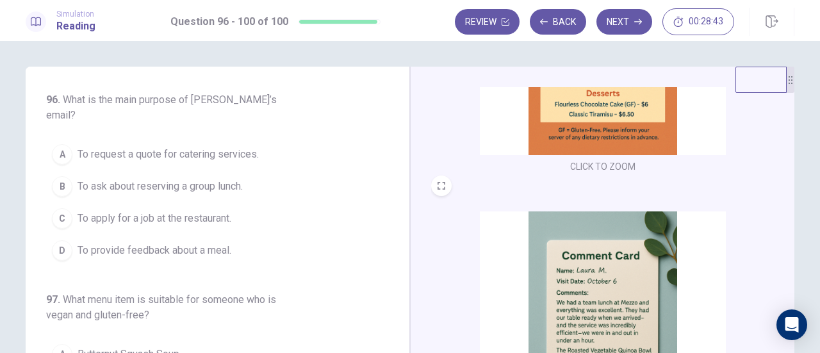
click at [248, 147] on span "To request a quote for catering services." at bounding box center [167, 154] width 181 height 15
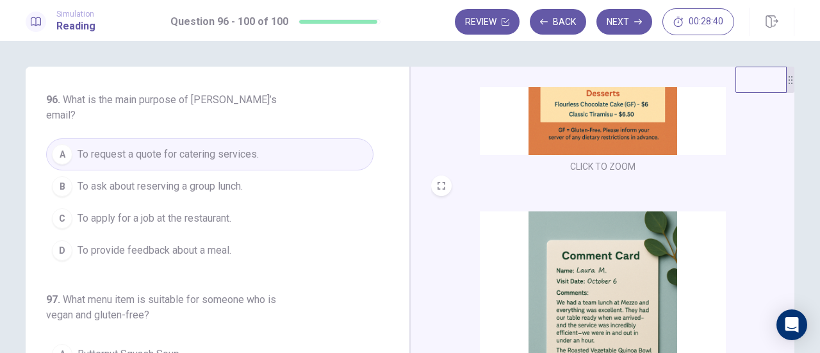
click at [258, 170] on button "B To ask about reserving a group lunch." at bounding box center [209, 186] width 327 height 32
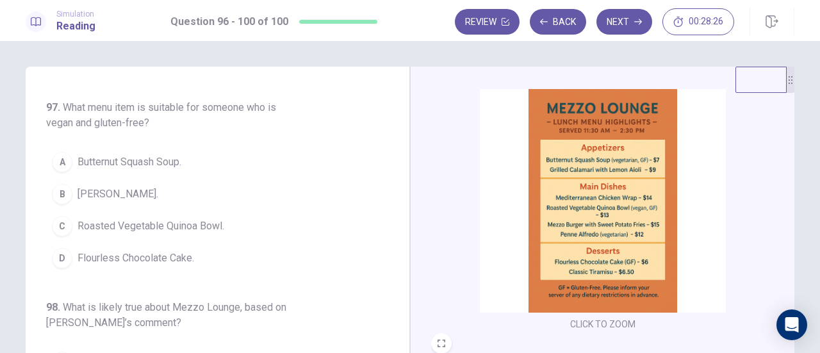
scroll to position [320, 0]
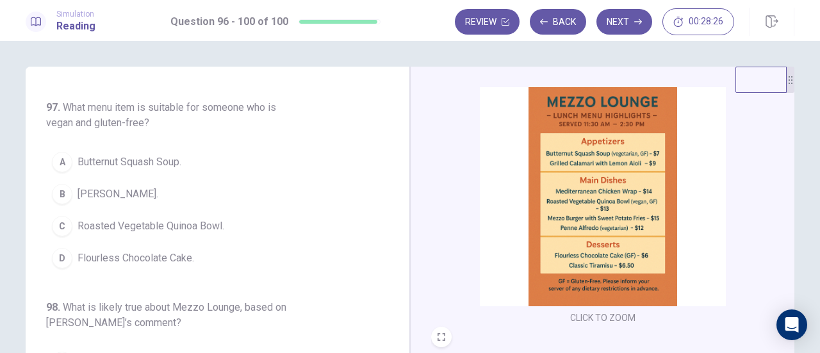
click at [574, 203] on img at bounding box center [603, 194] width 246 height 223
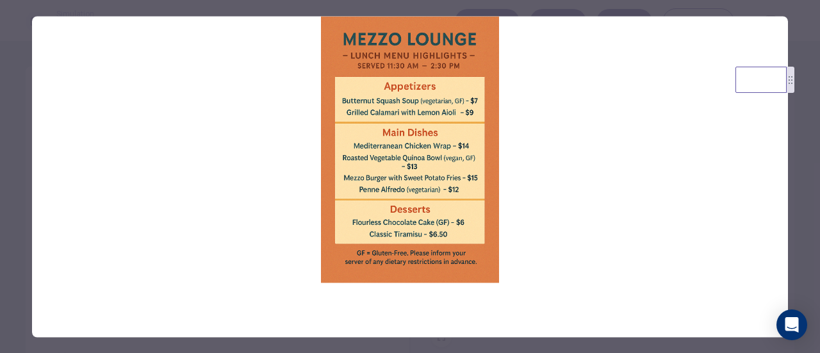
click at [808, 199] on div at bounding box center [410, 176] width 820 height 353
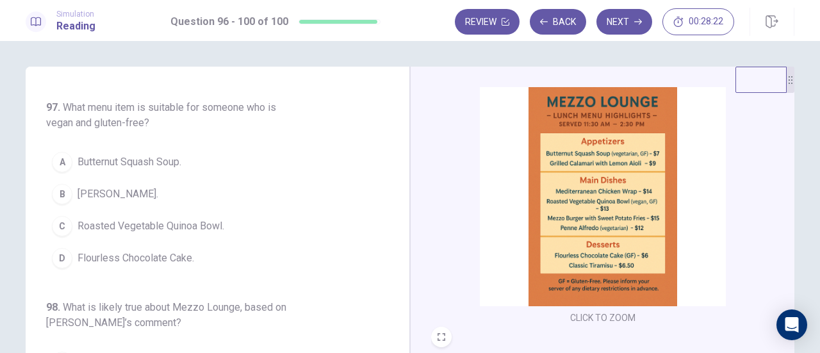
click at [207, 146] on button "A Butternut Squash Soup." at bounding box center [209, 162] width 327 height 32
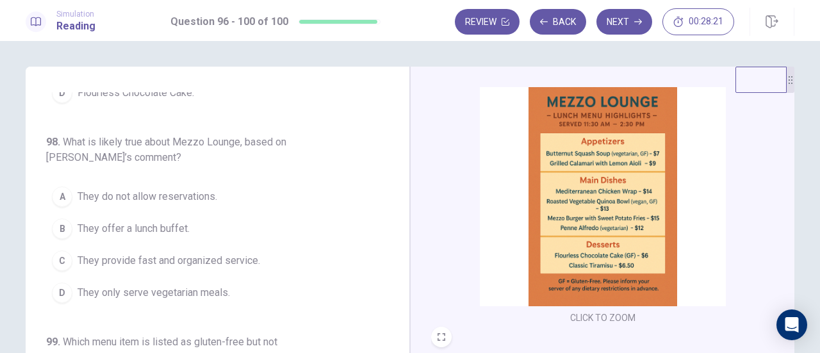
scroll to position [384, 0]
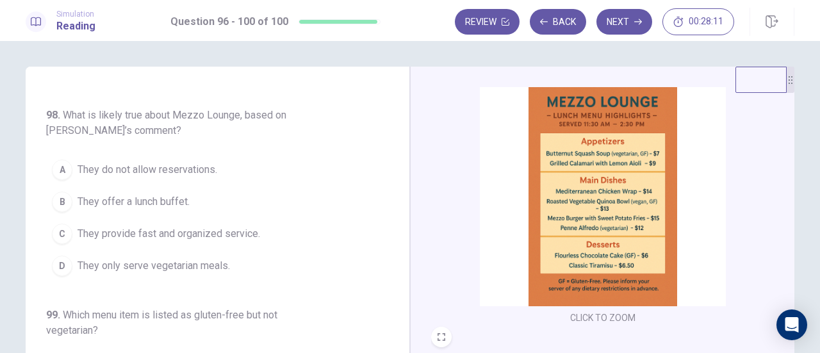
click at [215, 226] on span "They provide fast and organized service." at bounding box center [168, 233] width 183 height 15
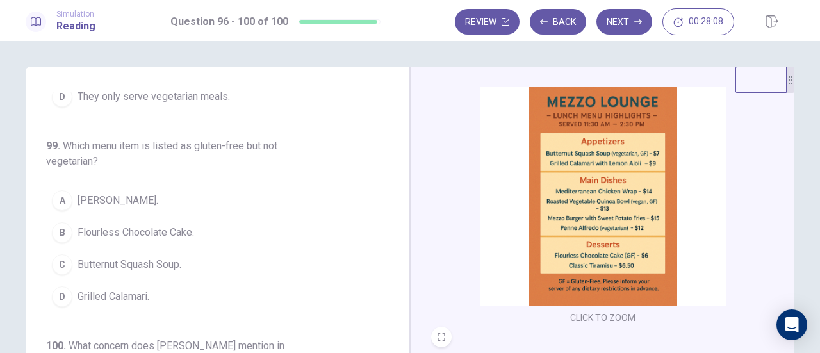
scroll to position [555, 0]
click at [661, 209] on img at bounding box center [603, 194] width 246 height 223
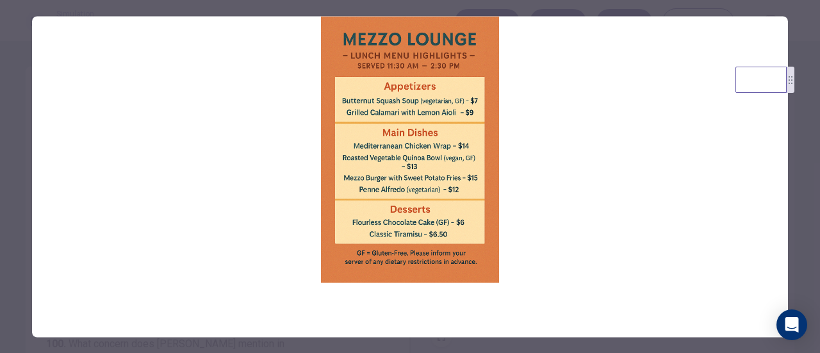
click at [806, 198] on div at bounding box center [410, 176] width 820 height 353
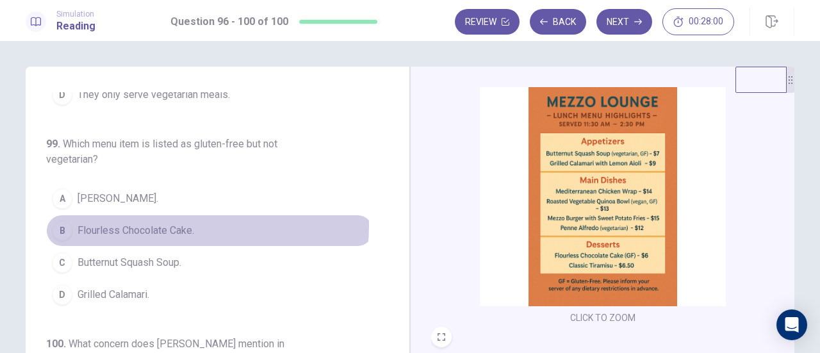
click at [165, 223] on span "Flourless Chocolate Cake." at bounding box center [135, 230] width 117 height 15
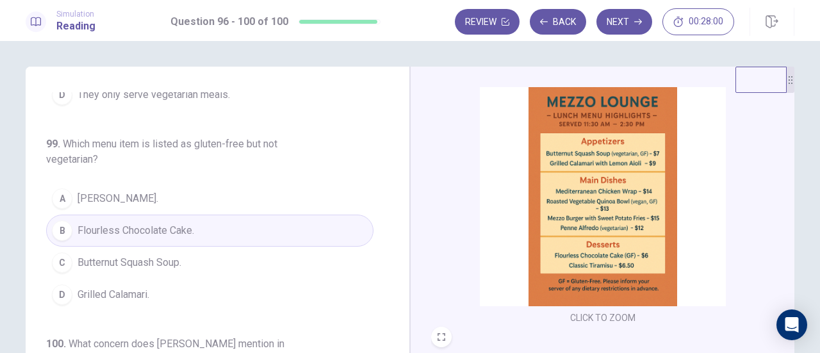
click at [546, 200] on img at bounding box center [603, 194] width 246 height 223
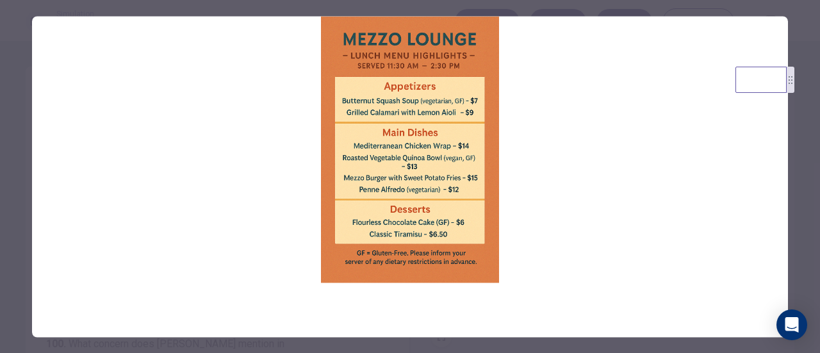
click at [814, 200] on div at bounding box center [410, 176] width 820 height 353
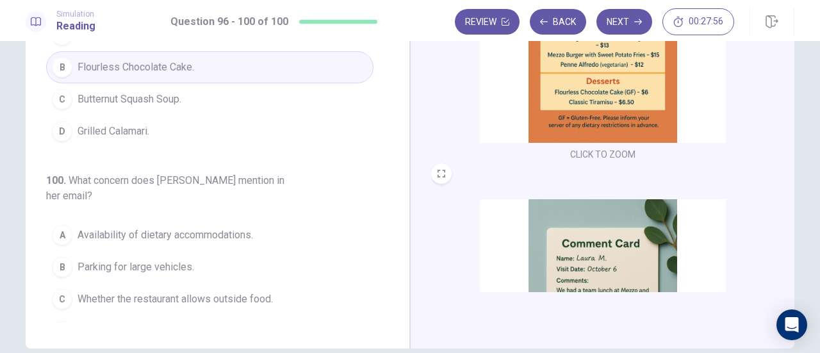
scroll to position [192, 0]
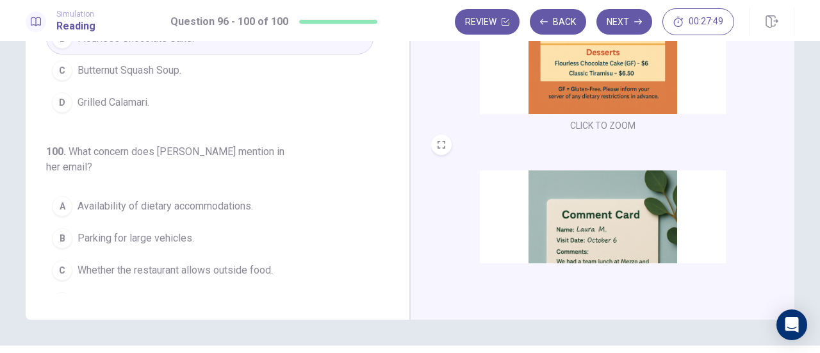
click at [247, 199] on span "Availability of dietary accommodations." at bounding box center [164, 206] width 175 height 15
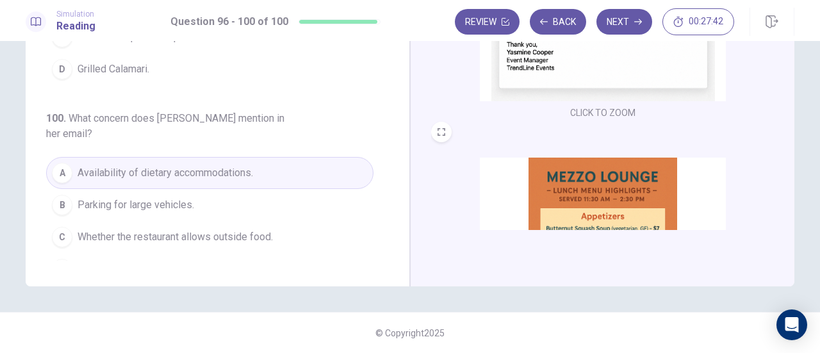
scroll to position [0, 0]
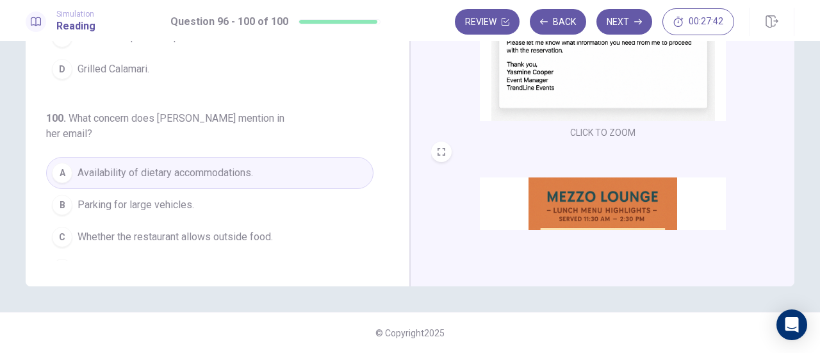
click at [587, 98] on img at bounding box center [603, 9] width 246 height 223
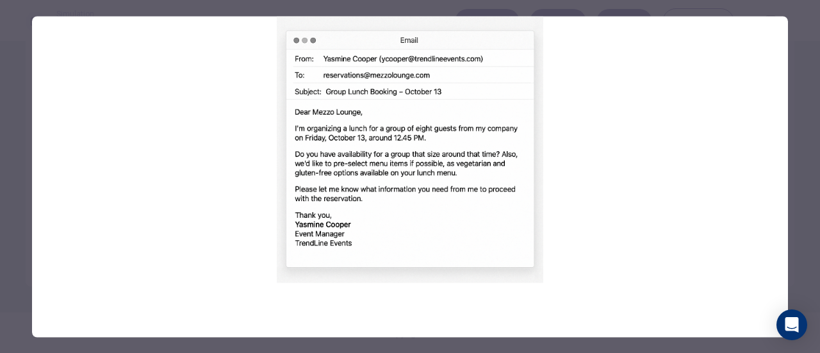
click at [799, 164] on div at bounding box center [410, 176] width 820 height 353
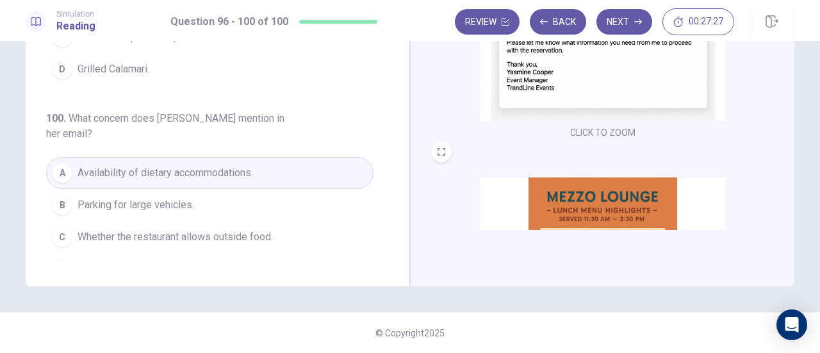
click at [567, 93] on img at bounding box center [603, 9] width 246 height 223
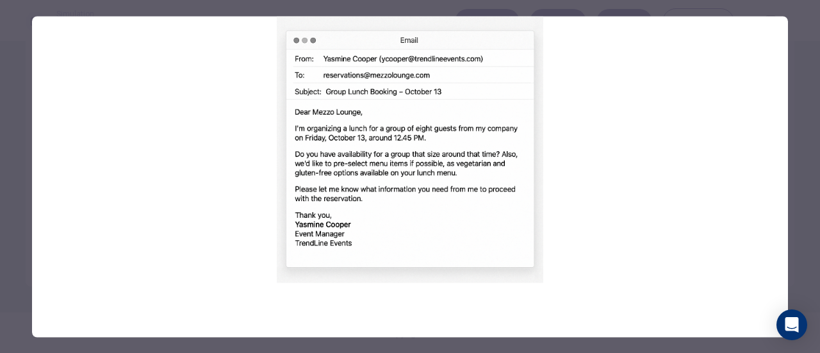
click at [816, 152] on div at bounding box center [410, 176] width 820 height 353
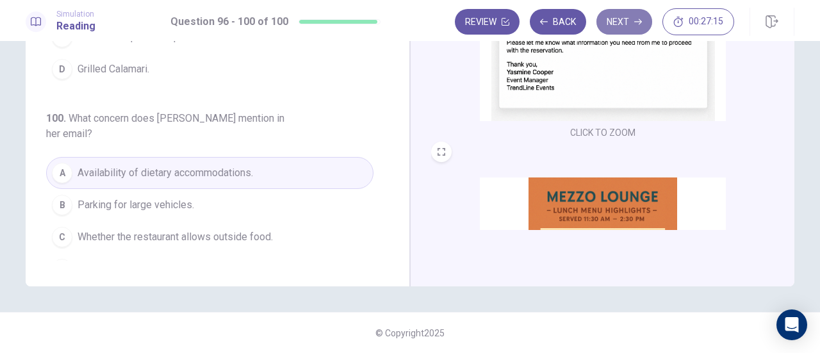
click at [649, 19] on button "Next" at bounding box center [624, 22] width 56 height 26
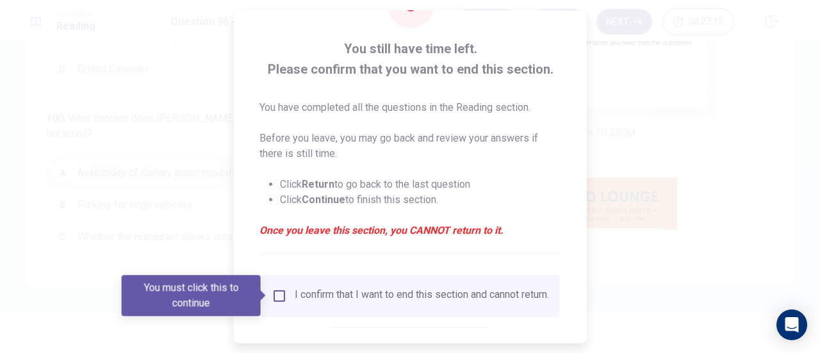
scroll to position [124, 0]
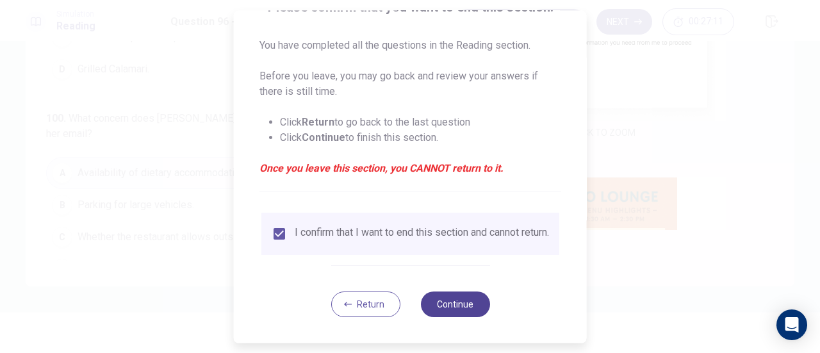
click at [465, 301] on button "Continue" at bounding box center [454, 304] width 69 height 26
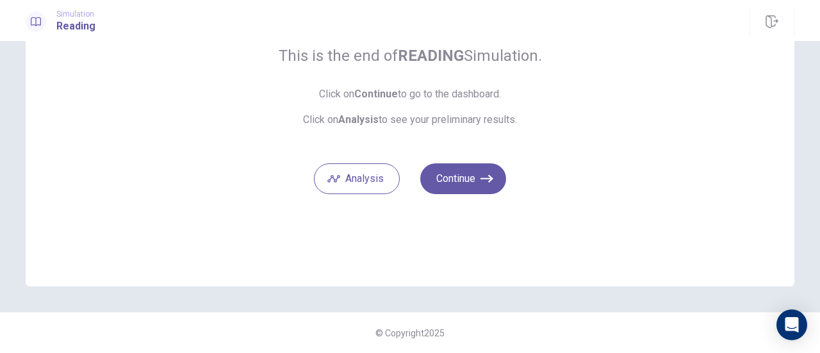
scroll to position [113, 0]
click at [460, 178] on button "Continue" at bounding box center [463, 179] width 86 height 31
